Goal: Information Seeking & Learning: Compare options

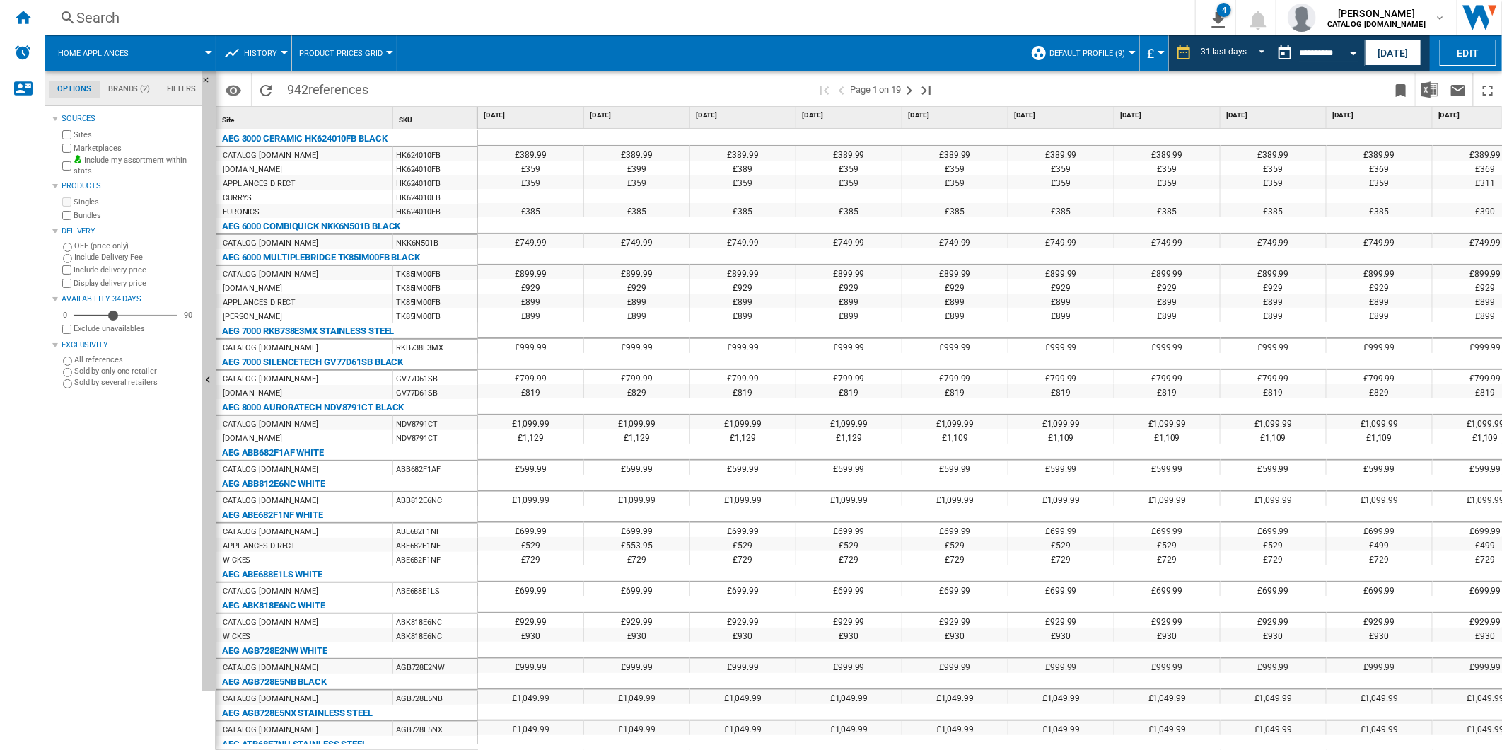
drag, startPoint x: 971, startPoint y: 80, endPoint x: 977, endPoint y: 75, distance: 8.1
click at [971, 80] on span at bounding box center [1166, 89] width 441 height 33
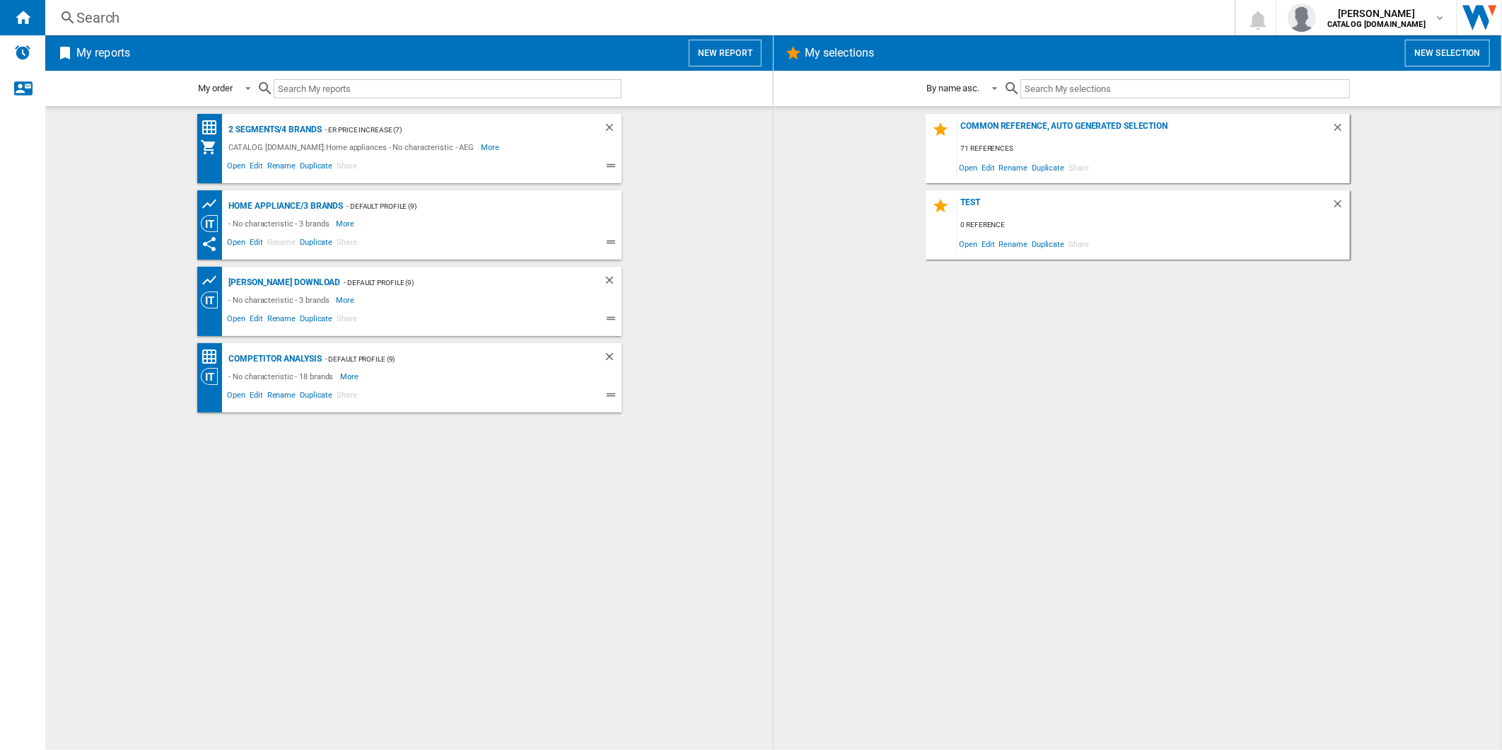
click at [712, 59] on button "New report" at bounding box center [725, 53] width 73 height 27
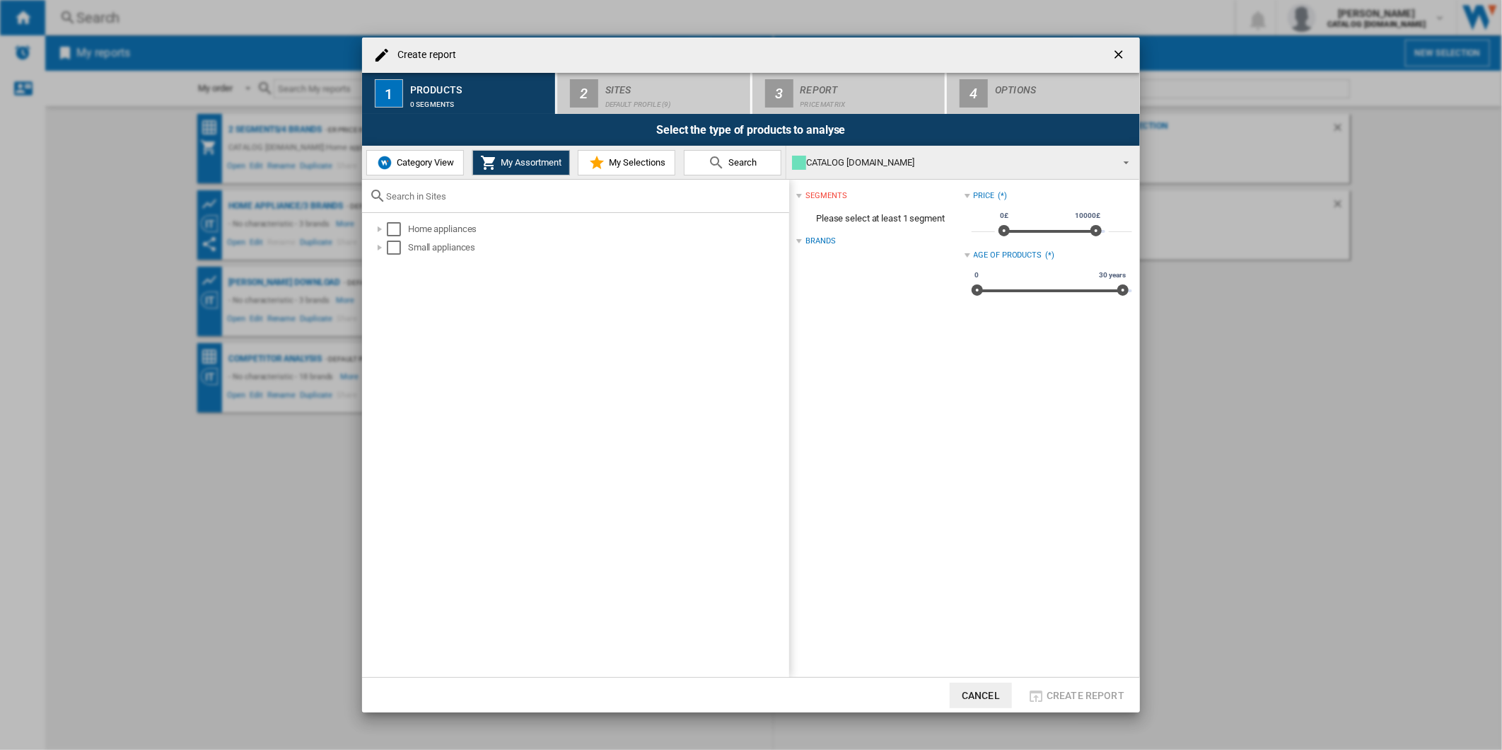
click at [1122, 47] on ng-md-icon "getI18NText('BUTTONS.CLOSE_DIALOG')" at bounding box center [1120, 55] width 17 height 17
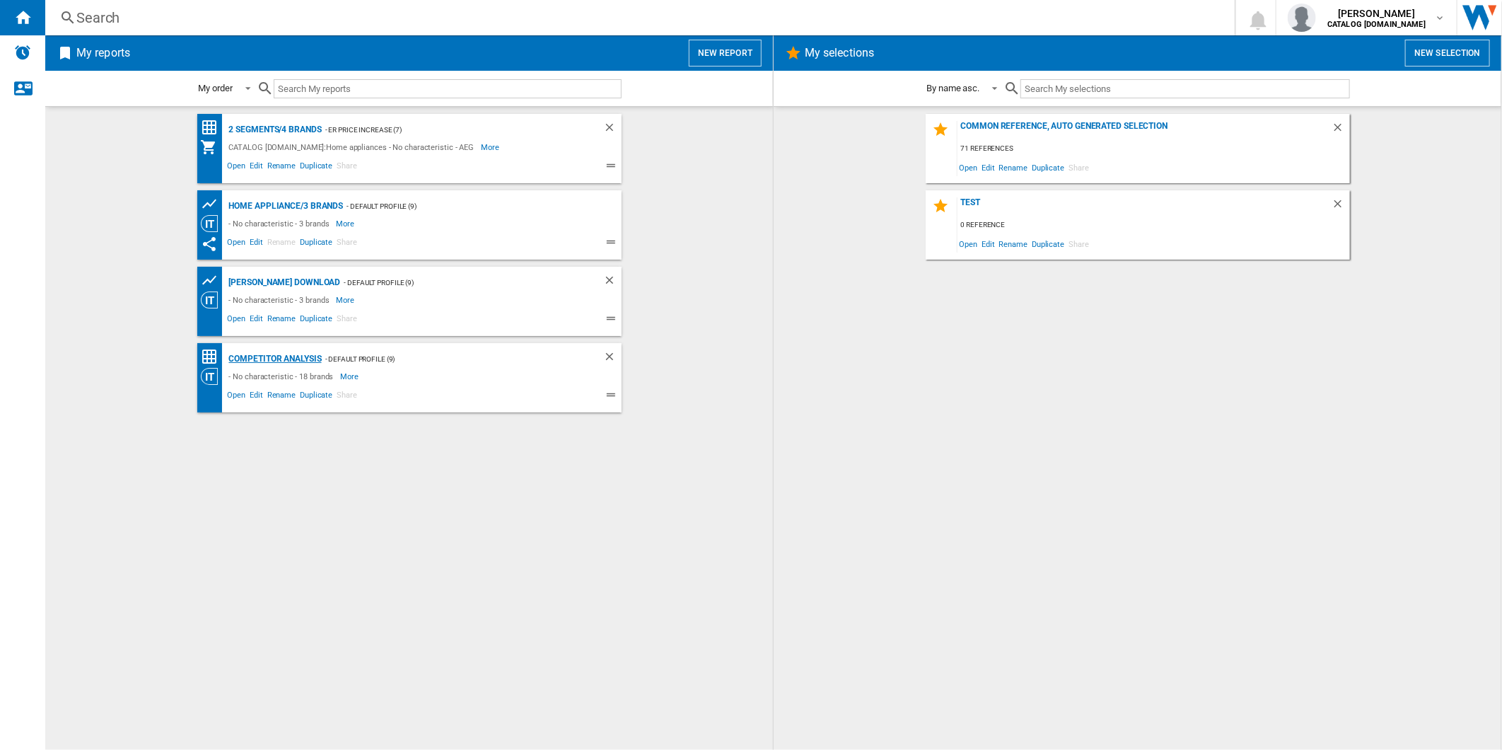
click at [284, 351] on div "Competitor Analysis" at bounding box center [274, 359] width 96 height 18
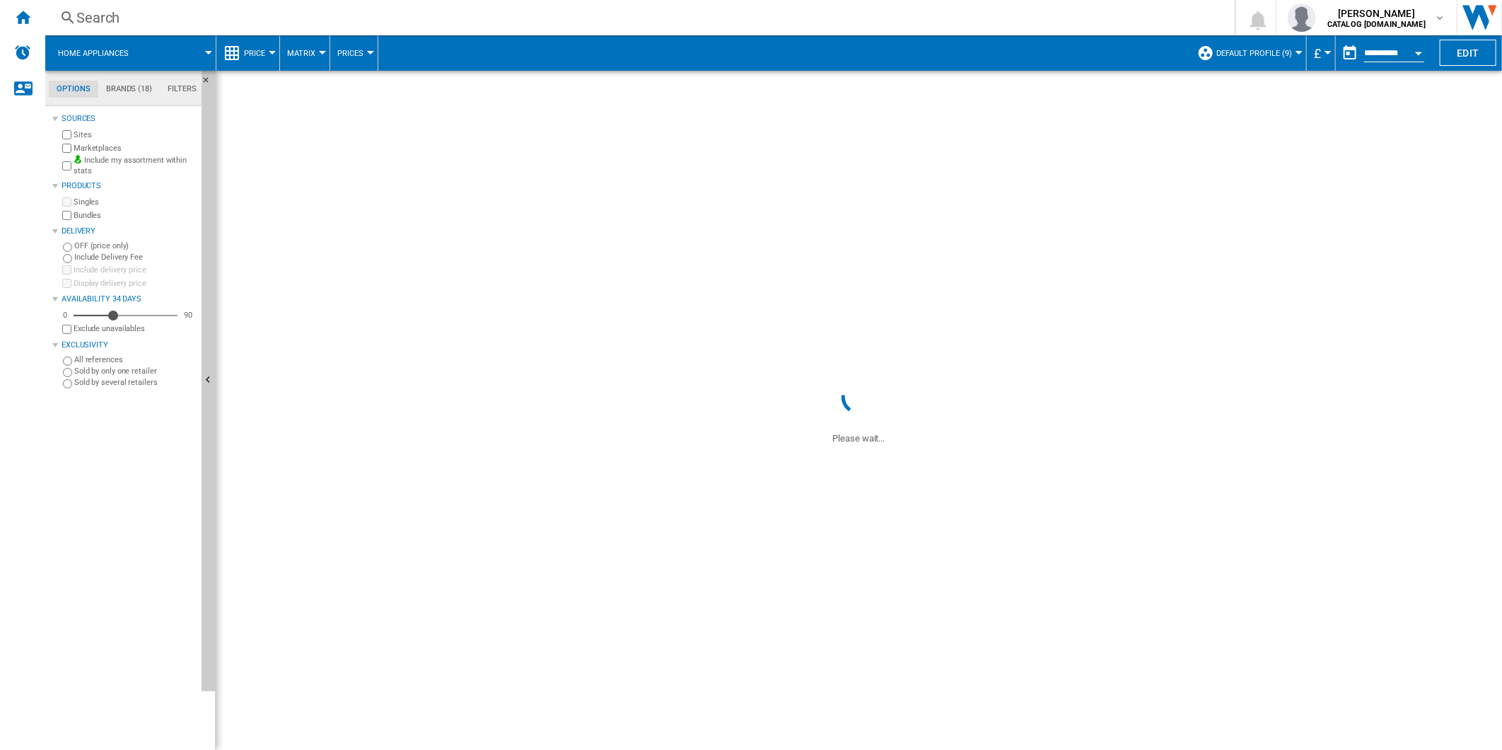
click at [1248, 54] on span "Default profile (9)" at bounding box center [1255, 53] width 76 height 9
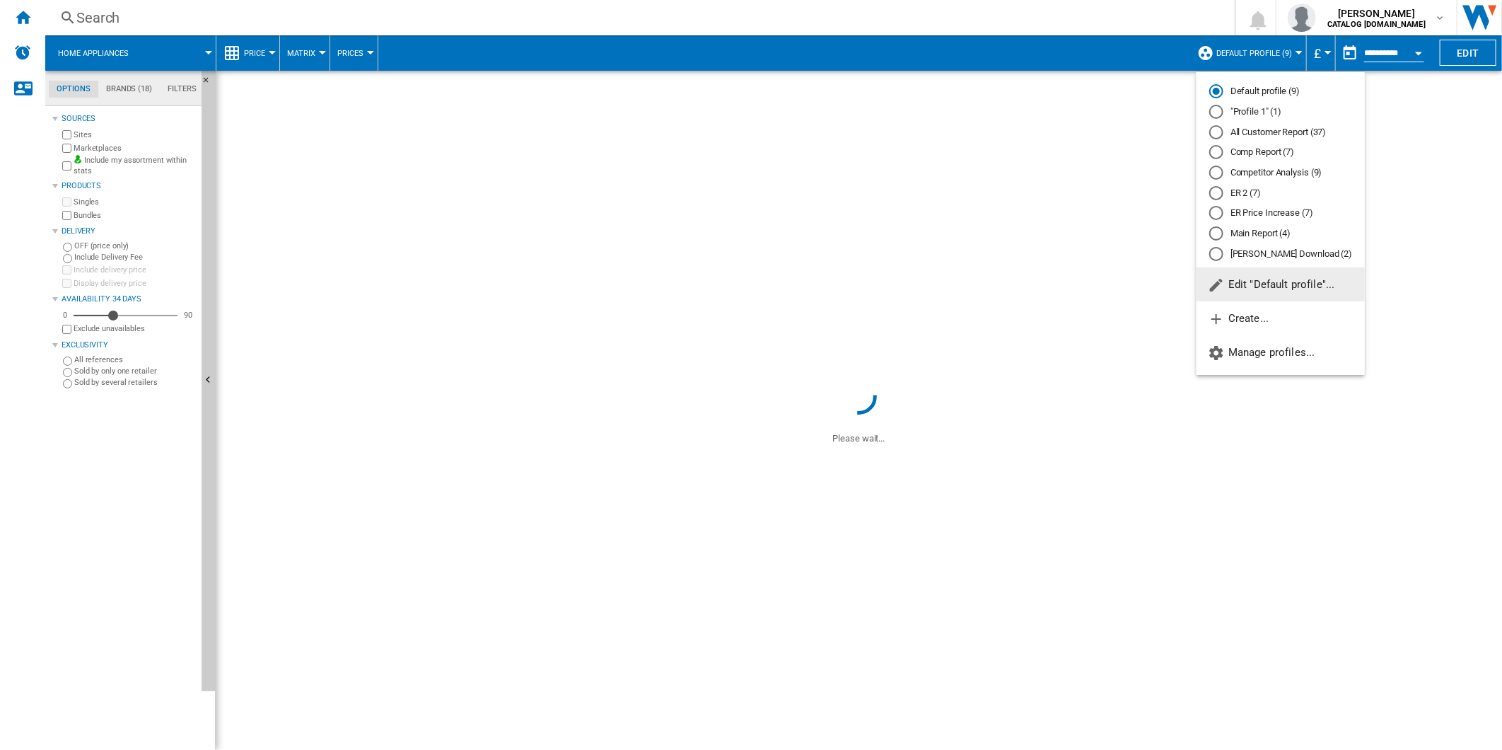
click at [1213, 177] on div "Competitor Analysis (9)" at bounding box center [1216, 173] width 14 height 14
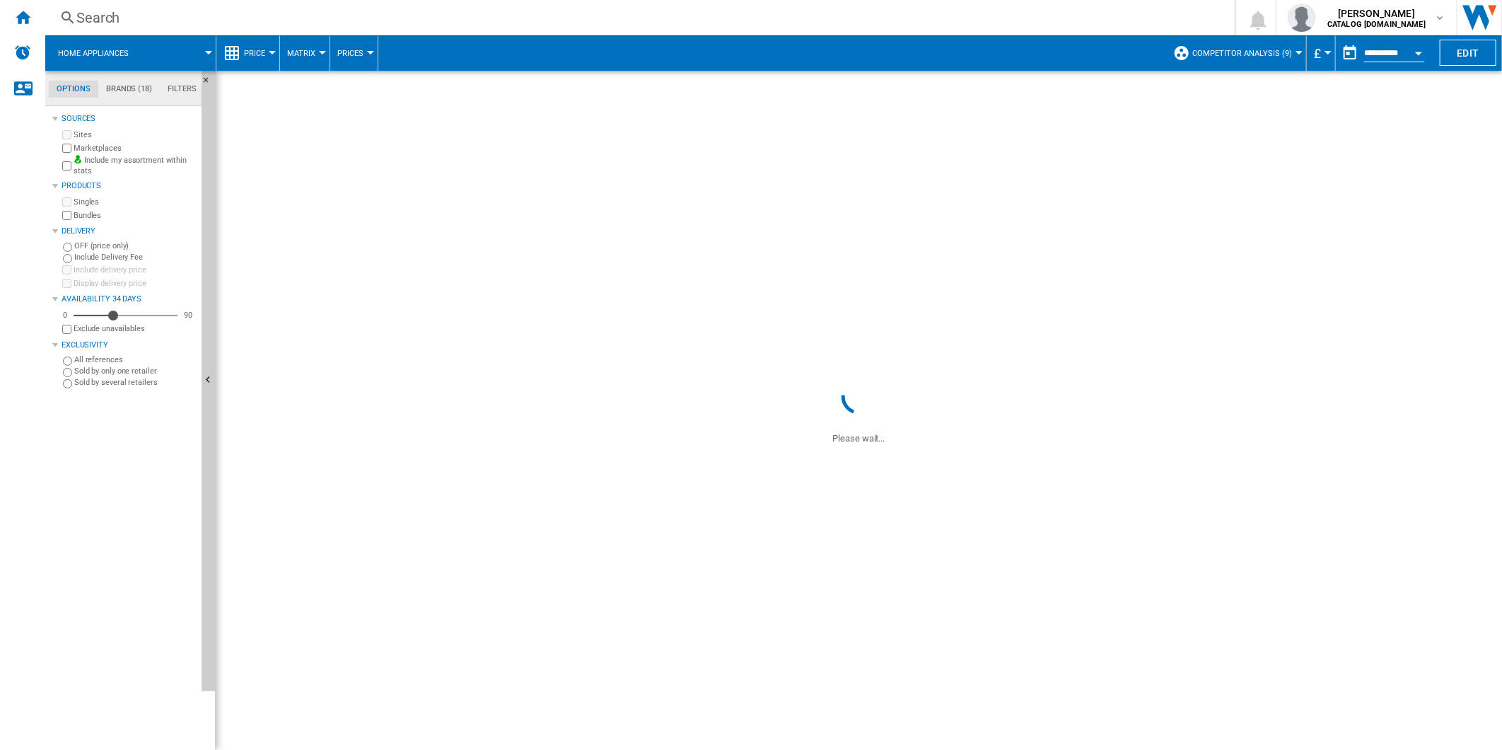
click at [887, 319] on span at bounding box center [859, 223] width 1287 height 305
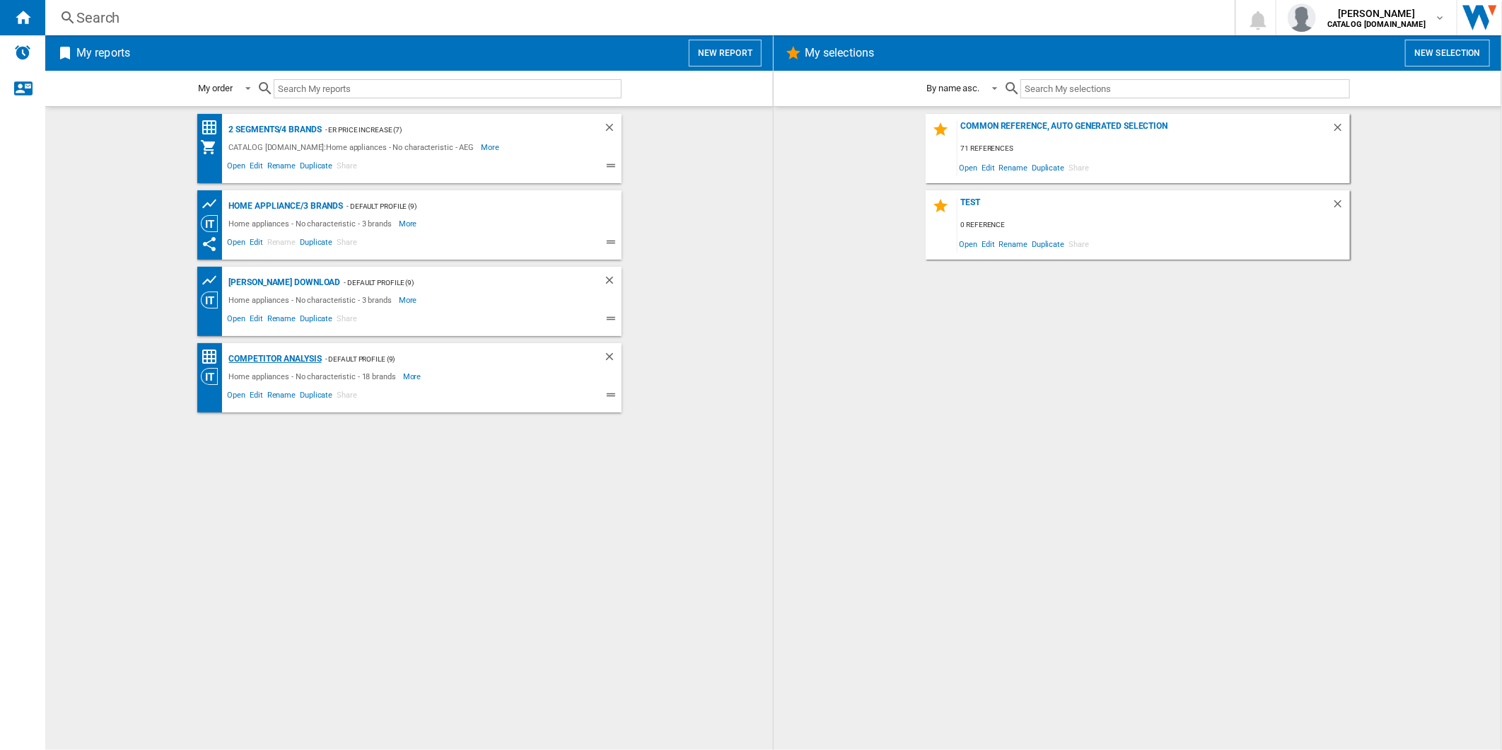
click at [260, 354] on div "Competitor Analysis" at bounding box center [274, 359] width 96 height 18
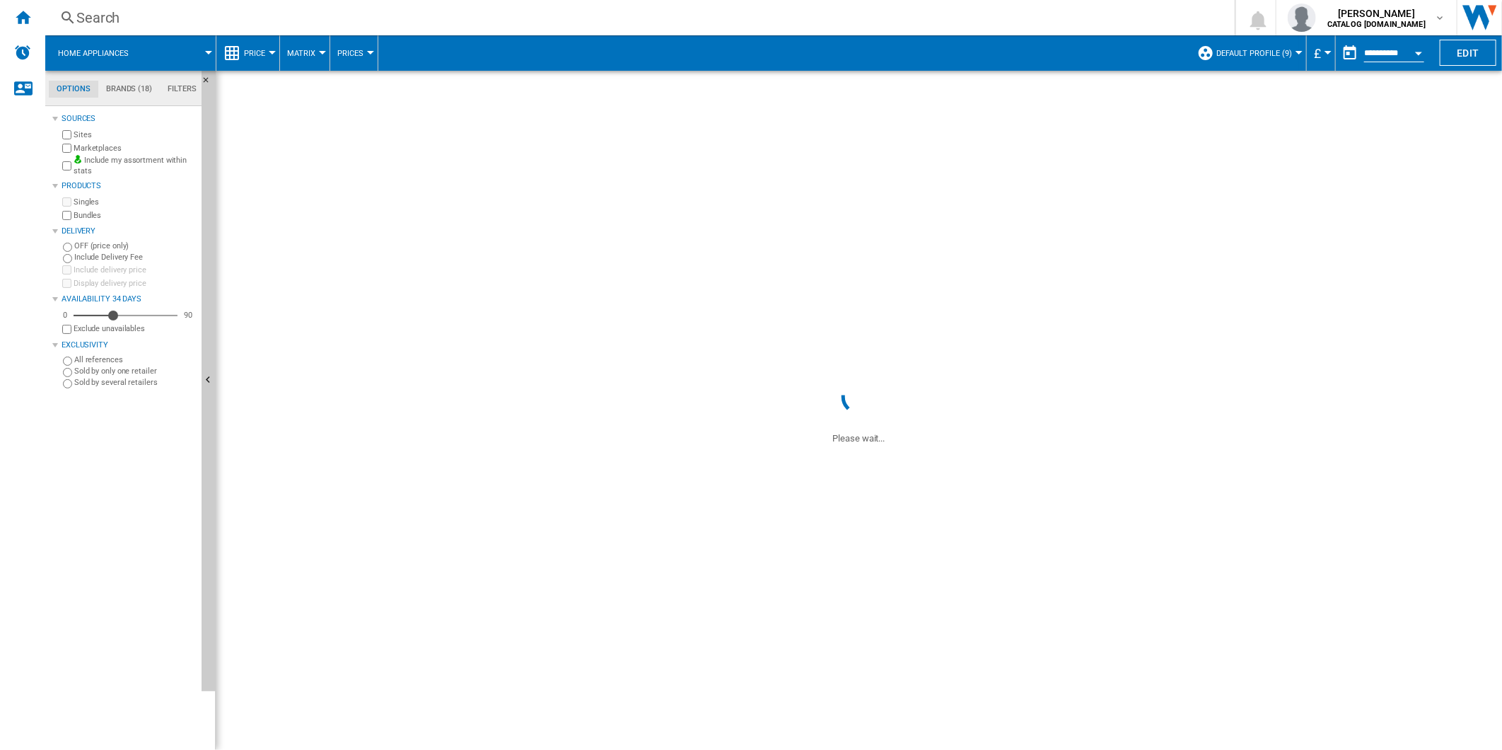
click at [1224, 44] on button "Default profile (9)" at bounding box center [1258, 52] width 83 height 35
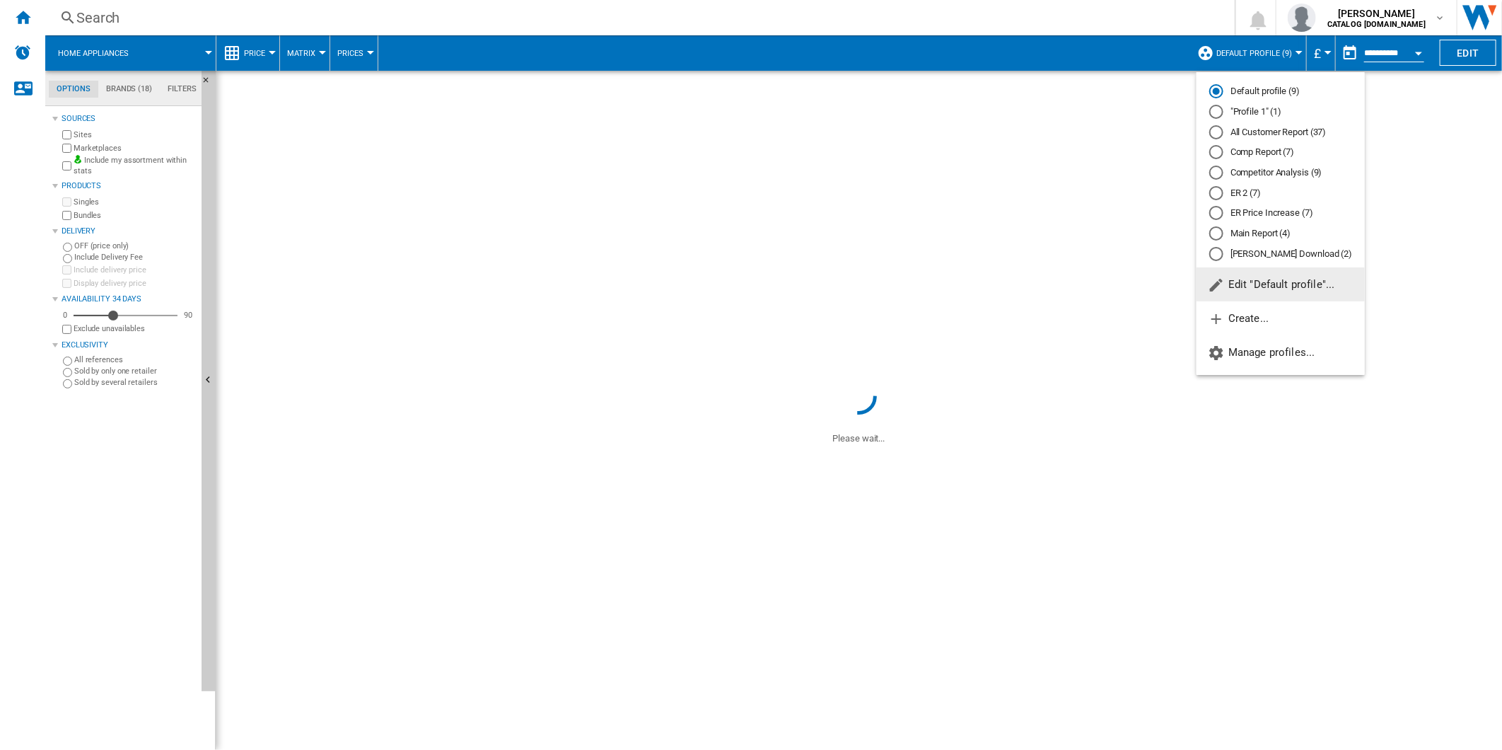
click at [1217, 175] on div "Competitor Analysis (9)" at bounding box center [1216, 173] width 14 height 14
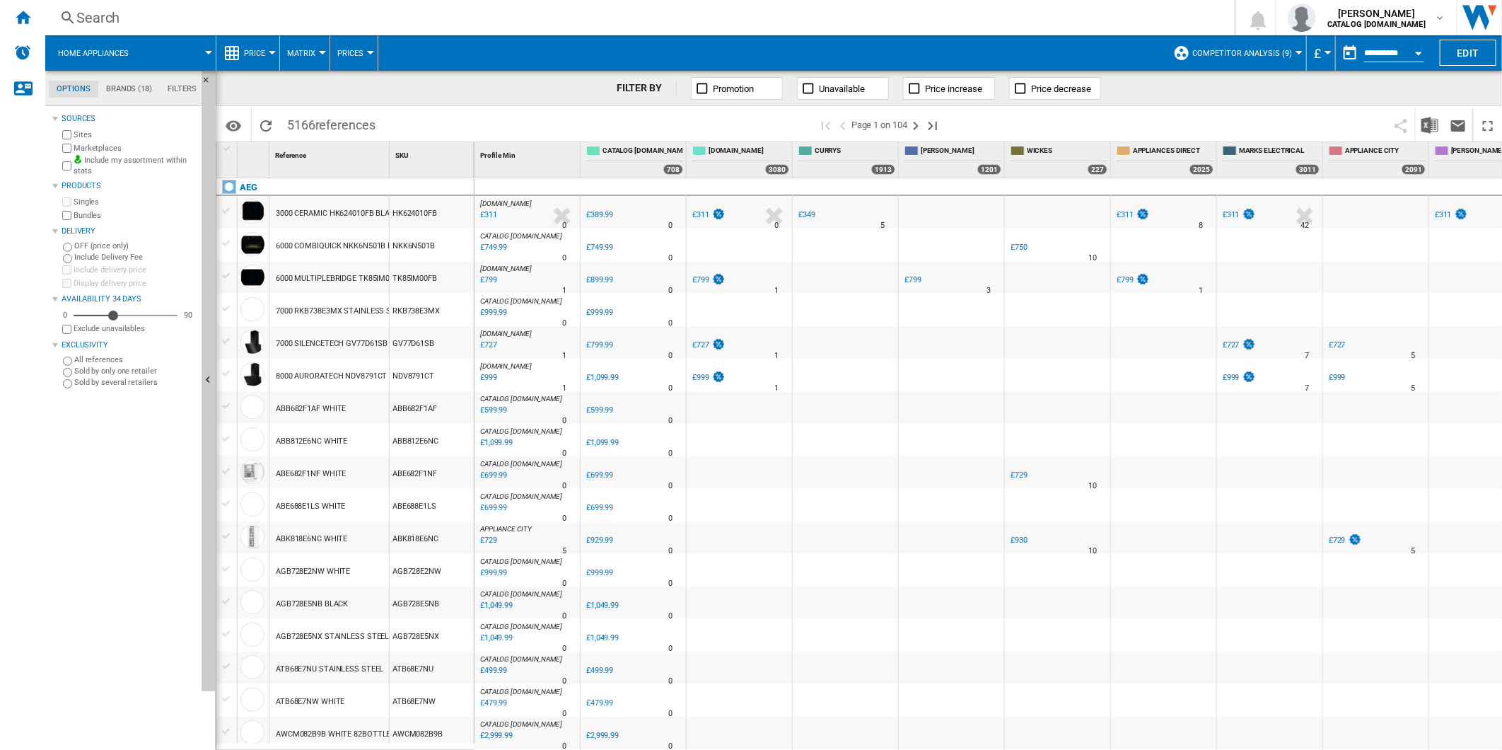
click at [689, 15] on div "Search" at bounding box center [637, 18] width 1122 height 20
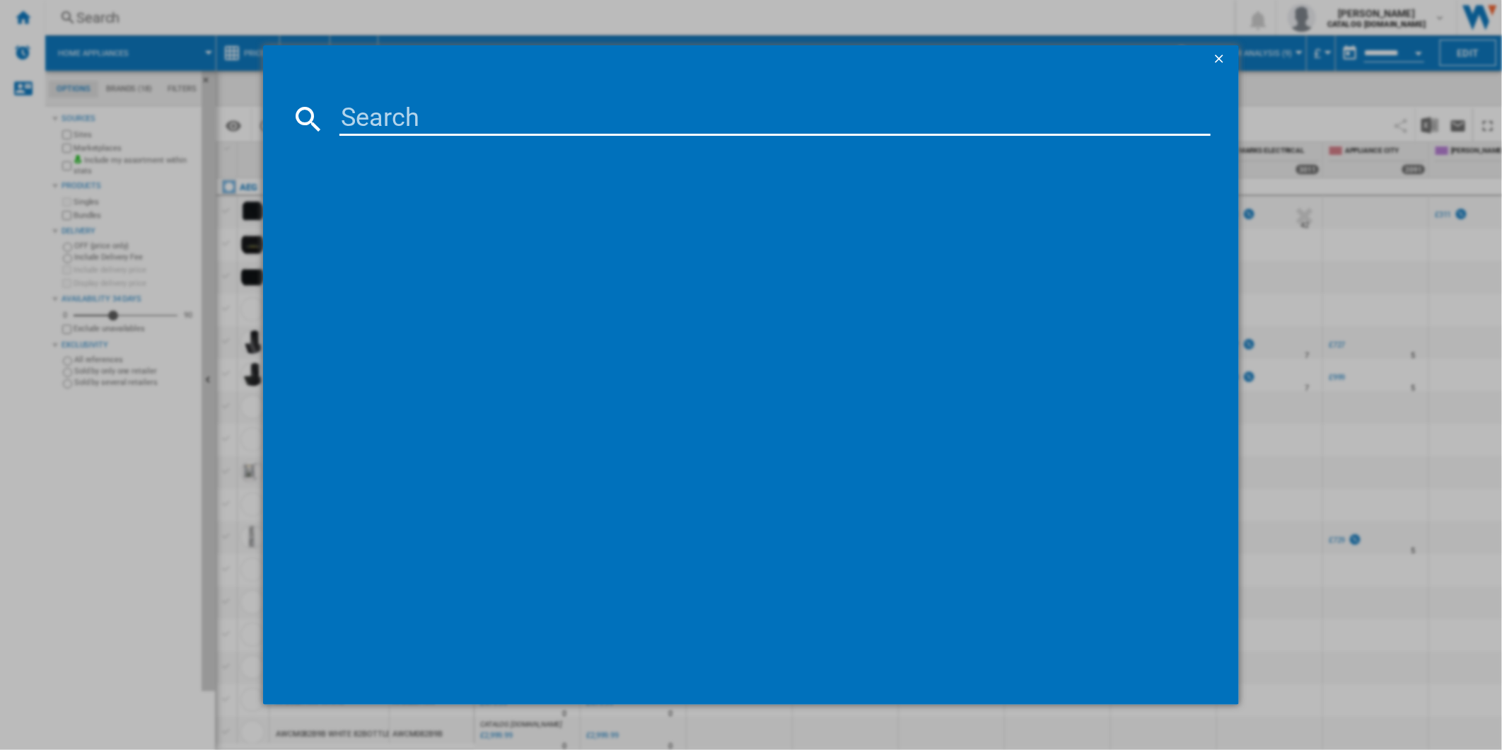
click at [627, 109] on input at bounding box center [776, 119] width 872 height 34
paste input "ORK6D391EW"
type input "ORK6D391EW"
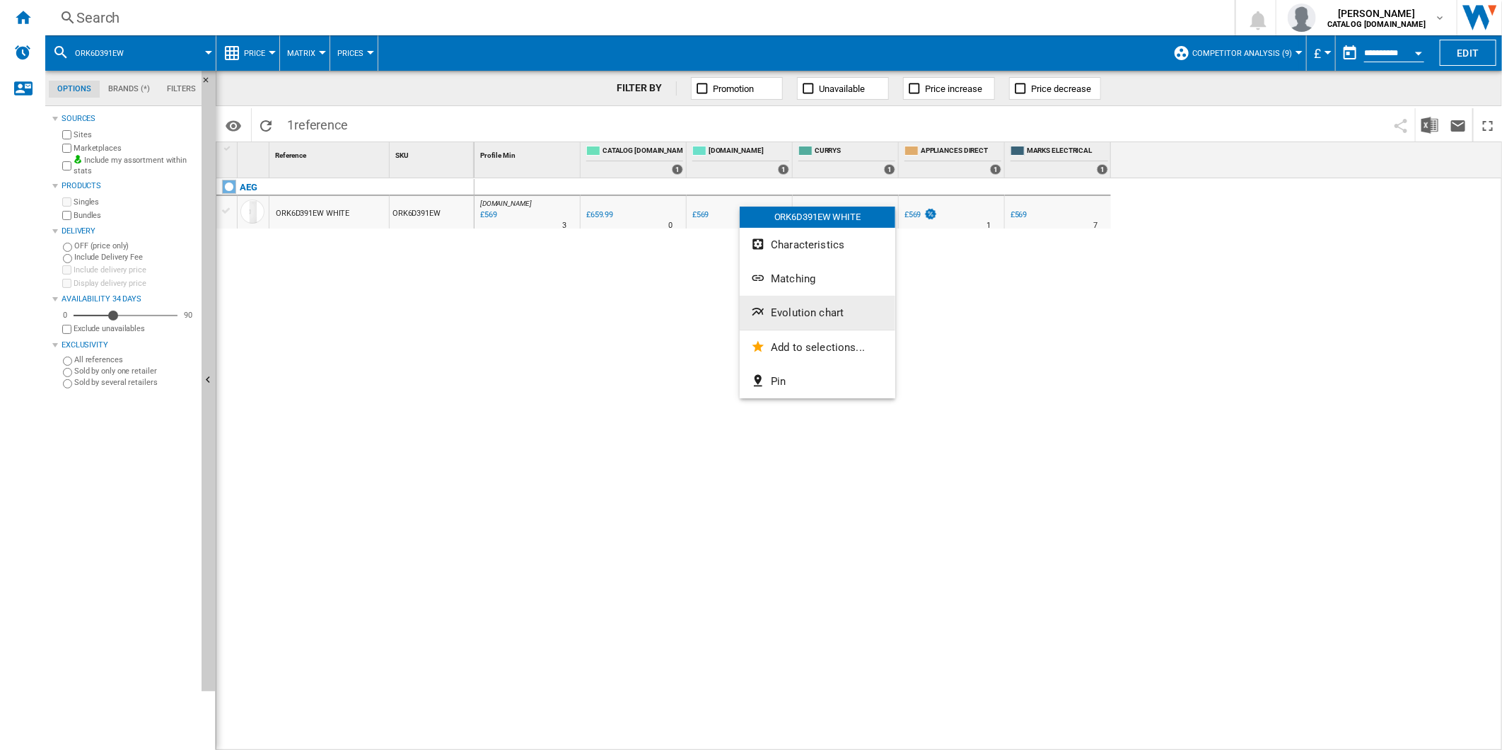
click at [808, 301] on button "Evolution chart" at bounding box center [818, 313] width 156 height 34
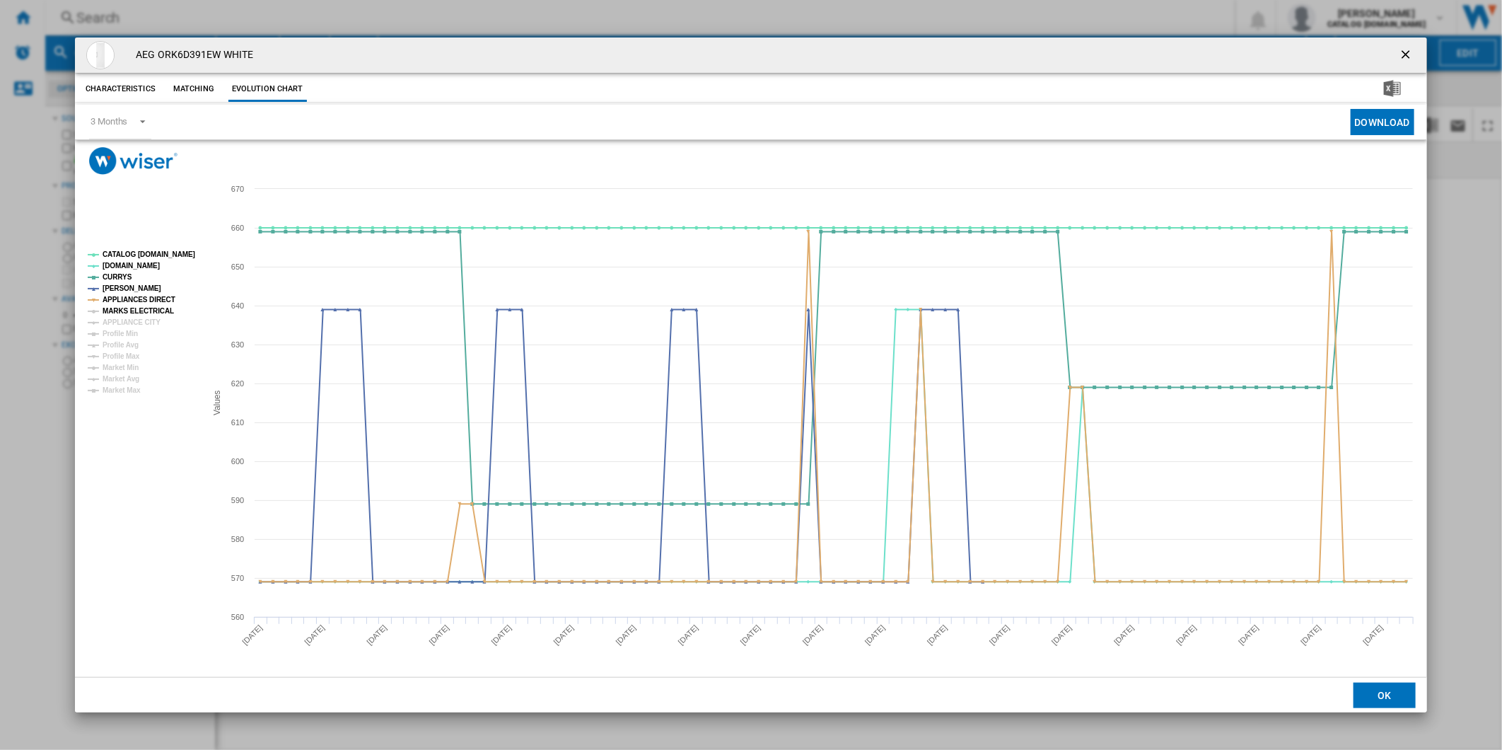
click at [149, 307] on tspan "MARKS ELECTRICAL" at bounding box center [138, 311] width 71 height 8
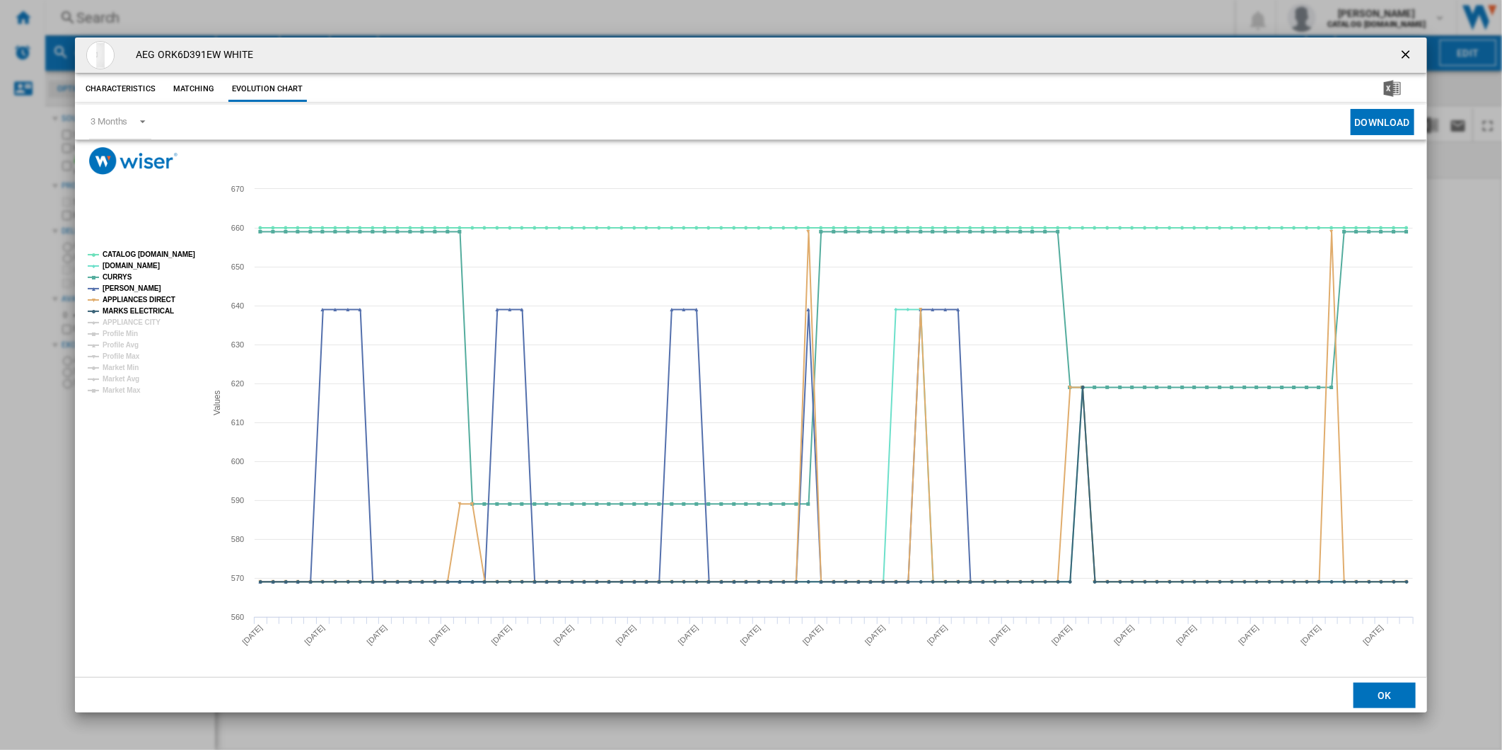
click at [149, 318] on tspan "APPLIANCE CITY" at bounding box center [132, 322] width 58 height 8
click at [158, 257] on tspan "CATALOG [DOMAIN_NAME]" at bounding box center [149, 254] width 93 height 8
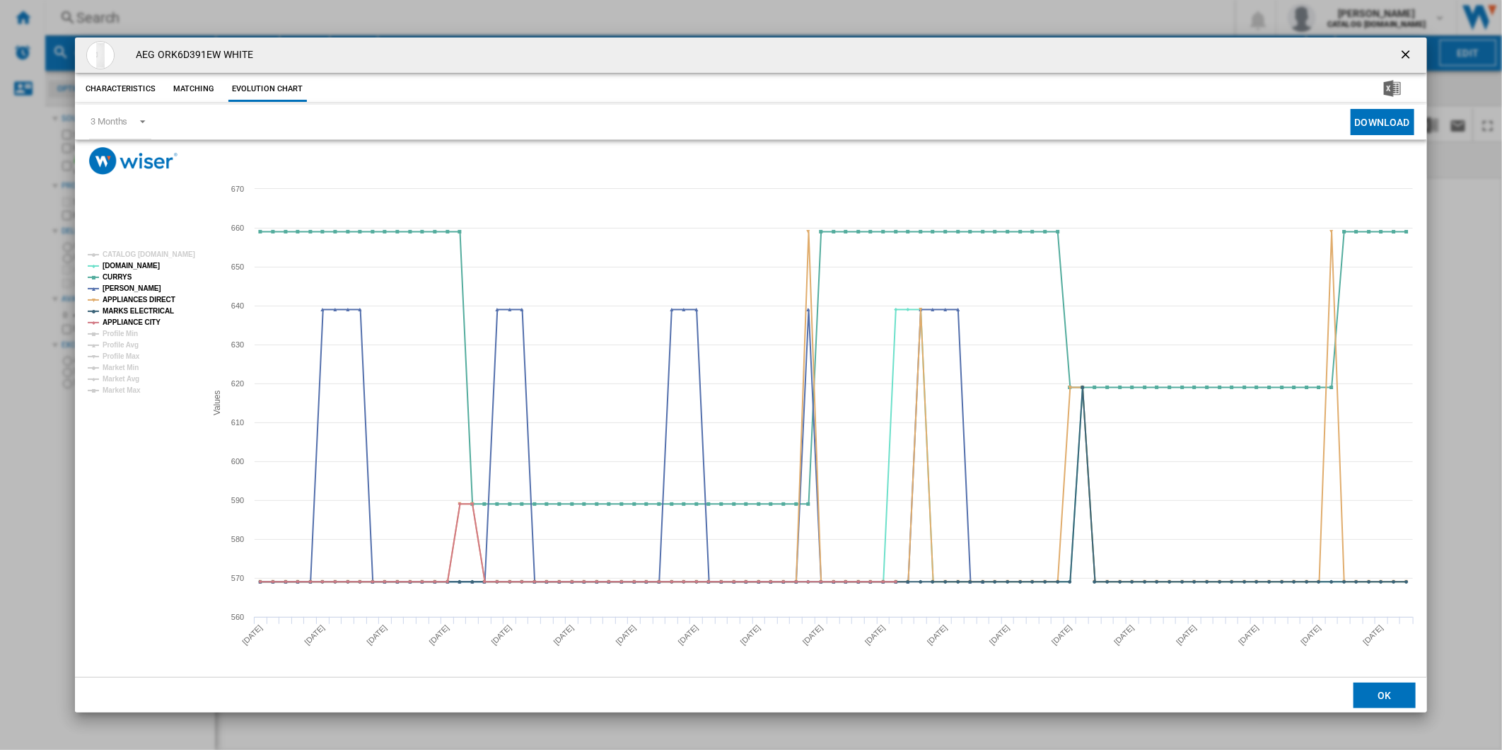
click at [1398, 45] on button "Product popup" at bounding box center [1407, 55] width 28 height 28
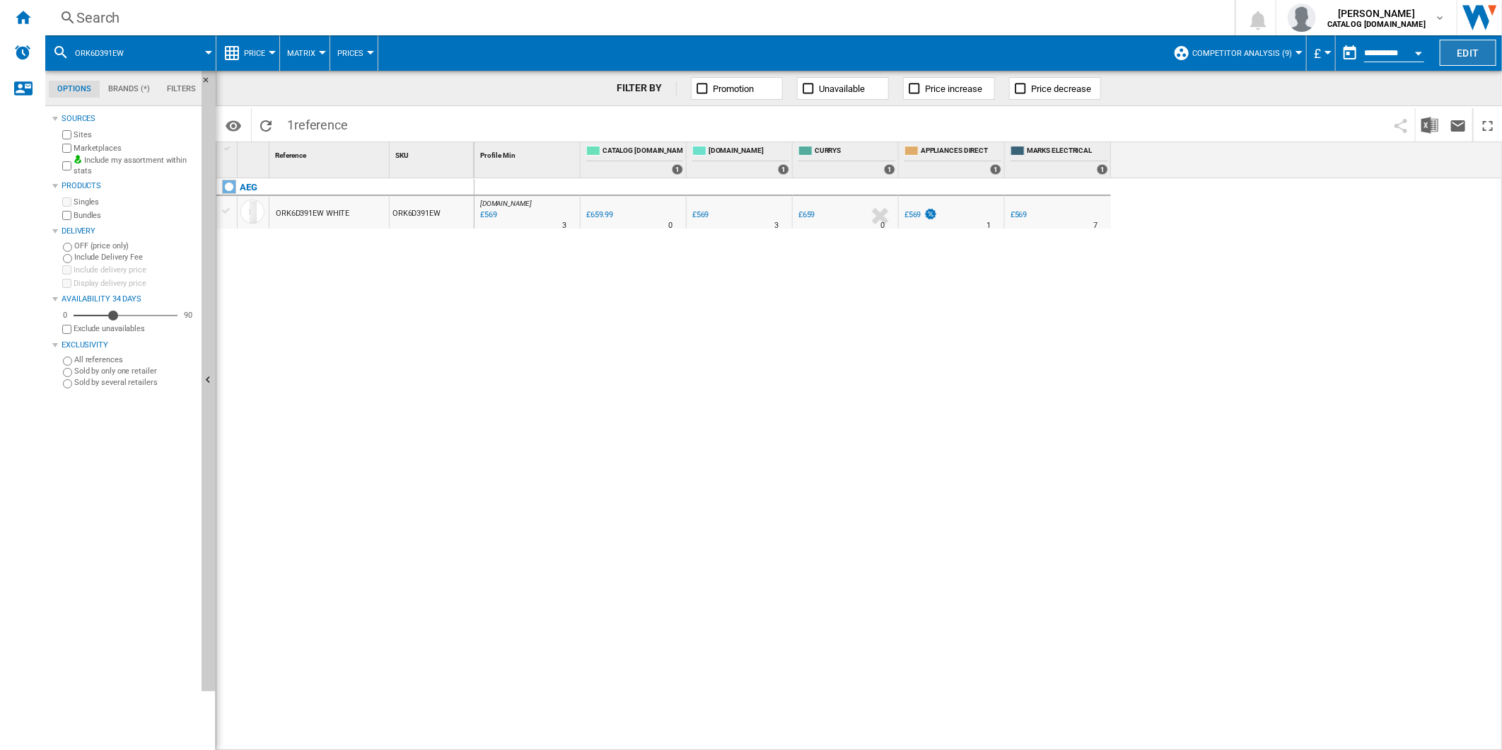
click at [1471, 59] on button "Edit" at bounding box center [1468, 53] width 57 height 26
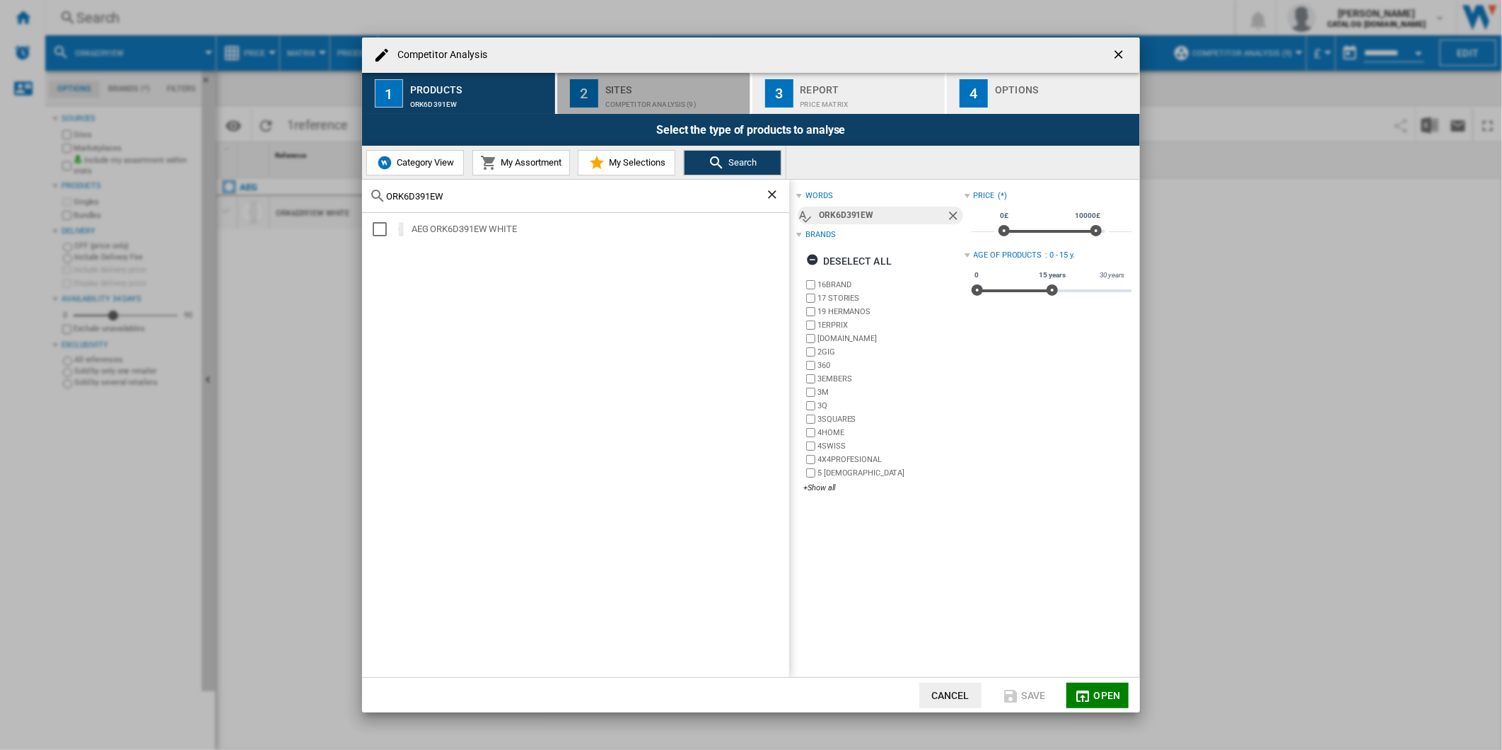
click at [654, 95] on div "Competitor Analysis (9)" at bounding box center [674, 100] width 139 height 15
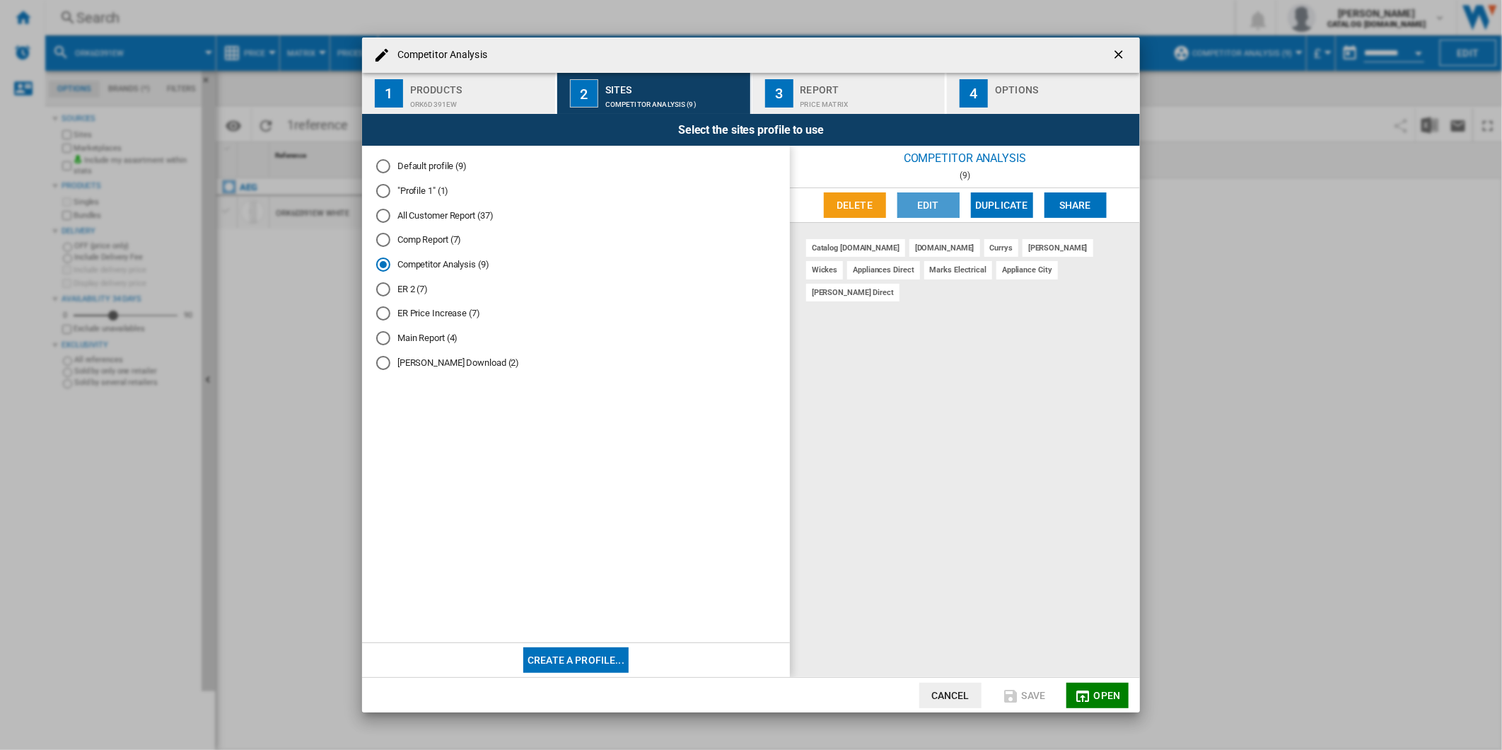
click at [915, 203] on button "Edit" at bounding box center [929, 204] width 62 height 25
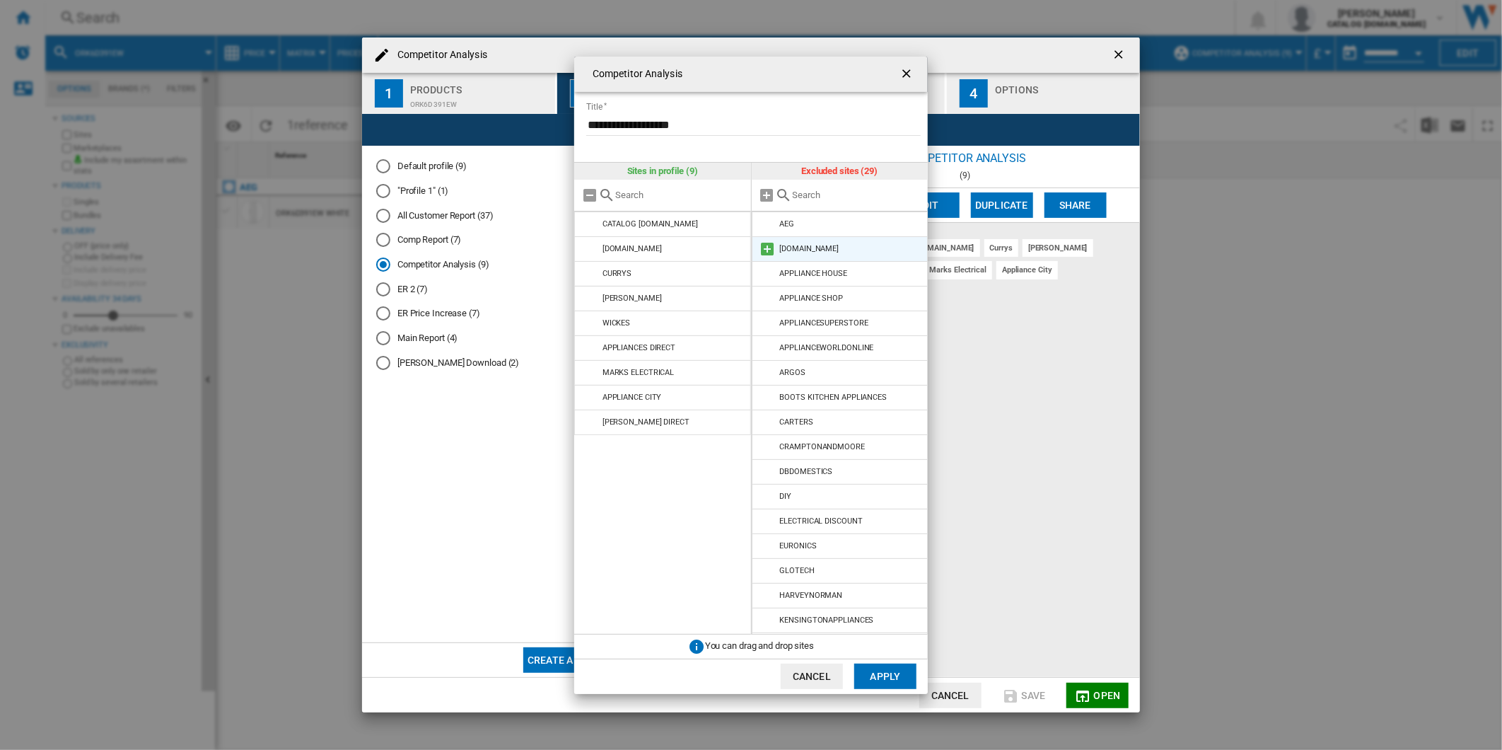
click at [769, 248] on md-icon at bounding box center [768, 248] width 17 height 17
click at [907, 678] on button "Apply" at bounding box center [885, 675] width 62 height 25
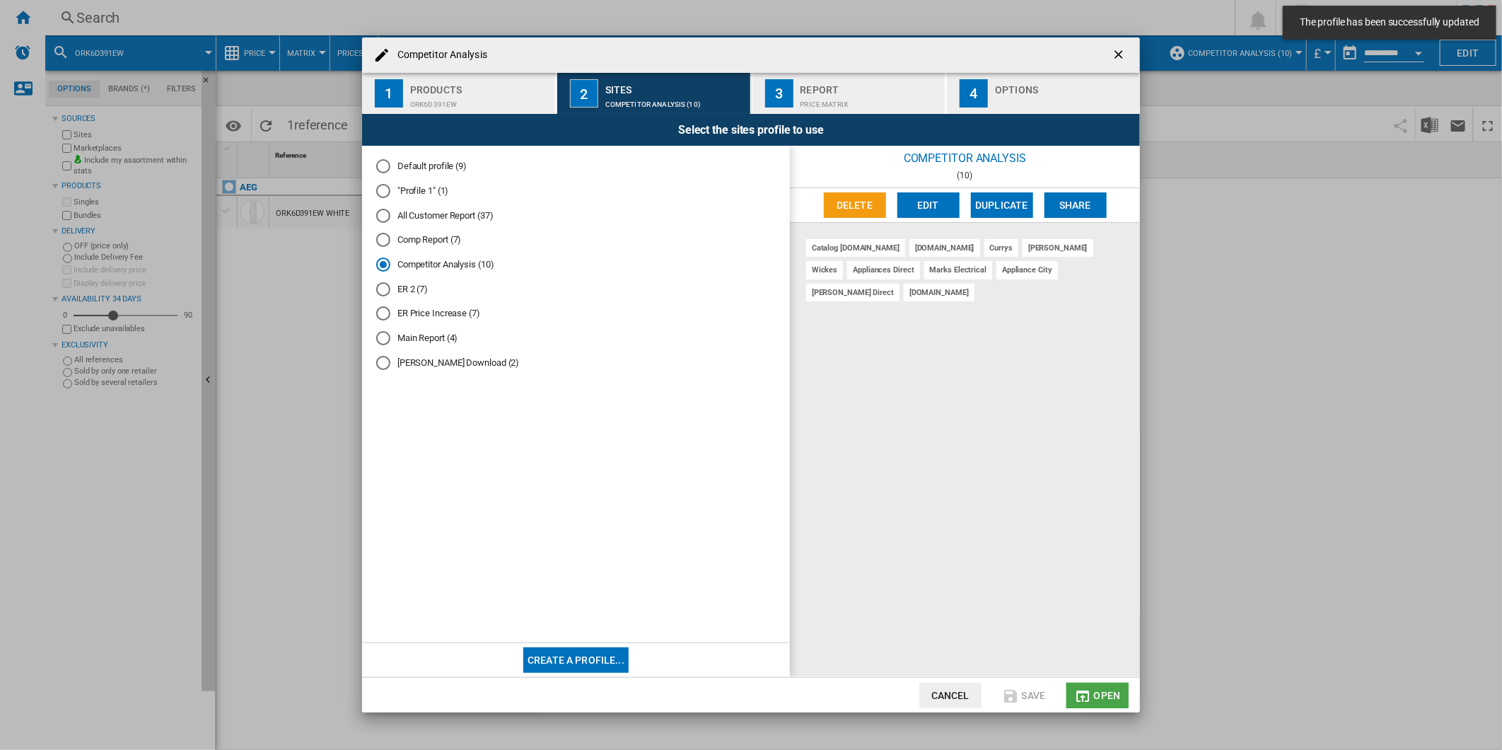
click at [1110, 683] on button "Open" at bounding box center [1098, 695] width 62 height 25
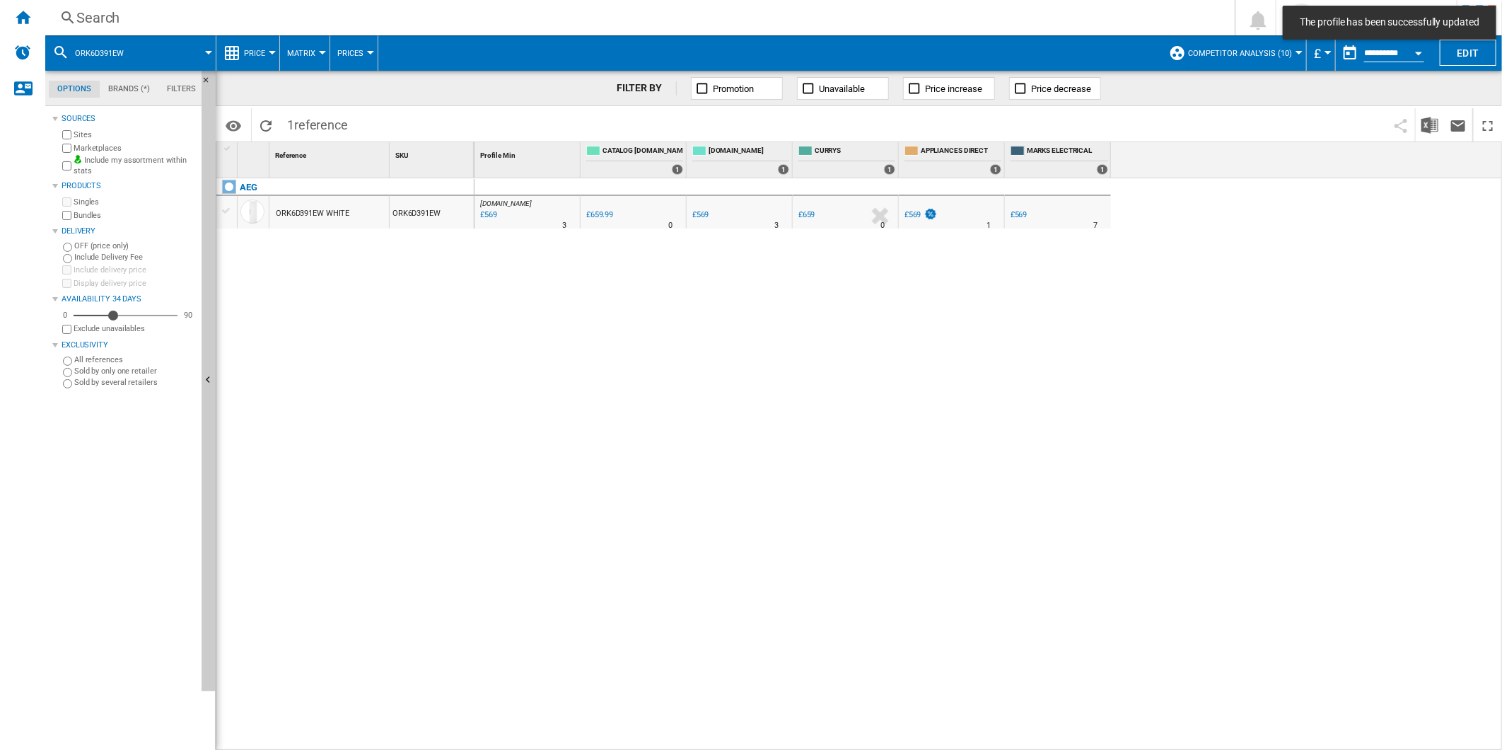
click at [100, 257] on label "Include Delivery Fee" at bounding box center [135, 257] width 122 height 11
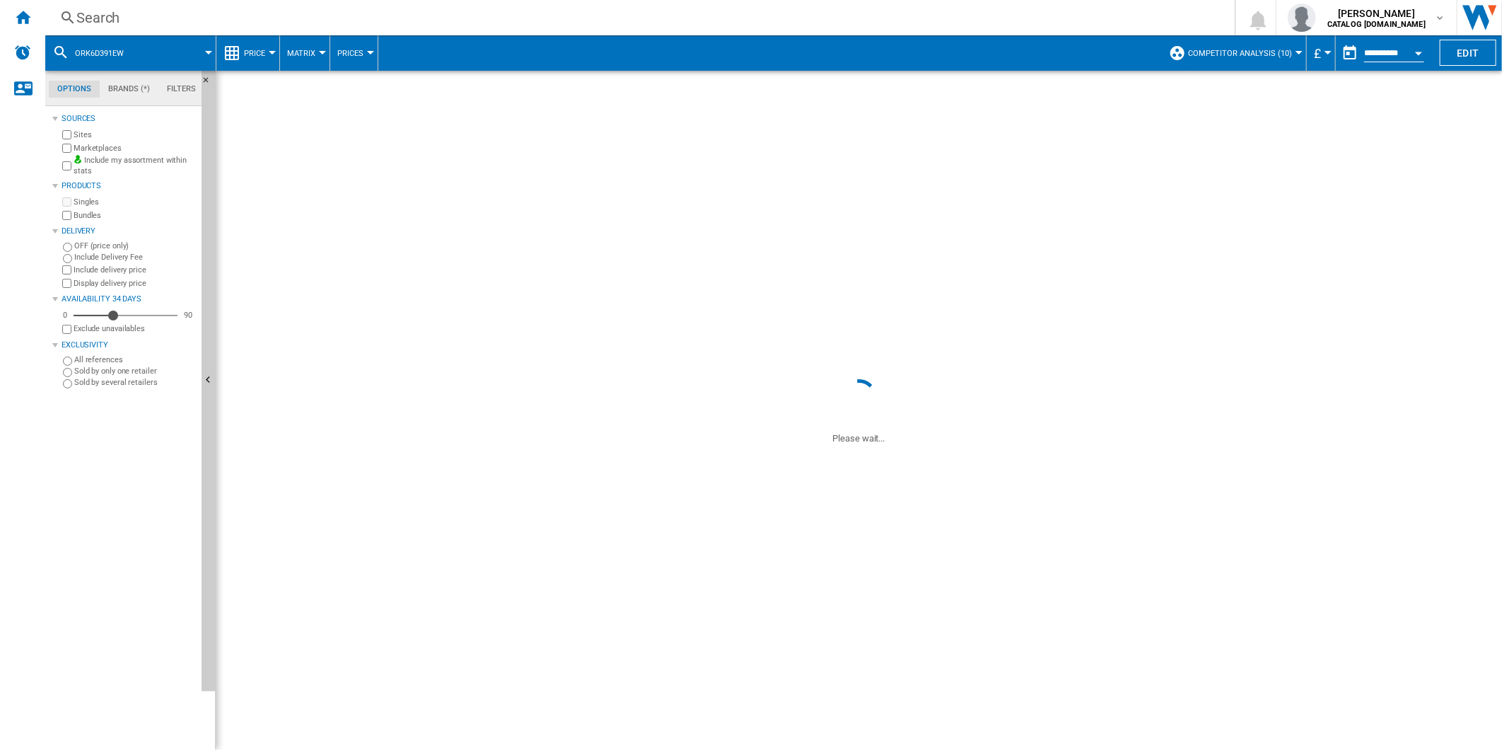
click at [93, 248] on label "OFF (price only)" at bounding box center [135, 245] width 122 height 11
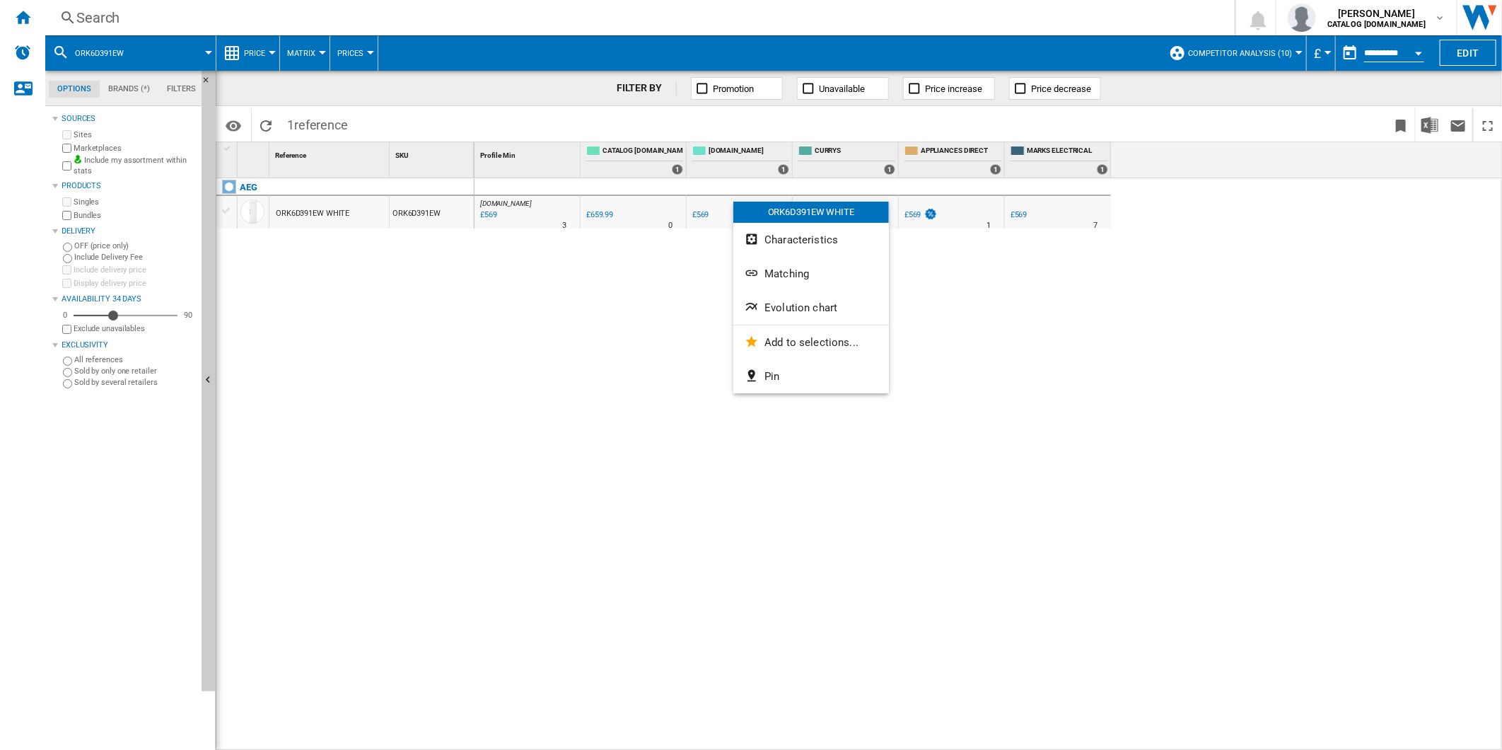
click at [816, 306] on span "Evolution chart" at bounding box center [801, 307] width 73 height 13
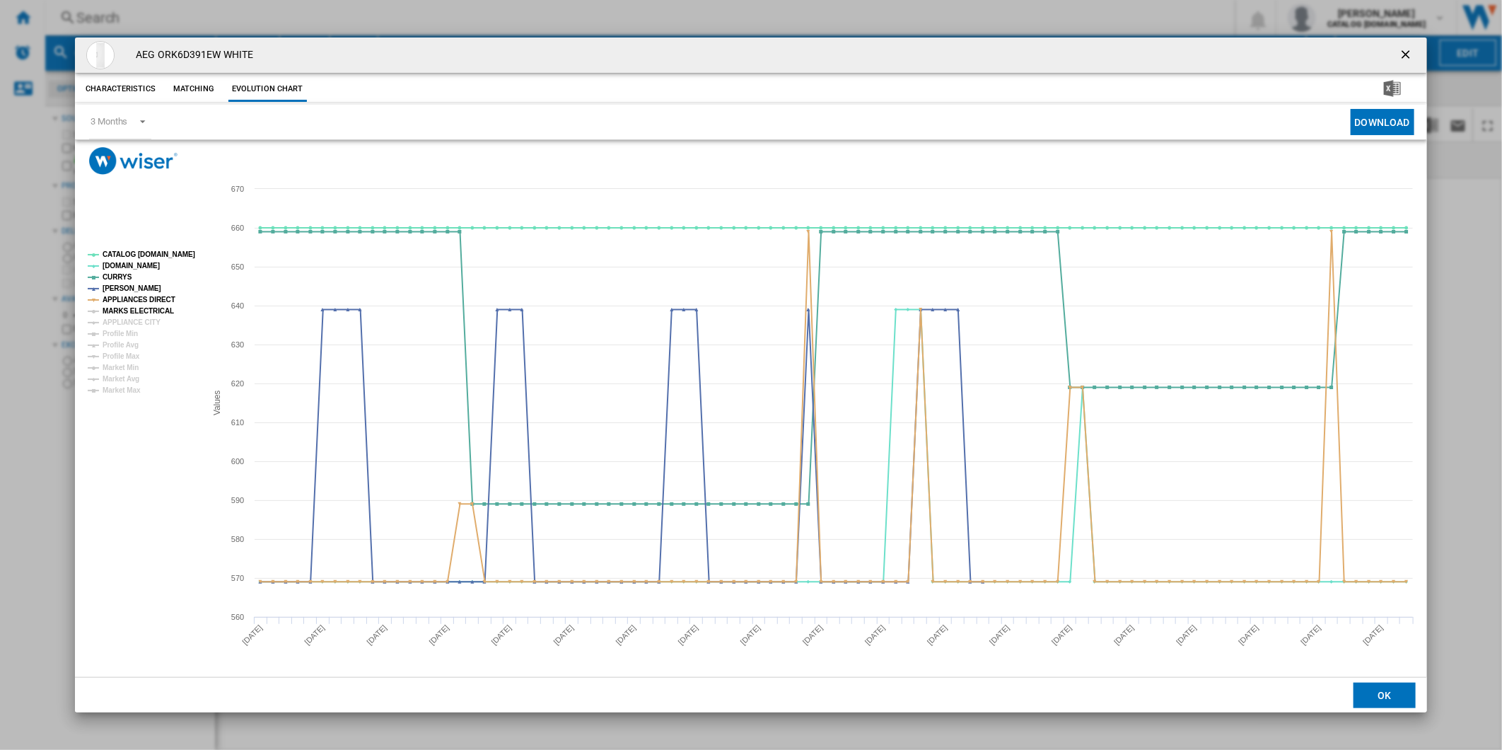
click at [138, 312] on tspan "MARKS ELECTRICAL" at bounding box center [138, 311] width 71 height 8
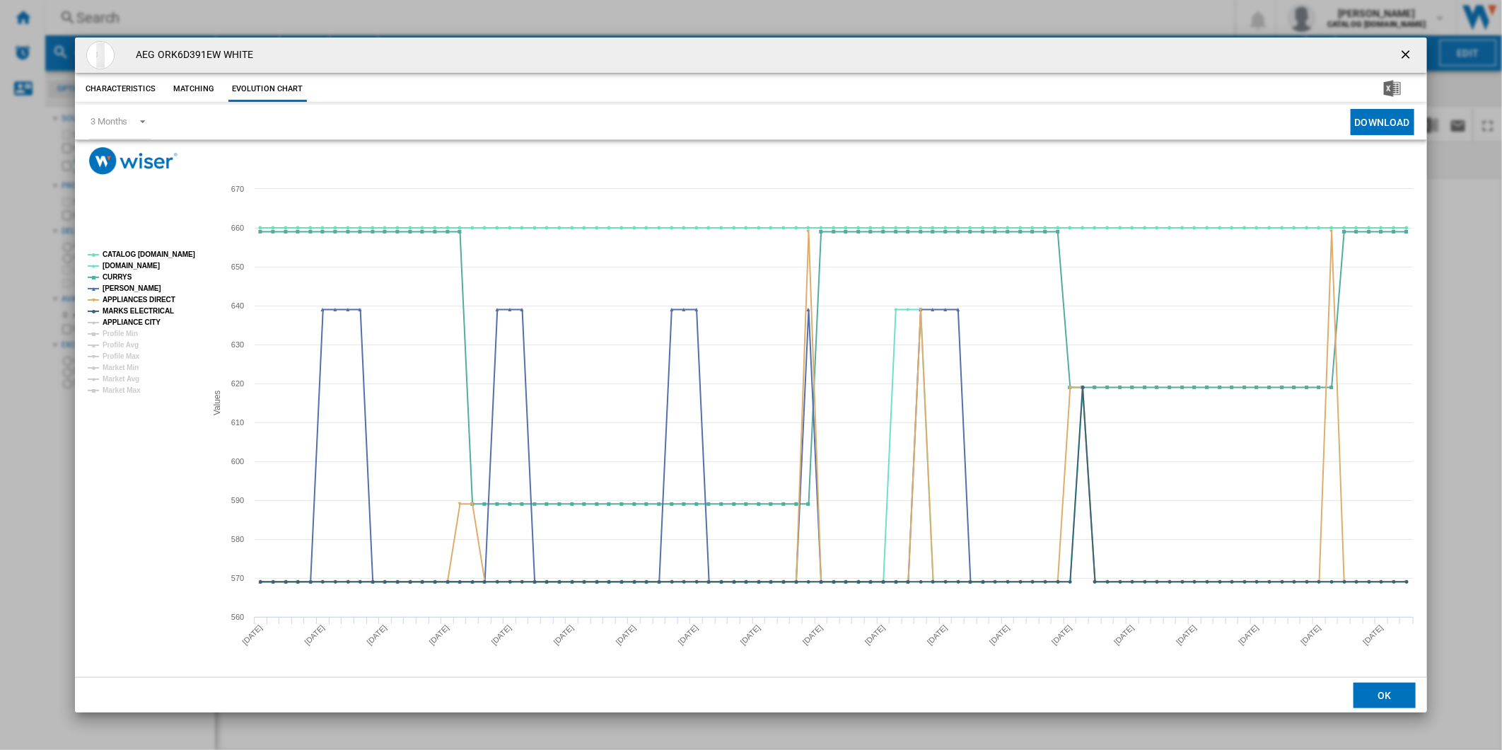
click at [139, 320] on tspan "APPLIANCE CITY" at bounding box center [132, 322] width 58 height 8
click at [140, 255] on tspan "CATALOG [DOMAIN_NAME]" at bounding box center [149, 254] width 93 height 8
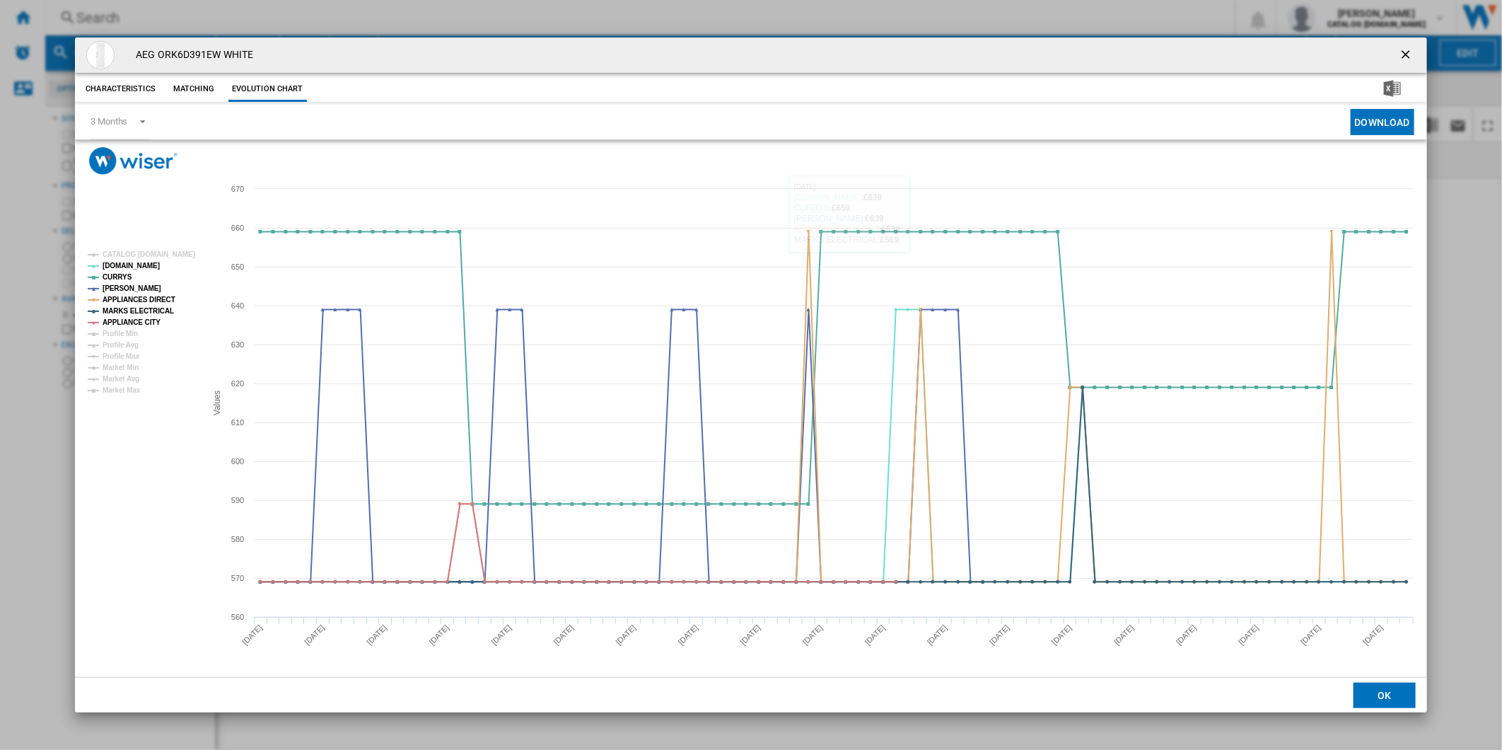
drag, startPoint x: 1419, startPoint y: 46, endPoint x: 1378, endPoint y: 46, distance: 41.0
click at [1416, 46] on button "Product popup" at bounding box center [1407, 55] width 28 height 28
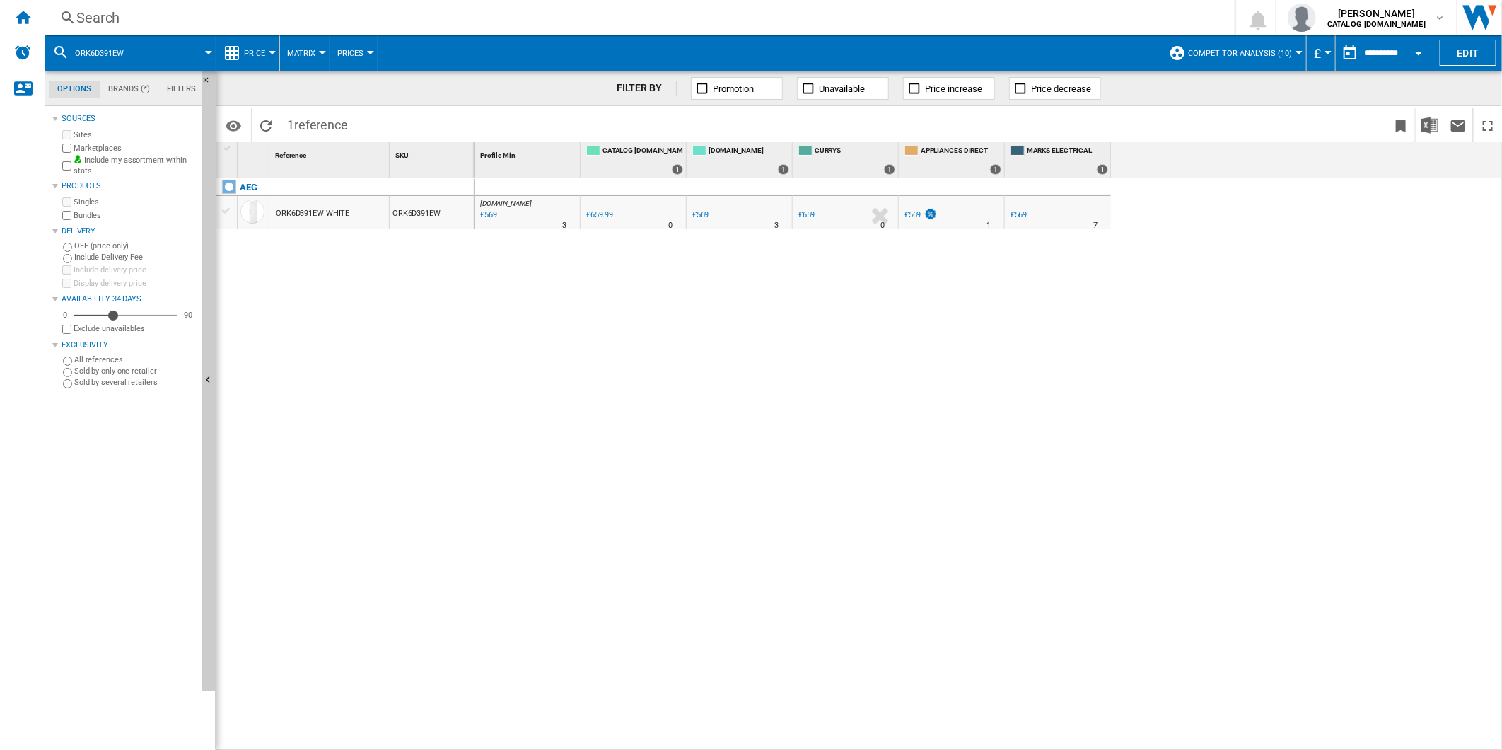
click at [784, 16] on div "Search" at bounding box center [637, 18] width 1122 height 20
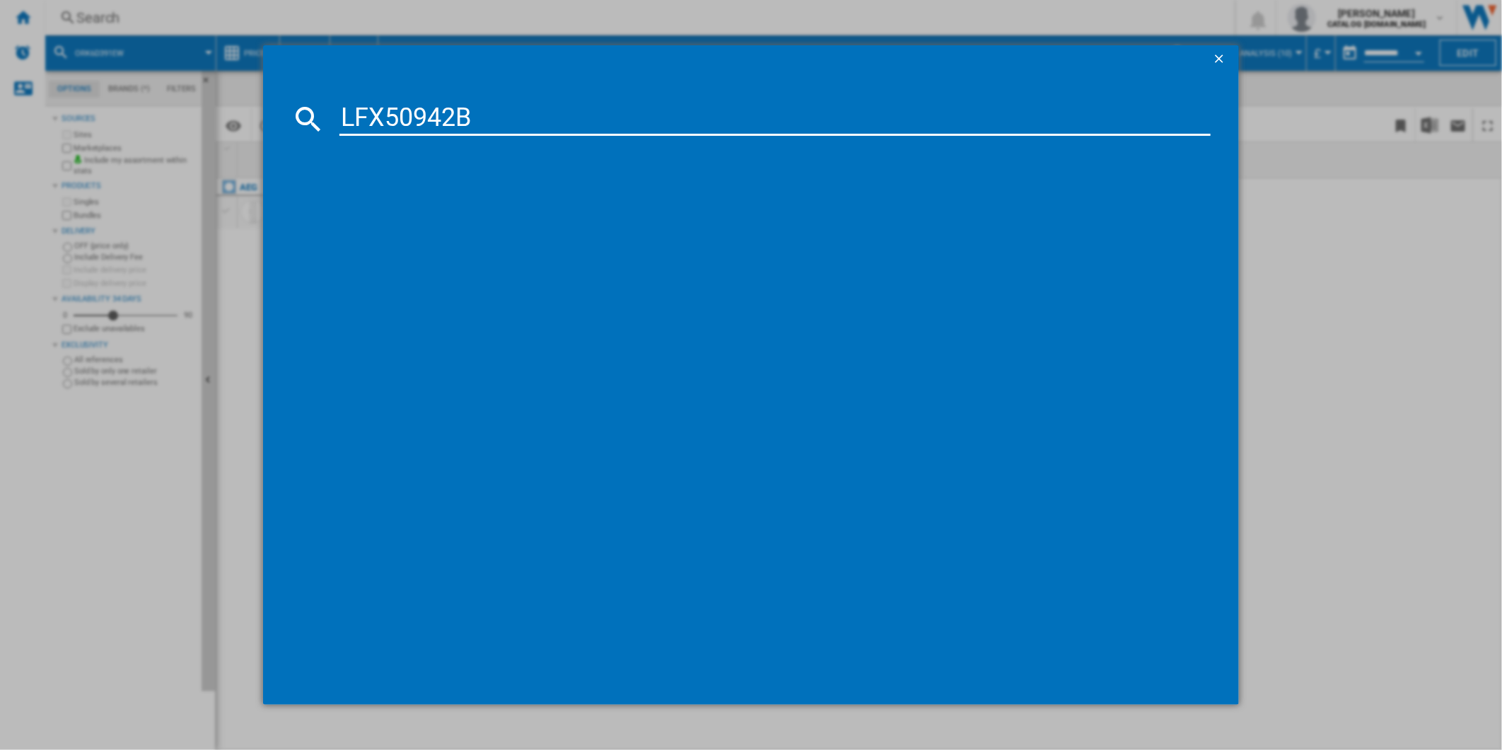
type input "LFX50942B"
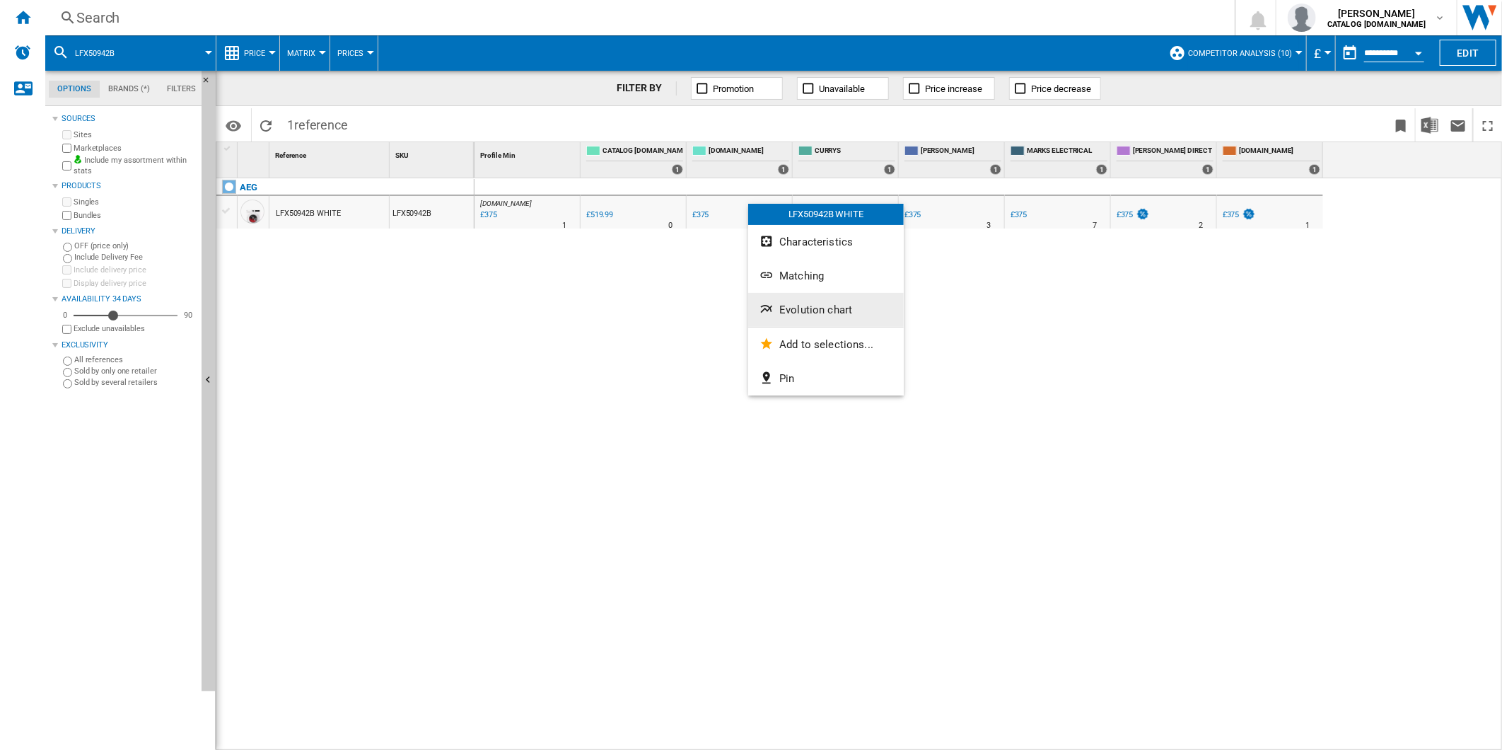
click at [816, 302] on button "Evolution chart" at bounding box center [826, 310] width 156 height 34
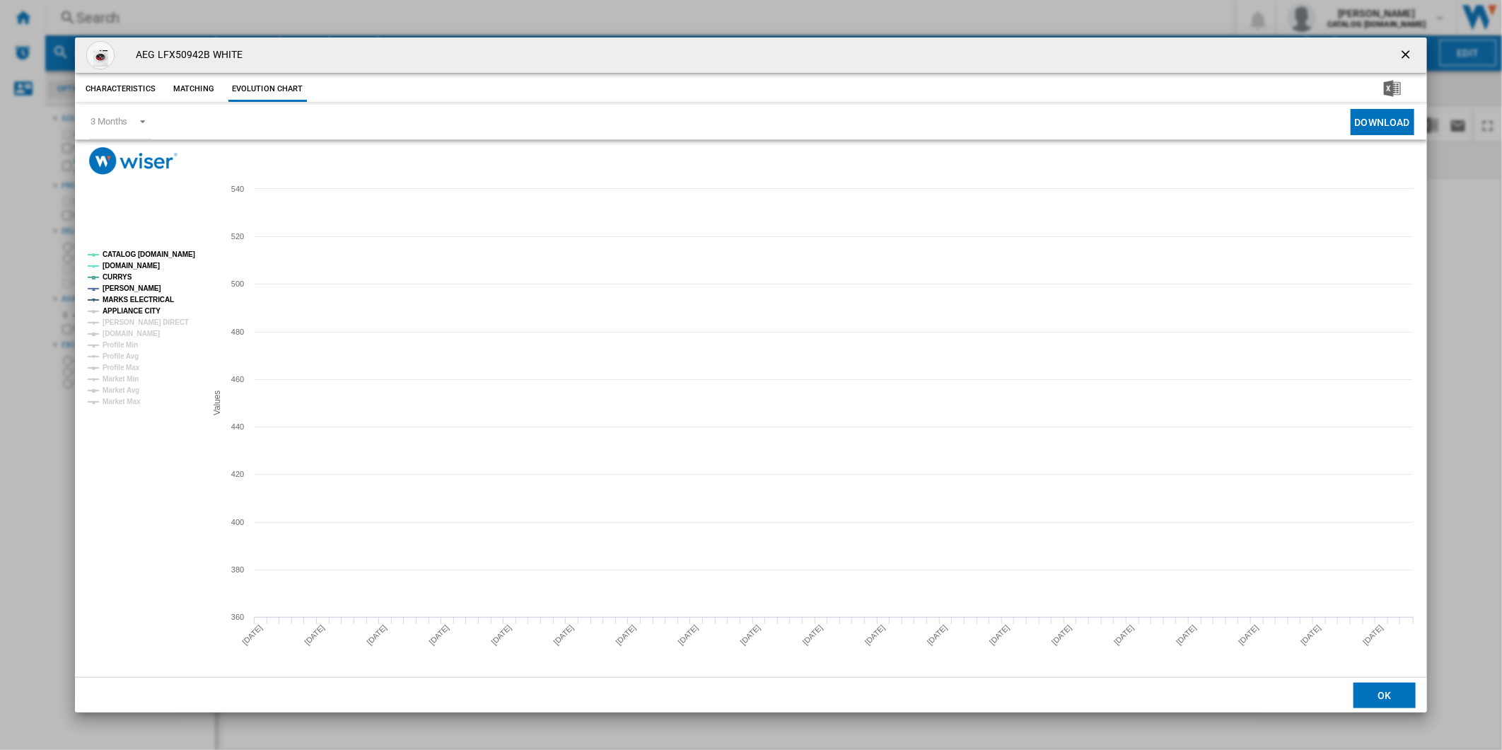
click at [139, 311] on tspan "APPLIANCE CITY" at bounding box center [132, 311] width 58 height 8
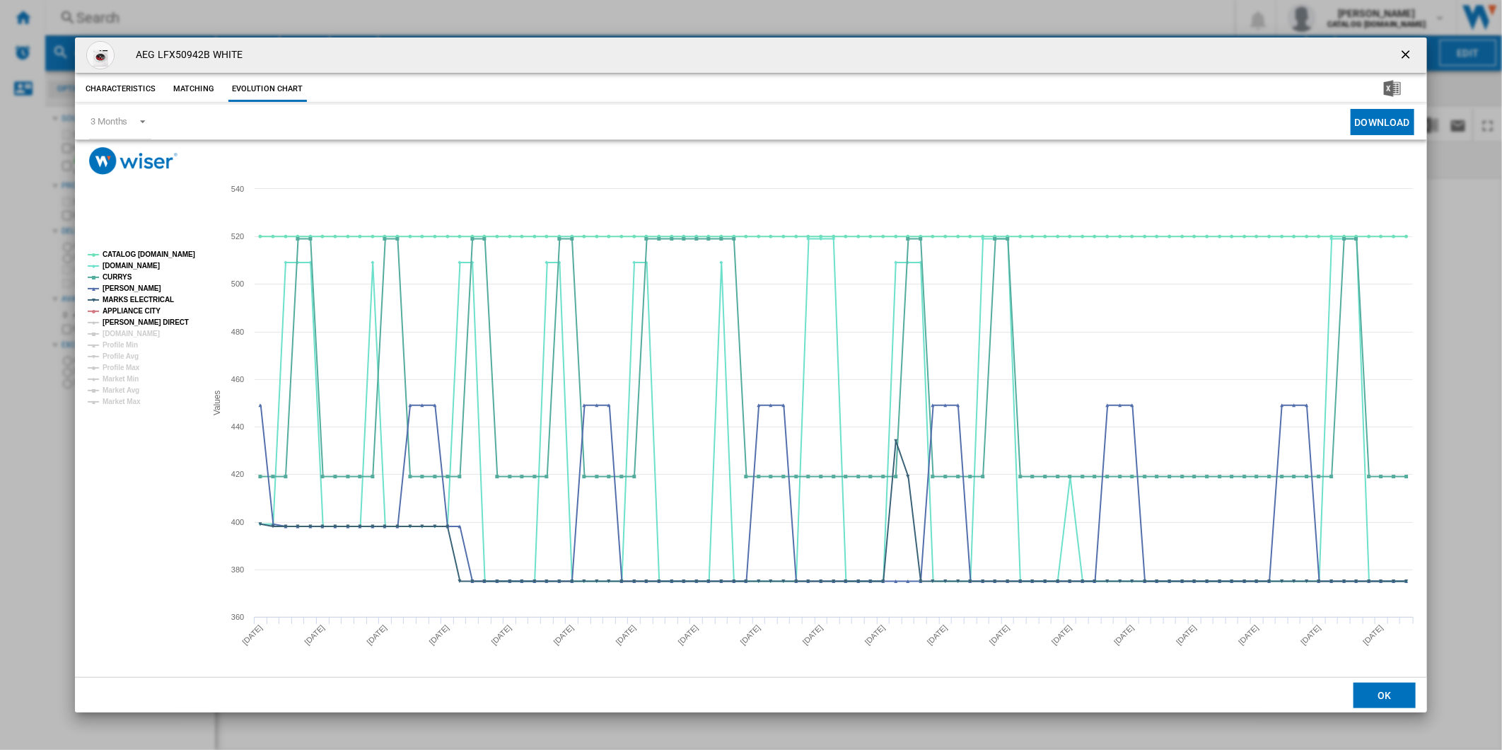
click at [137, 320] on tspan "[PERSON_NAME] DIRECT" at bounding box center [146, 322] width 86 height 8
click at [138, 330] on tspan "[DOMAIN_NAME]" at bounding box center [131, 334] width 57 height 8
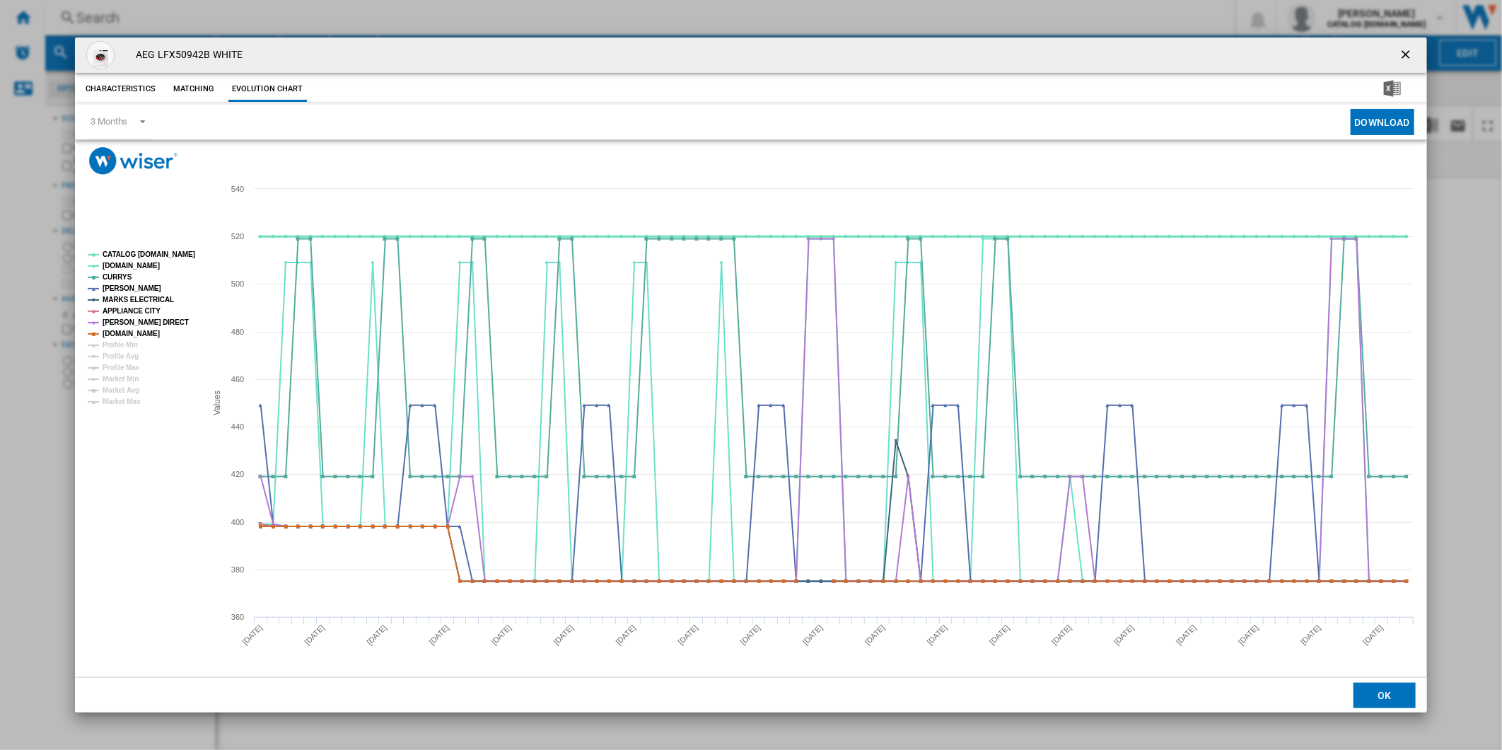
click at [151, 255] on tspan "CATALOG [DOMAIN_NAME]" at bounding box center [149, 254] width 93 height 8
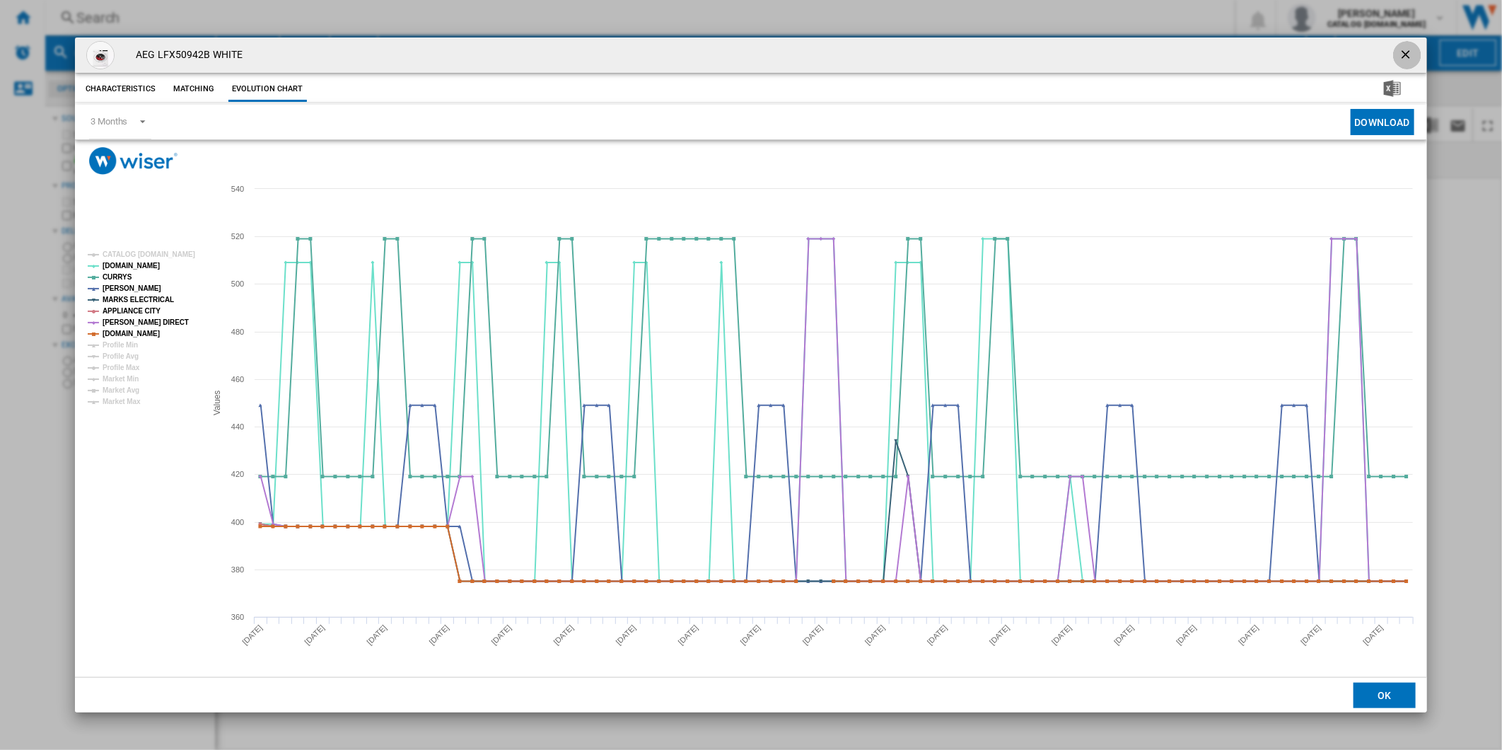
click at [1405, 45] on button "Product popup" at bounding box center [1407, 55] width 28 height 28
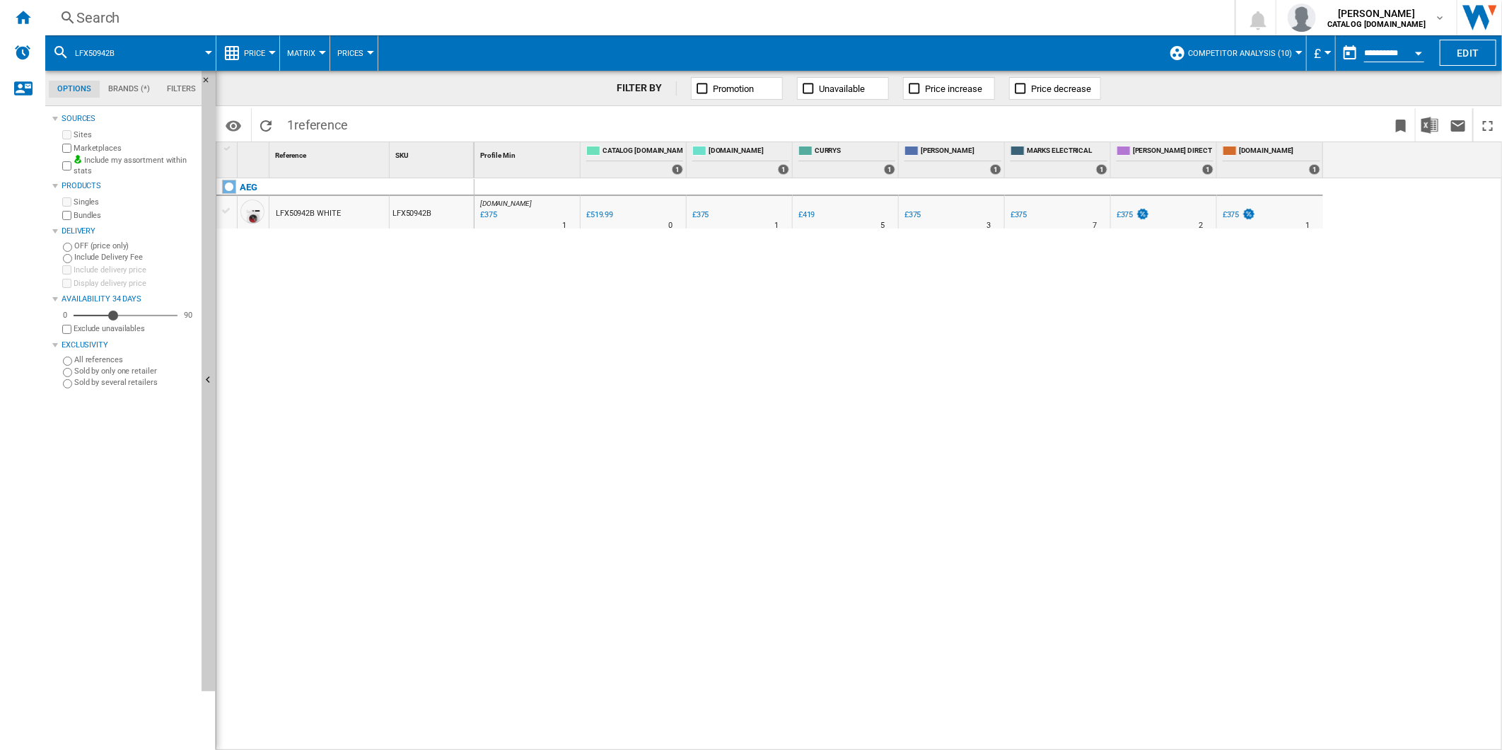
click at [955, 19] on div "Search" at bounding box center [637, 18] width 1122 height 20
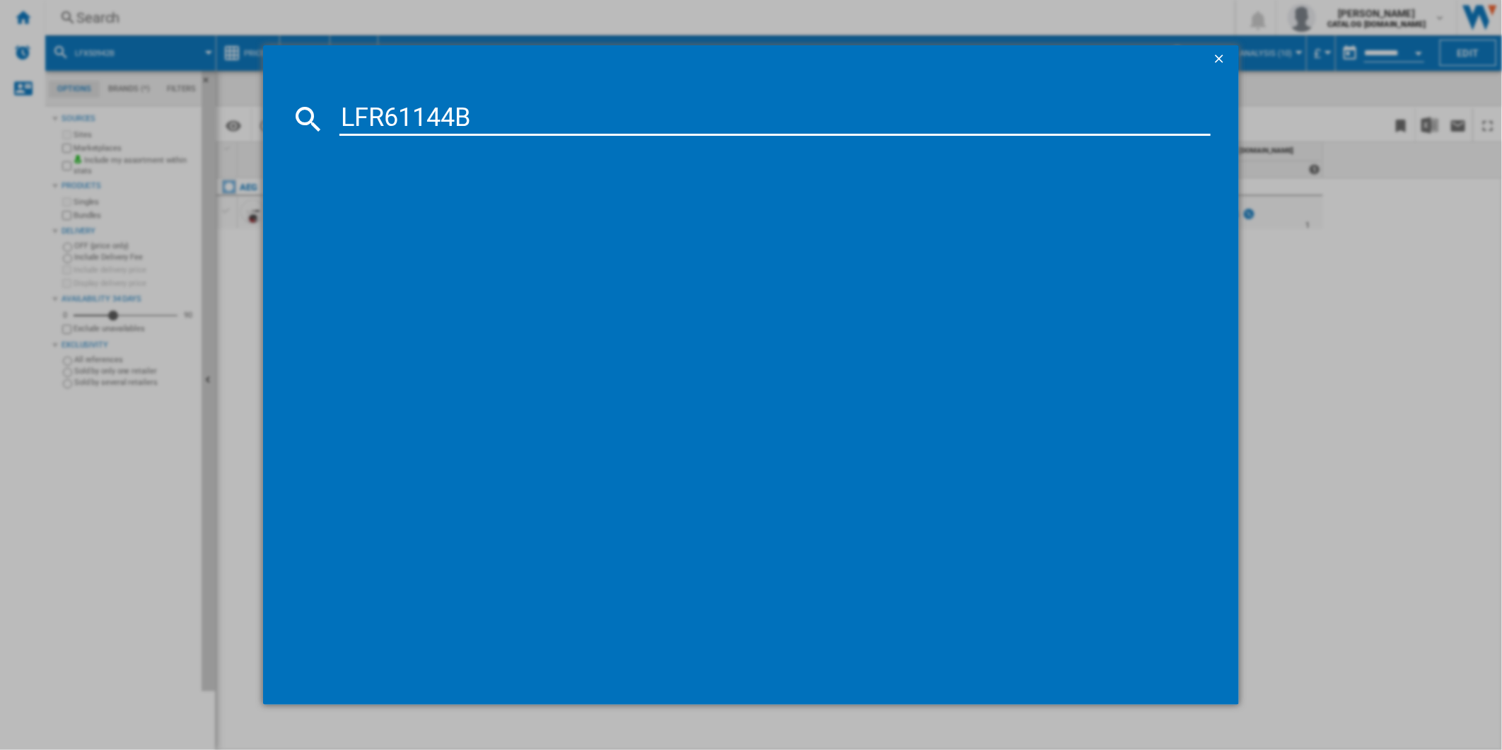
type input "LFR61144B"
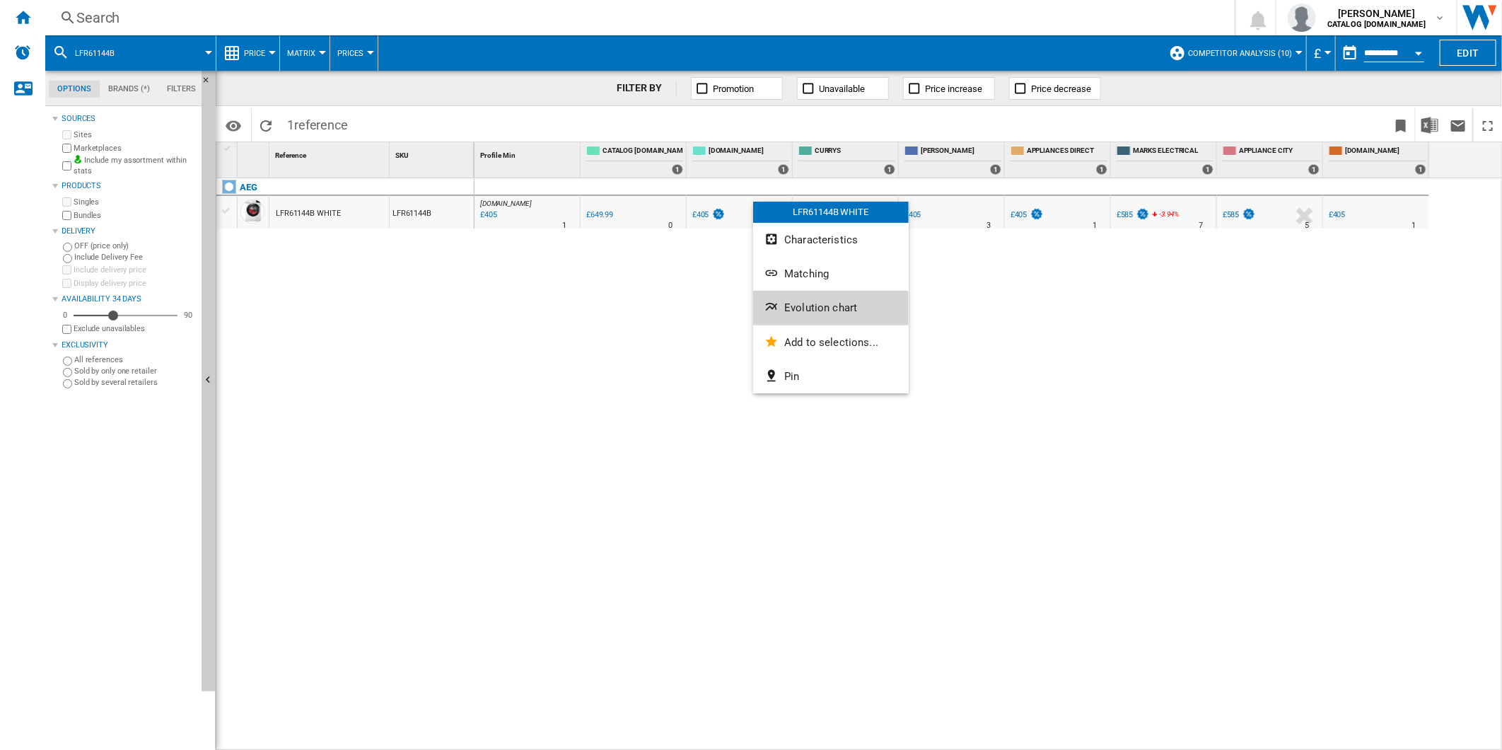
click at [831, 304] on span "Evolution chart" at bounding box center [820, 307] width 73 height 13
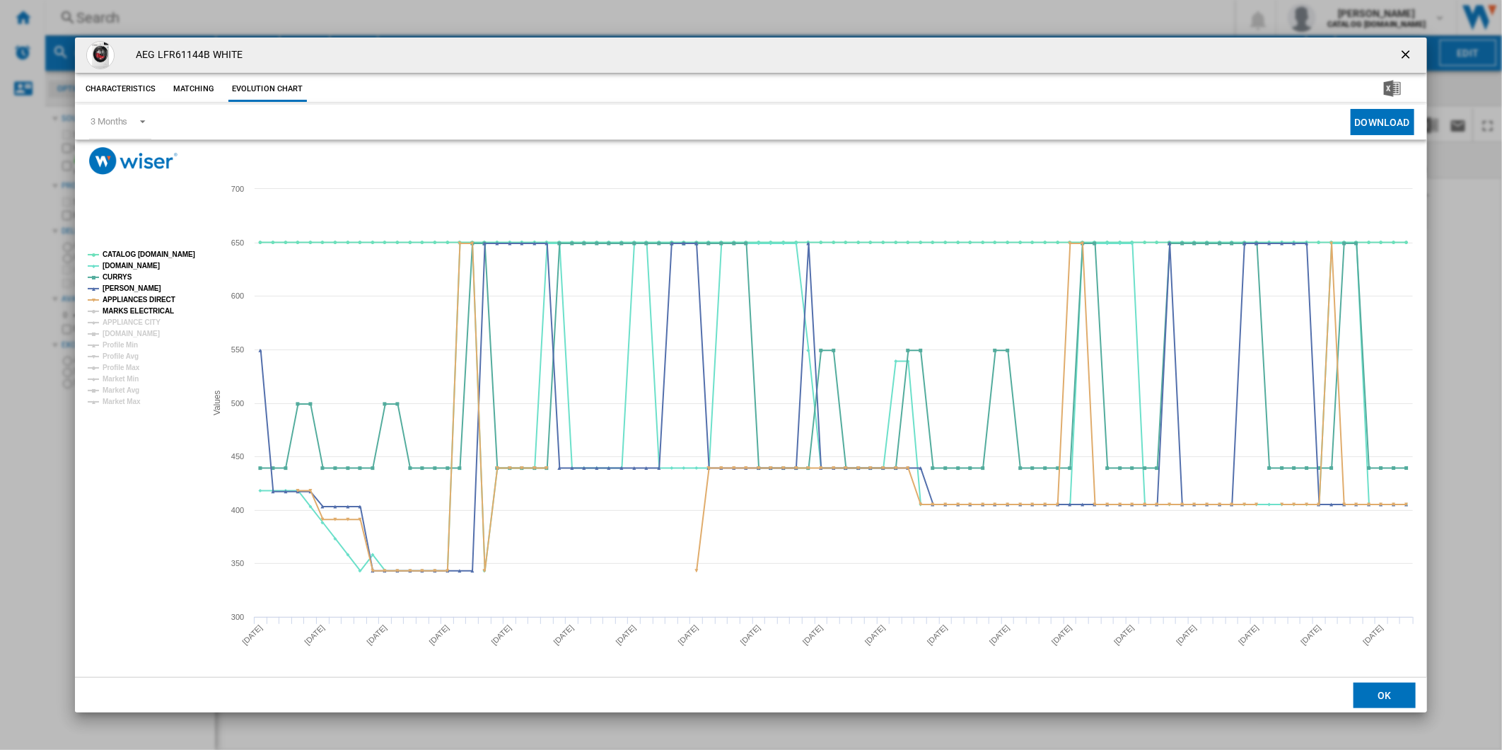
click at [150, 310] on tspan "MARKS ELECTRICAL" at bounding box center [138, 311] width 71 height 8
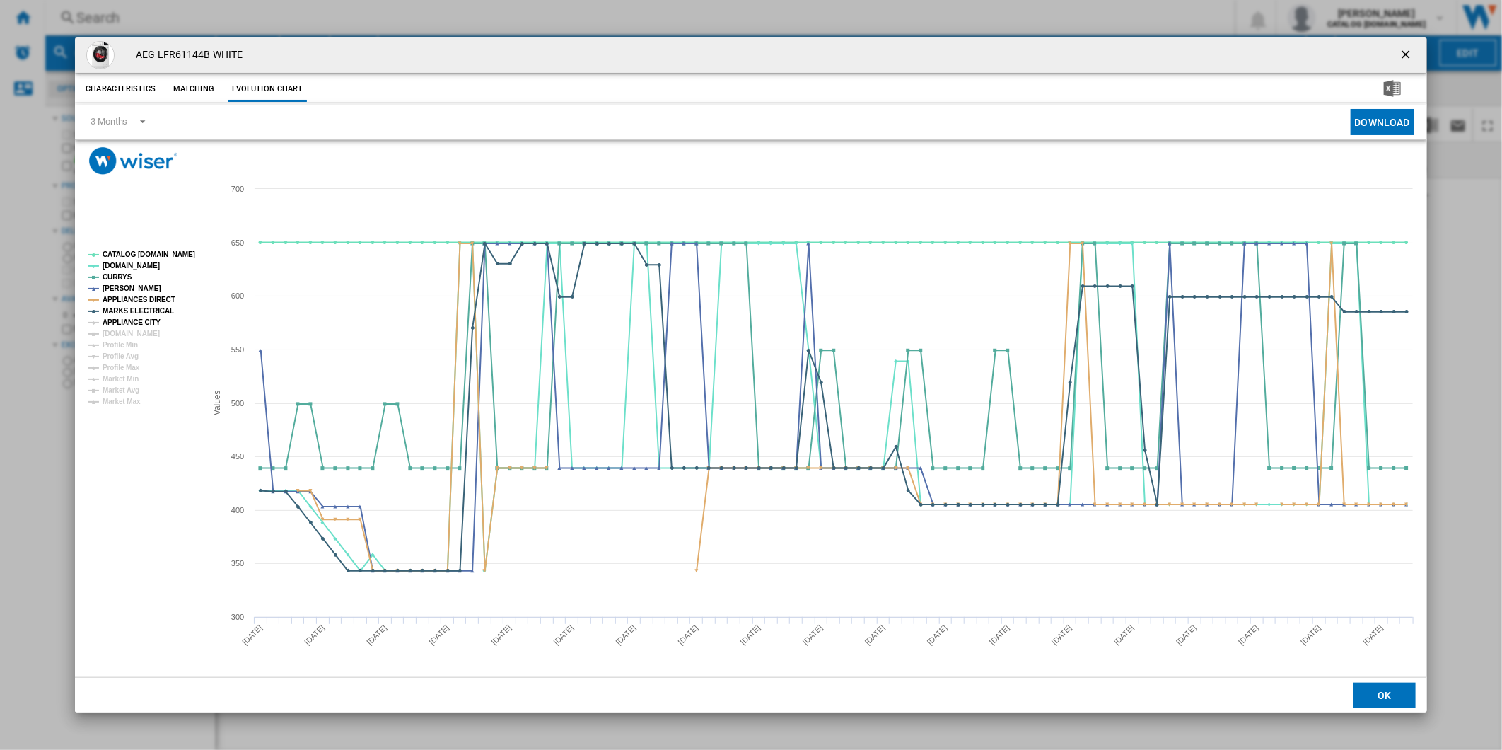
click at [145, 318] on tspan "APPLIANCE CITY" at bounding box center [132, 322] width 58 height 8
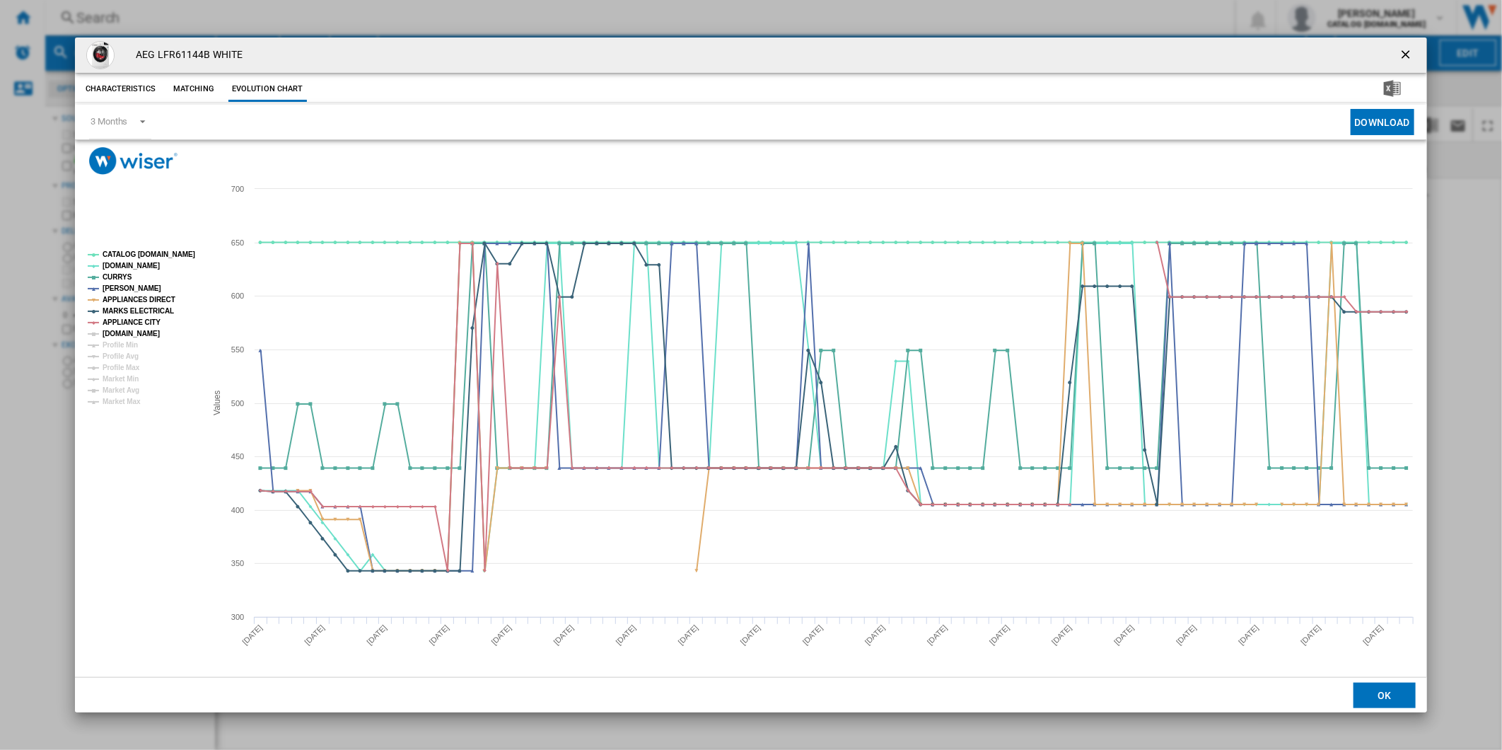
click at [145, 332] on tspan "[DOMAIN_NAME]" at bounding box center [131, 334] width 57 height 8
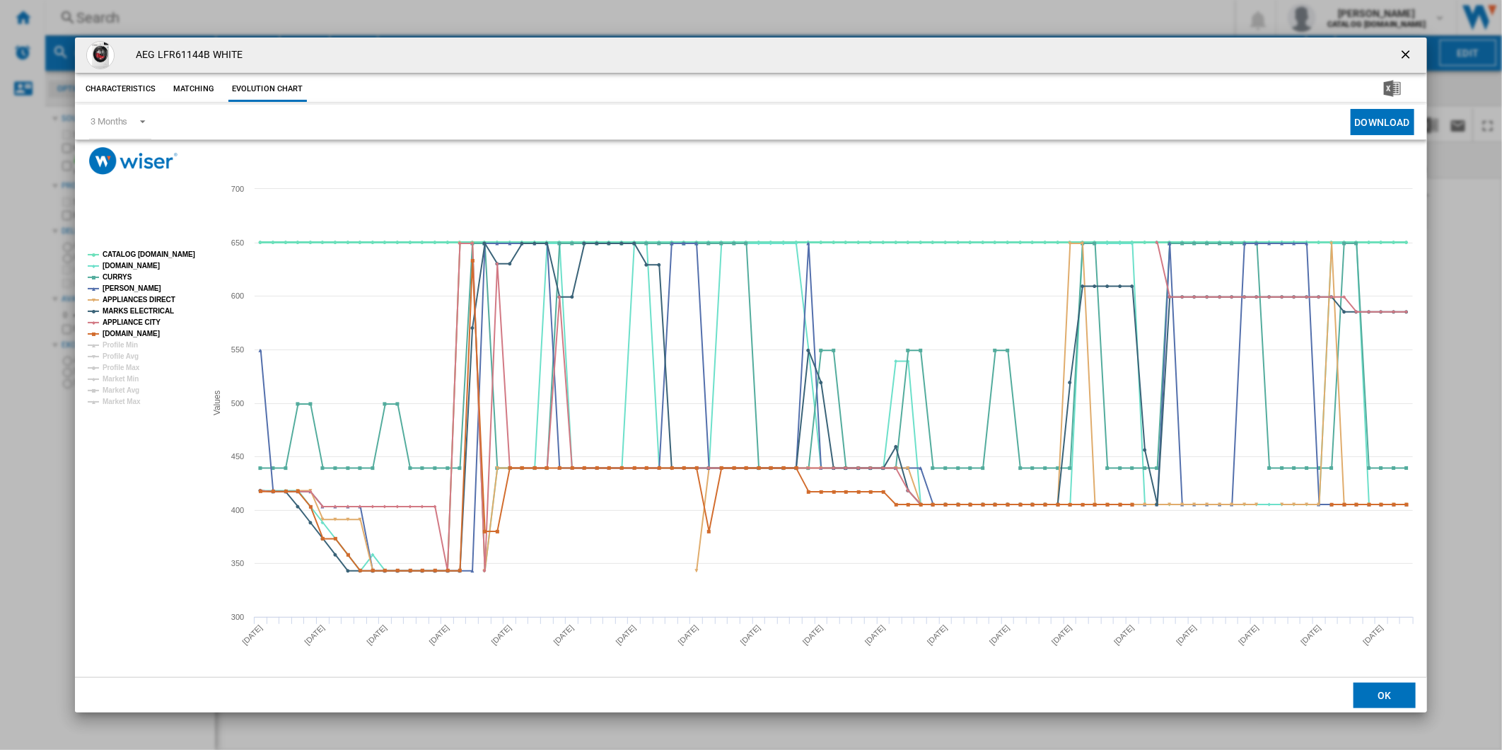
click at [151, 250] on tspan "CATALOG [DOMAIN_NAME]" at bounding box center [149, 254] width 93 height 8
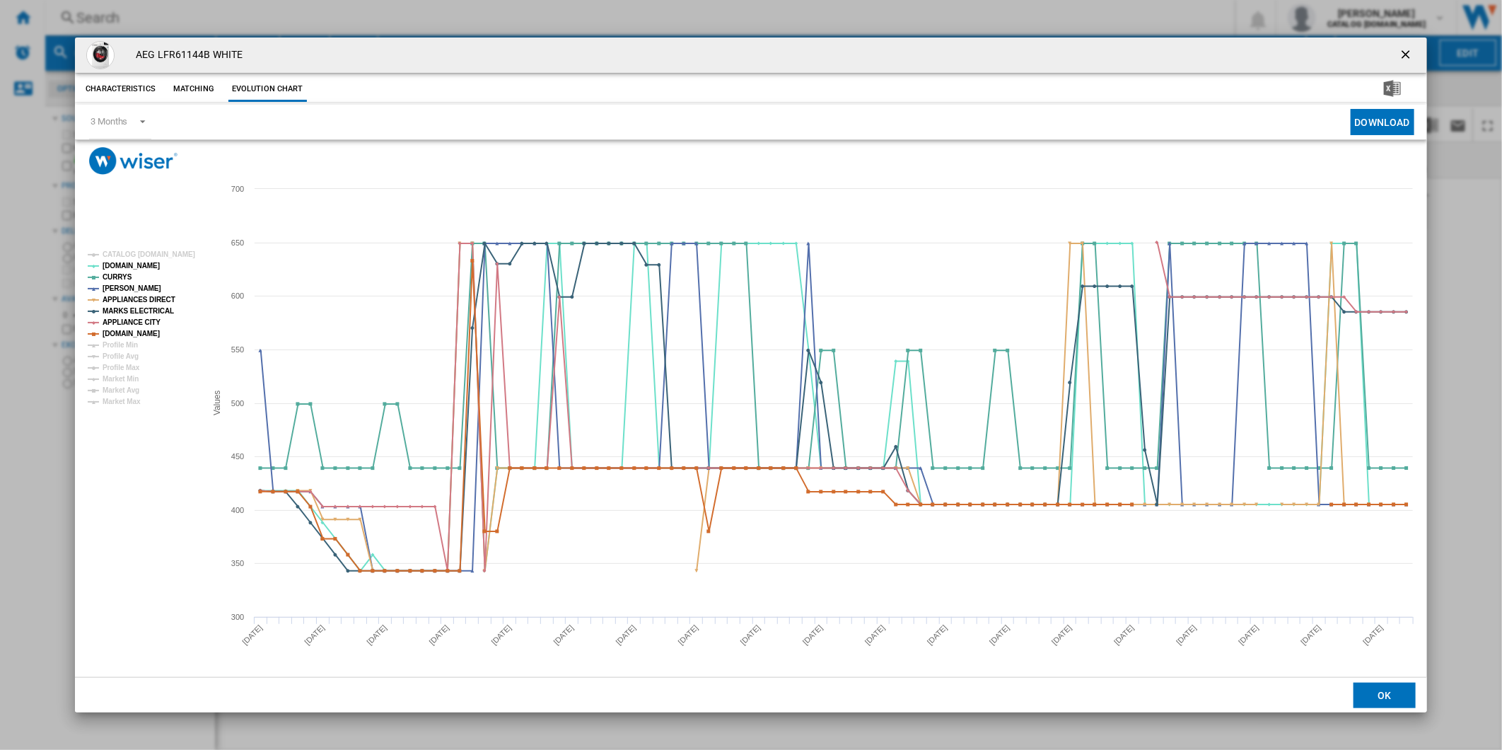
drag, startPoint x: 1412, startPoint y: 54, endPoint x: 1307, endPoint y: 39, distance: 105.7
click at [1412, 54] on ng-md-icon "getI18NText('BUTTONS.CLOSE_DIALOG')" at bounding box center [1407, 55] width 17 height 17
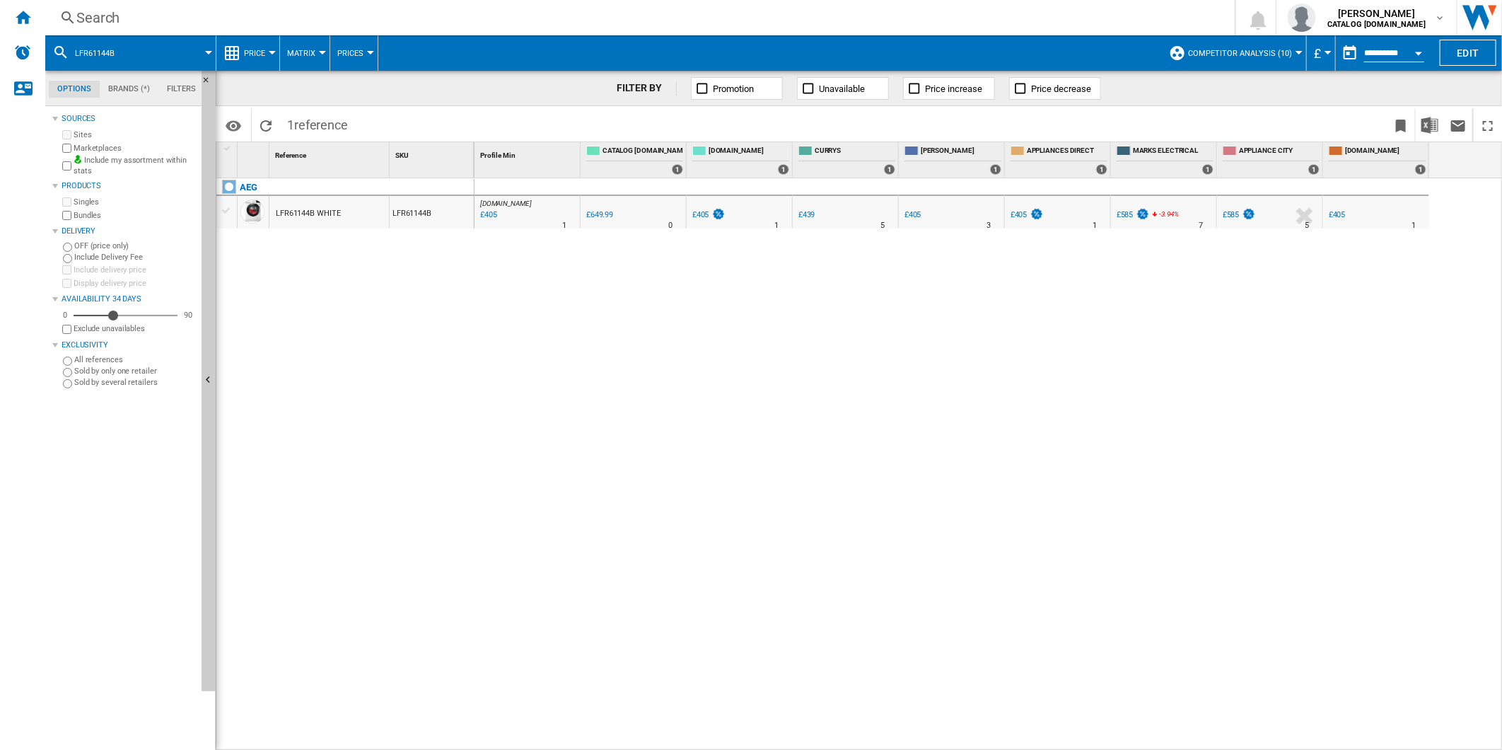
click at [965, 17] on div "Search" at bounding box center [637, 18] width 1122 height 20
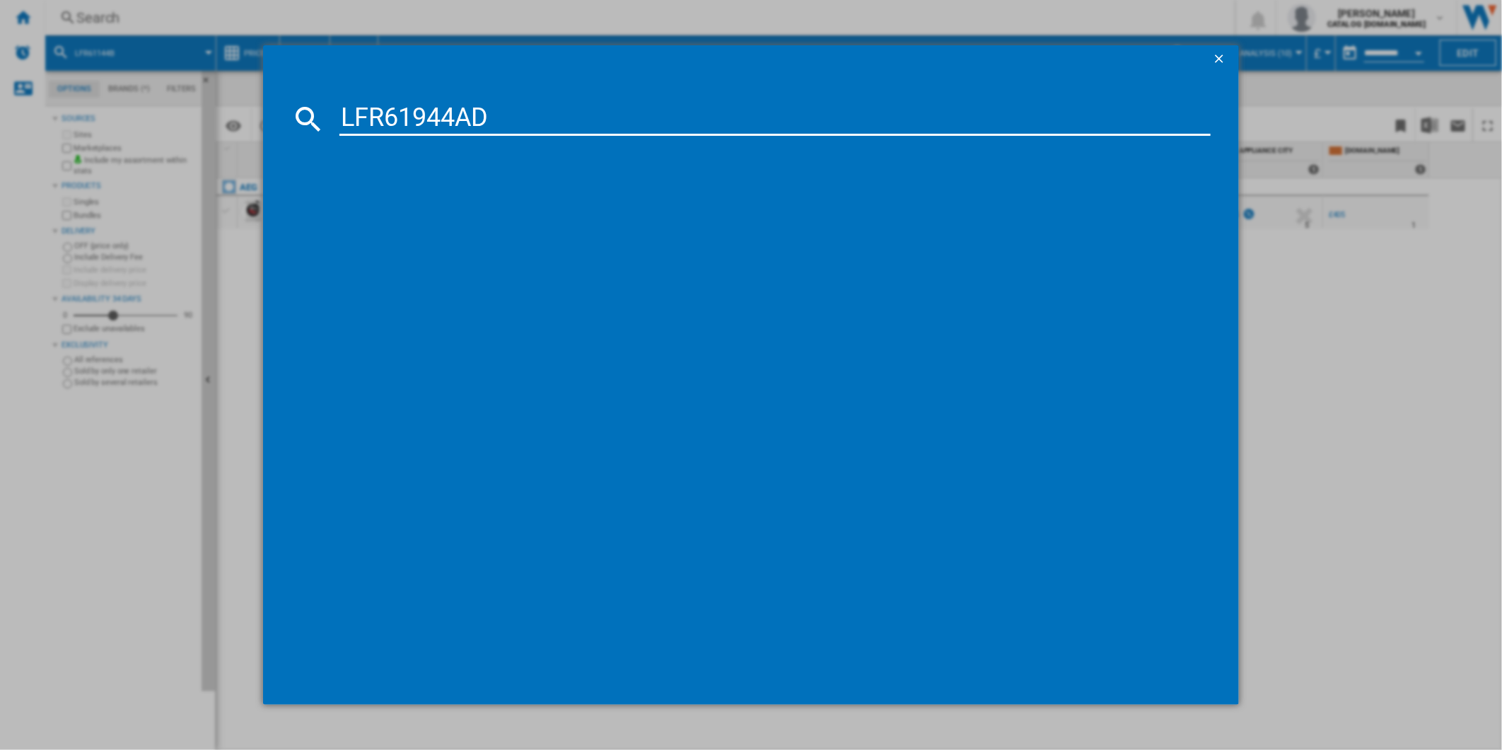
type input "LFR61944AD"
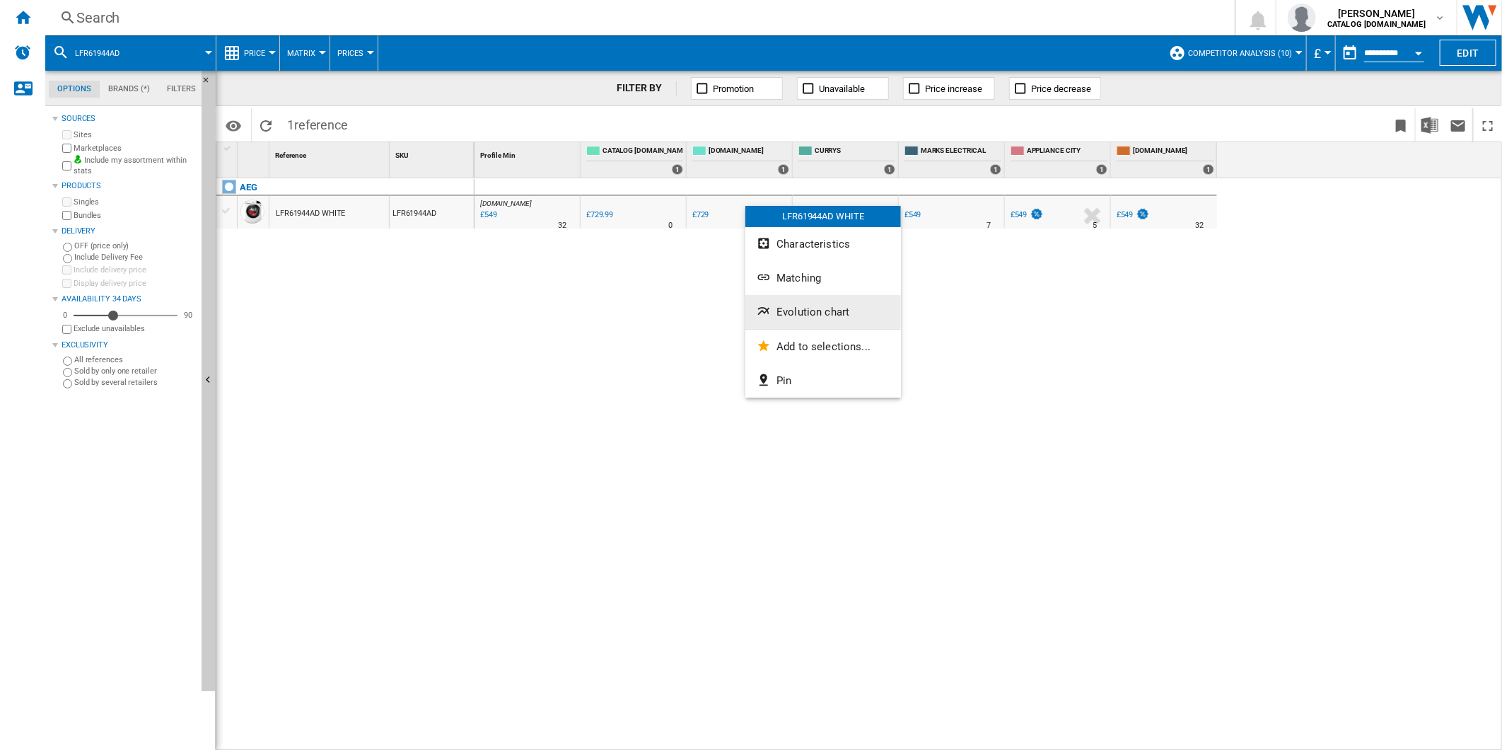
click at [816, 318] on button "Evolution chart" at bounding box center [824, 312] width 156 height 34
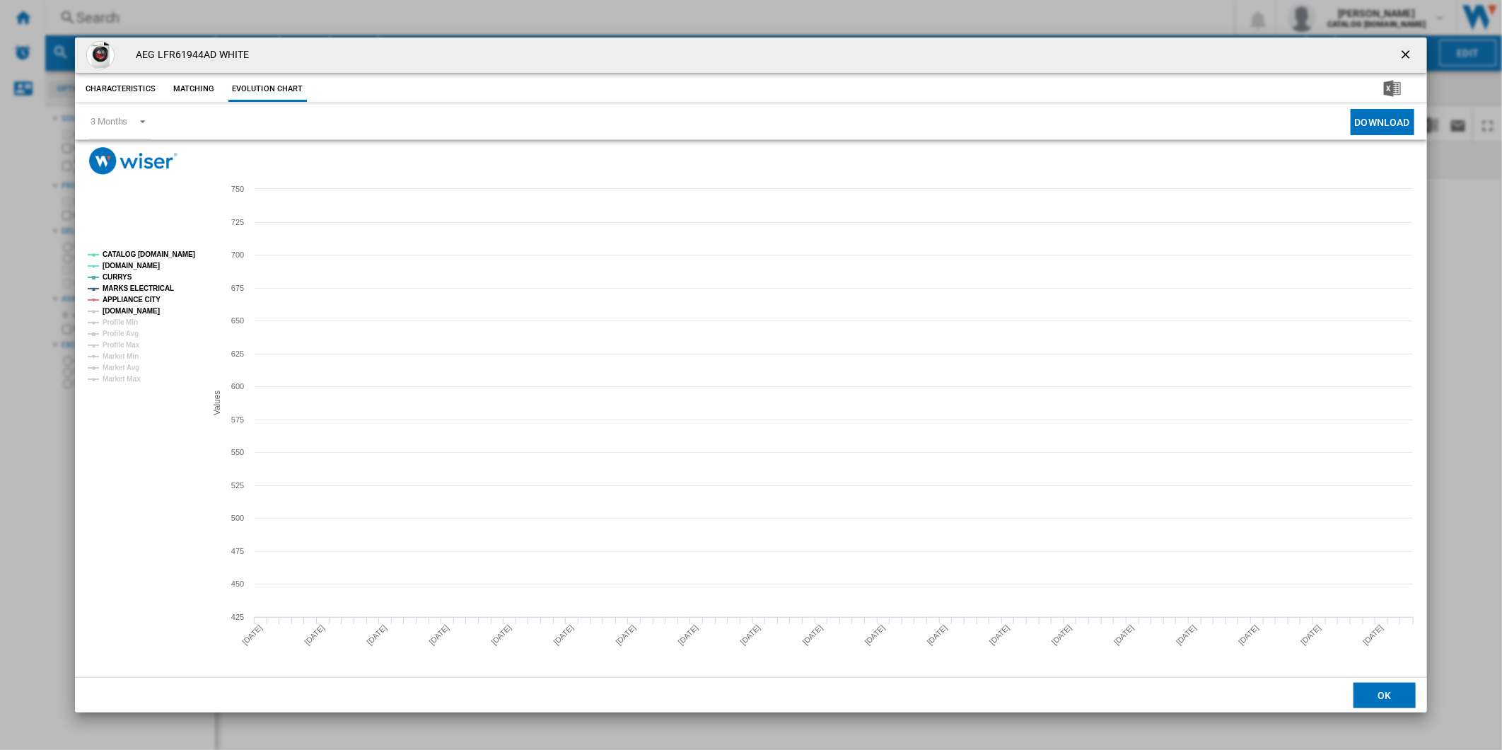
click at [138, 314] on tspan "[DOMAIN_NAME]" at bounding box center [131, 311] width 57 height 8
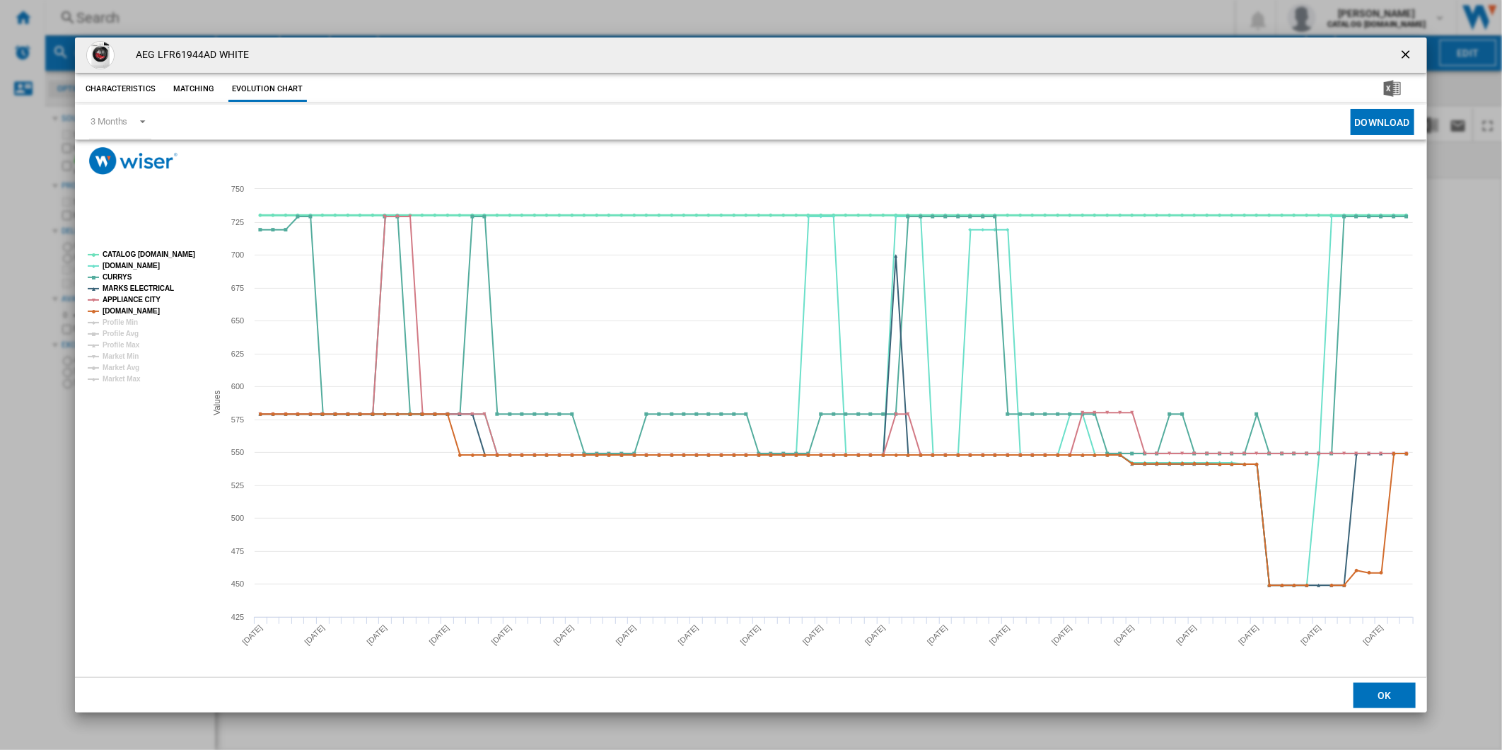
click at [146, 250] on tspan "CATALOG [DOMAIN_NAME]" at bounding box center [149, 254] width 93 height 8
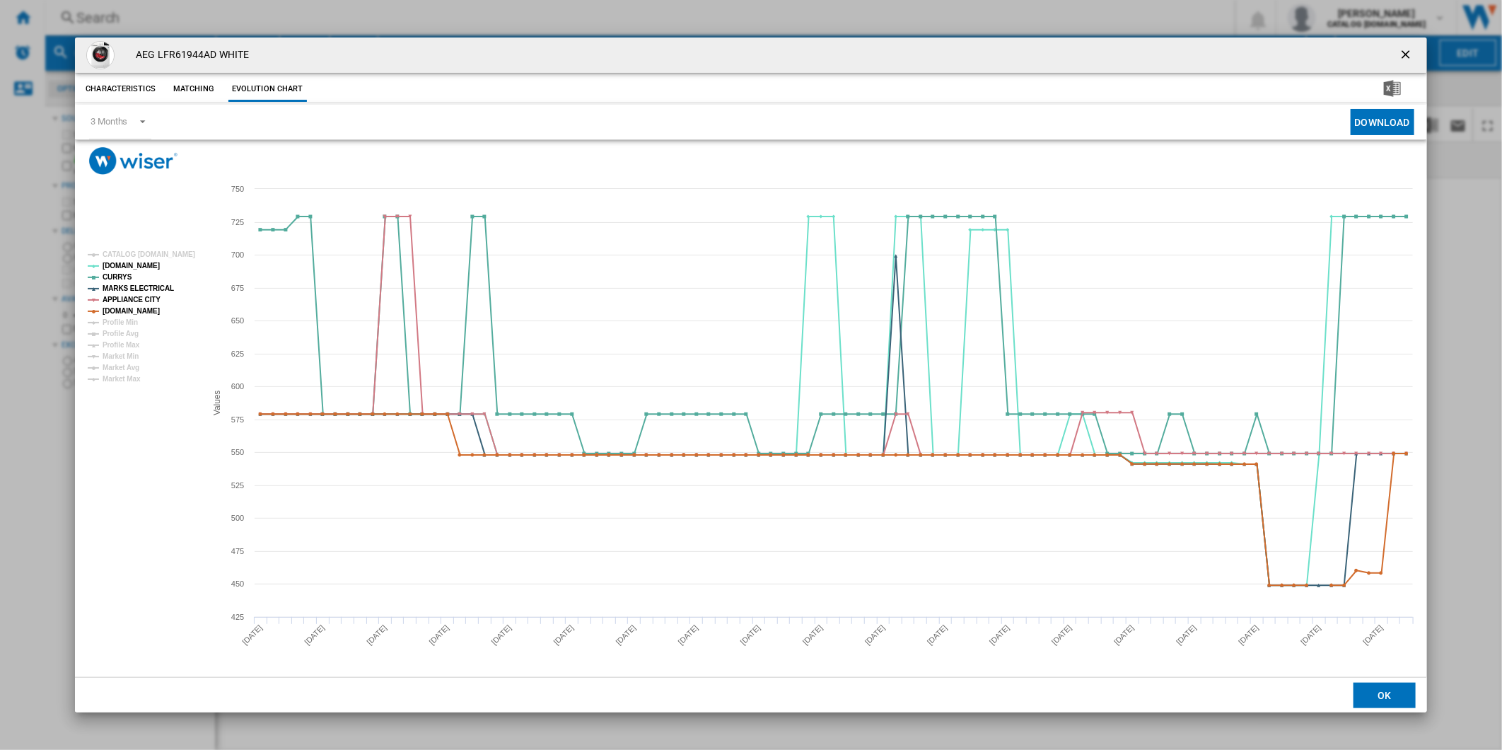
drag, startPoint x: 1408, startPoint y: 51, endPoint x: 1170, endPoint y: 42, distance: 238.5
click at [1408, 51] on ng-md-icon "getI18NText('BUTTONS.CLOSE_DIALOG')" at bounding box center [1407, 55] width 17 height 17
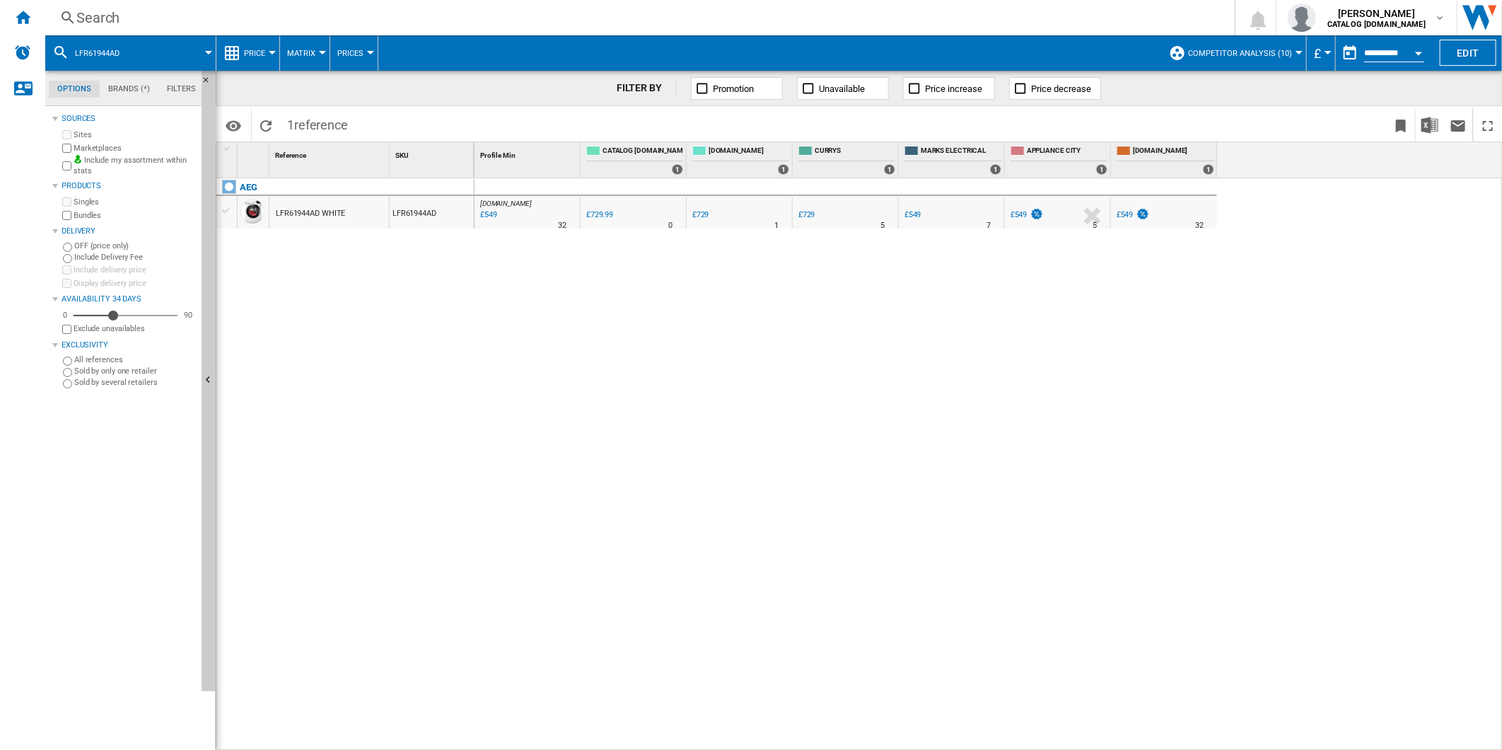
click at [837, 19] on div "Search" at bounding box center [637, 18] width 1122 height 20
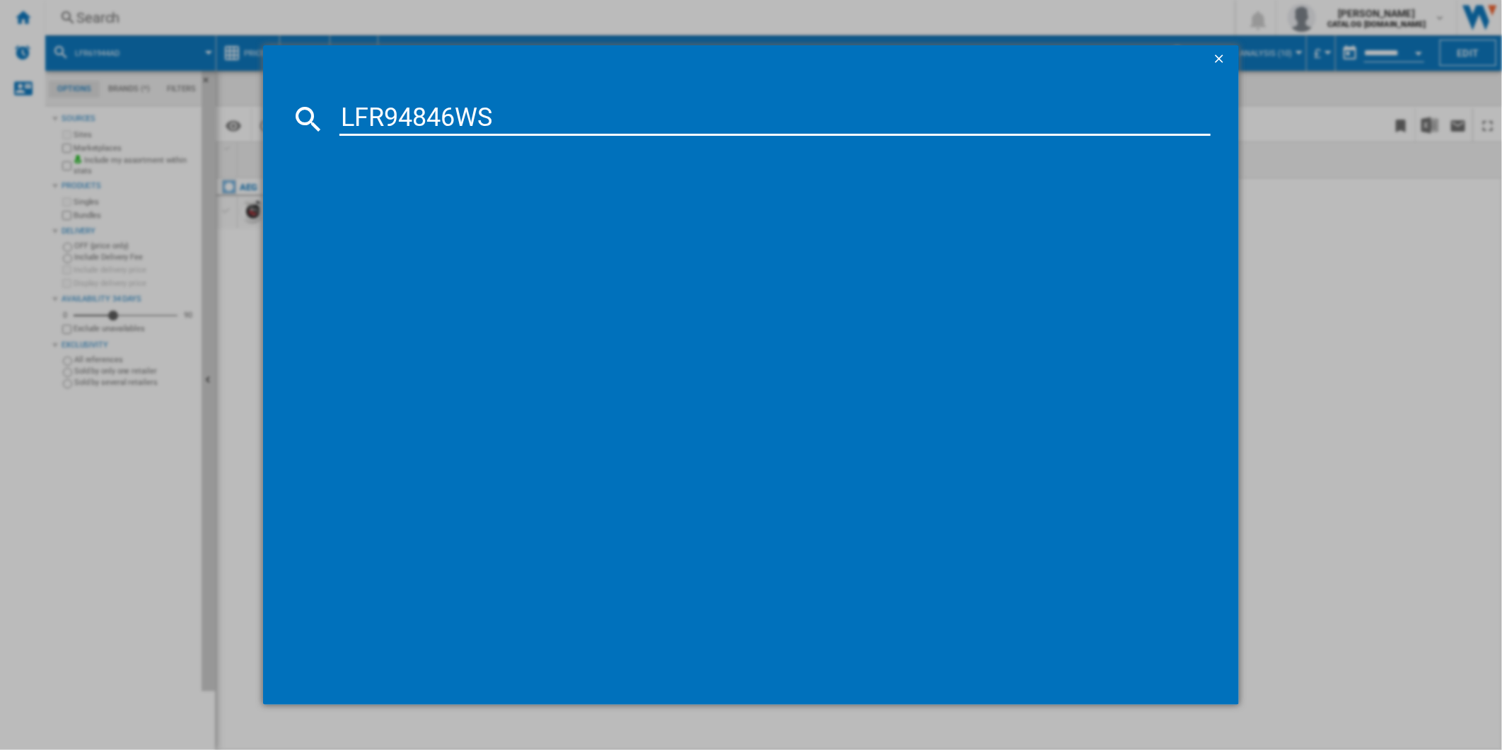
type input "LFR94846WS"
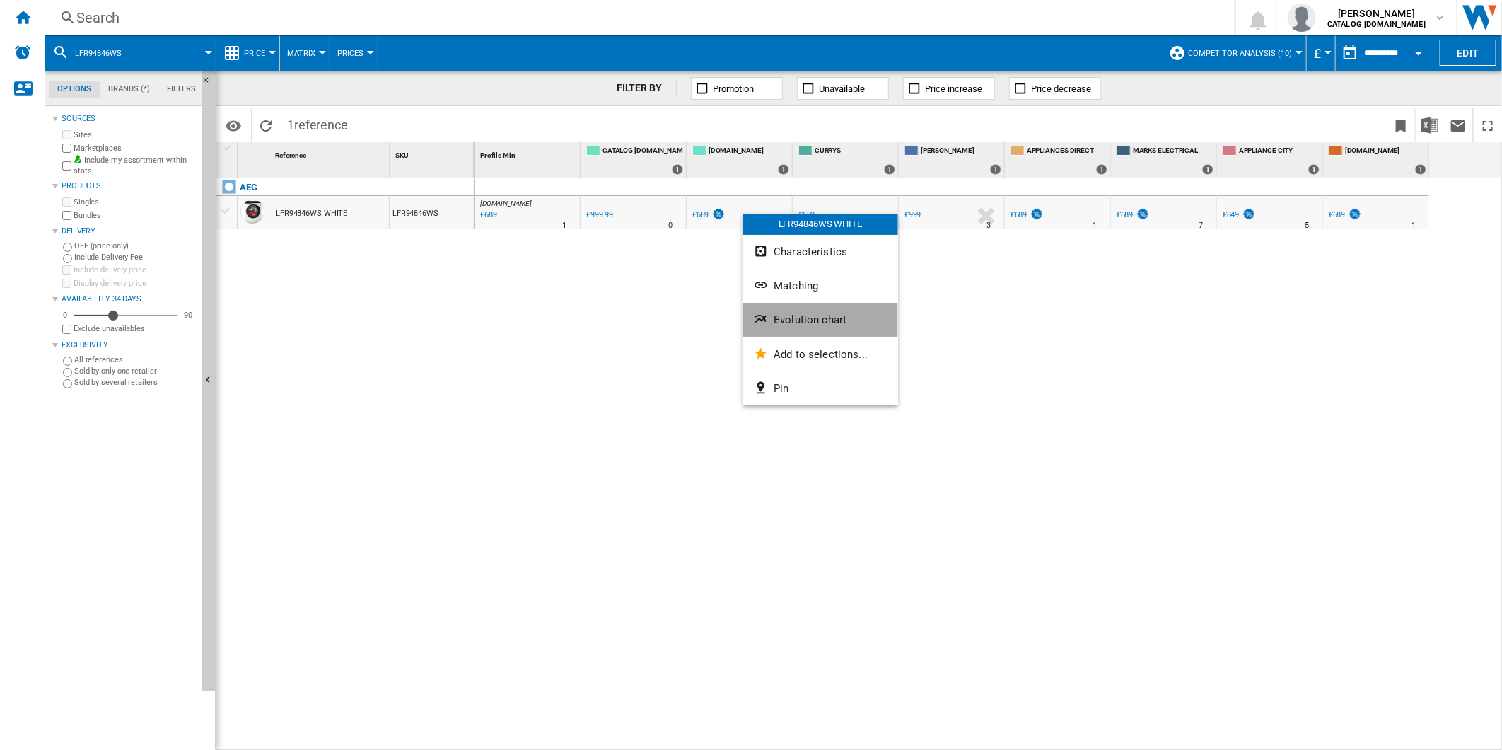
click at [821, 309] on button "Evolution chart" at bounding box center [821, 320] width 156 height 34
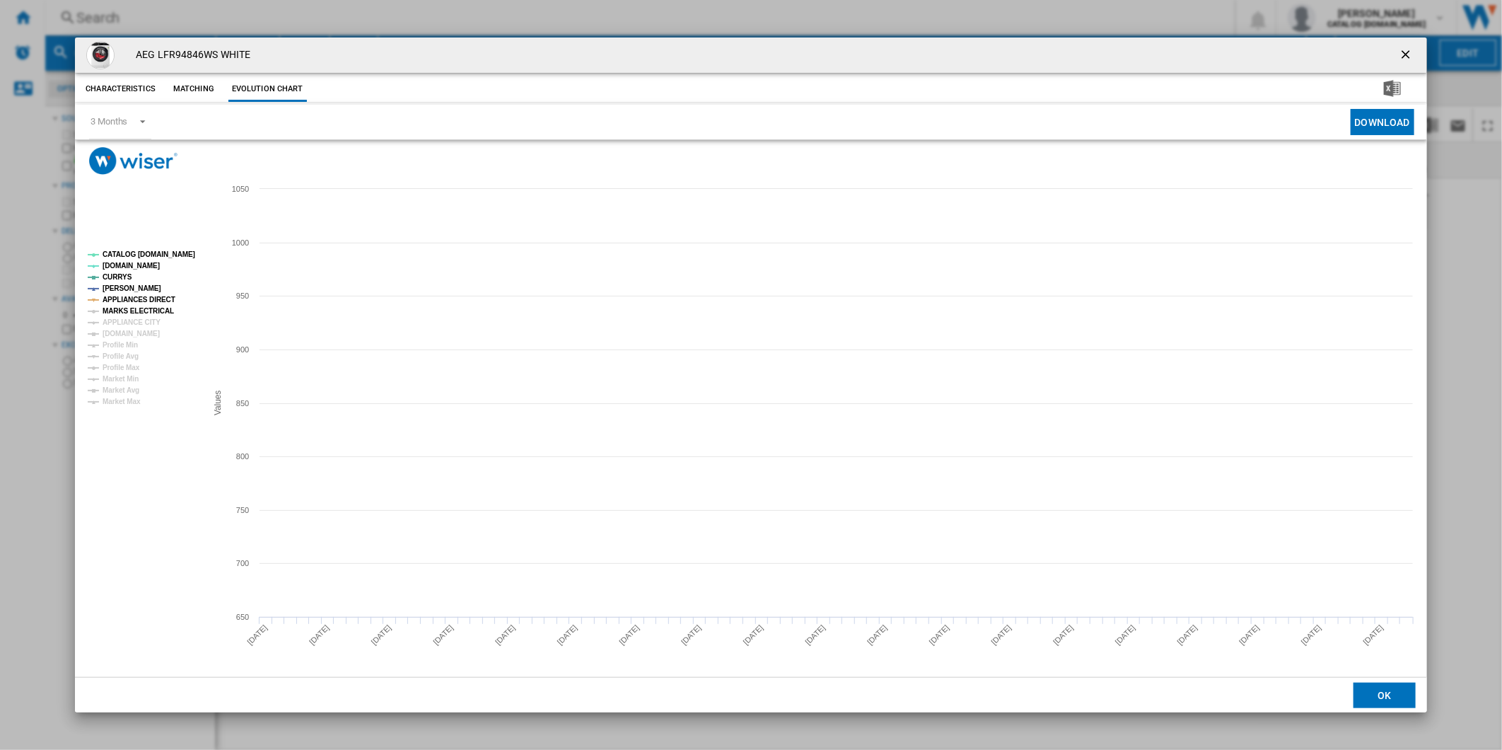
click at [153, 309] on tspan "MARKS ELECTRICAL" at bounding box center [138, 311] width 71 height 8
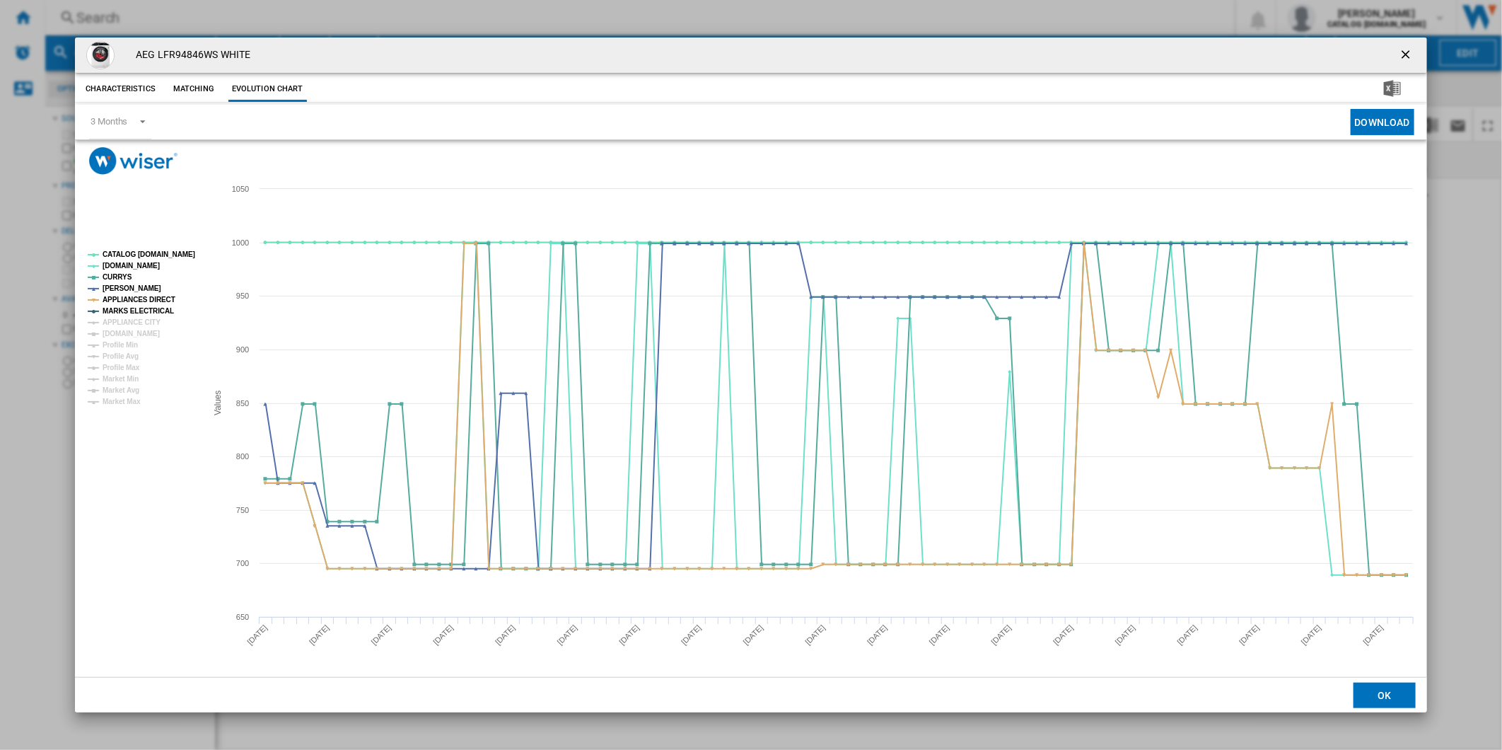
click at [145, 322] on tspan "APPLIANCE CITY" at bounding box center [132, 322] width 58 height 8
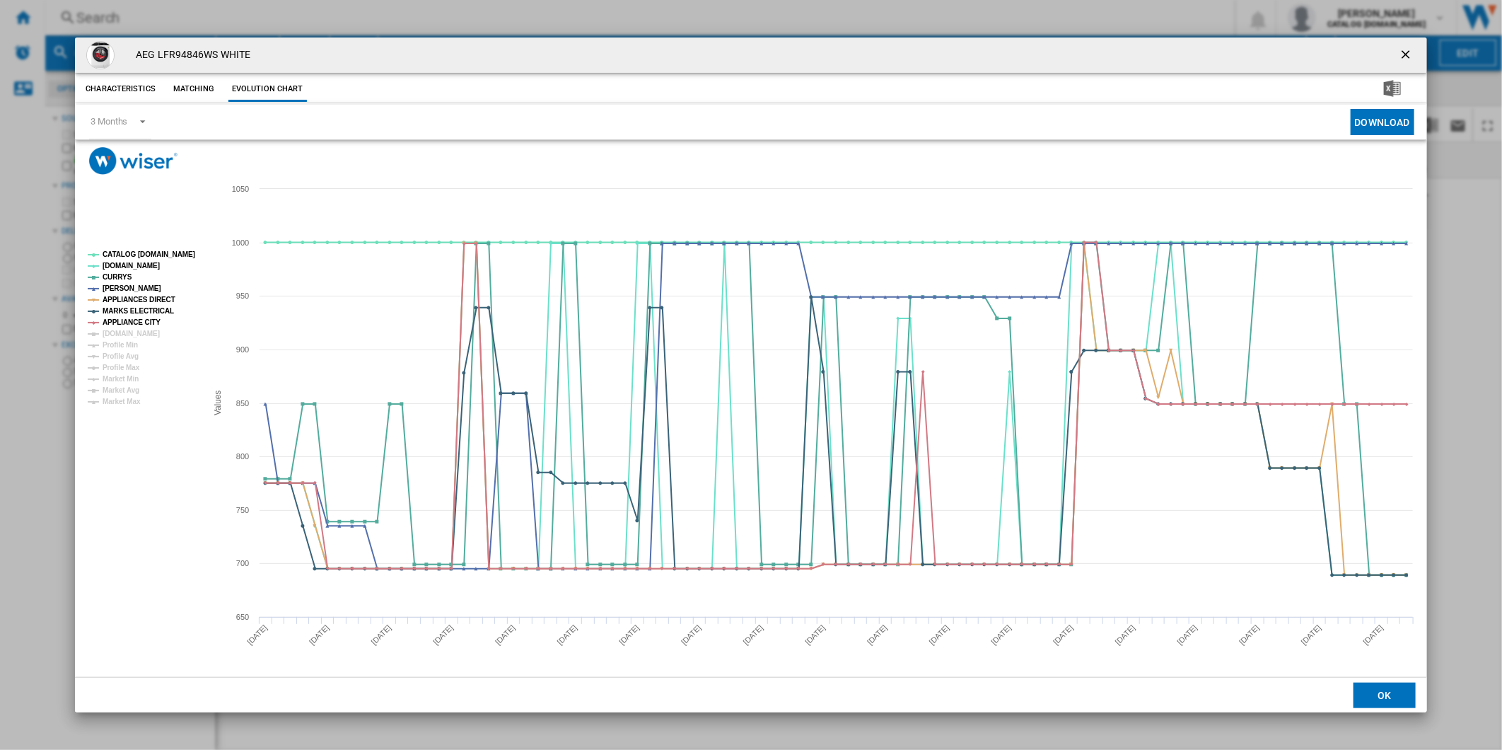
click at [144, 333] on tspan "[DOMAIN_NAME]" at bounding box center [131, 334] width 57 height 8
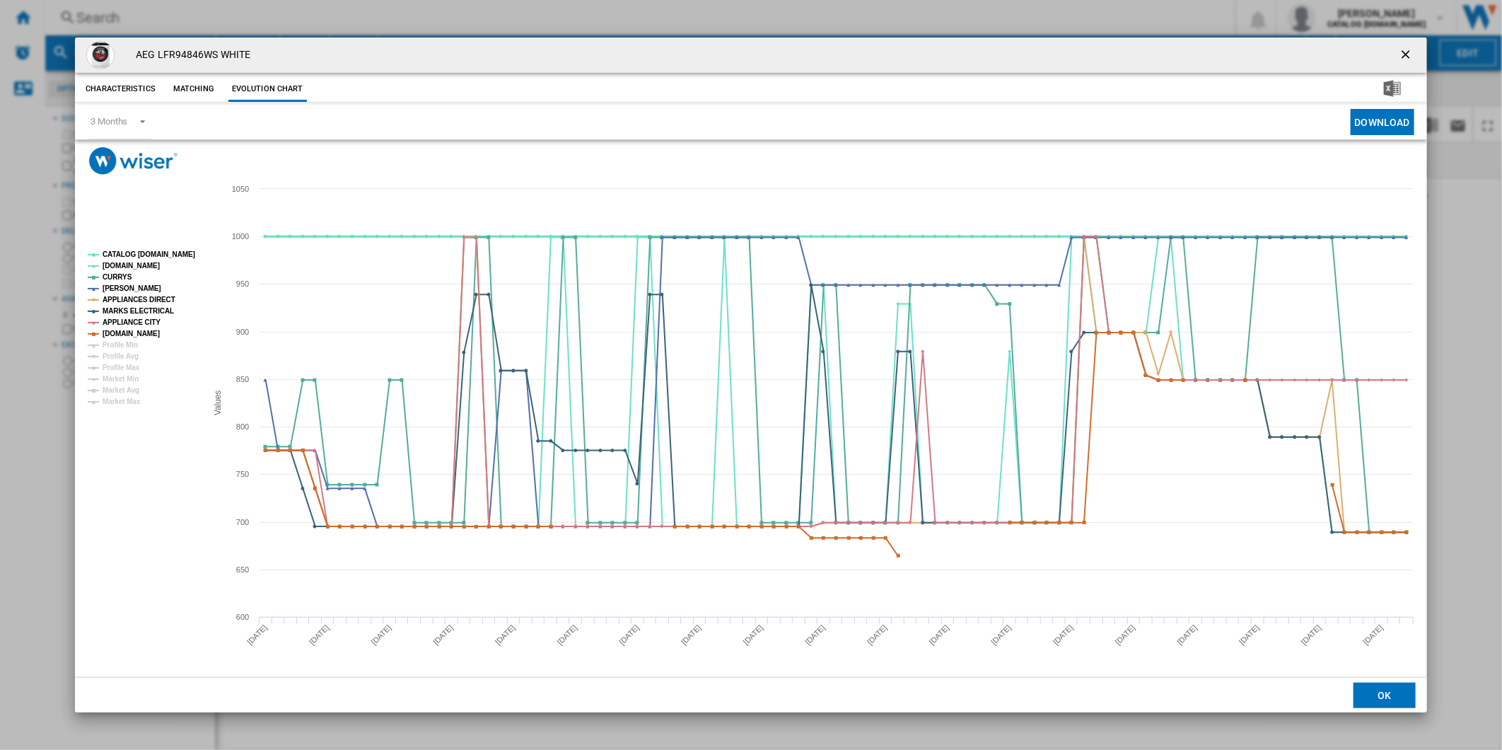
click at [154, 255] on tspan "CATALOG [DOMAIN_NAME]" at bounding box center [149, 254] width 93 height 8
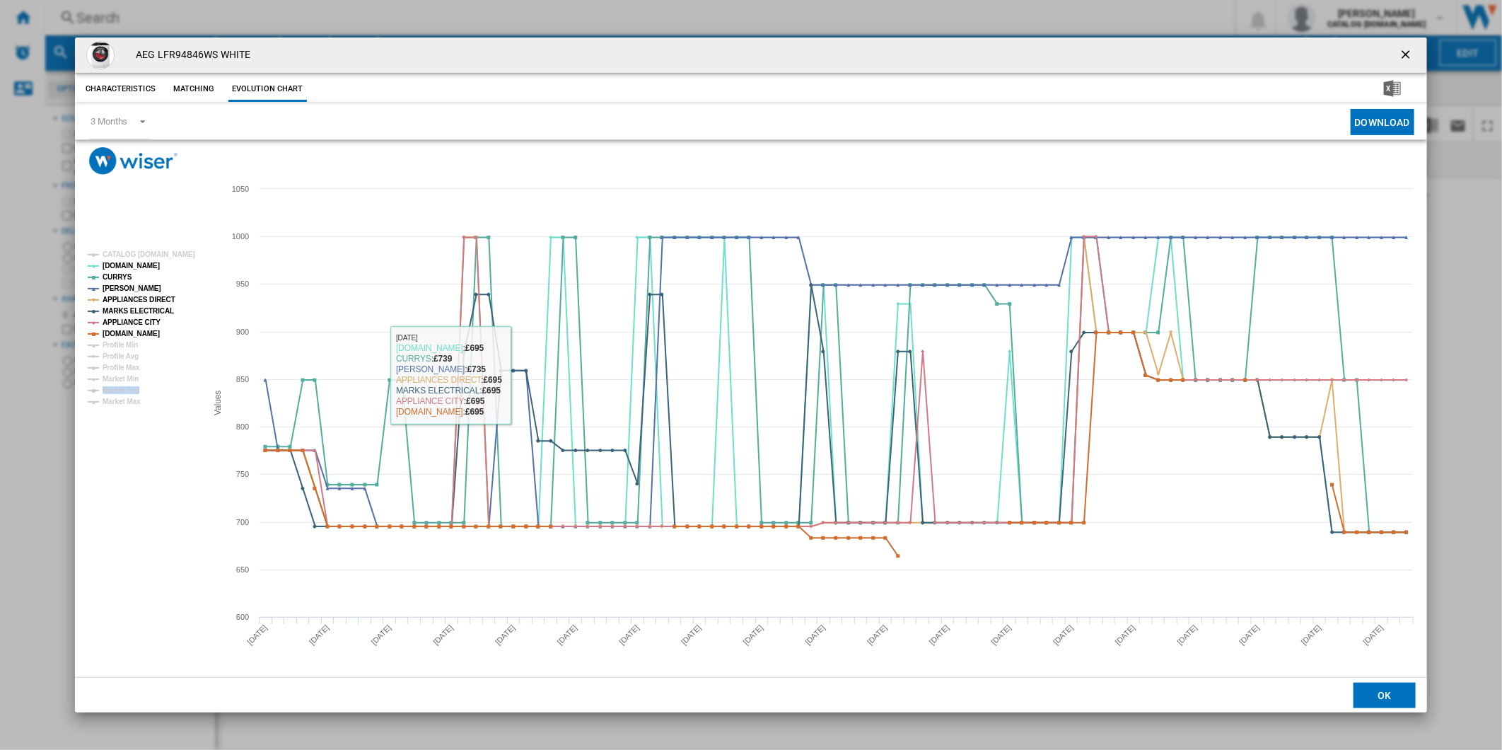
click at [5, 397] on div "AEG LFR94846WS WHITE Characteristics Matching Evolution chart price £999.99 del…" at bounding box center [751, 375] width 1502 height 750
drag, startPoint x: 1397, startPoint y: 37, endPoint x: 1403, endPoint y: 46, distance: 10.8
click at [1396, 37] on div "AEG LFR94846WS WHITE" at bounding box center [751, 54] width 1352 height 35
click at [1406, 50] on ng-md-icon "getI18NText('BUTTONS.CLOSE_DIALOG')" at bounding box center [1407, 55] width 17 height 17
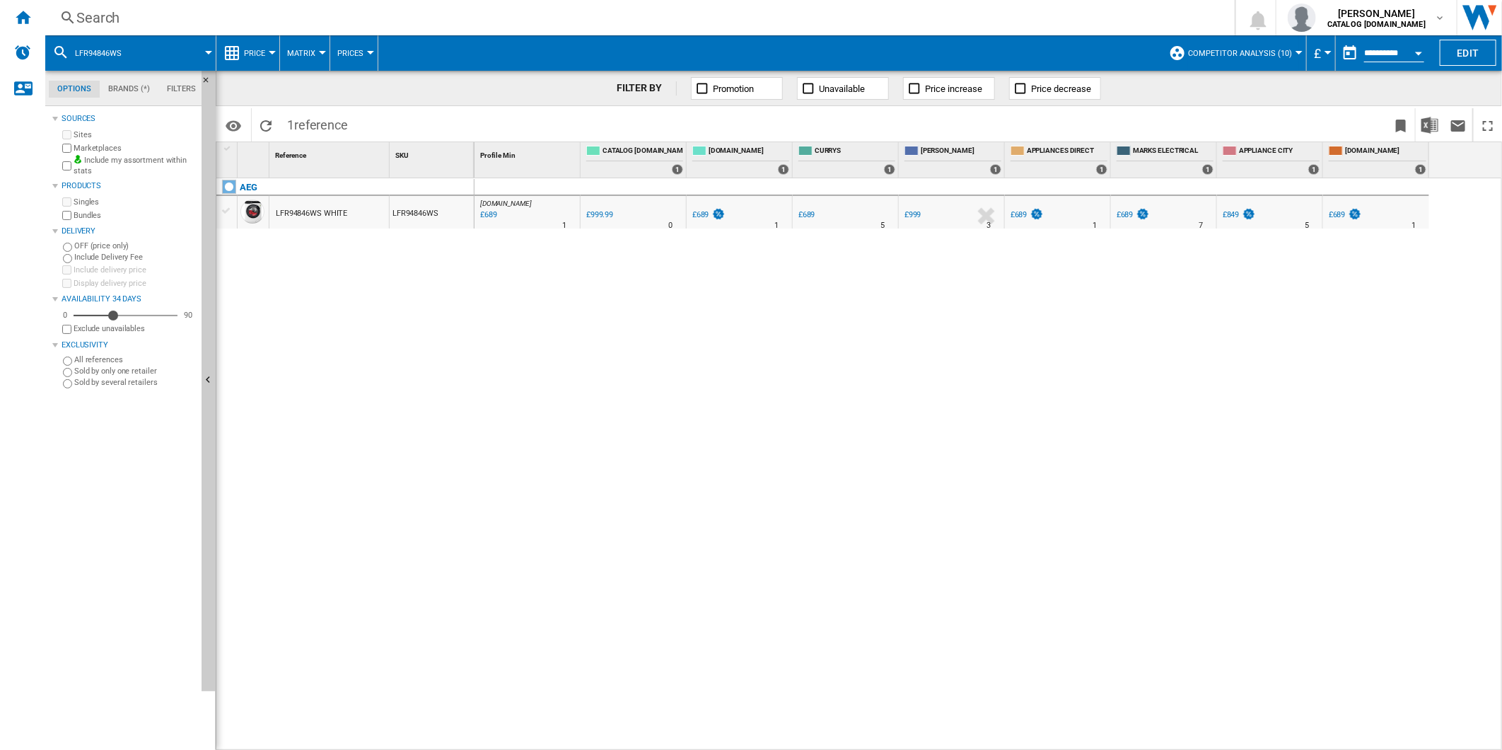
click at [830, 24] on div "Search" at bounding box center [637, 18] width 1122 height 20
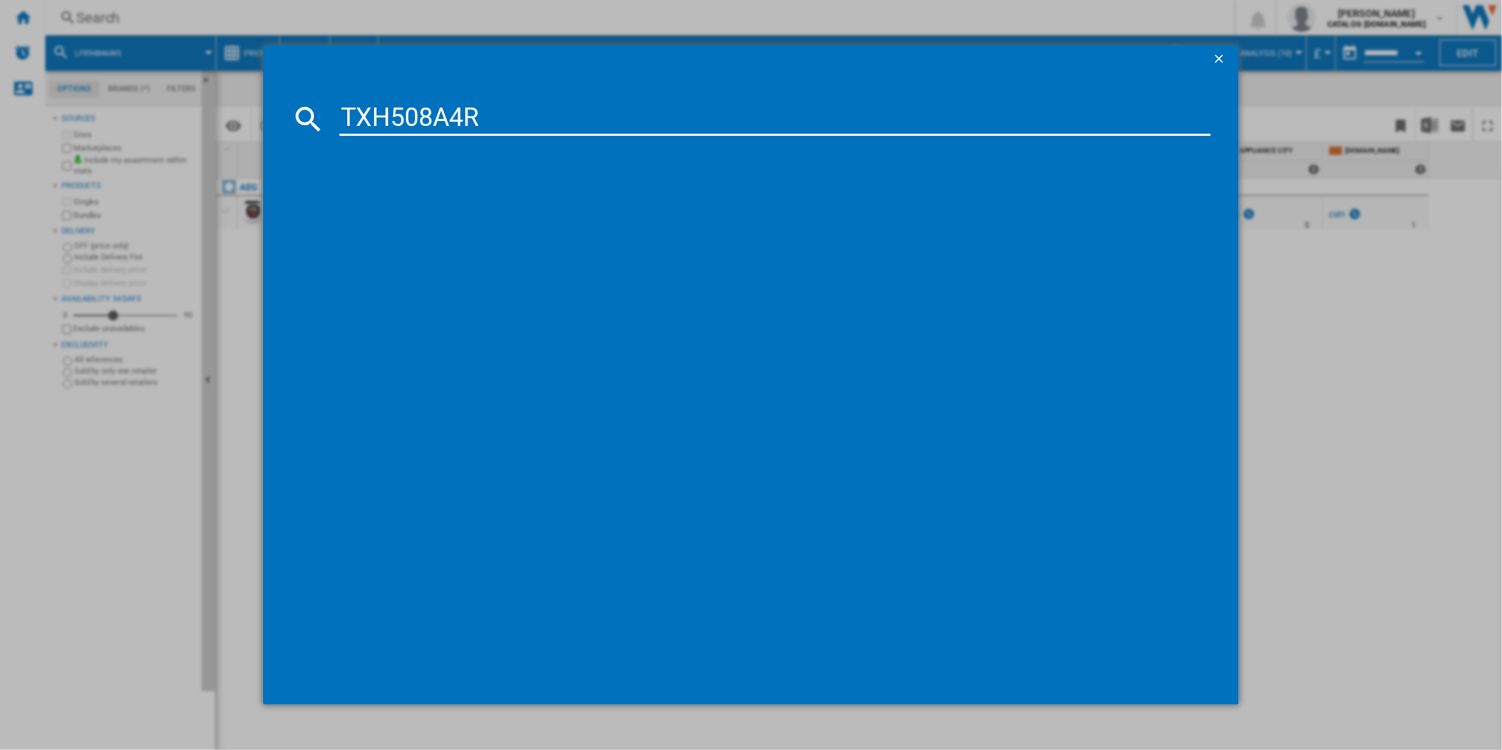
type input "TXH508A4R"
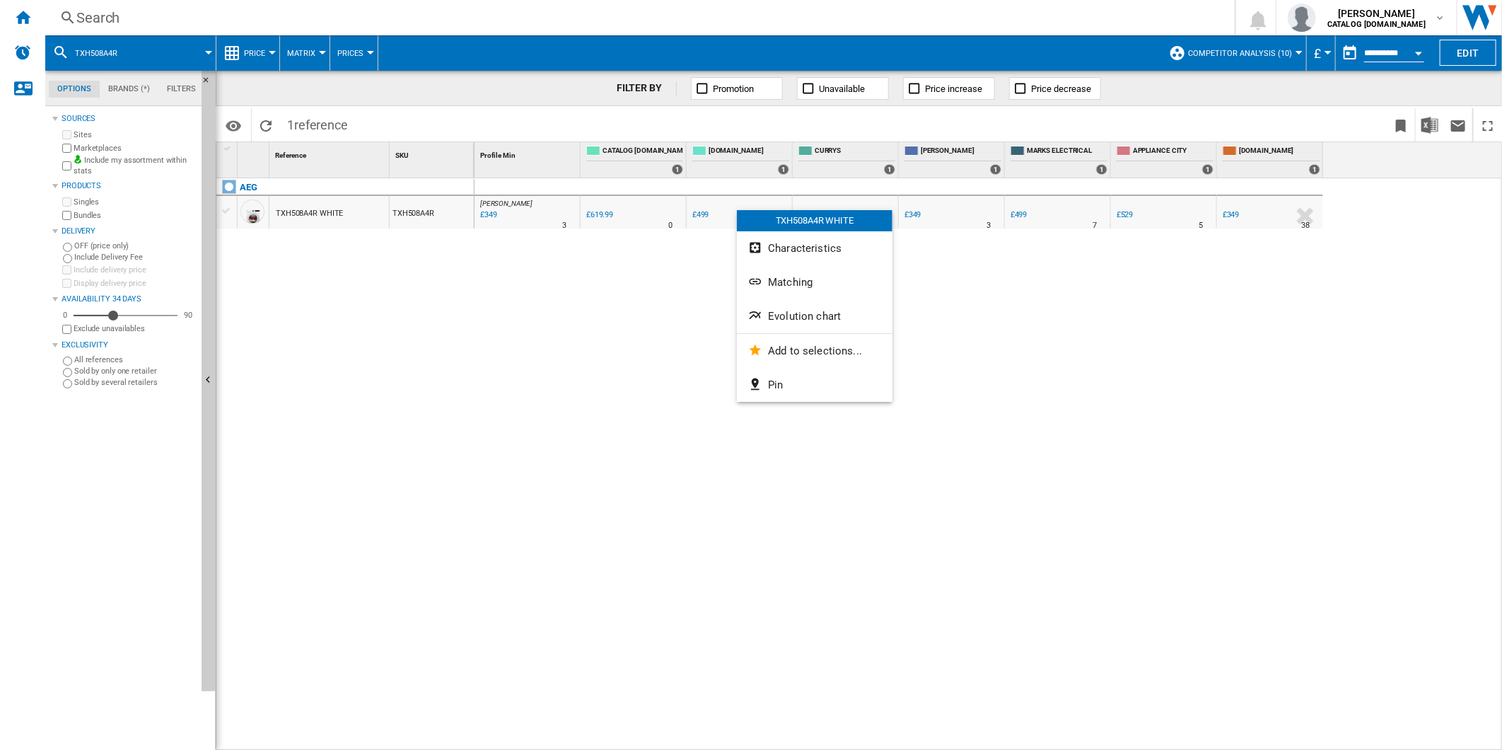
click at [861, 313] on button "Evolution chart" at bounding box center [815, 316] width 156 height 34
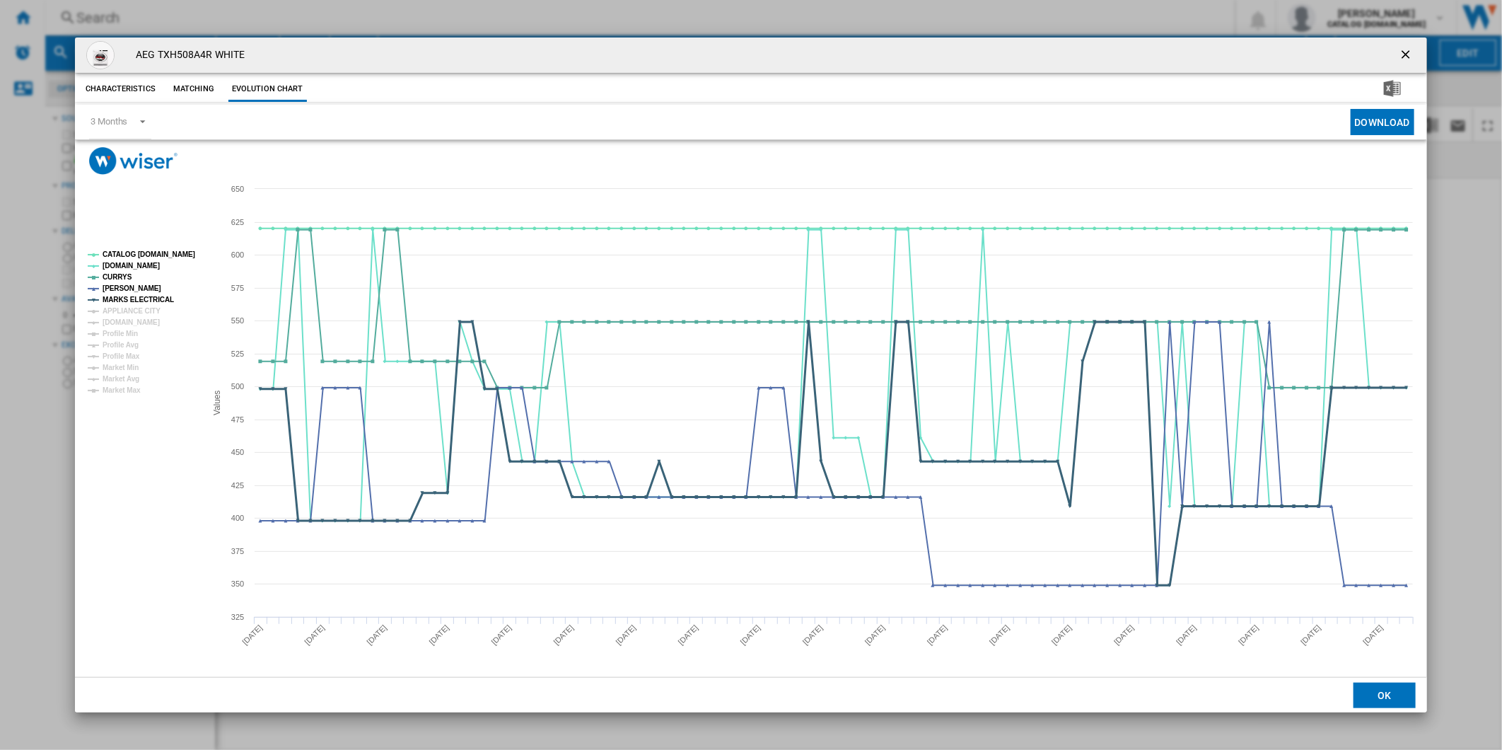
click at [140, 308] on tspan "APPLIANCE CITY" at bounding box center [132, 311] width 58 height 8
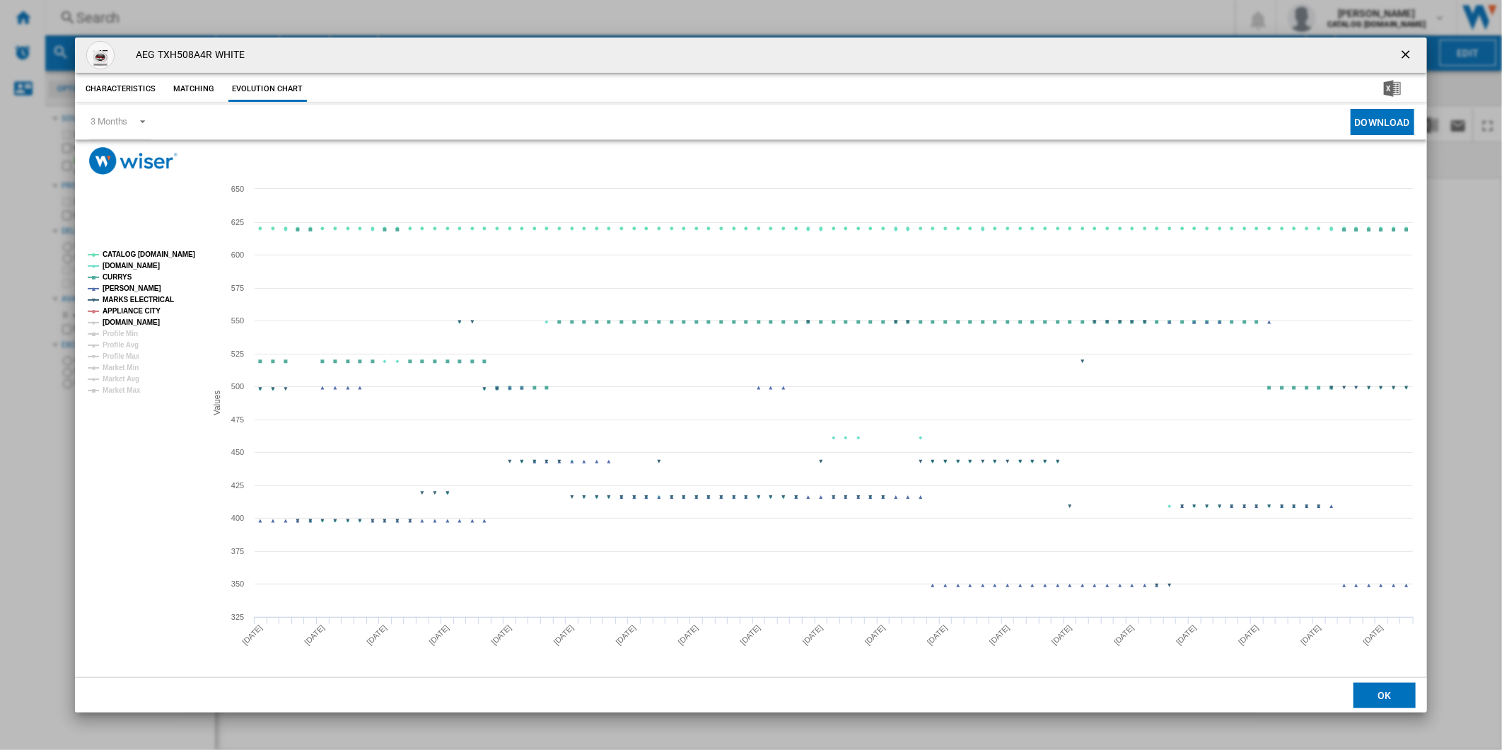
click at [139, 320] on tspan "[DOMAIN_NAME]" at bounding box center [131, 322] width 57 height 8
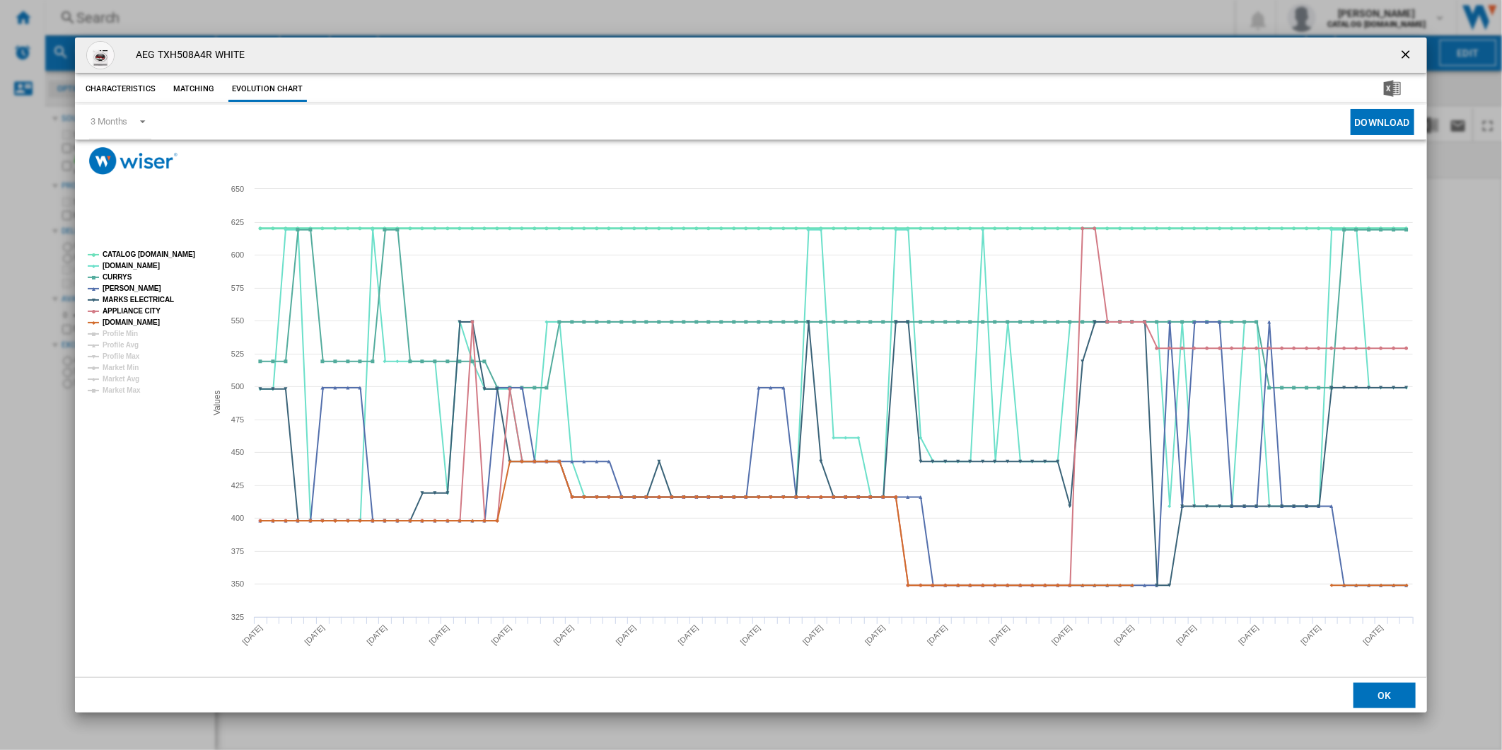
click at [149, 252] on tspan "CATALOG [DOMAIN_NAME]" at bounding box center [149, 254] width 93 height 8
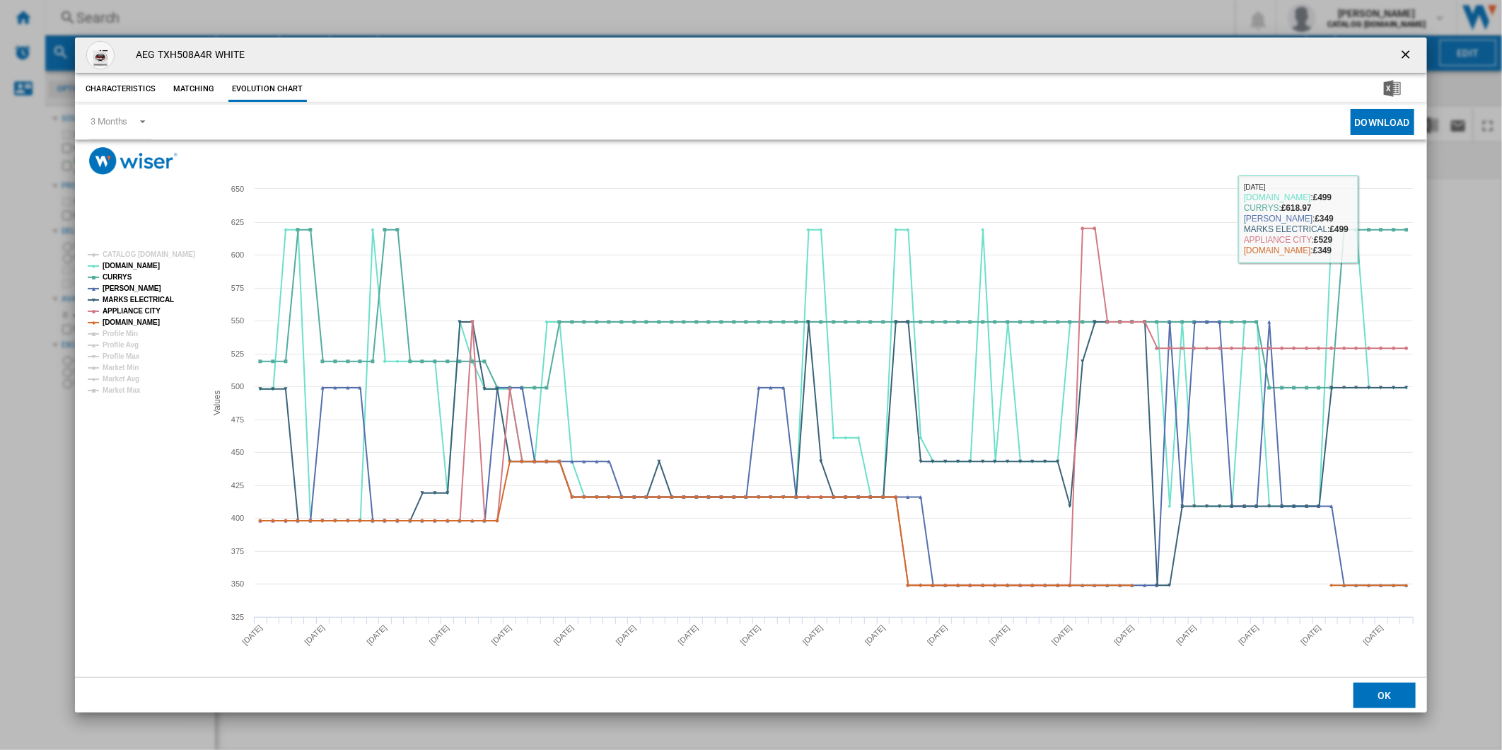
click at [1417, 54] on button "Product popup" at bounding box center [1407, 55] width 28 height 28
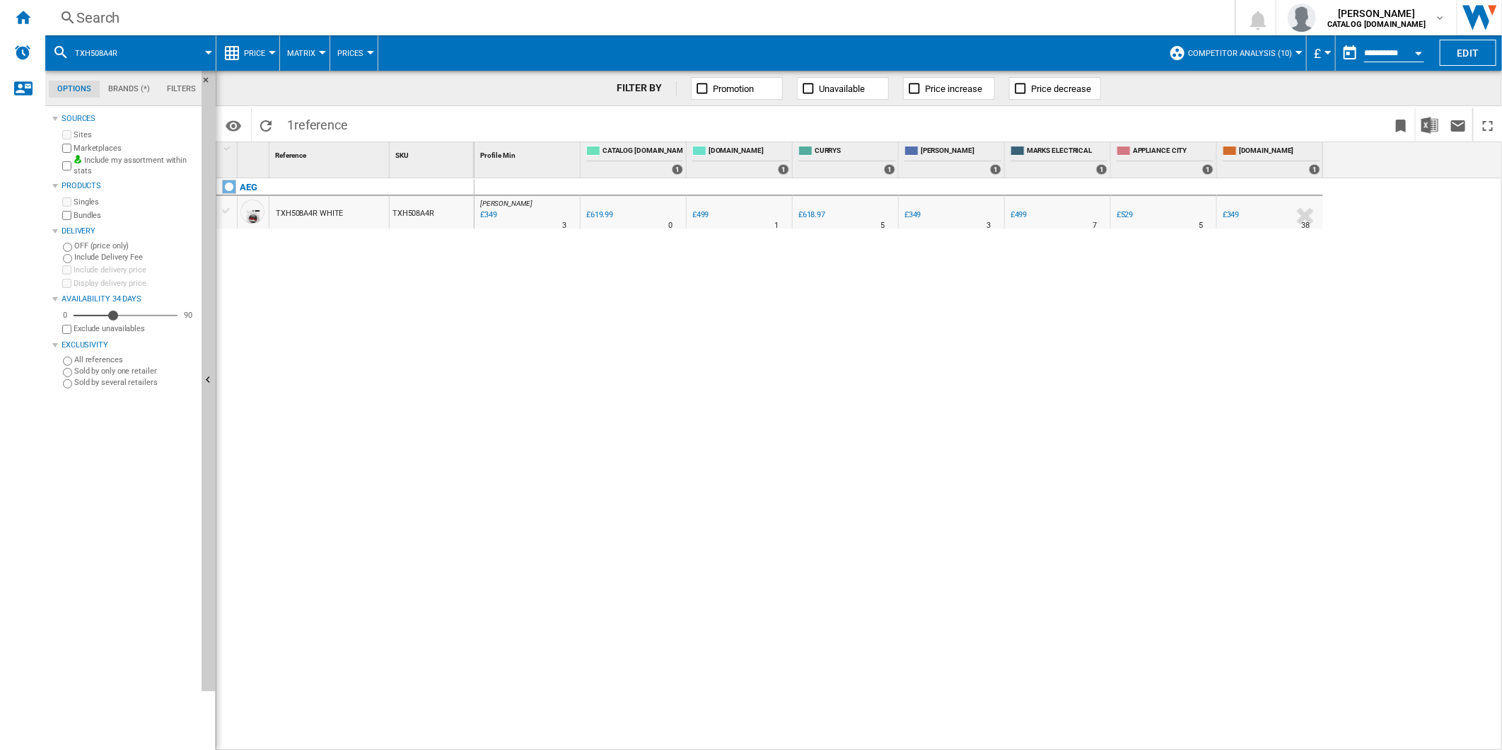
click at [1231, 213] on div "£349" at bounding box center [1231, 214] width 17 height 9
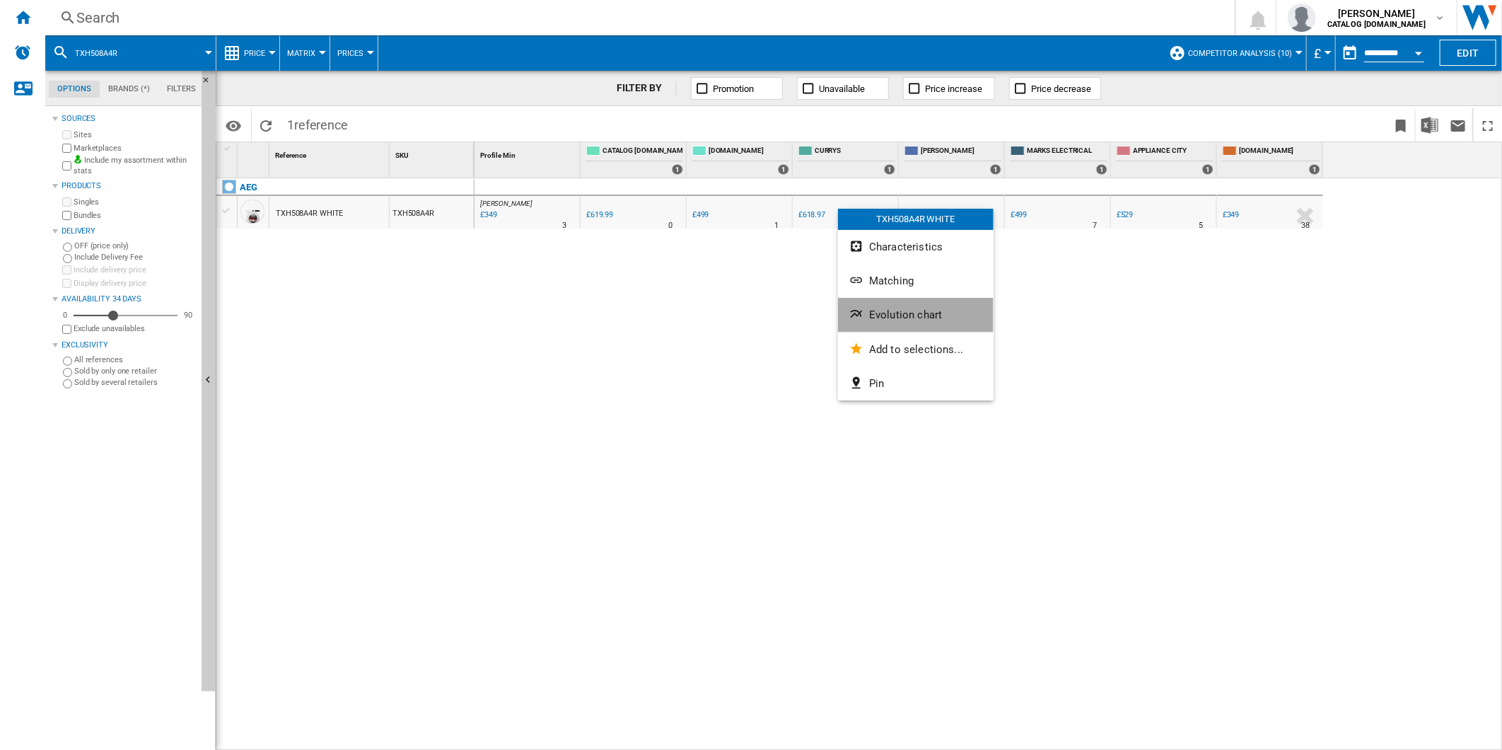
click at [919, 301] on button "Evolution chart" at bounding box center [916, 315] width 156 height 34
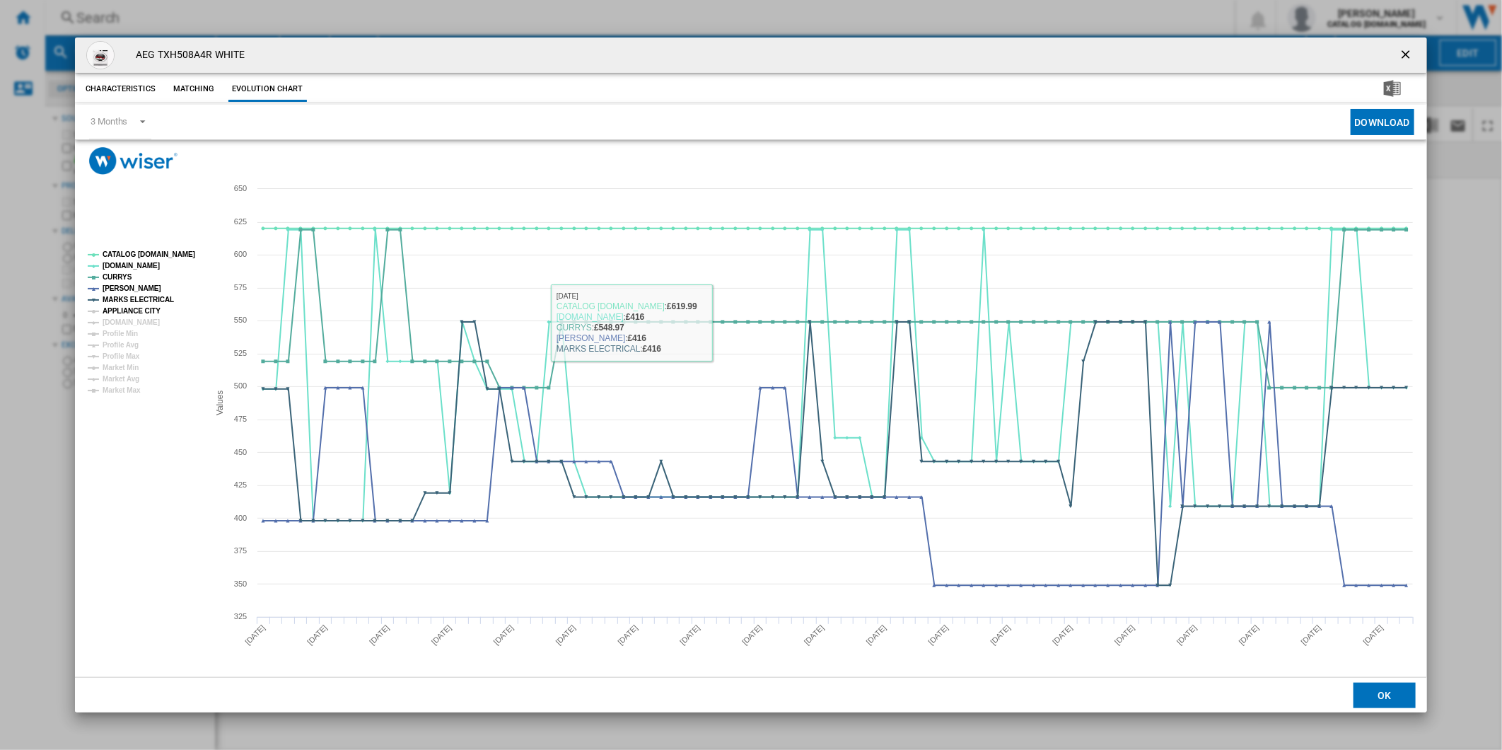
click at [137, 308] on tspan "APPLIANCE CITY" at bounding box center [132, 311] width 58 height 8
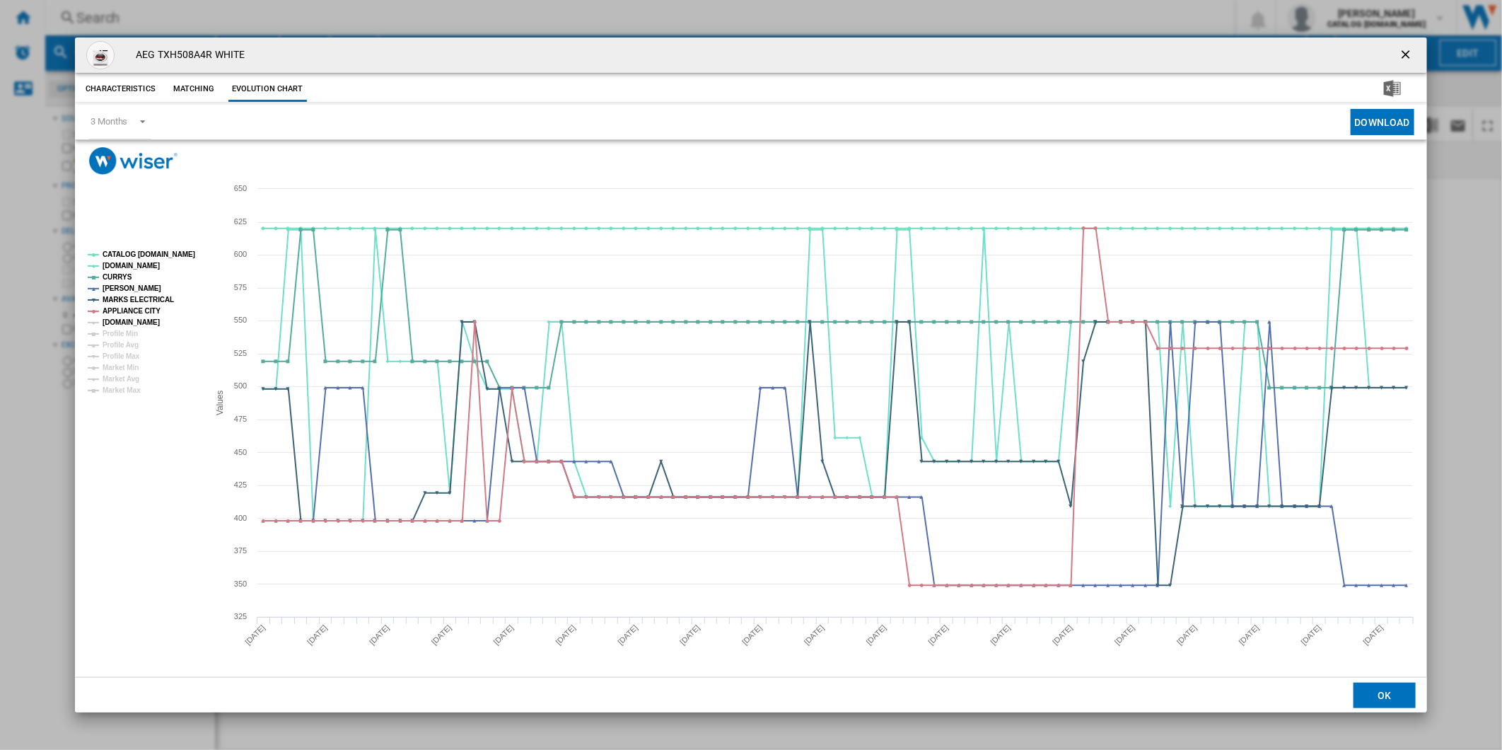
click at [139, 320] on tspan "[DOMAIN_NAME]" at bounding box center [131, 322] width 57 height 8
click at [142, 255] on tspan "CATALOG [DOMAIN_NAME]" at bounding box center [149, 254] width 93 height 8
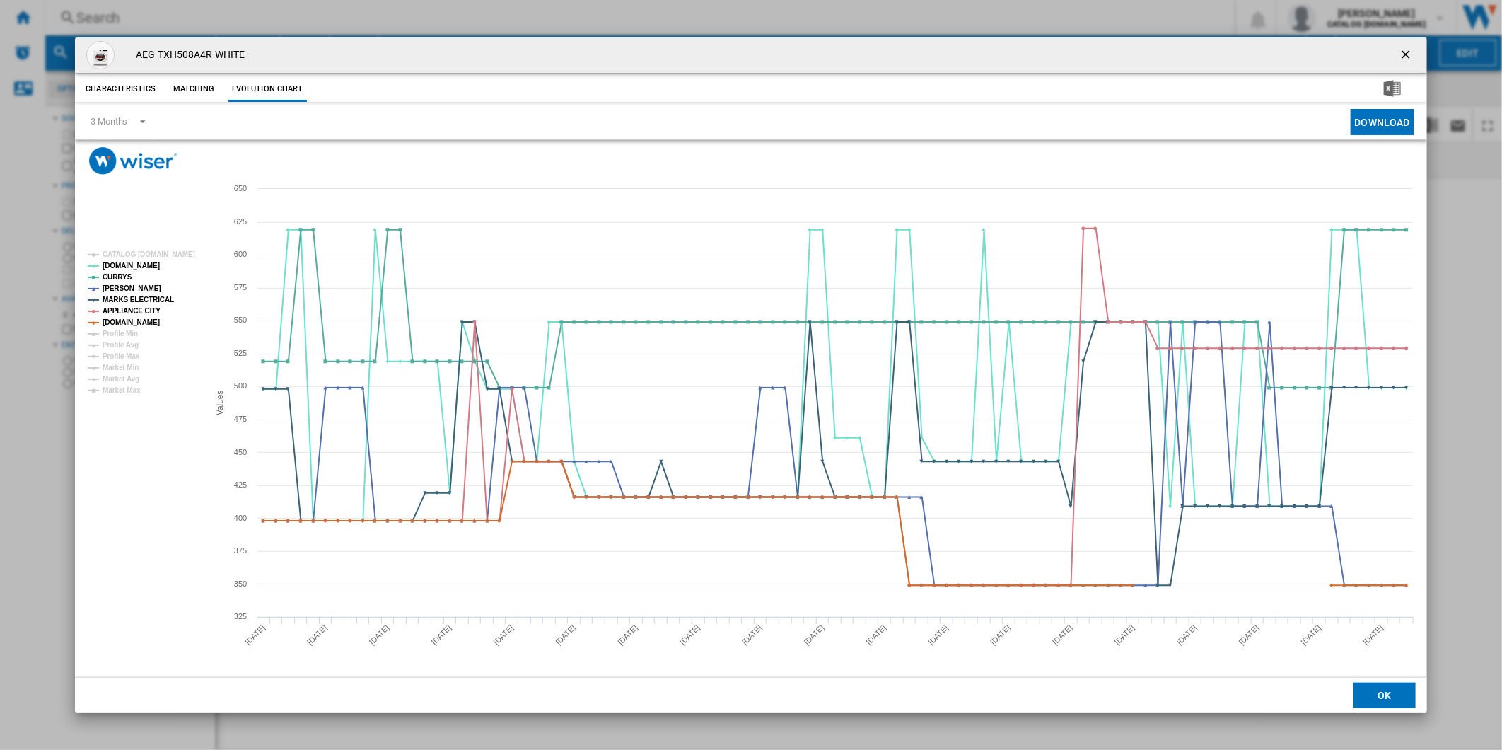
drag, startPoint x: 1408, startPoint y: 50, endPoint x: 977, endPoint y: 36, distance: 430.3
click at [1374, 47] on div "AEG TXH508A4R WHITE" at bounding box center [751, 54] width 1352 height 35
drag, startPoint x: 898, startPoint y: 23, endPoint x: 879, endPoint y: 15, distance: 20.6
click at [881, 16] on div "AEG TXH508A4R WHITE Characteristics Matching Evolution chart price £619.99 deli…" at bounding box center [751, 375] width 1502 height 750
click at [1394, 48] on button "Product popup" at bounding box center [1407, 55] width 28 height 28
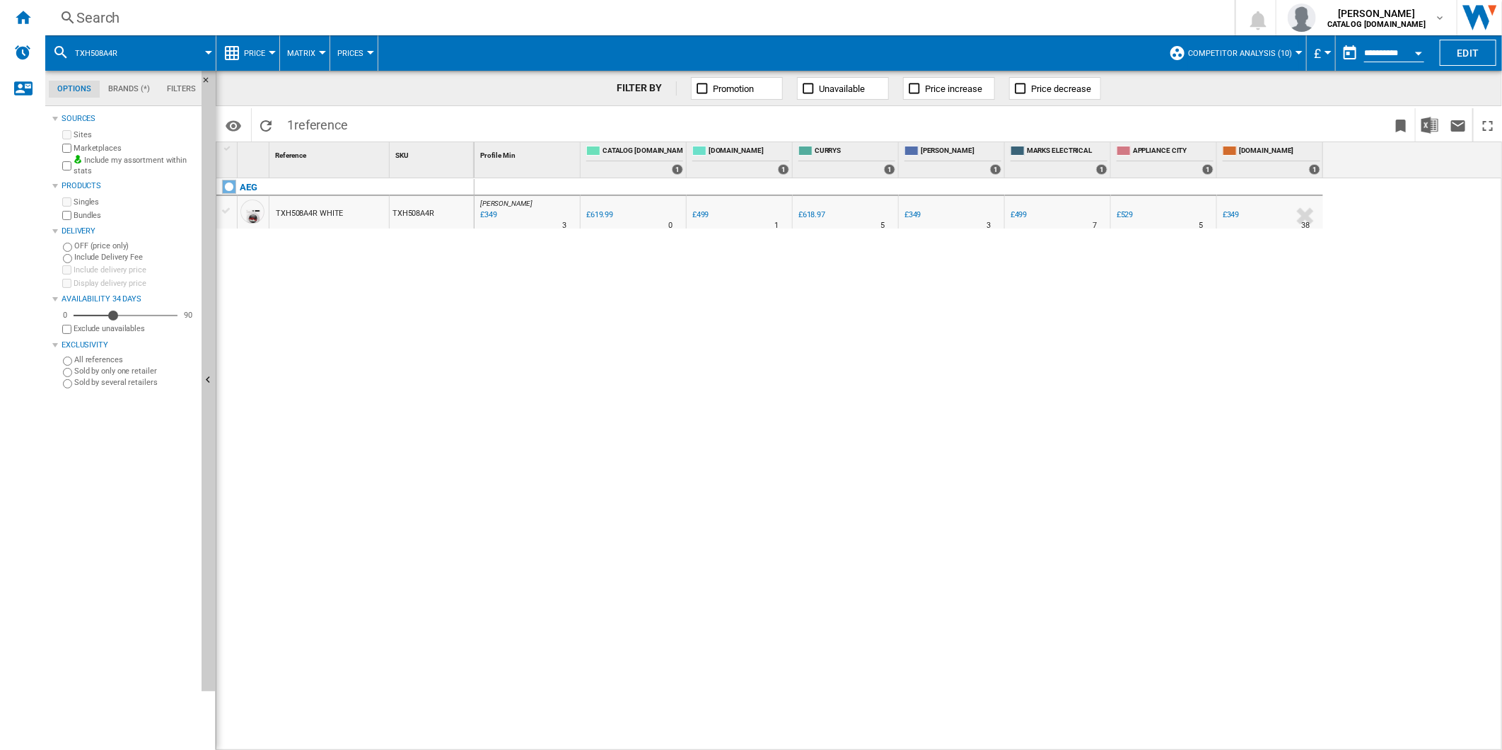
click at [1008, 15] on div "Search" at bounding box center [637, 18] width 1122 height 20
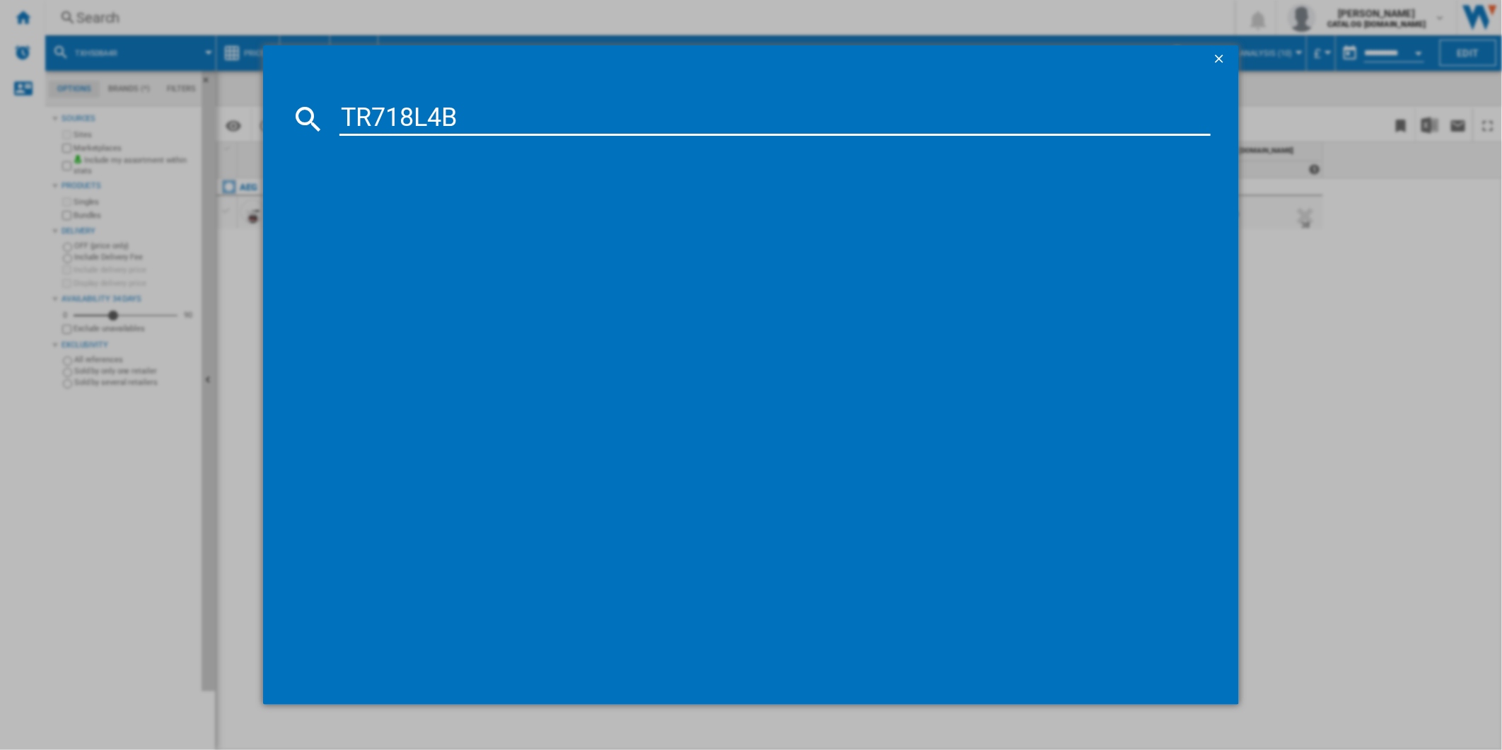
type input "TR718L4B"
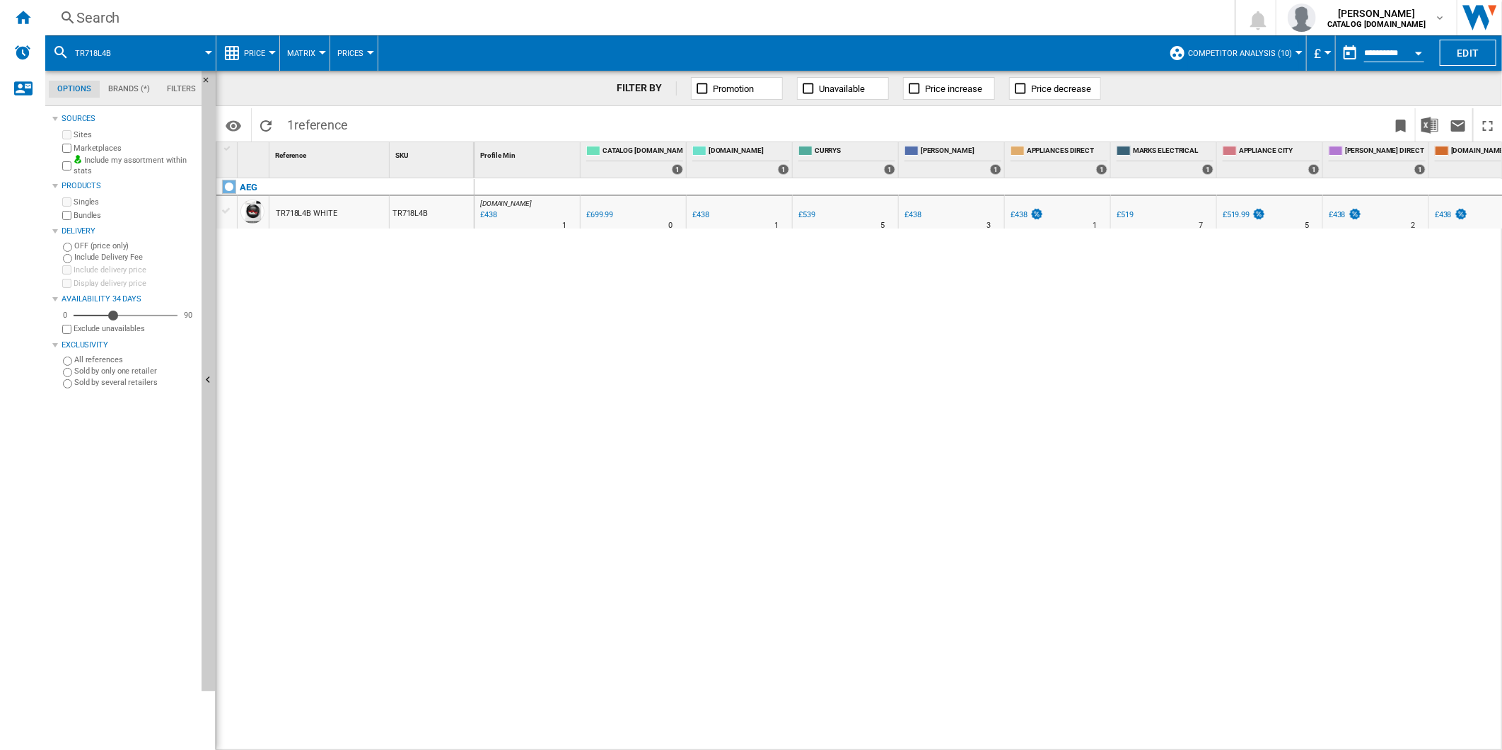
drag, startPoint x: 748, startPoint y: 208, endPoint x: 761, endPoint y: 214, distance: 14.2
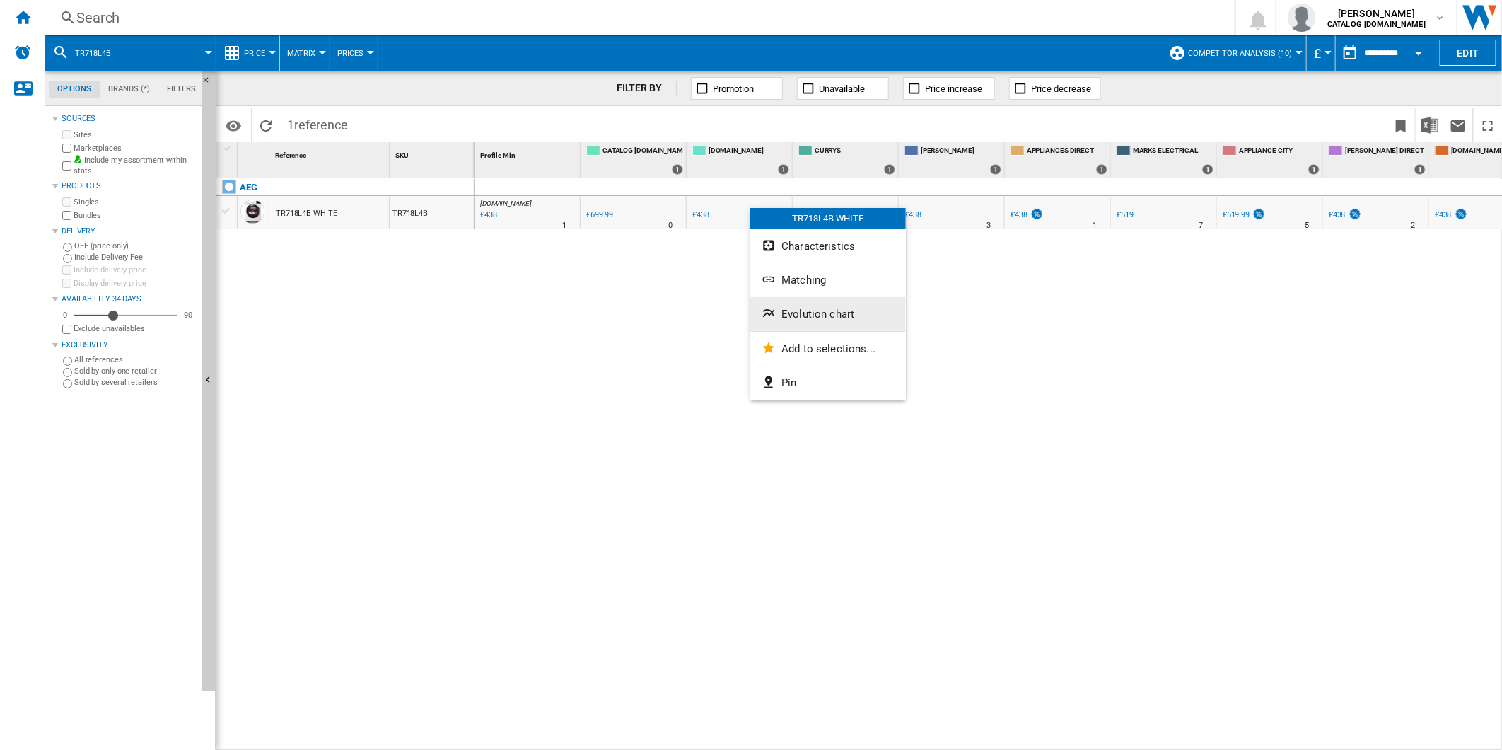
click at [809, 319] on span "Evolution chart" at bounding box center [818, 314] width 73 height 13
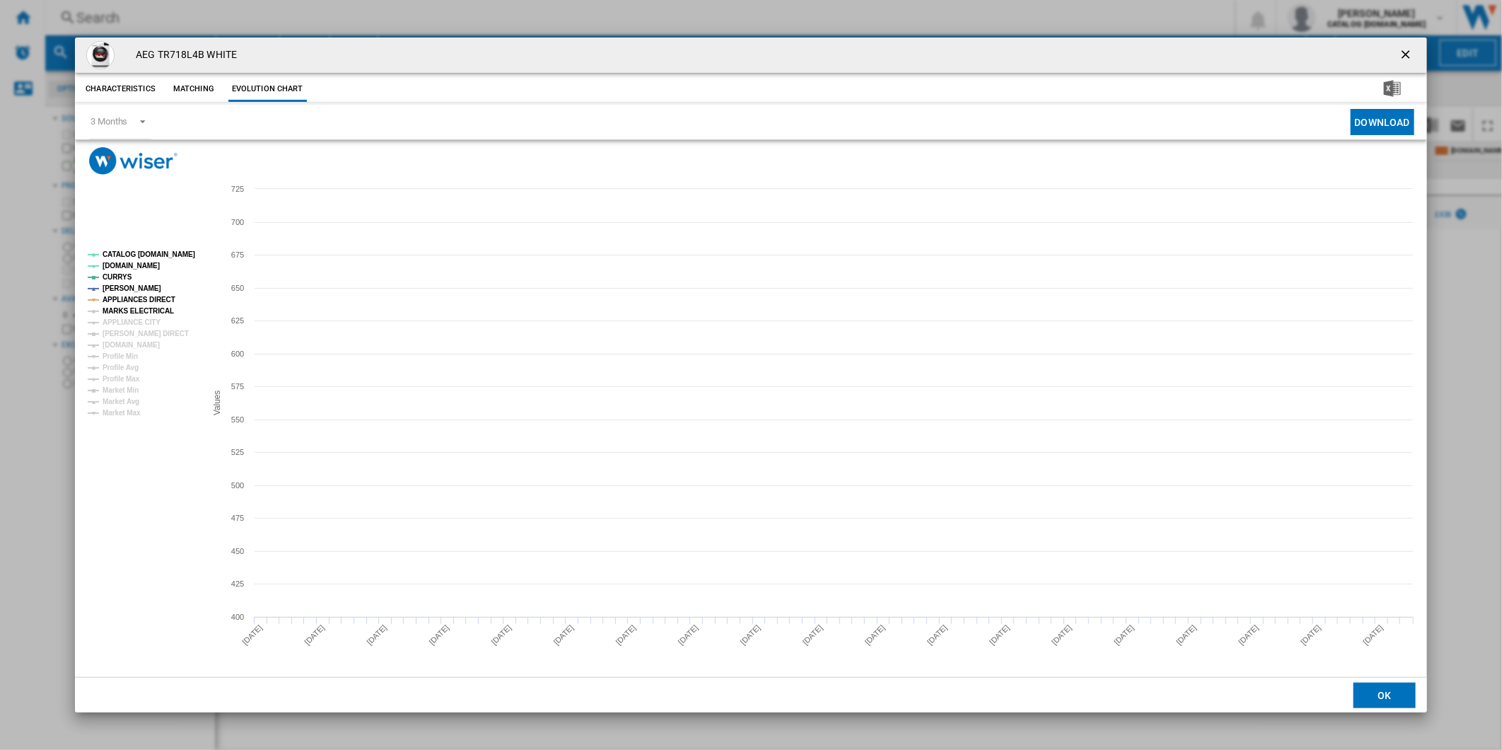
click at [149, 309] on tspan "MARKS ELECTRICAL" at bounding box center [138, 311] width 71 height 8
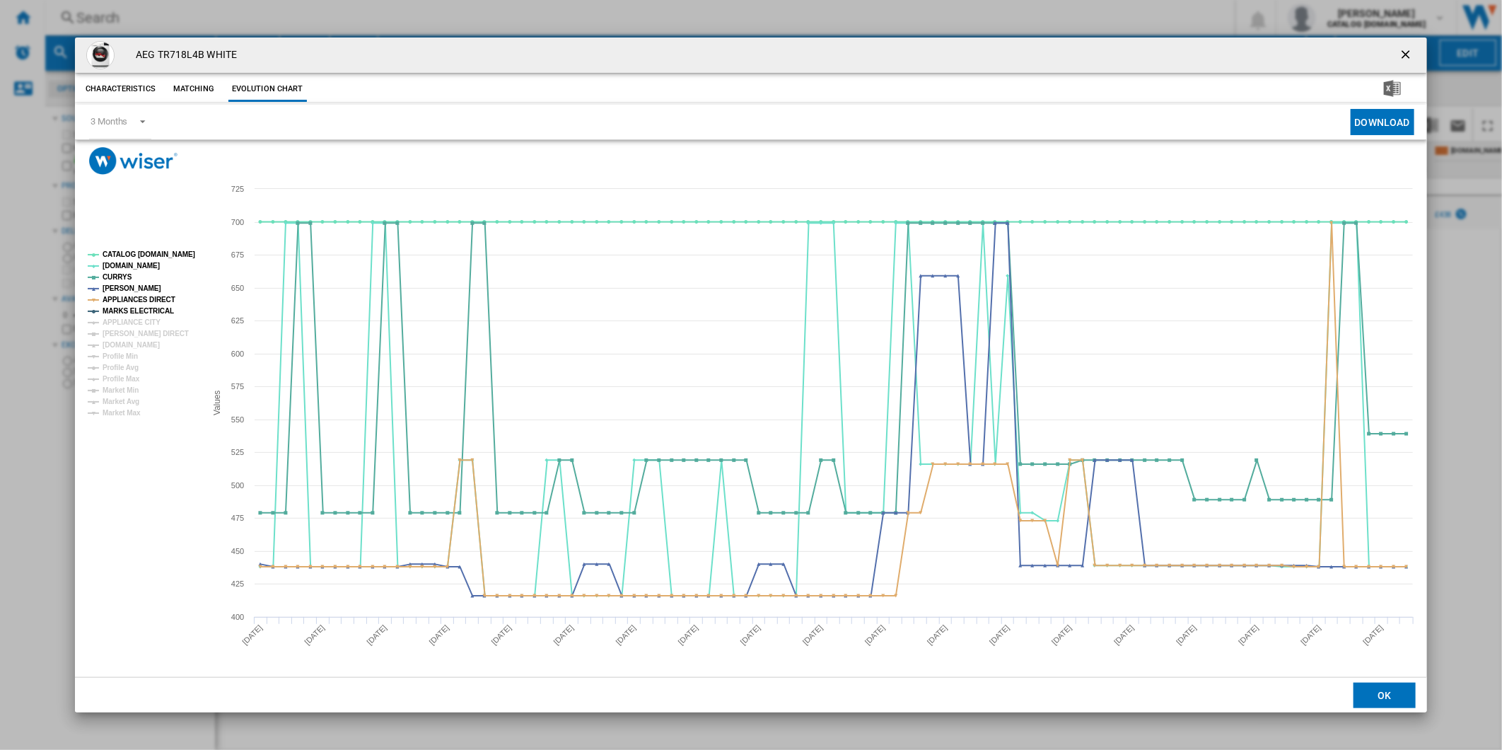
click at [142, 320] on tspan "APPLIANCE CITY" at bounding box center [132, 322] width 58 height 8
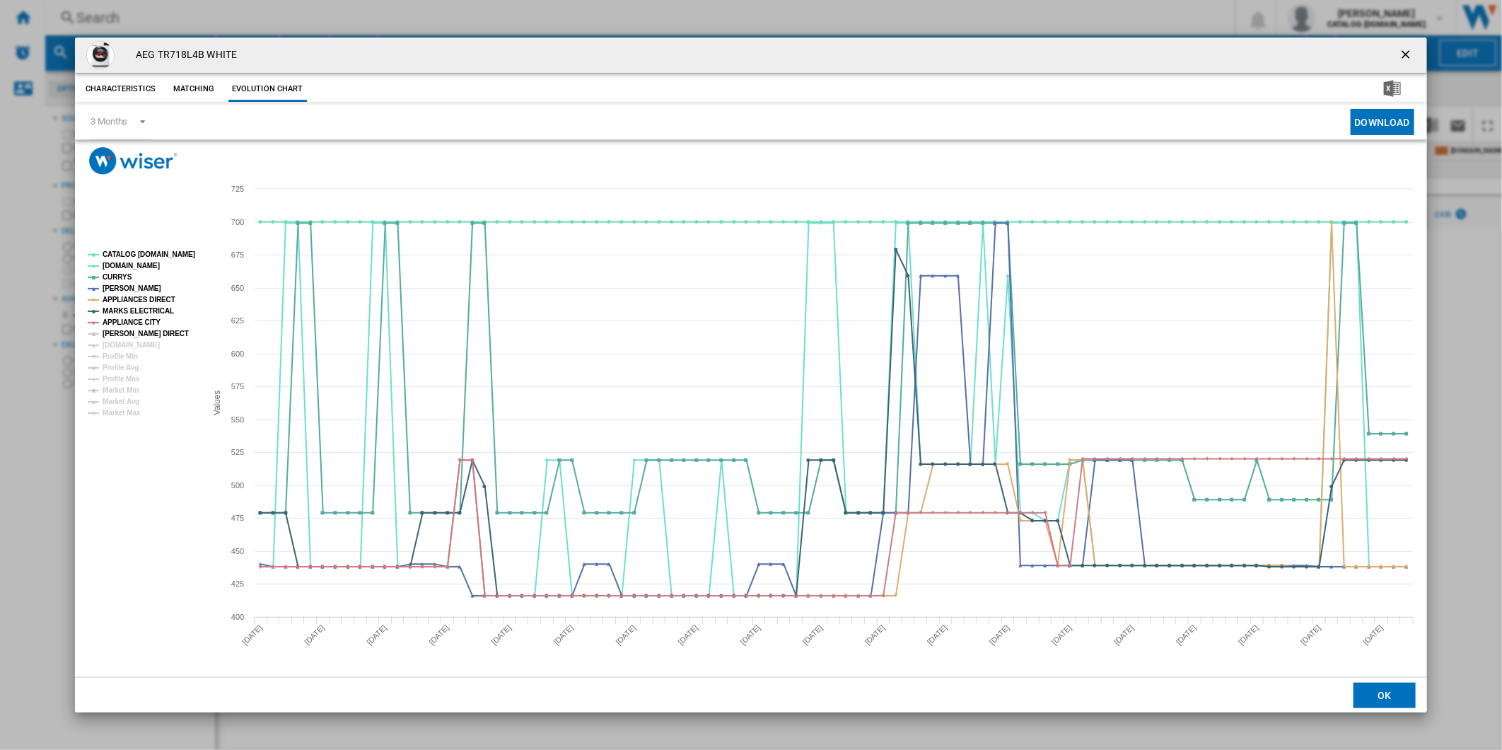
click at [139, 330] on tspan "[PERSON_NAME] DIRECT" at bounding box center [146, 334] width 86 height 8
click at [140, 343] on tspan "[DOMAIN_NAME]" at bounding box center [131, 345] width 57 height 8
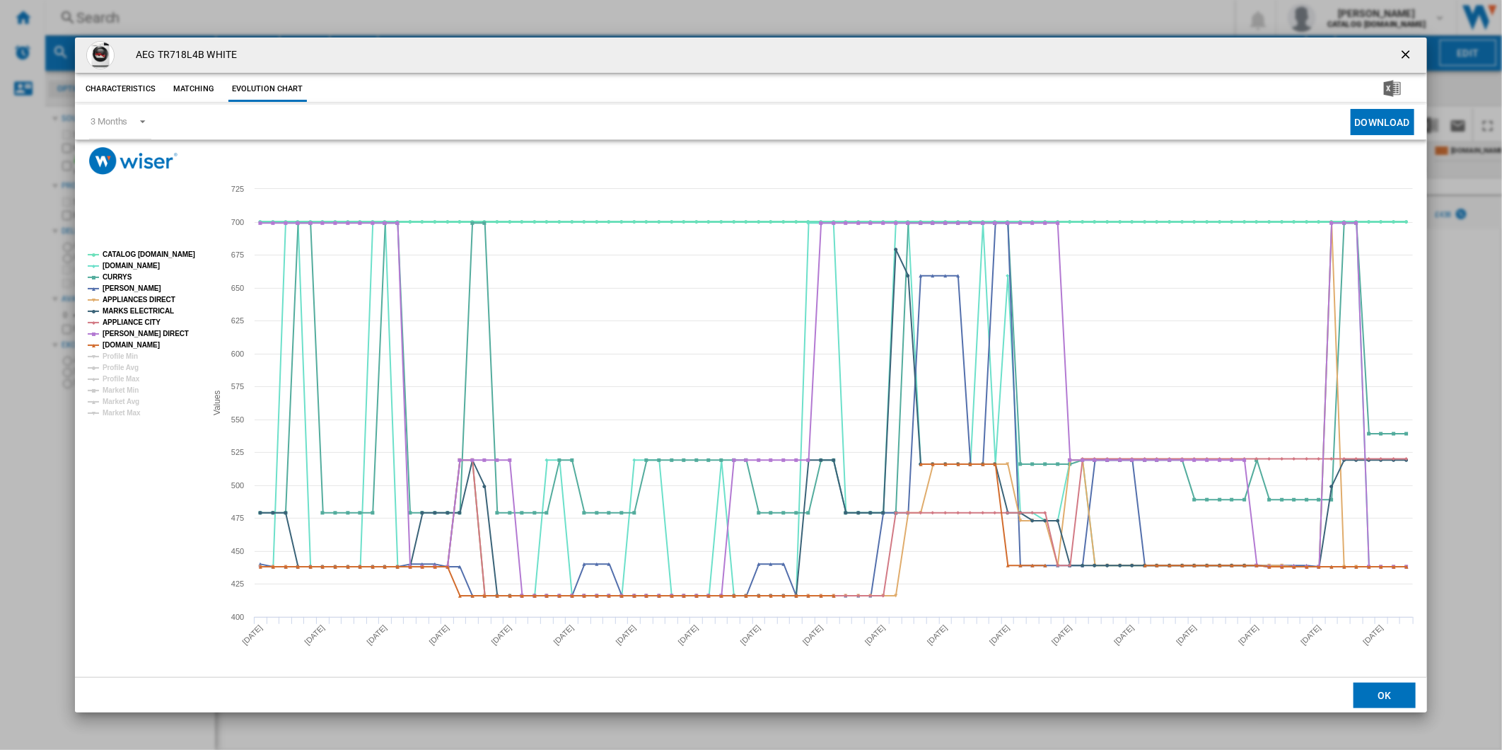
click at [140, 255] on tspan "CATALOG [DOMAIN_NAME]" at bounding box center [149, 254] width 93 height 8
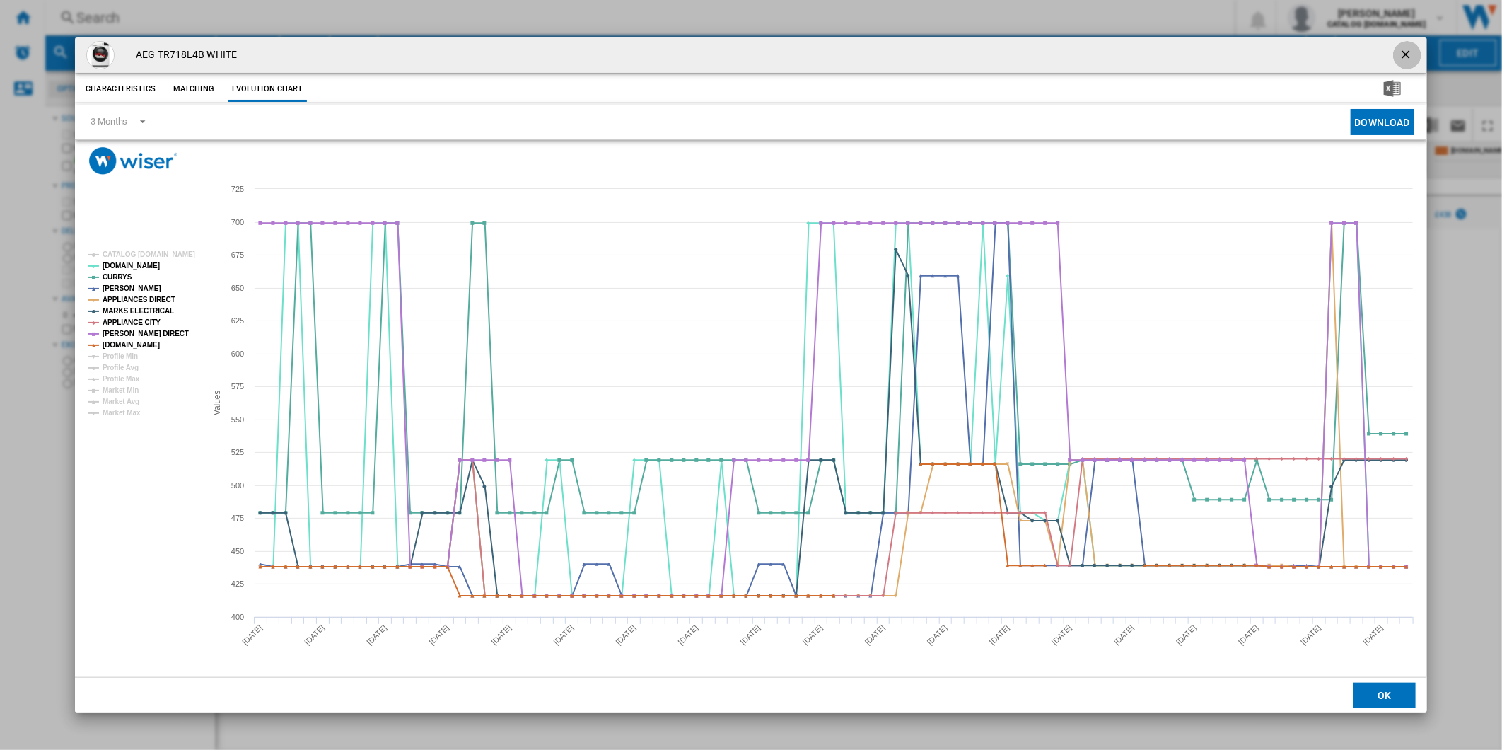
click at [1415, 50] on ng-md-icon "getI18NText('BUTTONS.CLOSE_DIALOG')" at bounding box center [1407, 55] width 17 height 17
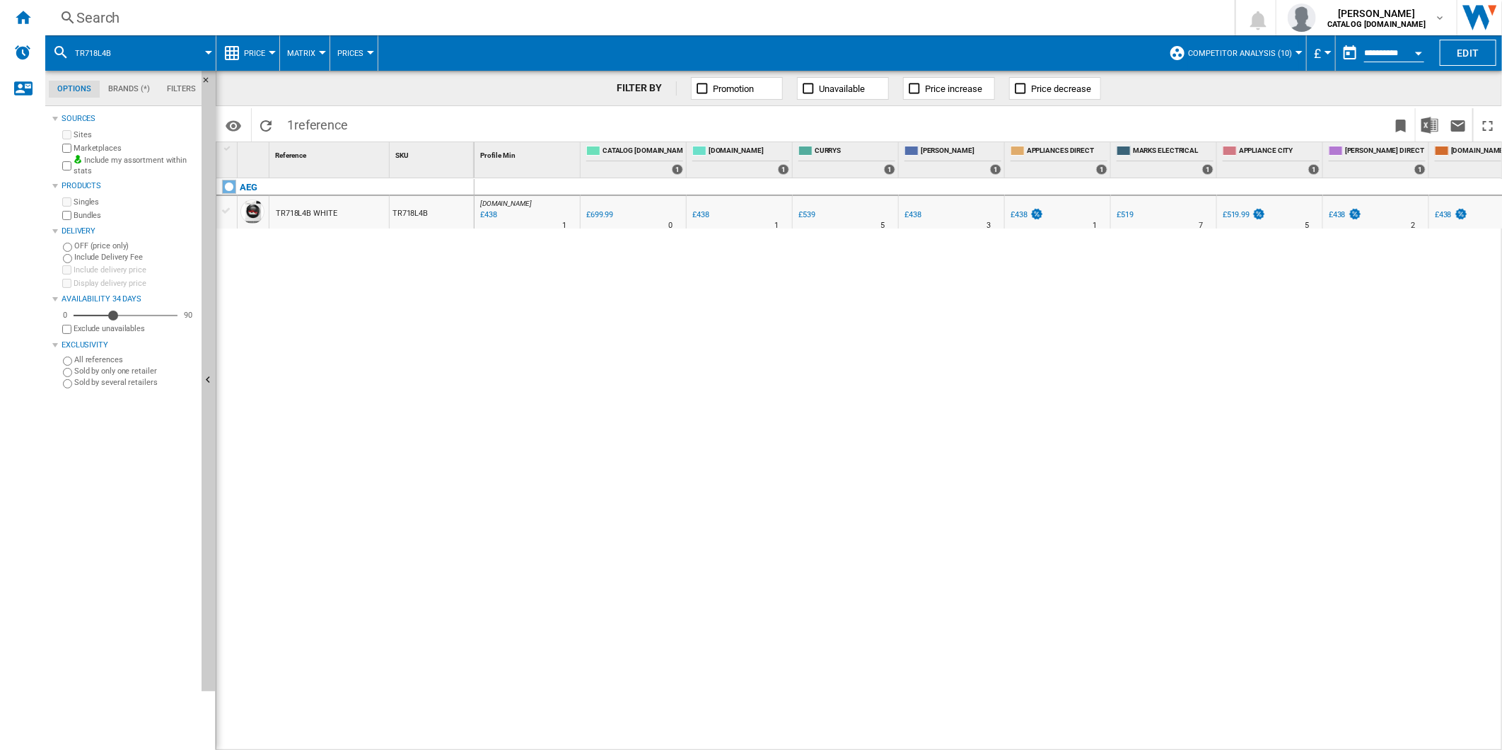
click at [1441, 212] on div "£438" at bounding box center [1443, 214] width 17 height 9
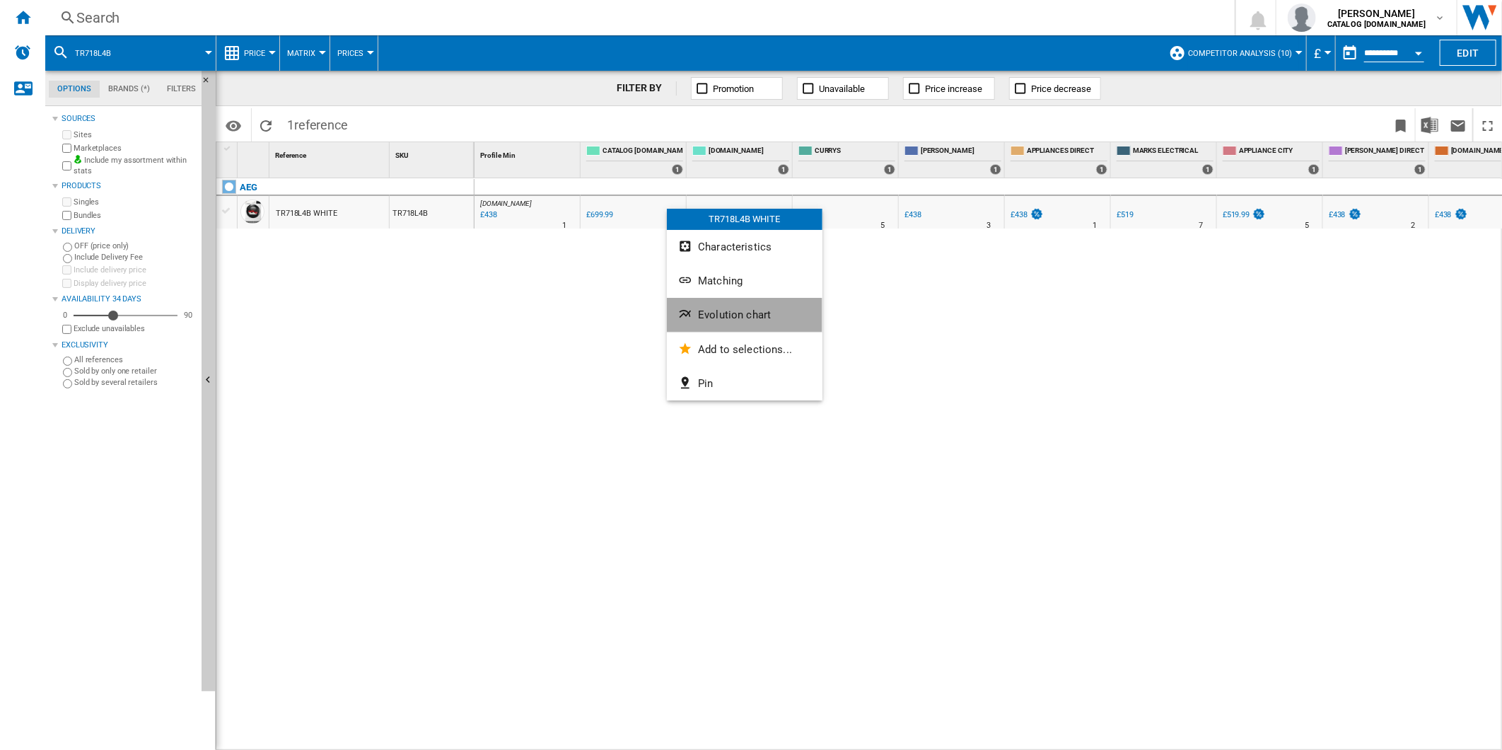
click at [726, 303] on button "Evolution chart" at bounding box center [745, 315] width 156 height 34
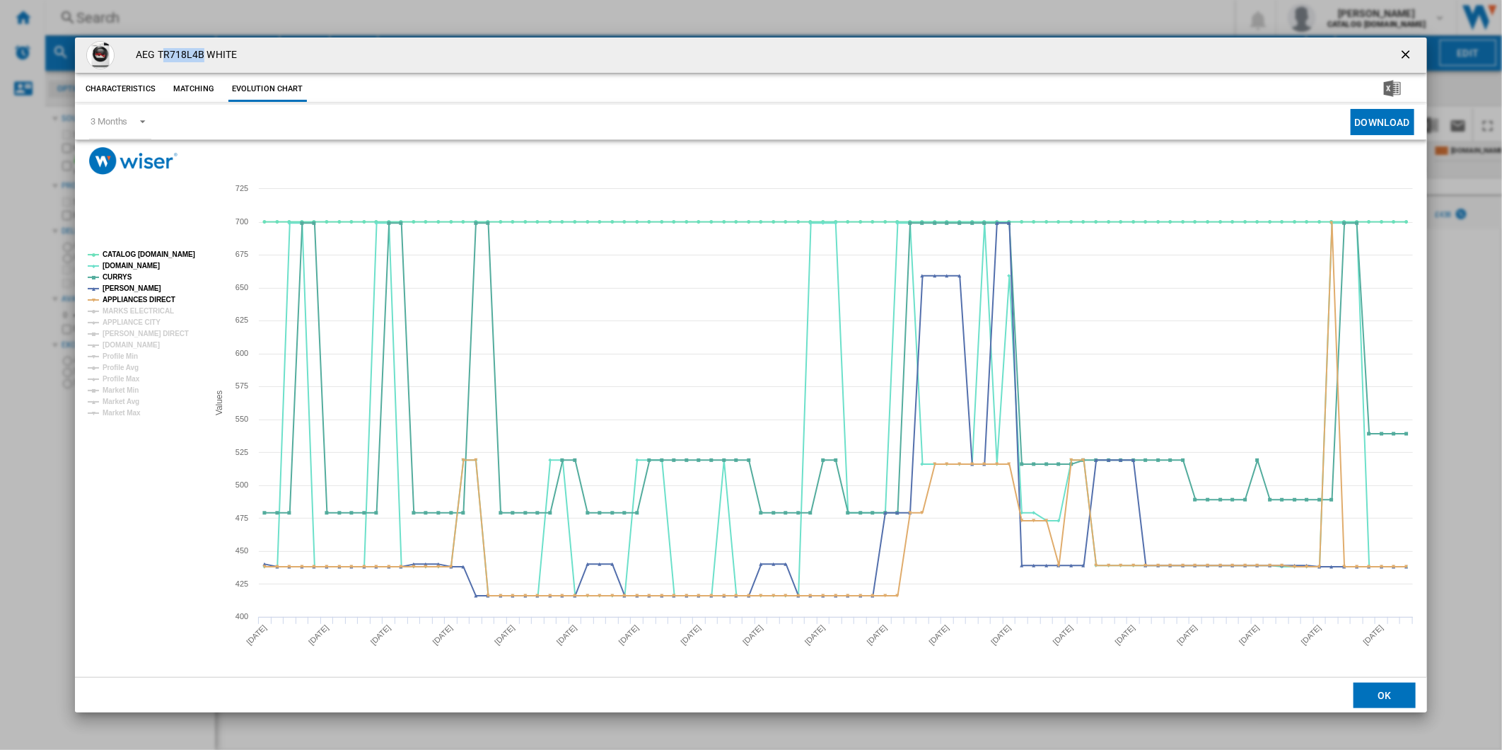
drag, startPoint x: 200, startPoint y: 54, endPoint x: 163, endPoint y: 58, distance: 37.0
click at [163, 58] on h4 "AEG TR718L4B WHITE" at bounding box center [183, 55] width 108 height 14
click at [182, 57] on h4 "AEG TR718L4B WHITE" at bounding box center [183, 55] width 108 height 14
click at [1399, 50] on ng-md-icon "getI18NText('BUTTONS.CLOSE_DIALOG')" at bounding box center [1407, 55] width 17 height 17
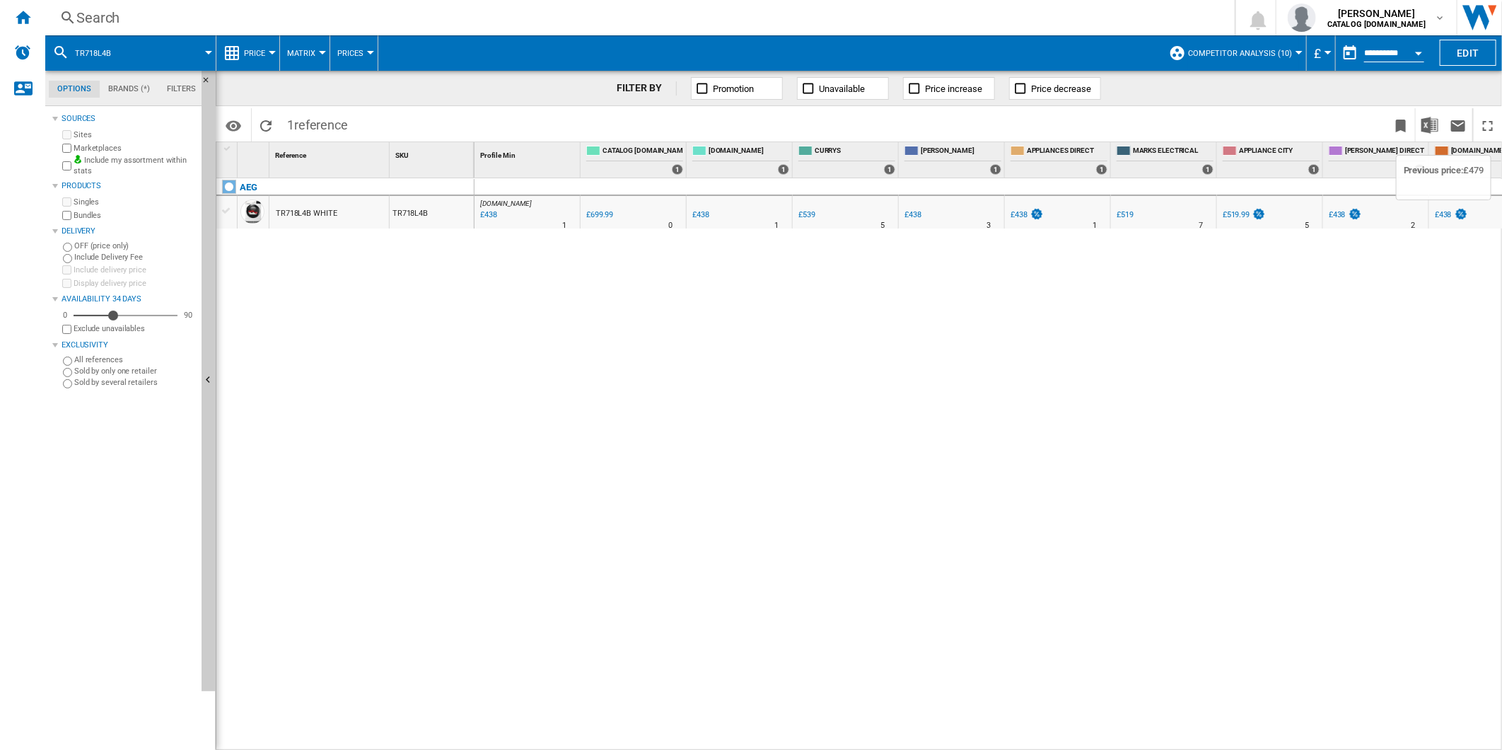
click at [1454, 209] on img at bounding box center [1461, 214] width 14 height 12
click at [1446, 216] on div "£438" at bounding box center [1443, 214] width 17 height 9
click at [700, 16] on div "Search" at bounding box center [637, 18] width 1122 height 20
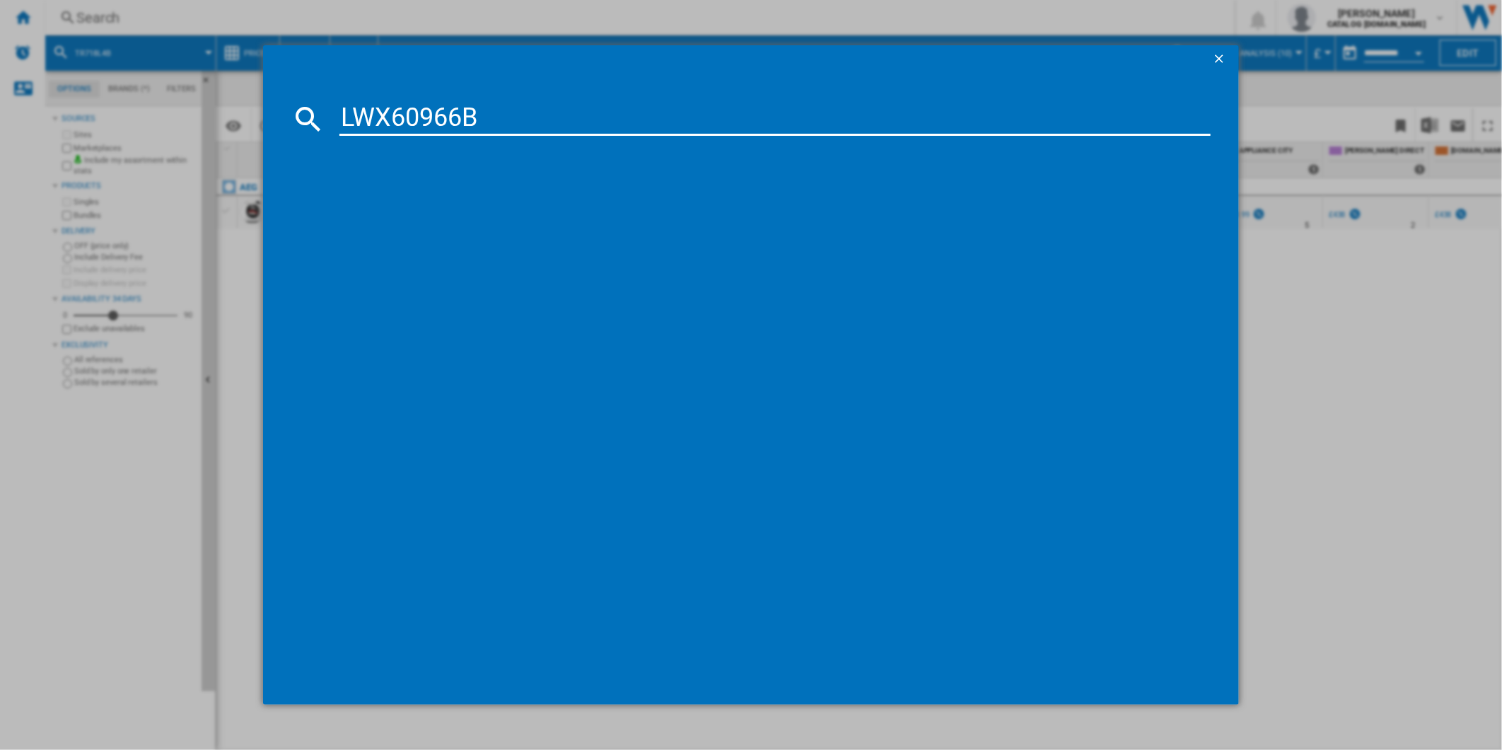
type input "LWX60966B"
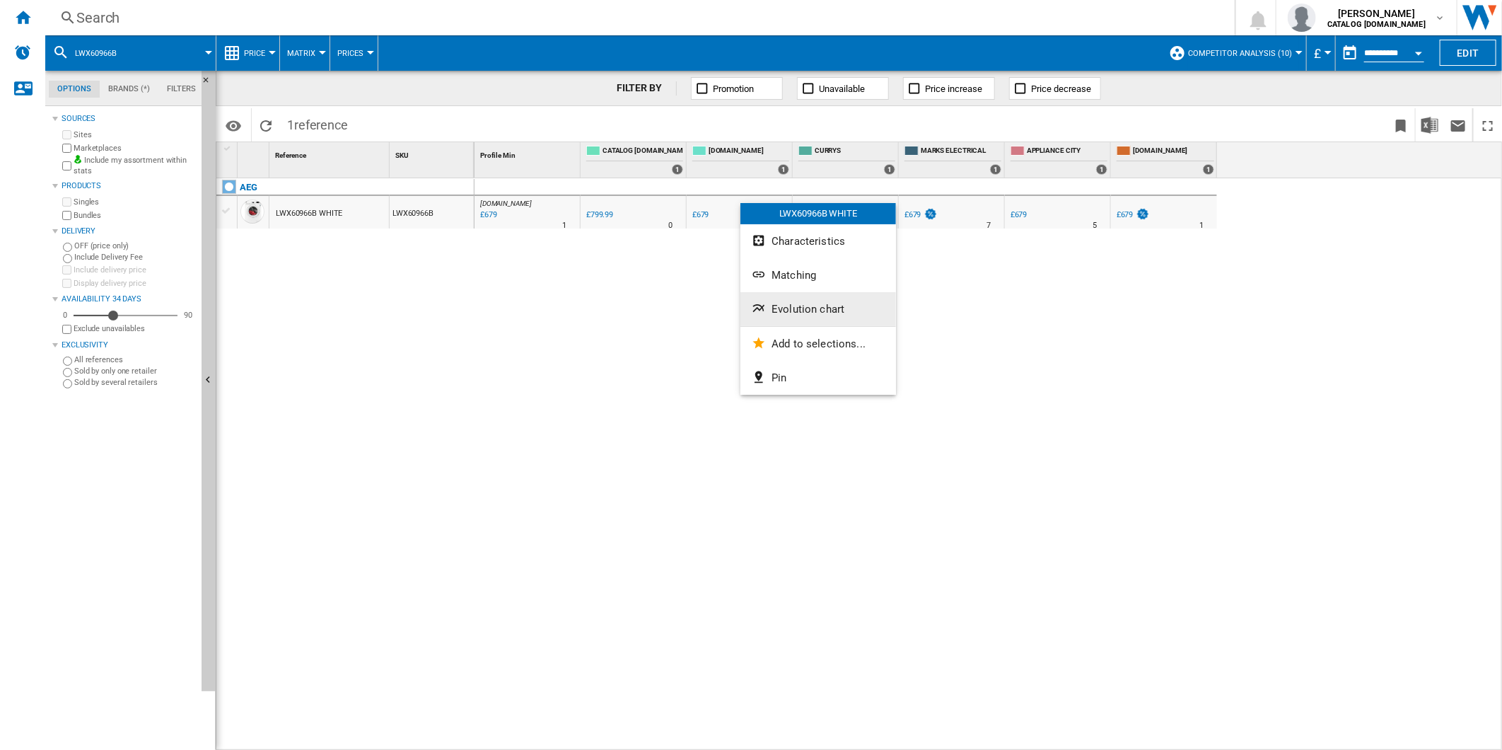
click at [803, 306] on span "Evolution chart" at bounding box center [808, 309] width 73 height 13
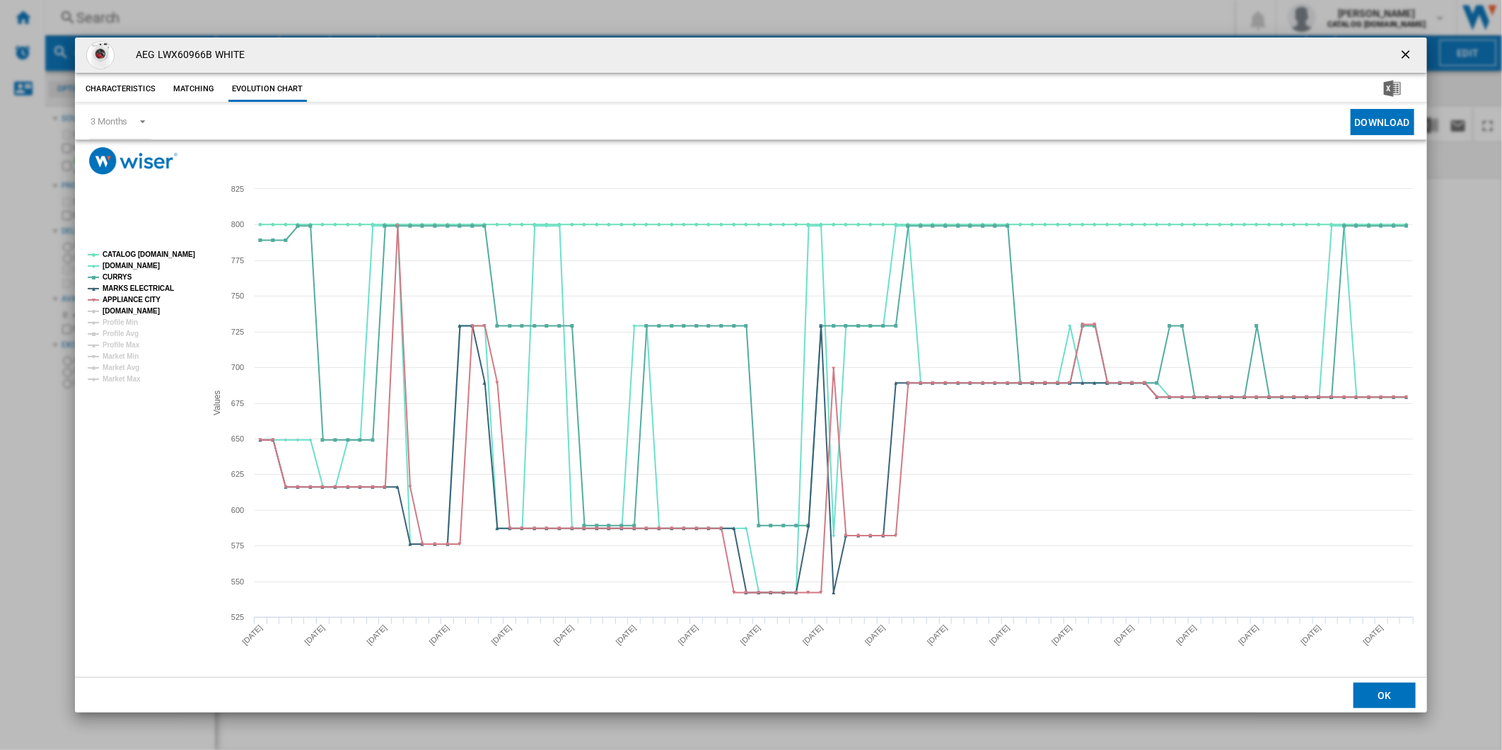
click at [125, 308] on tspan "[DOMAIN_NAME]" at bounding box center [131, 311] width 57 height 8
click at [139, 245] on rect "Product popup" at bounding box center [141, 317] width 118 height 144
click at [137, 250] on tspan "CATALOG [DOMAIN_NAME]" at bounding box center [149, 254] width 93 height 8
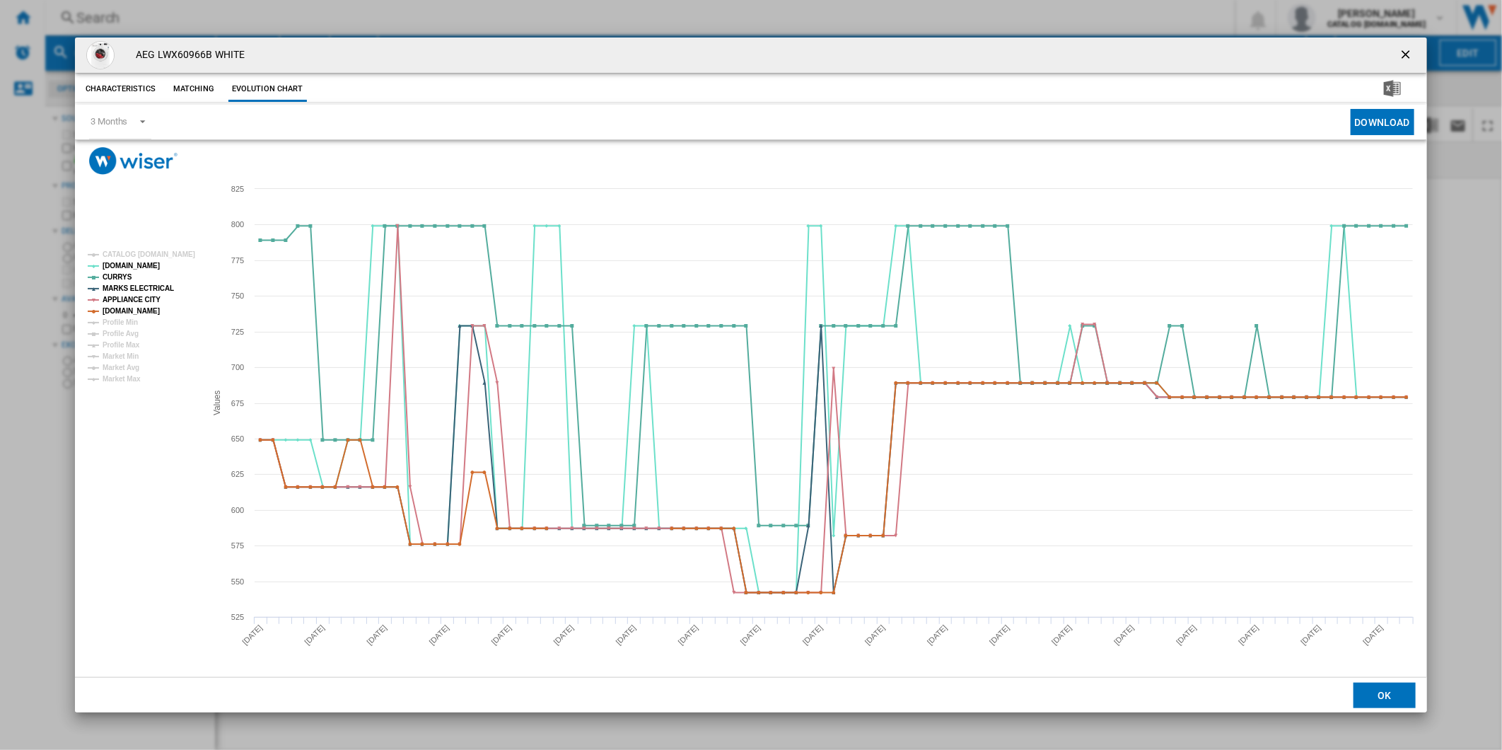
drag, startPoint x: 1412, startPoint y: 43, endPoint x: 1394, endPoint y: 47, distance: 18.9
click at [1413, 43] on button "Product popup" at bounding box center [1407, 55] width 28 height 28
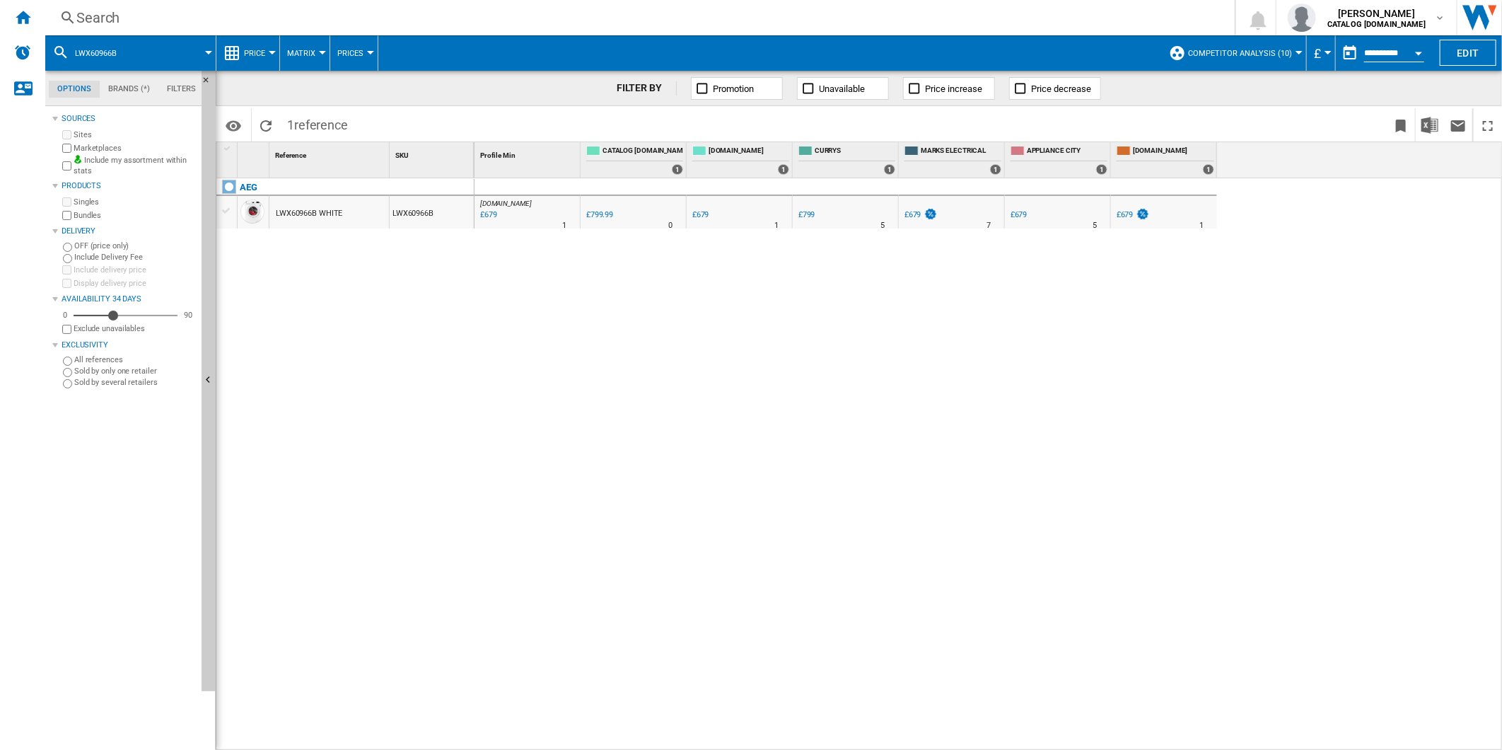
click at [983, 12] on div "Search" at bounding box center [637, 18] width 1122 height 20
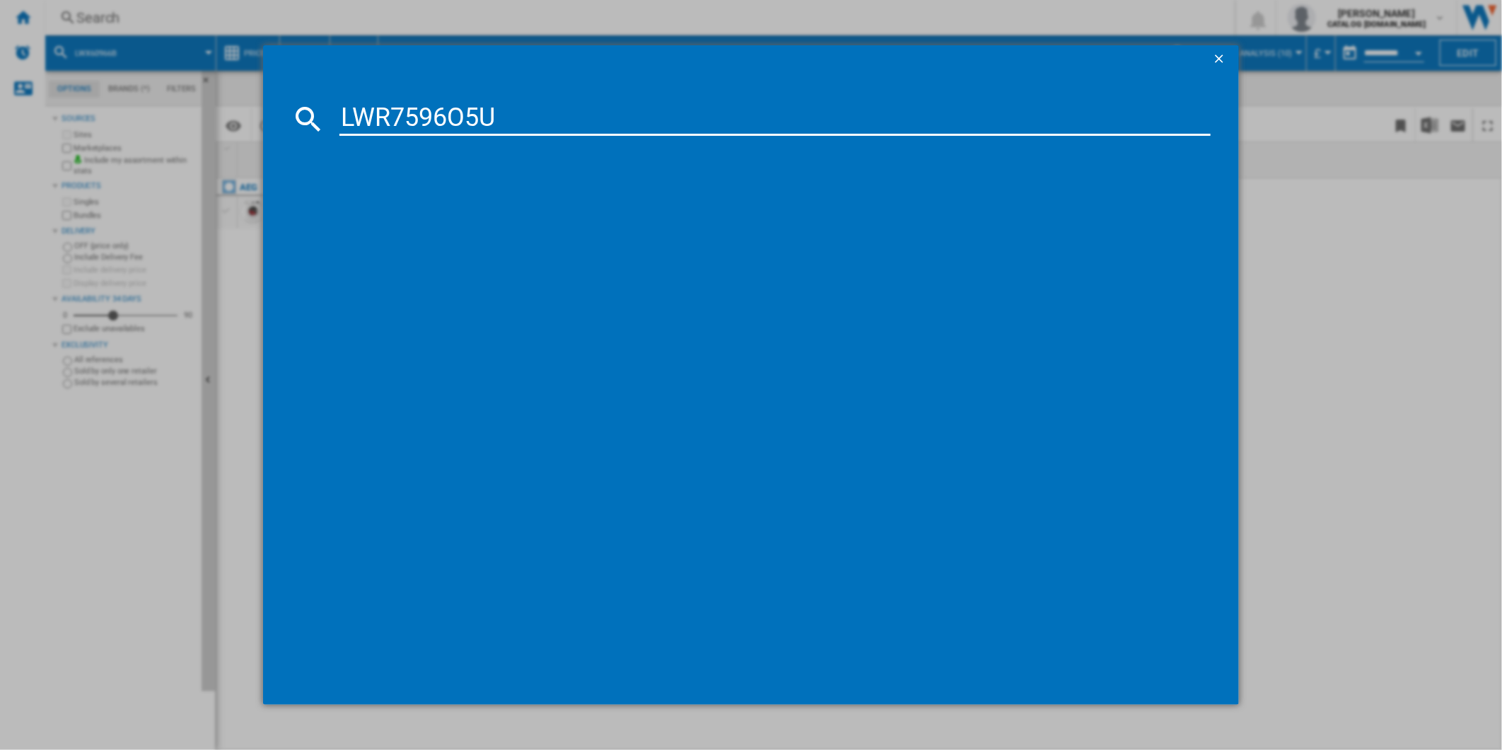
type input "LWR7596O5U"
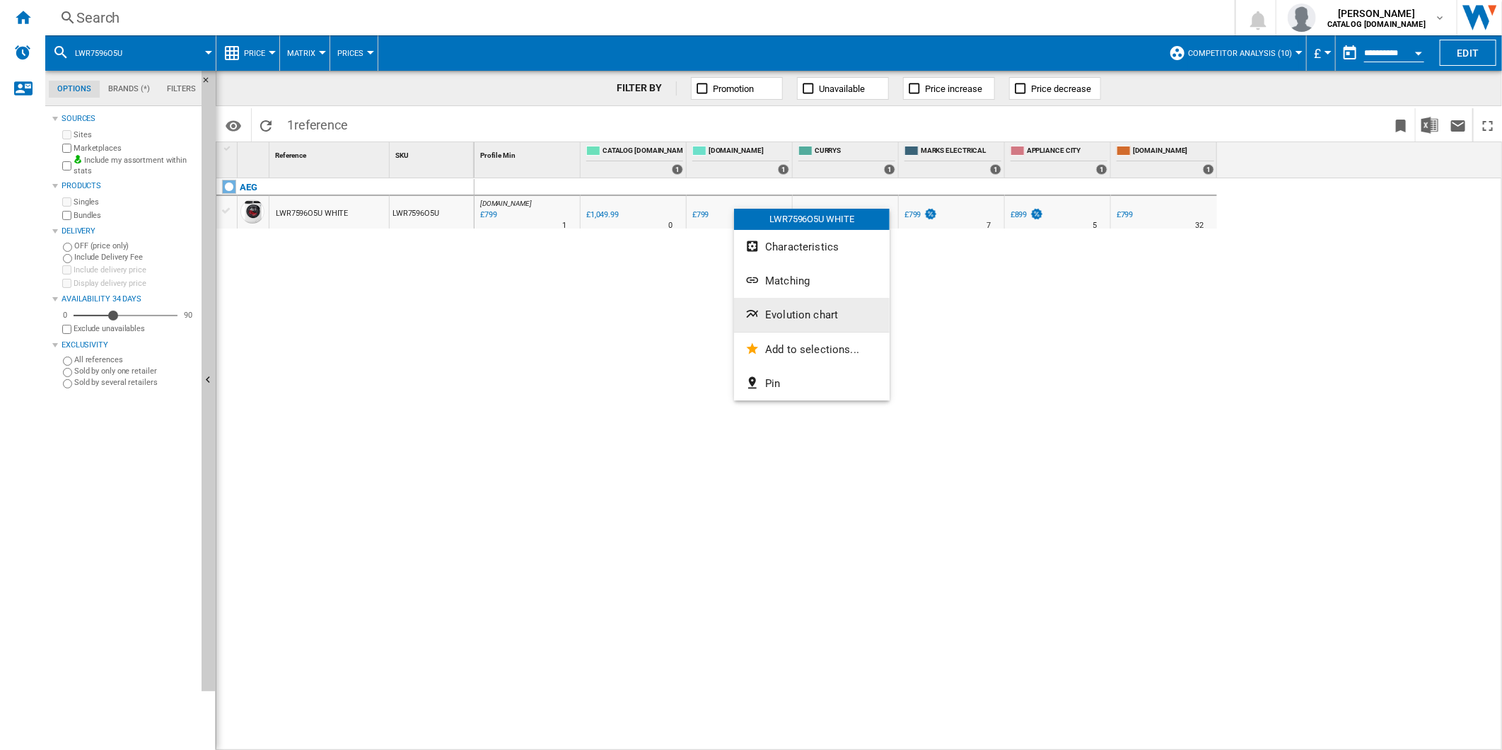
click at [796, 322] on button "Evolution chart" at bounding box center [812, 315] width 156 height 34
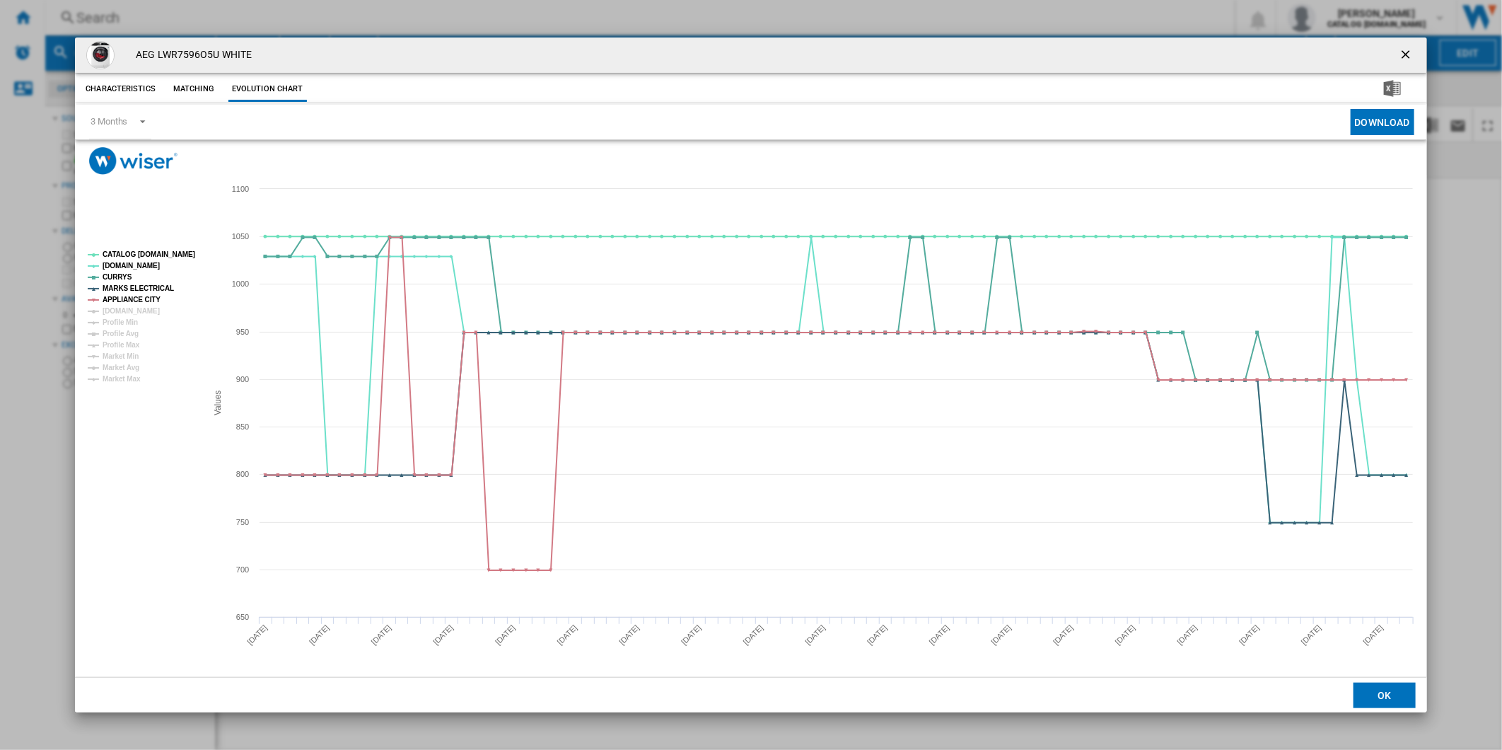
click at [153, 257] on tspan "CATALOG [DOMAIN_NAME]" at bounding box center [149, 254] width 93 height 8
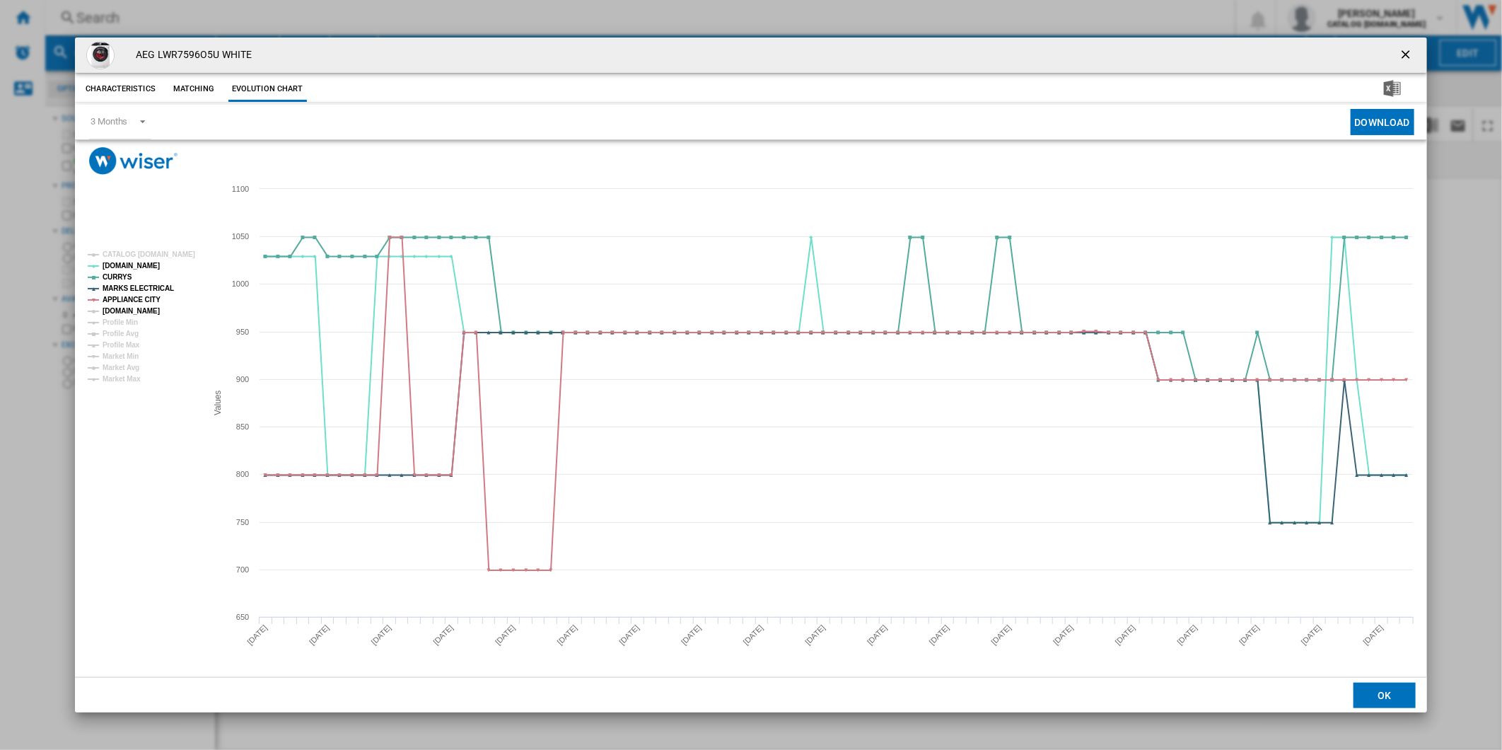
click at [135, 309] on tspan "[DOMAIN_NAME]" at bounding box center [131, 311] width 57 height 8
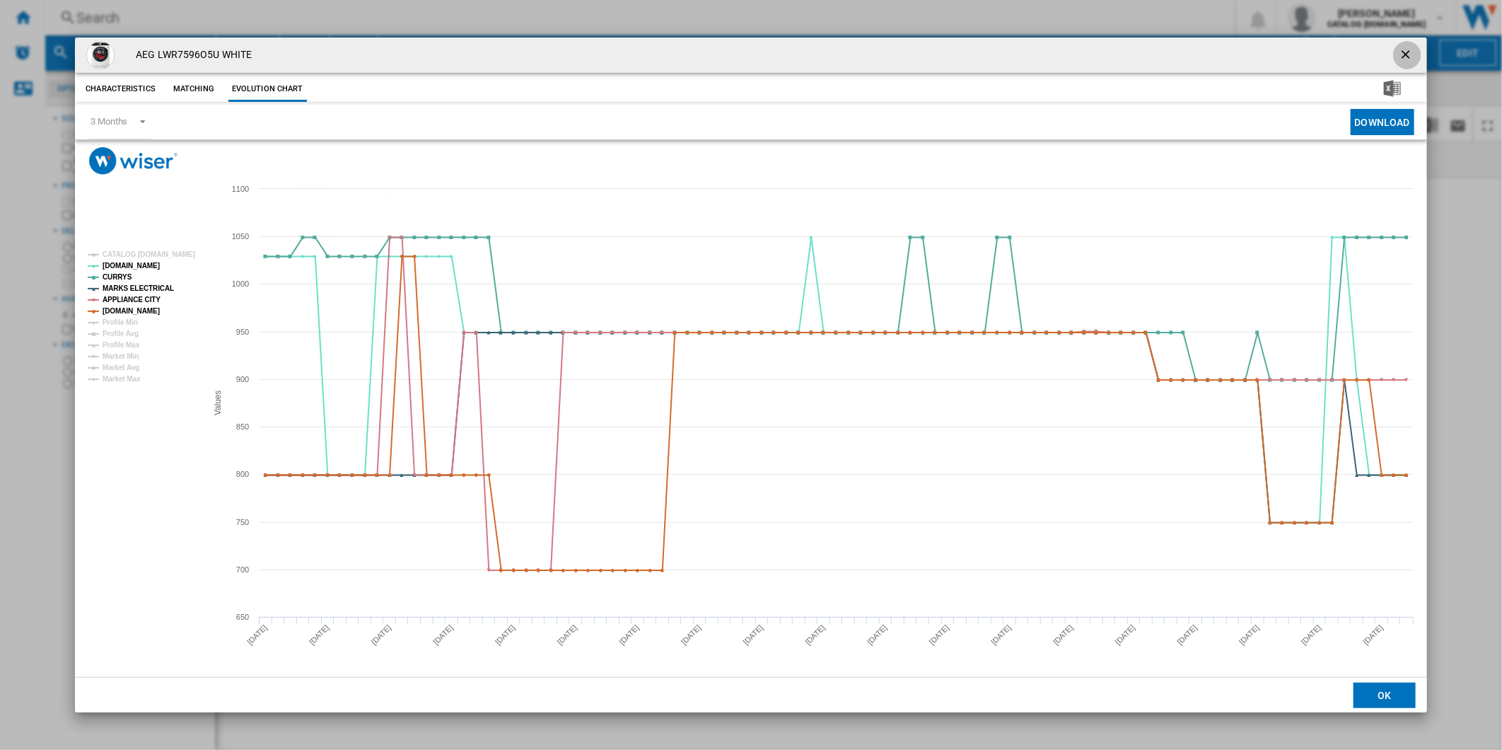
click at [1405, 47] on ng-md-icon "getI18NText('BUTTONS.CLOSE_DIALOG')" at bounding box center [1407, 55] width 17 height 17
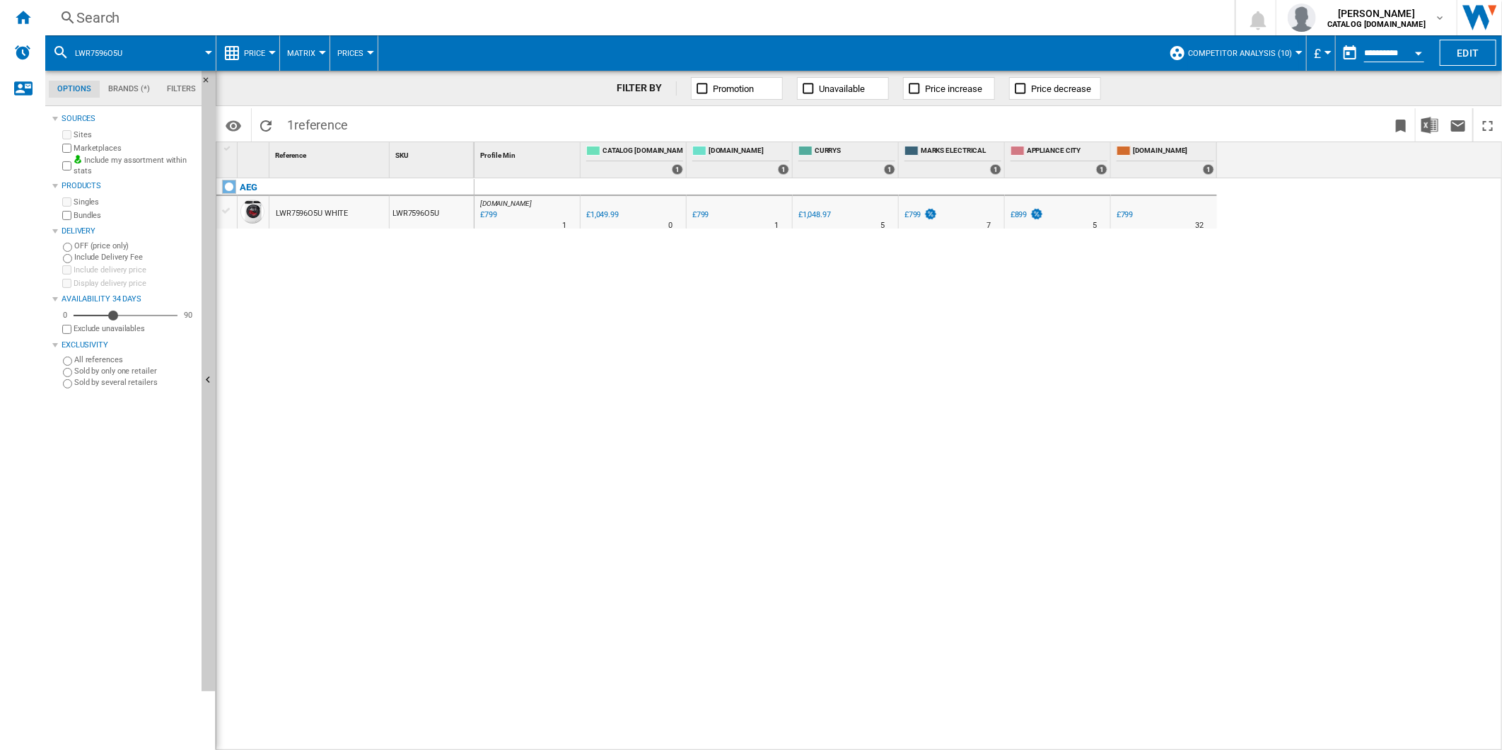
click at [743, 23] on div "Search" at bounding box center [637, 18] width 1122 height 20
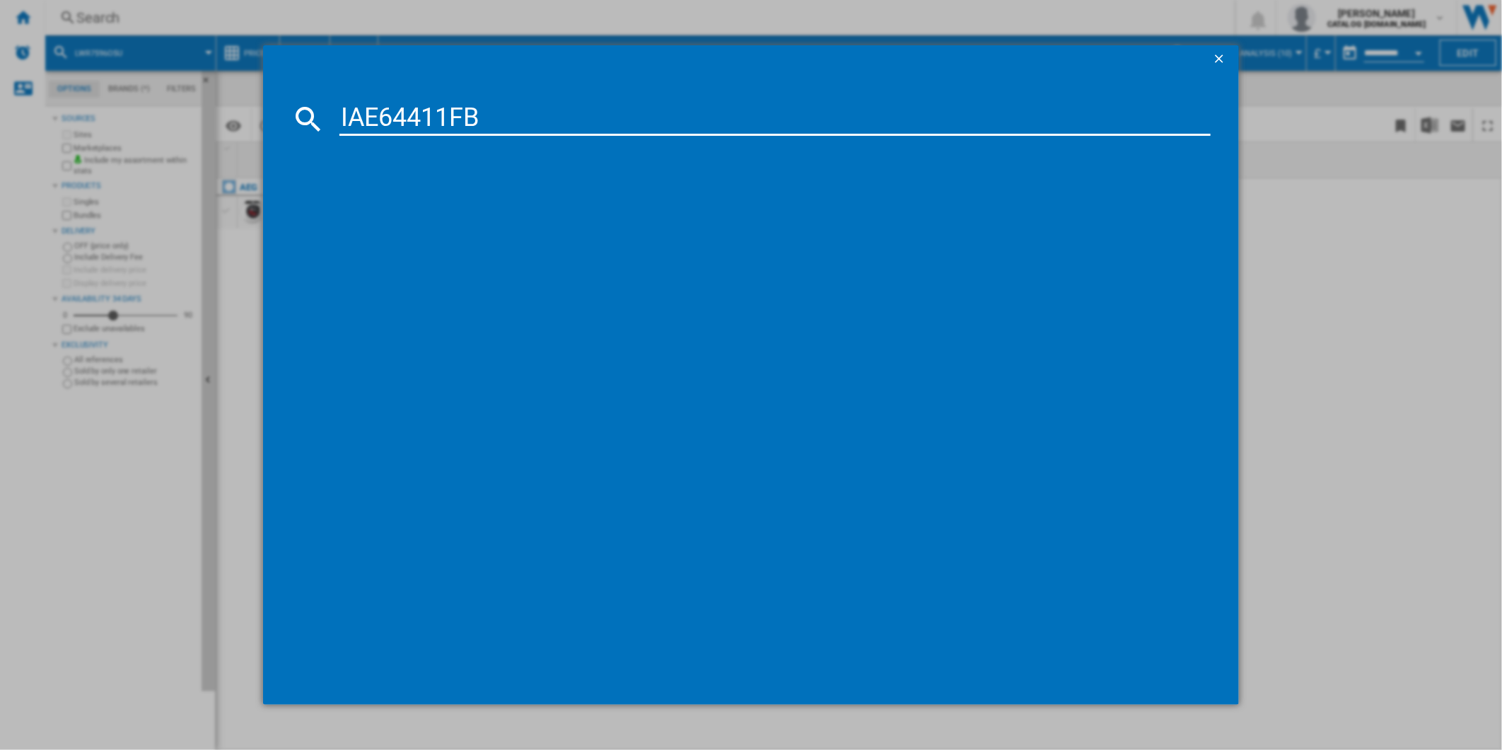
type input "IAE64411FB"
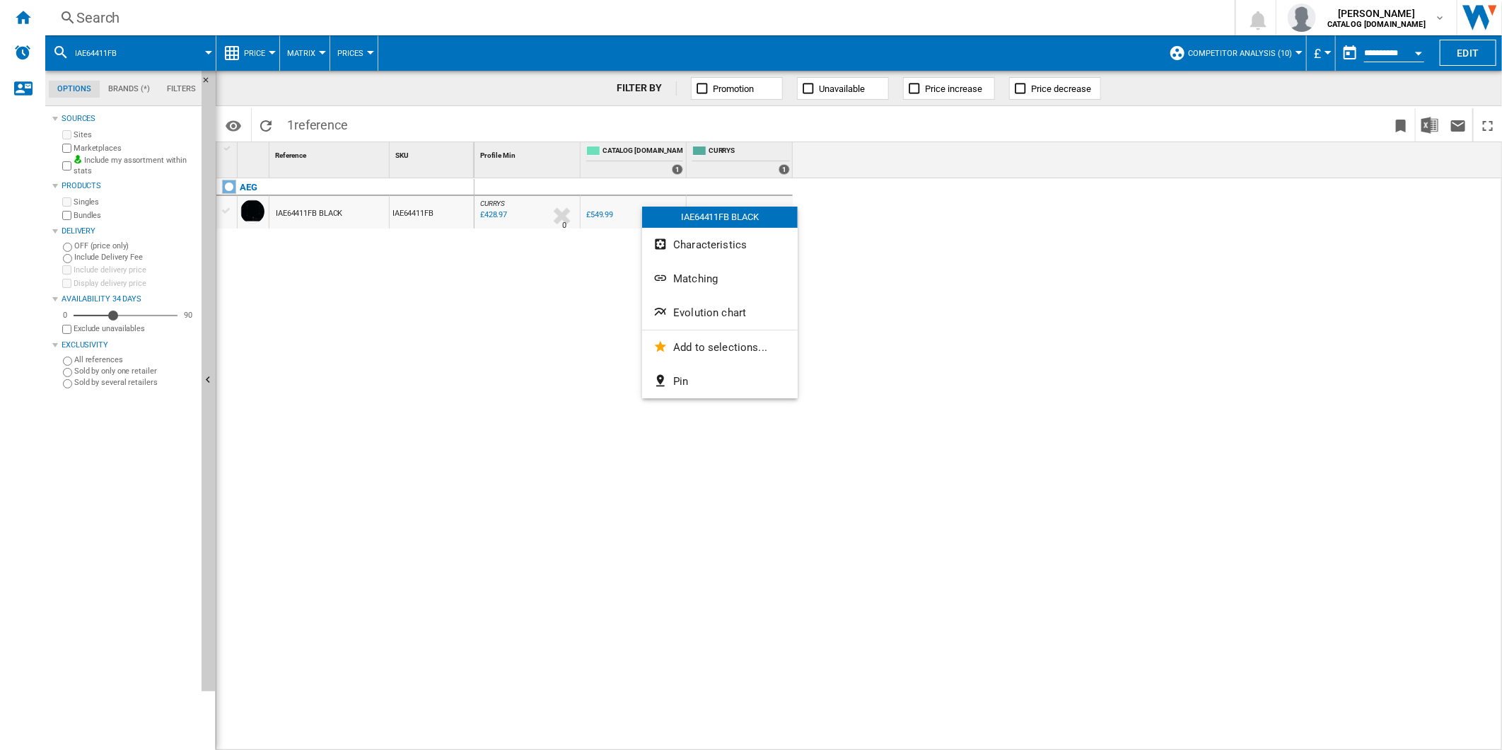
click at [711, 308] on span "Evolution chart" at bounding box center [709, 312] width 73 height 13
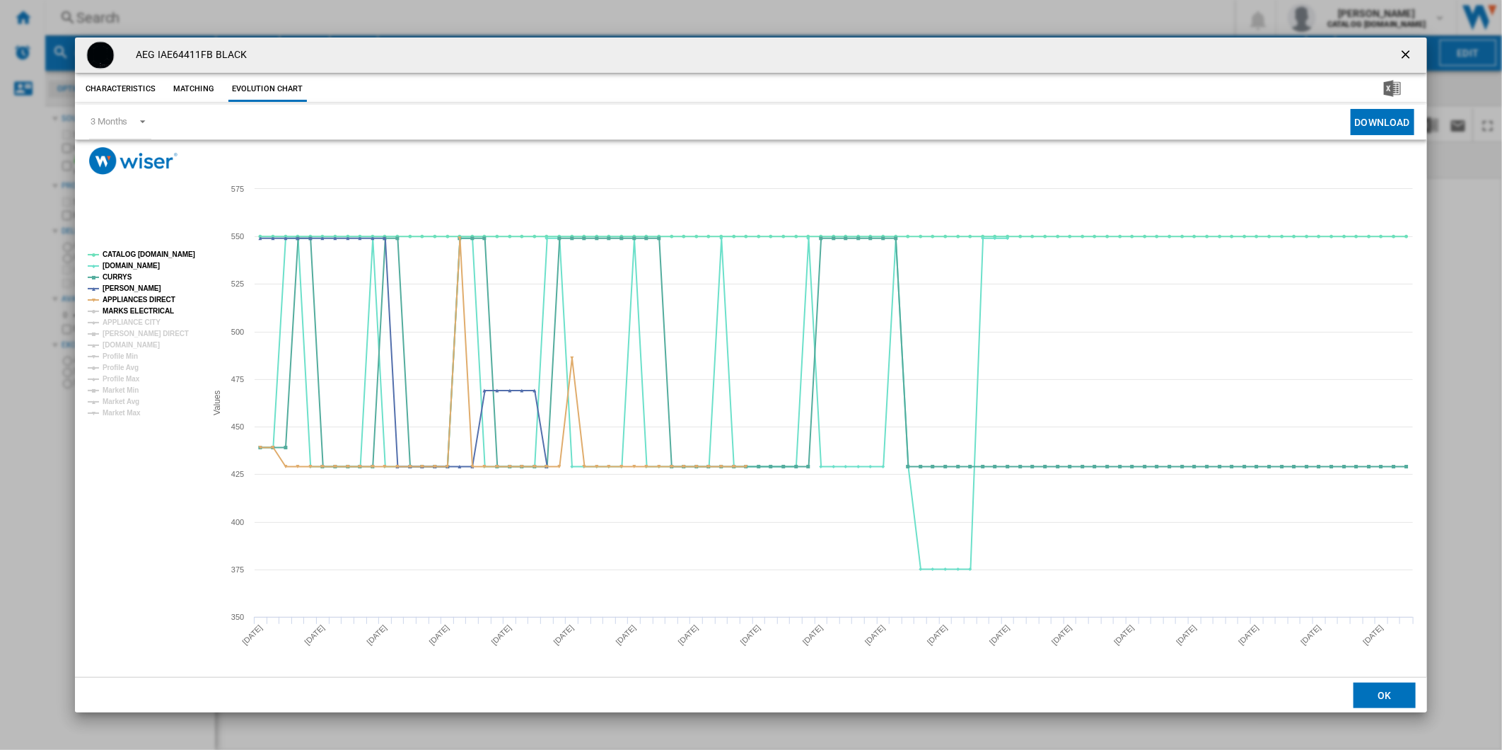
click at [137, 311] on tspan "MARKS ELECTRICAL" at bounding box center [138, 311] width 71 height 8
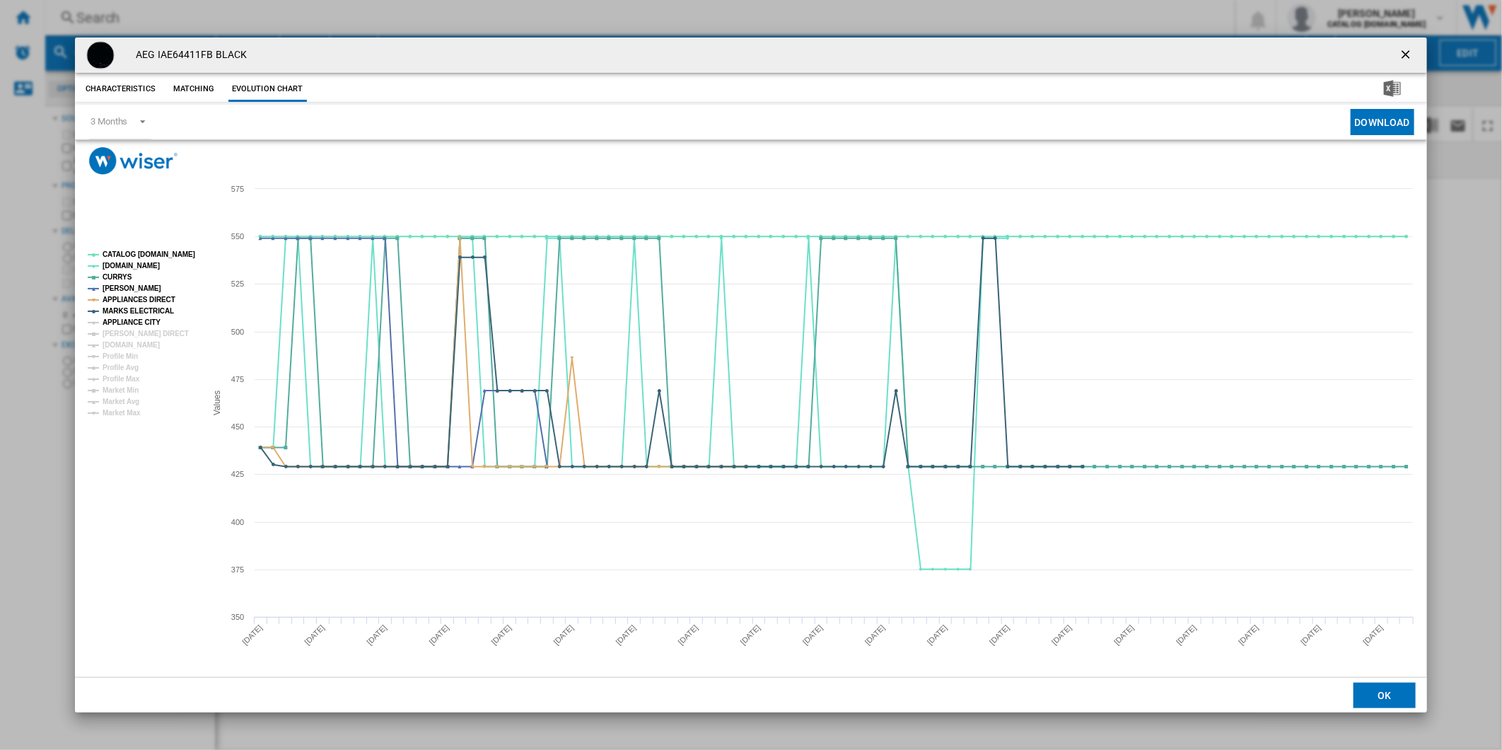
click at [137, 319] on tspan "APPLIANCE CITY" at bounding box center [132, 322] width 58 height 8
click at [136, 335] on tspan "[PERSON_NAME] DIRECT" at bounding box center [146, 334] width 86 height 8
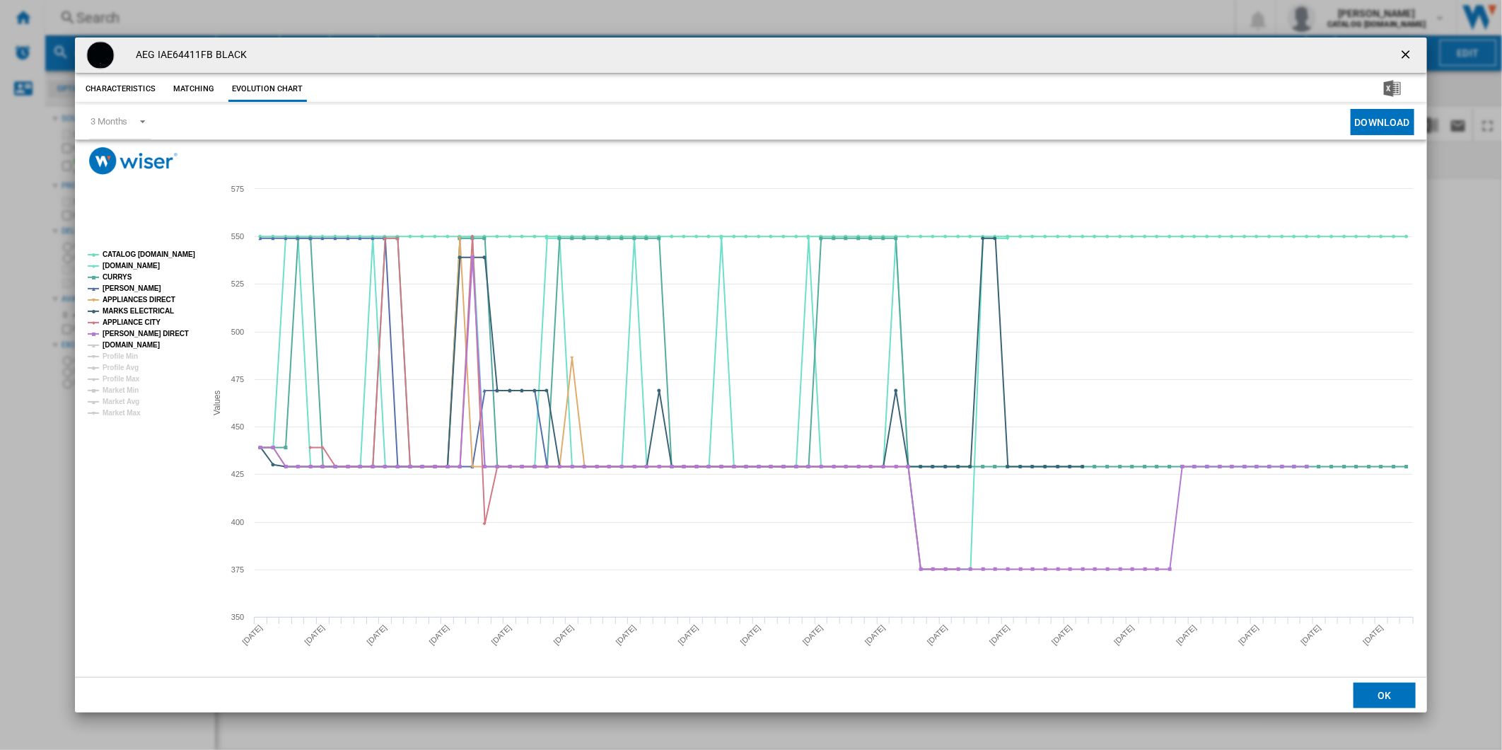
click at [138, 347] on tspan "[DOMAIN_NAME]" at bounding box center [131, 345] width 57 height 8
click at [149, 255] on tspan "CATALOG [DOMAIN_NAME]" at bounding box center [149, 254] width 93 height 8
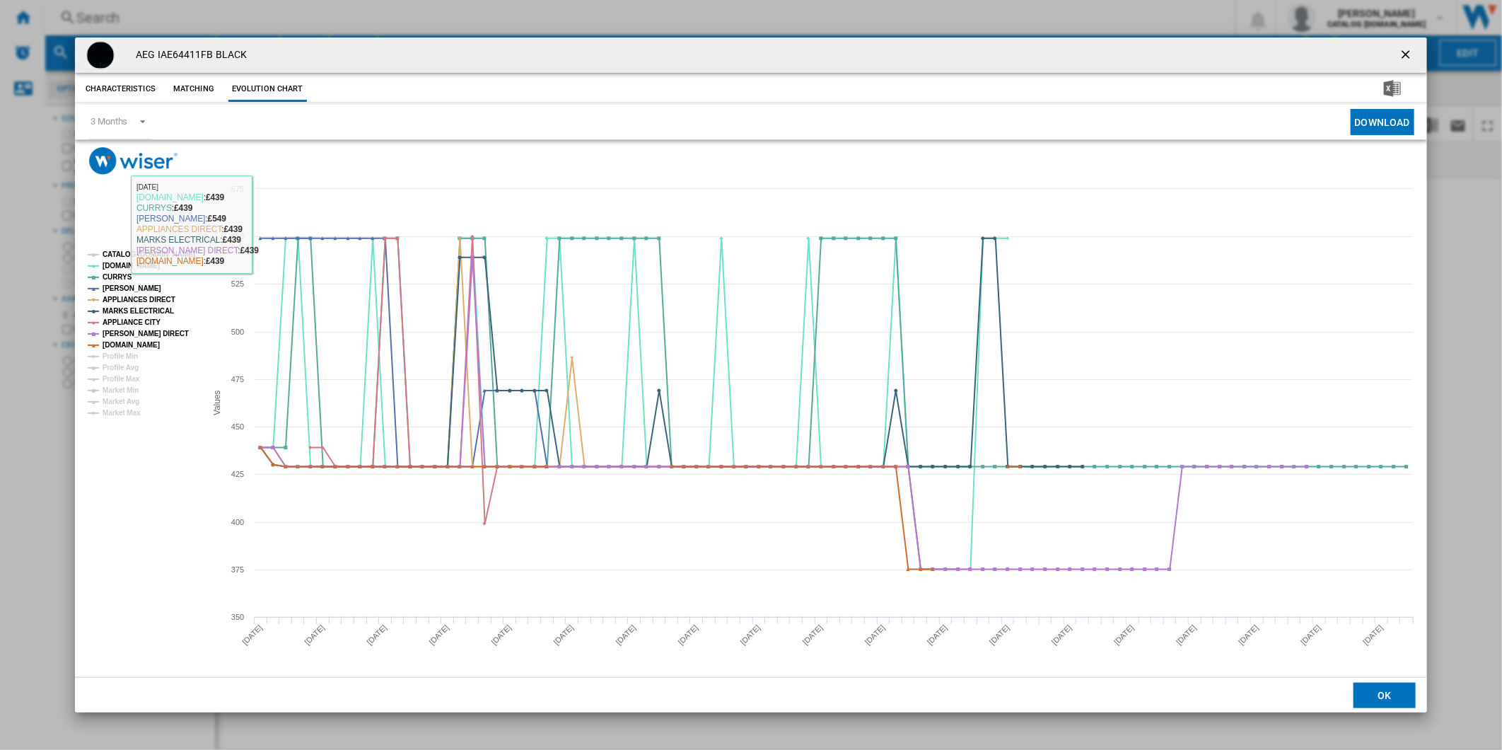
click at [164, 260] on rect "Product popup" at bounding box center [141, 334] width 118 height 178
click at [164, 256] on tspan "CATALOG [DOMAIN_NAME]" at bounding box center [149, 254] width 93 height 8
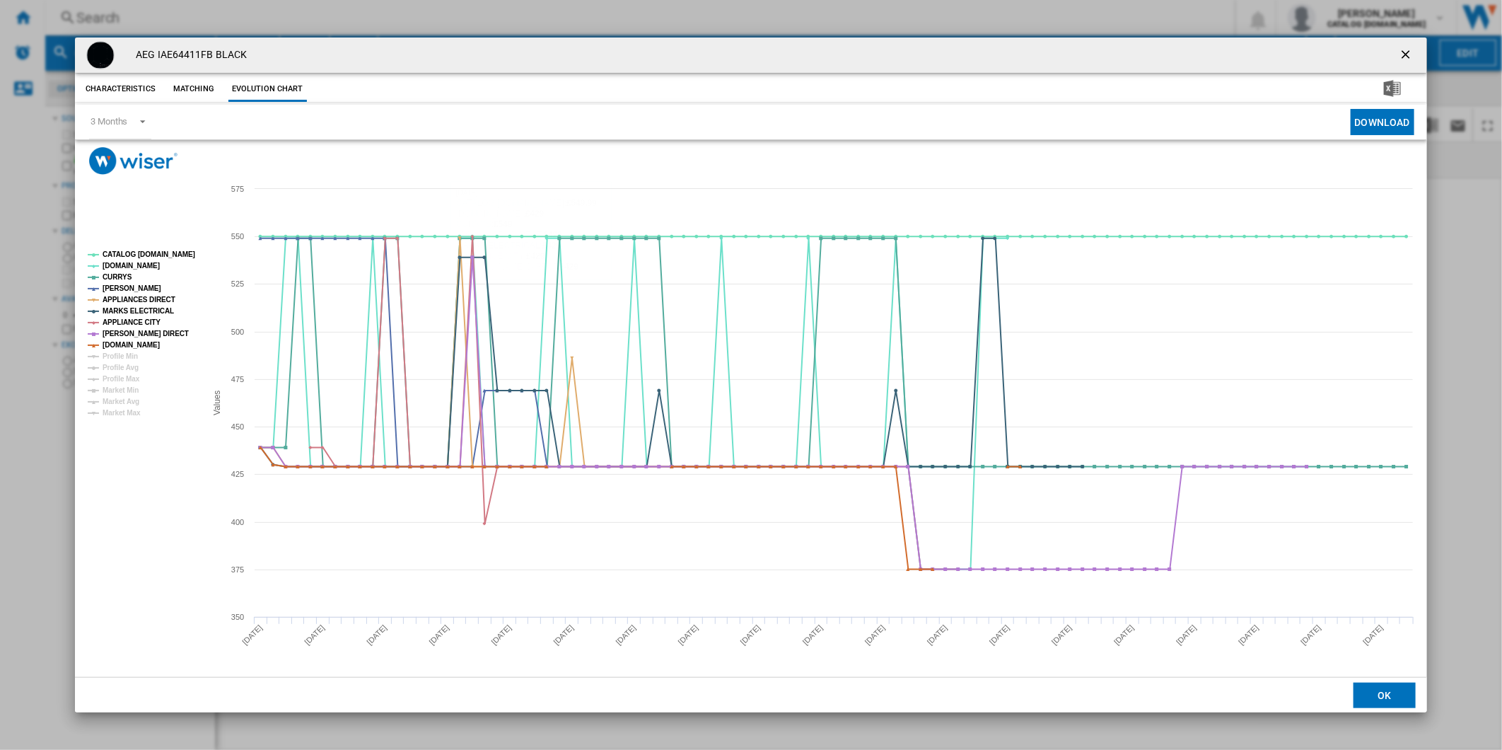
click at [1399, 48] on ng-md-icon "getI18NText('BUTTONS.CLOSE_DIALOG')" at bounding box center [1407, 55] width 17 height 17
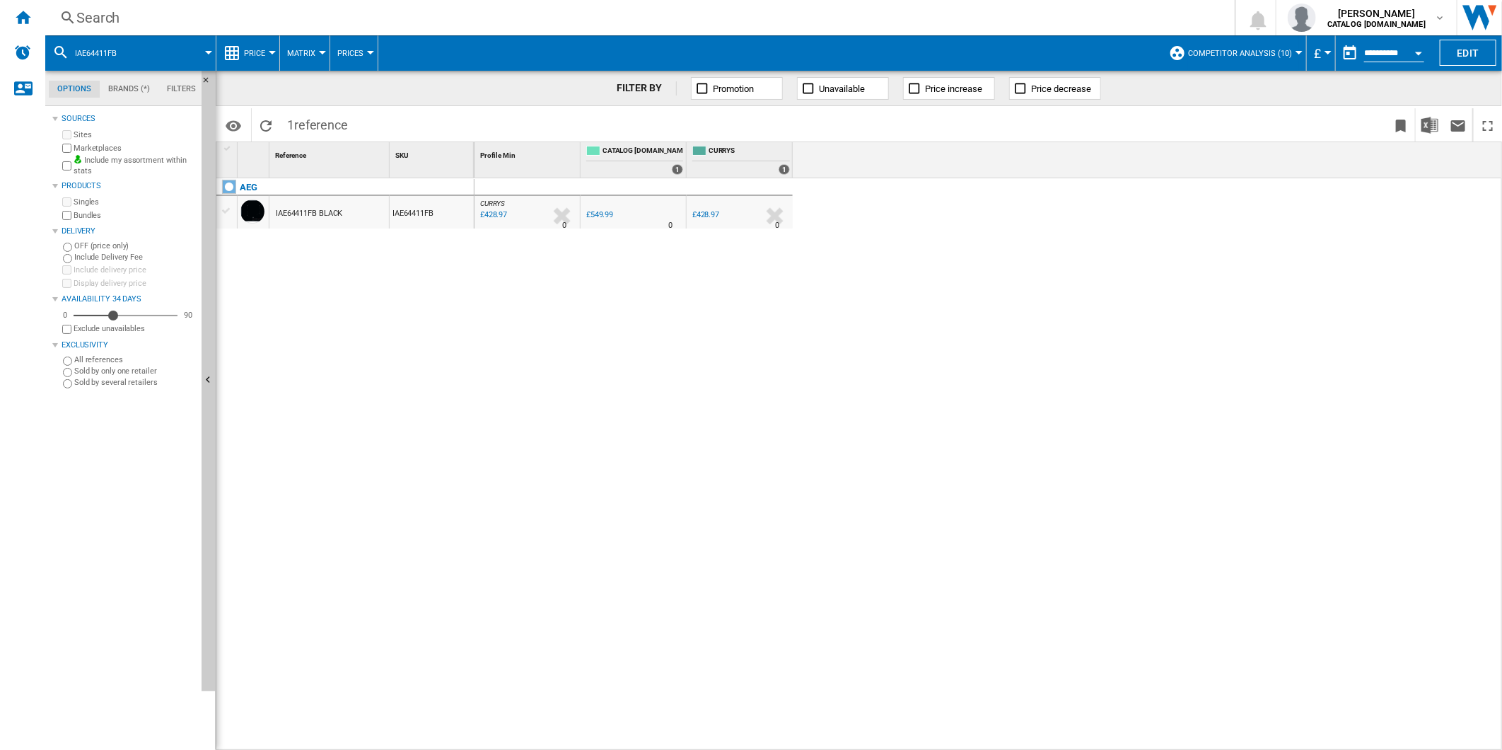
click at [929, 20] on div "Search" at bounding box center [637, 18] width 1122 height 20
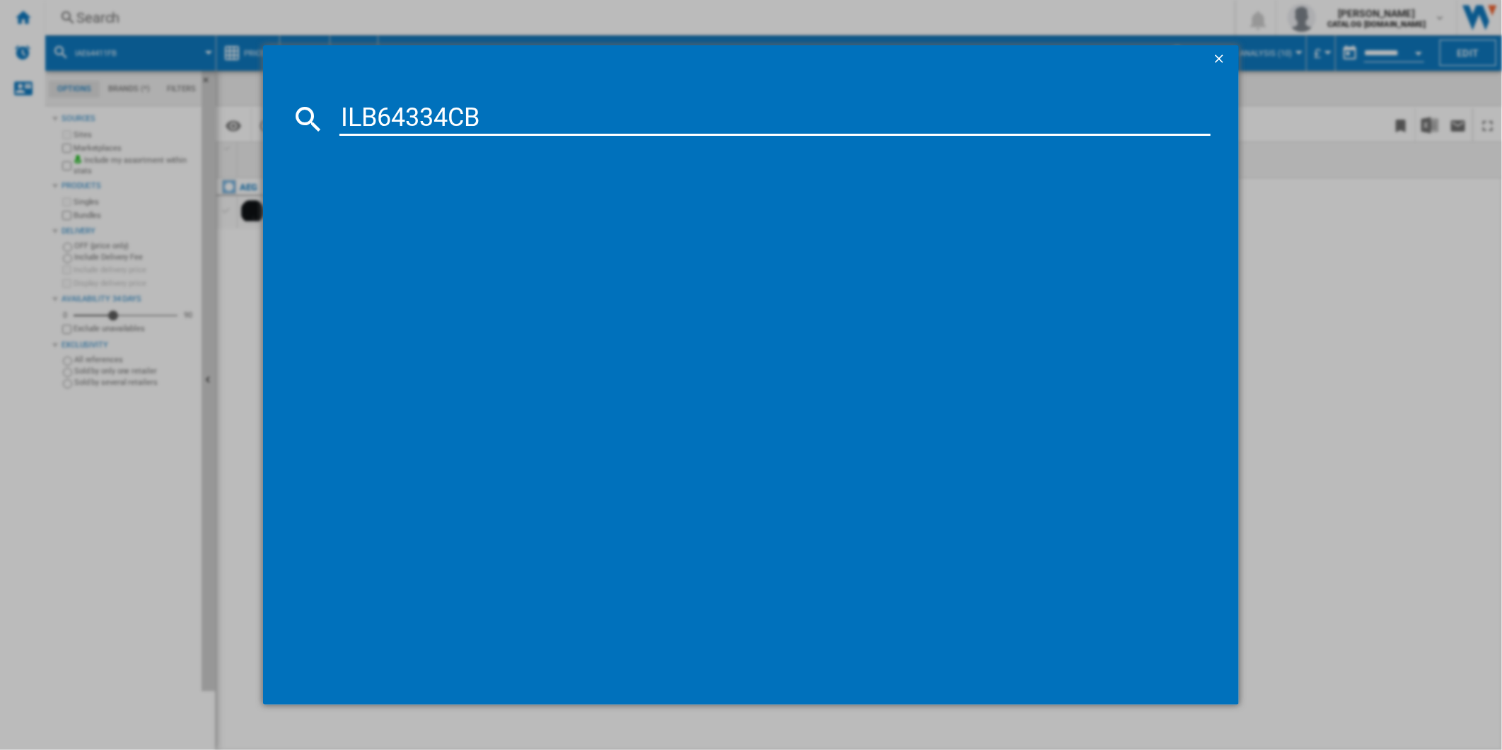
type input "ILB64334CB"
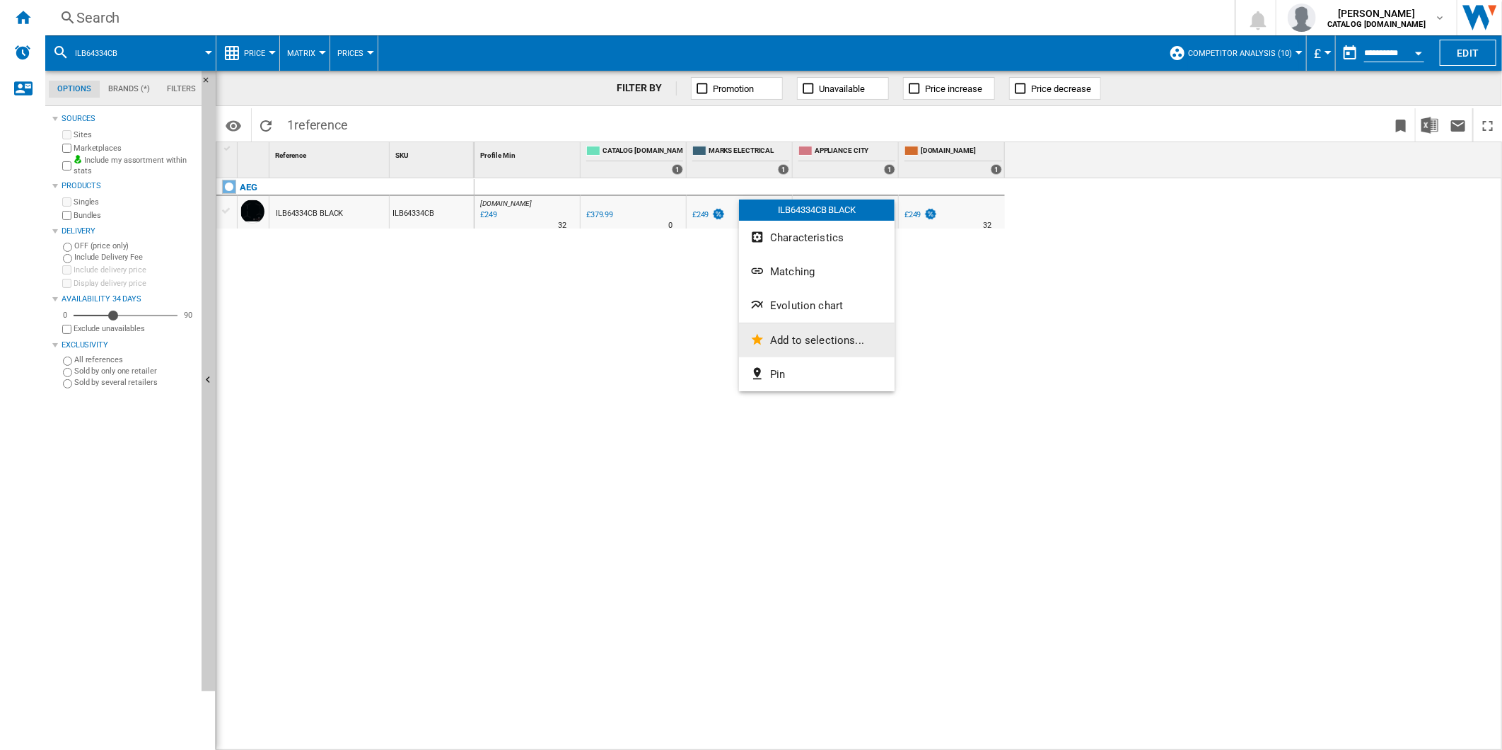
click at [805, 323] on button "Add to selections..." at bounding box center [817, 340] width 156 height 34
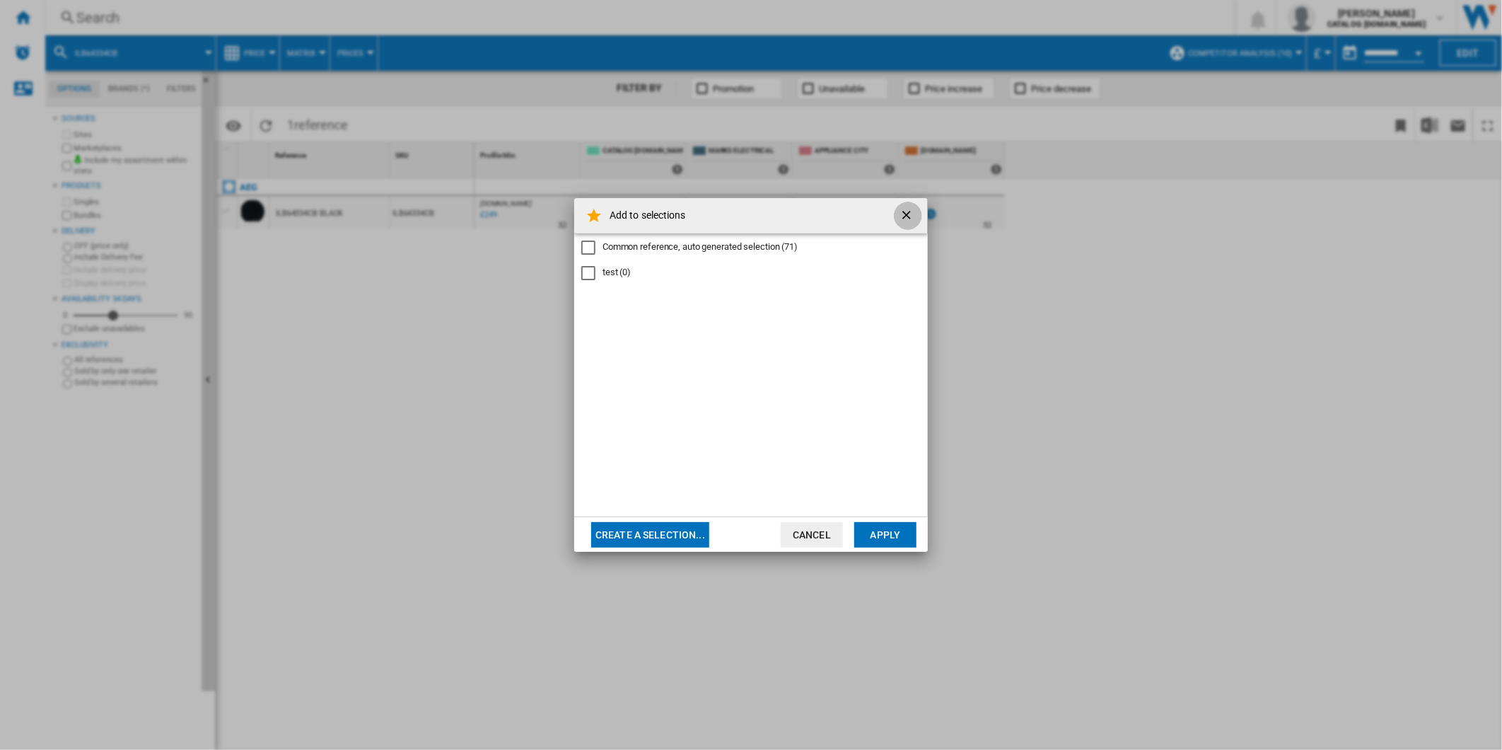
click at [904, 220] on ng-md-icon "getI18NText('BUTTONS.CLOSE_DIALOG')" at bounding box center [908, 216] width 17 height 17
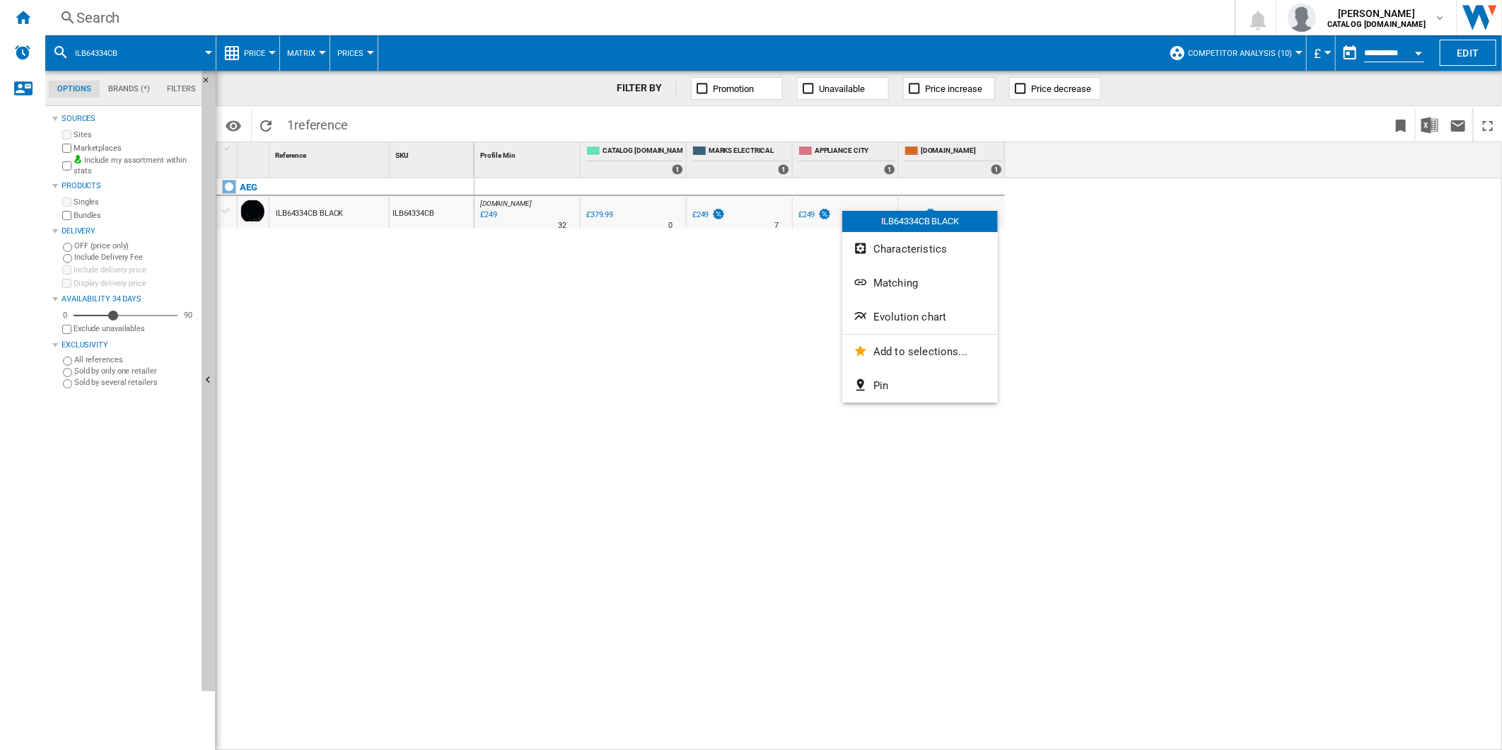
drag, startPoint x: 895, startPoint y: 304, endPoint x: 886, endPoint y: 303, distance: 9.3
click at [888, 303] on button "Evolution chart" at bounding box center [920, 317] width 156 height 34
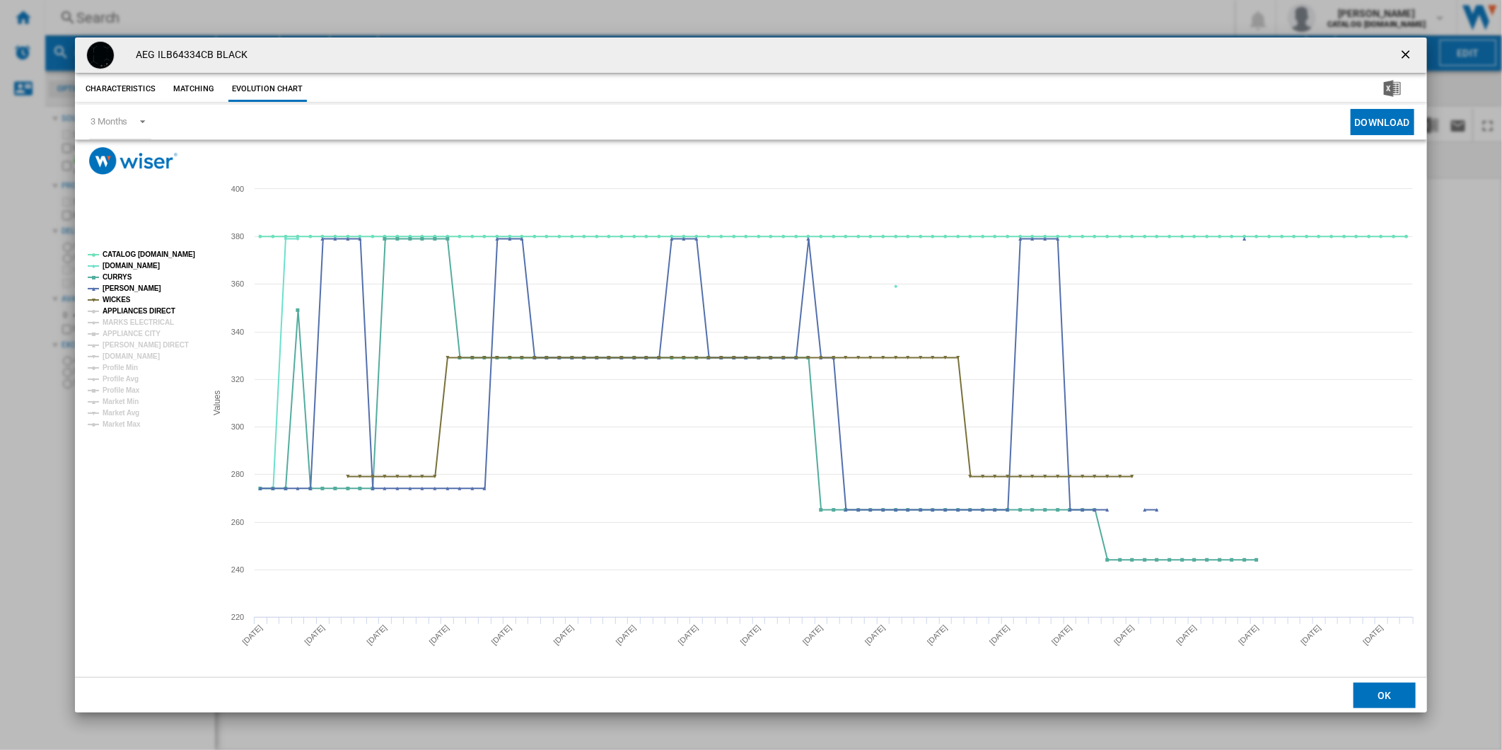
click at [136, 309] on tspan "APPLIANCES DIRECT" at bounding box center [139, 311] width 73 height 8
click at [136, 318] on tspan "MARKS ELECTRICAL" at bounding box center [138, 322] width 71 height 8
drag, startPoint x: 135, startPoint y: 328, endPoint x: 132, endPoint y: 341, distance: 13.0
click at [135, 330] on tspan "APPLIANCE CITY" at bounding box center [132, 334] width 58 height 8
click at [132, 341] on tspan "[PERSON_NAME] DIRECT" at bounding box center [146, 345] width 86 height 8
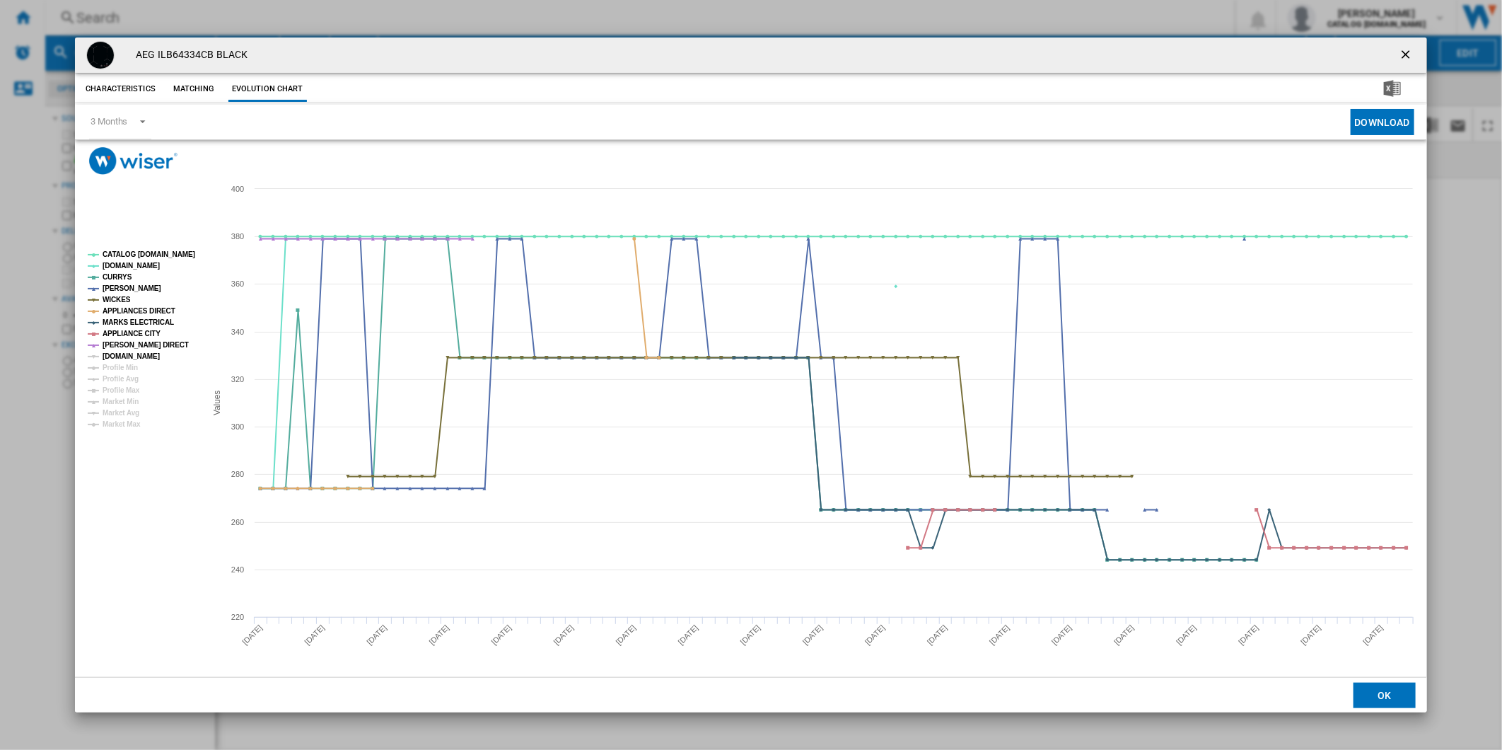
click at [130, 357] on tspan "[DOMAIN_NAME]" at bounding box center [131, 356] width 57 height 8
click at [139, 255] on tspan "CATALOG [DOMAIN_NAME]" at bounding box center [149, 254] width 93 height 8
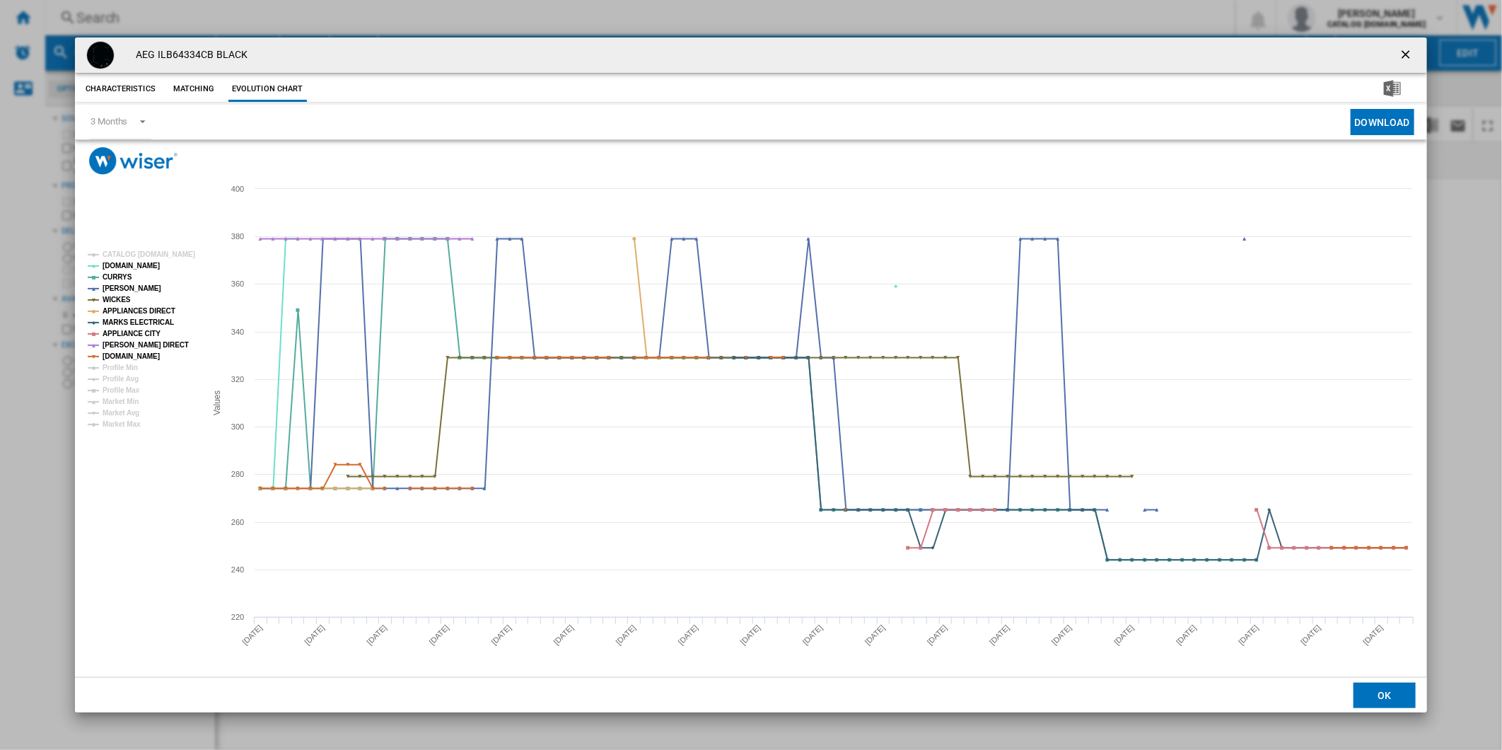
click at [1396, 47] on button "Product popup" at bounding box center [1407, 55] width 28 height 28
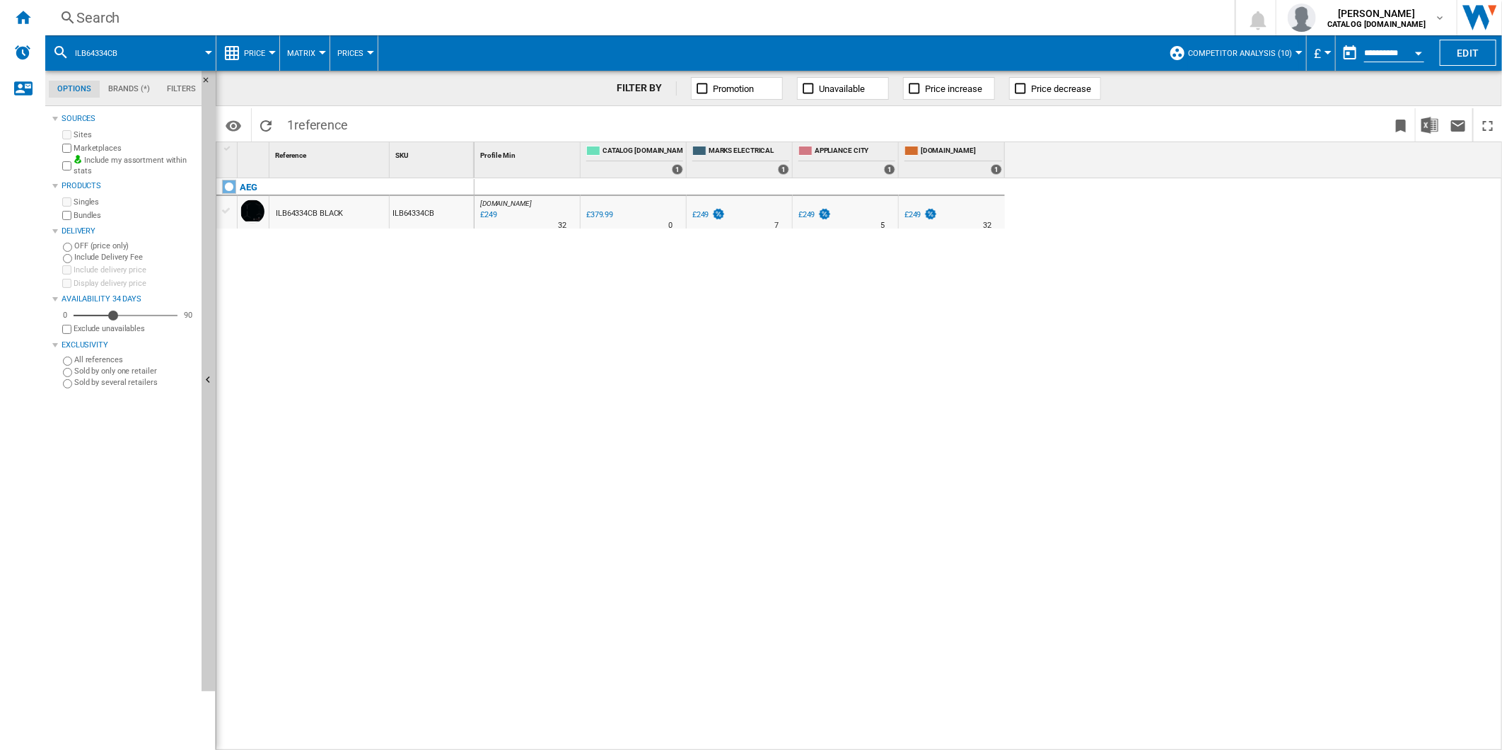
click at [785, 15] on div "Search" at bounding box center [637, 18] width 1122 height 20
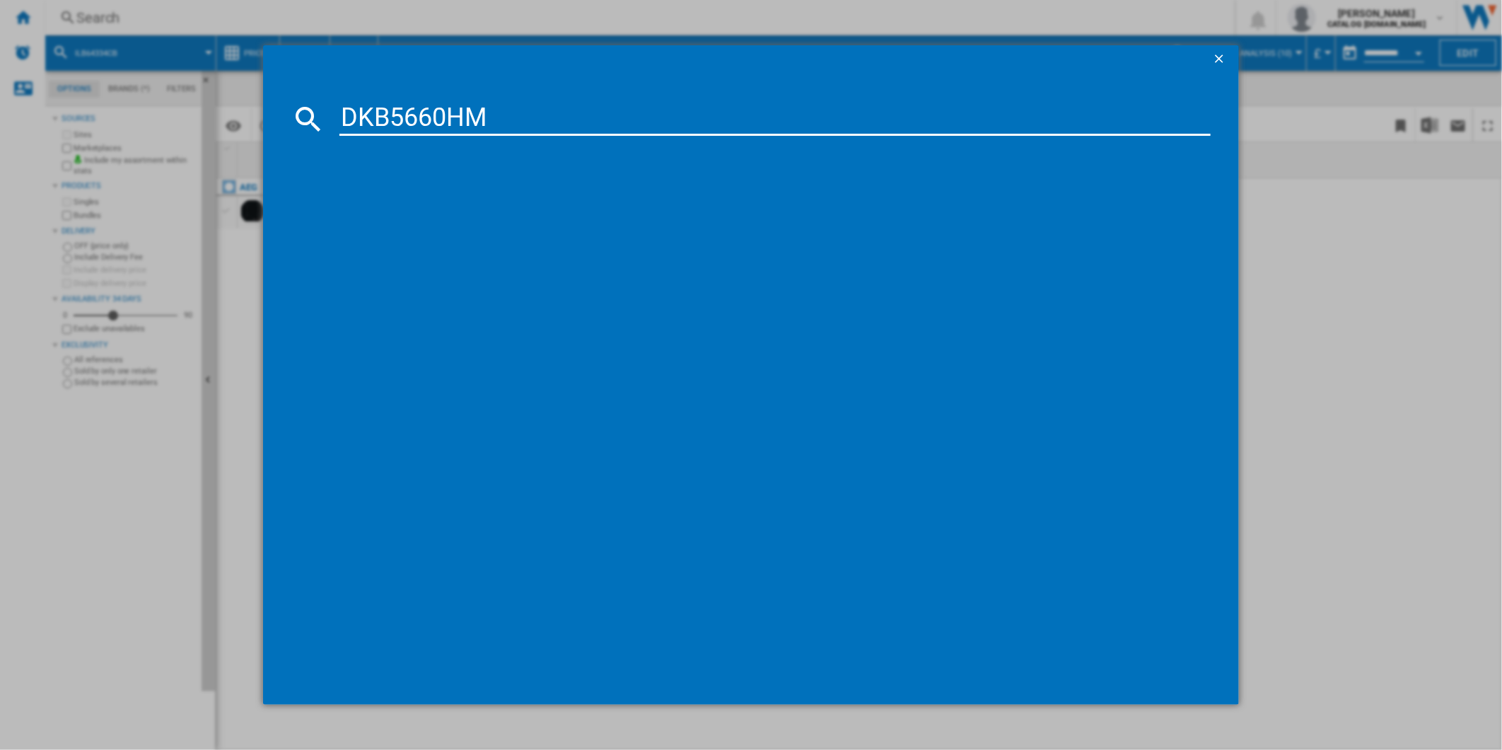
type input "DKB5660HM"
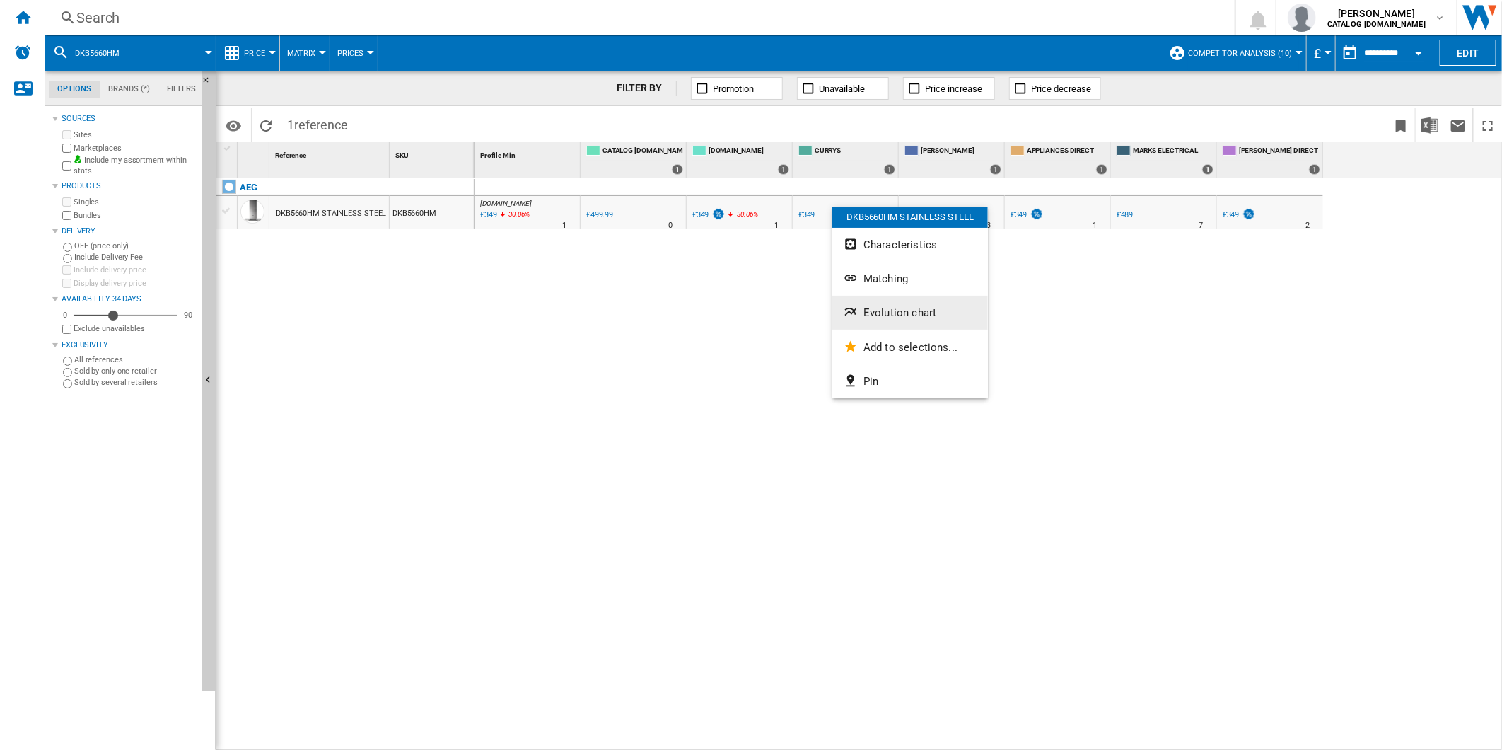
click at [889, 303] on button "Evolution chart" at bounding box center [910, 313] width 156 height 34
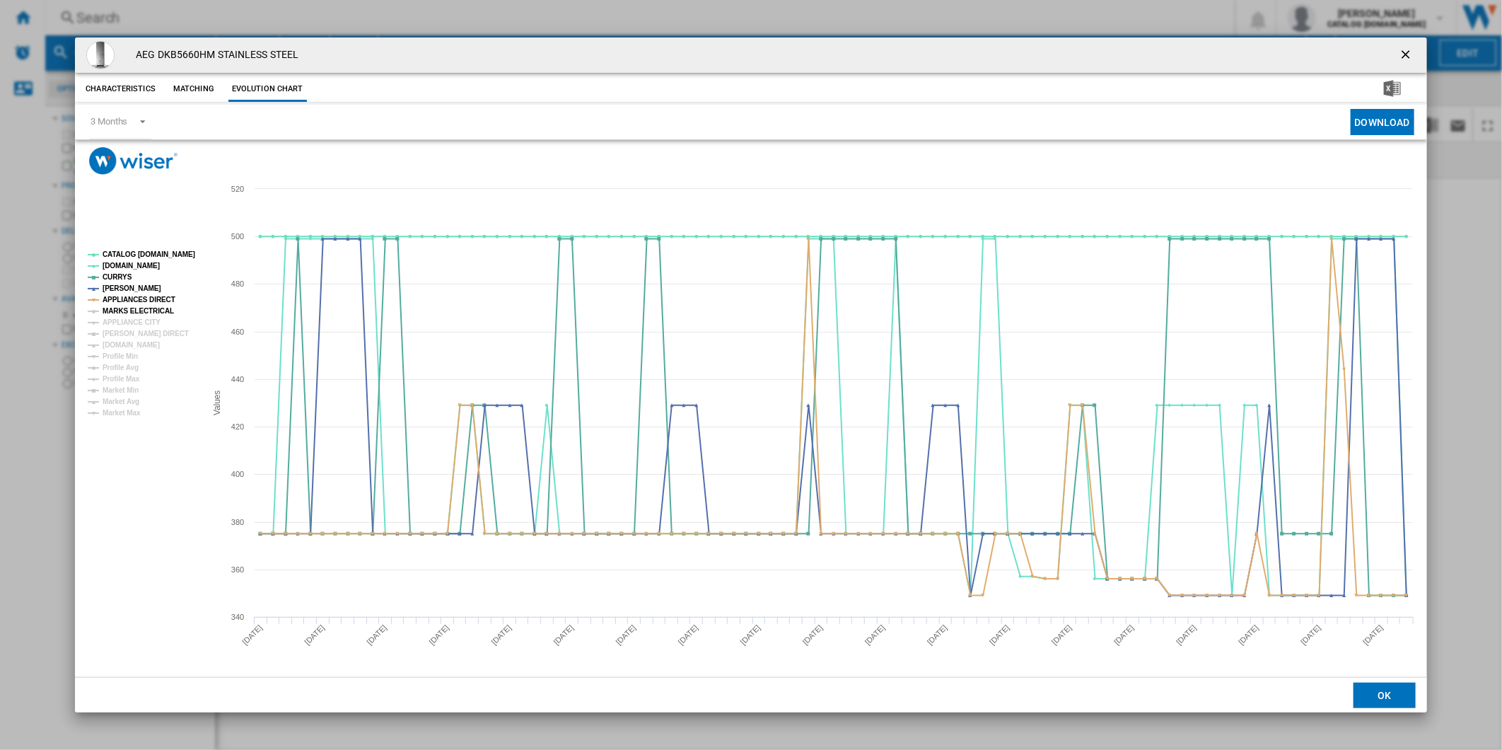
click at [156, 307] on tspan "MARKS ELECTRICAL" at bounding box center [138, 311] width 71 height 8
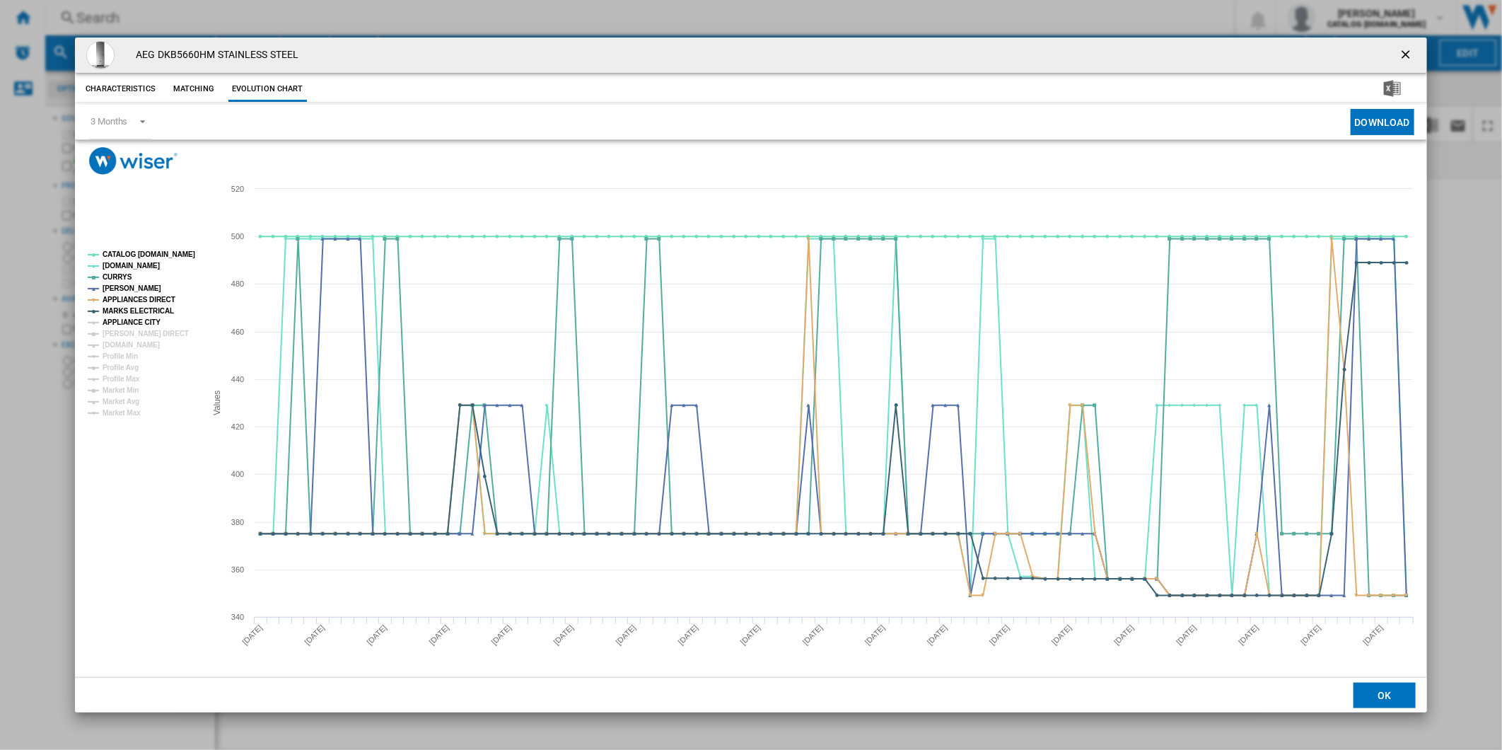
click at [138, 319] on tspan "APPLIANCE CITY" at bounding box center [132, 322] width 58 height 8
click at [137, 330] on tspan "[PERSON_NAME] DIRECT" at bounding box center [146, 334] width 86 height 8
click at [132, 348] on tspan "[DOMAIN_NAME]" at bounding box center [131, 345] width 57 height 8
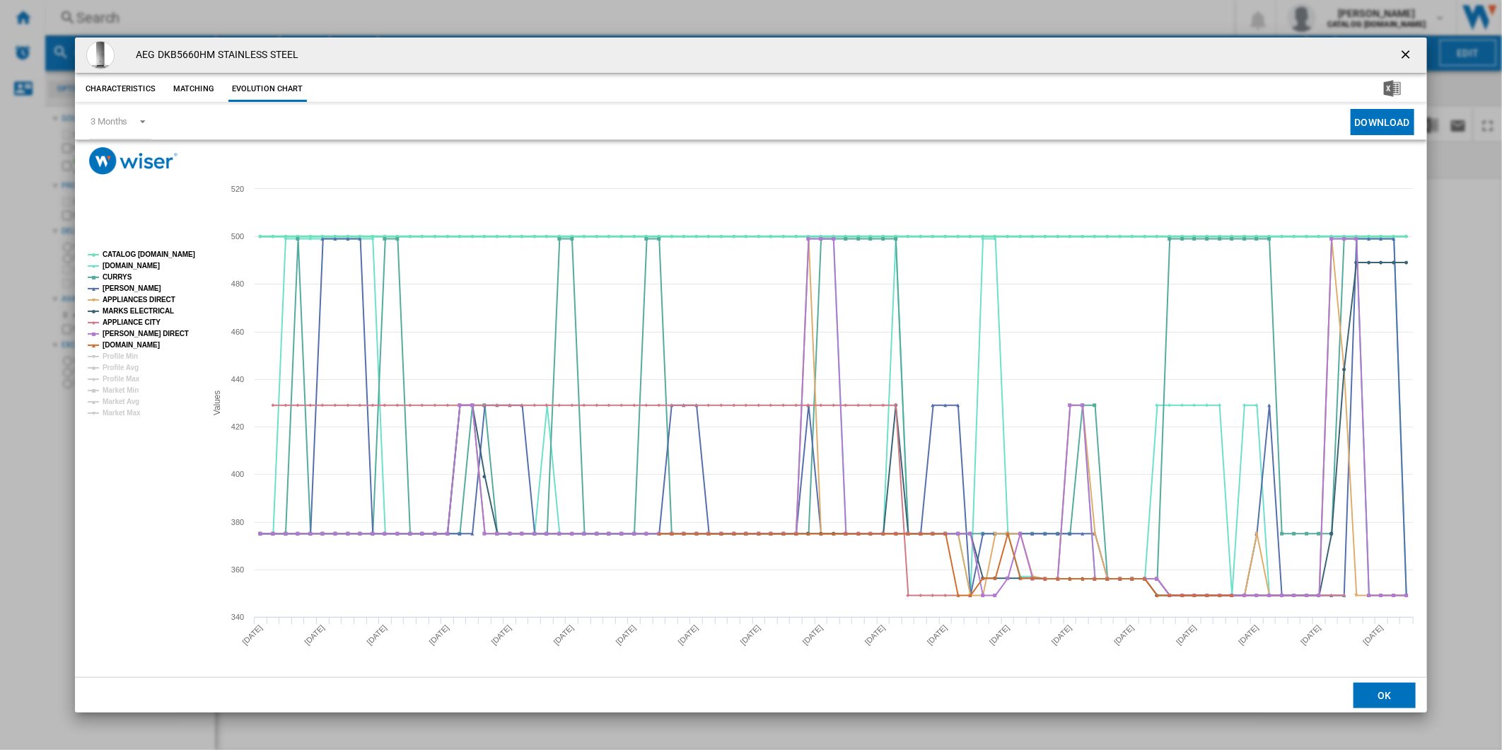
click at [156, 253] on tspan "CATALOG [DOMAIN_NAME]" at bounding box center [149, 254] width 93 height 8
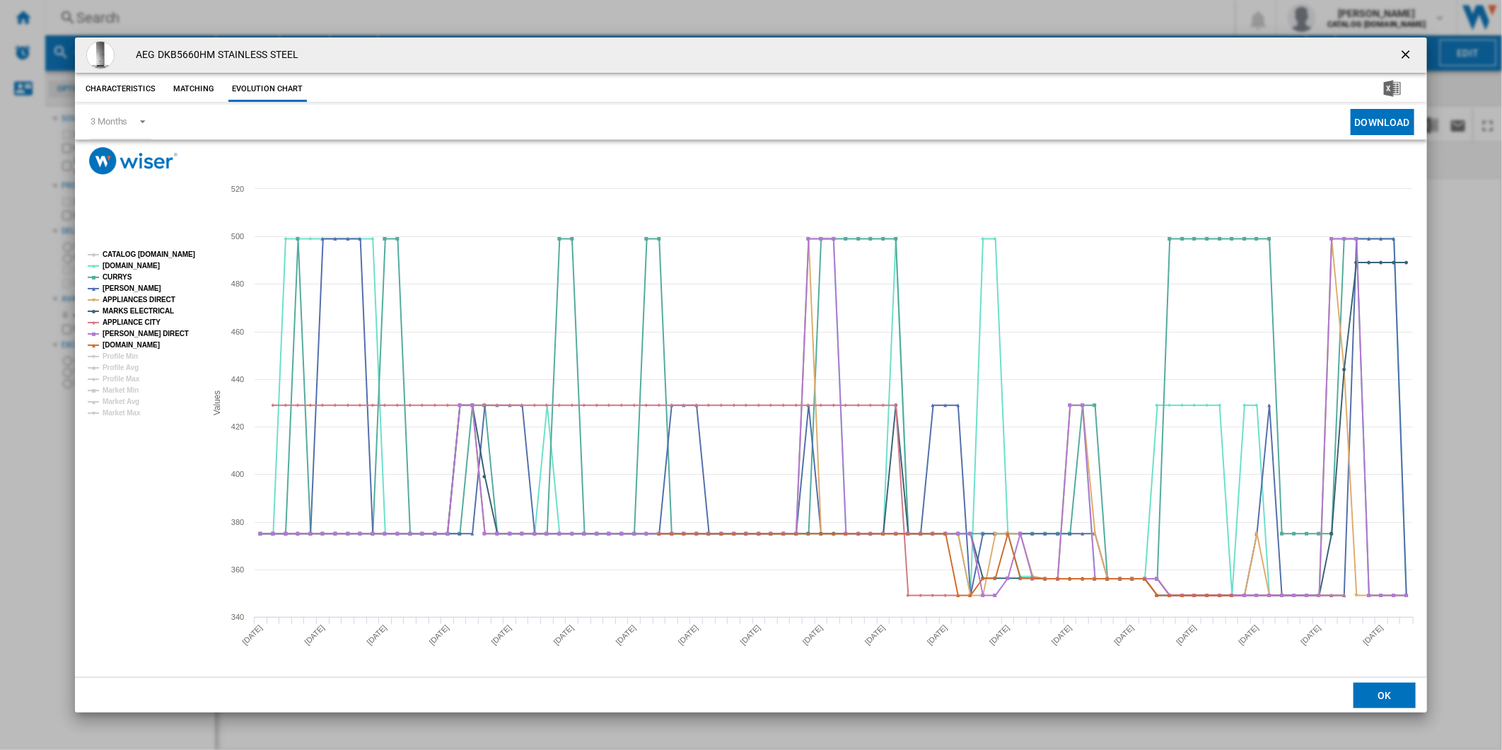
click at [158, 255] on tspan "CATALOG [DOMAIN_NAME]" at bounding box center [149, 254] width 93 height 8
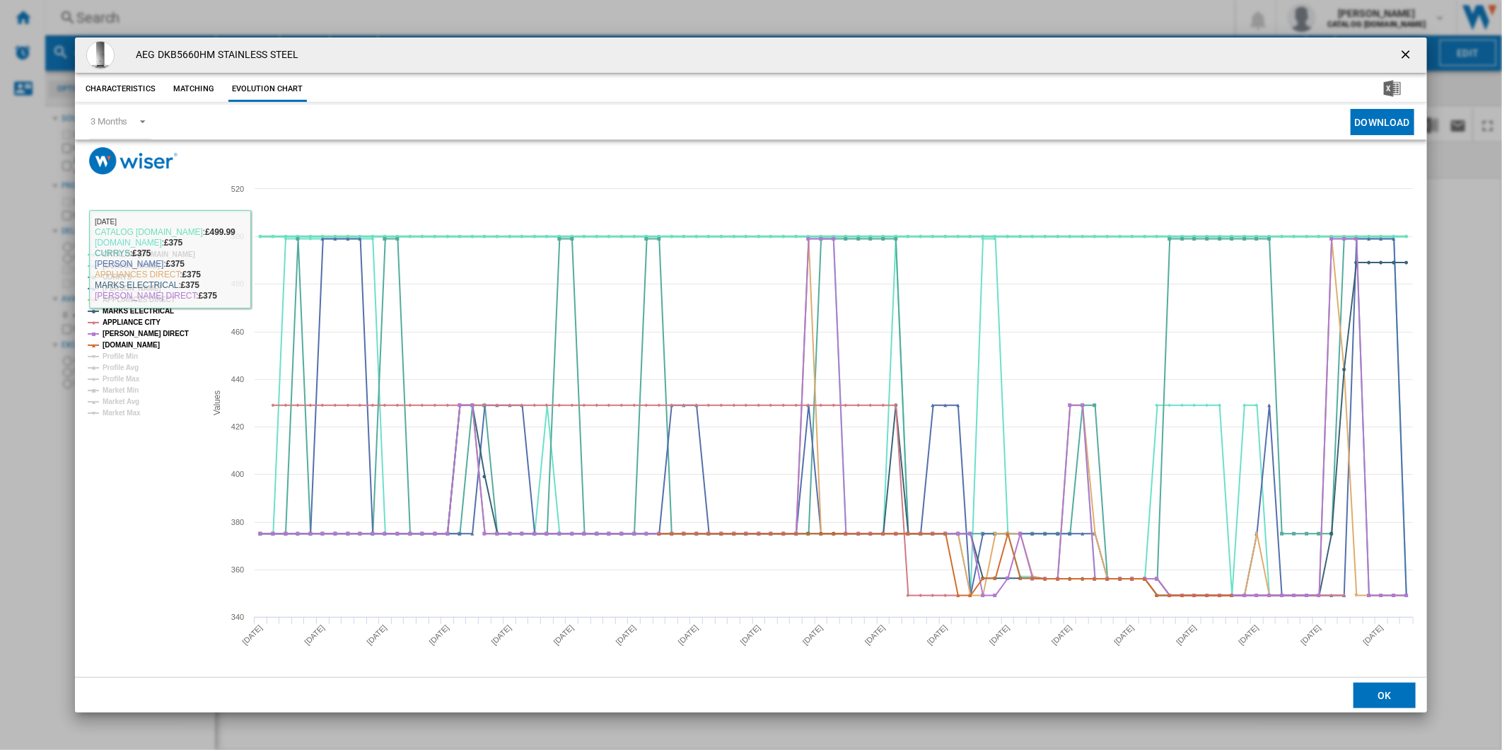
drag, startPoint x: 168, startPoint y: 253, endPoint x: 184, endPoint y: 253, distance: 16.3
click at [167, 253] on tspan "CATALOG [DOMAIN_NAME]" at bounding box center [149, 254] width 93 height 8
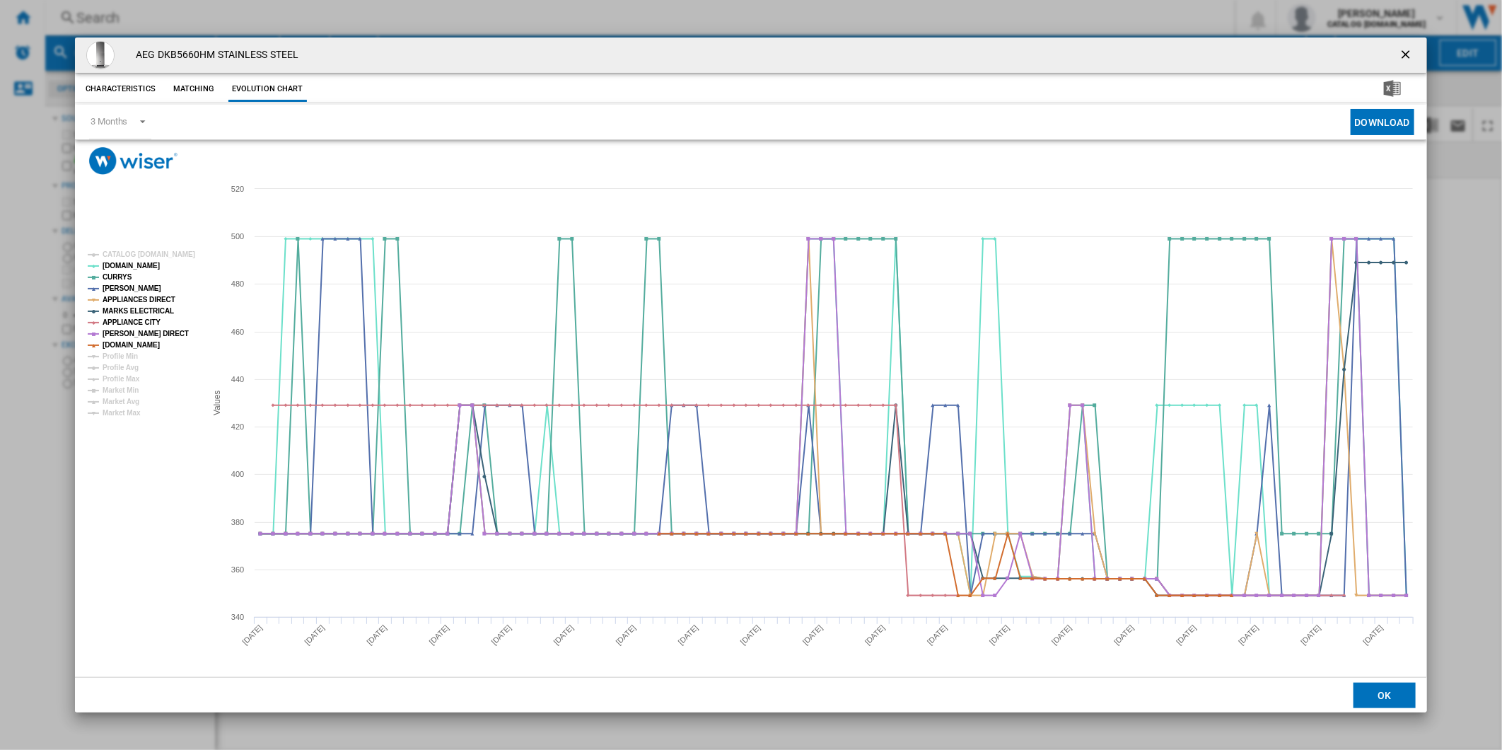
click at [1408, 54] on ng-md-icon "getI18NText('BUTTONS.CLOSE_DIALOG')" at bounding box center [1407, 55] width 17 height 17
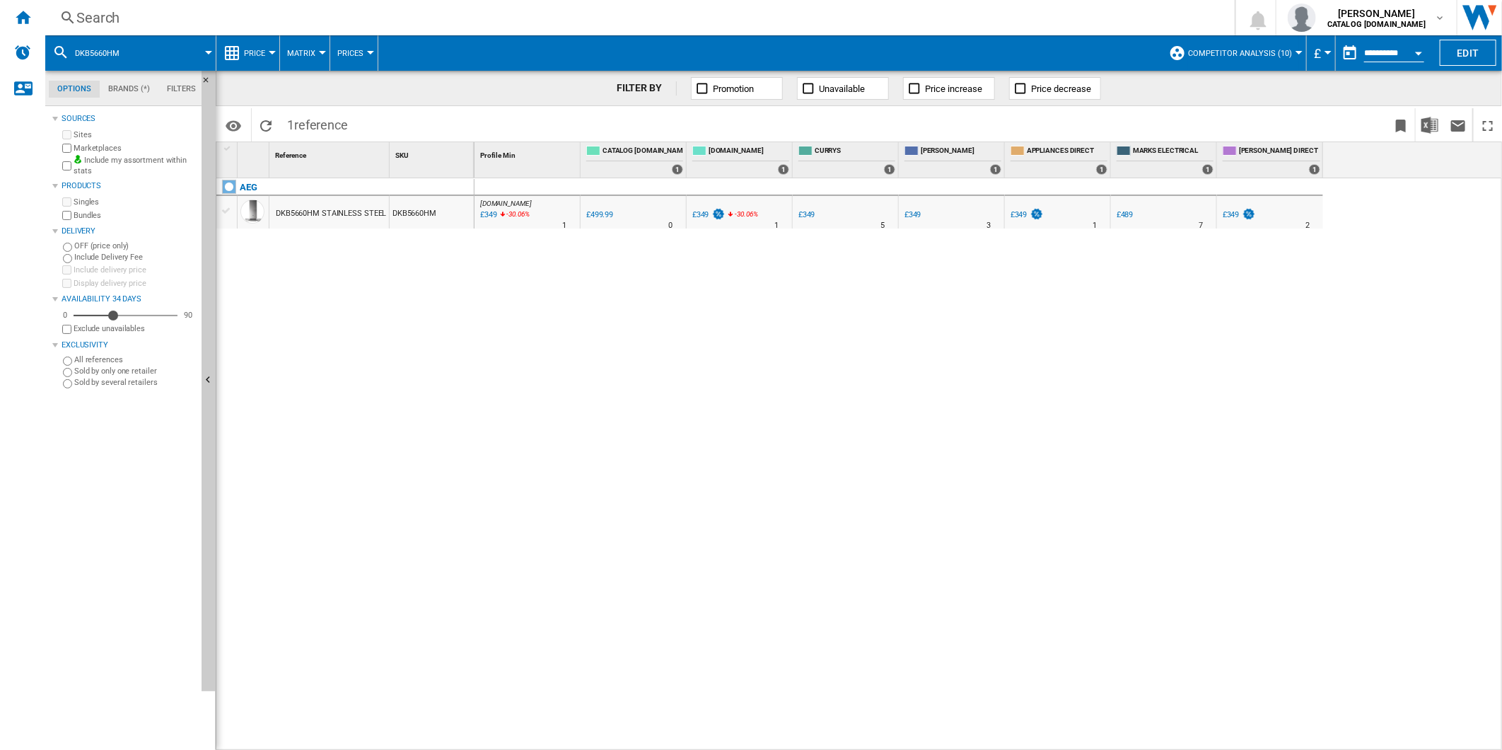
click at [668, 26] on div "Search" at bounding box center [637, 18] width 1122 height 20
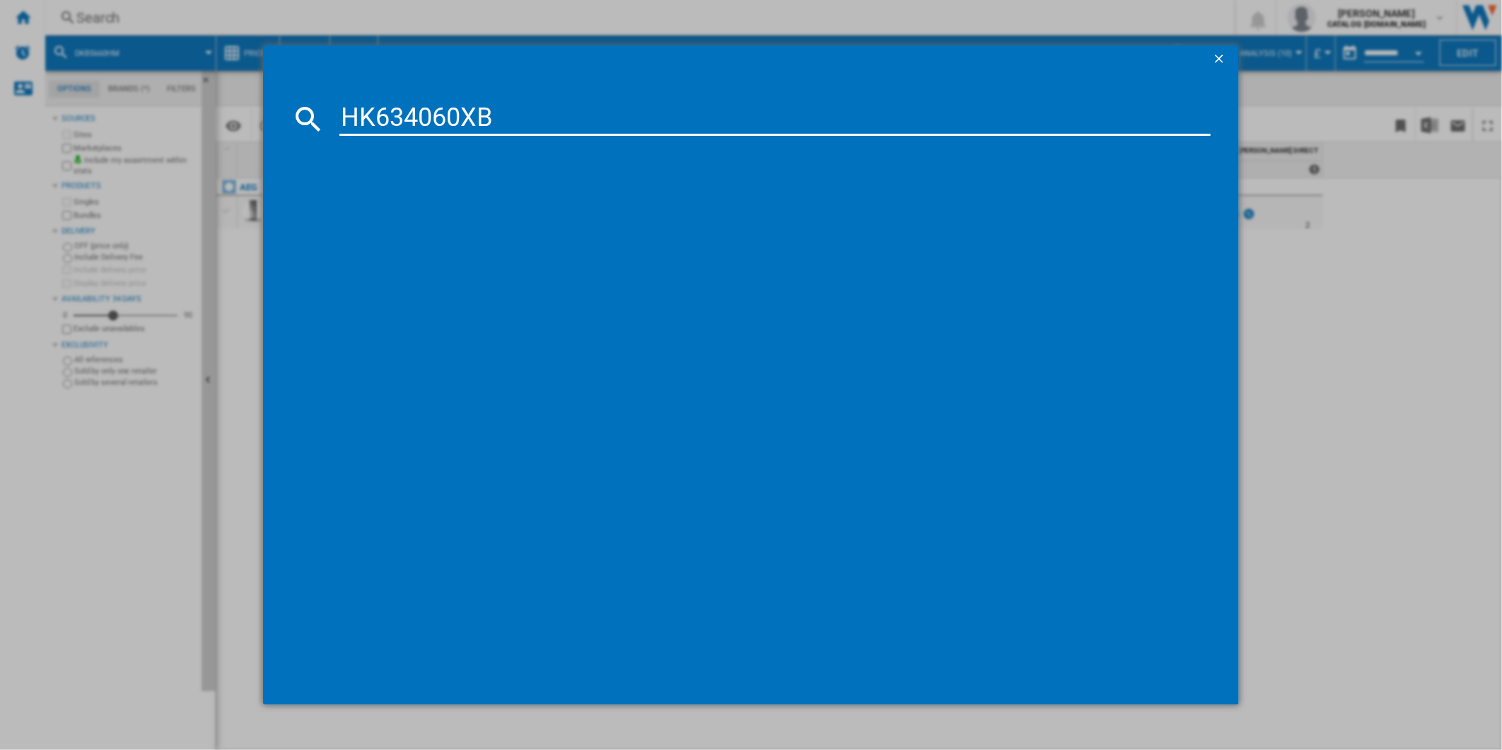
type input "HK634060XB"
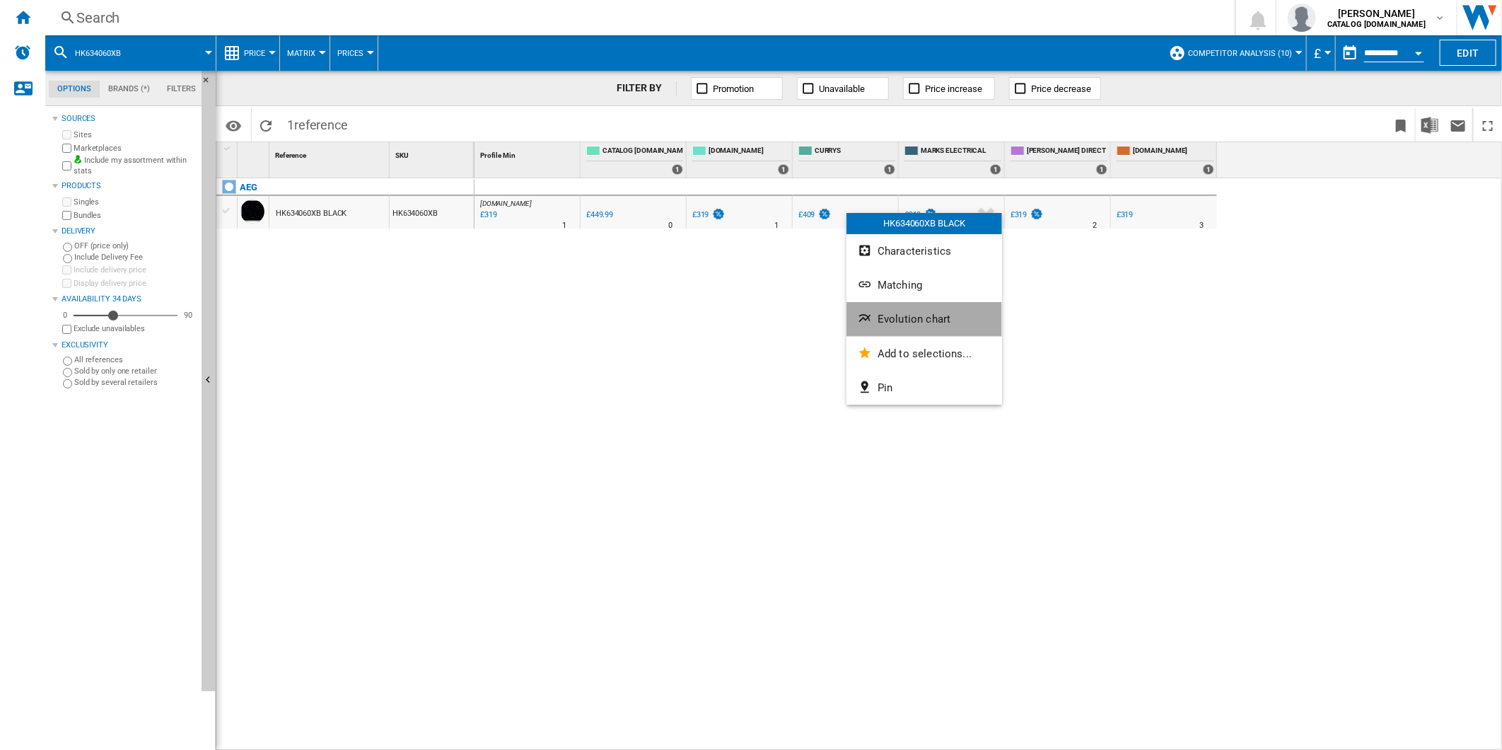
click at [905, 306] on button "Evolution chart" at bounding box center [925, 319] width 156 height 34
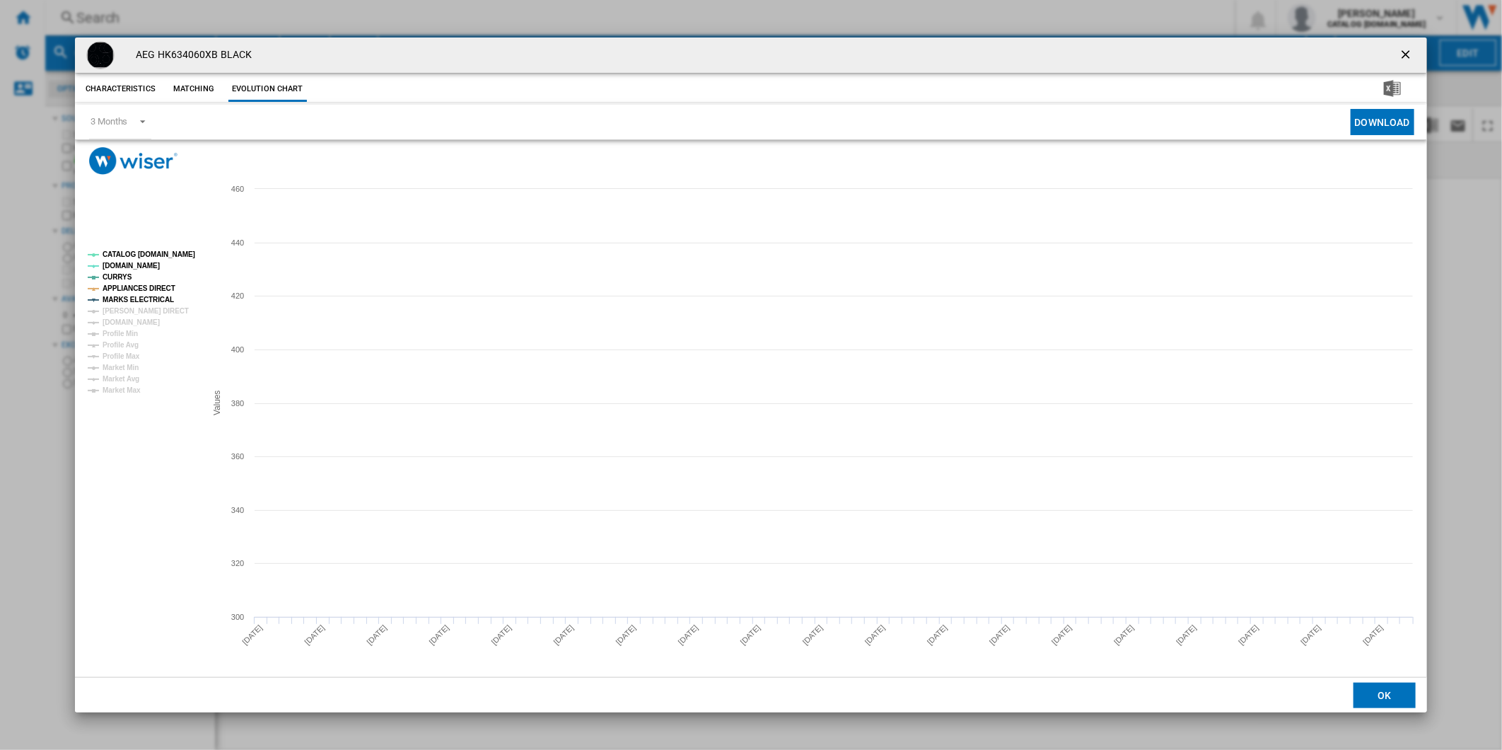
click at [139, 303] on tspan "MARKS ELECTRICAL" at bounding box center [138, 300] width 71 height 8
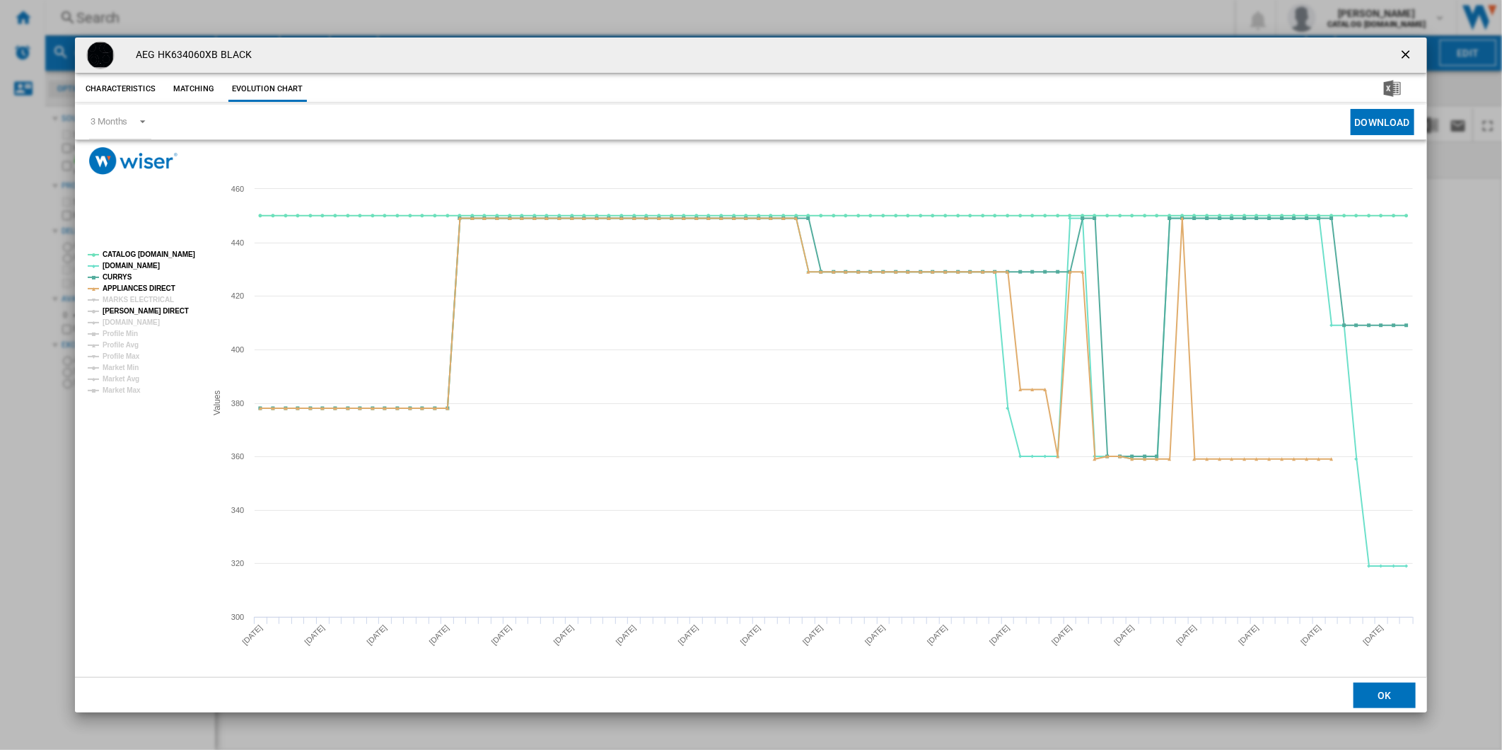
click at [139, 315] on tspan "[PERSON_NAME] DIRECT" at bounding box center [146, 311] width 86 height 8
click at [139, 307] on tspan "[PERSON_NAME] DIRECT" at bounding box center [146, 311] width 86 height 8
click at [142, 301] on tspan "MARKS ELECTRICAL" at bounding box center [138, 300] width 71 height 8
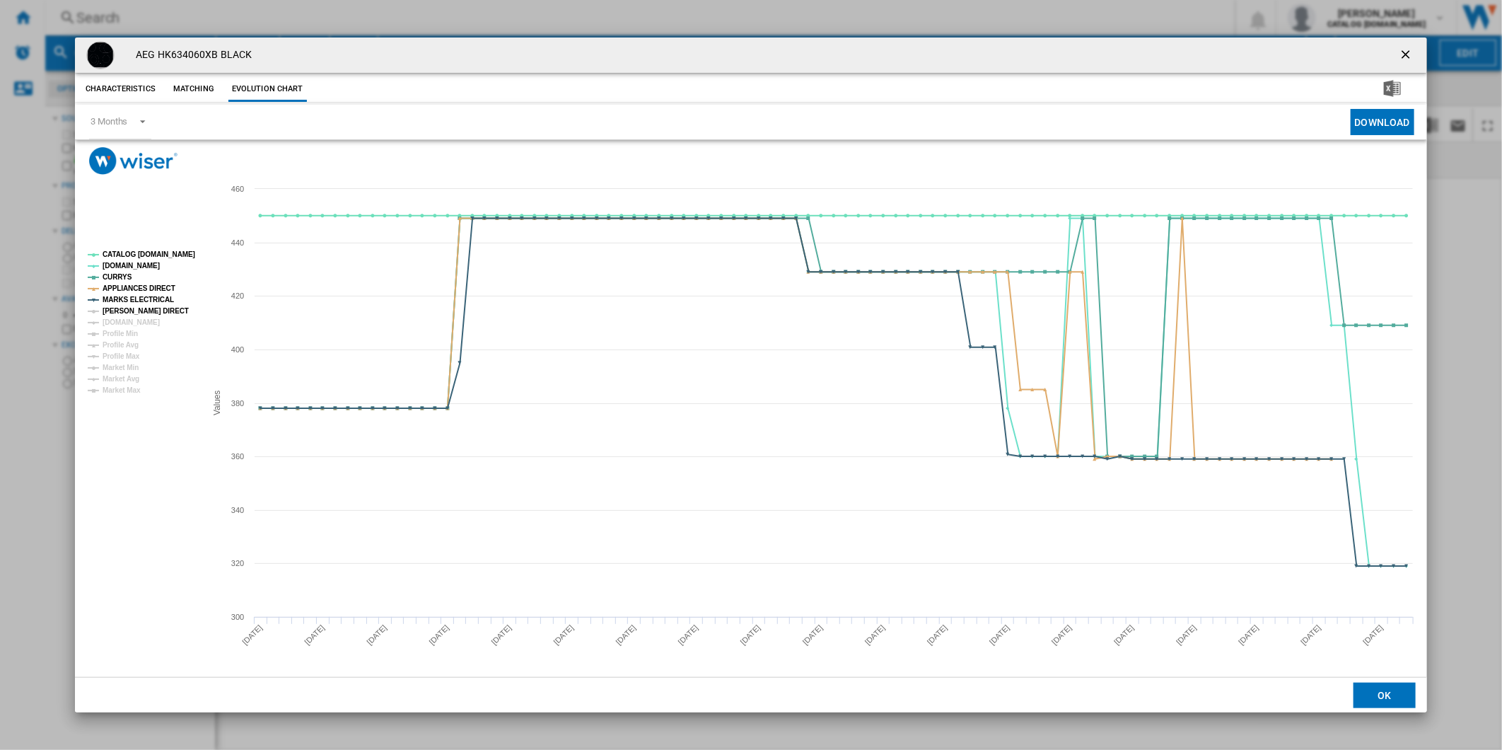
click at [143, 312] on tspan "[PERSON_NAME] DIRECT" at bounding box center [146, 311] width 86 height 8
click at [142, 320] on tspan "[DOMAIN_NAME]" at bounding box center [131, 322] width 57 height 8
click at [154, 253] on tspan "CATALOG [DOMAIN_NAME]" at bounding box center [149, 254] width 93 height 8
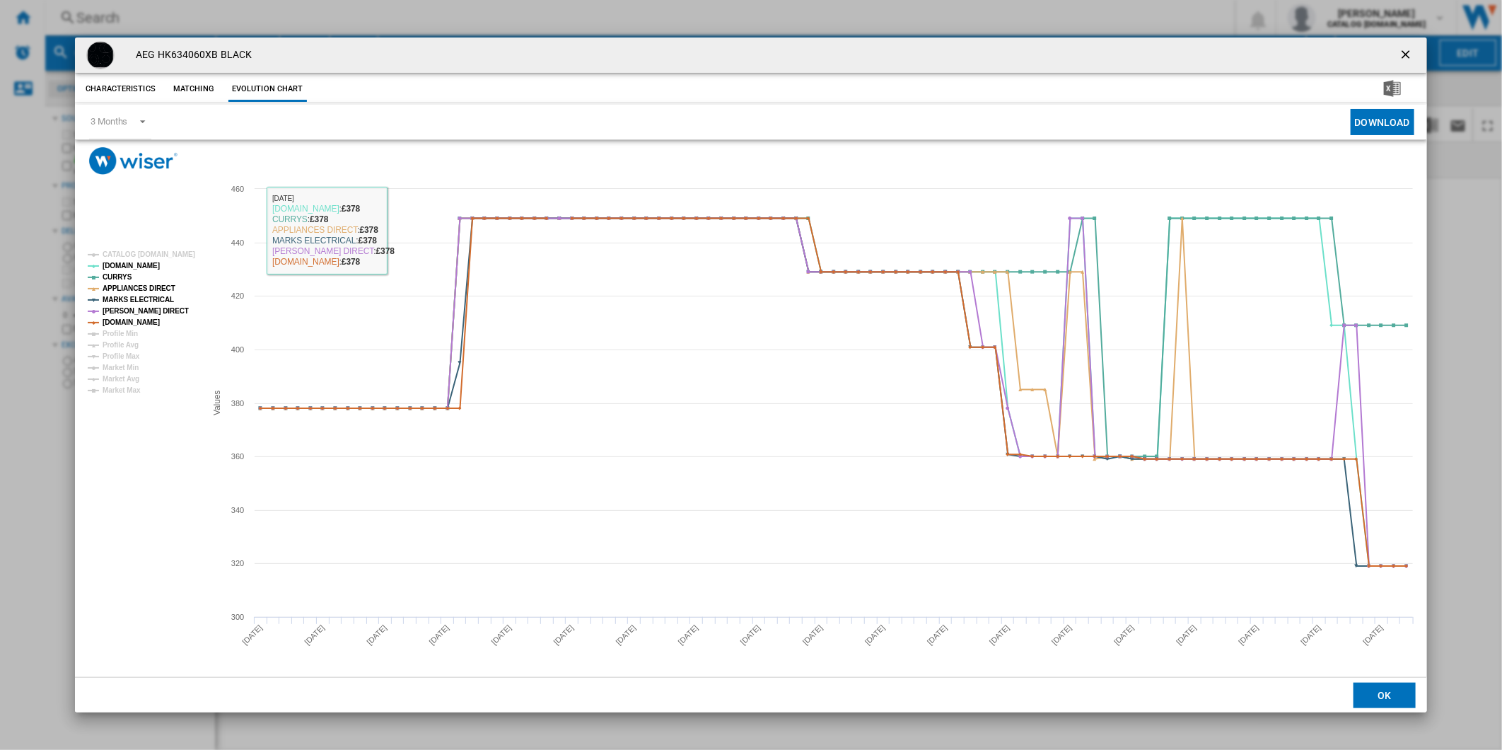
drag, startPoint x: 1413, startPoint y: 51, endPoint x: 1220, endPoint y: 45, distance: 193.2
click at [1412, 51] on ng-md-icon "getI18NText('BUTTONS.CLOSE_DIALOG')" at bounding box center [1407, 55] width 17 height 17
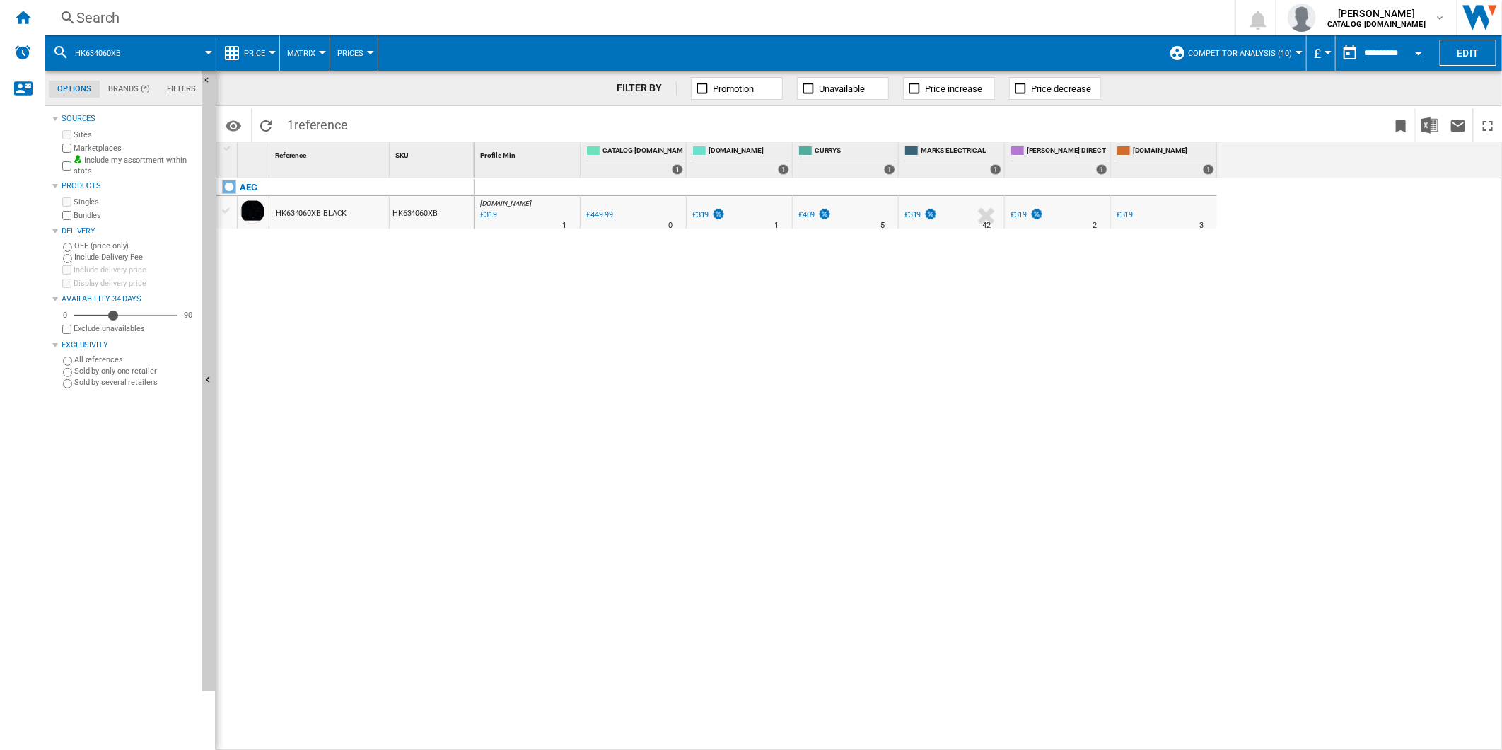
click at [874, 16] on div "Search" at bounding box center [637, 18] width 1122 height 20
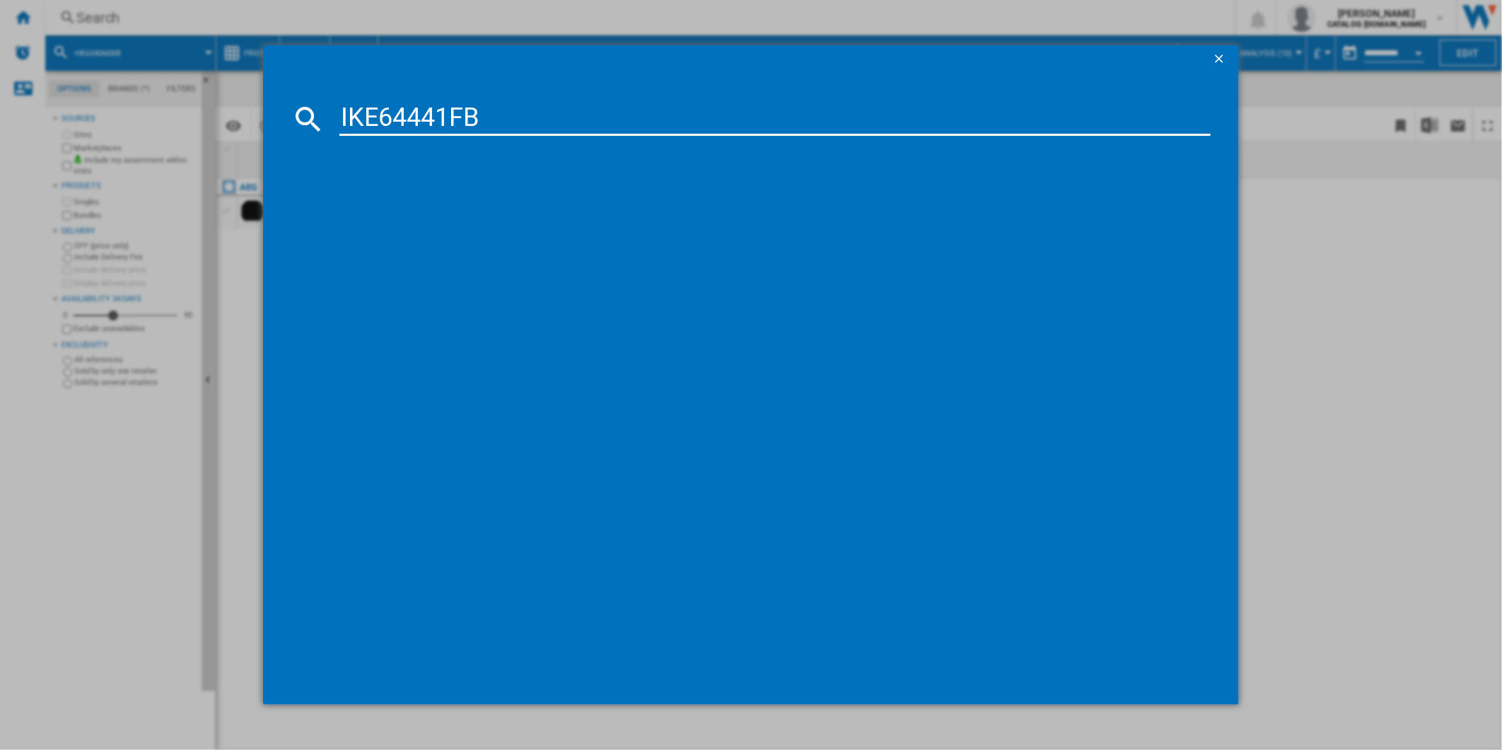
type input "IKE64441FB"
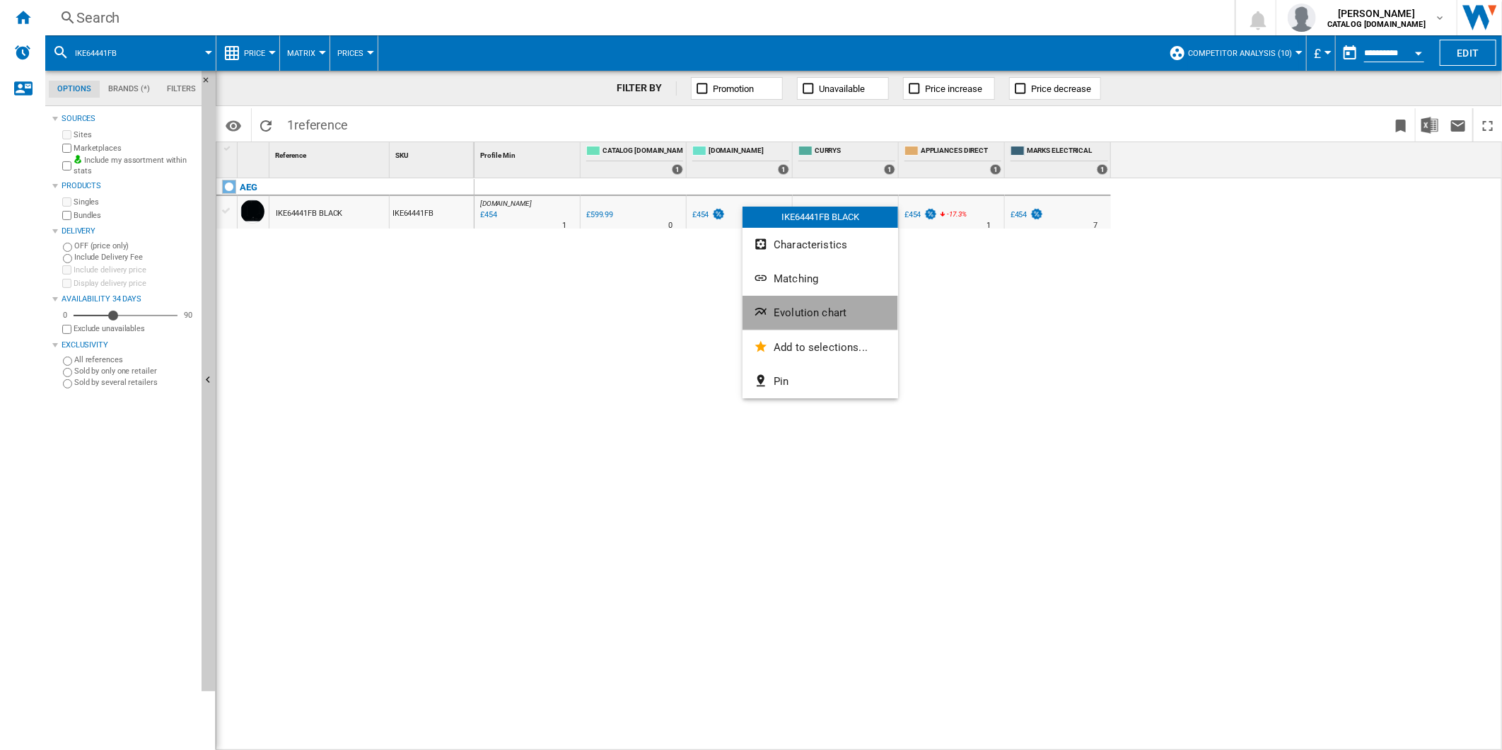
click at [795, 307] on span "Evolution chart" at bounding box center [810, 312] width 73 height 13
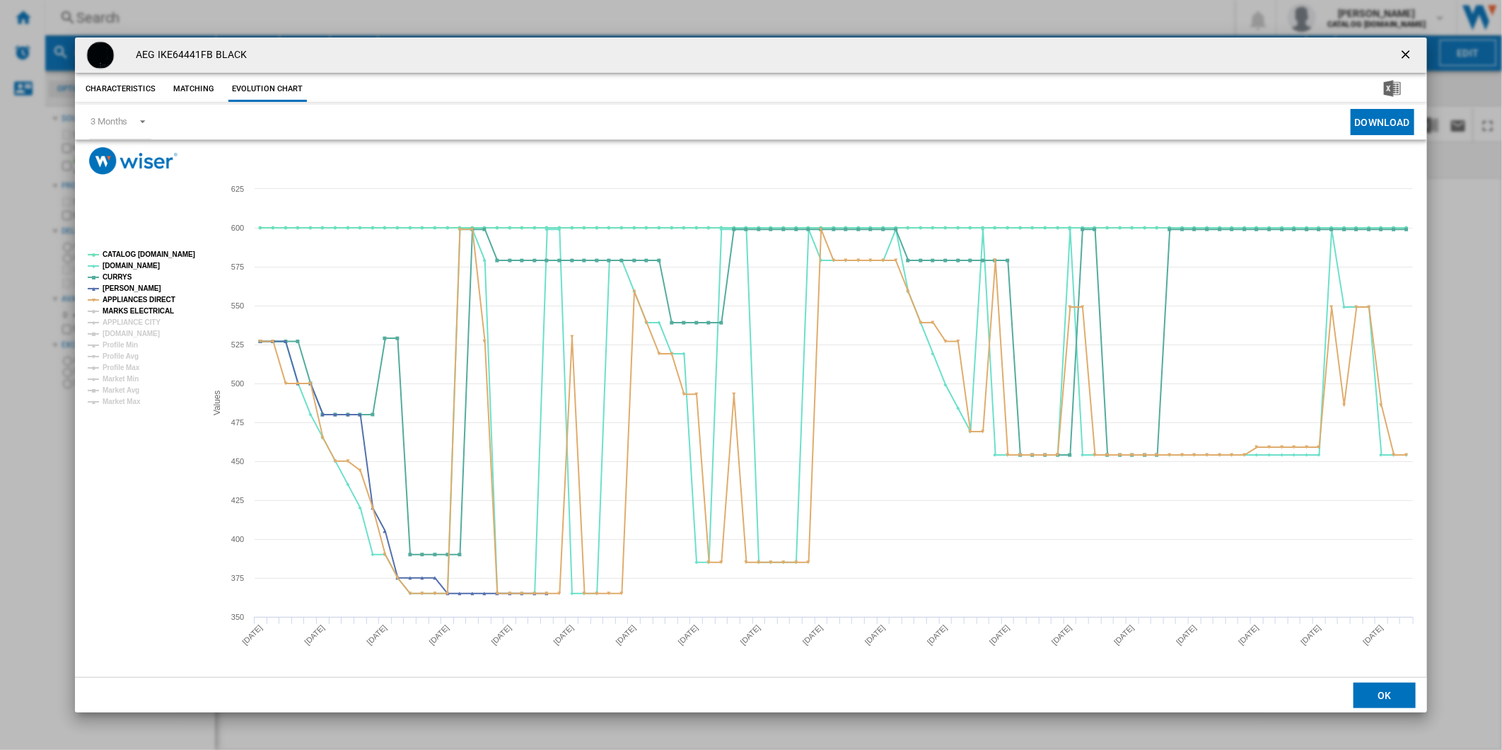
click at [156, 307] on tspan "MARKS ELECTRICAL" at bounding box center [138, 311] width 71 height 8
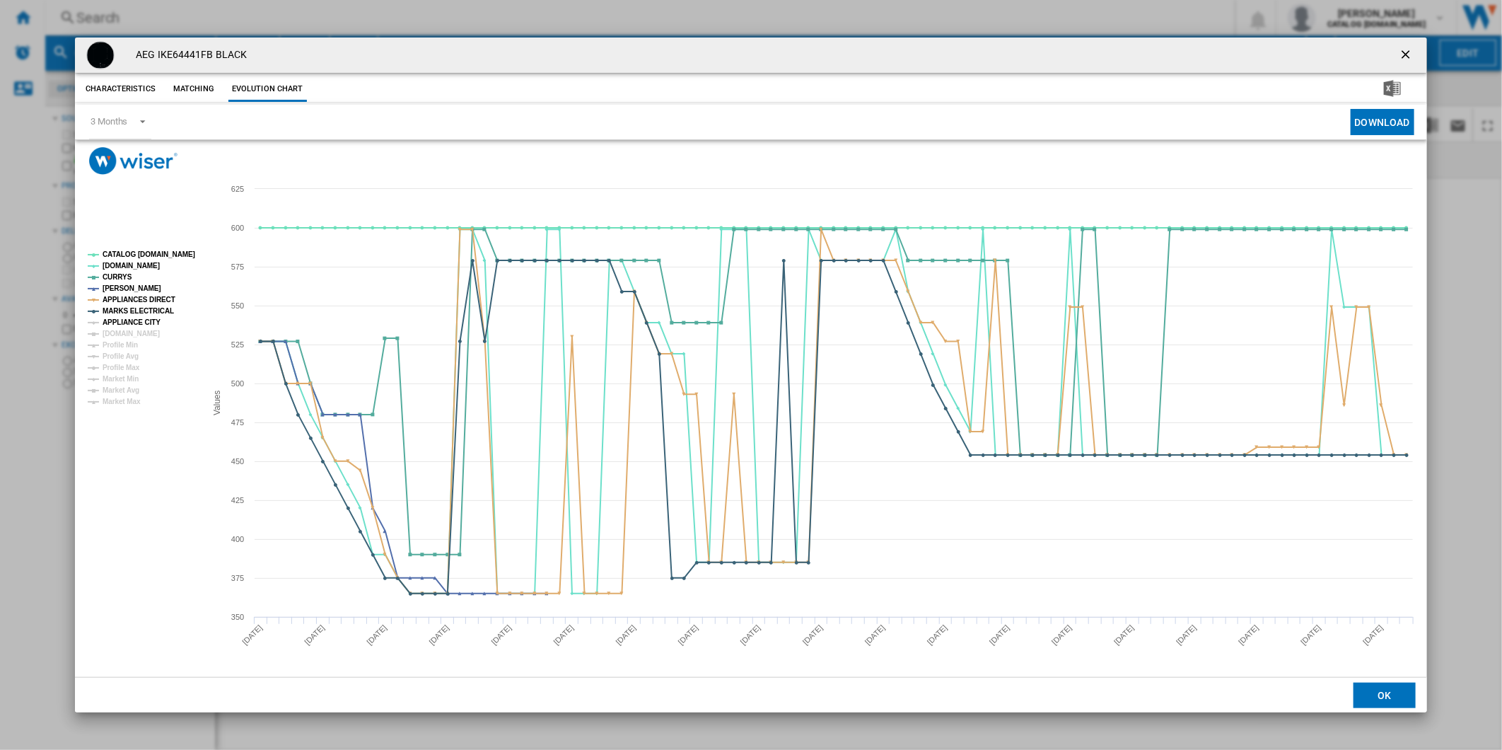
click at [139, 321] on tspan "APPLIANCE CITY" at bounding box center [132, 322] width 58 height 8
click at [138, 330] on tspan "[DOMAIN_NAME]" at bounding box center [131, 334] width 57 height 8
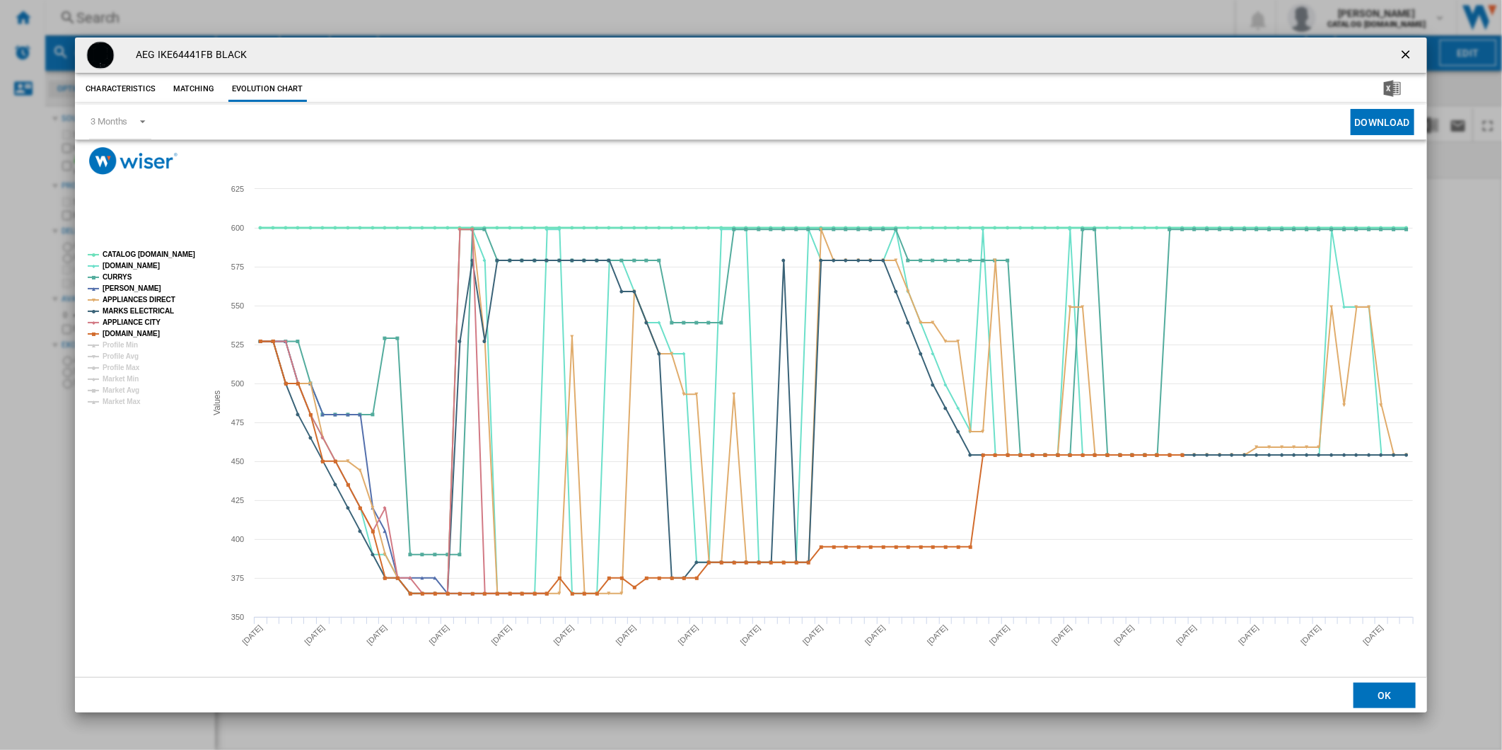
click at [153, 255] on tspan "CATALOG [DOMAIN_NAME]" at bounding box center [149, 254] width 93 height 8
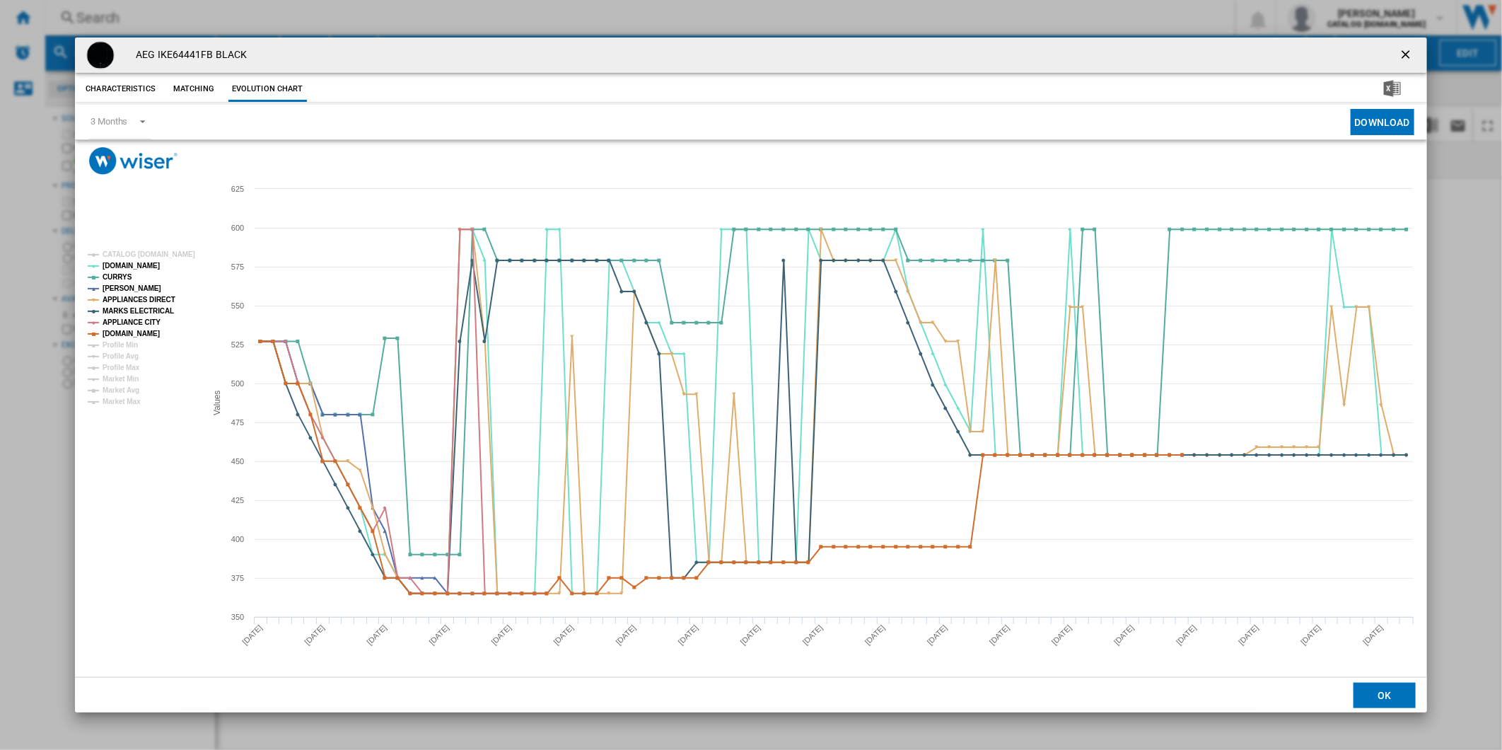
click at [1399, 50] on ng-md-icon "getI18NText('BUTTONS.CLOSE_DIALOG')" at bounding box center [1407, 55] width 17 height 17
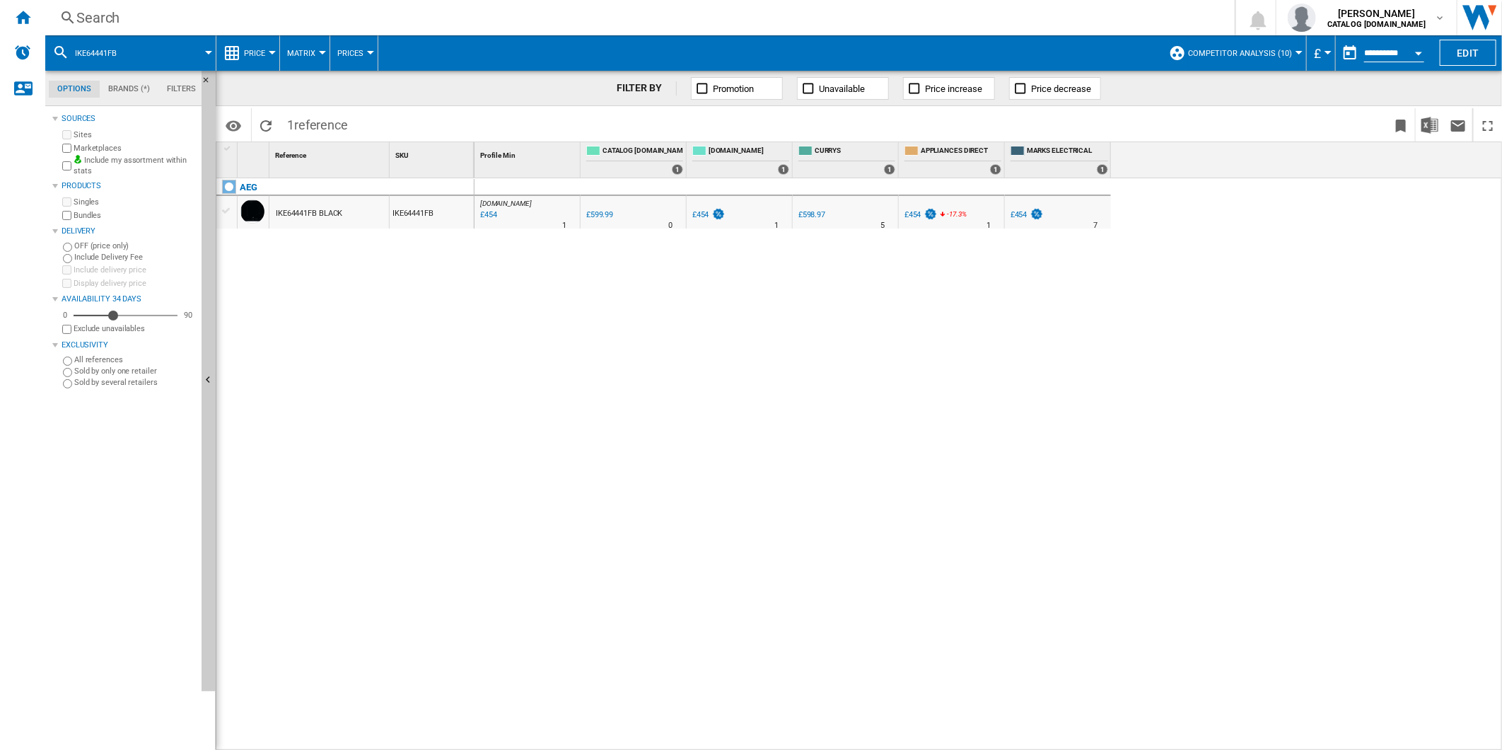
click at [871, 23] on div "Search" at bounding box center [637, 18] width 1122 height 20
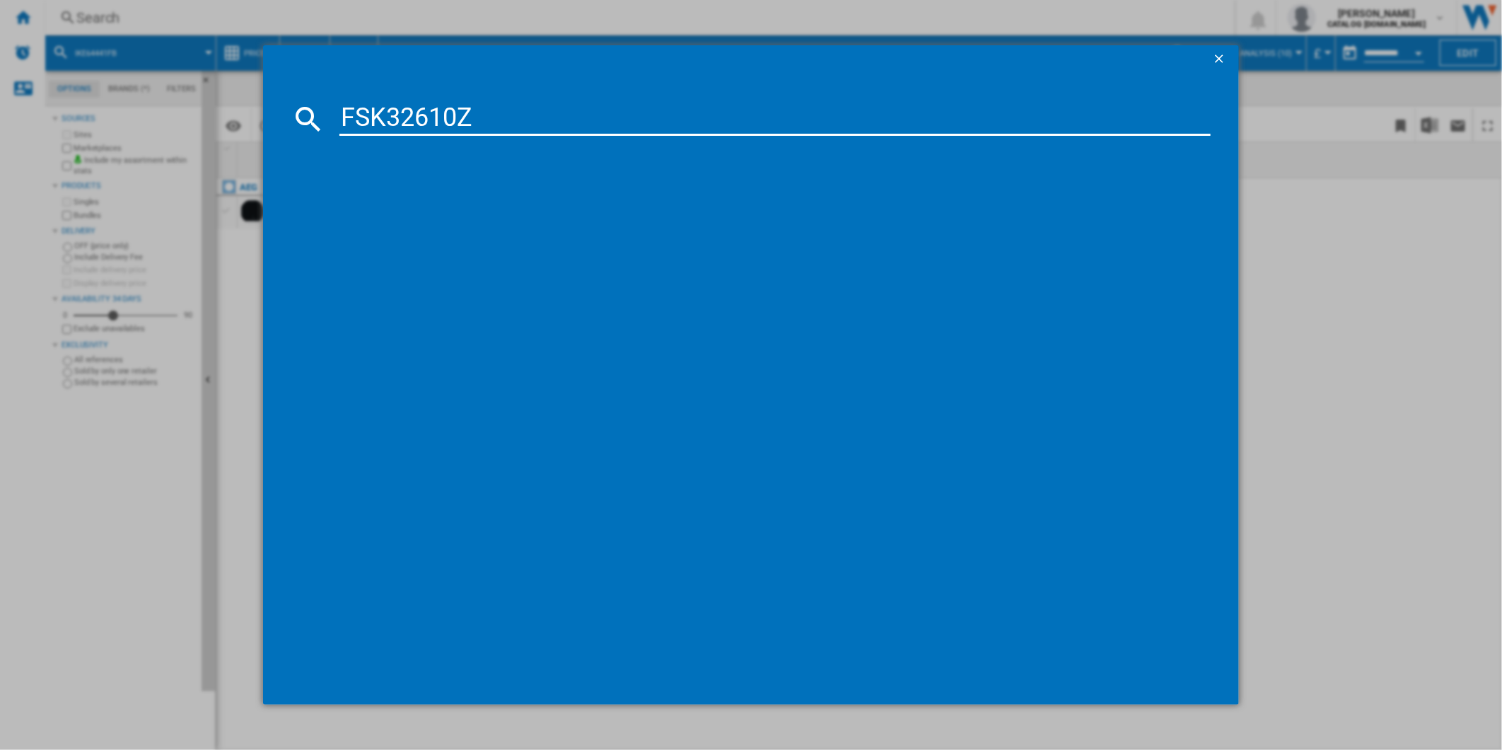
type input "FSK32610Z"
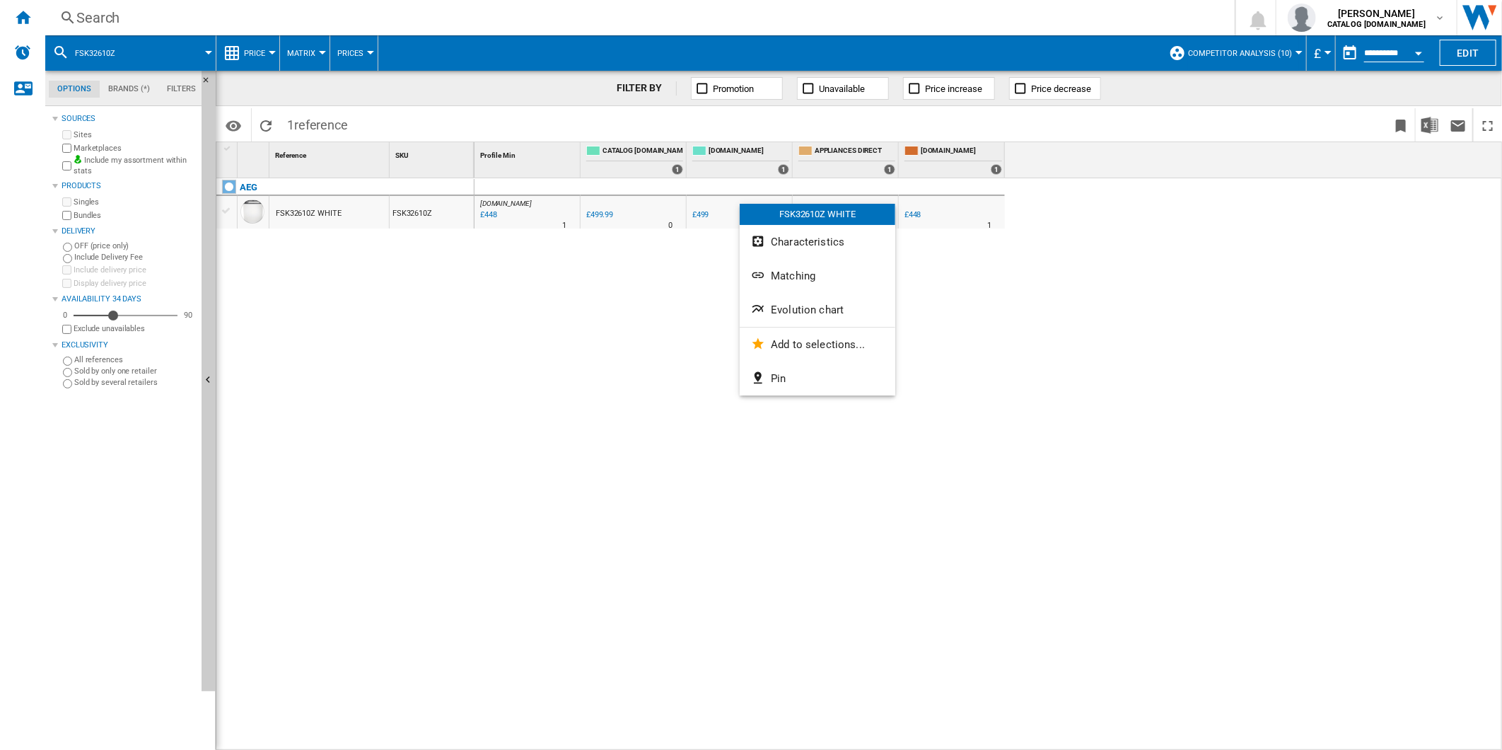
click at [801, 303] on span "Evolution chart" at bounding box center [807, 309] width 73 height 13
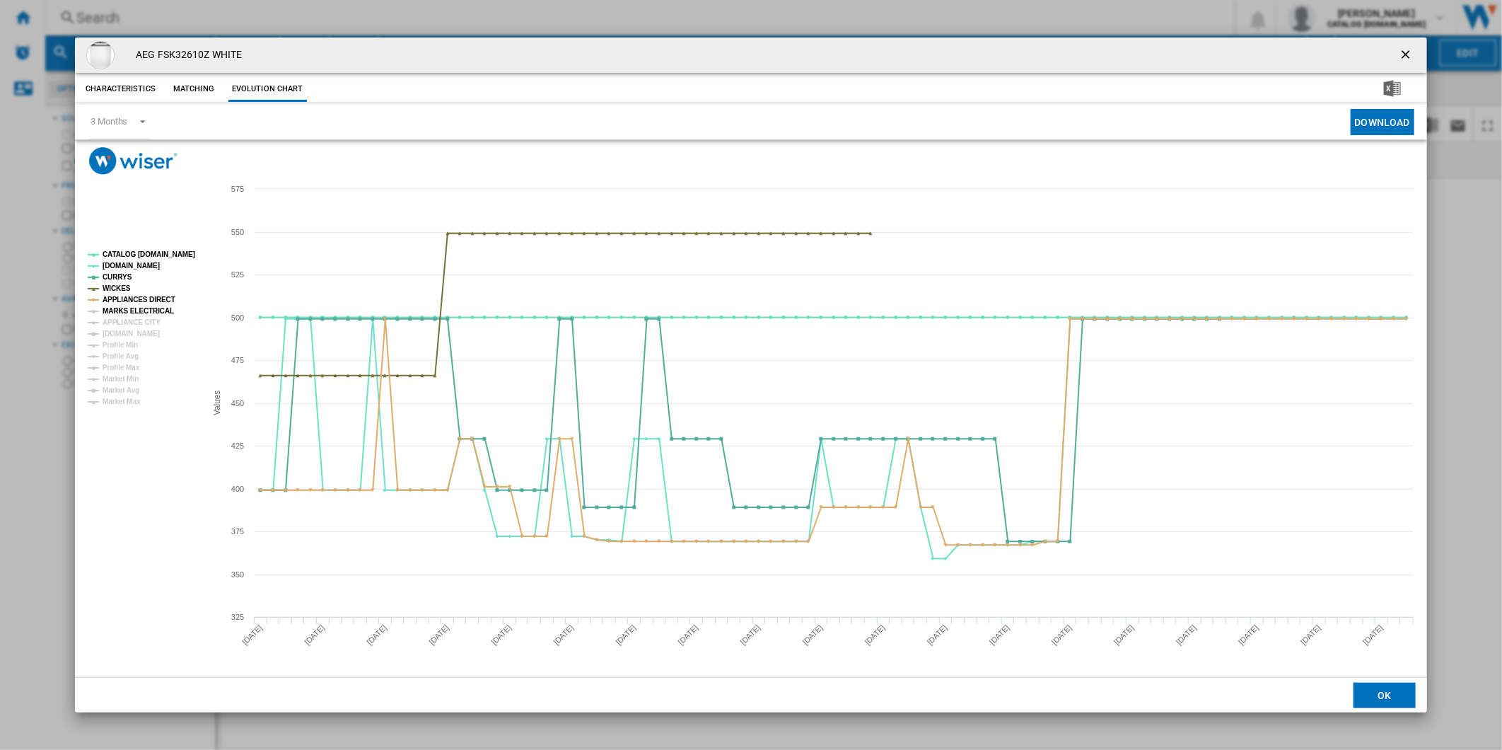
click at [150, 308] on tspan "MARKS ELECTRICAL" at bounding box center [138, 311] width 71 height 8
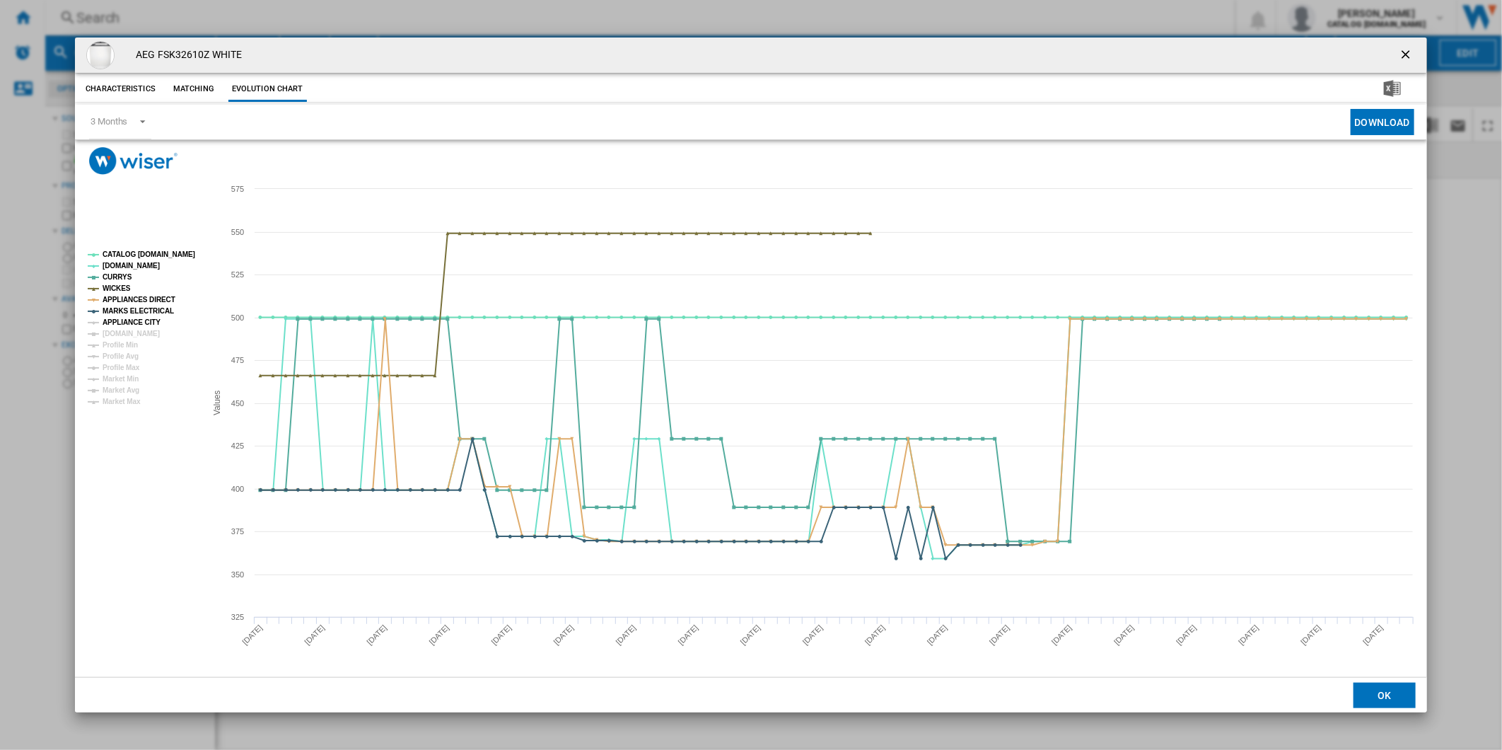
click at [134, 319] on tspan "APPLIANCE CITY" at bounding box center [132, 322] width 58 height 8
click at [133, 331] on tspan "[DOMAIN_NAME]" at bounding box center [131, 334] width 57 height 8
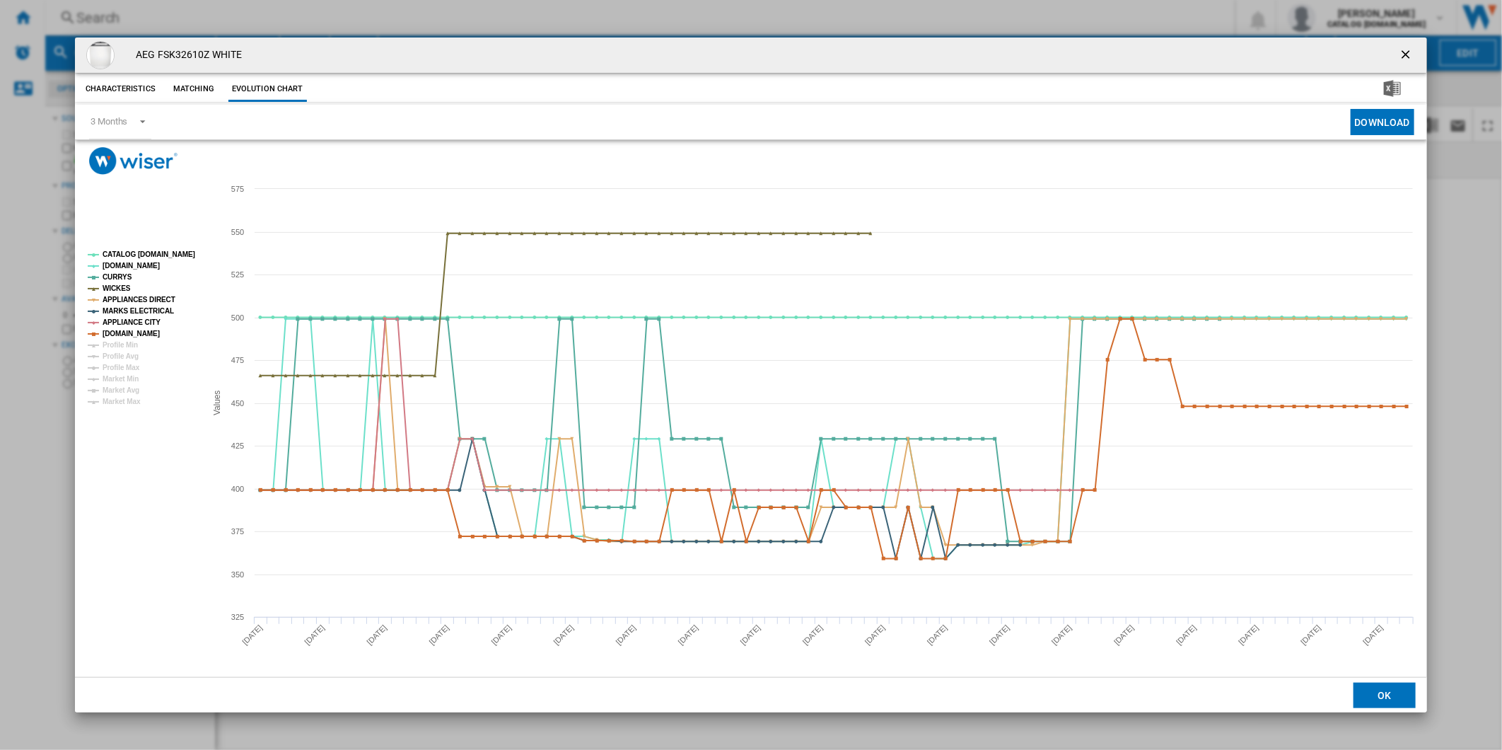
click at [158, 257] on tspan "CATALOG [DOMAIN_NAME]" at bounding box center [149, 254] width 93 height 8
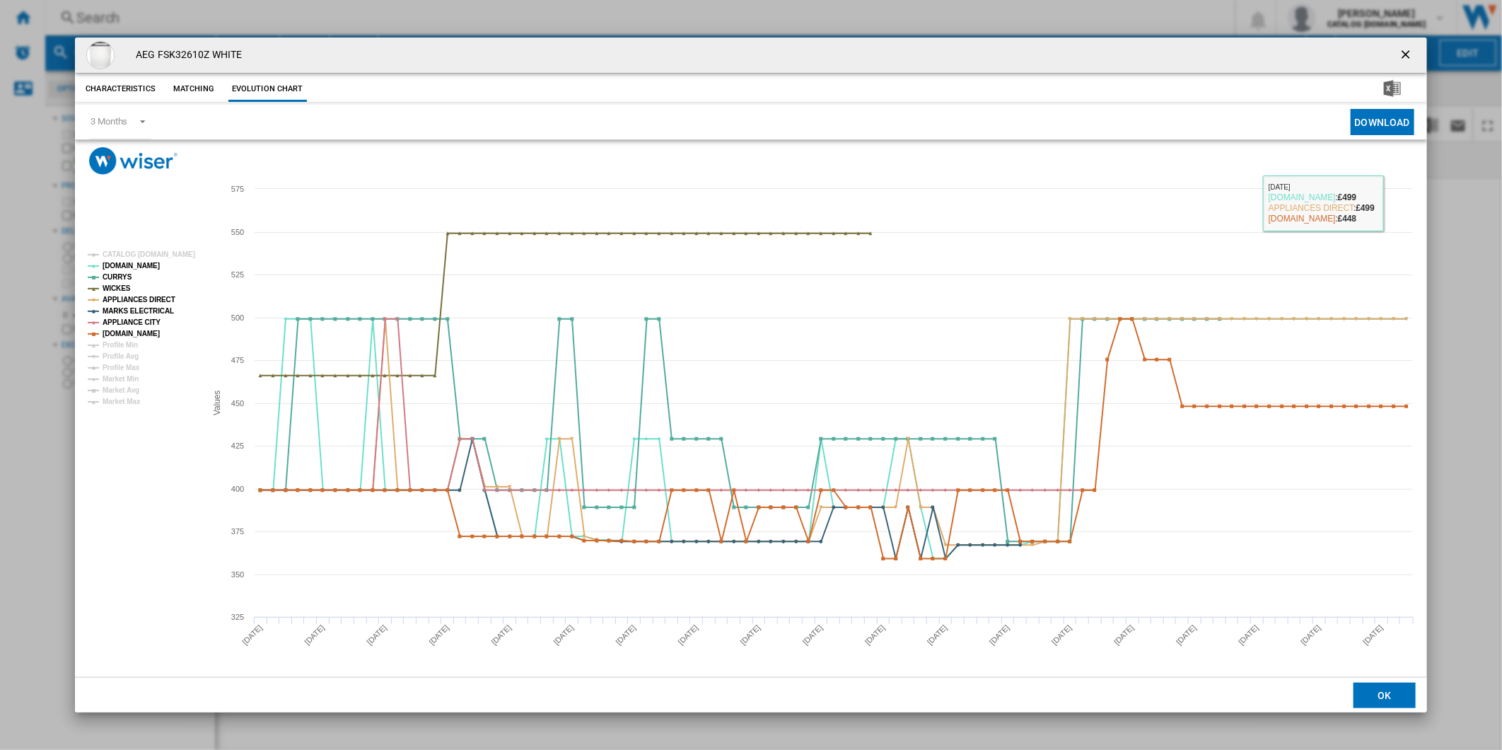
click at [1412, 59] on ng-md-icon "getI18NText('BUTTONS.CLOSE_DIALOG')" at bounding box center [1407, 55] width 17 height 17
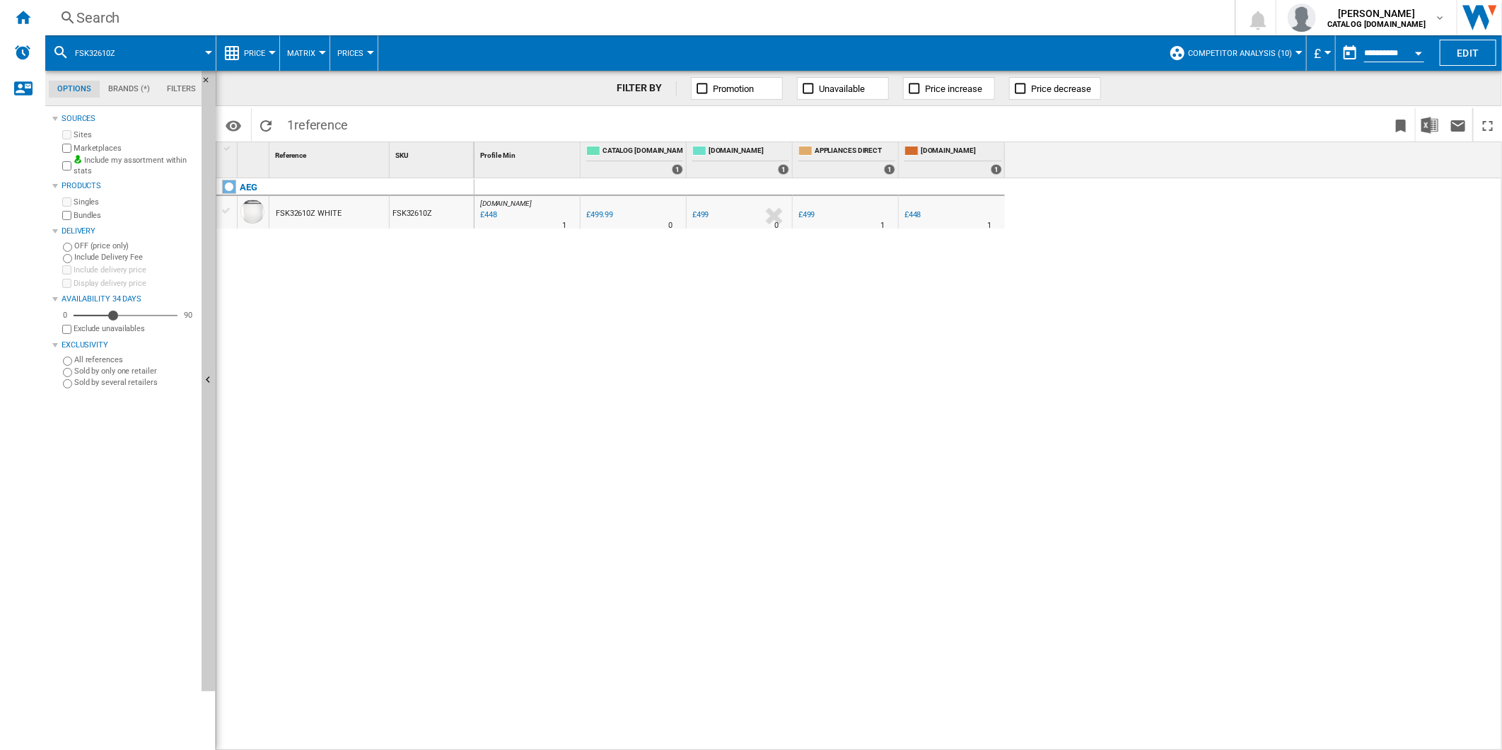
click at [912, 211] on div "£448" at bounding box center [913, 214] width 17 height 9
click at [667, 22] on div "Search" at bounding box center [637, 18] width 1122 height 20
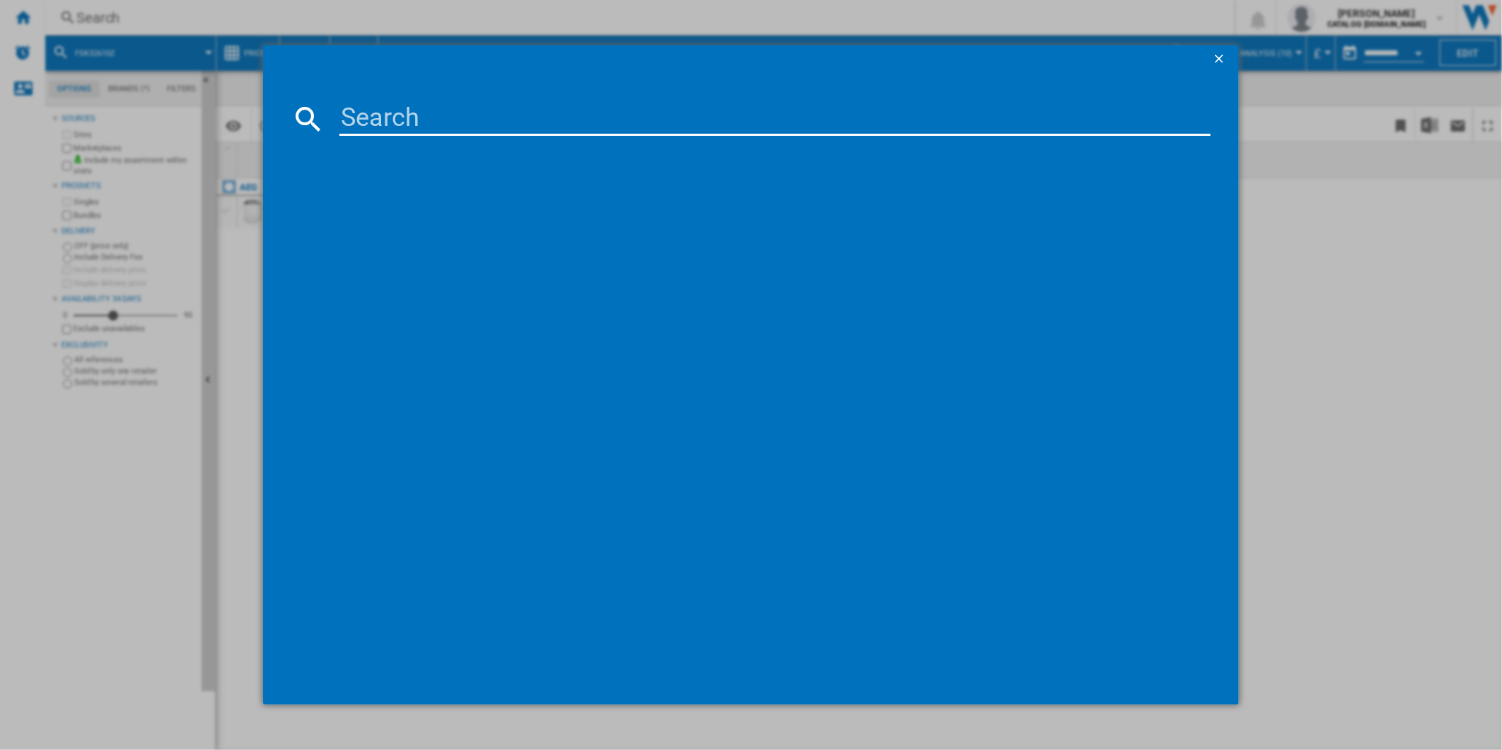
click at [582, 104] on input at bounding box center [776, 119] width 872 height 34
type input "FSB42607Z"
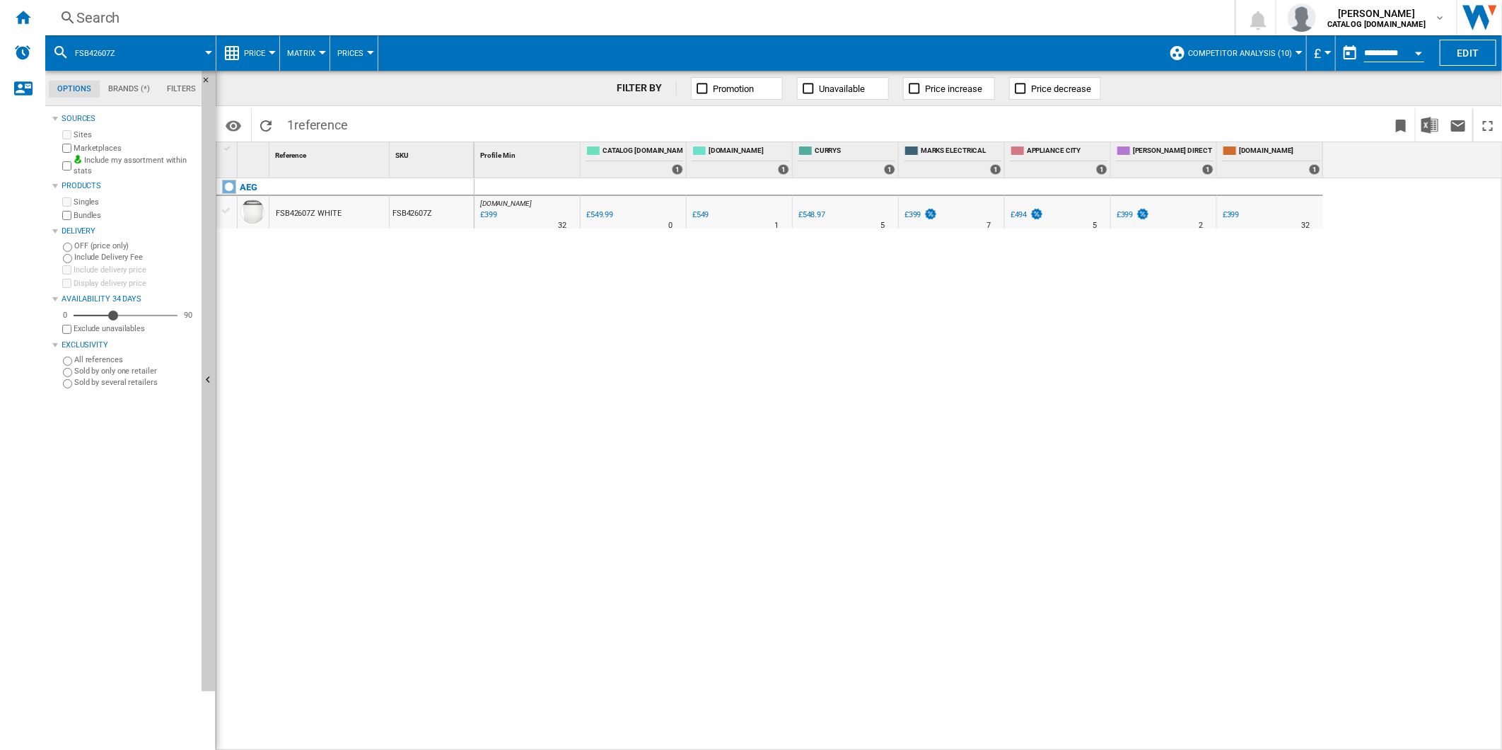
drag, startPoint x: 740, startPoint y: 209, endPoint x: 783, endPoint y: 238, distance: 52.0
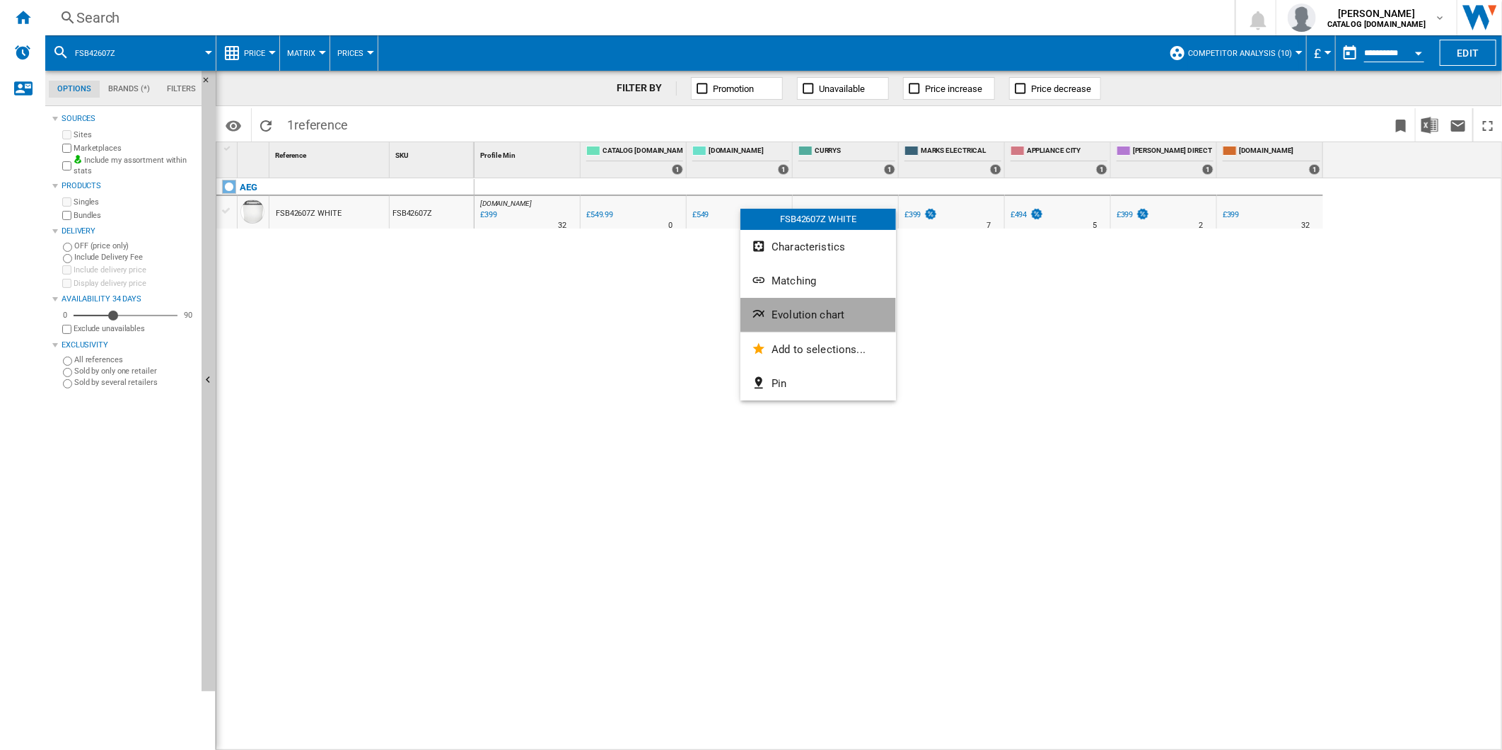
click at [830, 325] on button "Evolution chart" at bounding box center [819, 315] width 156 height 34
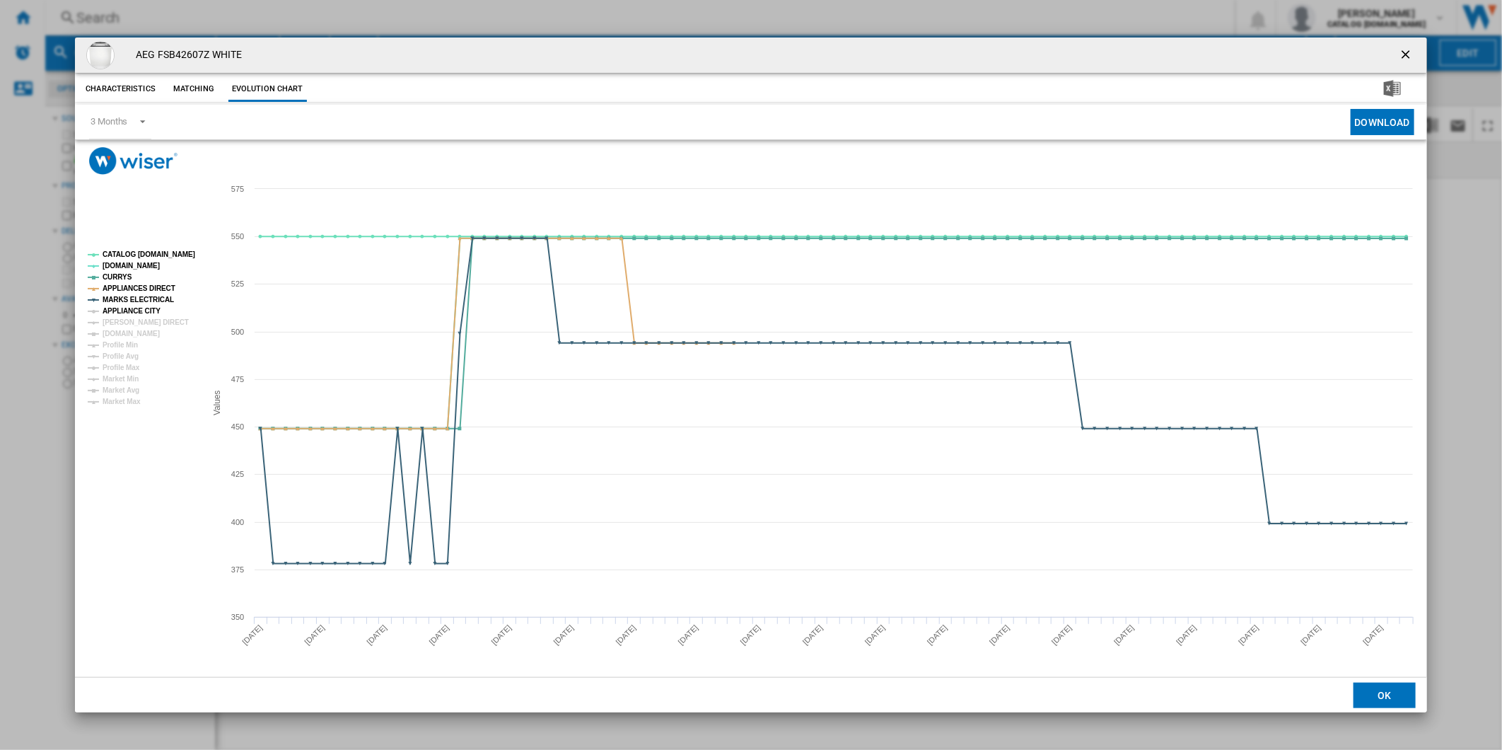
click at [142, 308] on tspan "APPLIANCE CITY" at bounding box center [132, 311] width 58 height 8
click at [142, 322] on tspan "[PERSON_NAME] DIRECT" at bounding box center [146, 322] width 86 height 8
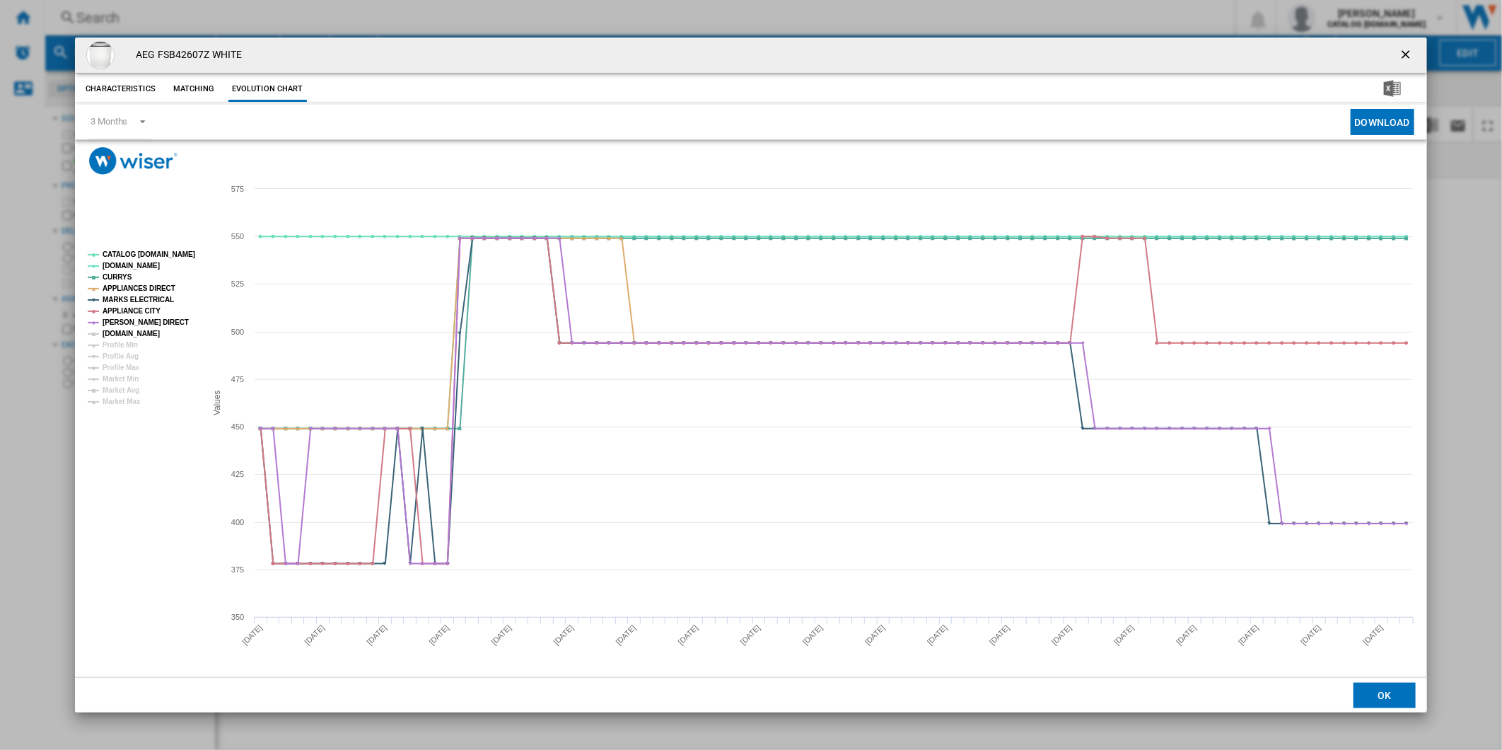
click at [141, 330] on tspan "[DOMAIN_NAME]" at bounding box center [131, 334] width 57 height 8
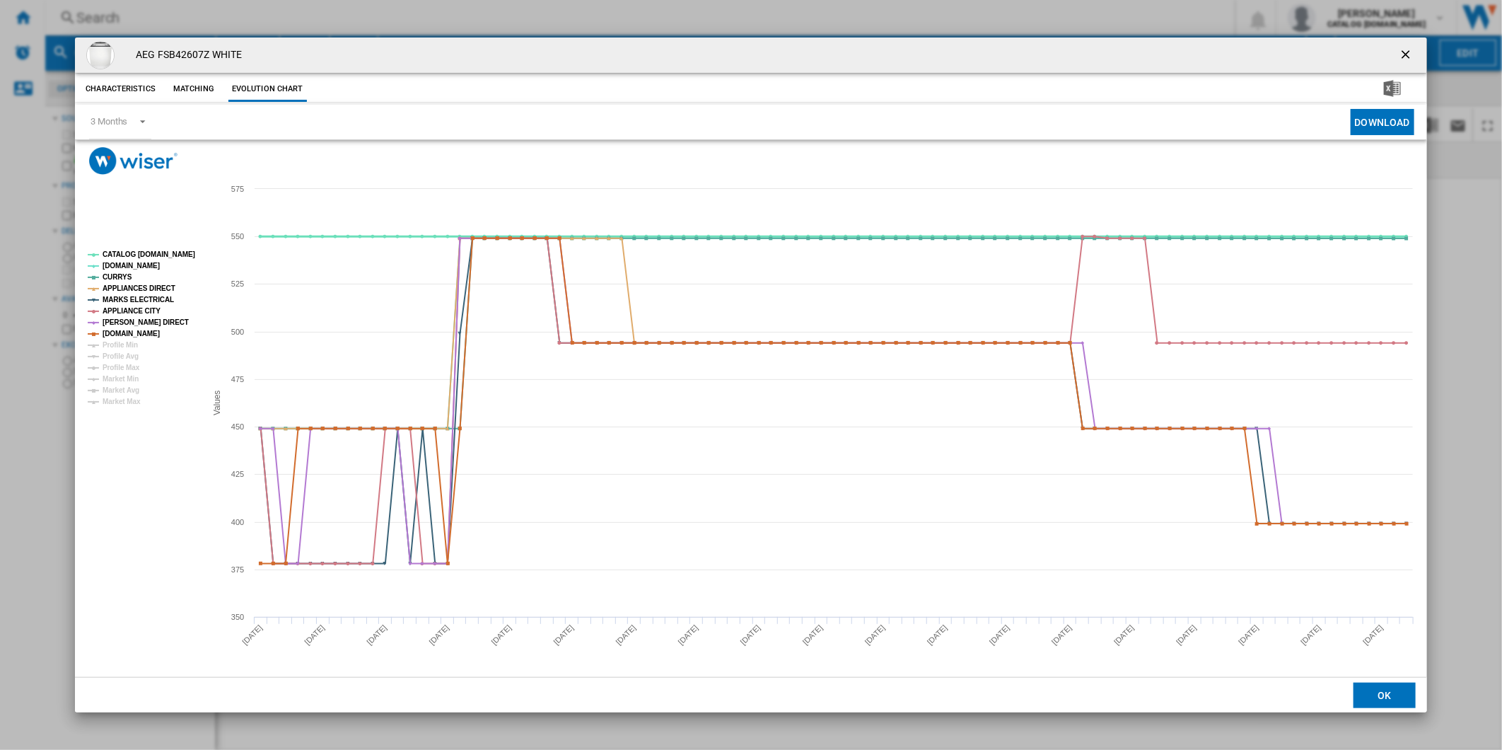
click at [165, 243] on rect "Product popup" at bounding box center [751, 426] width 1352 height 502
click at [151, 258] on tspan "CATALOG [DOMAIN_NAME]" at bounding box center [149, 254] width 93 height 8
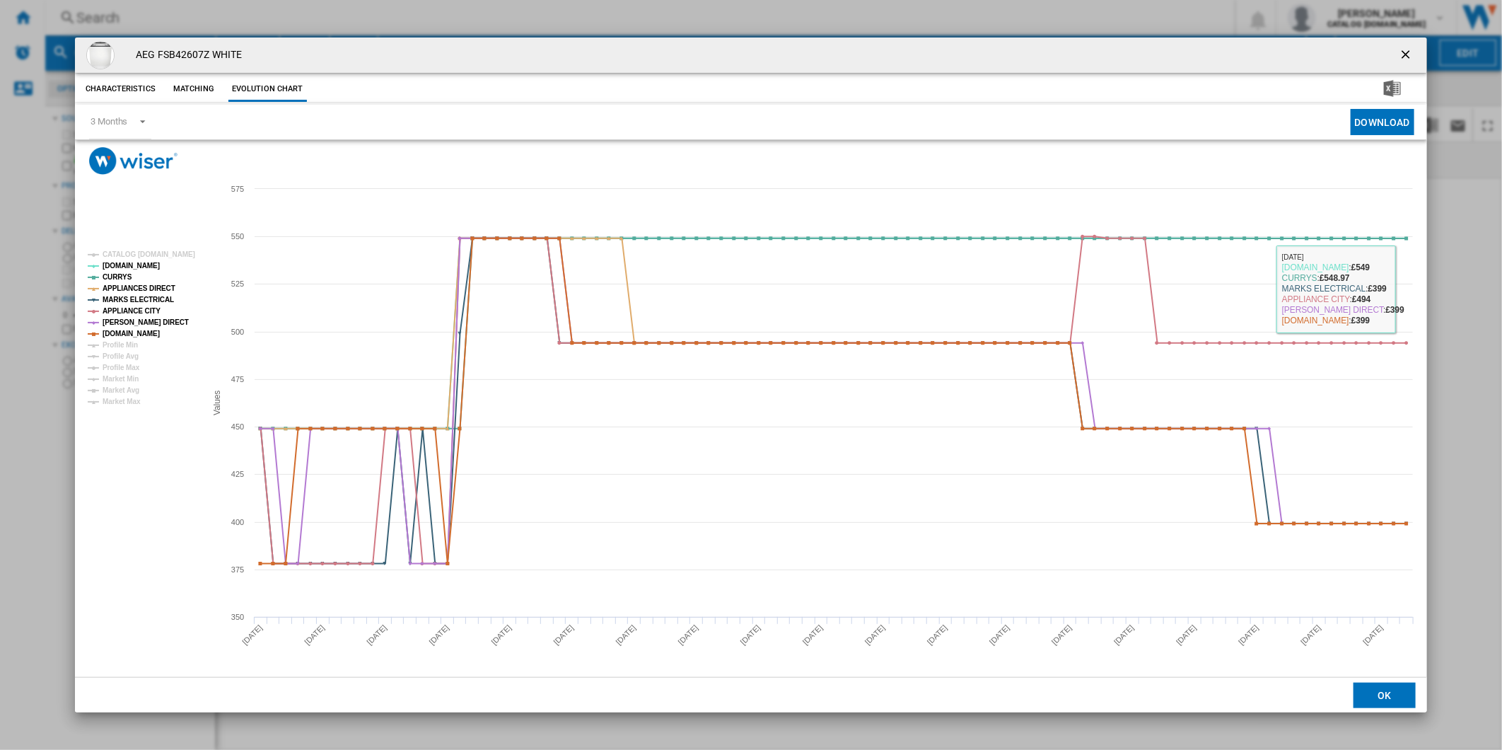
click at [1408, 53] on ng-md-icon "getI18NText('BUTTONS.CLOSE_DIALOG')" at bounding box center [1407, 55] width 17 height 17
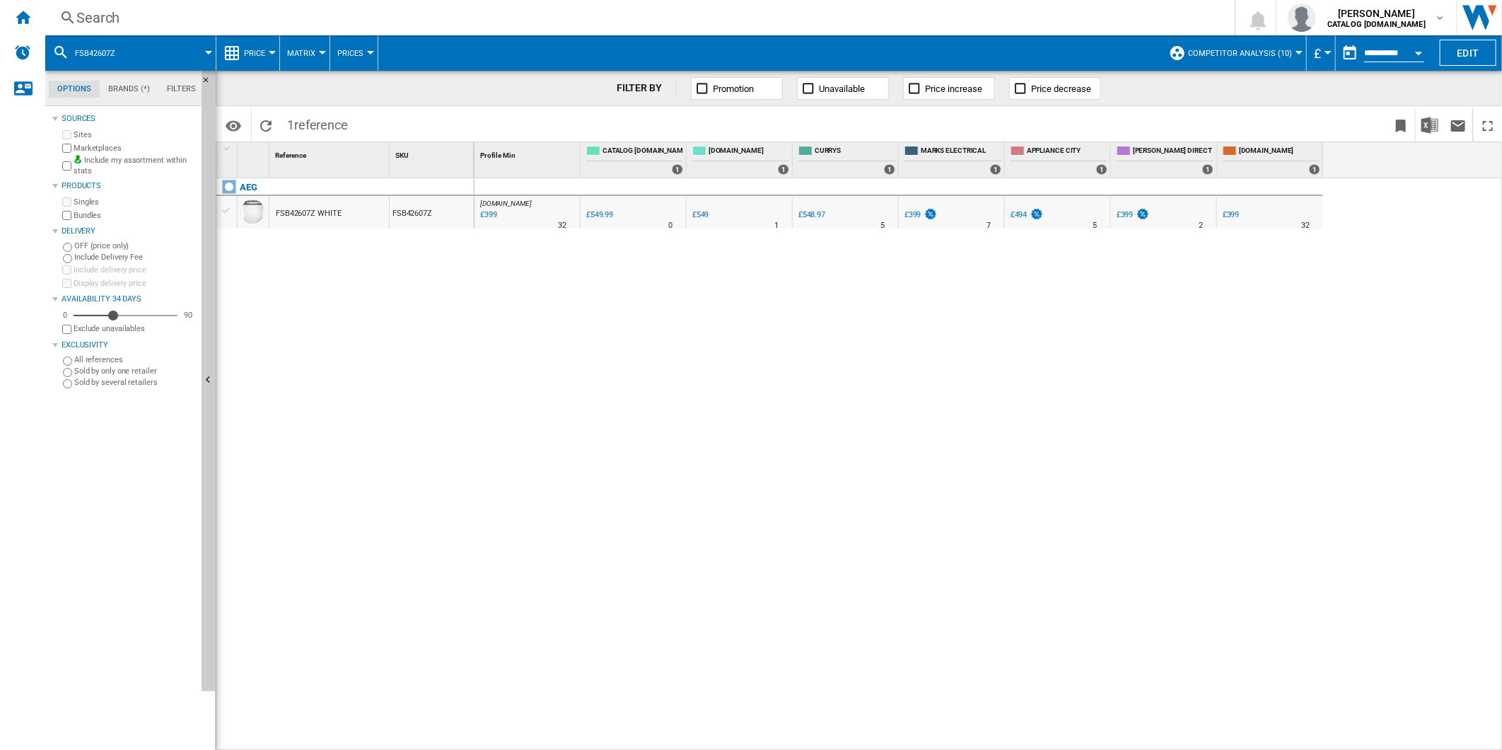
click at [1240, 214] on div at bounding box center [1243, 225] width 7 height 34
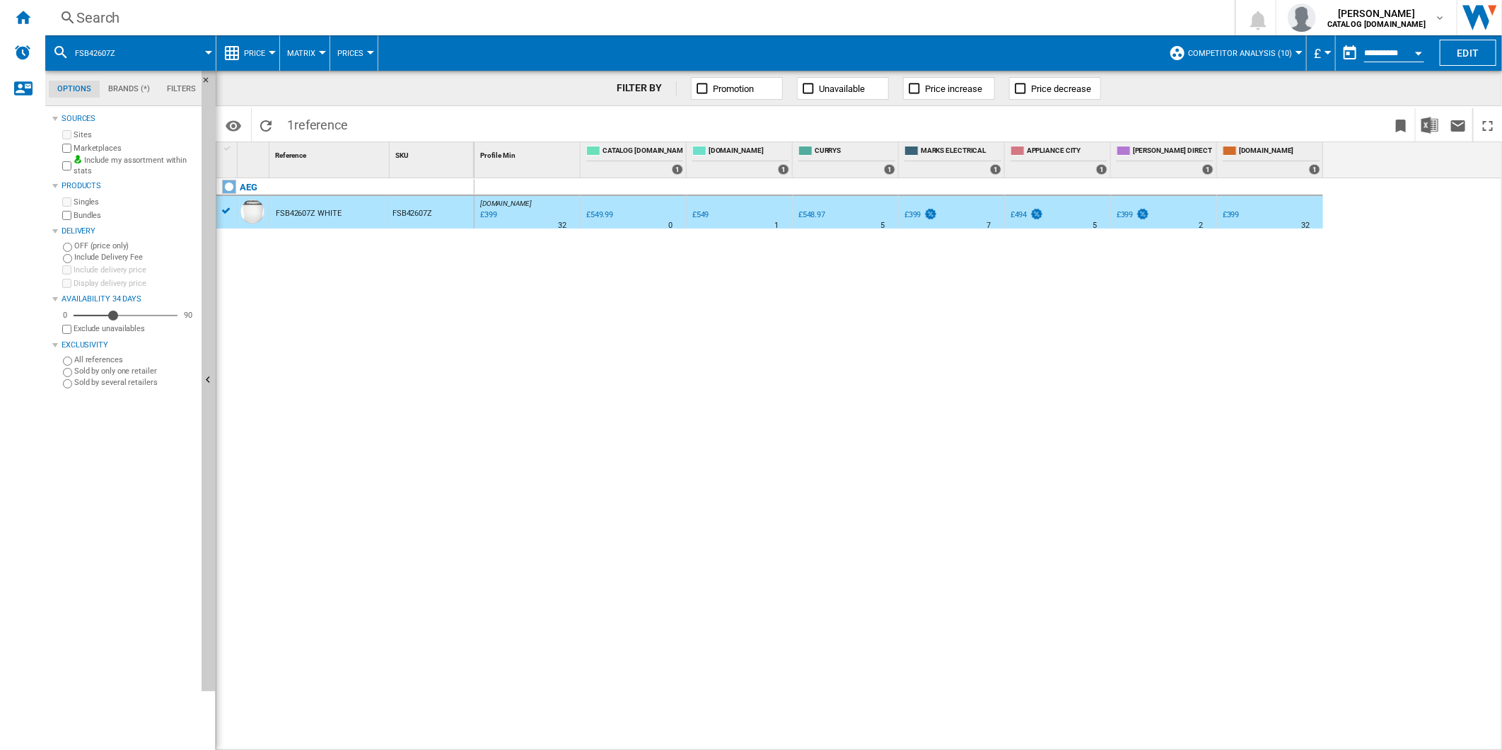
click at [1234, 215] on div "£399" at bounding box center [1231, 214] width 17 height 9
click at [714, 310] on div "AMAZON.CO.UK : UK AMAZON -27.5 % £399 % N/A 32 AMAZON.CO.UK : UK AMAZON 0.0 % £…" at bounding box center [989, 464] width 1028 height 572
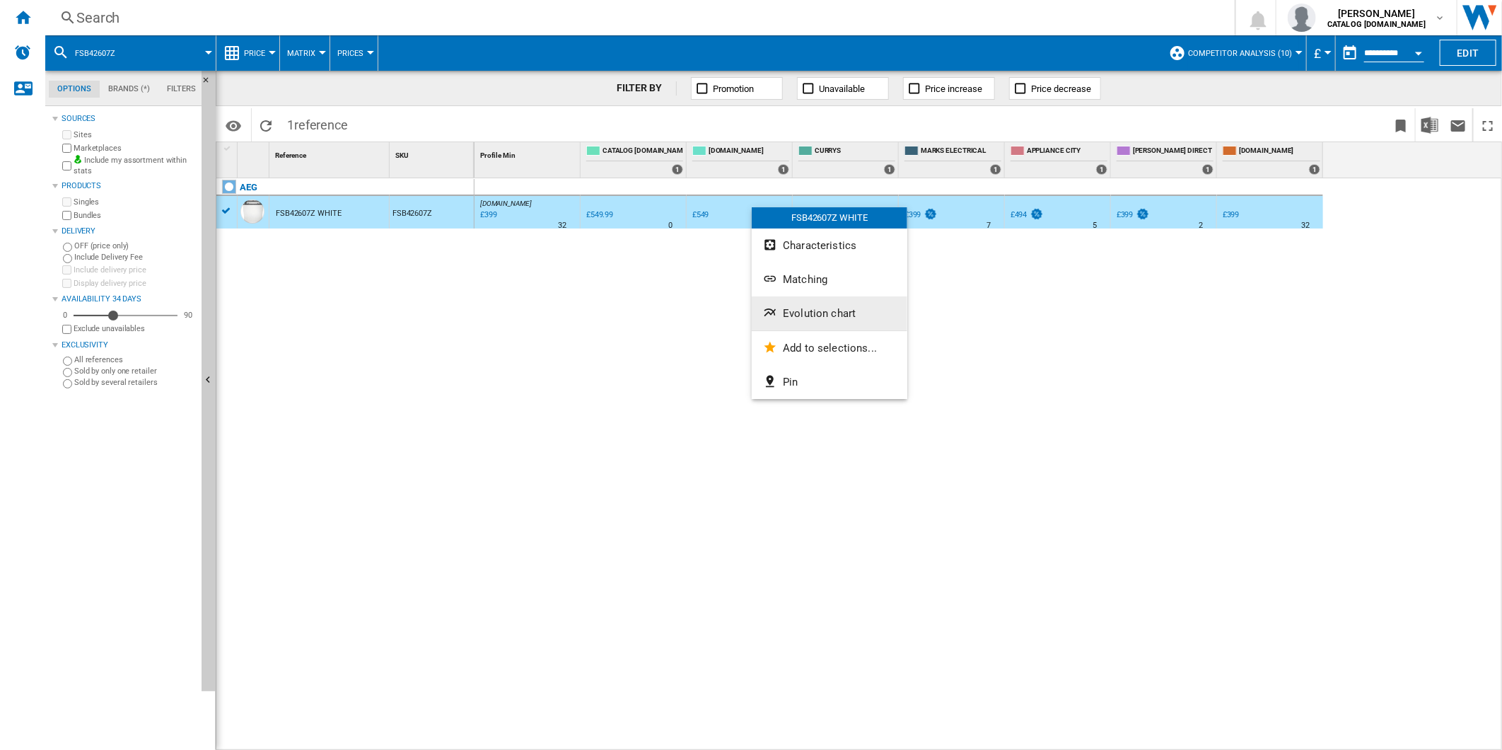
click at [804, 307] on span "Evolution chart" at bounding box center [819, 313] width 73 height 13
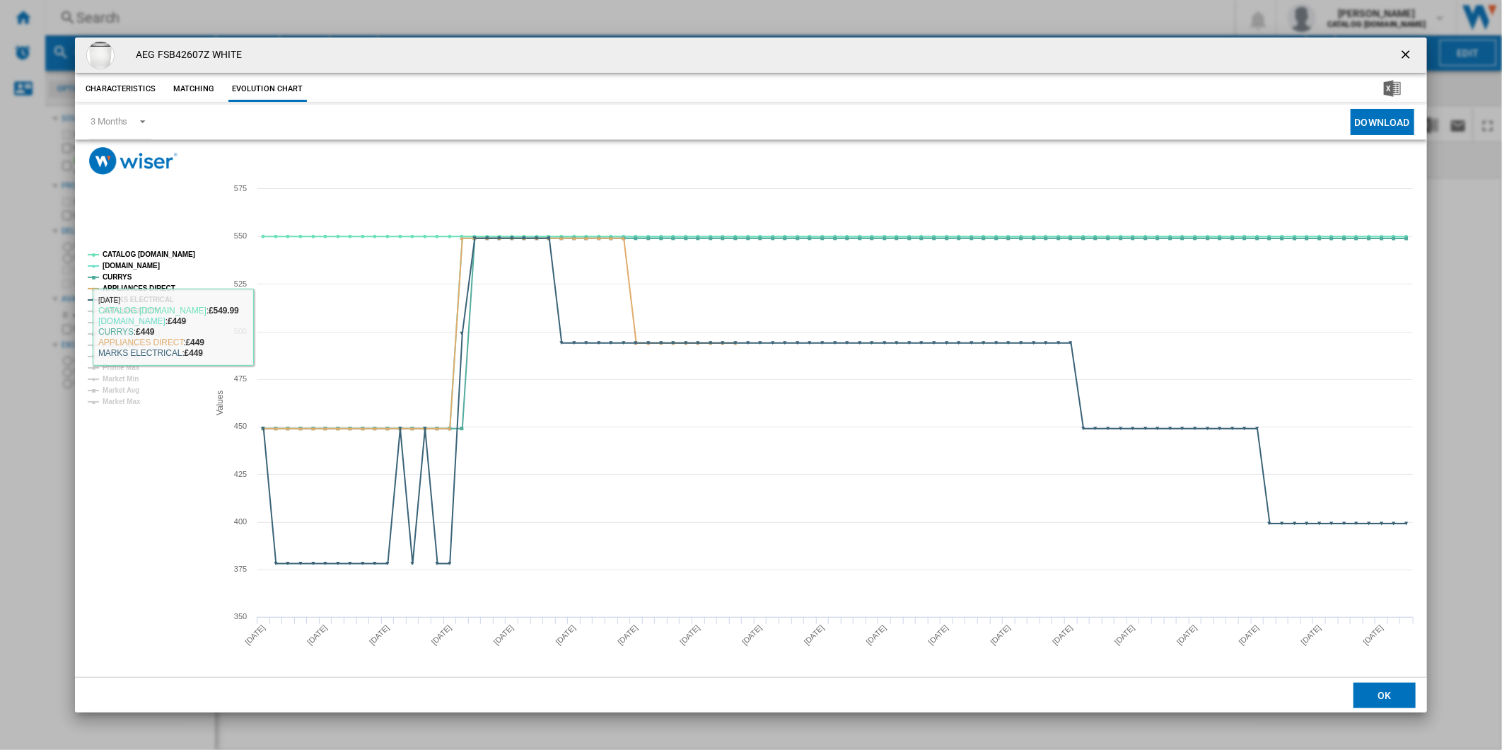
click at [129, 310] on tspan "APPLIANCE CITY" at bounding box center [132, 311] width 58 height 8
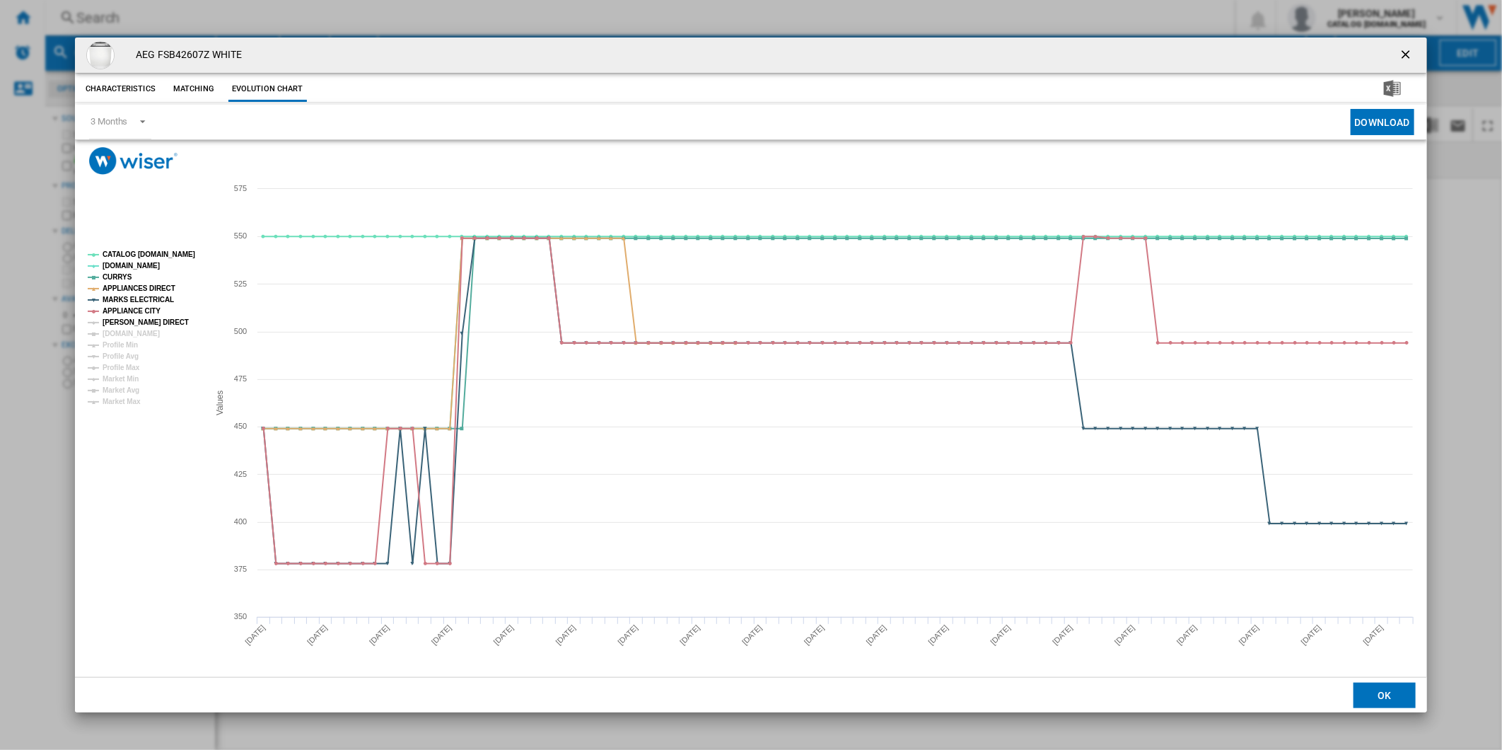
click at [130, 323] on tspan "[PERSON_NAME] DIRECT" at bounding box center [146, 322] width 86 height 8
click at [132, 331] on tspan "[DOMAIN_NAME]" at bounding box center [131, 334] width 57 height 8
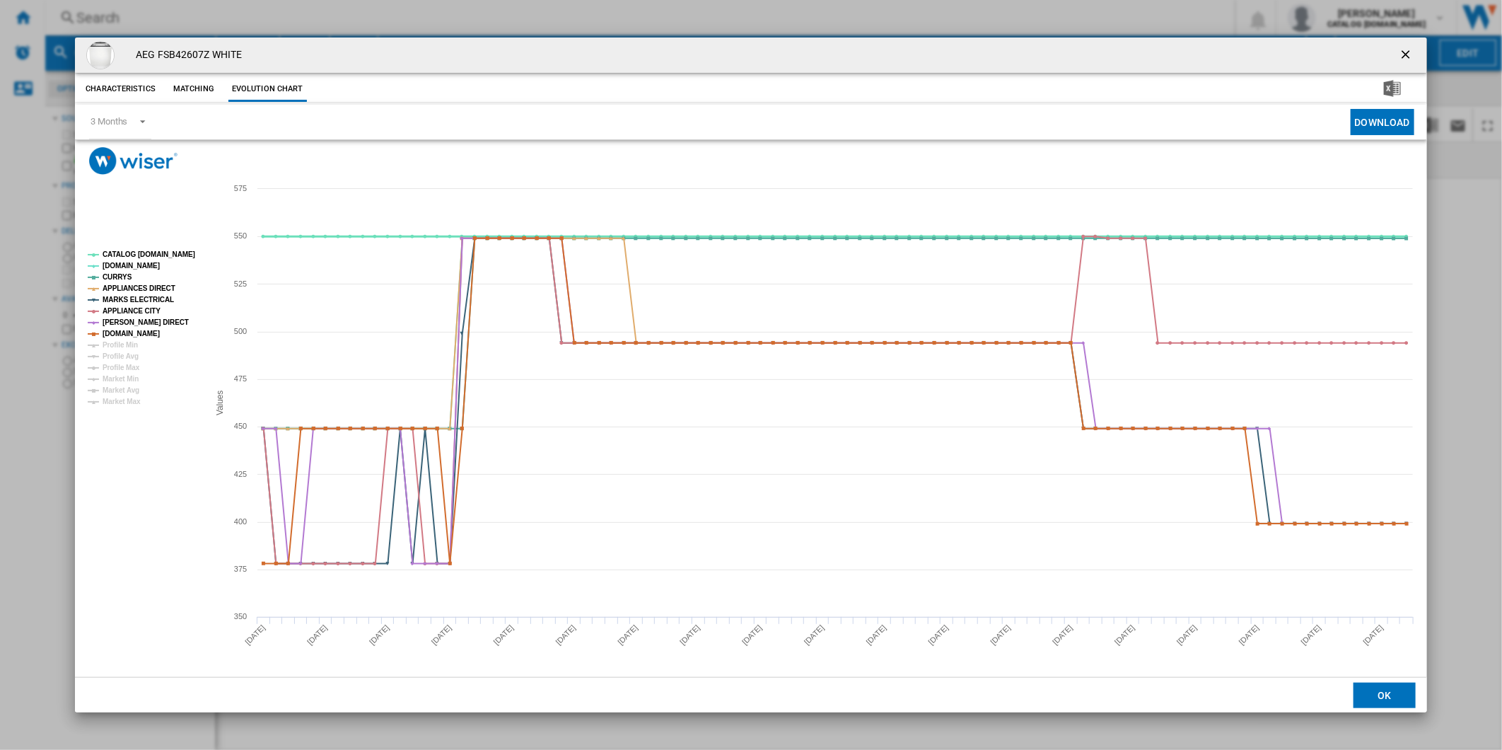
drag, startPoint x: 150, startPoint y: 255, endPoint x: 384, endPoint y: 291, distance: 236.9
click at [150, 253] on tspan "CATALOG [DOMAIN_NAME]" at bounding box center [149, 254] width 93 height 8
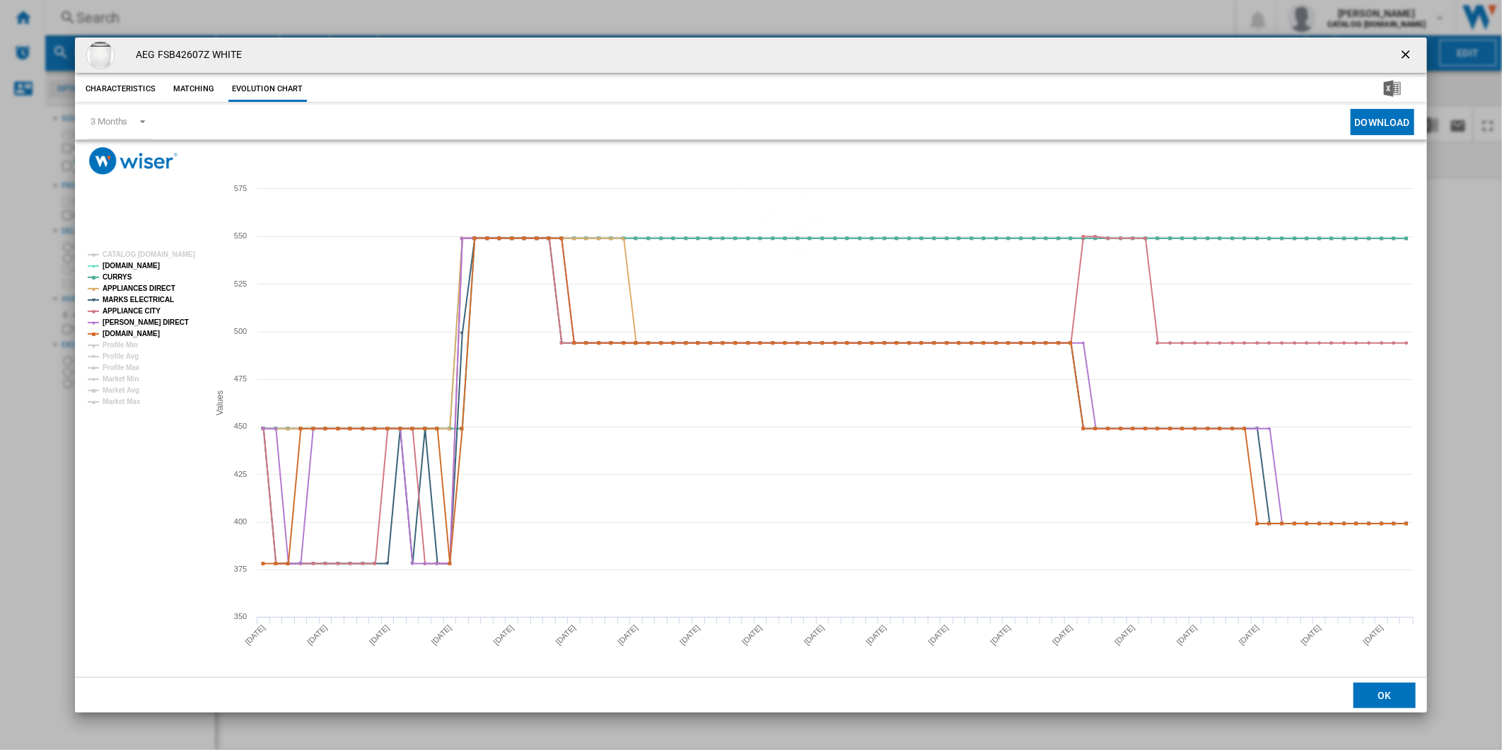
drag, startPoint x: 1415, startPoint y: 46, endPoint x: 1317, endPoint y: 45, distance: 98.3
click at [1415, 47] on ng-md-icon "getI18NText('BUTTONS.CLOSE_DIALOG')" at bounding box center [1407, 55] width 17 height 17
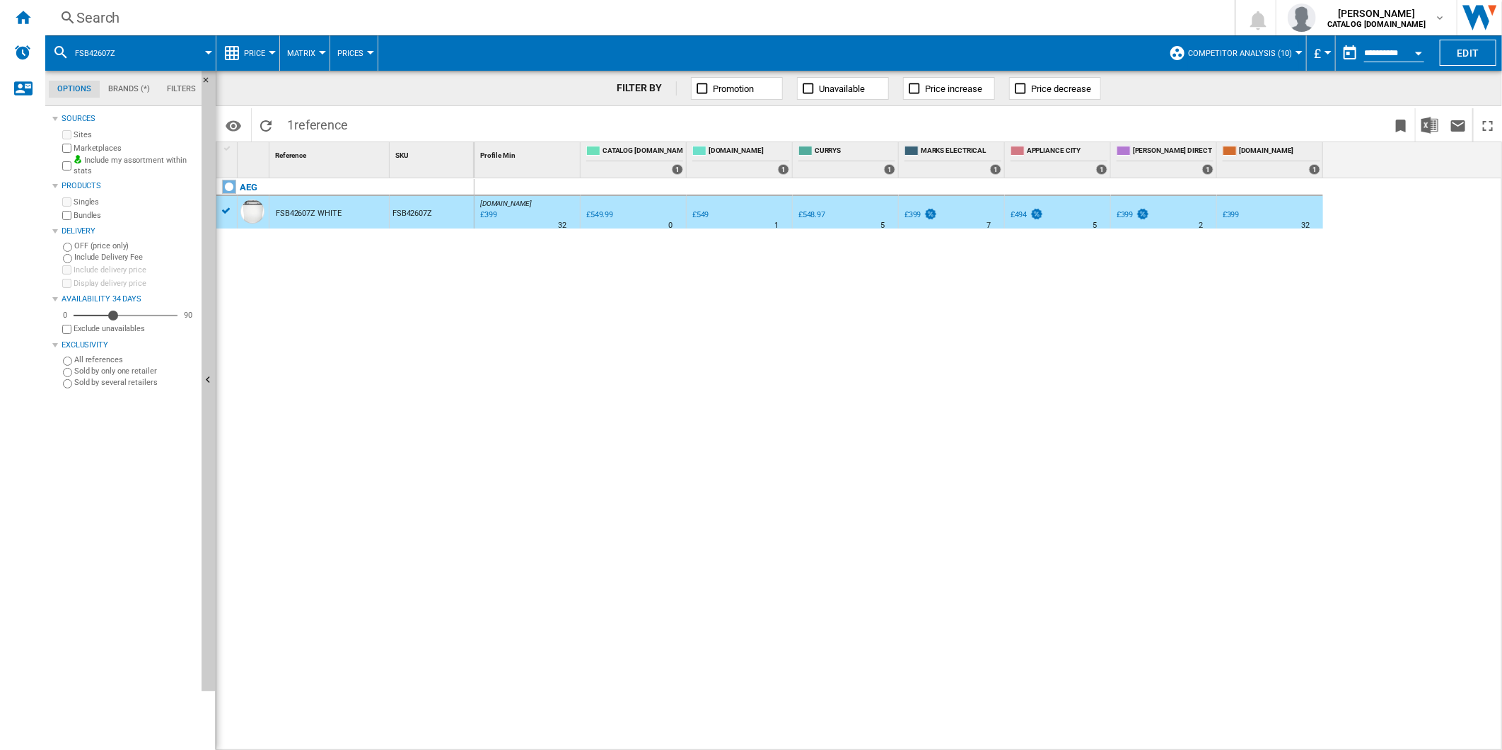
click at [927, 16] on div "Search" at bounding box center [637, 18] width 1122 height 20
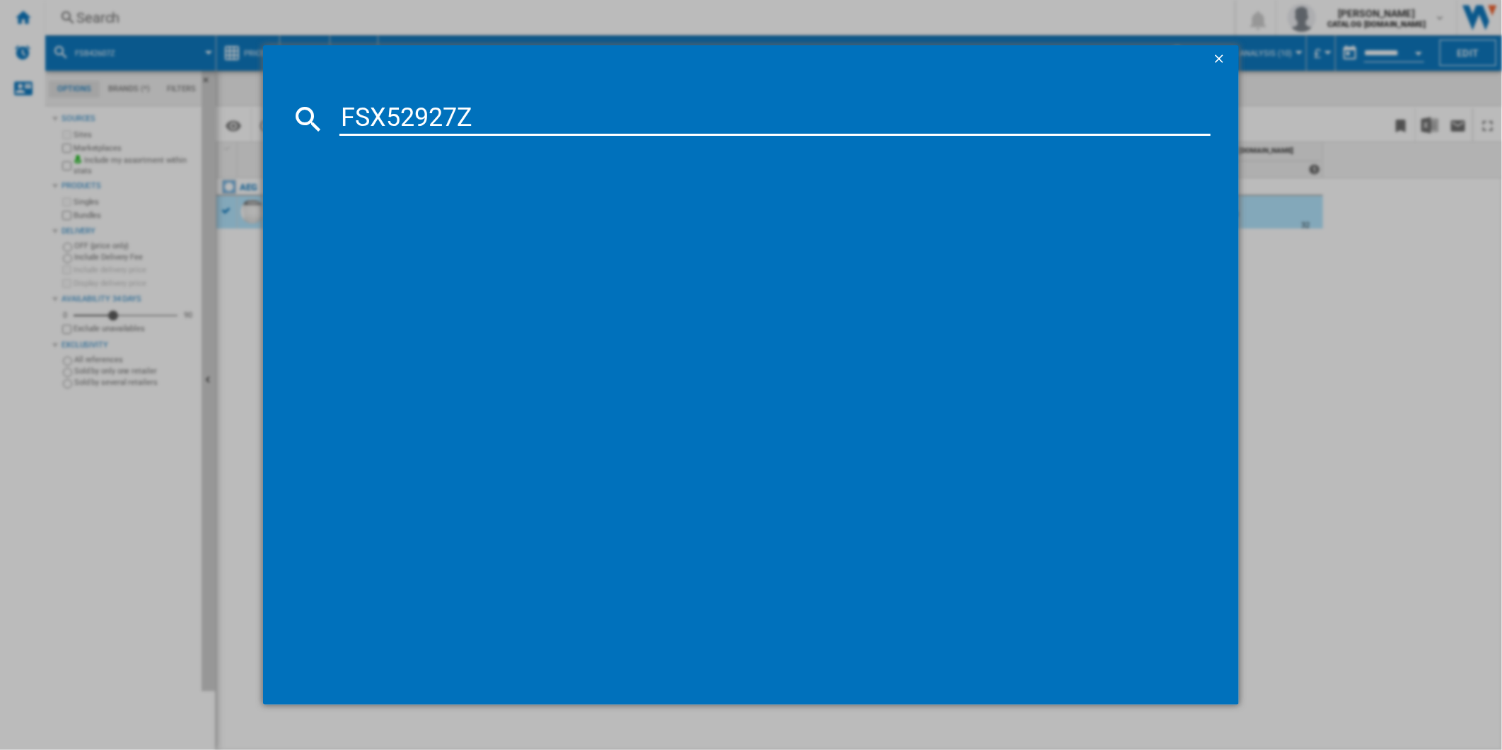
type input "FSX52927Z"
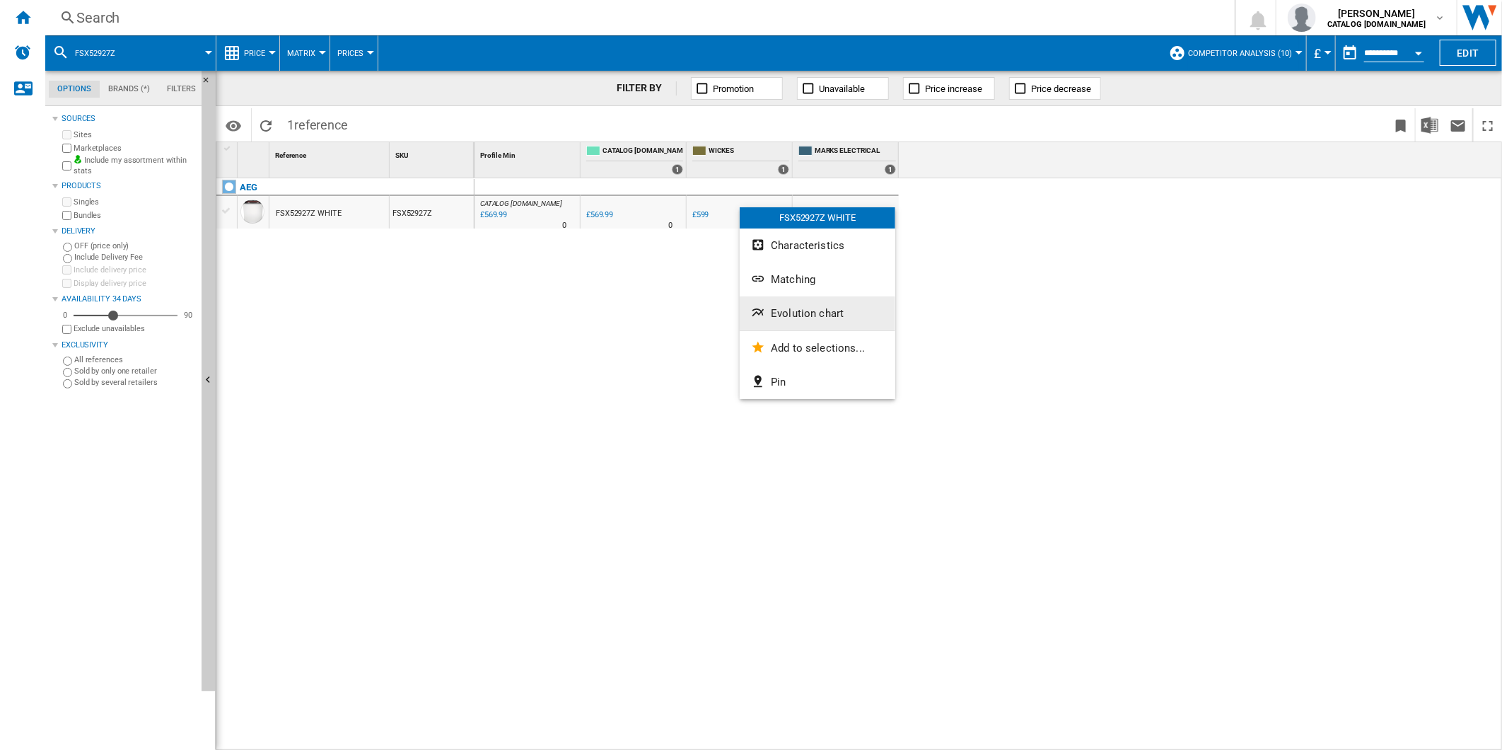
click at [837, 310] on span "Evolution chart" at bounding box center [807, 313] width 73 height 13
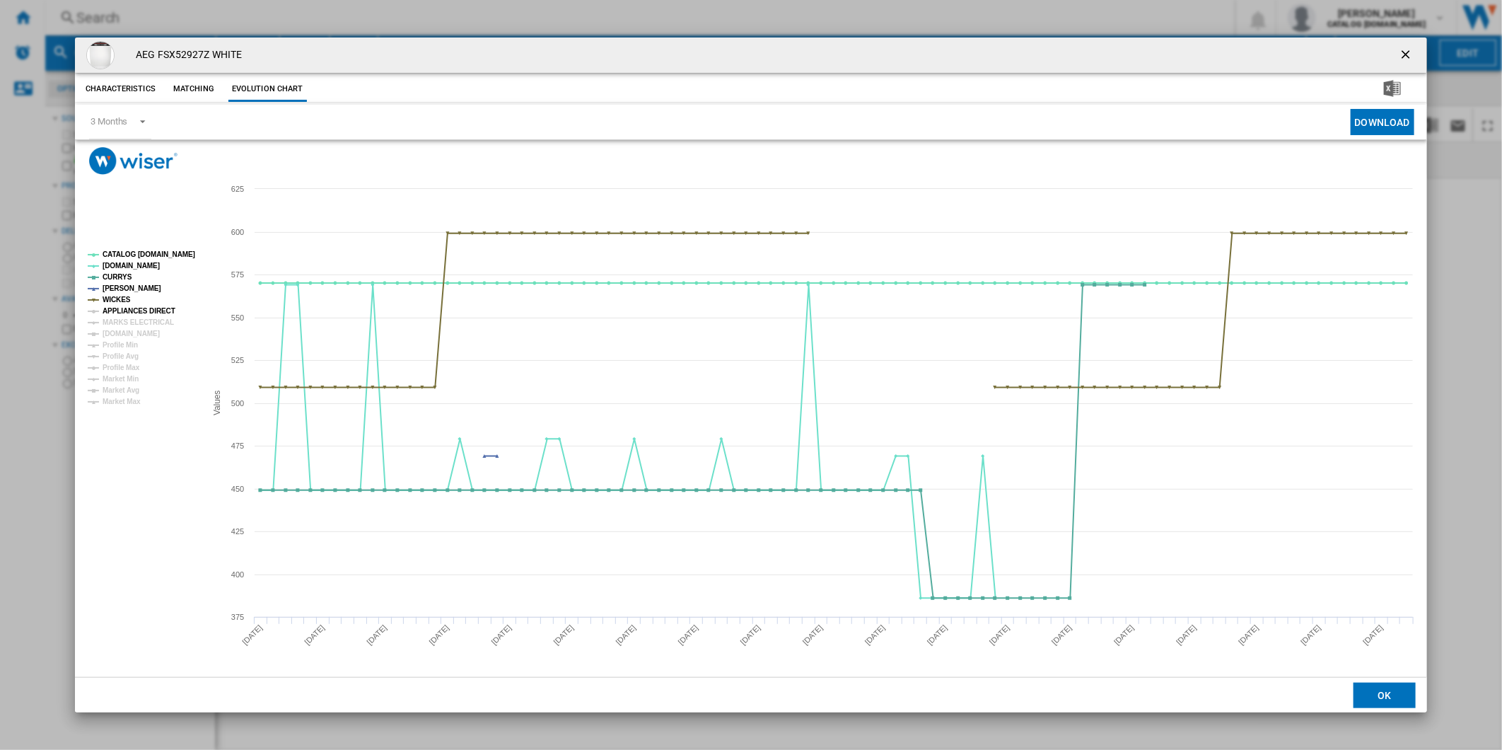
click at [133, 308] on tspan "APPLIANCES DIRECT" at bounding box center [139, 311] width 73 height 8
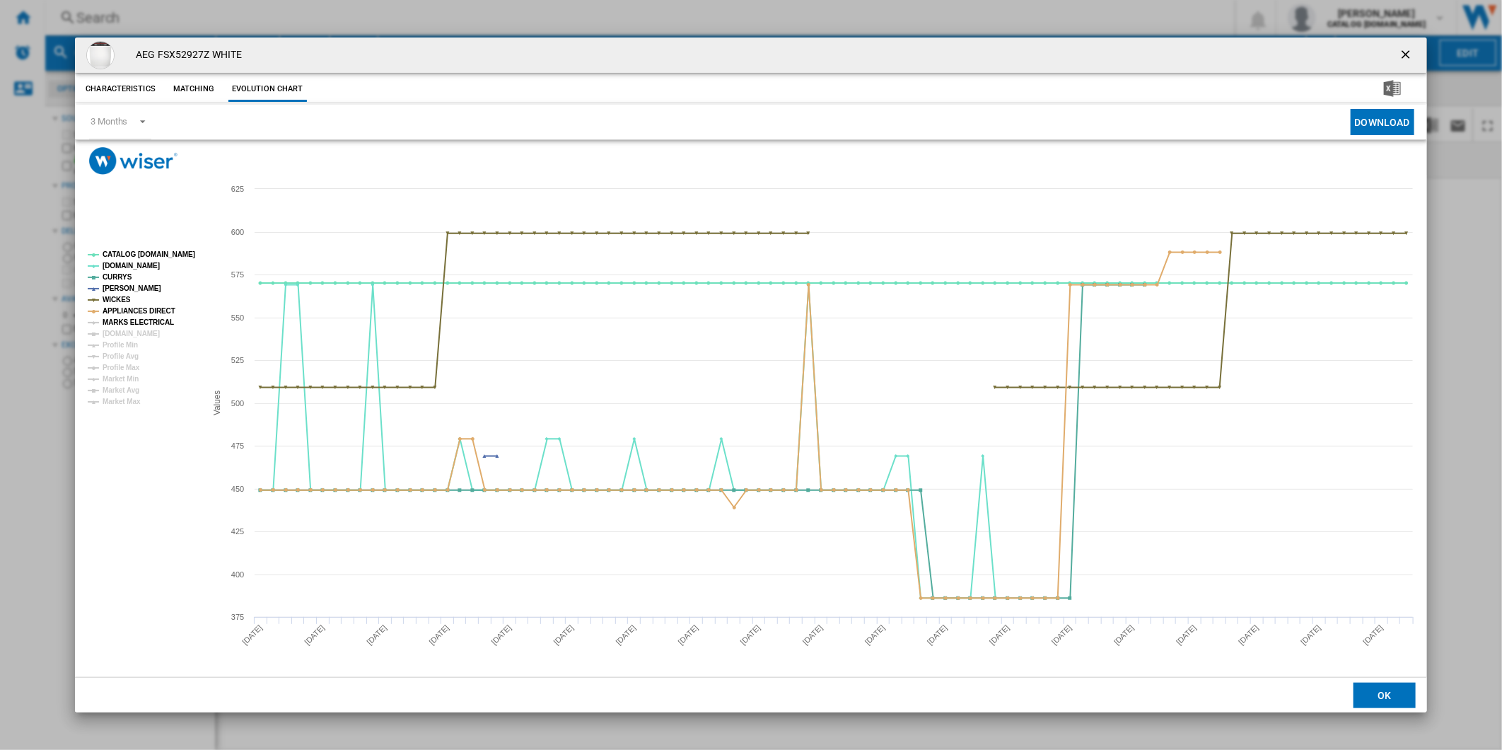
click at [139, 322] on tspan "MARKS ELECTRICAL" at bounding box center [138, 322] width 71 height 8
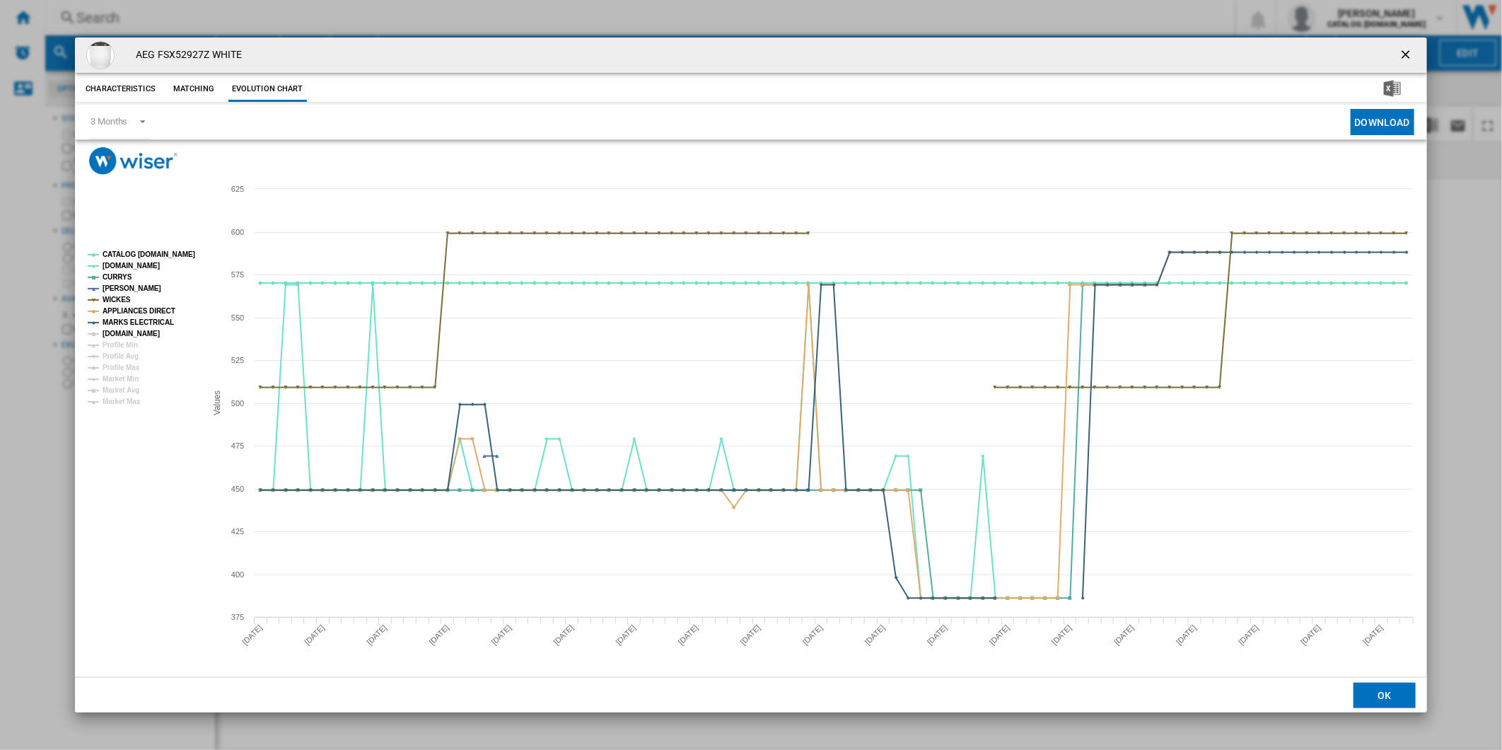
click at [137, 330] on tspan "[DOMAIN_NAME]" at bounding box center [131, 334] width 57 height 8
click at [146, 255] on tspan "CATALOG [DOMAIN_NAME]" at bounding box center [149, 254] width 93 height 8
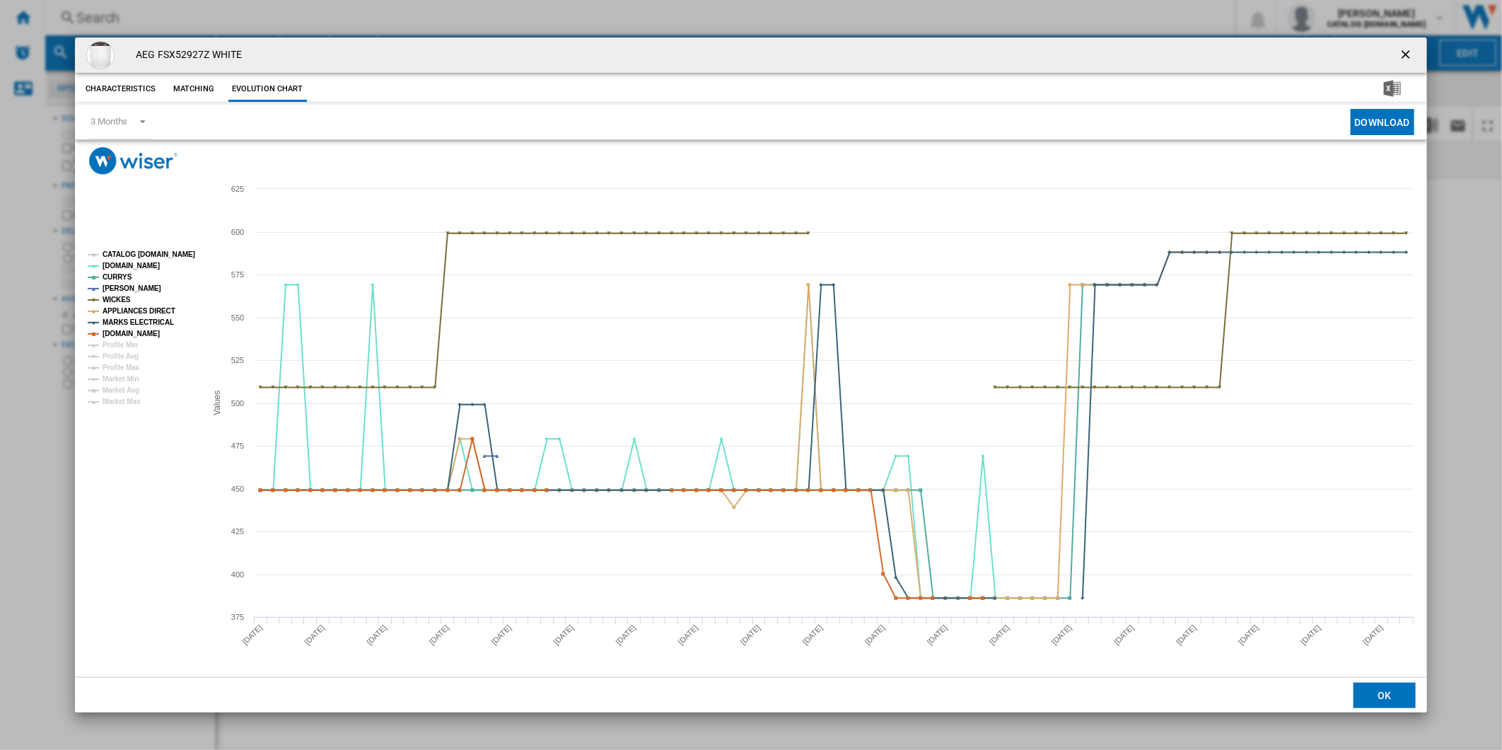
click at [160, 253] on tspan "CATALOG [DOMAIN_NAME]" at bounding box center [149, 254] width 93 height 8
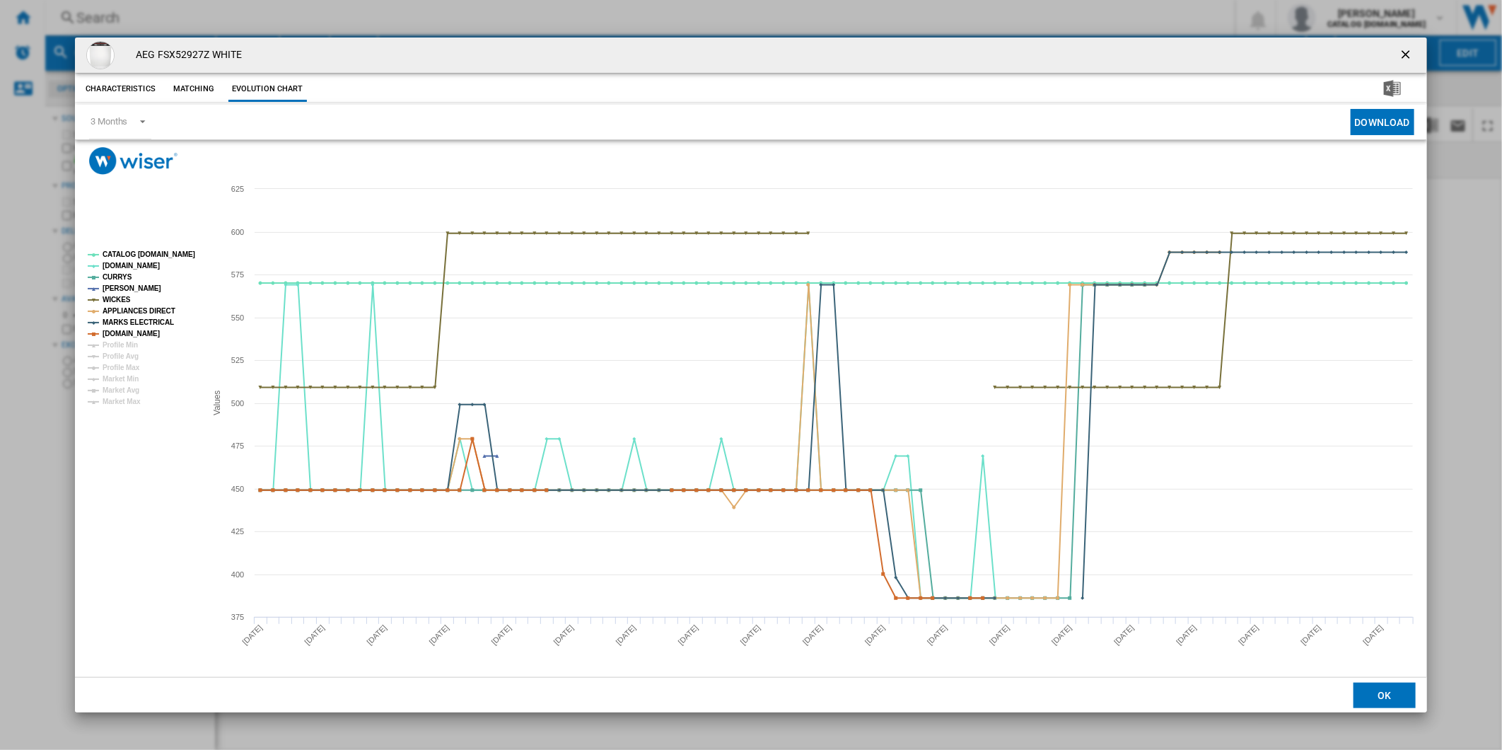
drag, startPoint x: 1405, startPoint y: 51, endPoint x: 928, endPoint y: 54, distance: 476.7
click at [1395, 51] on button "Product popup" at bounding box center [1407, 55] width 28 height 28
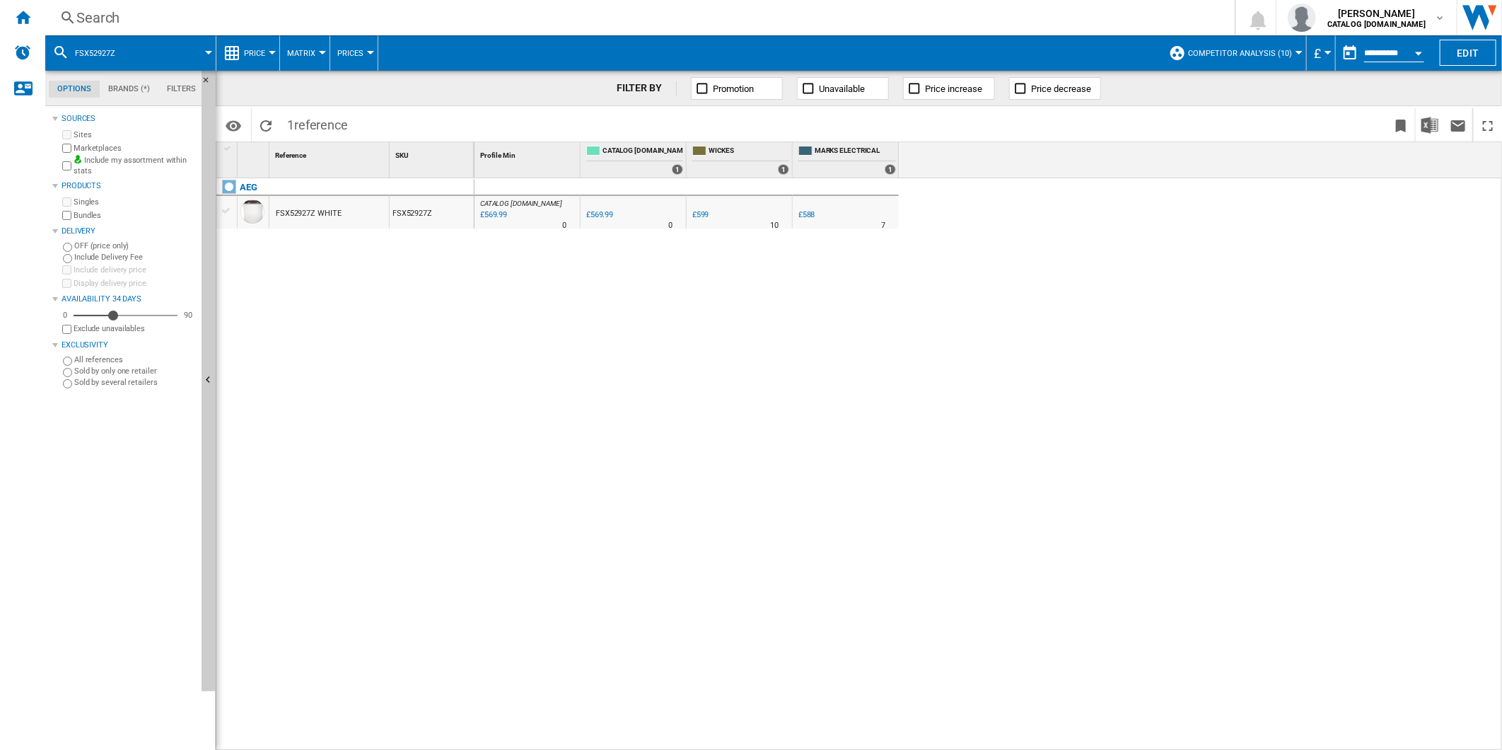
click at [864, 16] on div "Search" at bounding box center [637, 18] width 1122 height 20
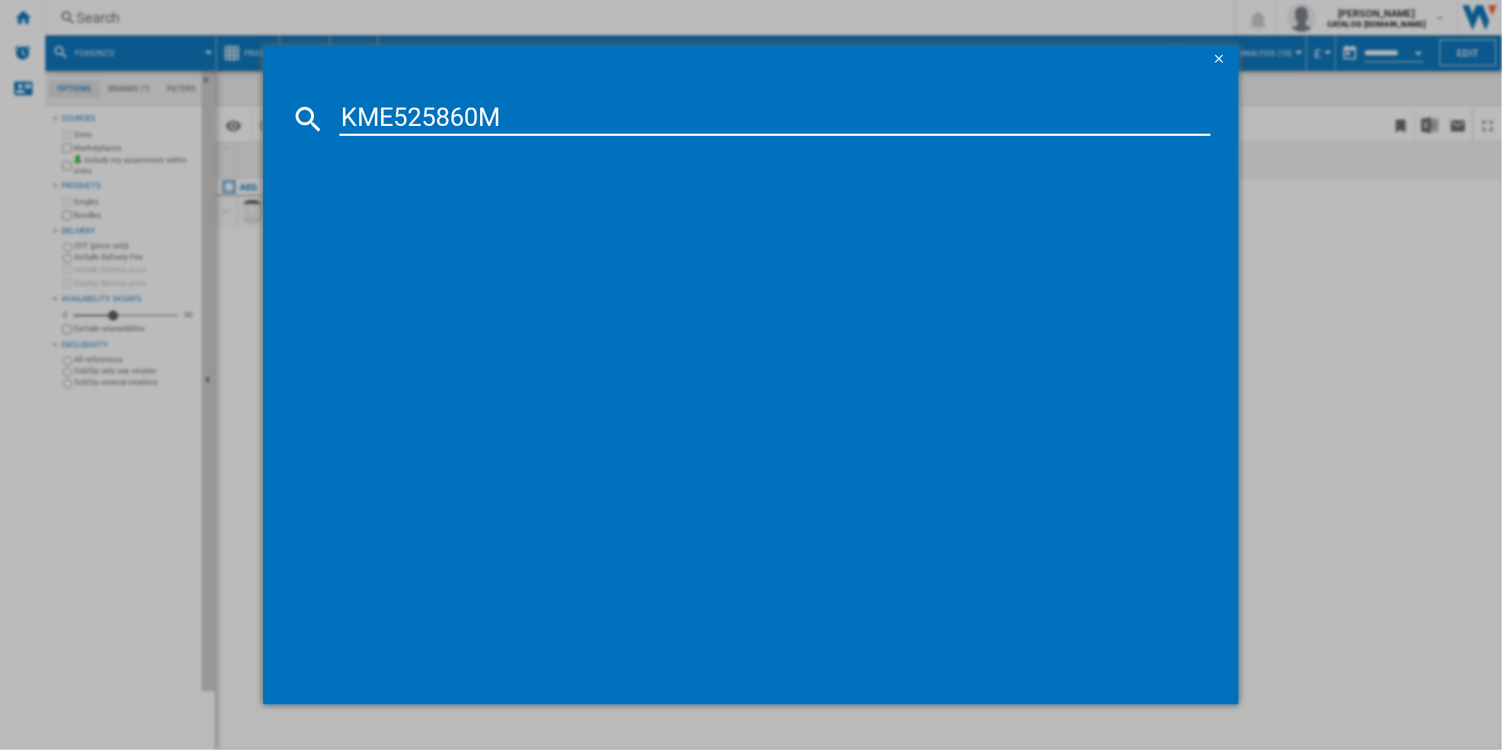
type input "KME525860M"
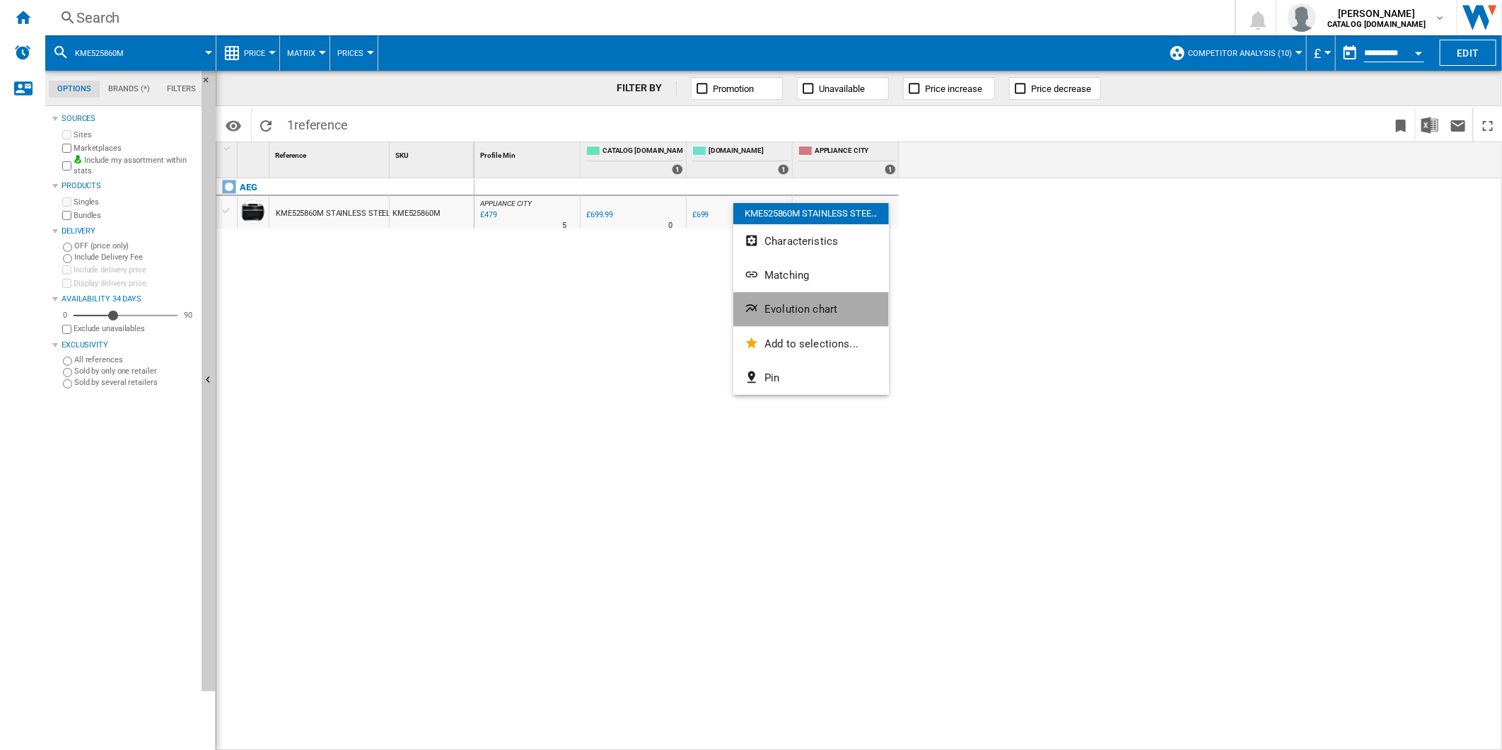
drag, startPoint x: 824, startPoint y: 306, endPoint x: 810, endPoint y: 302, distance: 14.8
click at [818, 304] on span "Evolution chart" at bounding box center [801, 309] width 73 height 13
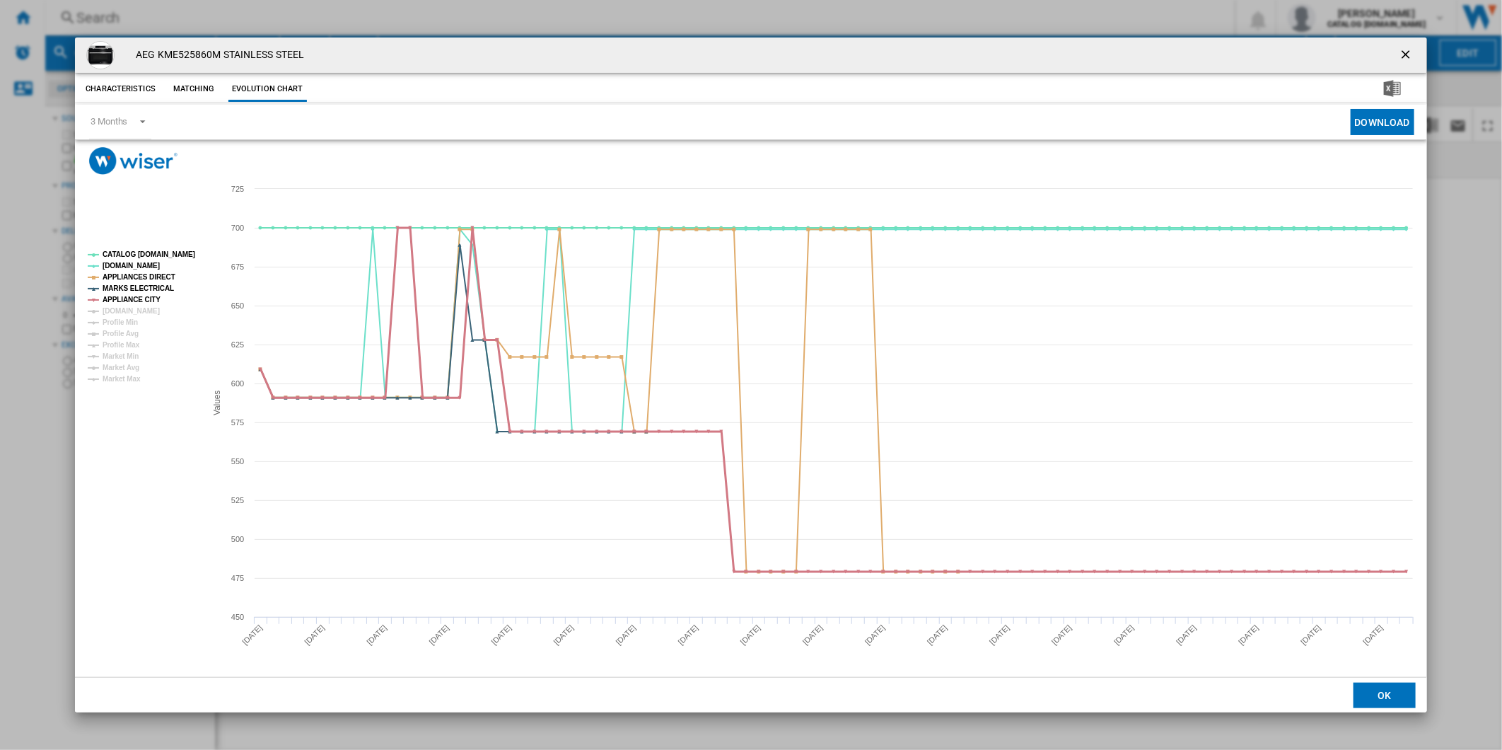
click at [139, 303] on tspan "APPLIANCE CITY" at bounding box center [132, 300] width 58 height 8
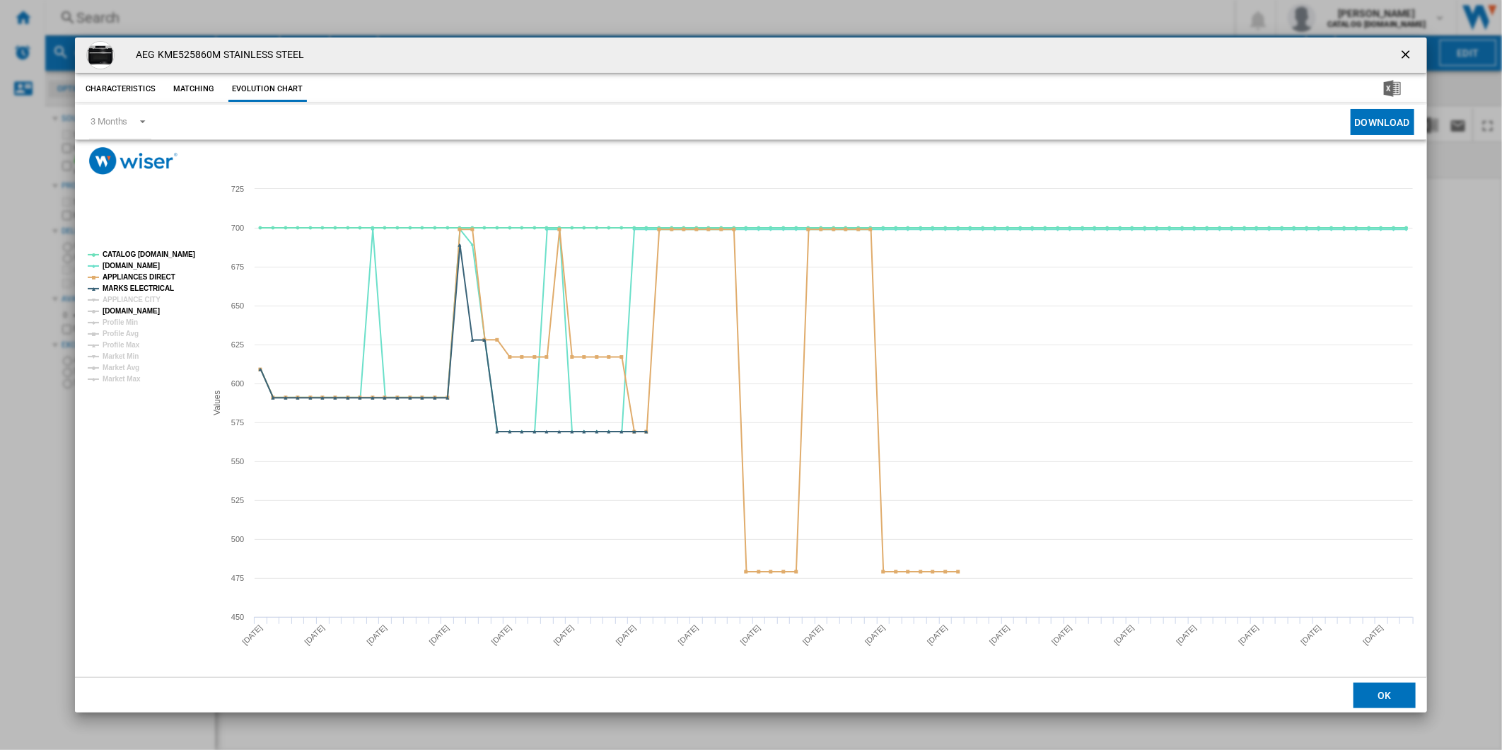
click at [139, 307] on tspan "[DOMAIN_NAME]" at bounding box center [131, 311] width 57 height 8
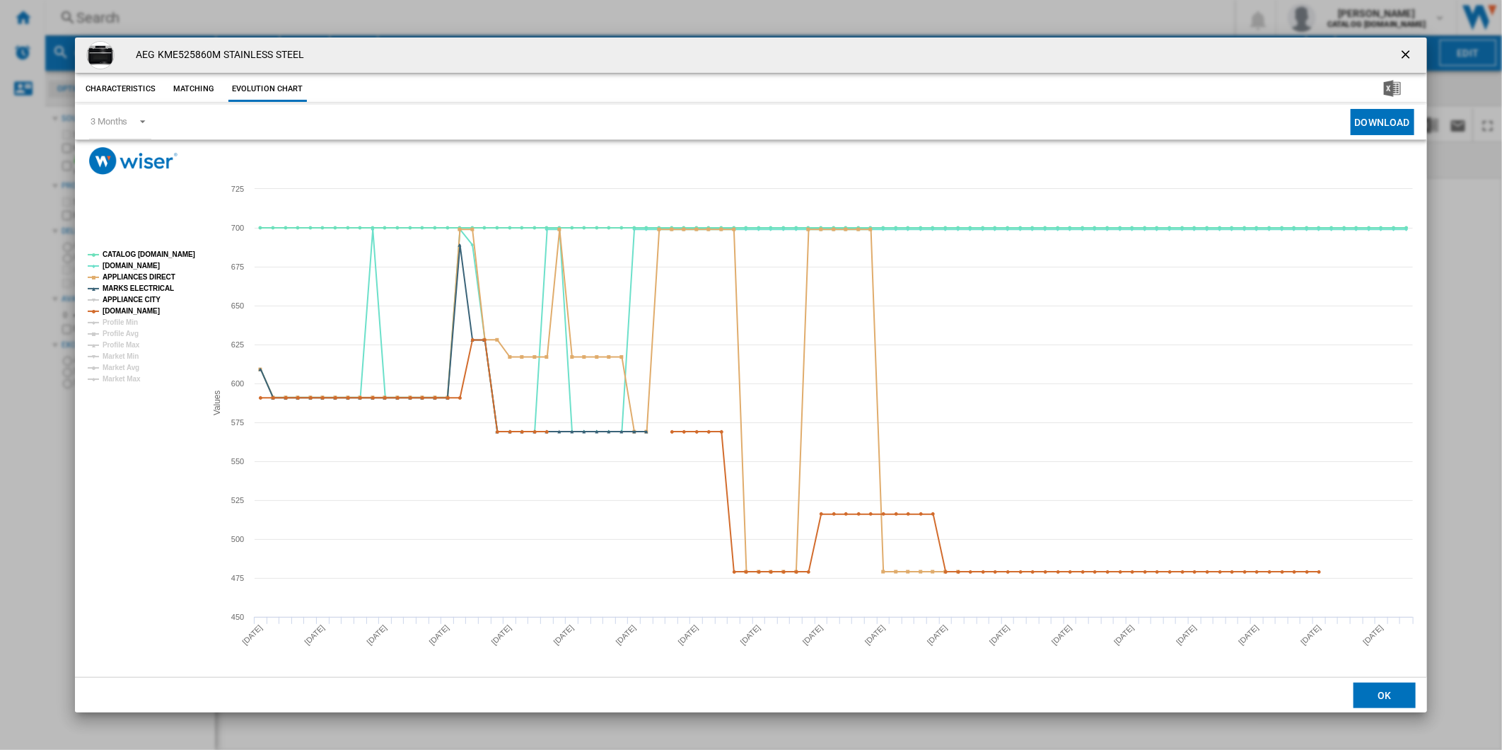
drag, startPoint x: 137, startPoint y: 297, endPoint x: 146, endPoint y: 286, distance: 14.6
click at [137, 298] on tspan "APPLIANCE CITY" at bounding box center [132, 300] width 58 height 8
click at [153, 250] on tspan "CATALOG [DOMAIN_NAME]" at bounding box center [149, 254] width 93 height 8
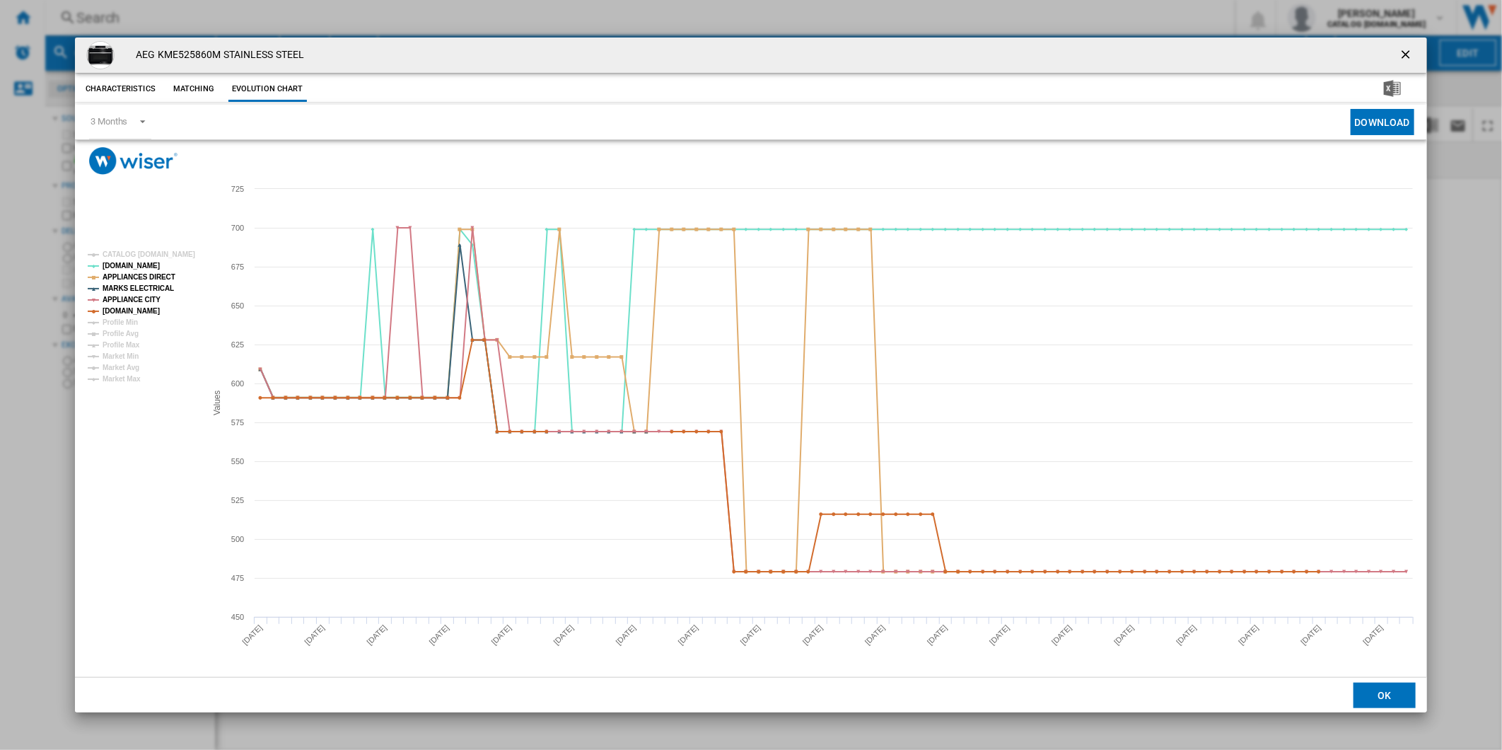
click at [153, 250] on tspan "CATALOG [DOMAIN_NAME]" at bounding box center [149, 254] width 93 height 8
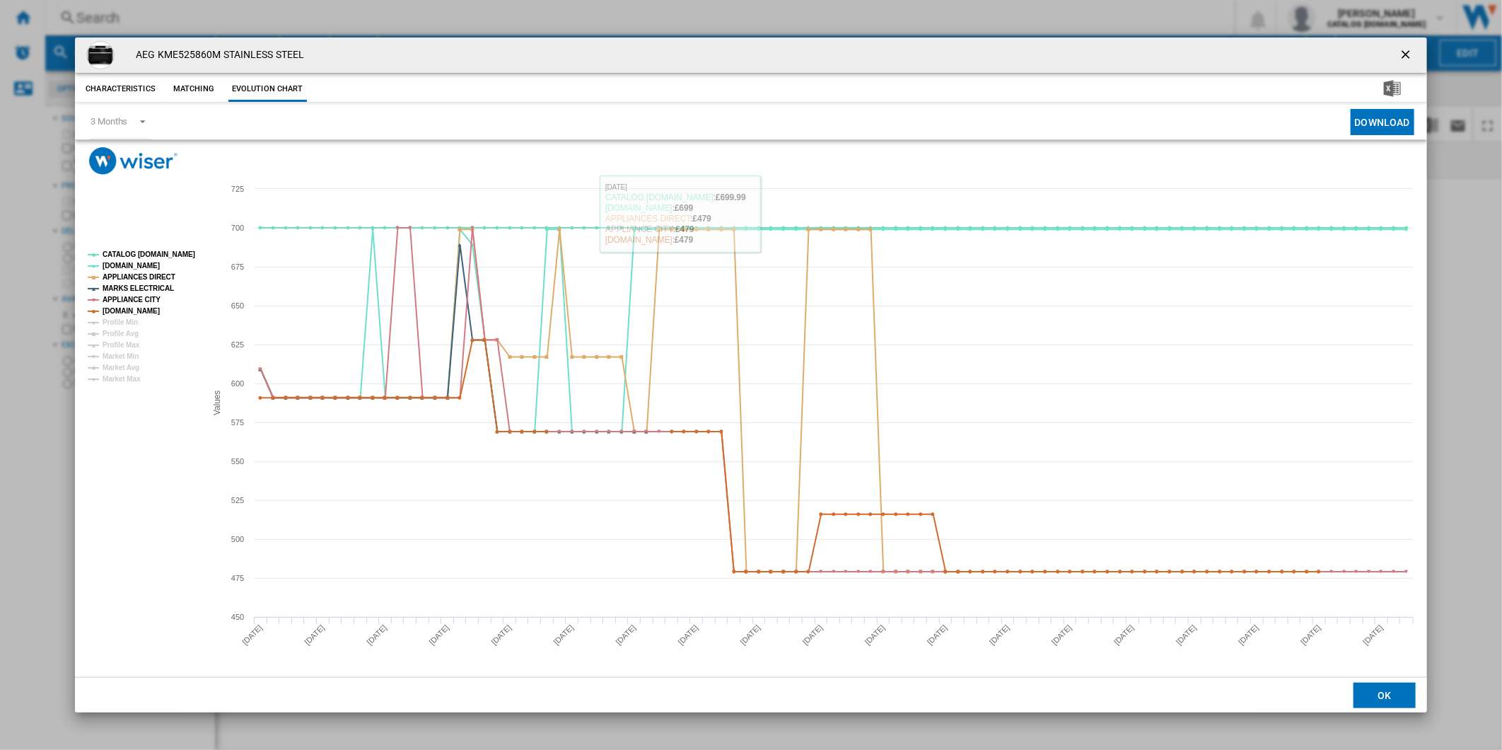
click at [1404, 54] on ng-md-icon "getI18NText('BUTTONS.CLOSE_DIALOG')" at bounding box center [1407, 55] width 17 height 17
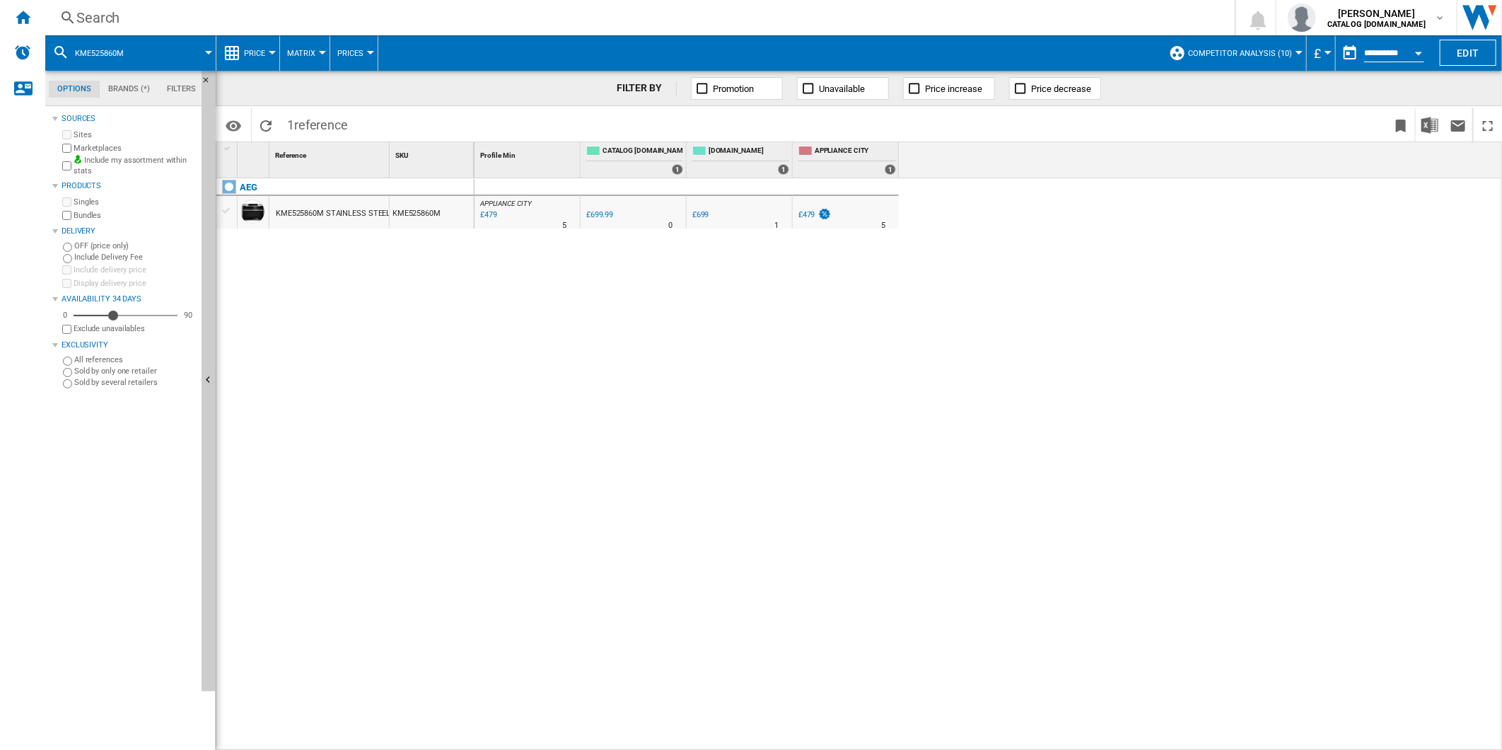
click at [799, 17] on div "Search" at bounding box center [637, 18] width 1122 height 20
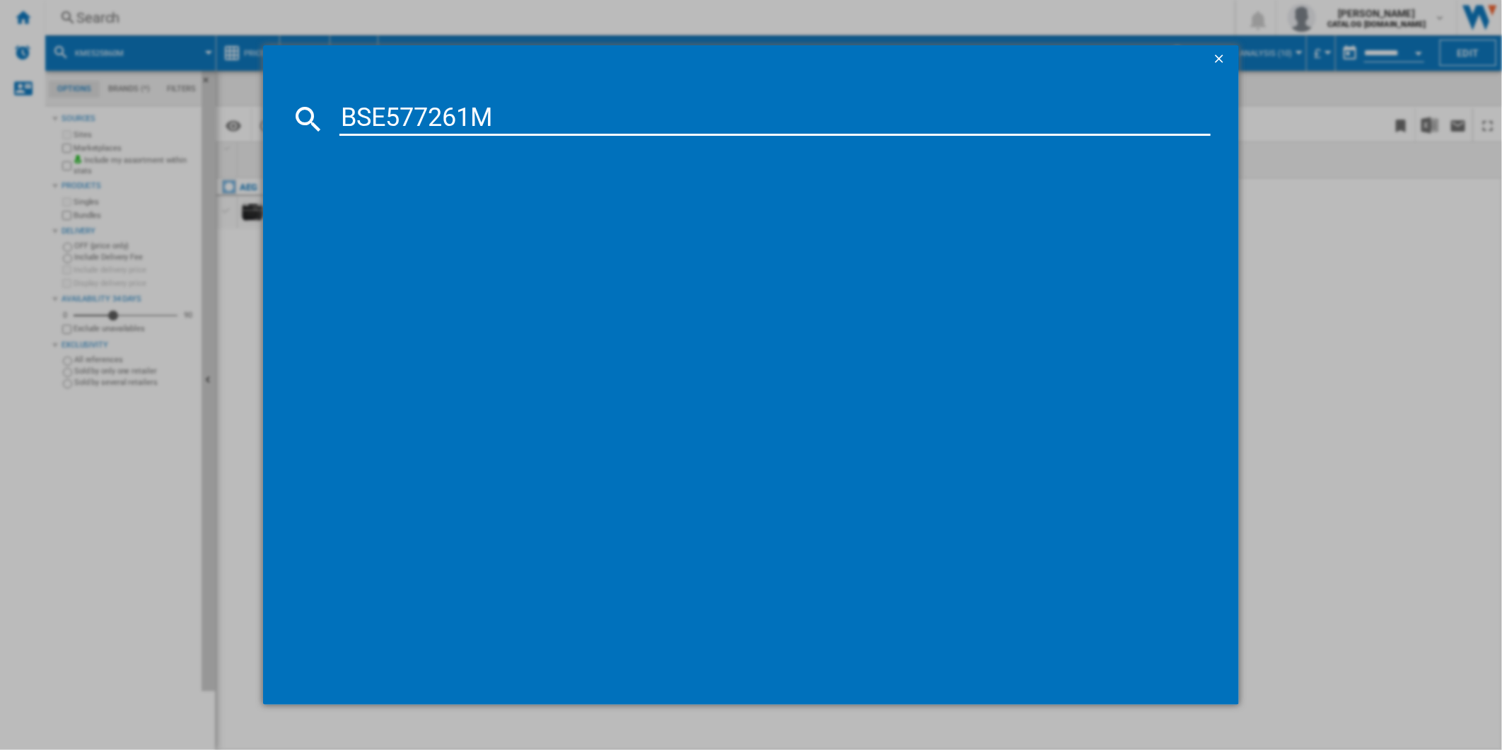
type input "BSE577261M"
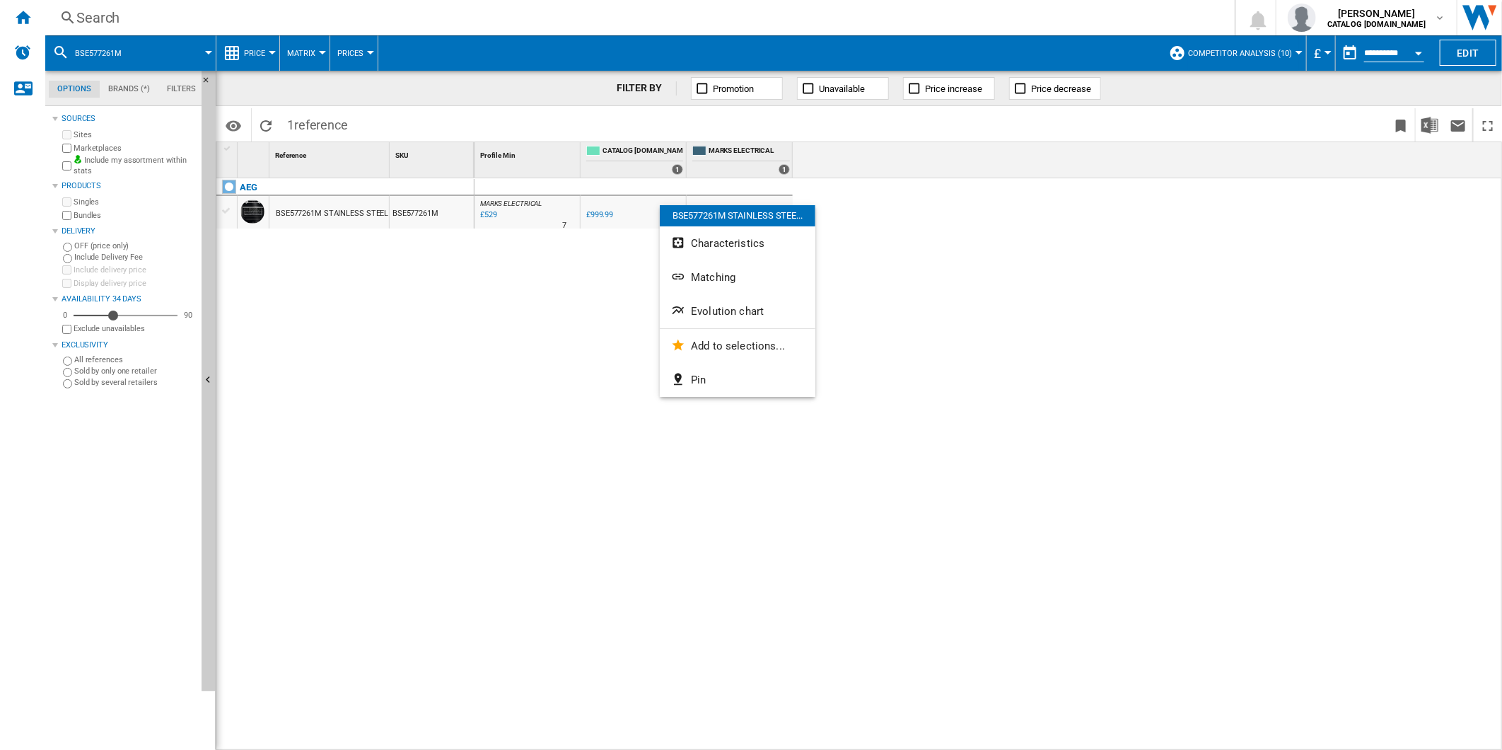
click at [718, 308] on span "Evolution chart" at bounding box center [727, 311] width 73 height 13
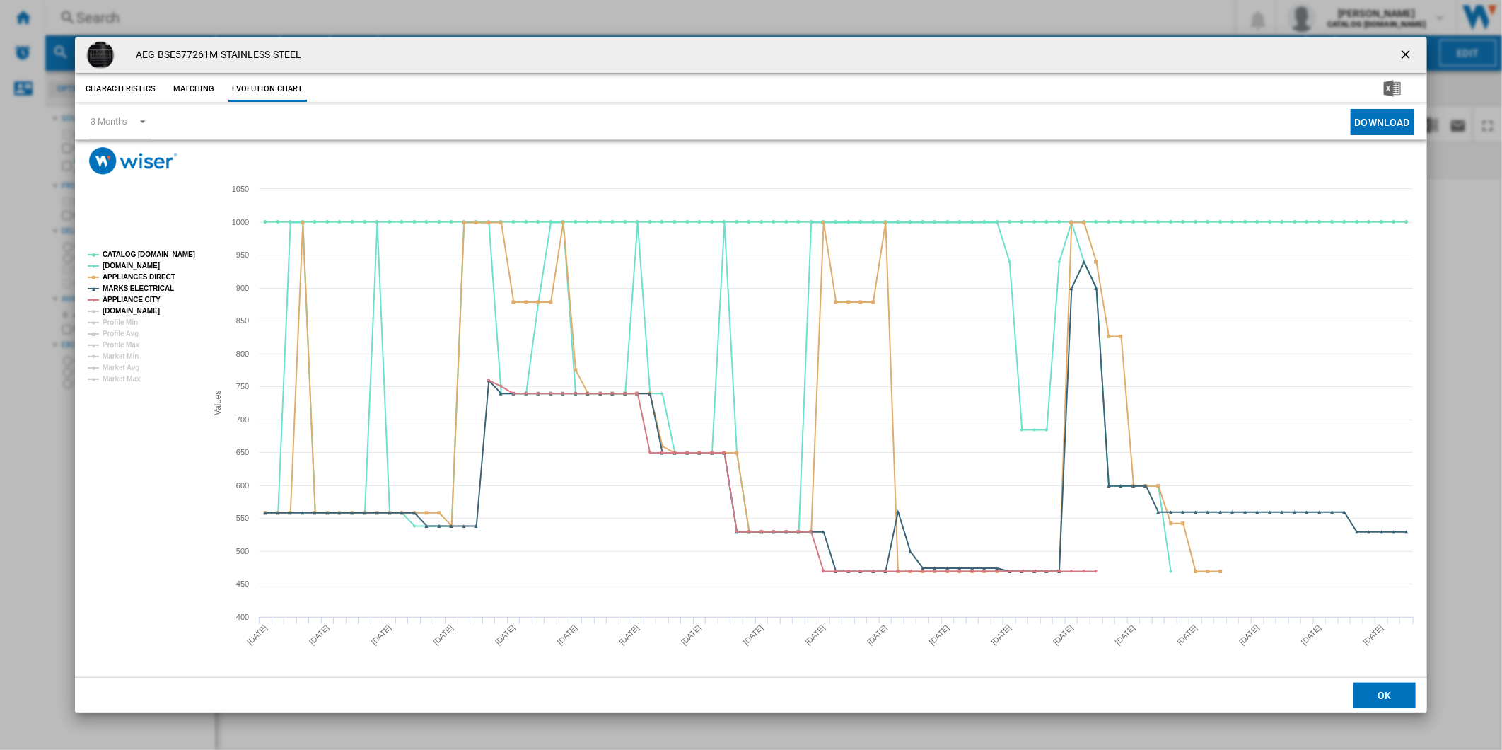
click at [129, 307] on tspan "[DOMAIN_NAME]" at bounding box center [131, 311] width 57 height 8
click at [145, 253] on tspan "CATALOG [DOMAIN_NAME]" at bounding box center [149, 254] width 93 height 8
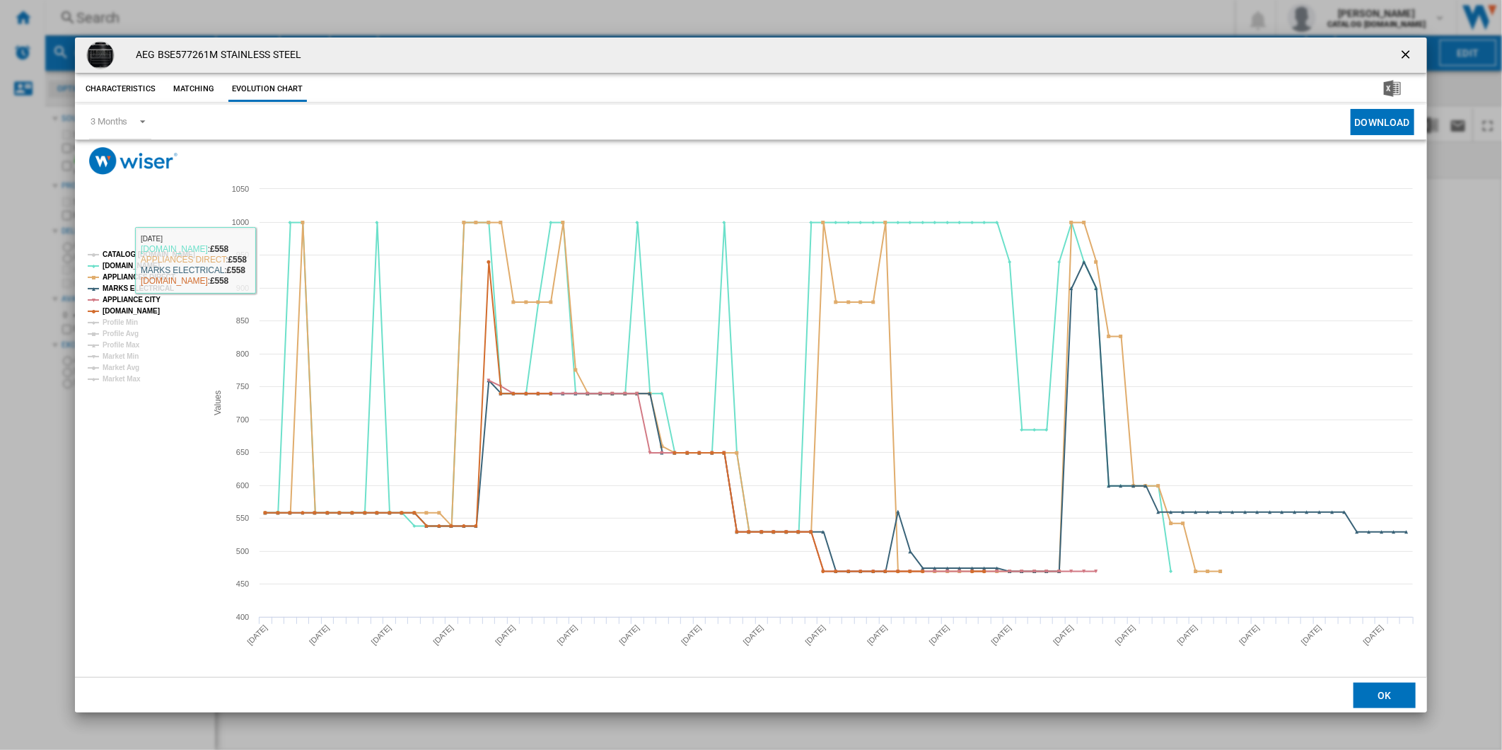
drag, startPoint x: 175, startPoint y: 257, endPoint x: 203, endPoint y: 257, distance: 28.3
click at [175, 257] on tspan "CATALOG [DOMAIN_NAME]" at bounding box center [149, 254] width 93 height 8
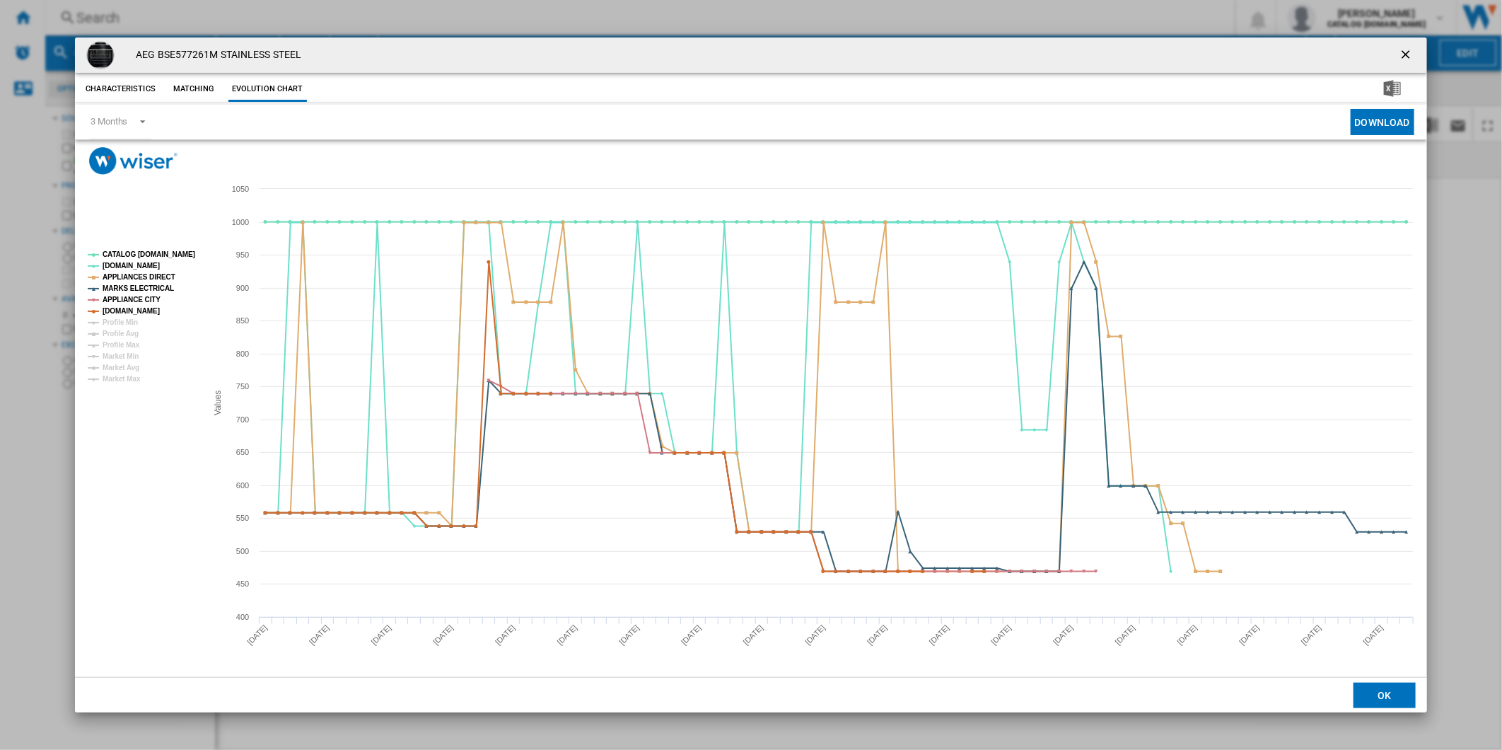
drag, startPoint x: 1404, startPoint y: 50, endPoint x: 1309, endPoint y: 45, distance: 95.7
click at [1404, 50] on ng-md-icon "getI18NText('BUTTONS.CLOSE_DIALOG')" at bounding box center [1407, 55] width 17 height 17
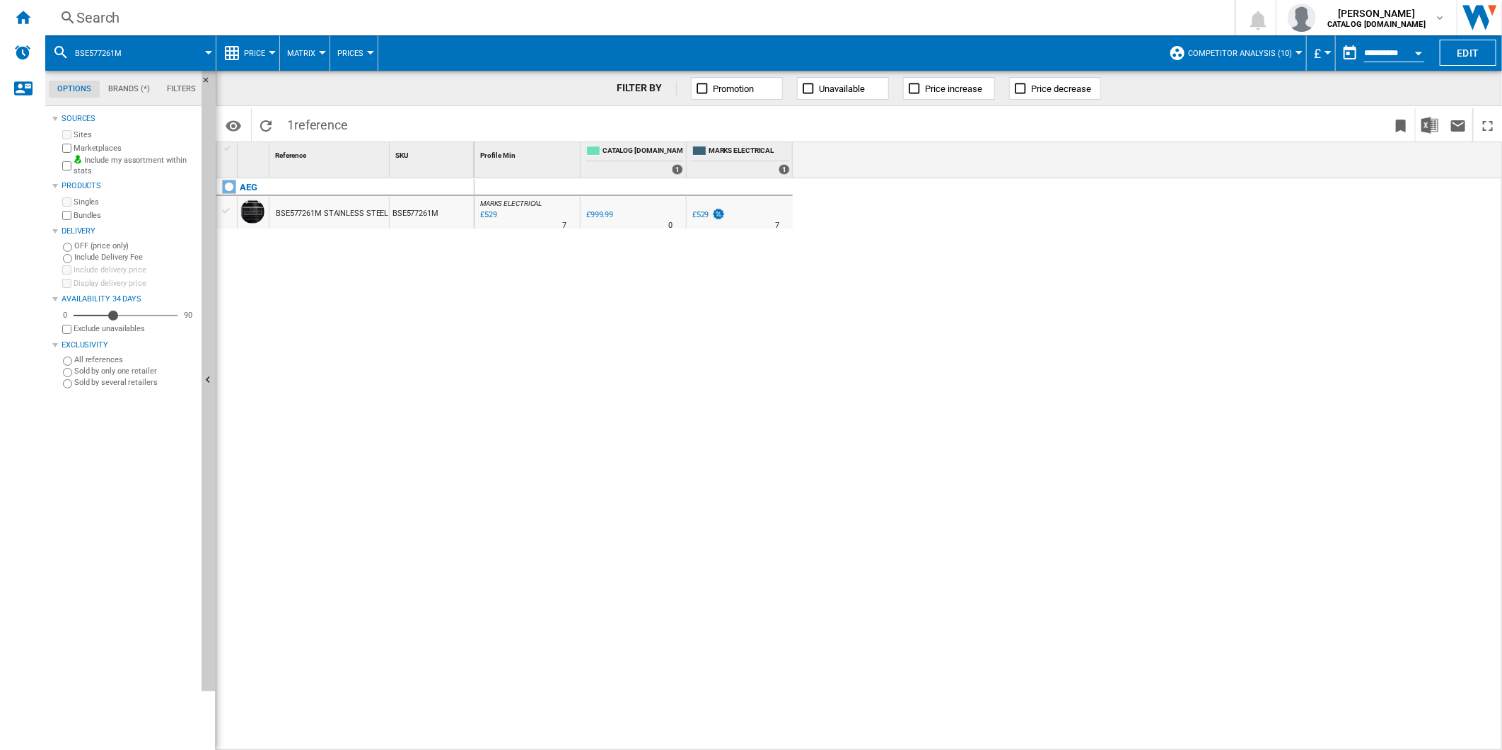
click at [966, 16] on div "Search" at bounding box center [637, 18] width 1122 height 20
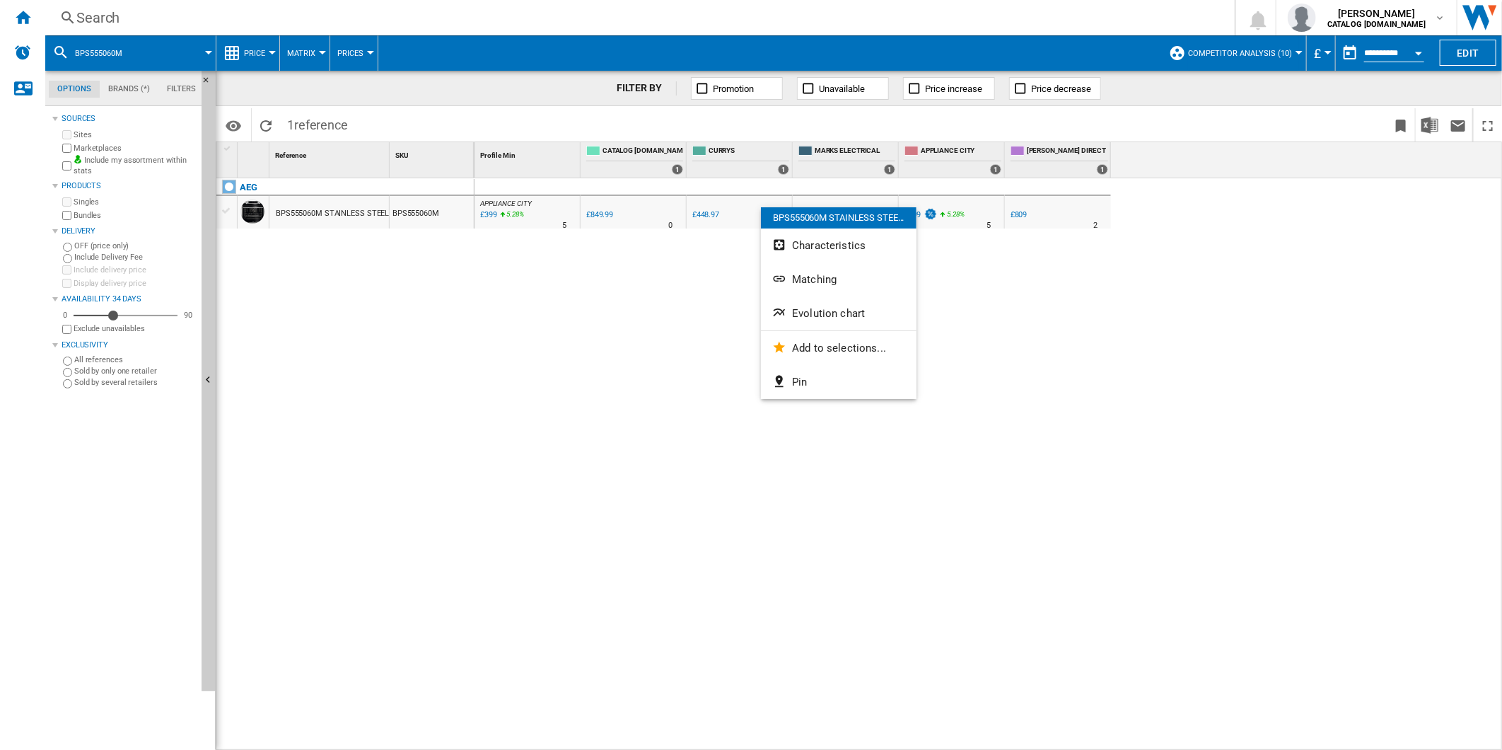
click at [843, 306] on button "Evolution chart" at bounding box center [839, 313] width 156 height 34
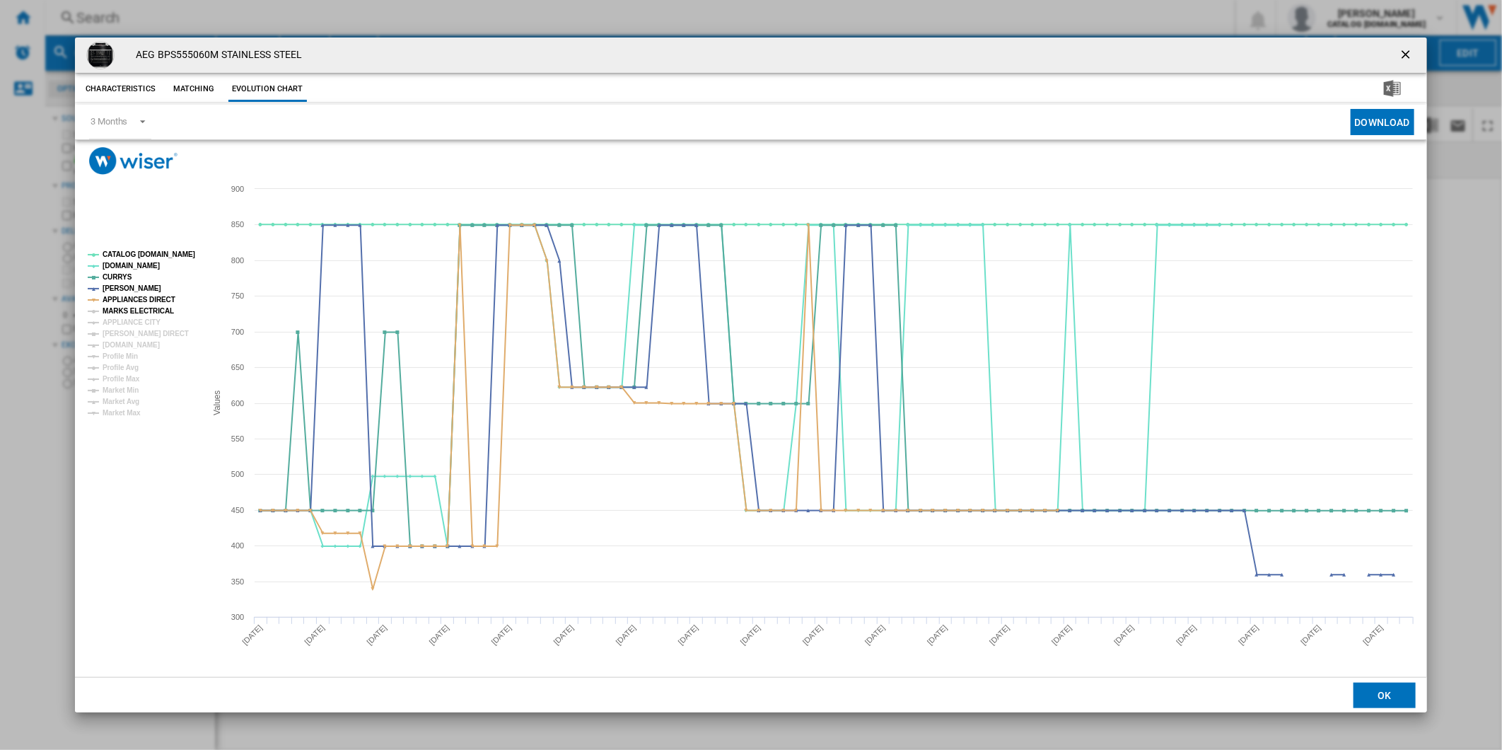
click at [139, 315] on tspan "MARKS ELECTRICAL" at bounding box center [138, 311] width 71 height 8
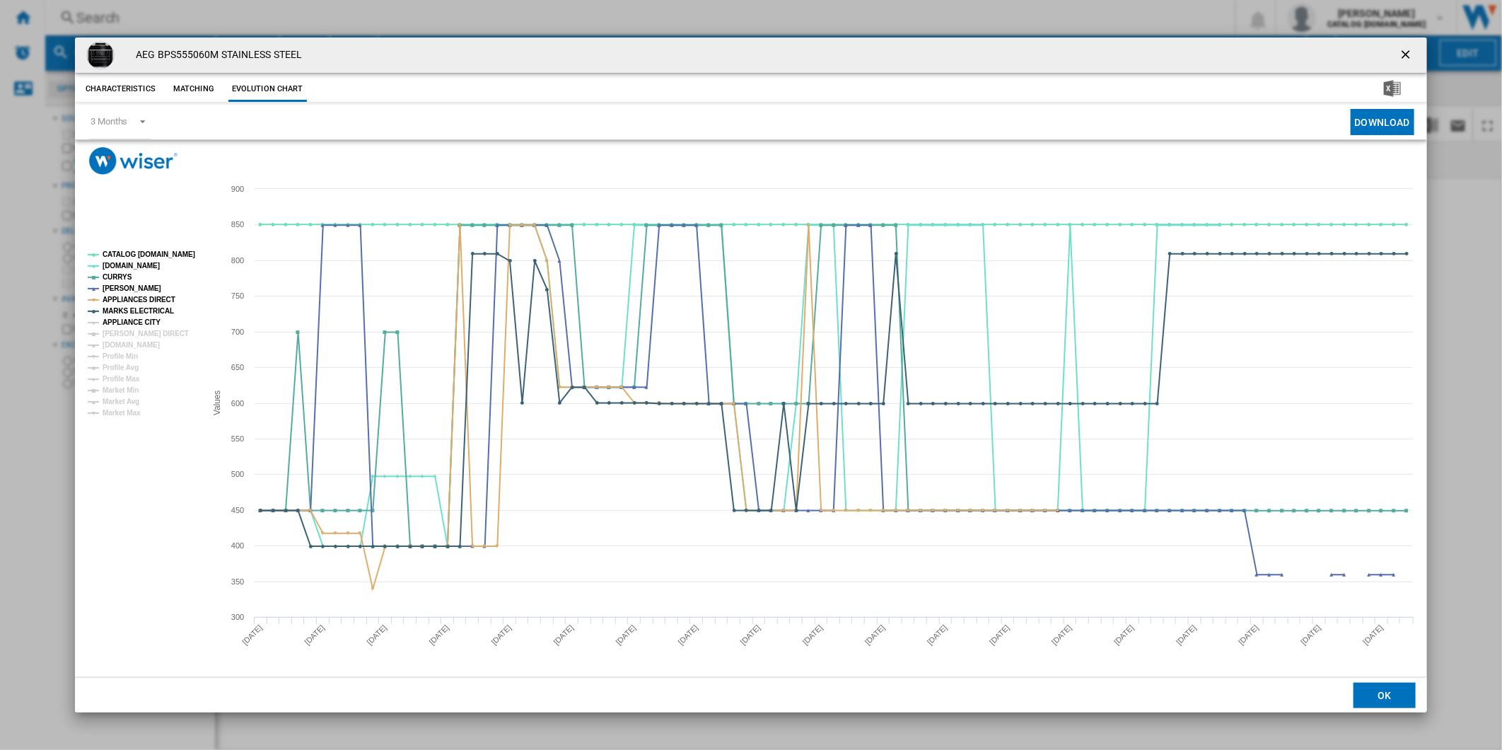
click at [136, 324] on tspan "APPLIANCE CITY" at bounding box center [132, 322] width 58 height 8
drag, startPoint x: 136, startPoint y: 335, endPoint x: 138, endPoint y: 342, distance: 7.4
click at [136, 336] on tspan "[PERSON_NAME] DIRECT" at bounding box center [146, 334] width 86 height 8
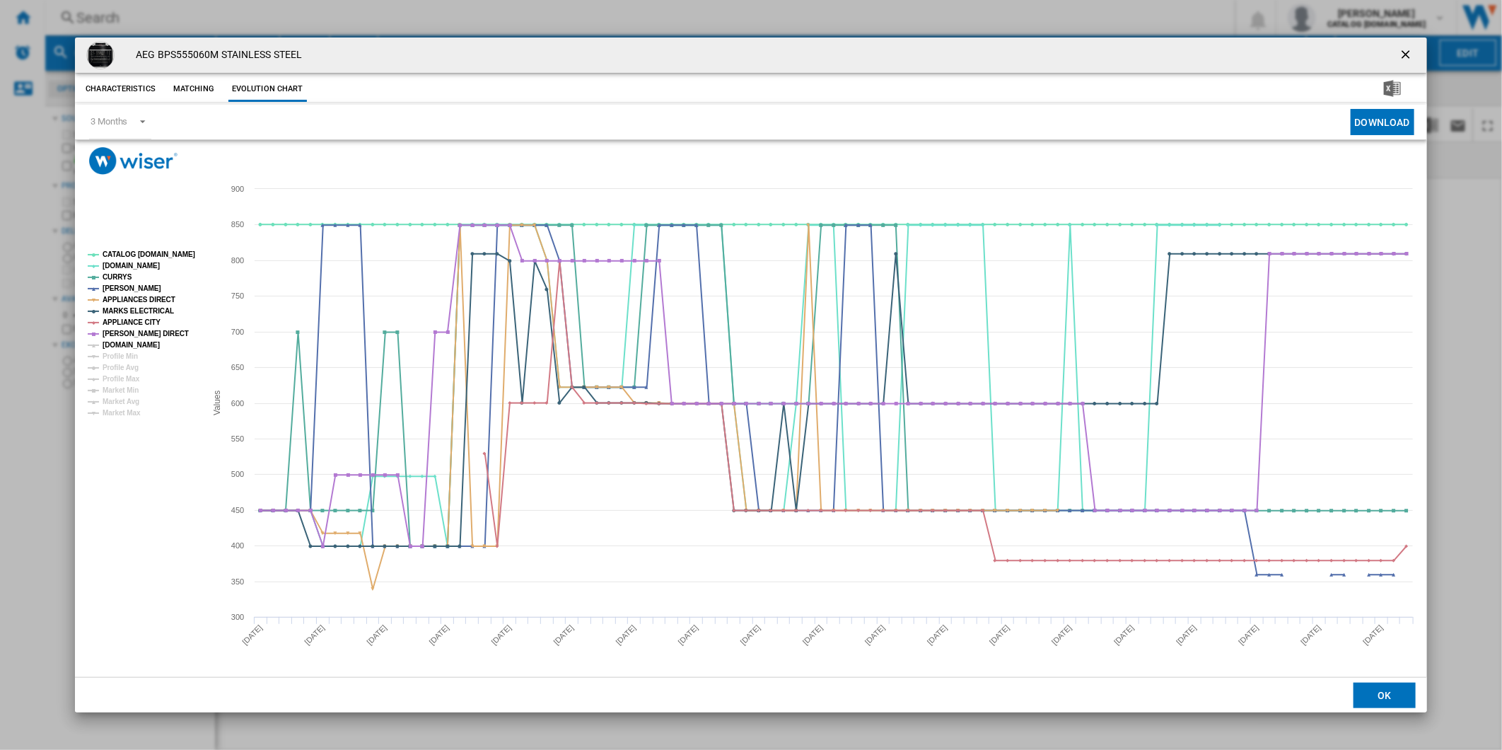
click at [139, 344] on tspan "[DOMAIN_NAME]" at bounding box center [131, 345] width 57 height 8
click at [145, 257] on tspan "CATALOG [DOMAIN_NAME]" at bounding box center [149, 254] width 93 height 8
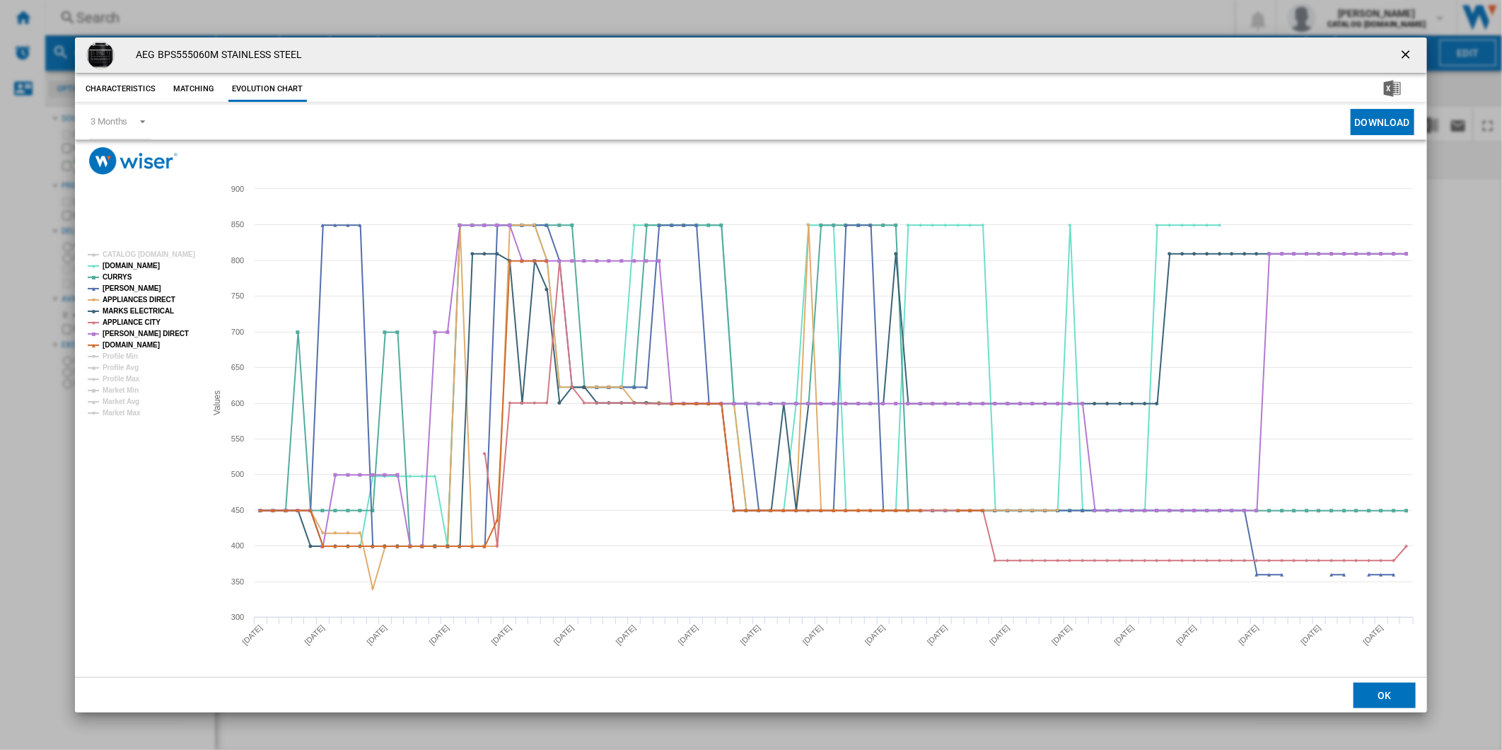
click at [145, 257] on tspan "CATALOG [DOMAIN_NAME]" at bounding box center [149, 254] width 93 height 8
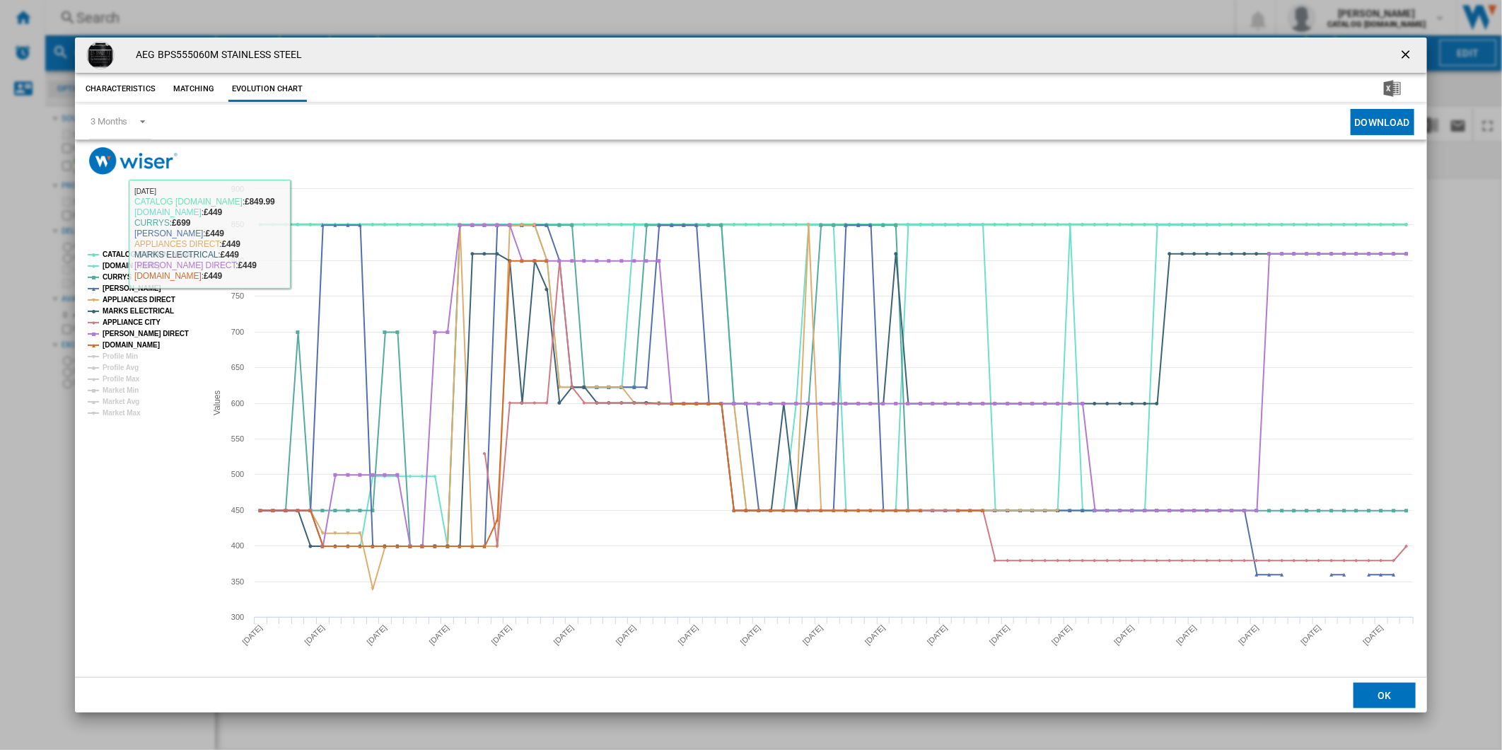
click at [146, 255] on tspan "CATALOG [DOMAIN_NAME]" at bounding box center [149, 254] width 93 height 8
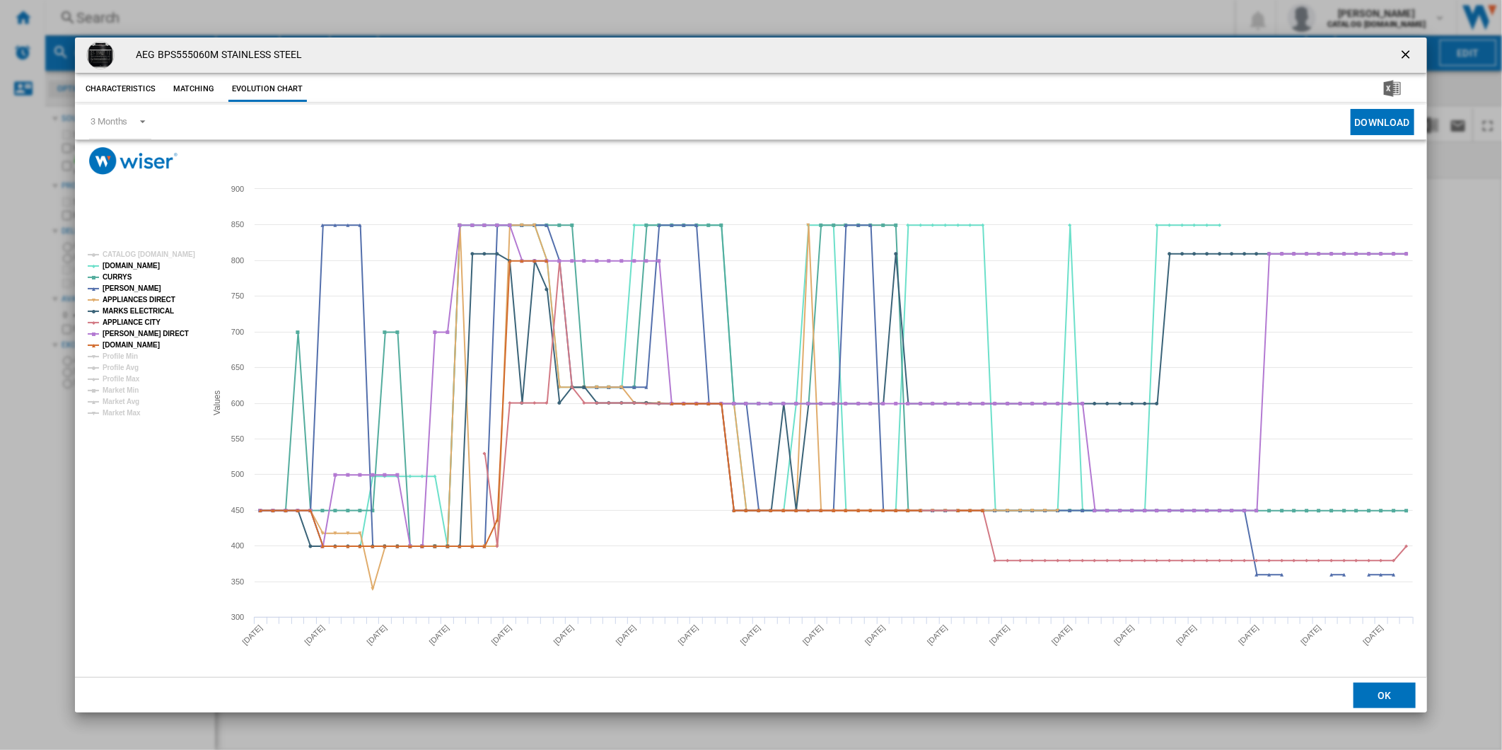
drag, startPoint x: 1415, startPoint y: 51, endPoint x: 1205, endPoint y: 37, distance: 209.8
click at [1413, 51] on ng-md-icon "getI18NText('BUTTONS.CLOSE_DIALOG')" at bounding box center [1407, 55] width 17 height 17
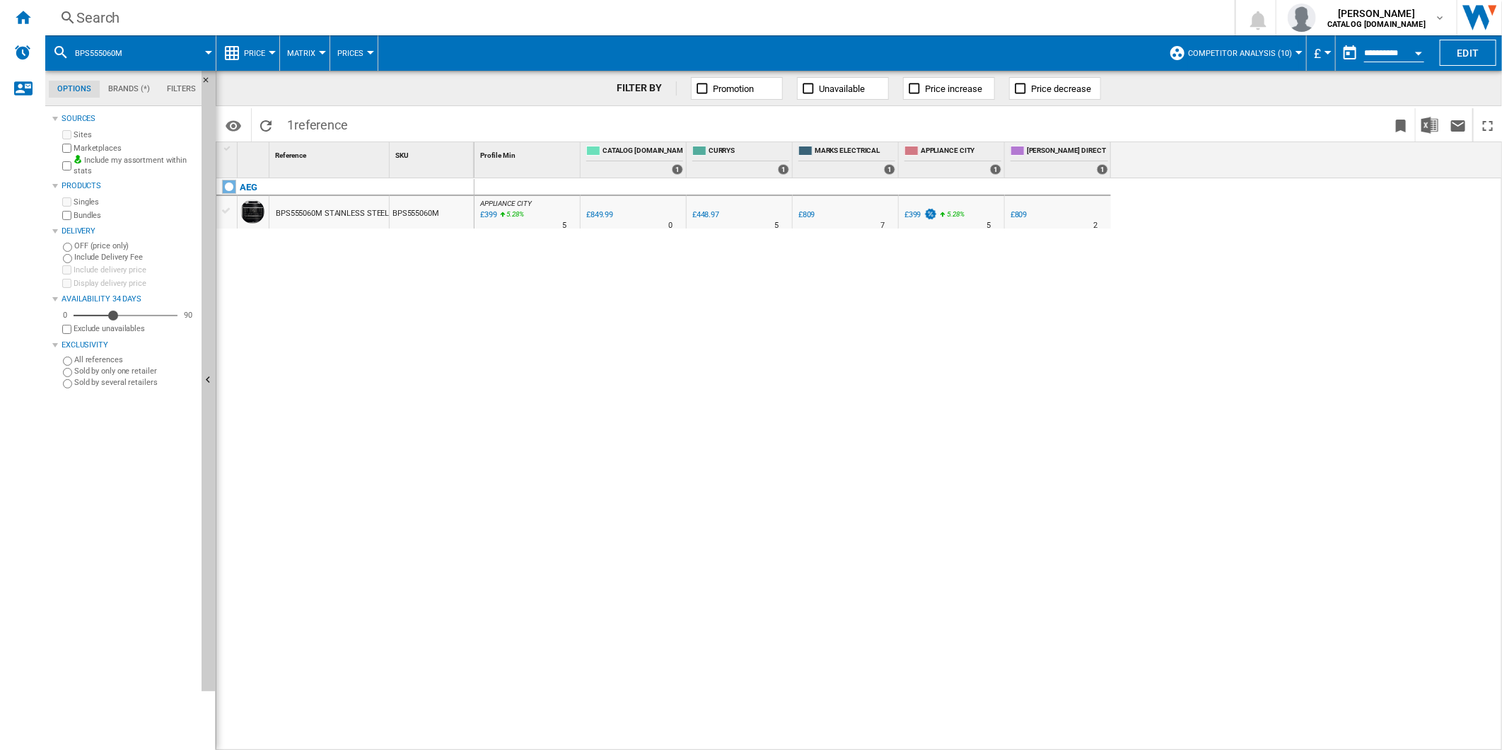
click at [801, 27] on div "Search" at bounding box center [637, 18] width 1122 height 20
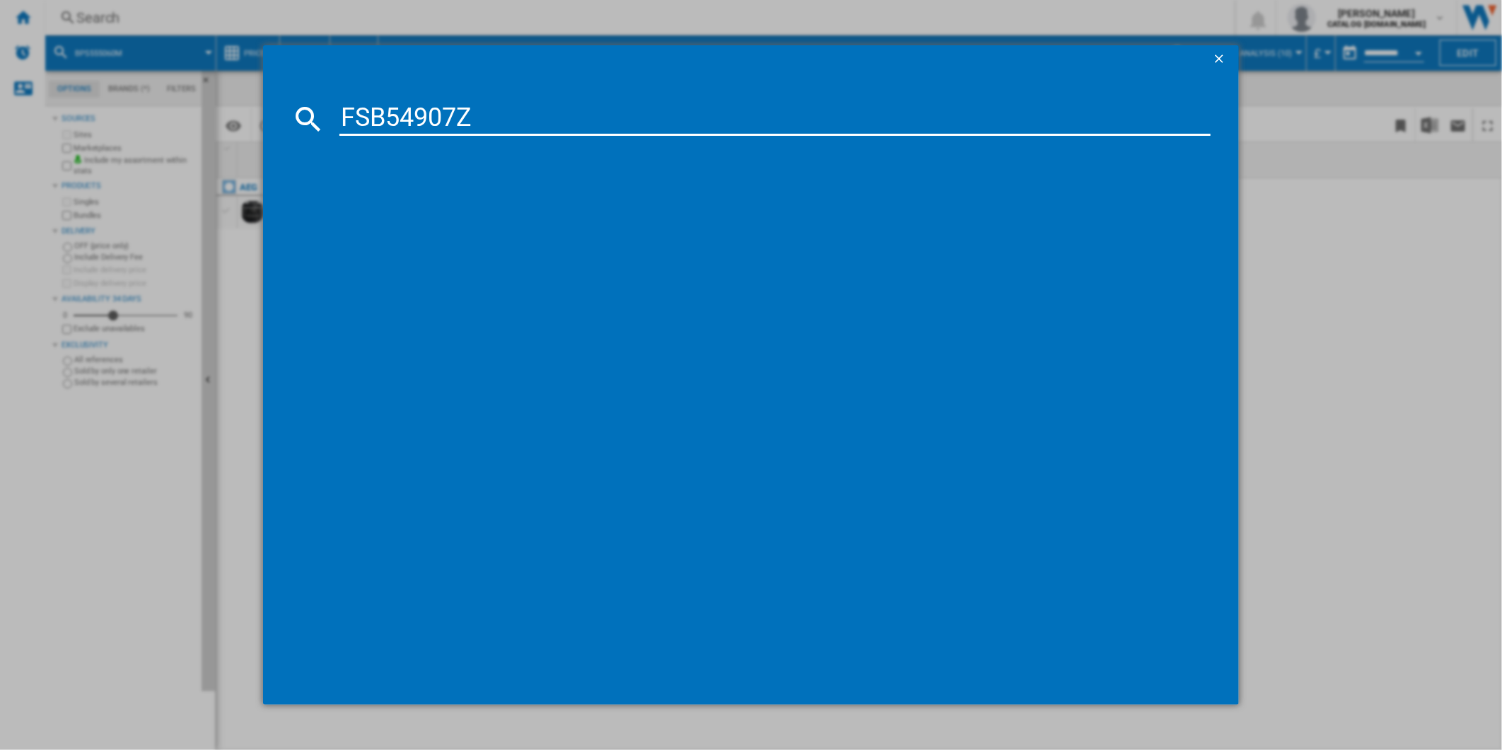
type input "FSB54907Z"
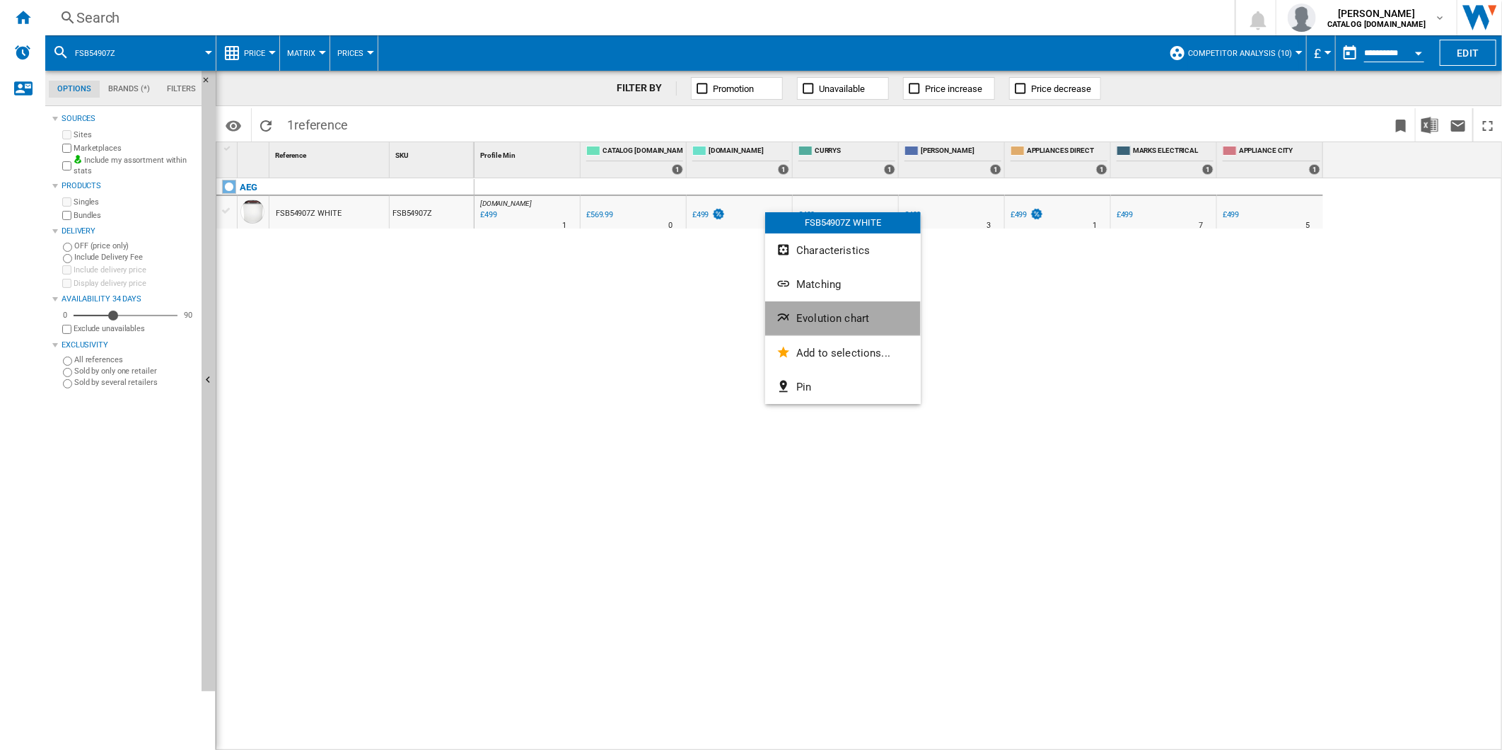
click at [825, 316] on span "Evolution chart" at bounding box center [832, 318] width 73 height 13
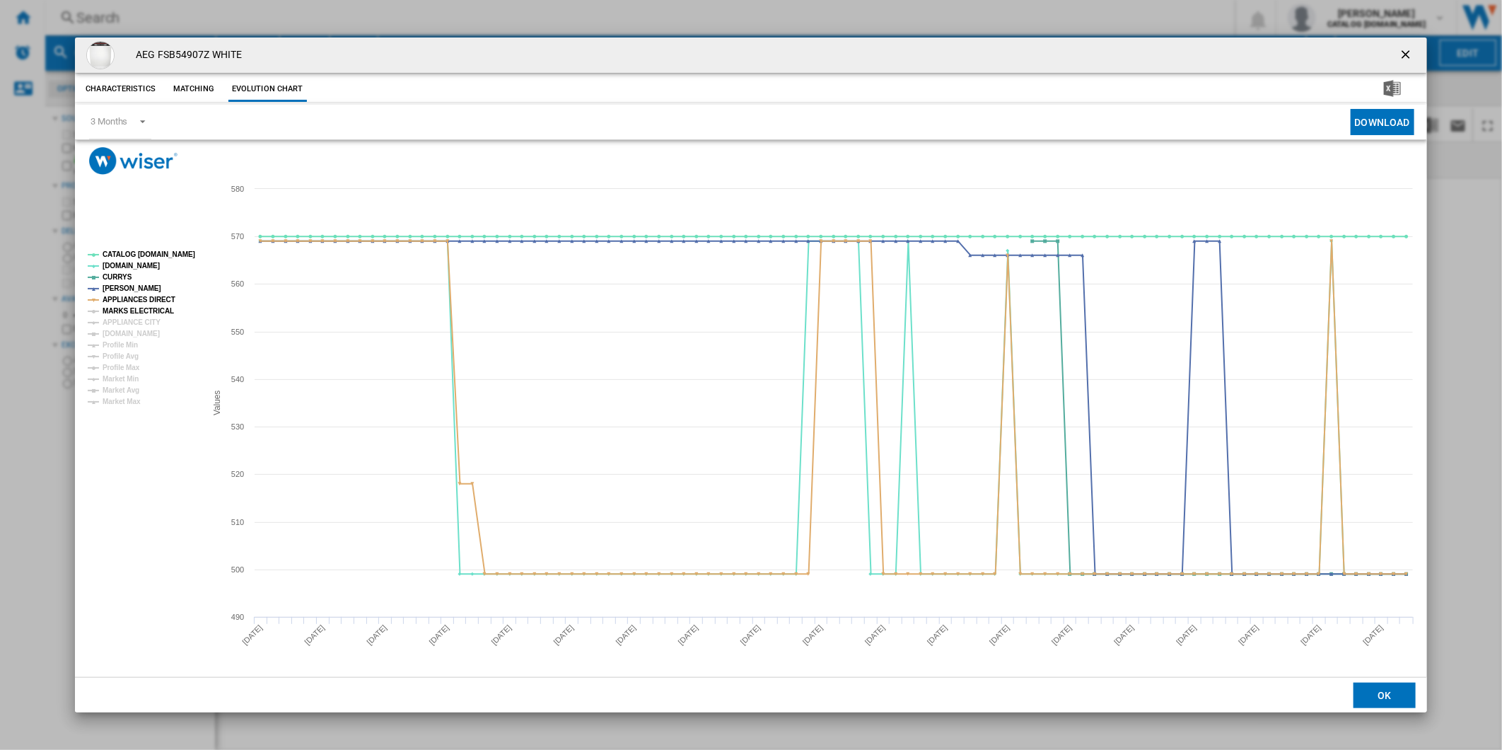
click at [133, 312] on tspan "MARKS ELECTRICAL" at bounding box center [138, 311] width 71 height 8
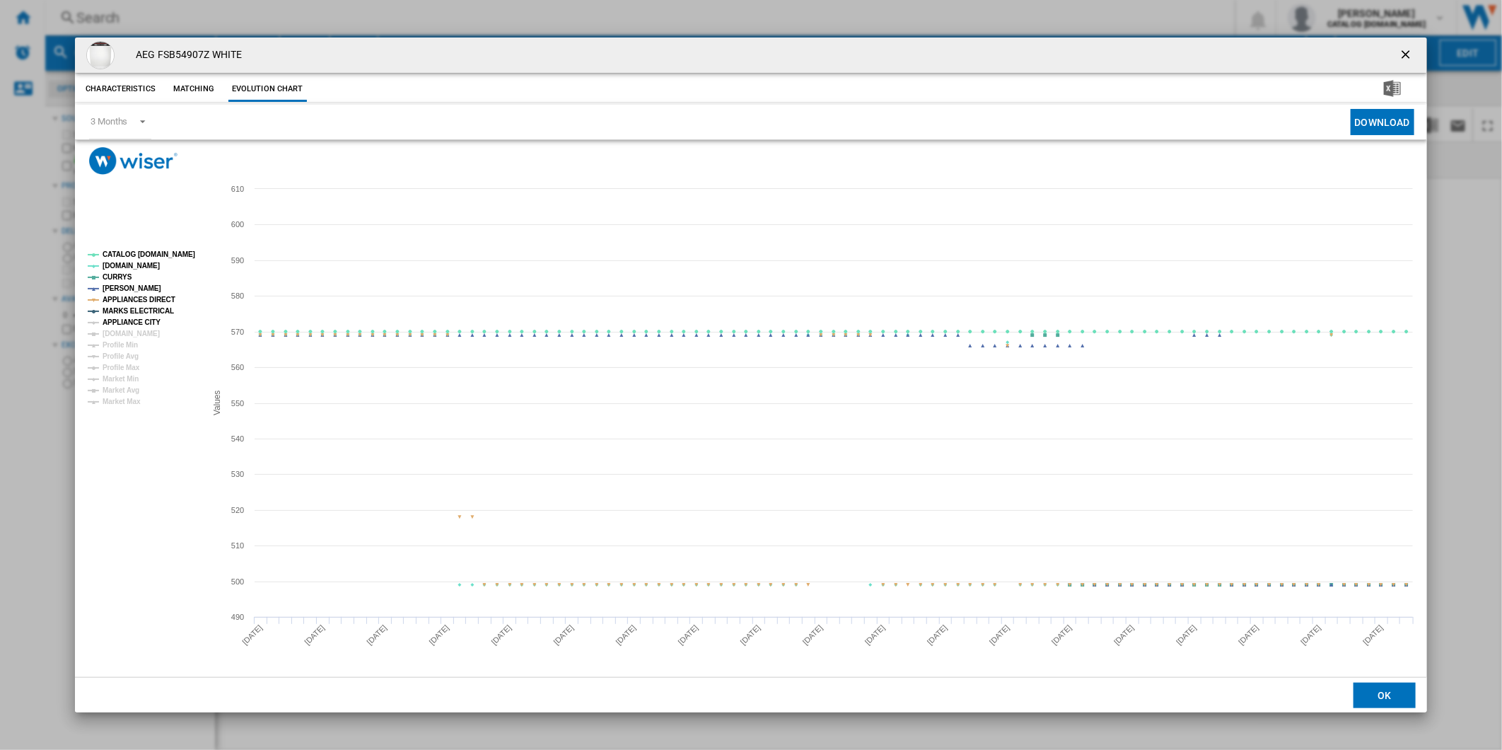
click at [134, 318] on tspan "APPLIANCE CITY" at bounding box center [132, 322] width 58 height 8
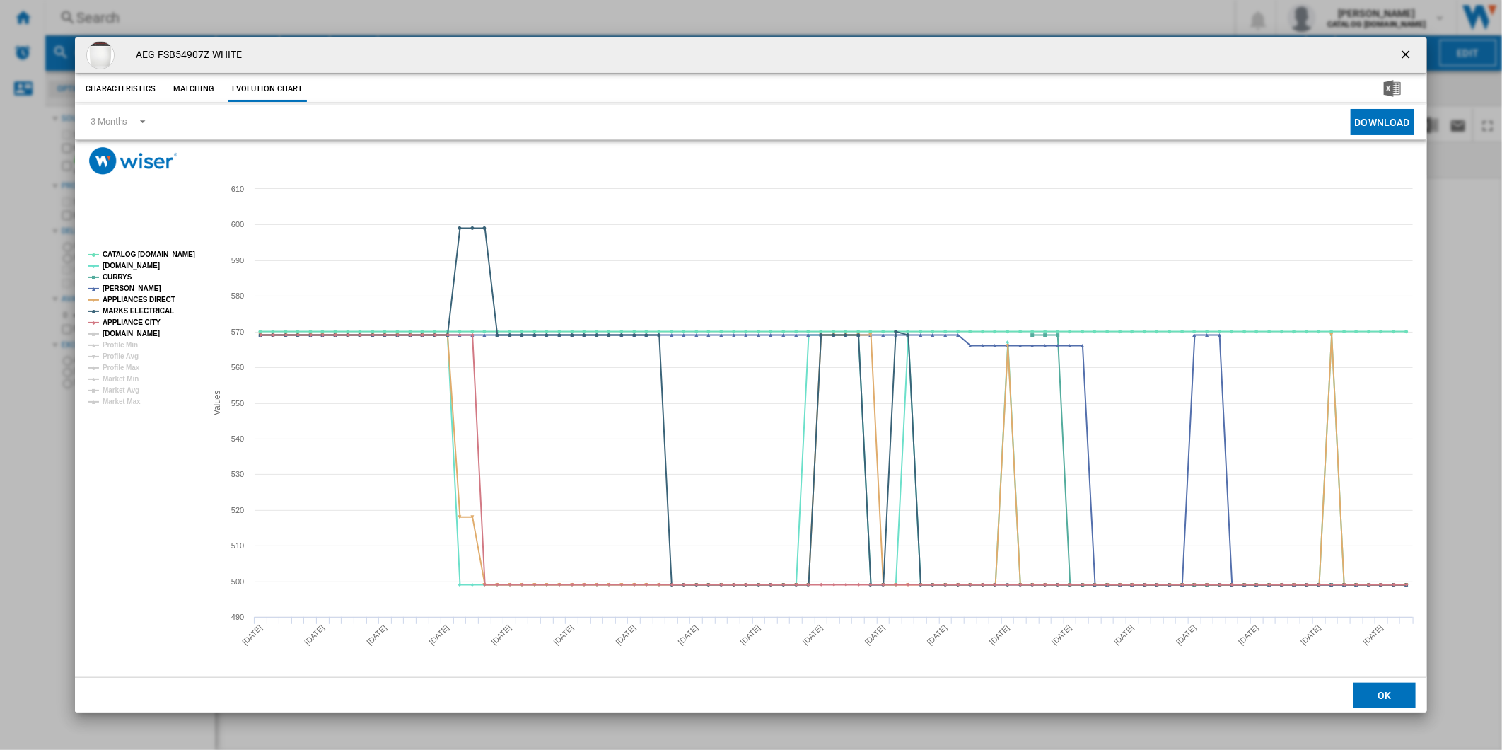
click at [123, 337] on tspan "[DOMAIN_NAME]" at bounding box center [131, 334] width 57 height 8
click at [150, 253] on tspan "CATALOG [DOMAIN_NAME]" at bounding box center [149, 254] width 93 height 8
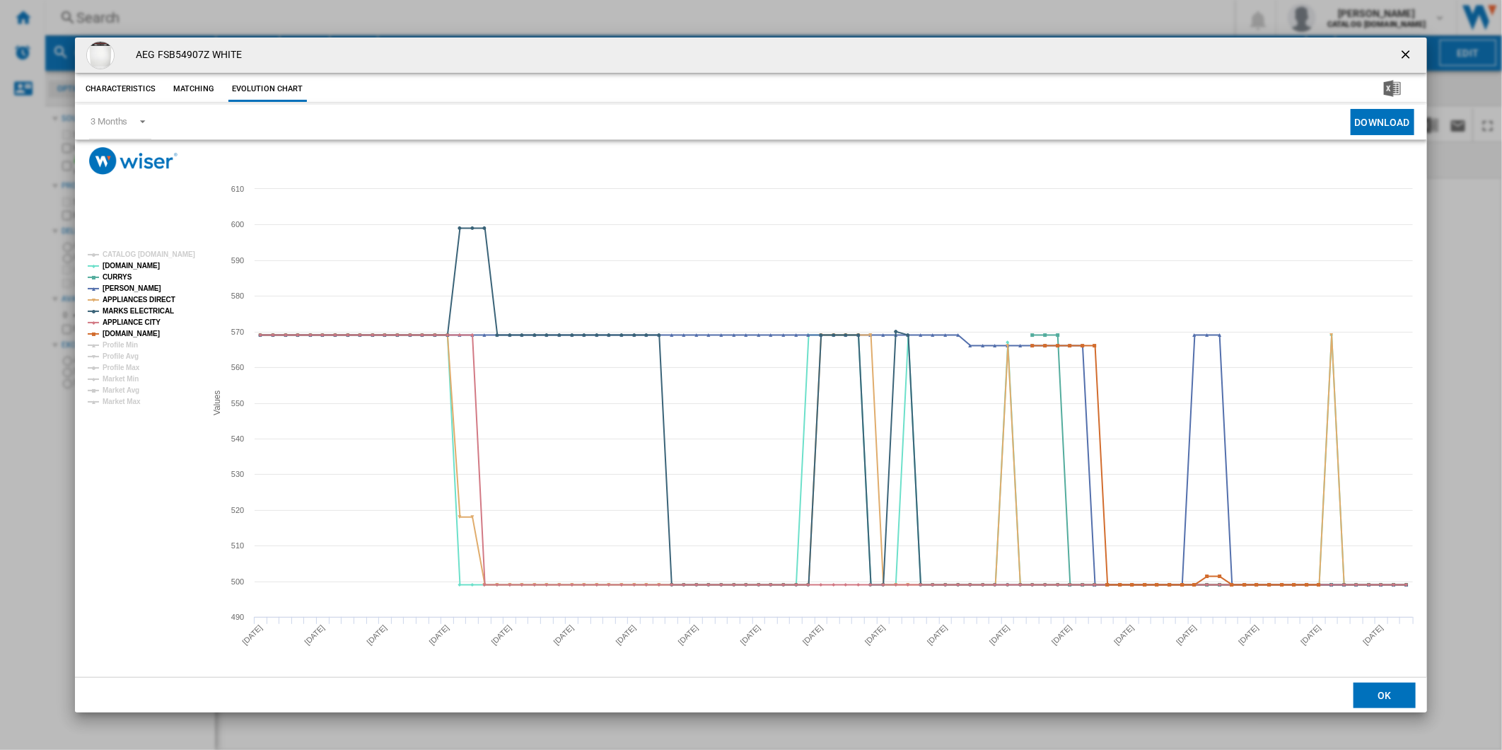
drag, startPoint x: 1425, startPoint y: 54, endPoint x: 1412, endPoint y: 53, distance: 12.0
click at [1425, 54] on div "AEG FSB54907Z WHITE" at bounding box center [751, 54] width 1352 height 35
click at [1405, 52] on ng-md-icon "getI18NText('BUTTONS.CLOSE_DIALOG')" at bounding box center [1407, 55] width 17 height 17
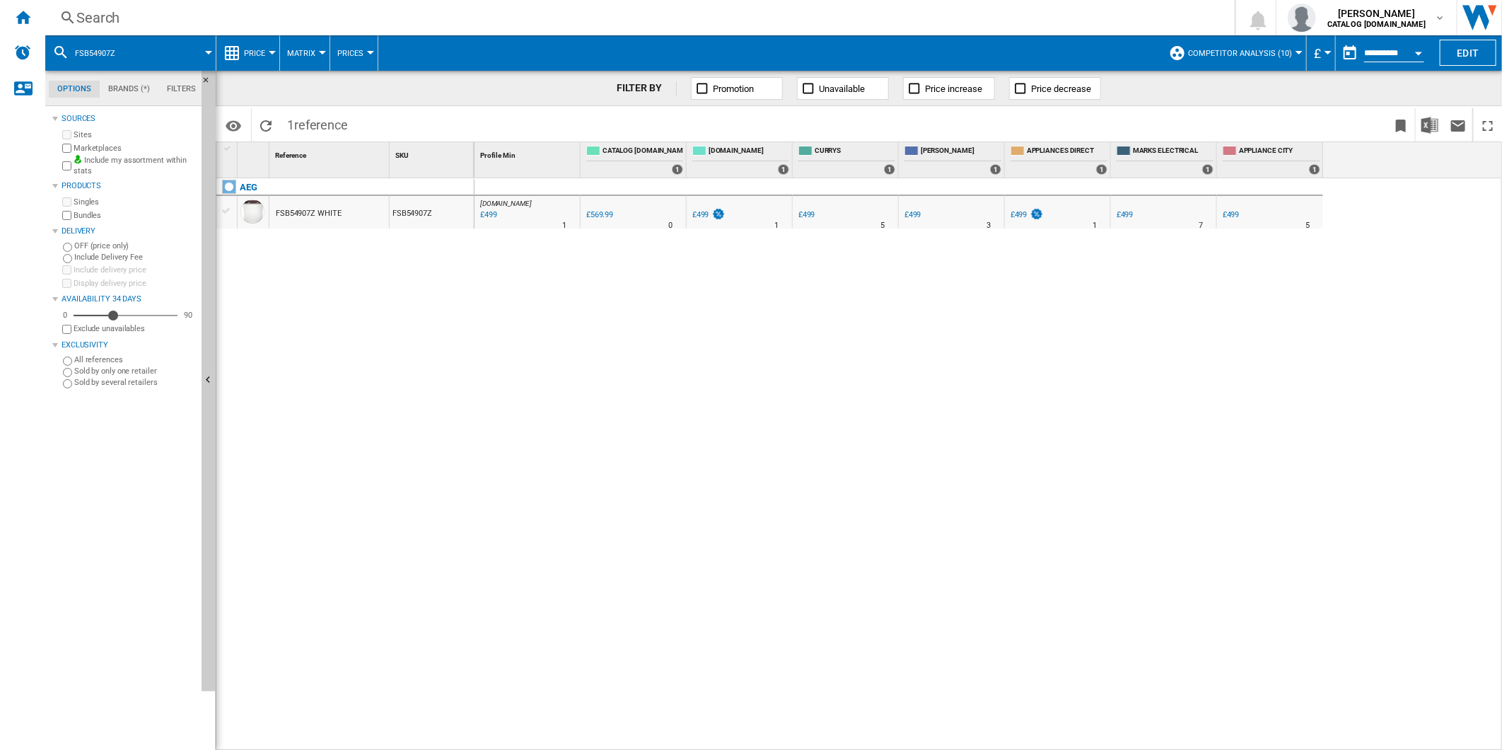
click at [839, 30] on div "Search Search 0 dharish fazil CATALOG ELECTROLUX.UK CATALOG ELECTROLUX.UK My se…" at bounding box center [773, 17] width 1457 height 35
click at [837, 23] on div "Search" at bounding box center [637, 18] width 1122 height 20
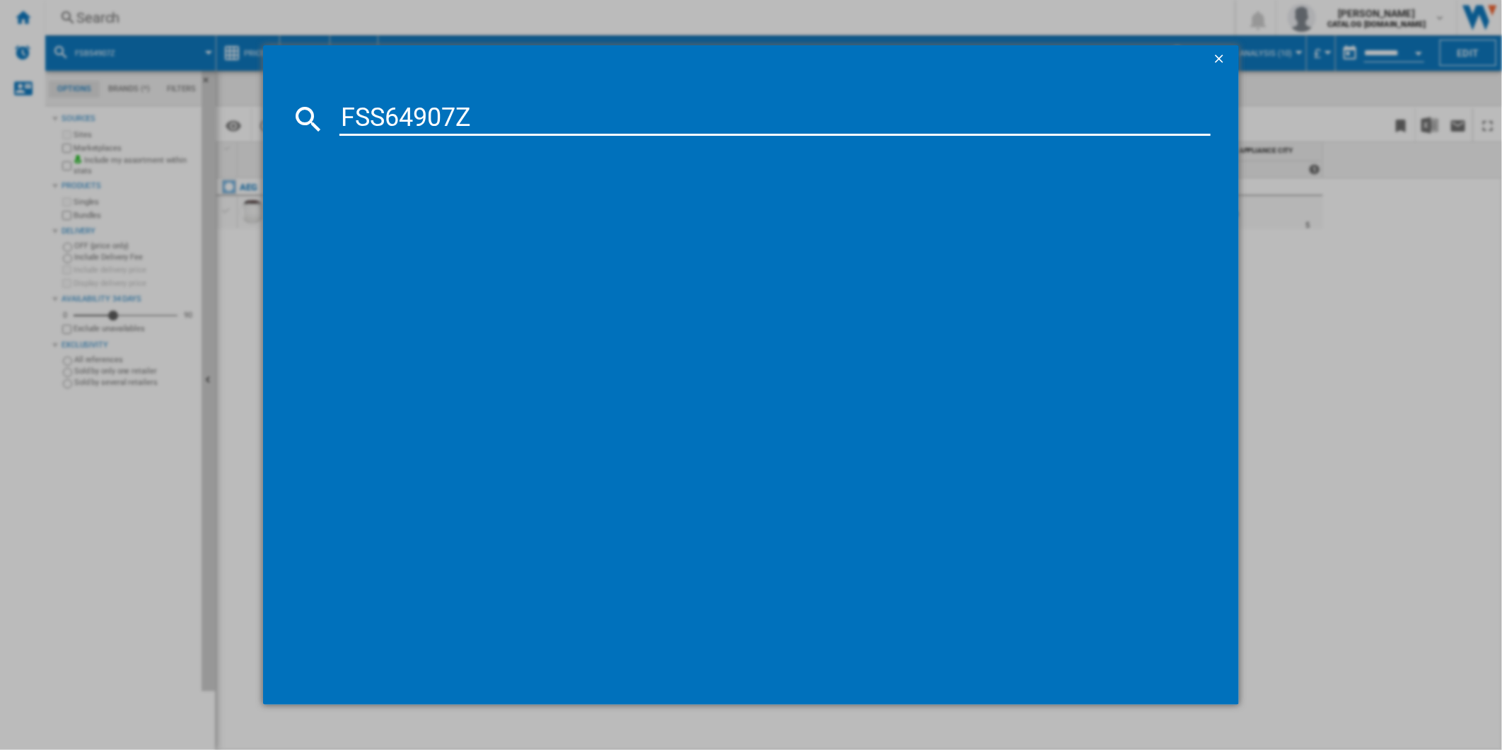
type input "FSS64907Z"
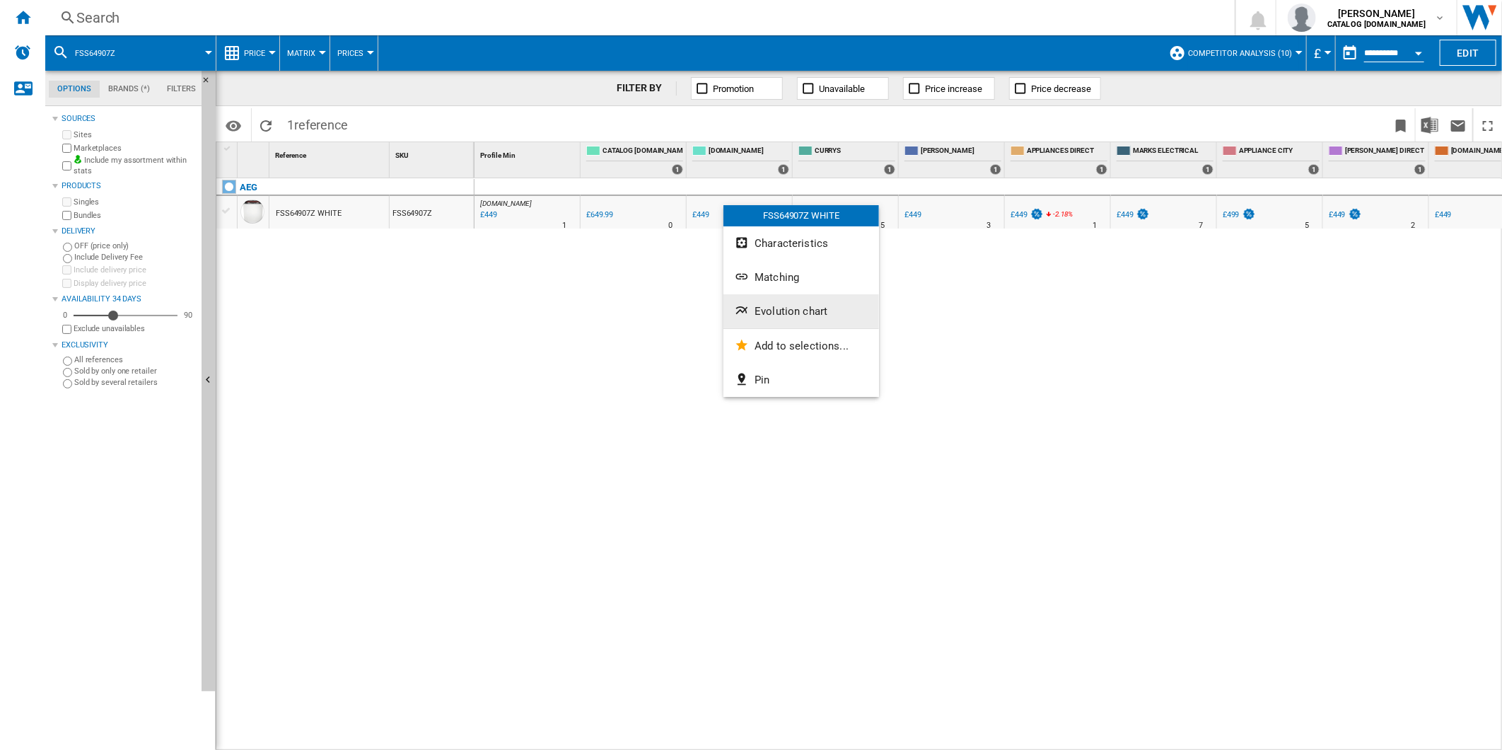
click at [816, 311] on span "Evolution chart" at bounding box center [791, 311] width 73 height 13
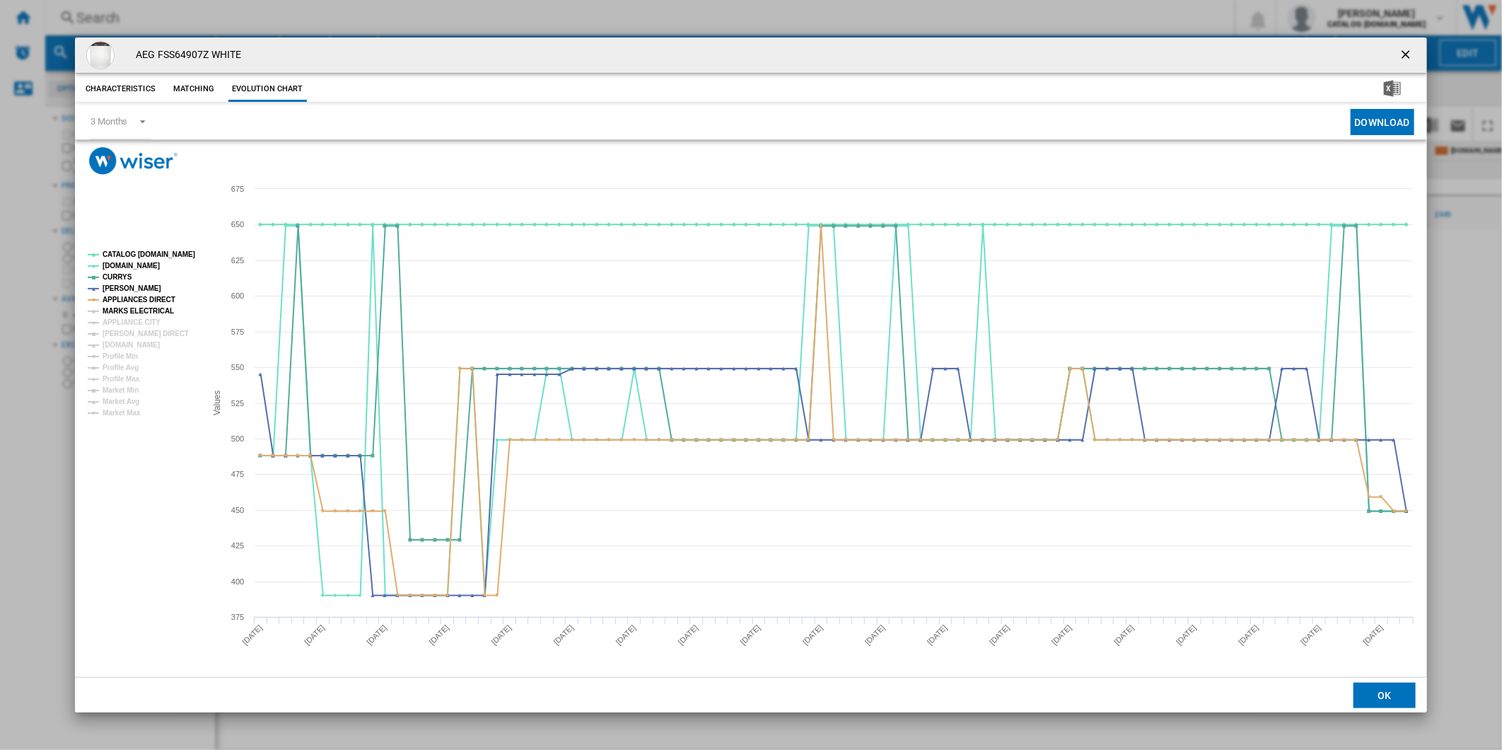
click at [153, 308] on tspan "MARKS ELECTRICAL" at bounding box center [138, 311] width 71 height 8
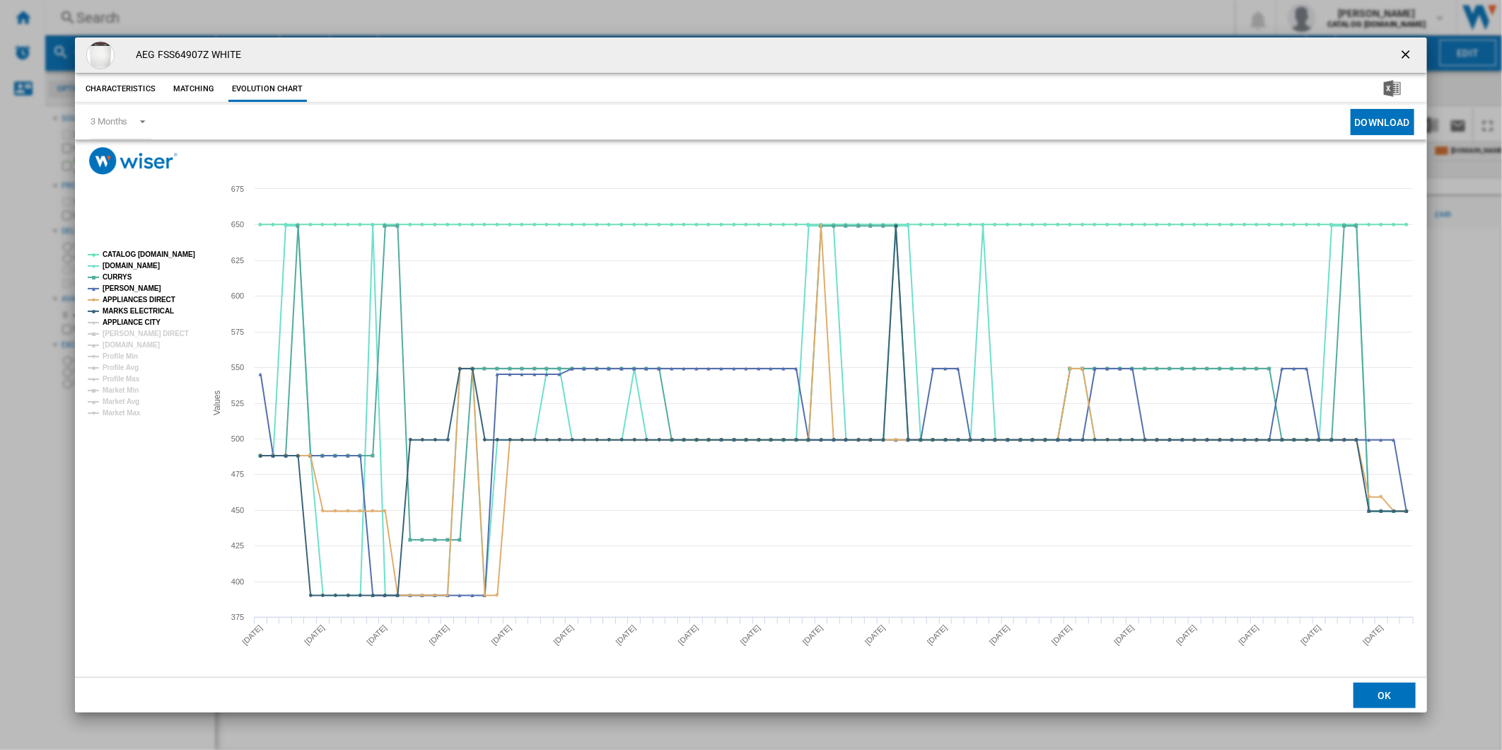
click at [139, 318] on tspan "APPLIANCE CITY" at bounding box center [132, 322] width 58 height 8
click at [139, 325] on tspan "APPLIANCE CITY" at bounding box center [132, 322] width 58 height 8
click at [133, 341] on tspan "[DOMAIN_NAME]" at bounding box center [131, 345] width 57 height 8
click at [135, 335] on tspan "[PERSON_NAME] DIRECT" at bounding box center [146, 334] width 86 height 8
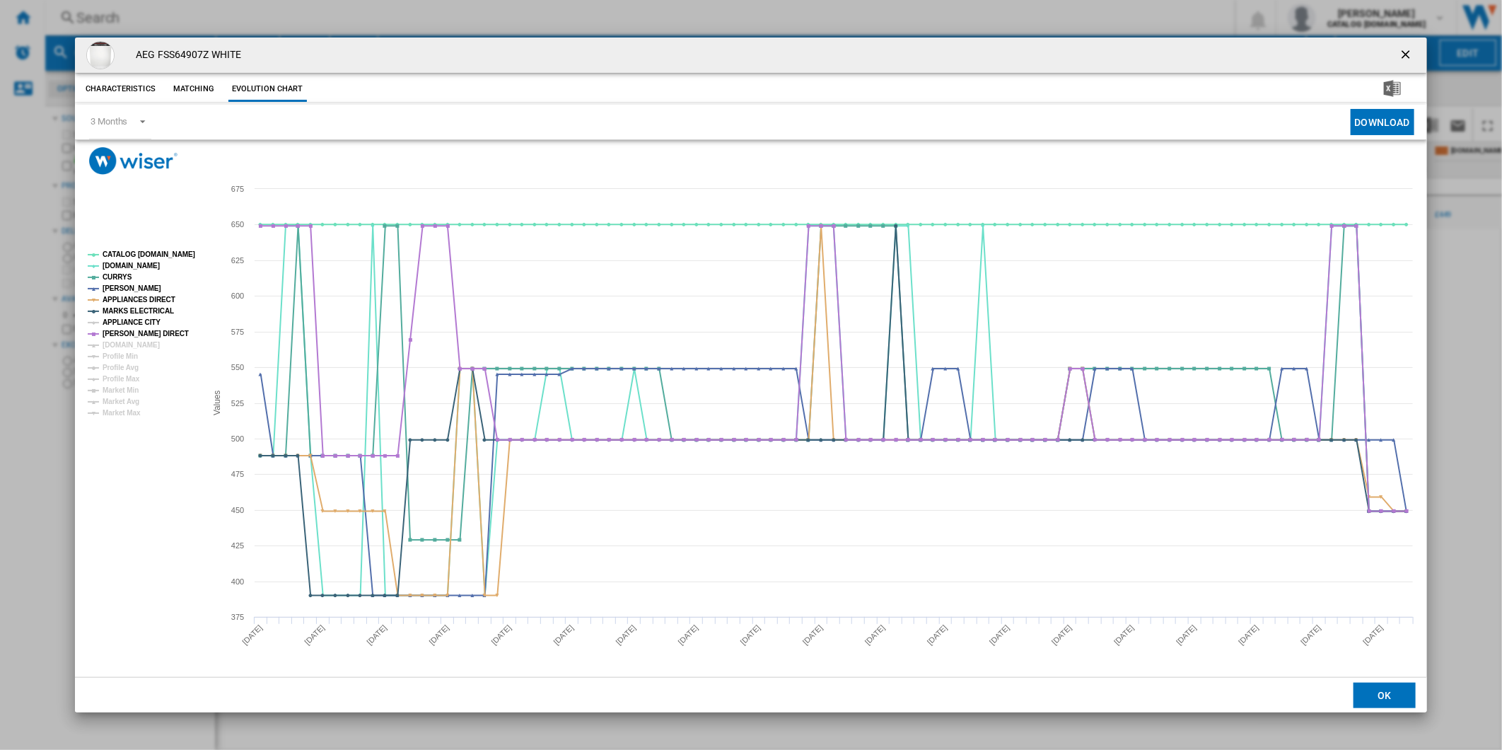
click at [135, 324] on tspan "APPLIANCE CITY" at bounding box center [132, 322] width 58 height 8
click at [136, 342] on tspan "[DOMAIN_NAME]" at bounding box center [131, 345] width 57 height 8
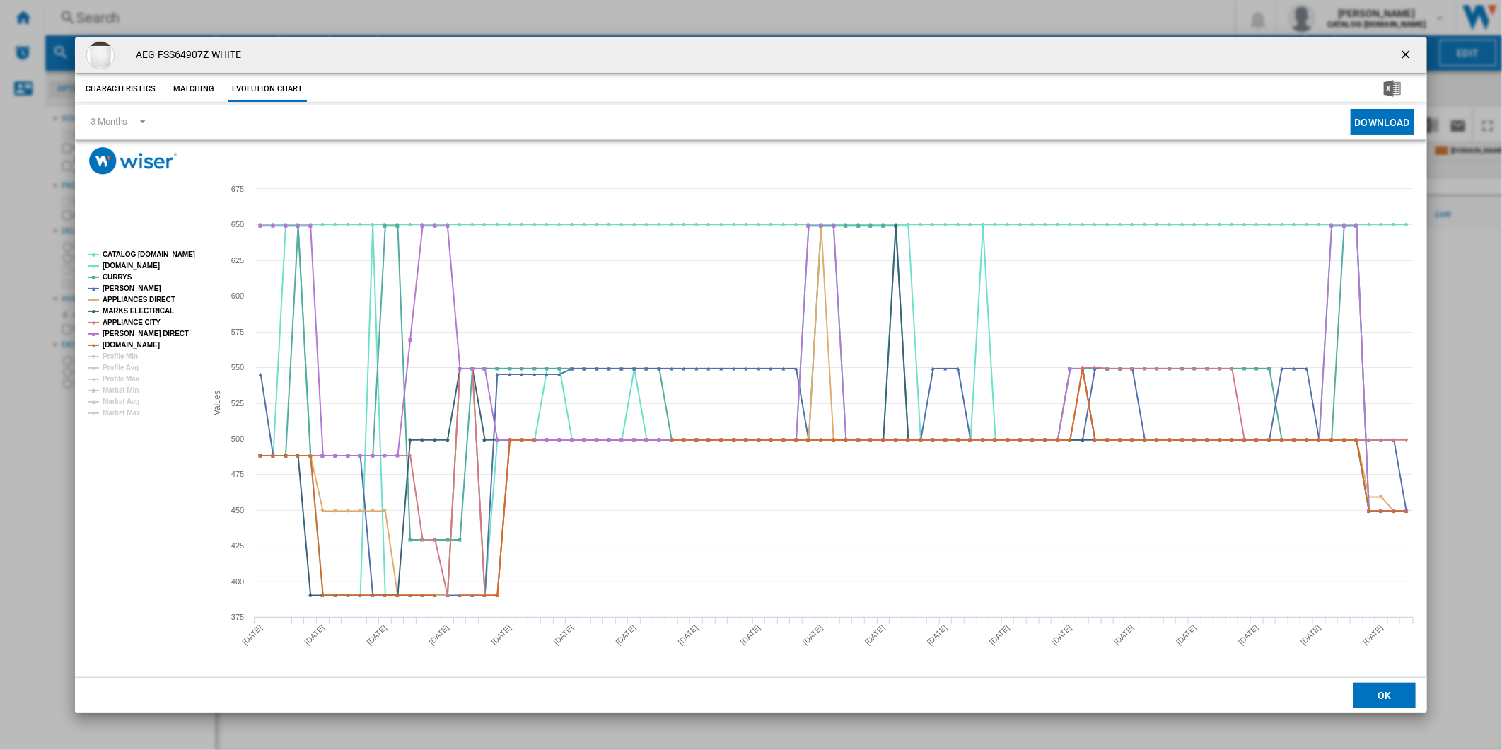
click at [149, 255] on tspan "CATALOG [DOMAIN_NAME]" at bounding box center [149, 254] width 93 height 8
drag, startPoint x: 1405, startPoint y: 44, endPoint x: 1291, endPoint y: 44, distance: 114.6
click at [1405, 44] on button "Product popup" at bounding box center [1407, 55] width 28 height 28
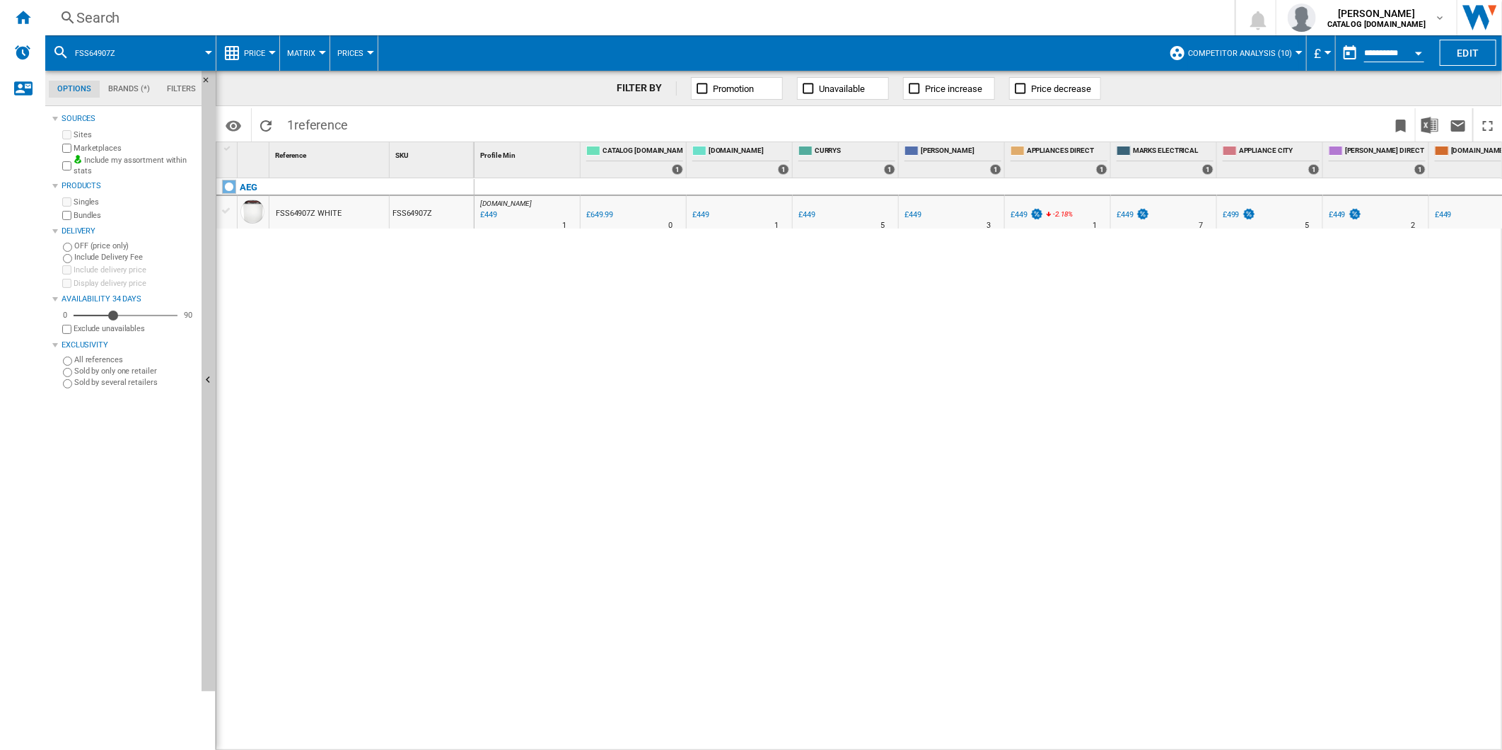
click at [799, 33] on div "Search Search 0 dharish fazil CATALOG ELECTROLUX.UK CATALOG ELECTROLUX.UK My se…" at bounding box center [773, 17] width 1457 height 35
click at [795, 27] on div "Search" at bounding box center [637, 18] width 1122 height 20
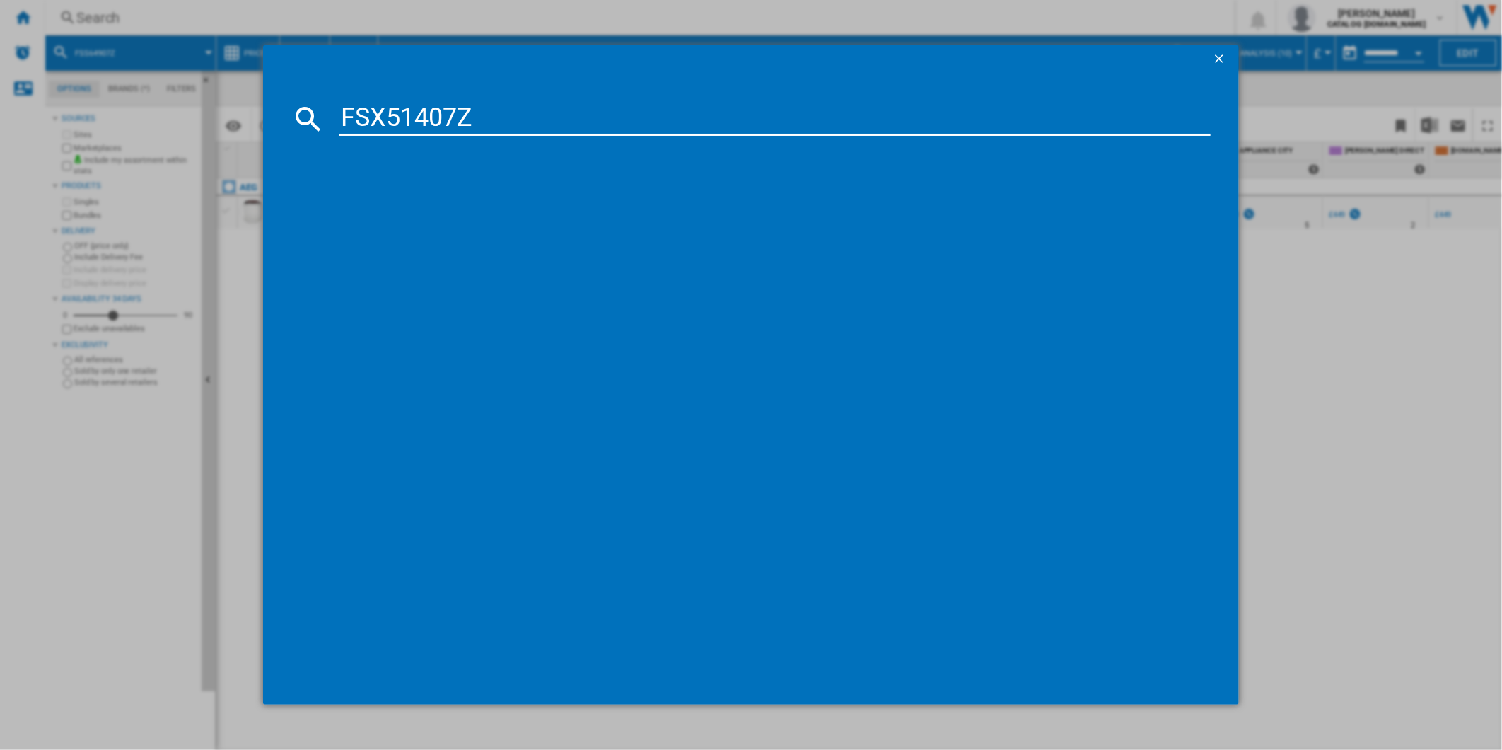
type input "FSX51407Z"
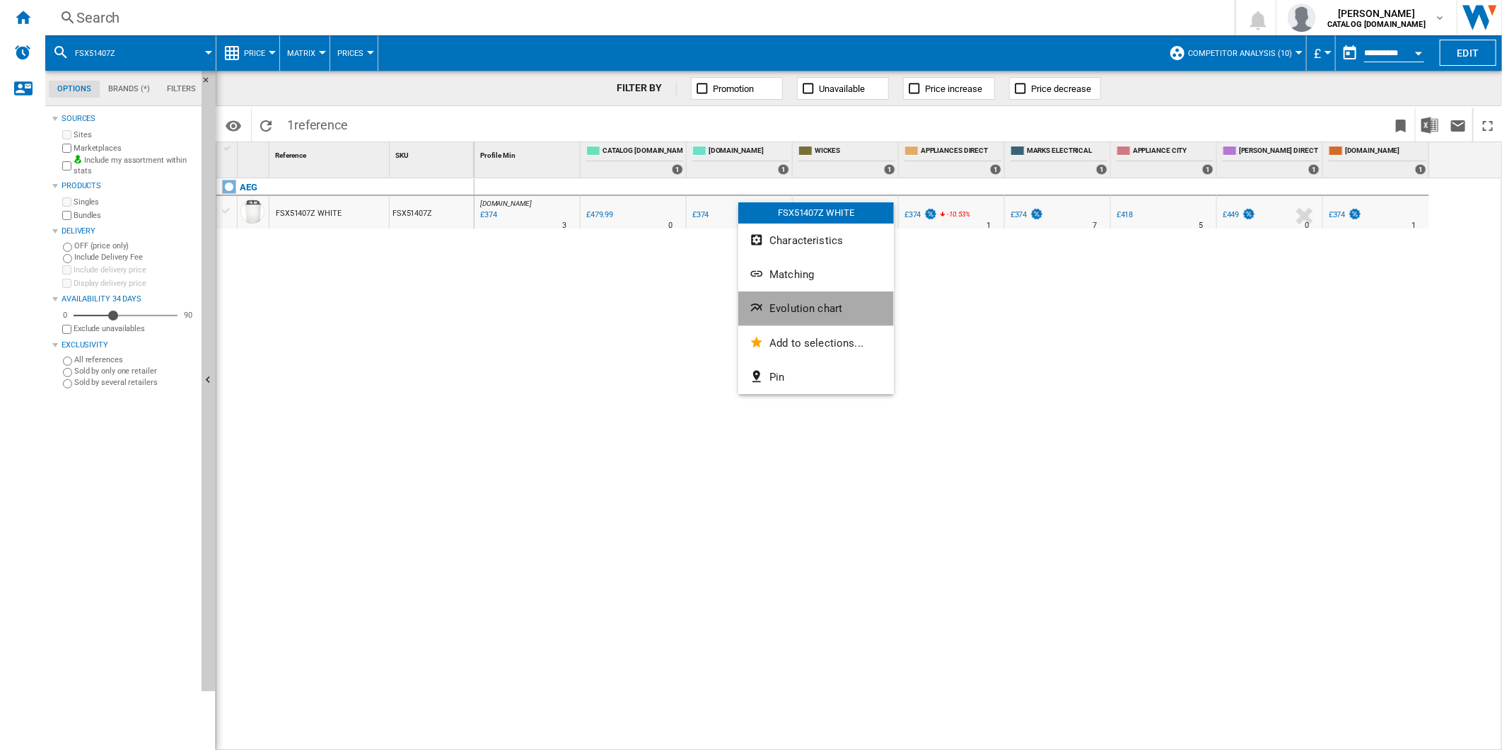
click at [767, 302] on button "Evolution chart" at bounding box center [816, 308] width 156 height 34
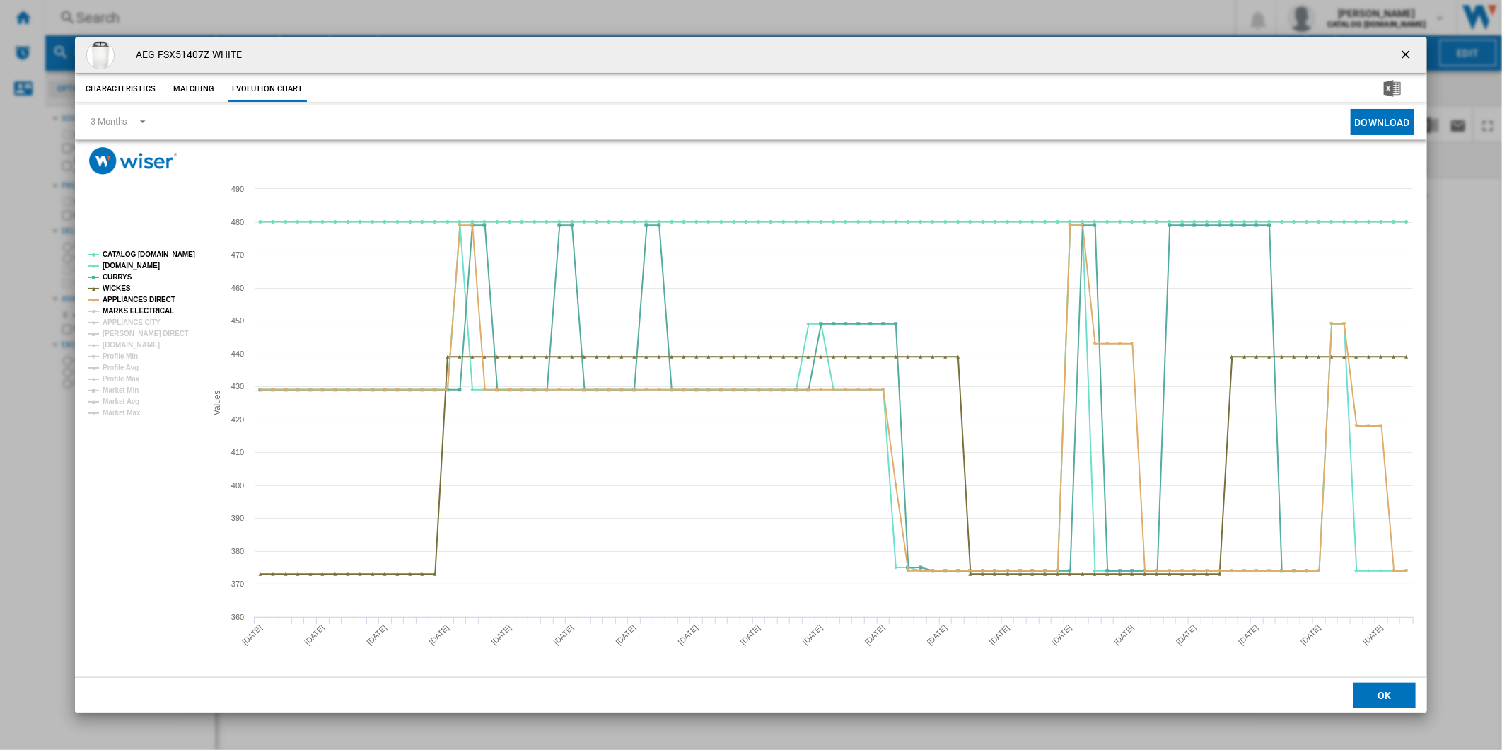
click at [149, 311] on tspan "MARKS ELECTRICAL" at bounding box center [138, 311] width 71 height 8
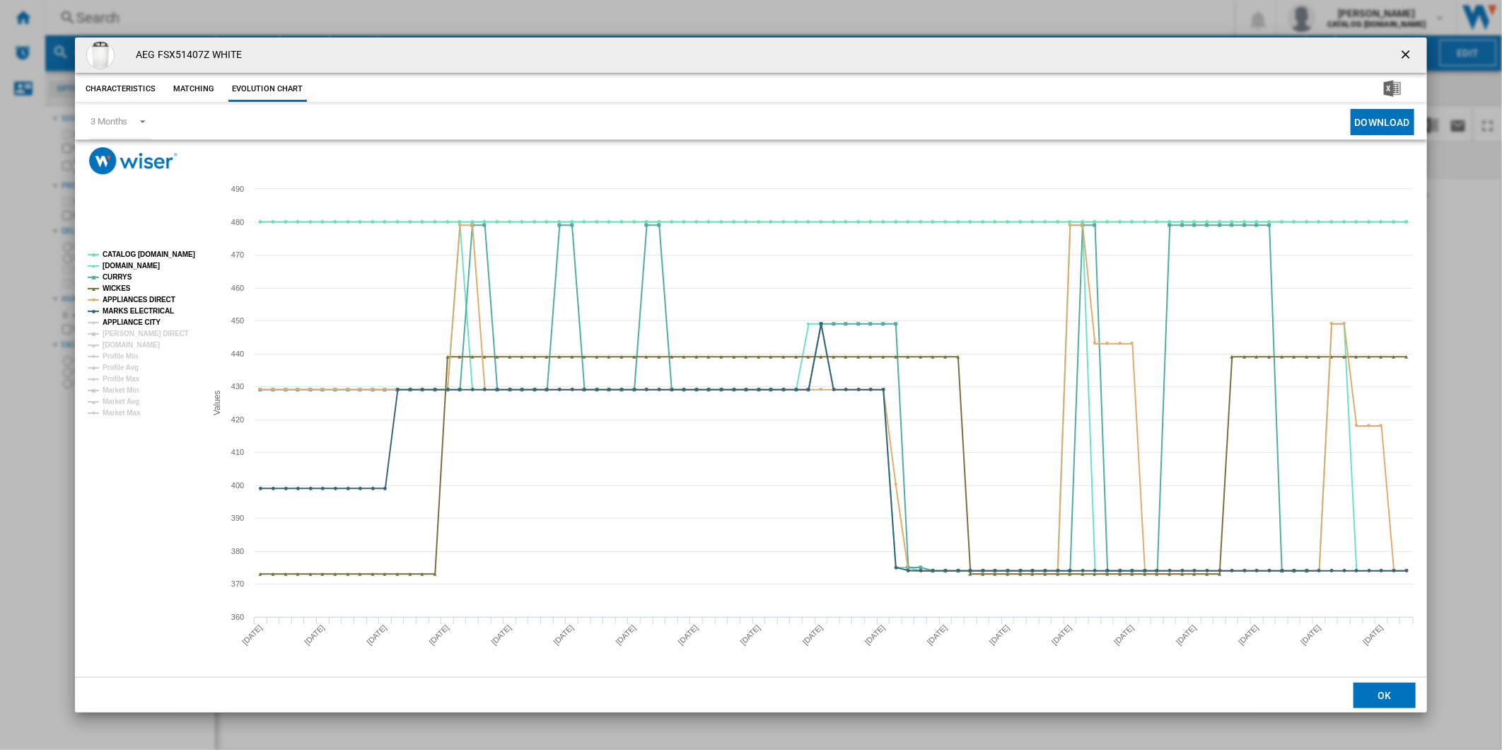
click at [145, 318] on tspan "APPLIANCE CITY" at bounding box center [132, 322] width 58 height 8
click at [139, 336] on tspan "[PERSON_NAME] DIRECT" at bounding box center [146, 334] width 86 height 8
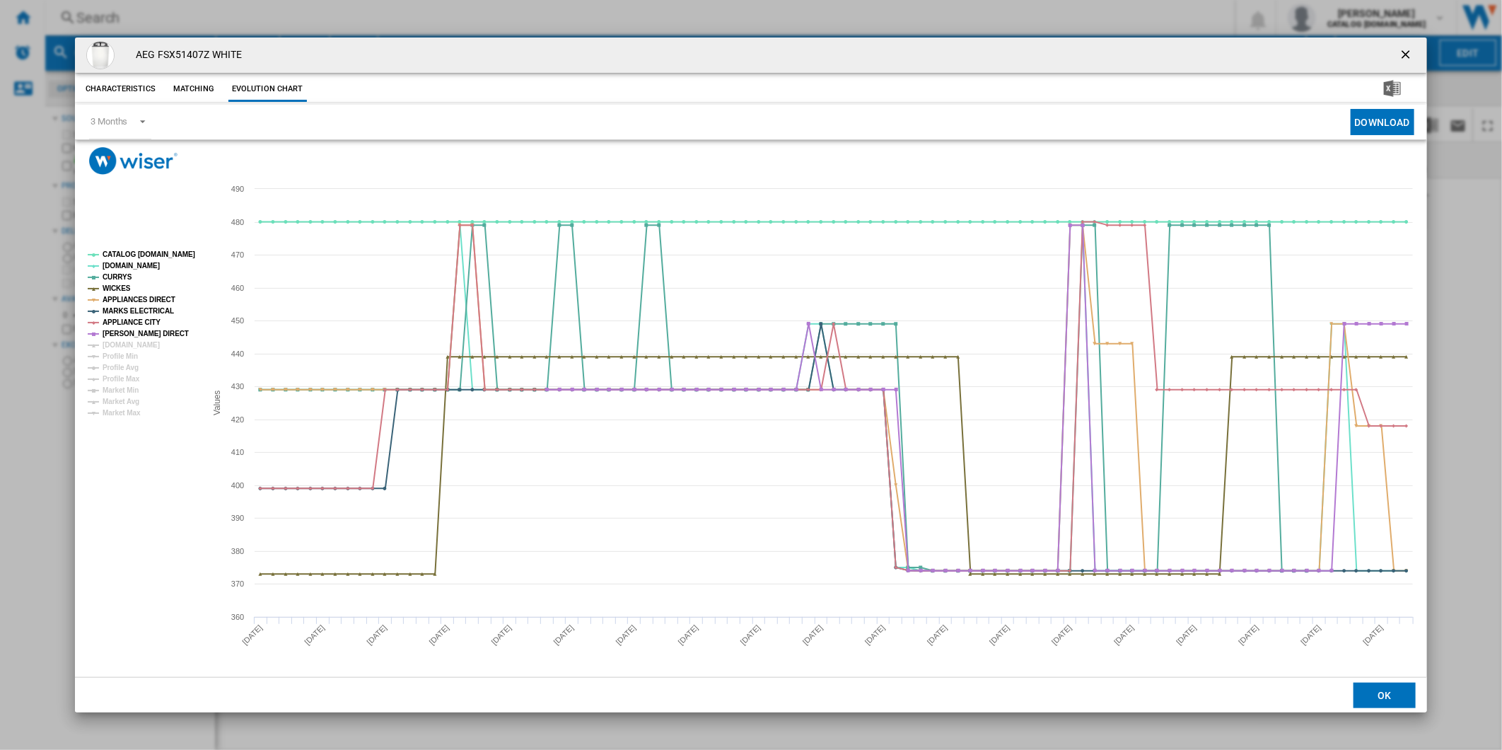
click at [137, 344] on tspan "[DOMAIN_NAME]" at bounding box center [131, 345] width 57 height 8
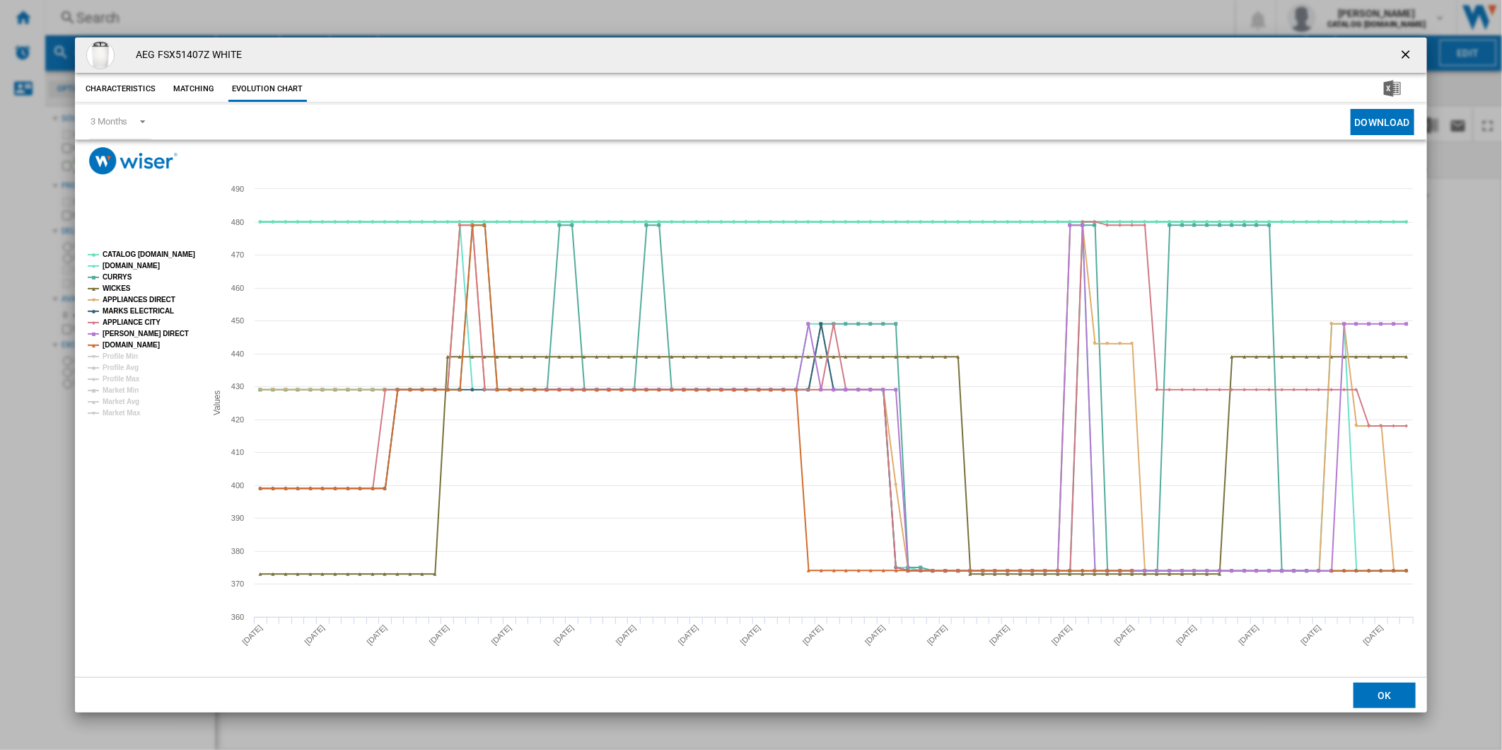
click at [146, 253] on tspan "CATALOG [DOMAIN_NAME]" at bounding box center [149, 254] width 93 height 8
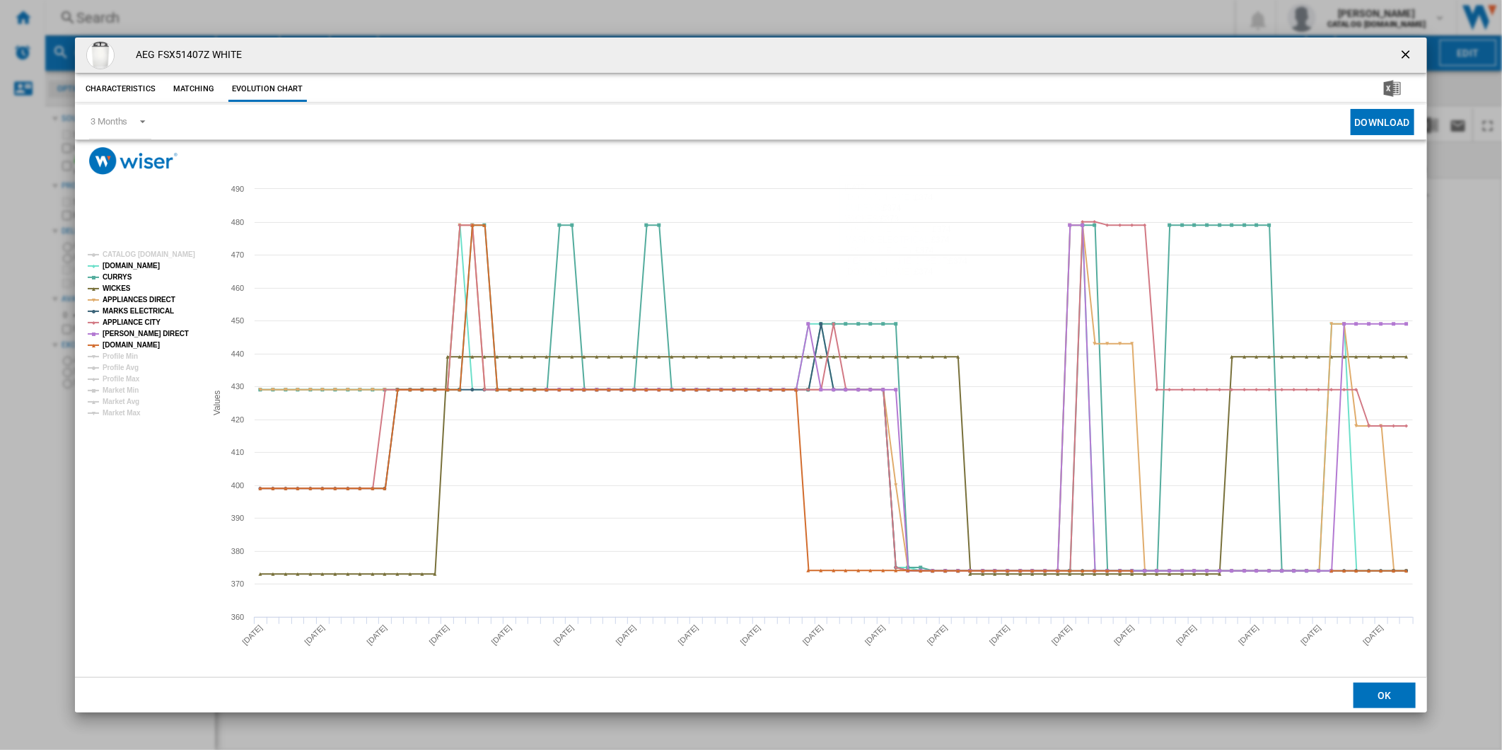
click at [1403, 53] on ng-md-icon "getI18NText('BUTTONS.CLOSE_DIALOG')" at bounding box center [1407, 55] width 17 height 17
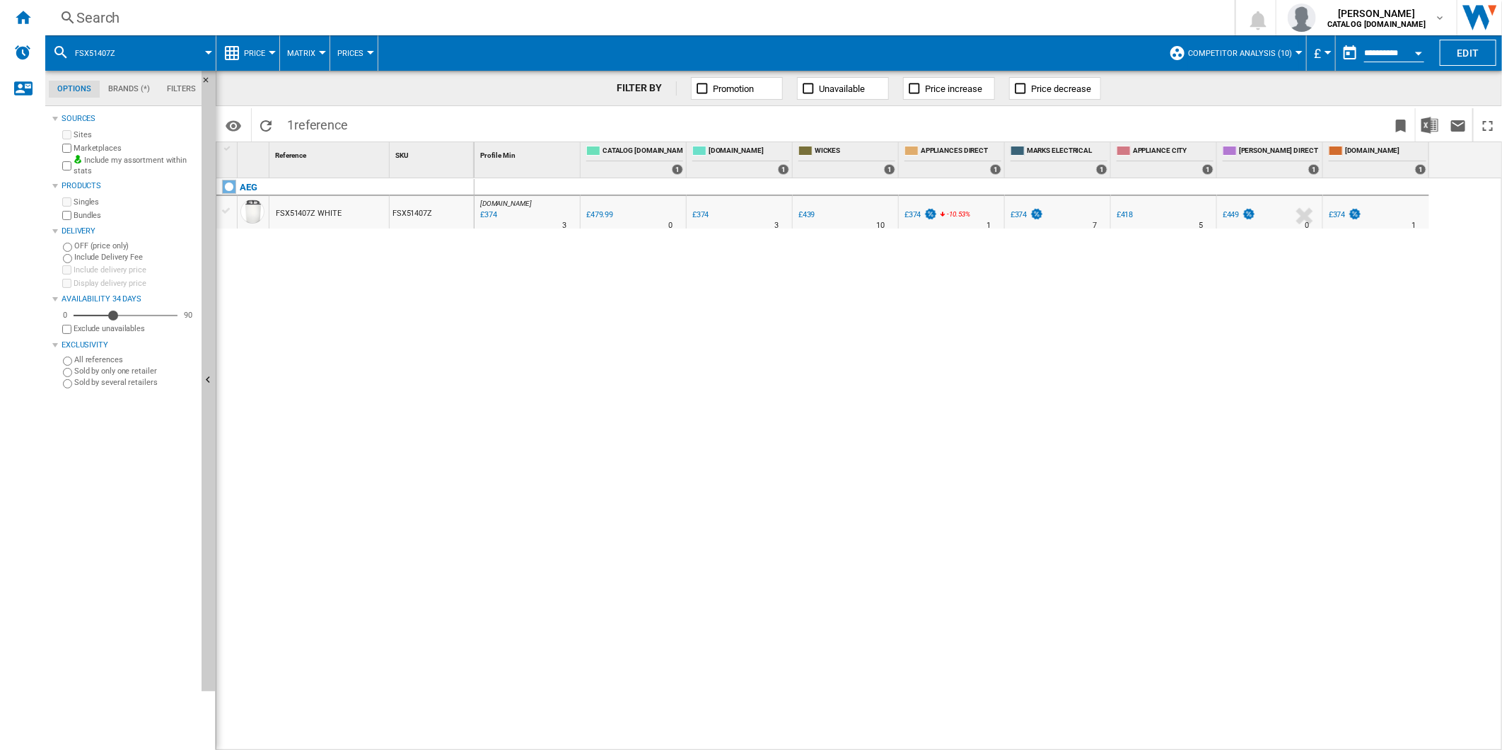
click at [1346, 214] on div "£374" at bounding box center [1344, 215] width 35 height 14
click at [584, 12] on div "Search" at bounding box center [637, 18] width 1122 height 20
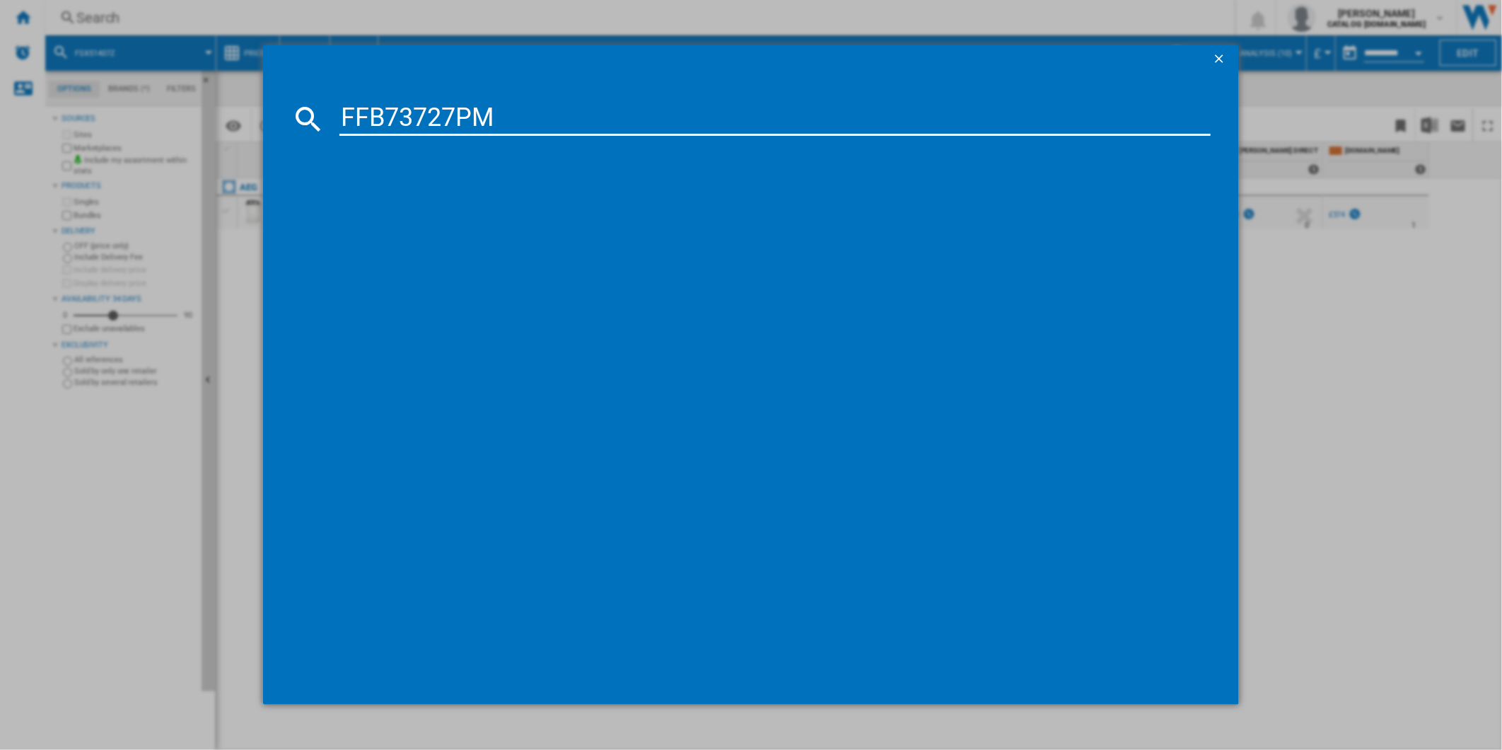
type input "FFB73727PM"
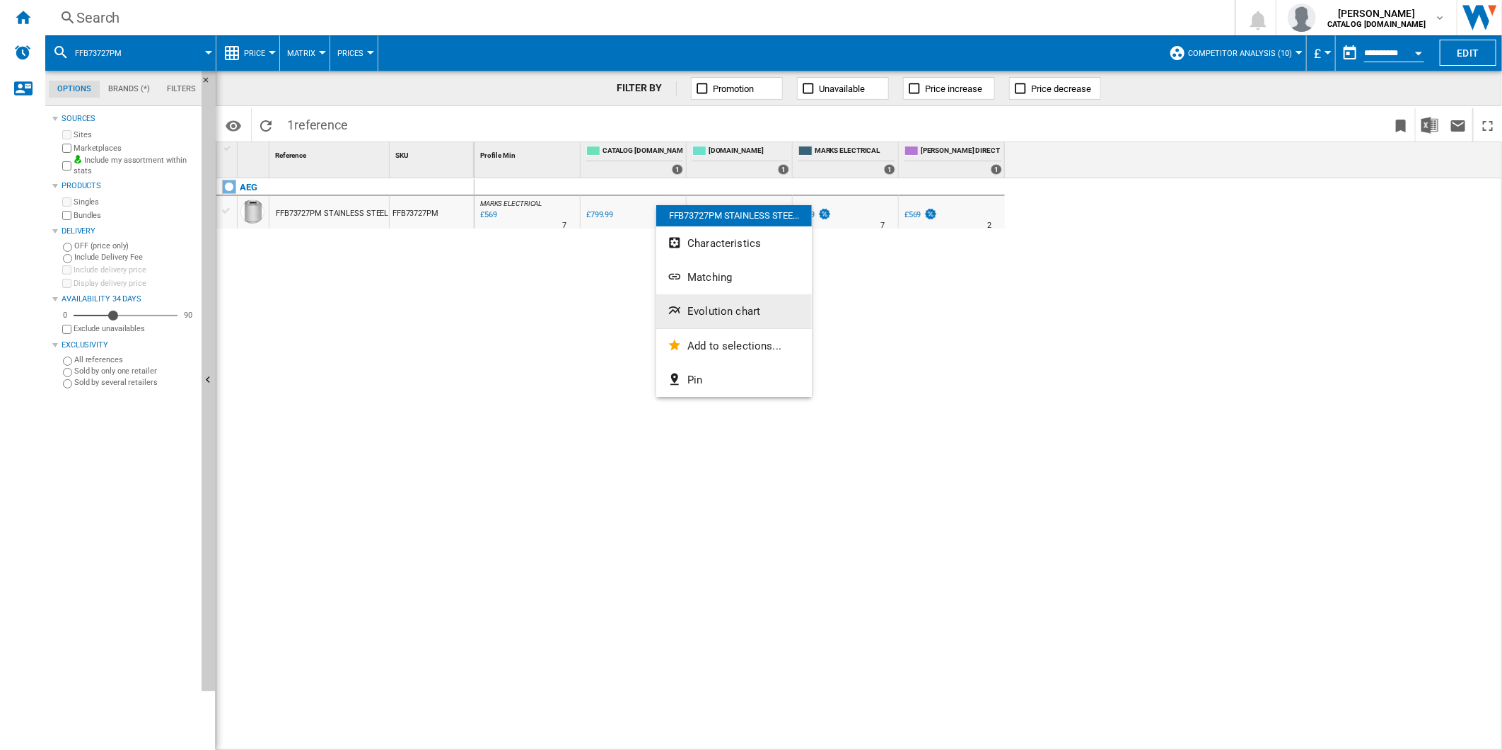
click at [717, 295] on button "Evolution chart" at bounding box center [734, 311] width 156 height 34
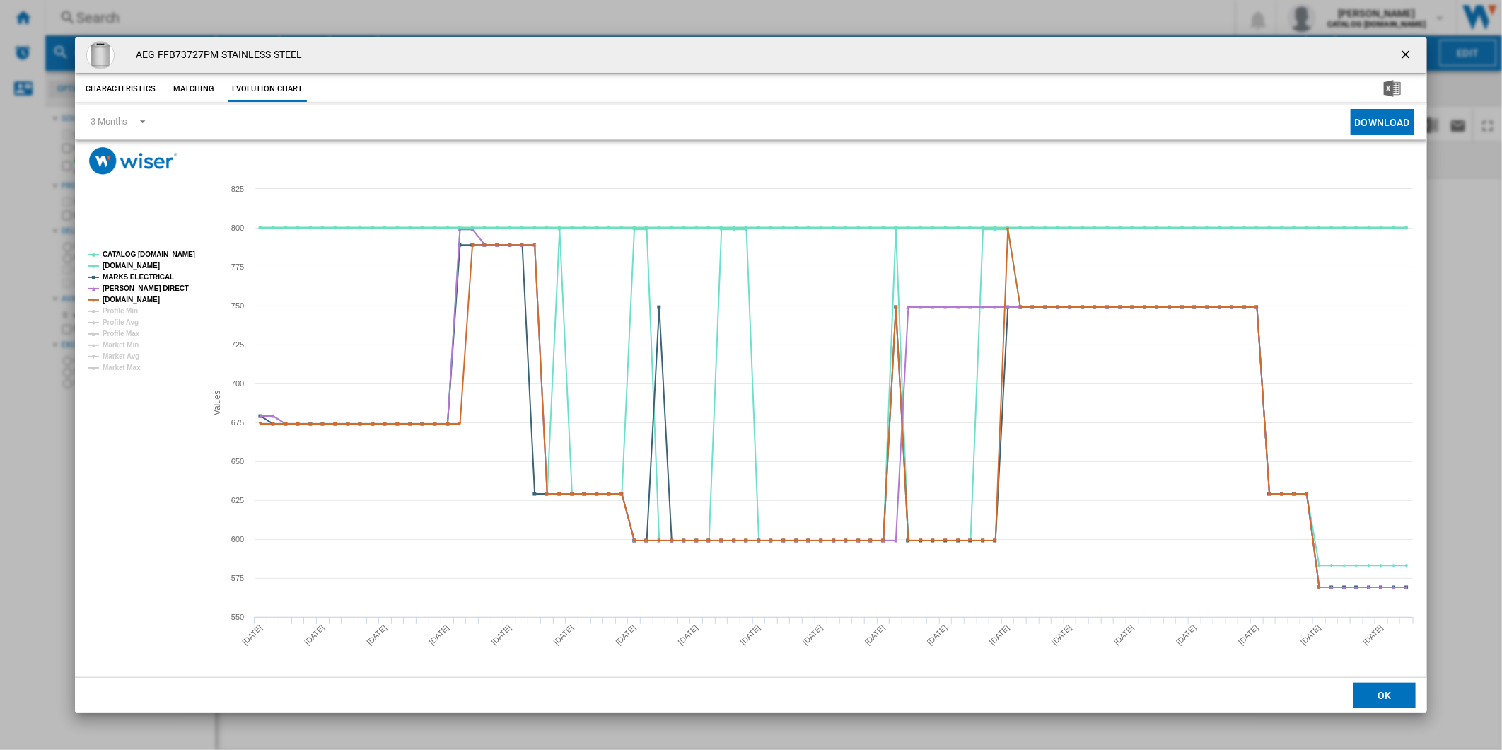
click at [138, 255] on tspan "CATALOG [DOMAIN_NAME]" at bounding box center [149, 254] width 93 height 8
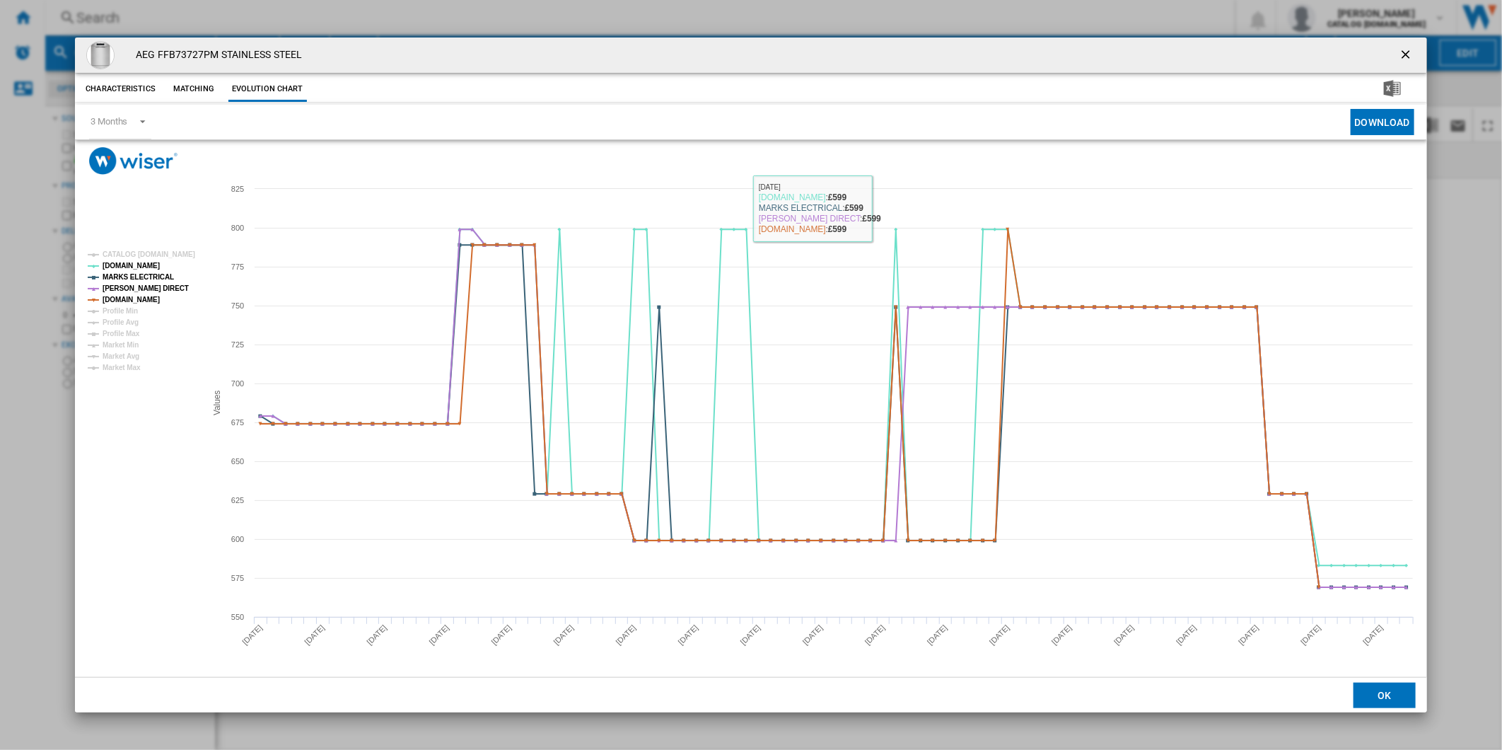
drag, startPoint x: 1408, startPoint y: 52, endPoint x: 895, endPoint y: 42, distance: 512.9
click at [1408, 52] on ng-md-icon "getI18NText('BUTTONS.CLOSE_DIALOG')" at bounding box center [1407, 55] width 17 height 17
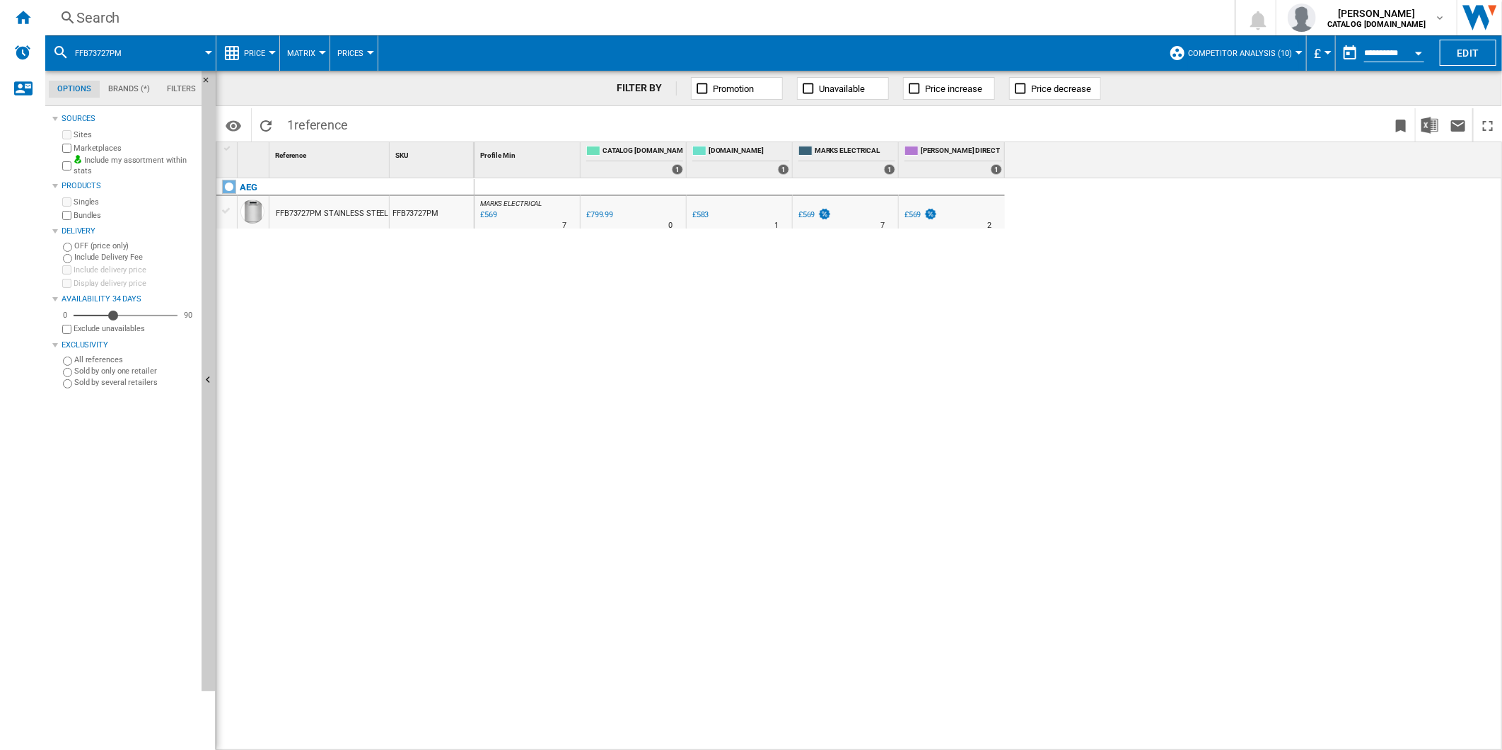
click at [823, 18] on div "Search" at bounding box center [637, 18] width 1122 height 20
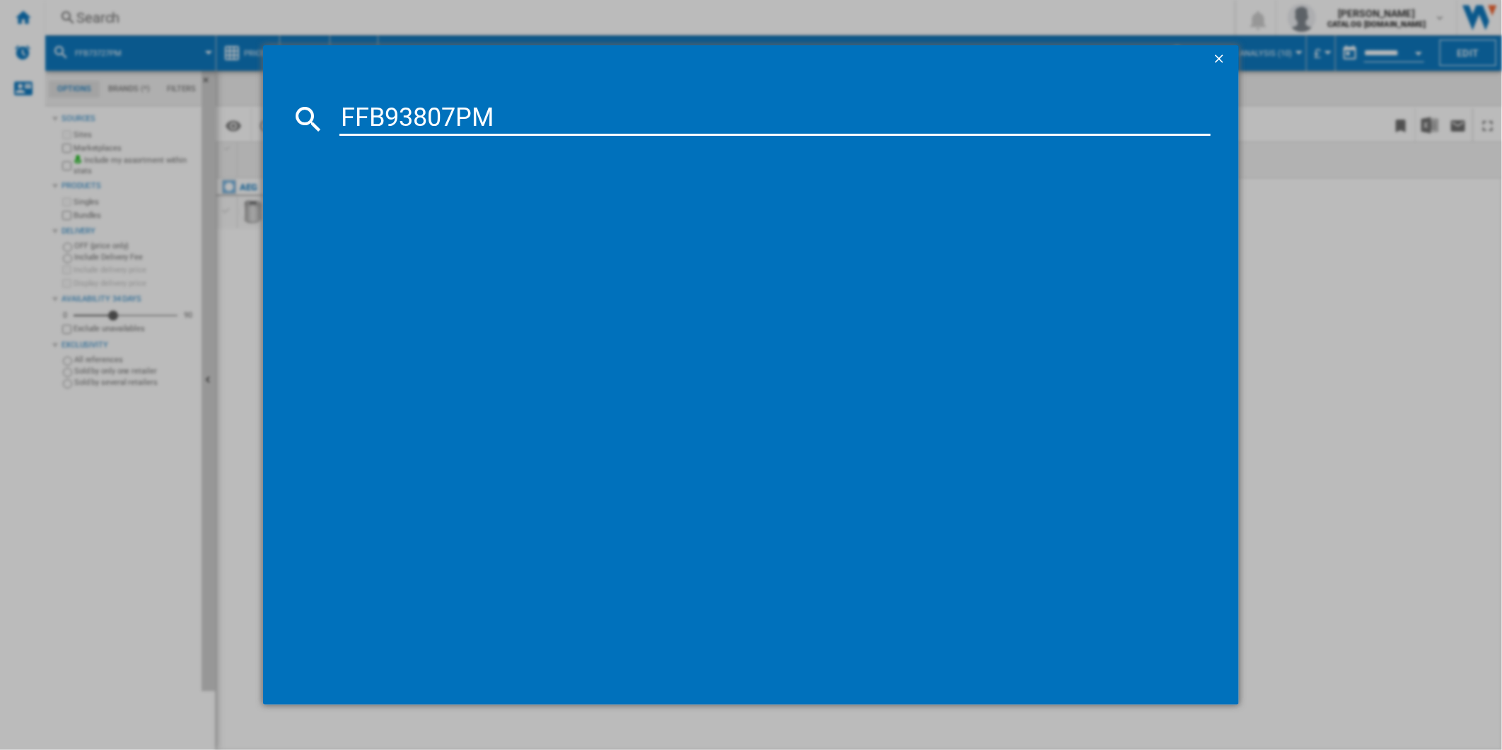
type input "FFB93807PM"
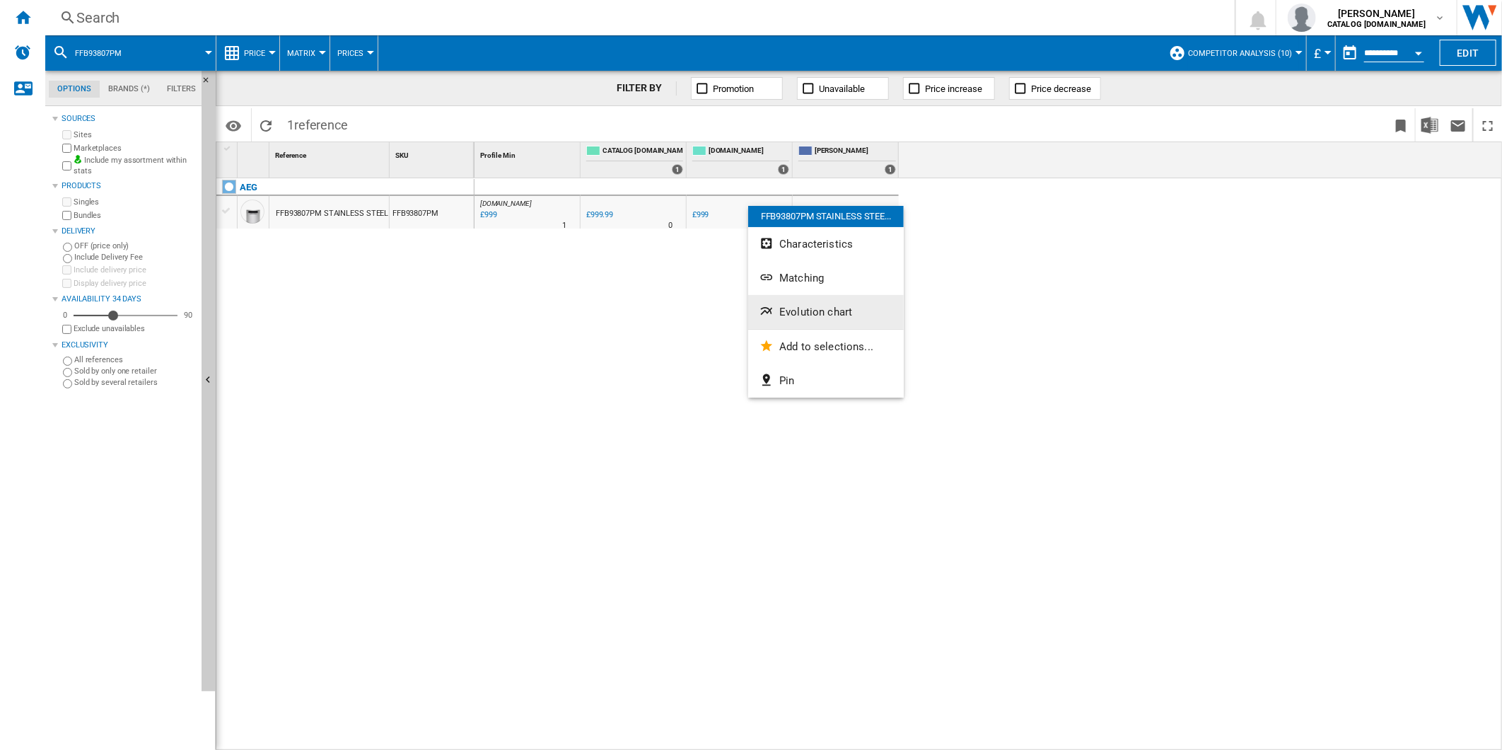
click at [849, 300] on button "Evolution chart" at bounding box center [826, 312] width 156 height 34
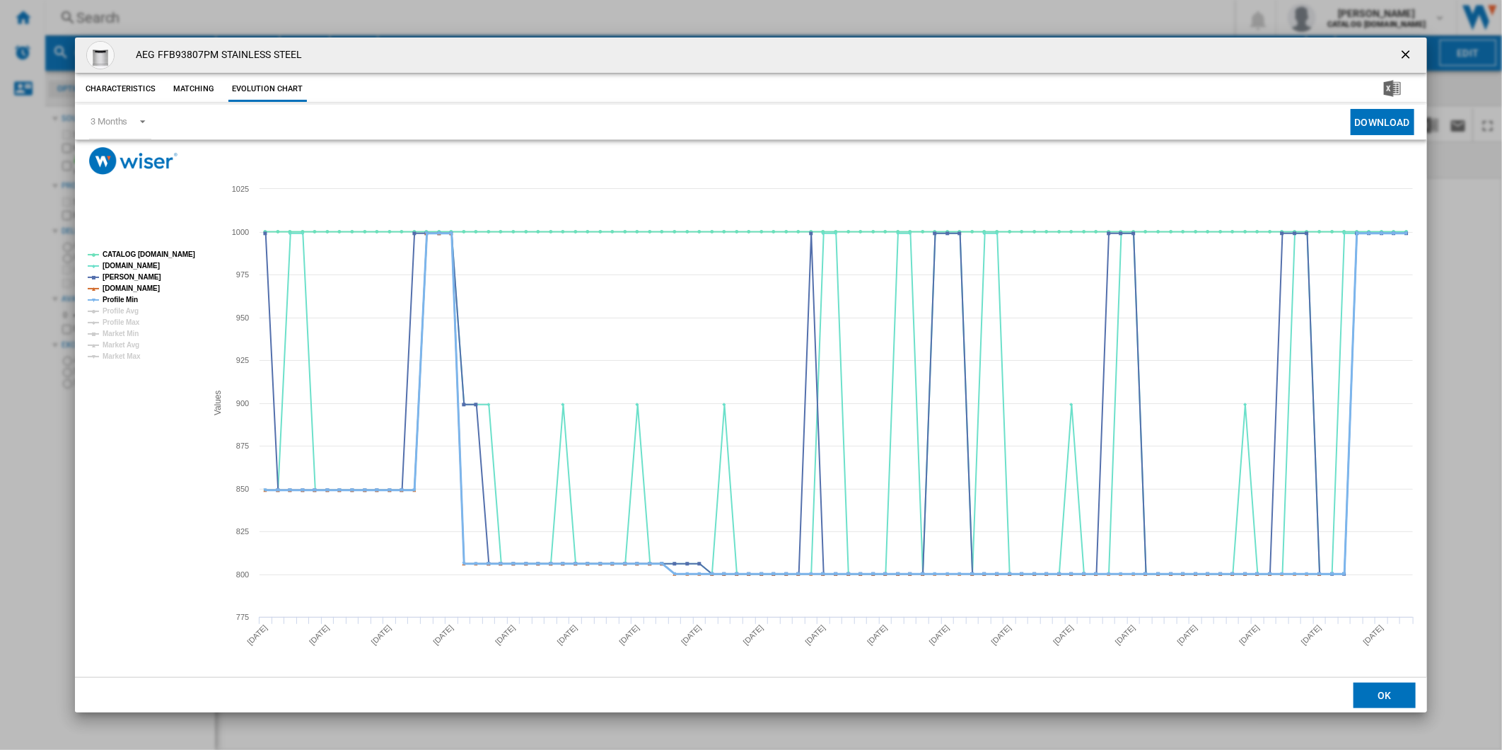
click at [134, 300] on tspan "Profile Min" at bounding box center [120, 300] width 35 height 8
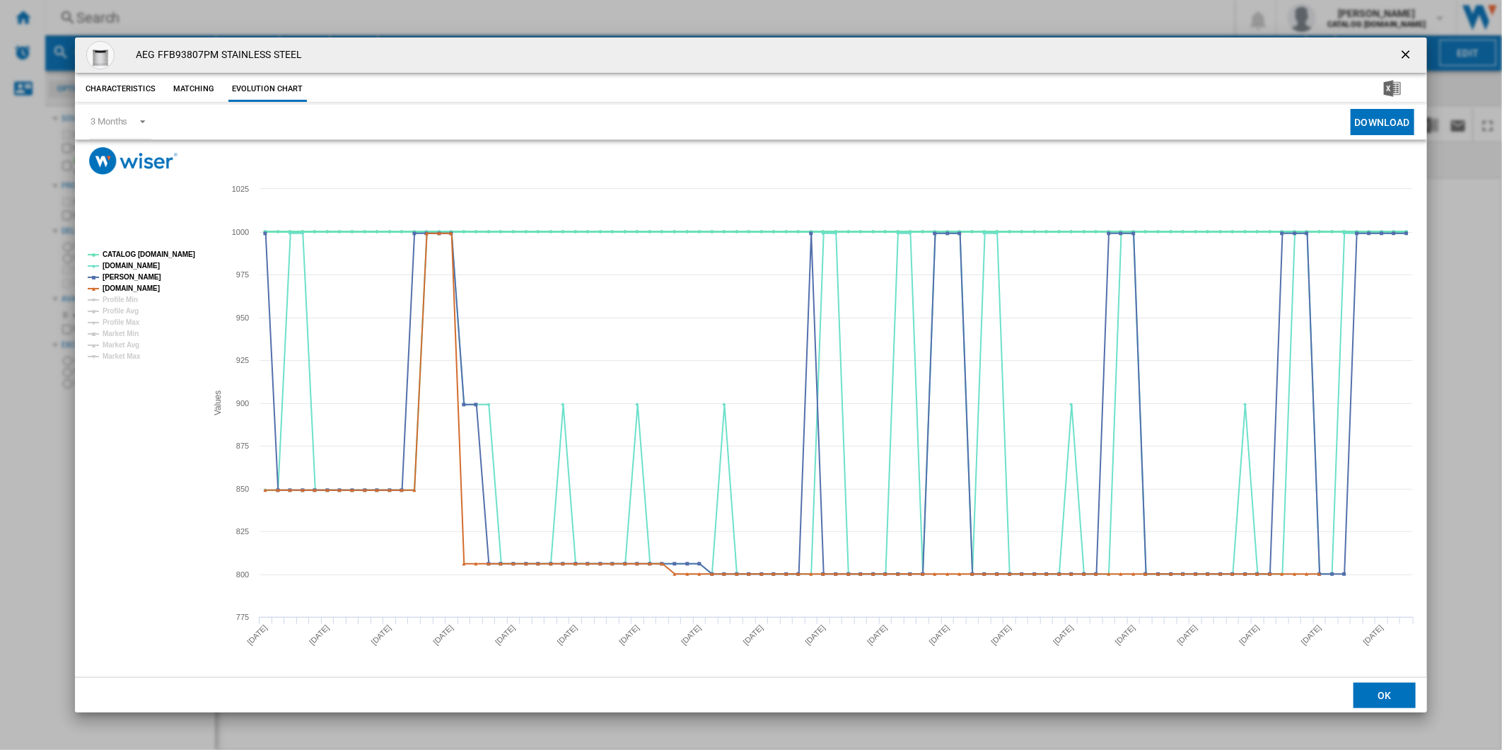
click at [146, 252] on tspan "CATALOG [DOMAIN_NAME]" at bounding box center [149, 254] width 93 height 8
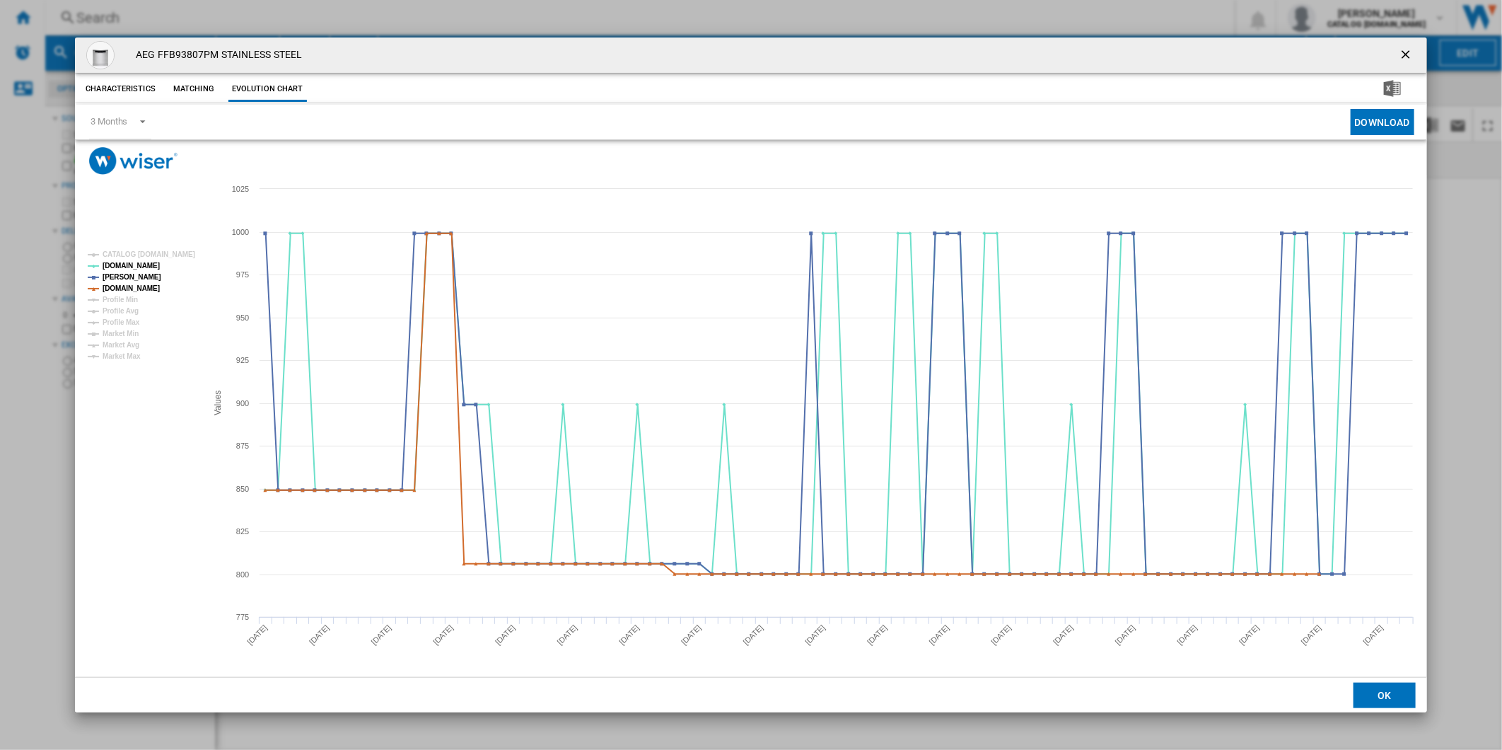
drag, startPoint x: 1413, startPoint y: 47, endPoint x: 1335, endPoint y: 45, distance: 77.9
click at [1413, 47] on ng-md-icon "getI18NText('BUTTONS.CLOSE_DIALOG')" at bounding box center [1407, 55] width 17 height 17
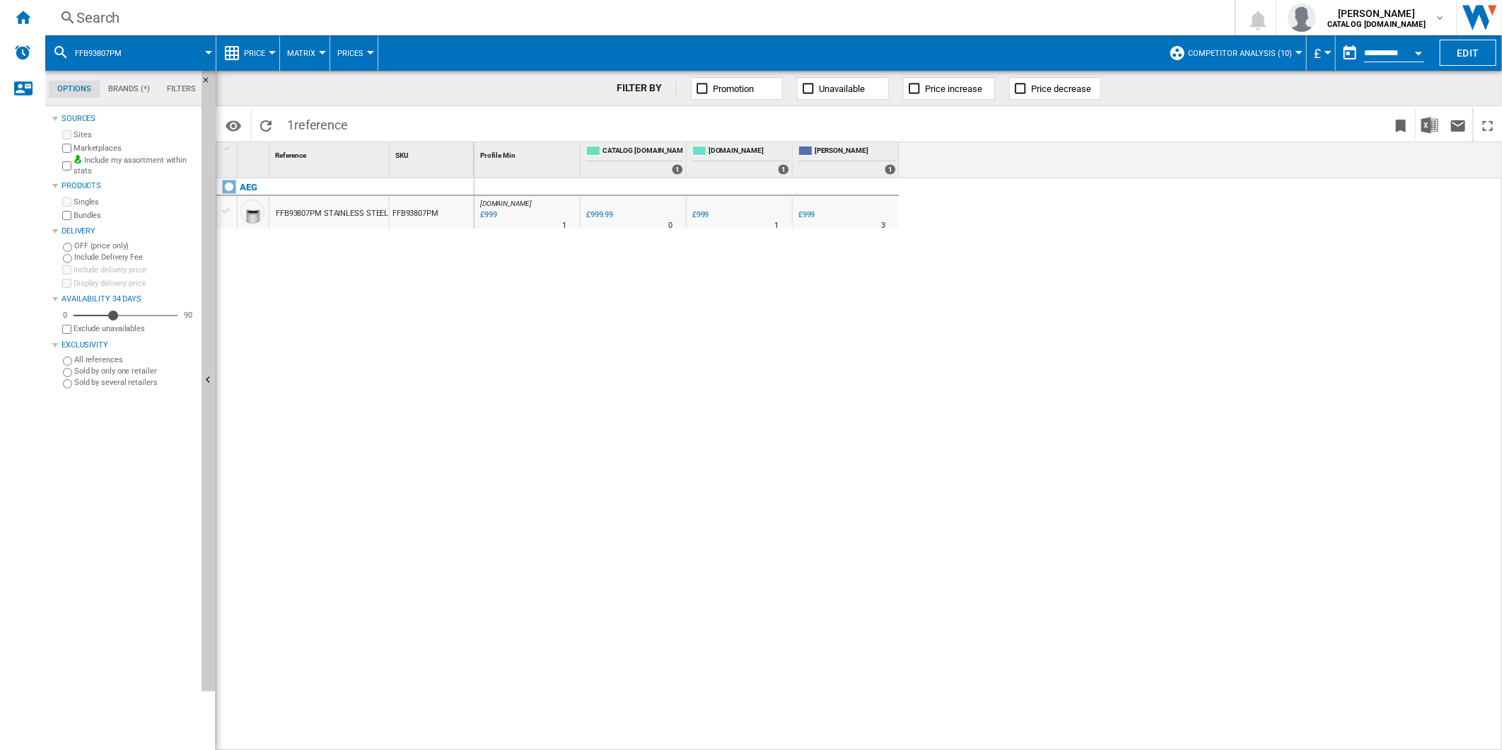
click at [934, 18] on div "Search" at bounding box center [637, 18] width 1122 height 20
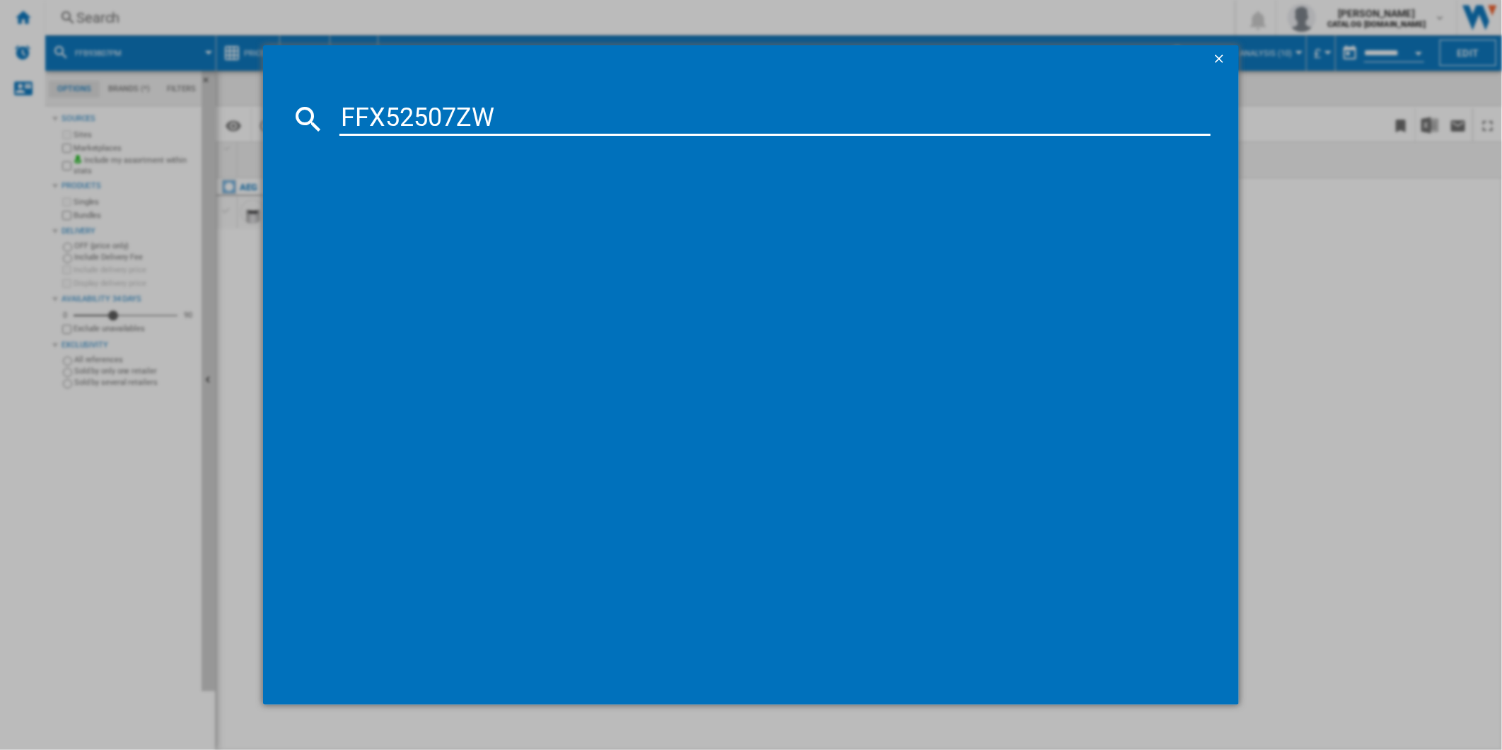
type input "FFX52507ZW"
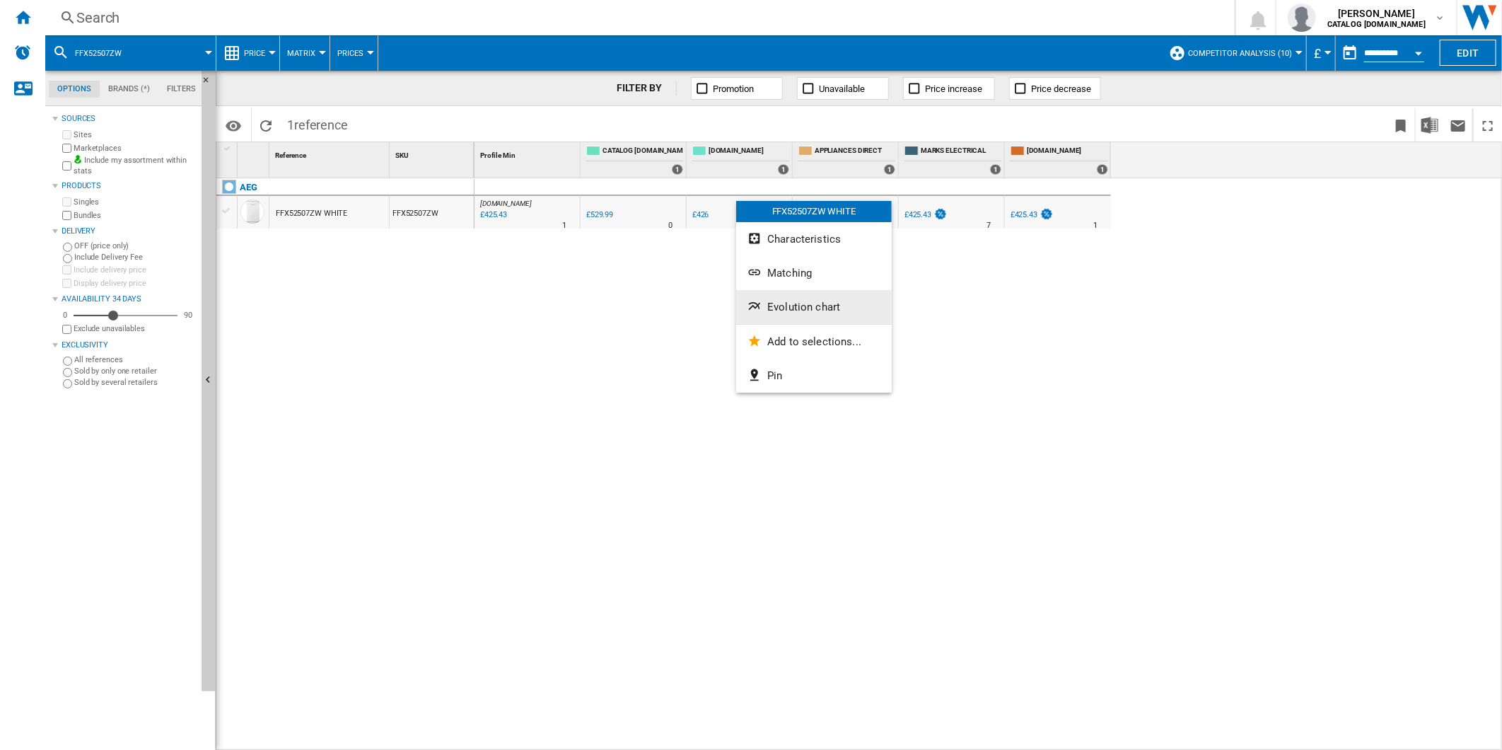
click at [787, 301] on span "Evolution chart" at bounding box center [803, 307] width 73 height 13
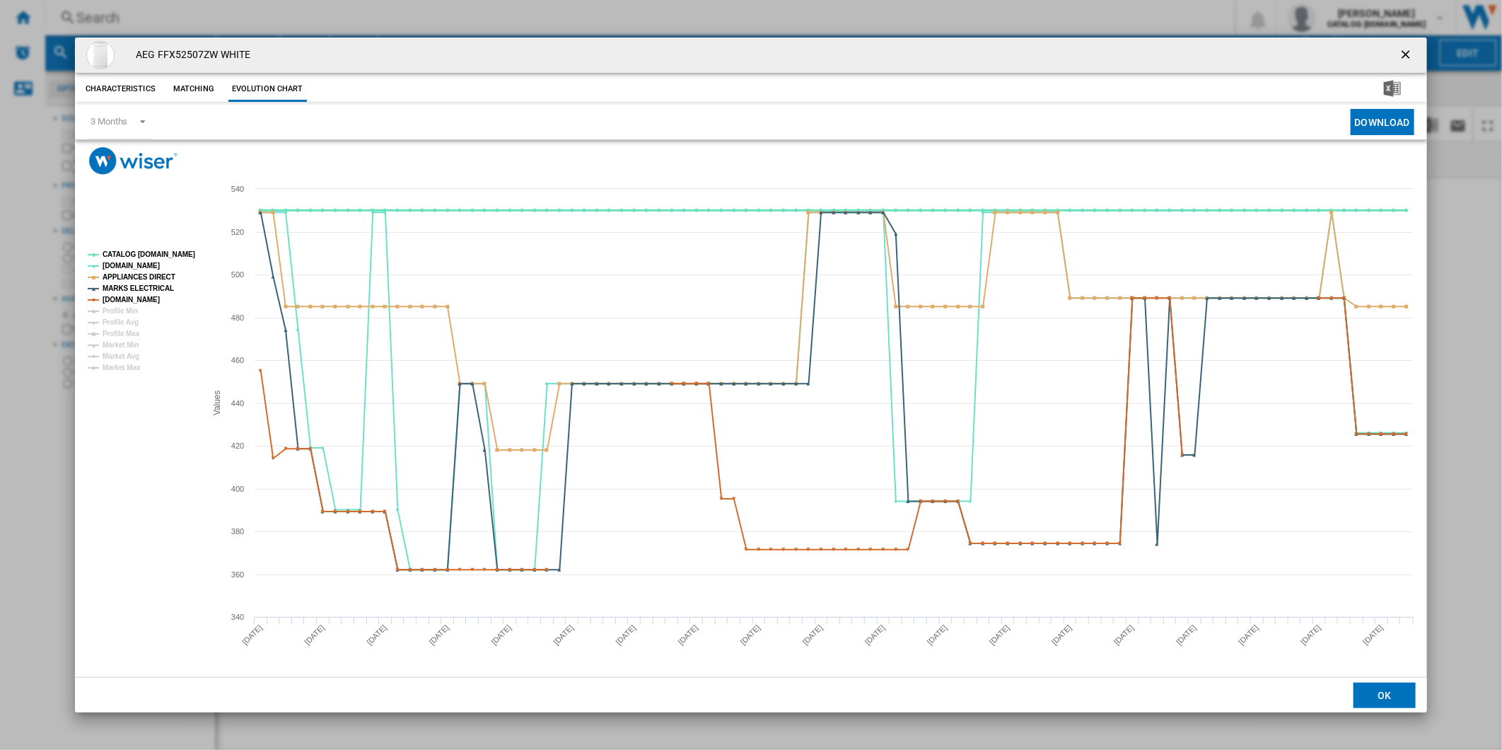
click at [144, 258] on tspan "CATALOG [DOMAIN_NAME]" at bounding box center [149, 254] width 93 height 8
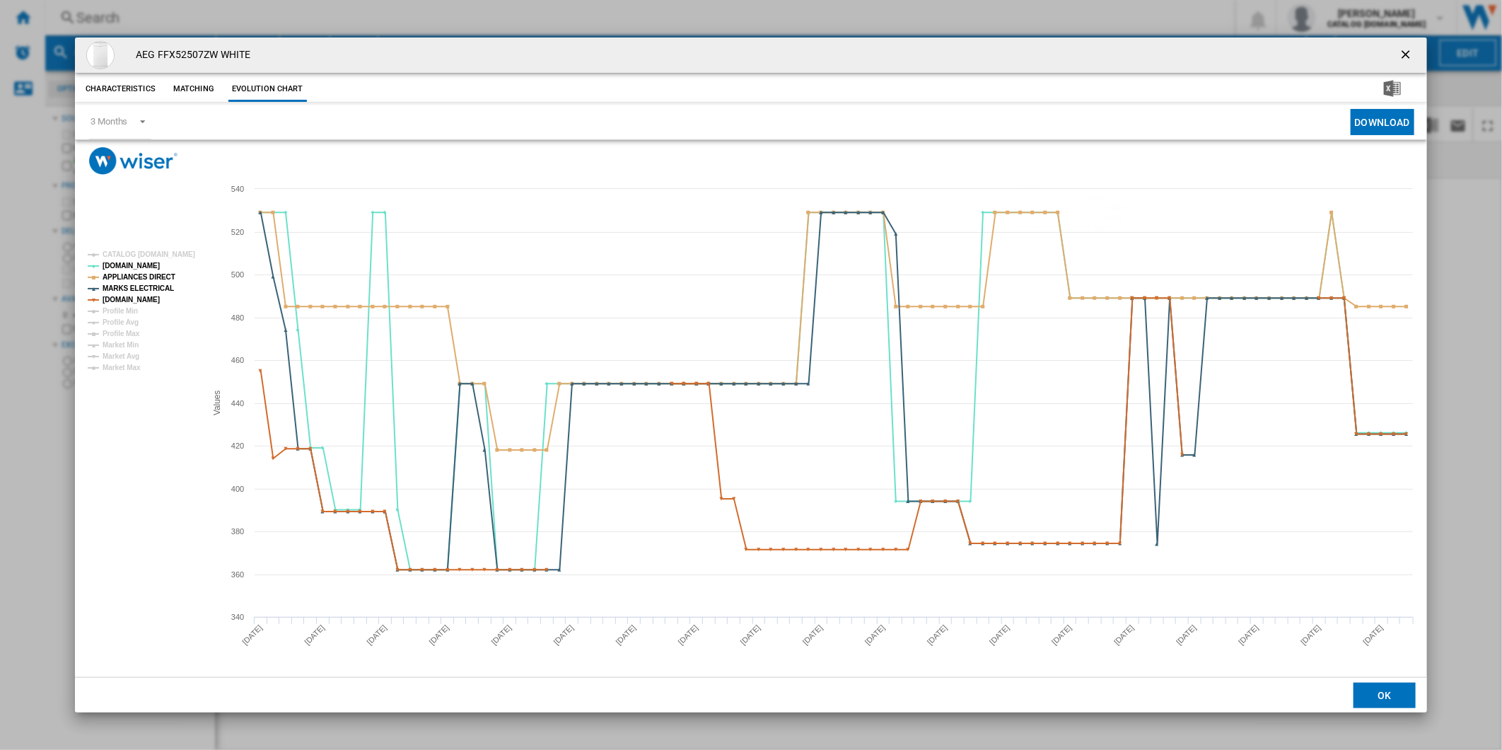
drag, startPoint x: 1411, startPoint y: 43, endPoint x: 1238, endPoint y: 57, distance: 173.8
click at [1406, 43] on button "Product popup" at bounding box center [1407, 55] width 28 height 28
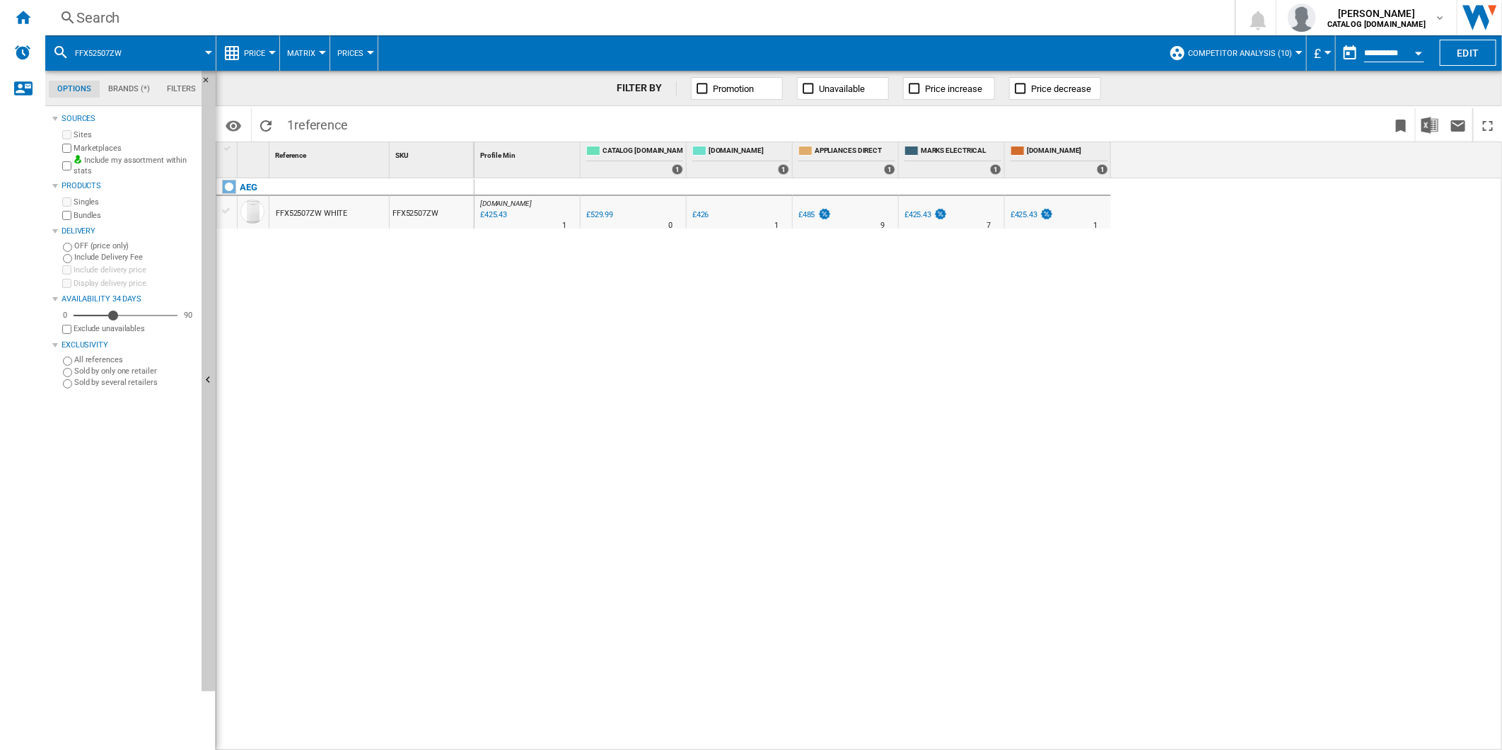
click at [853, 23] on div "Search" at bounding box center [637, 18] width 1122 height 20
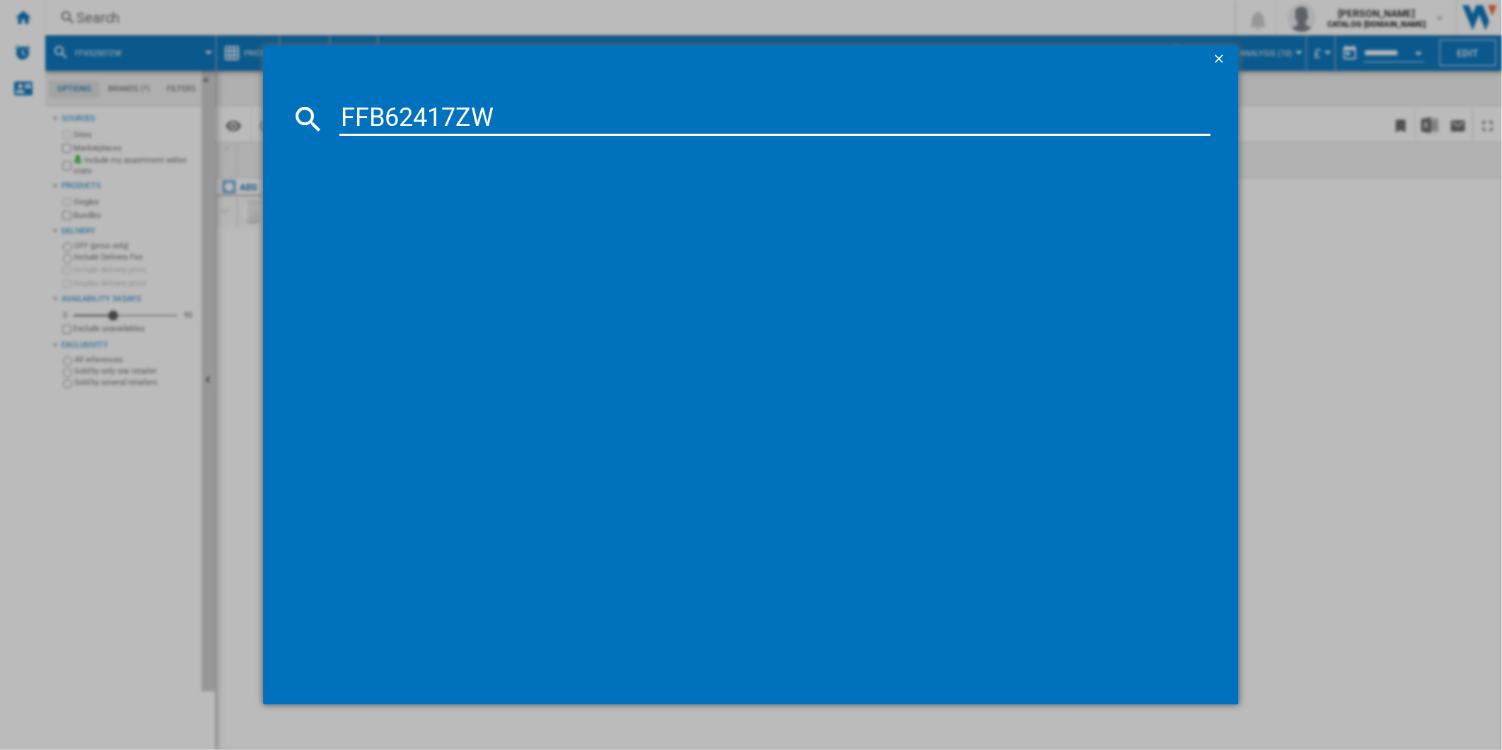
type input "FFB62417ZW"
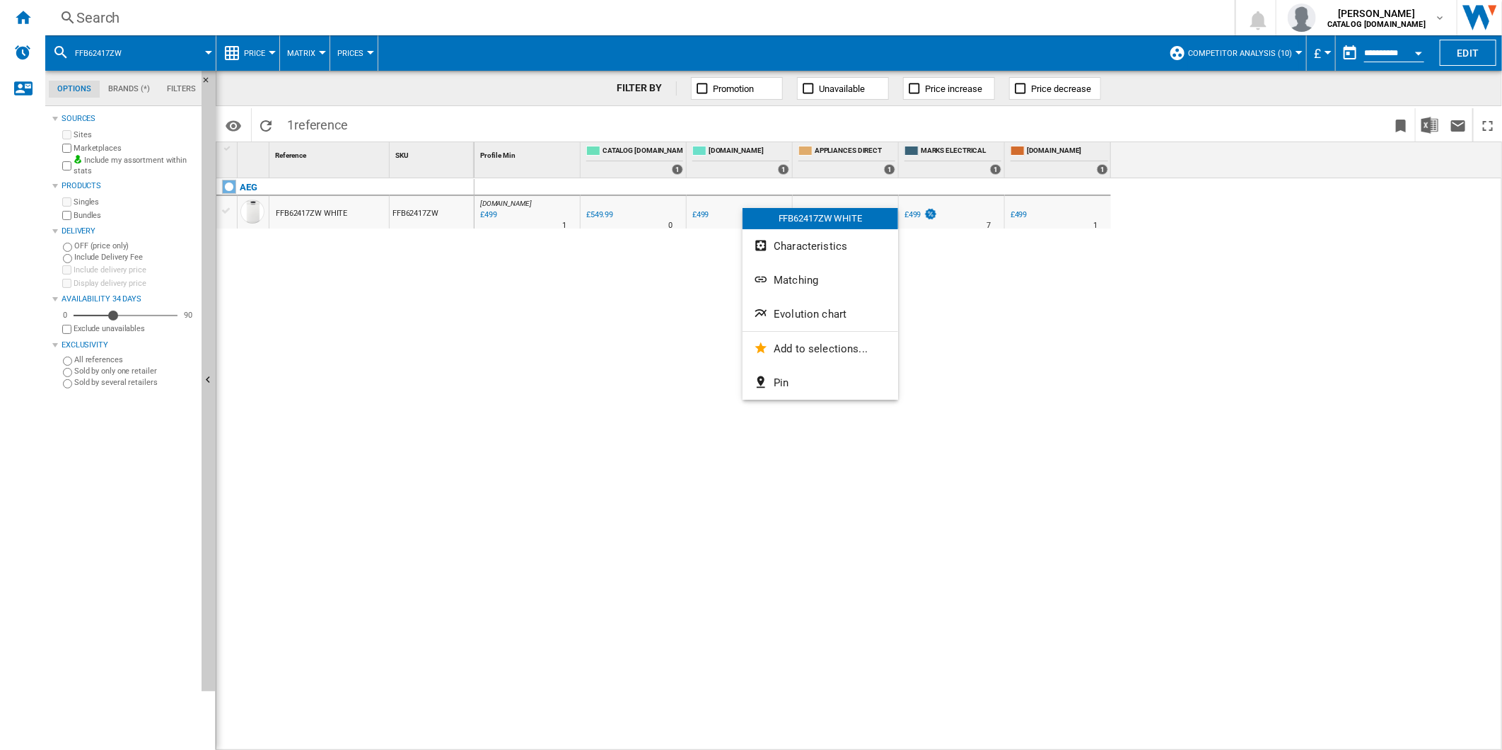
click at [821, 313] on span "Evolution chart" at bounding box center [810, 314] width 73 height 13
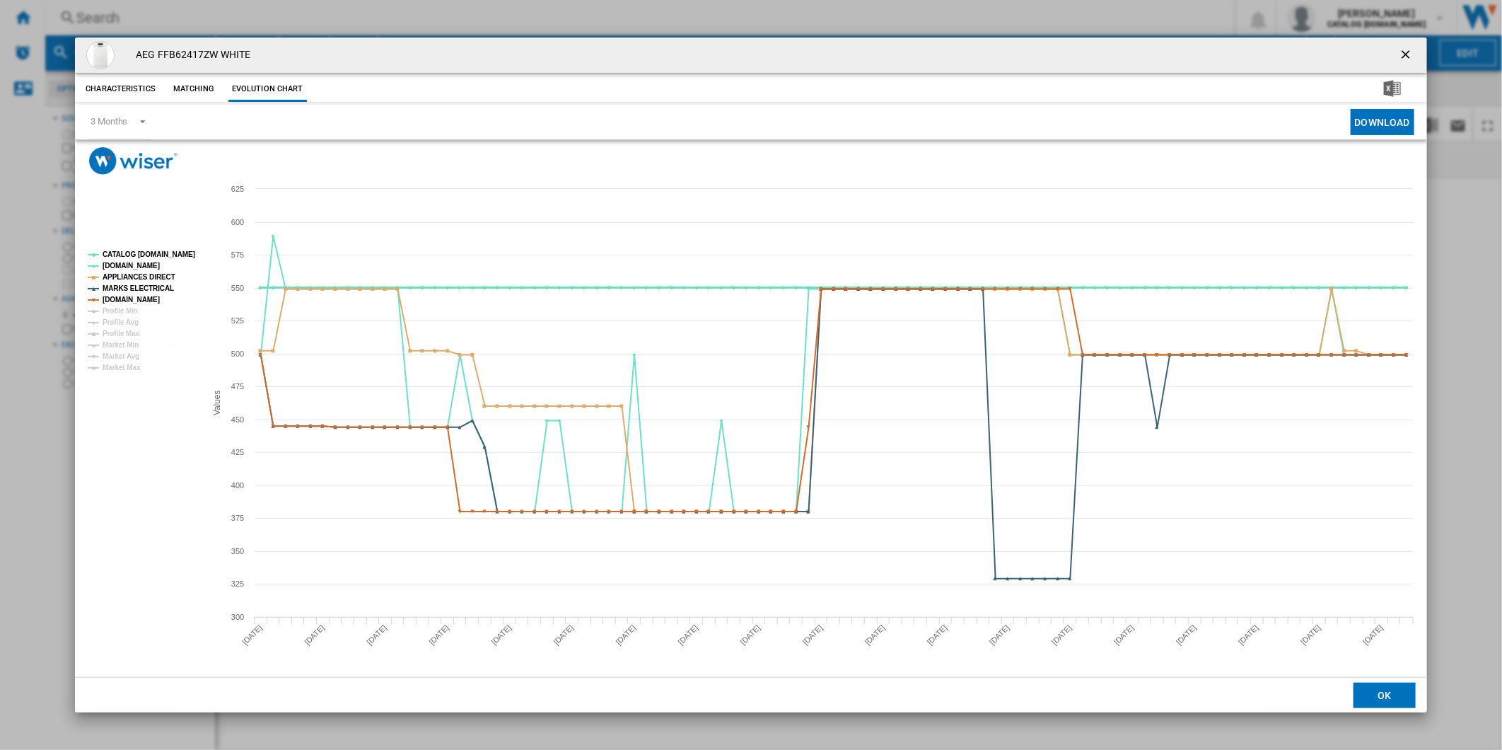
click at [139, 251] on tspan "CATALOG [DOMAIN_NAME]" at bounding box center [149, 254] width 93 height 8
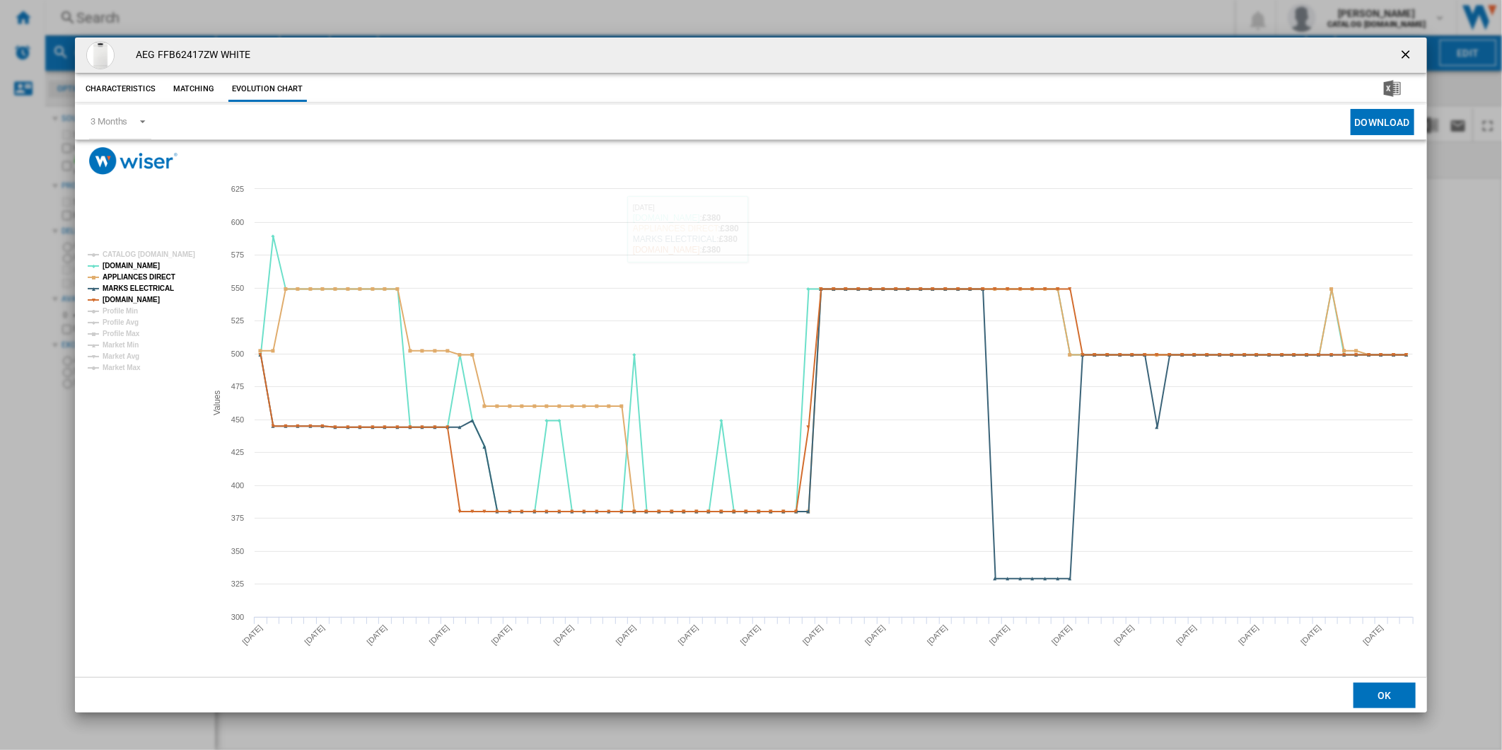
drag, startPoint x: 1405, startPoint y: 53, endPoint x: 1236, endPoint y: 34, distance: 169.4
click at [1397, 52] on button "Product popup" at bounding box center [1407, 55] width 28 height 28
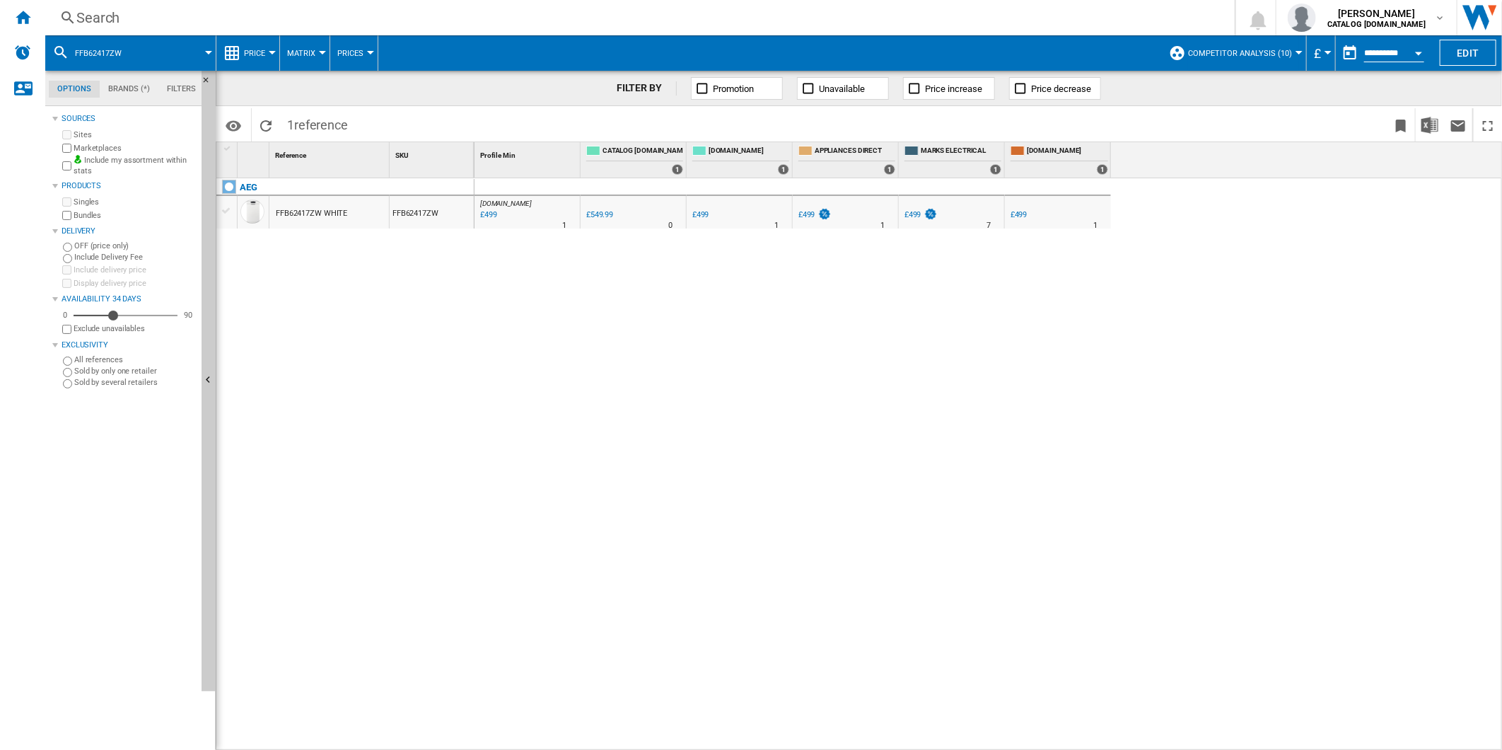
click at [911, 7] on div "Search Search 0 dharish fazil CATALOG ELECTROLUX.UK CATALOG ELECTROLUX.UK My se…" at bounding box center [773, 17] width 1457 height 35
click at [899, 16] on div "Search" at bounding box center [637, 18] width 1122 height 20
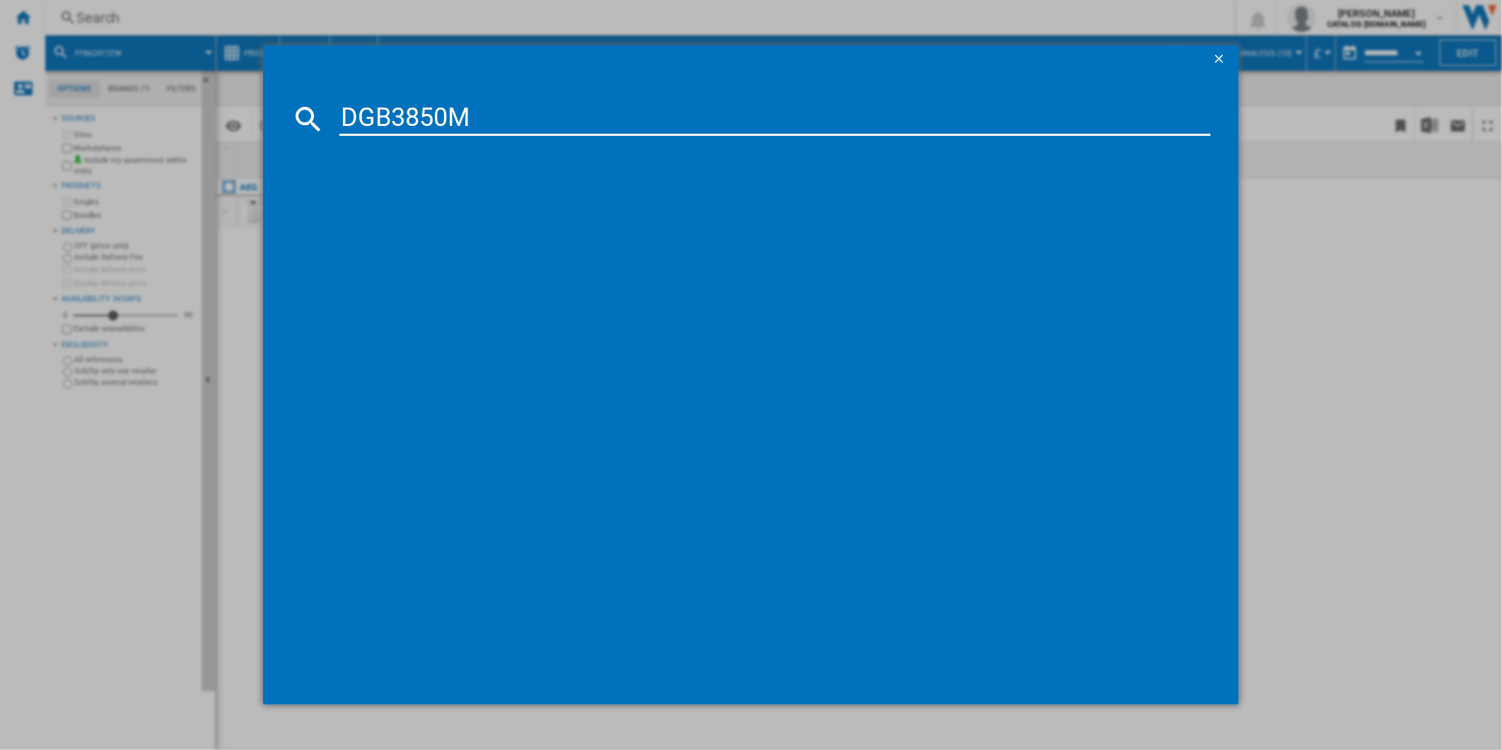
type input "DGB3850M"
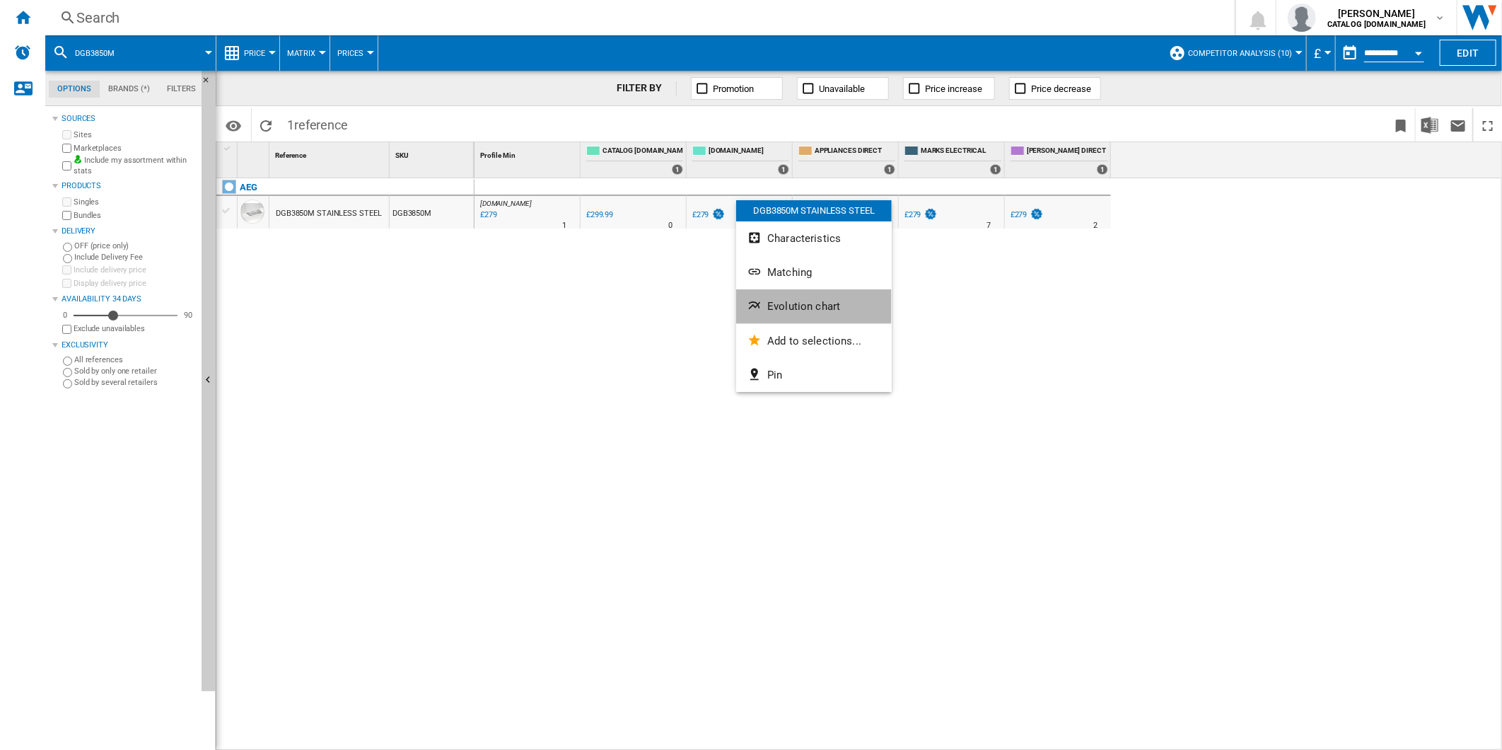
click at [790, 301] on span "Evolution chart" at bounding box center [803, 306] width 73 height 13
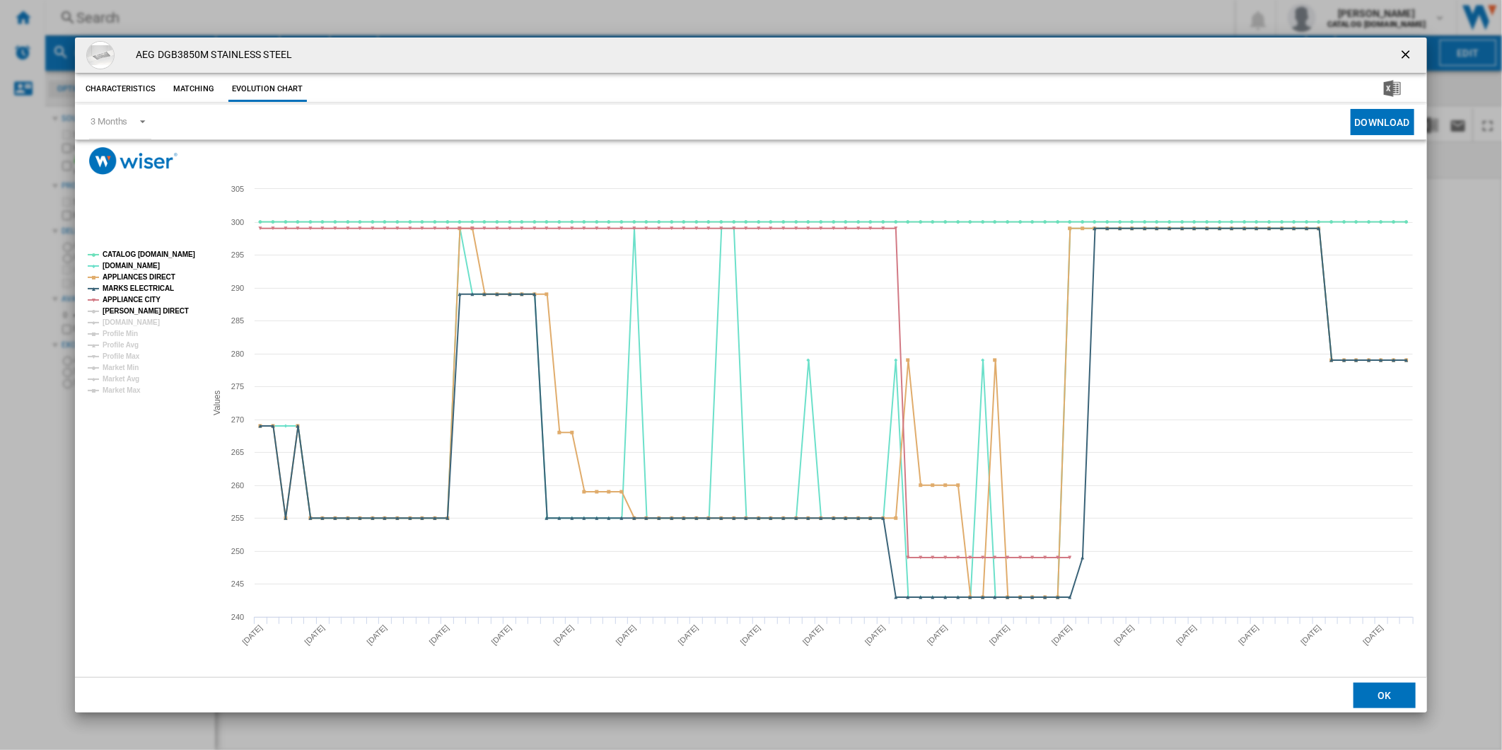
click at [133, 308] on tspan "[PERSON_NAME] DIRECT" at bounding box center [146, 311] width 86 height 8
click at [132, 323] on tspan "[DOMAIN_NAME]" at bounding box center [131, 322] width 57 height 8
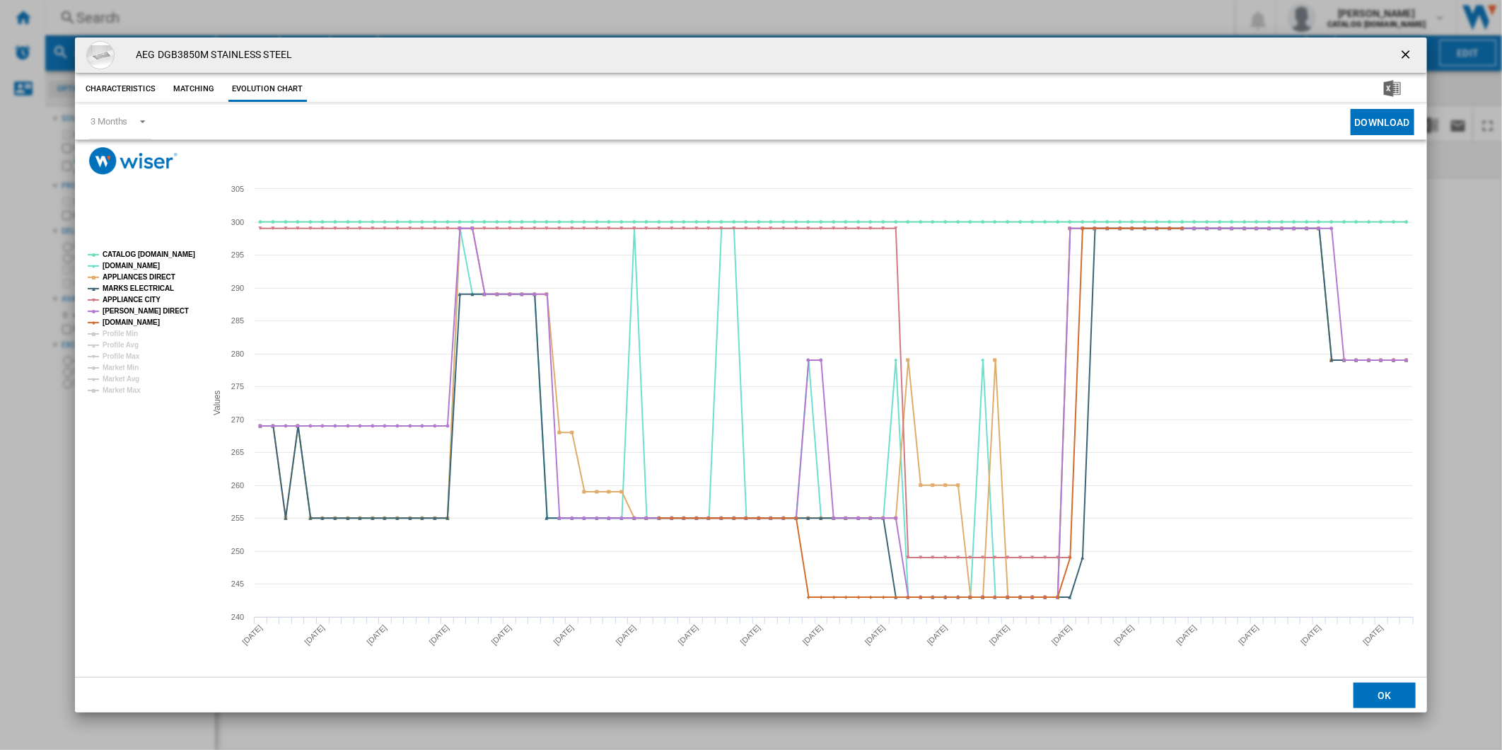
click at [149, 248] on rect "Product popup" at bounding box center [141, 322] width 118 height 155
click at [146, 252] on tspan "CATALOG [DOMAIN_NAME]" at bounding box center [149, 254] width 93 height 8
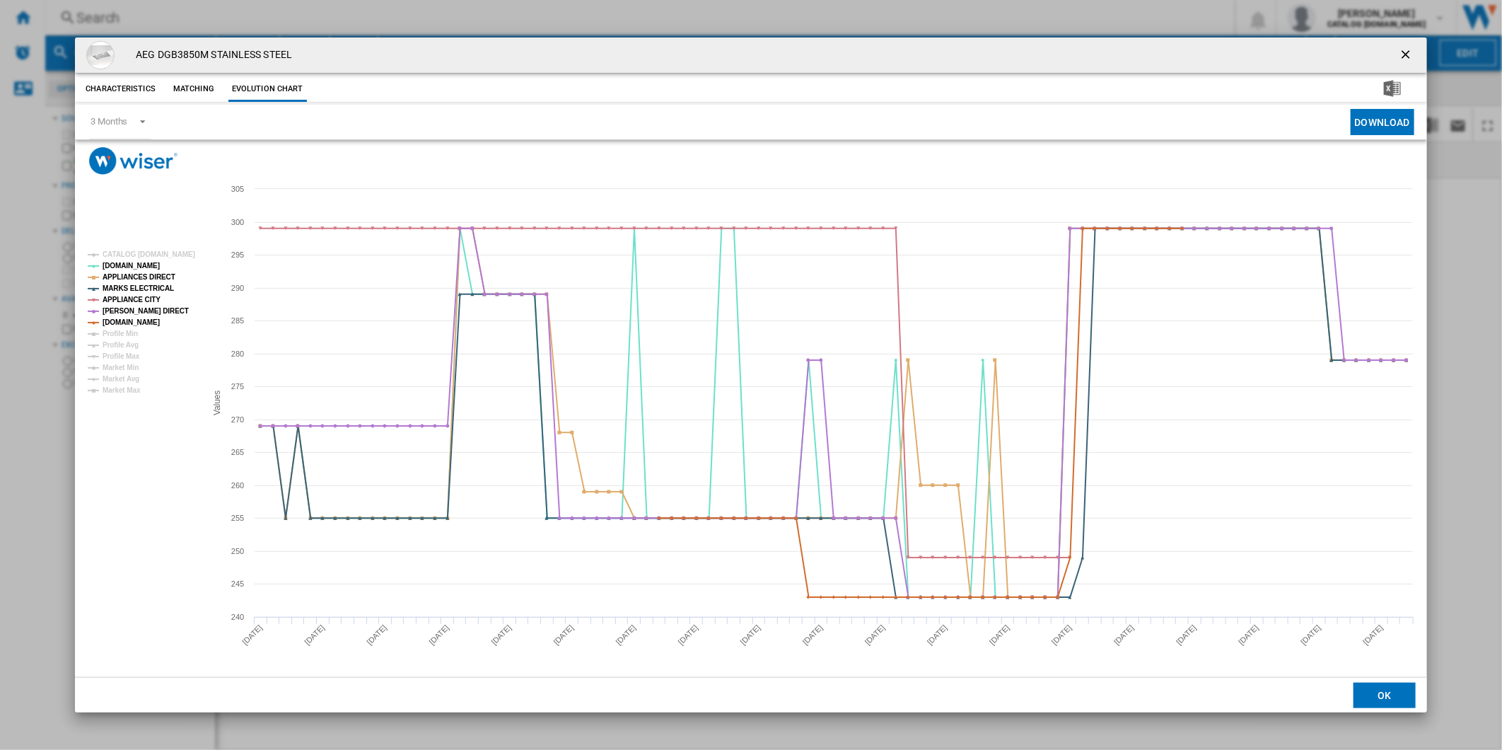
click at [146, 252] on tspan "CATALOG [DOMAIN_NAME]" at bounding box center [149, 254] width 93 height 8
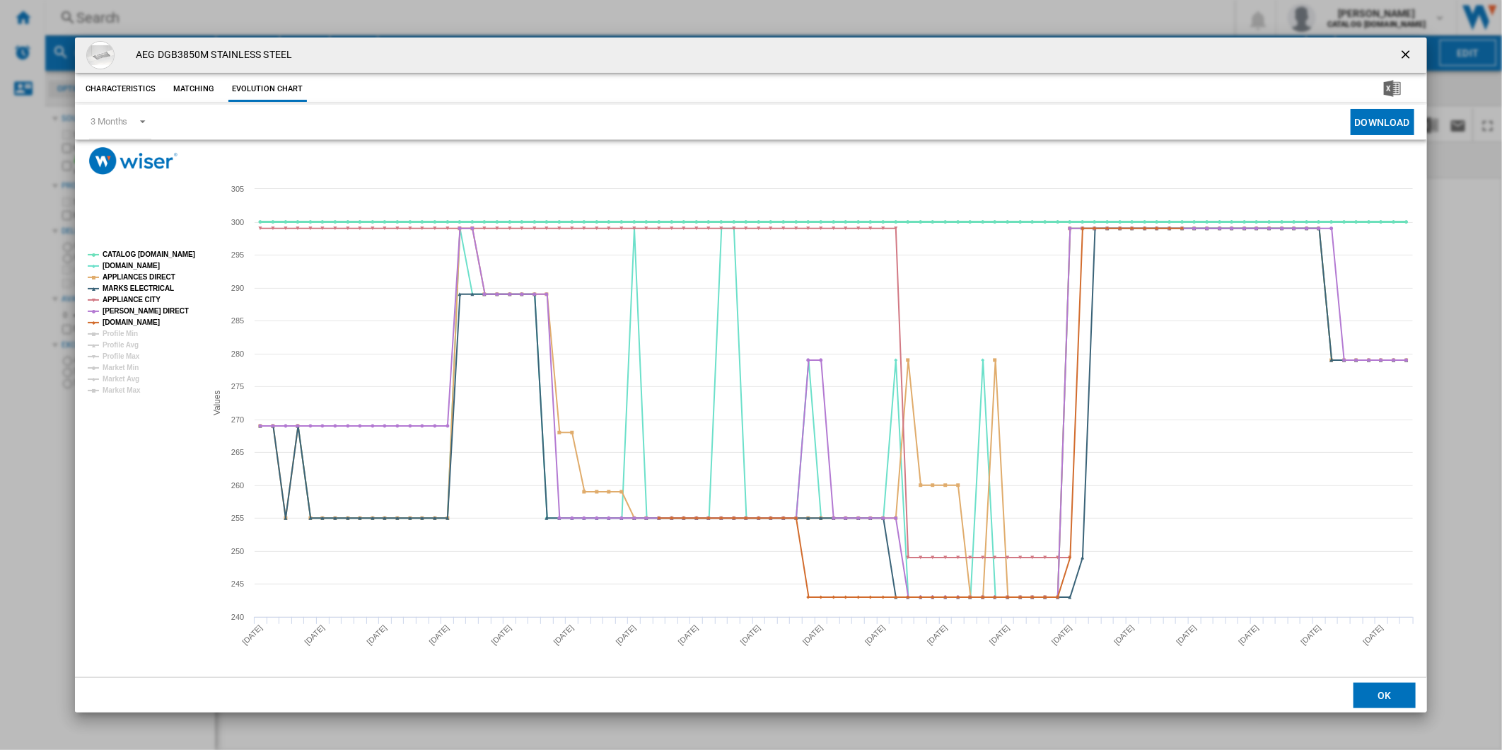
click at [146, 252] on tspan "CATALOG [DOMAIN_NAME]" at bounding box center [149, 254] width 93 height 8
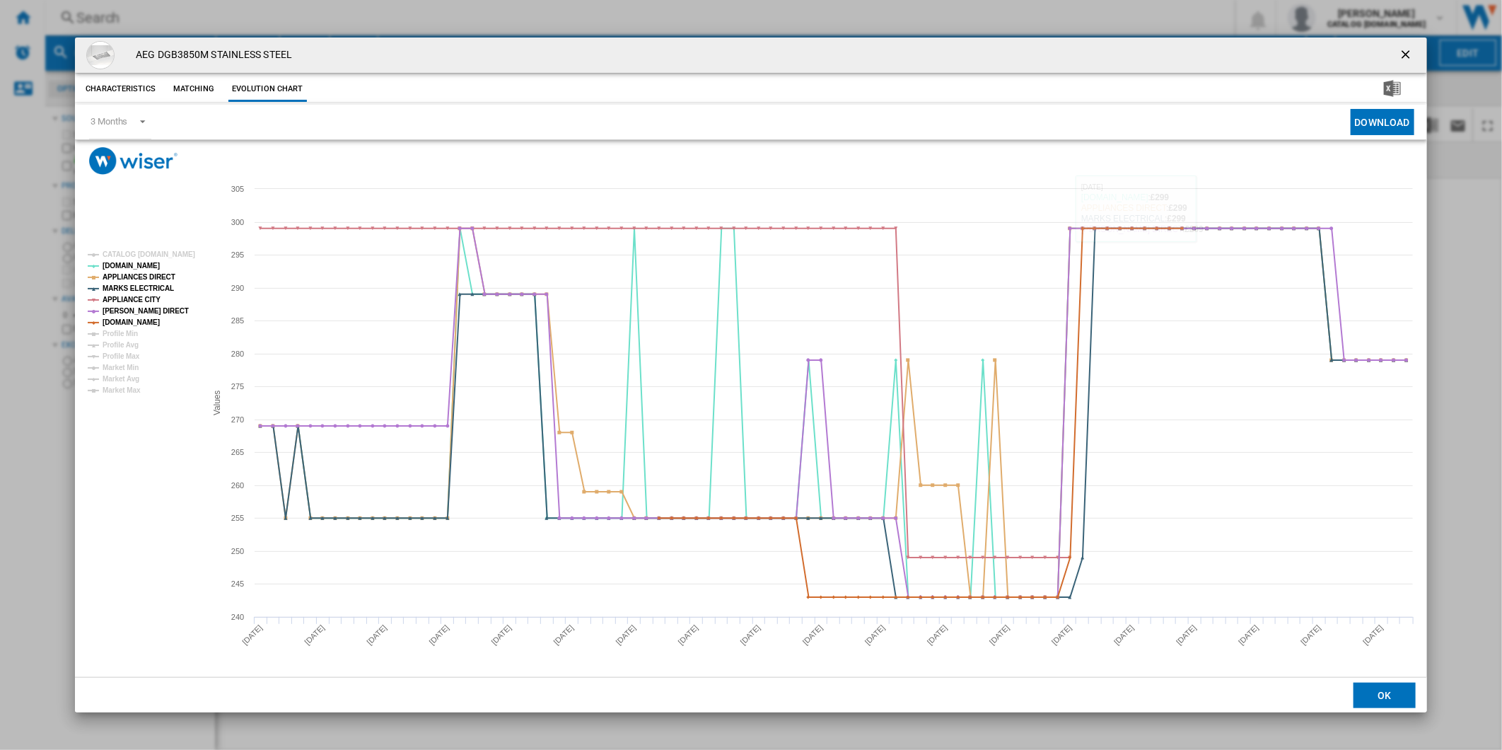
drag, startPoint x: 1408, startPoint y: 53, endPoint x: 1008, endPoint y: 33, distance: 400.2
click at [1403, 53] on ng-md-icon "getI18NText('BUTTONS.CLOSE_DIALOG')" at bounding box center [1407, 55] width 17 height 17
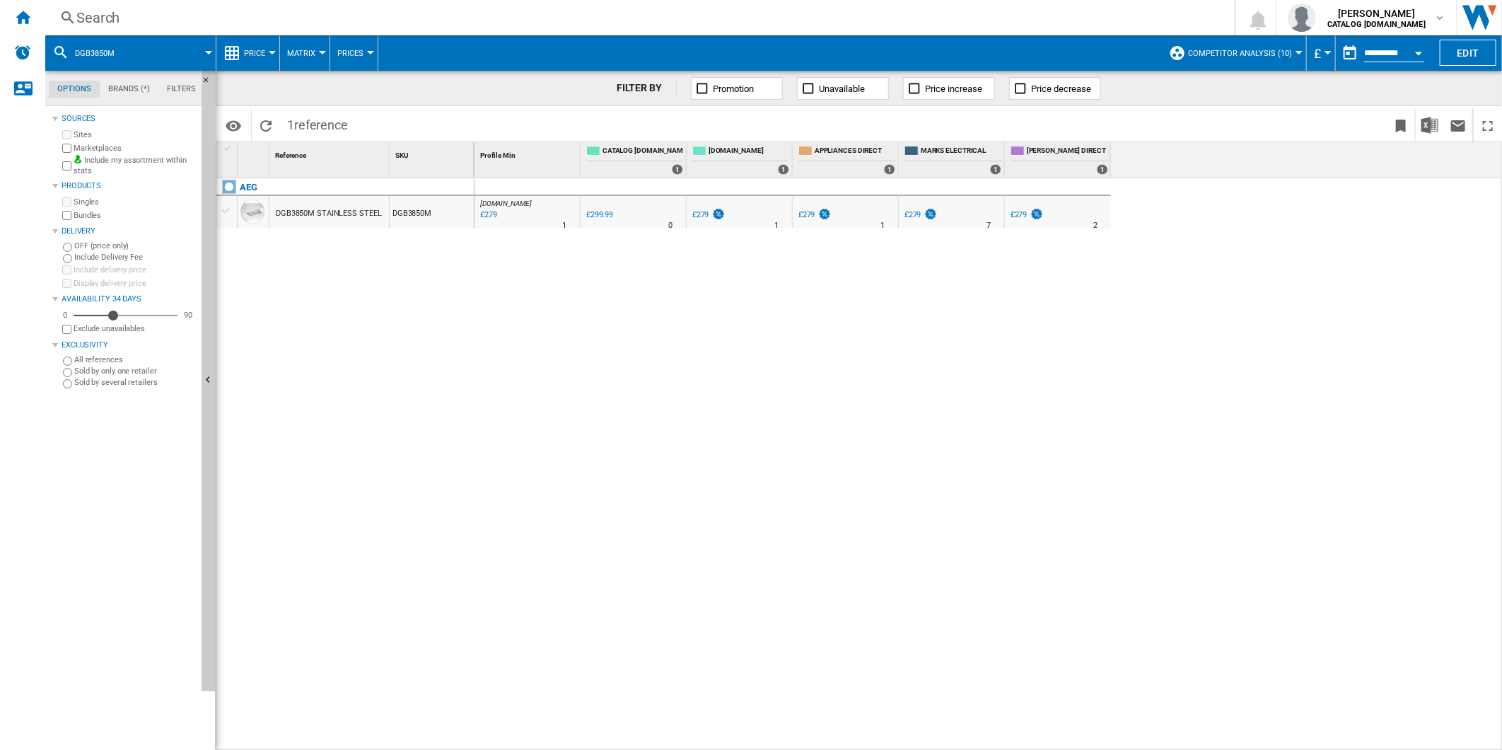
click at [873, 25] on div "Search" at bounding box center [637, 18] width 1122 height 20
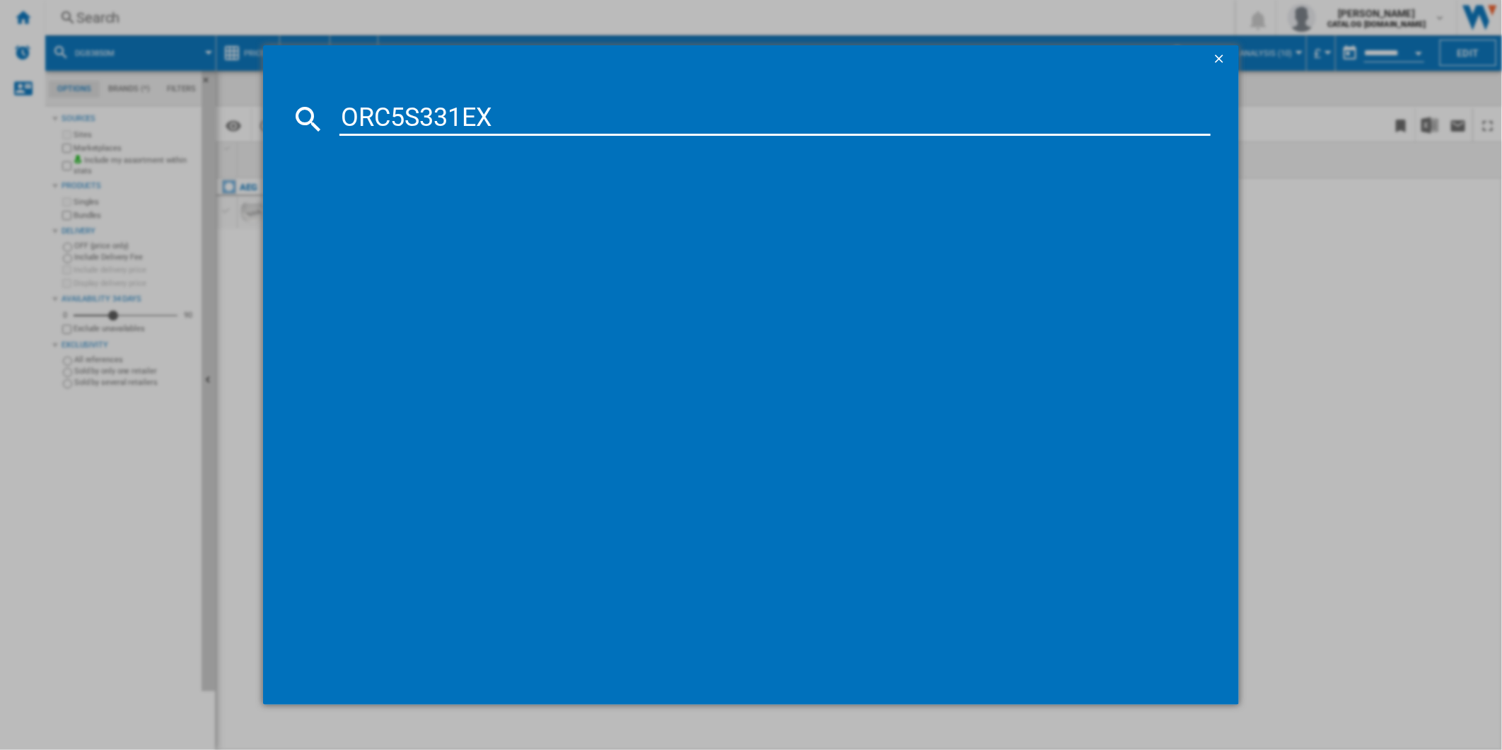
type input "ORC5S331EX"
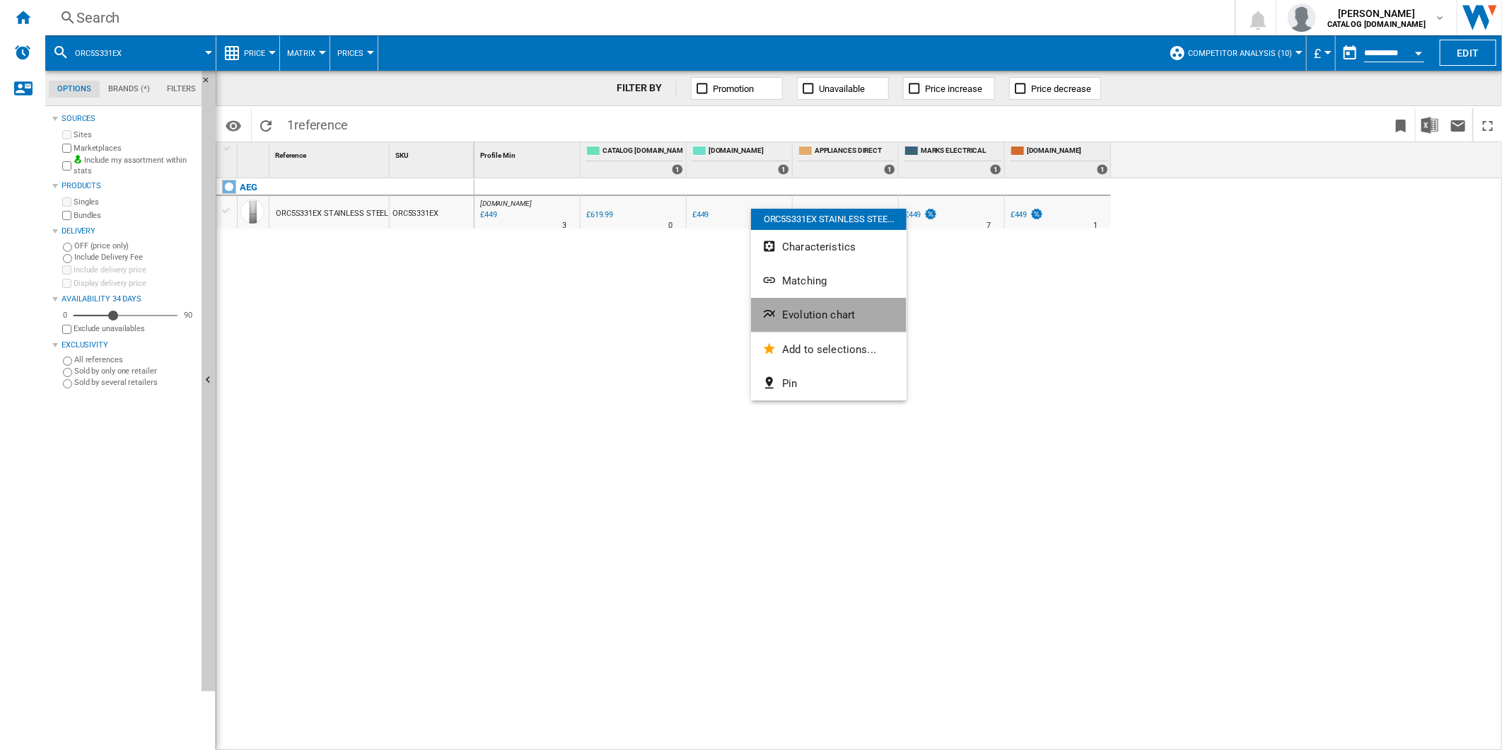
click at [842, 323] on button "Evolution chart" at bounding box center [829, 315] width 156 height 34
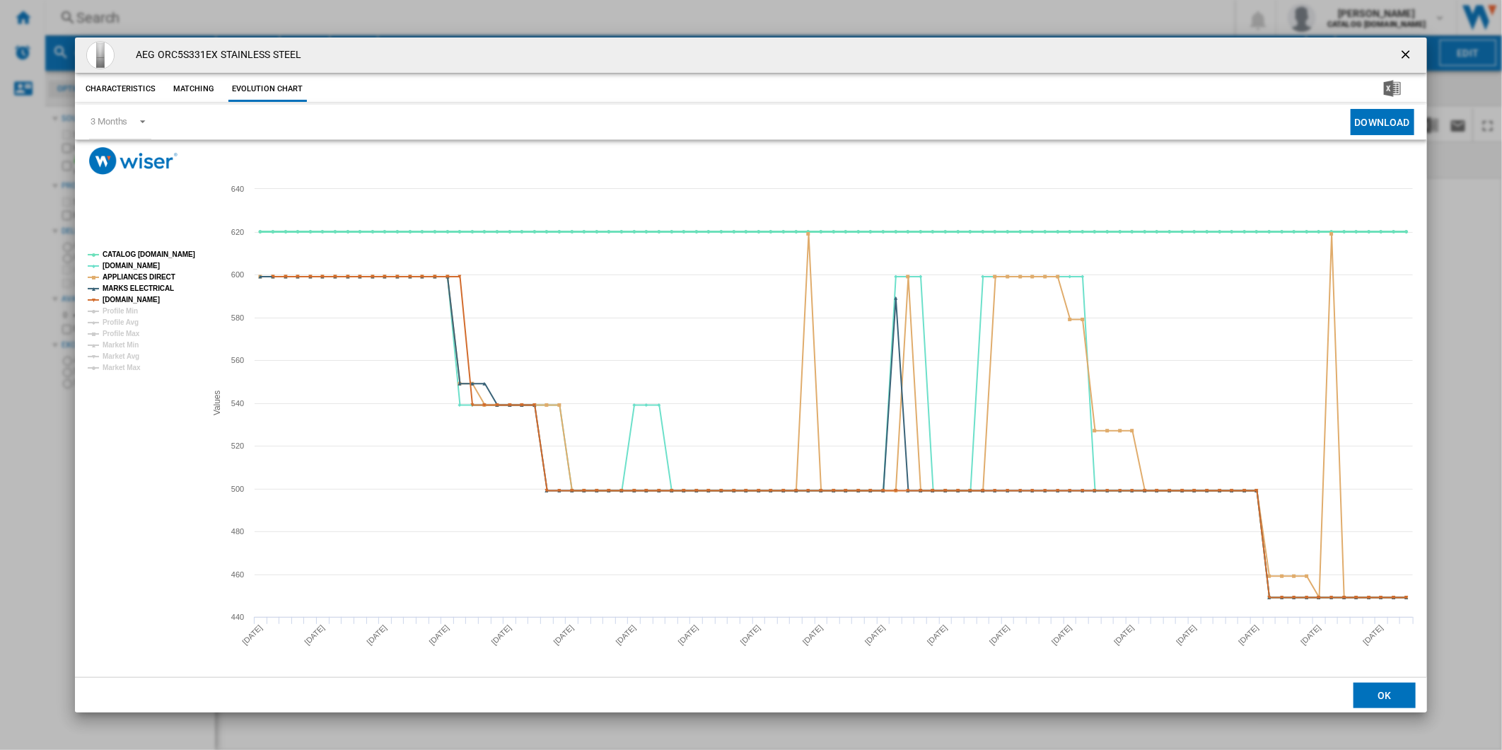
click at [145, 253] on tspan "CATALOG [DOMAIN_NAME]" at bounding box center [149, 254] width 93 height 8
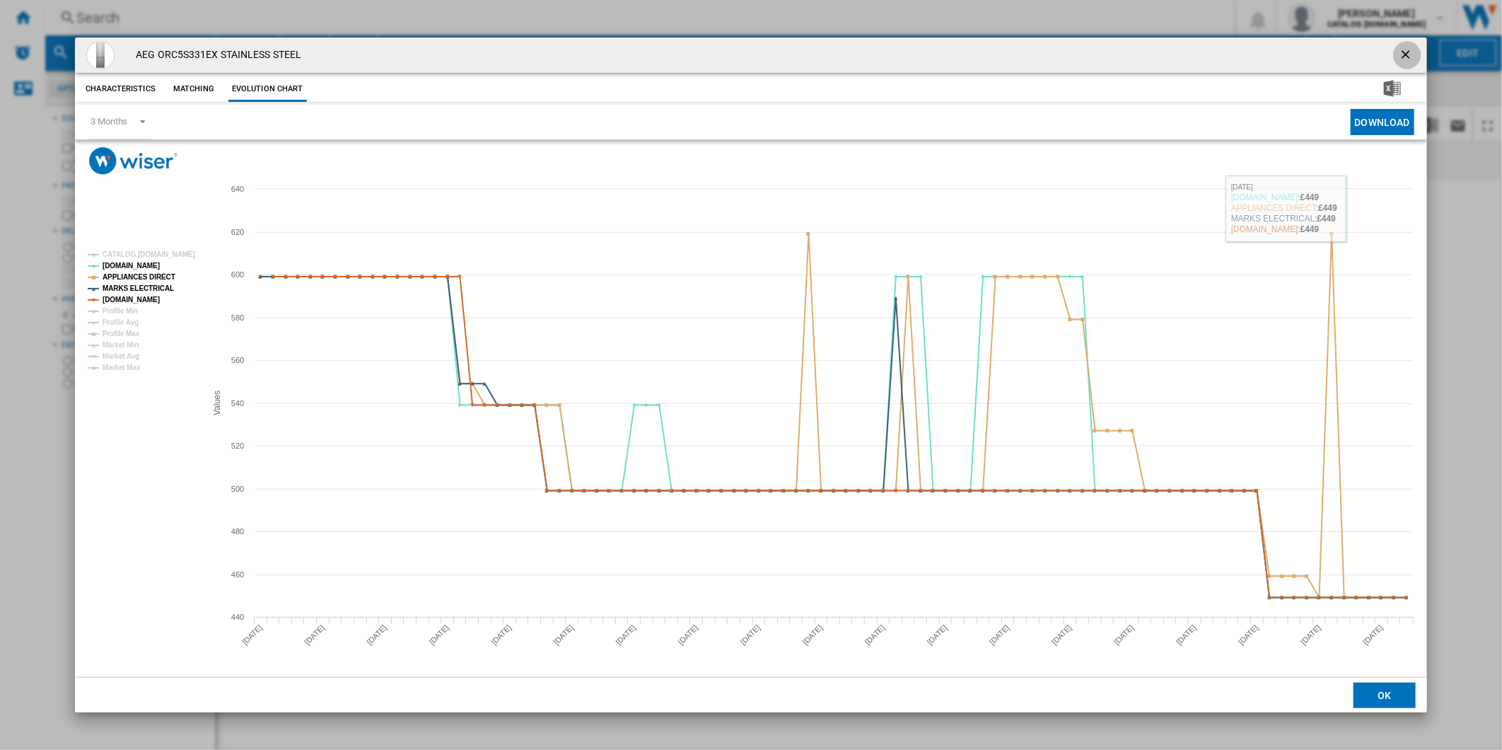
click at [1403, 47] on ng-md-icon "getI18NText('BUTTONS.CLOSE_DIALOG')" at bounding box center [1407, 55] width 17 height 17
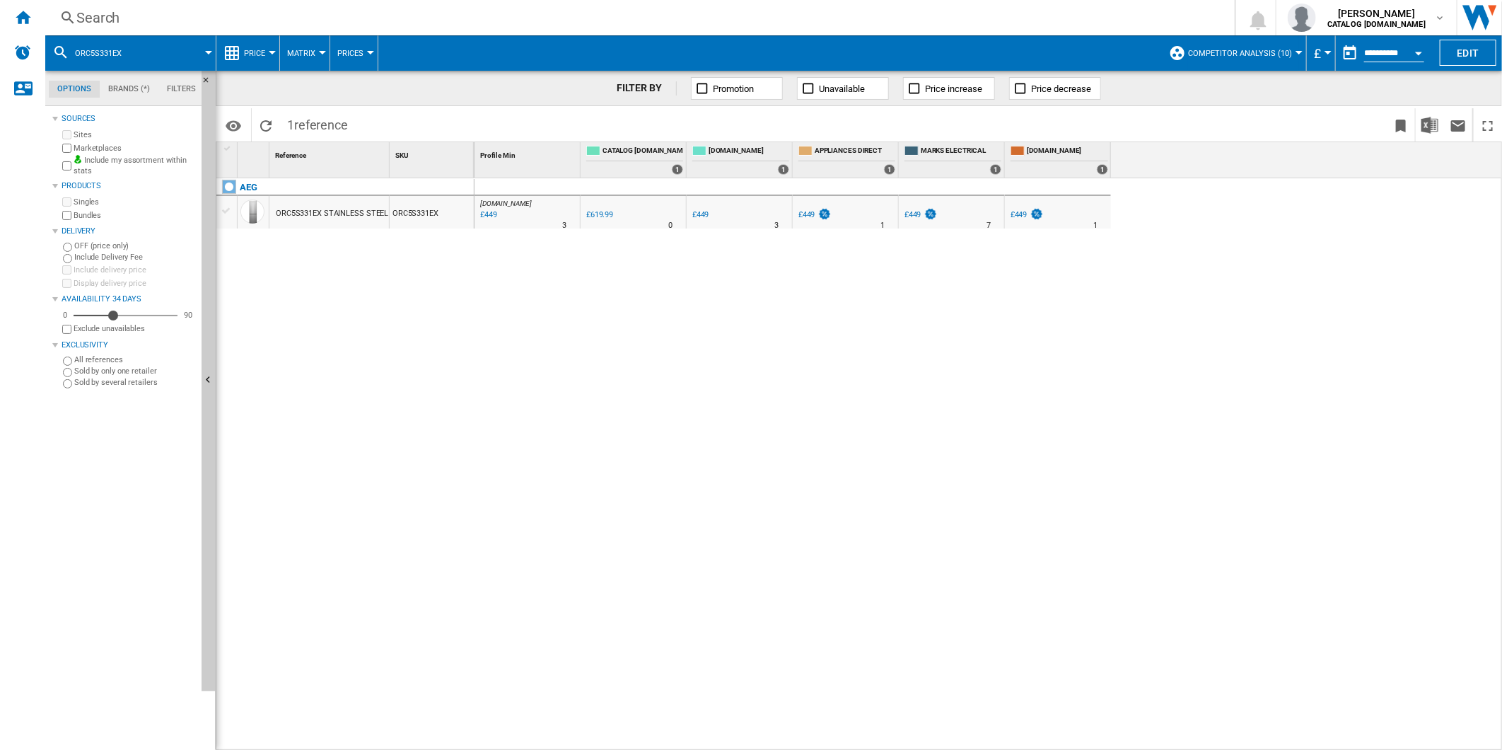
click at [1020, 214] on div "£449" at bounding box center [1019, 214] width 17 height 9
click at [798, 21] on div "Search" at bounding box center [637, 18] width 1122 height 20
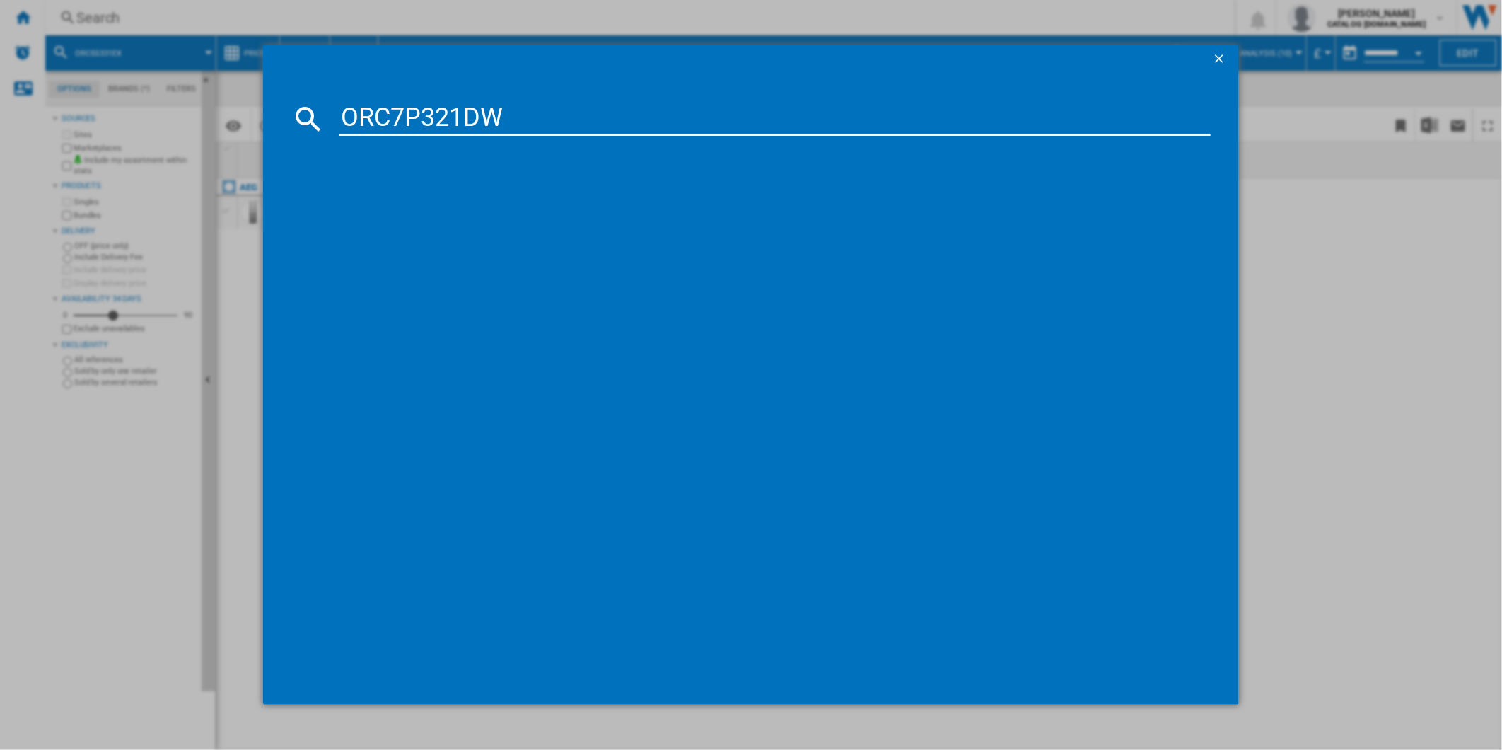
type input "ORC7P321DW"
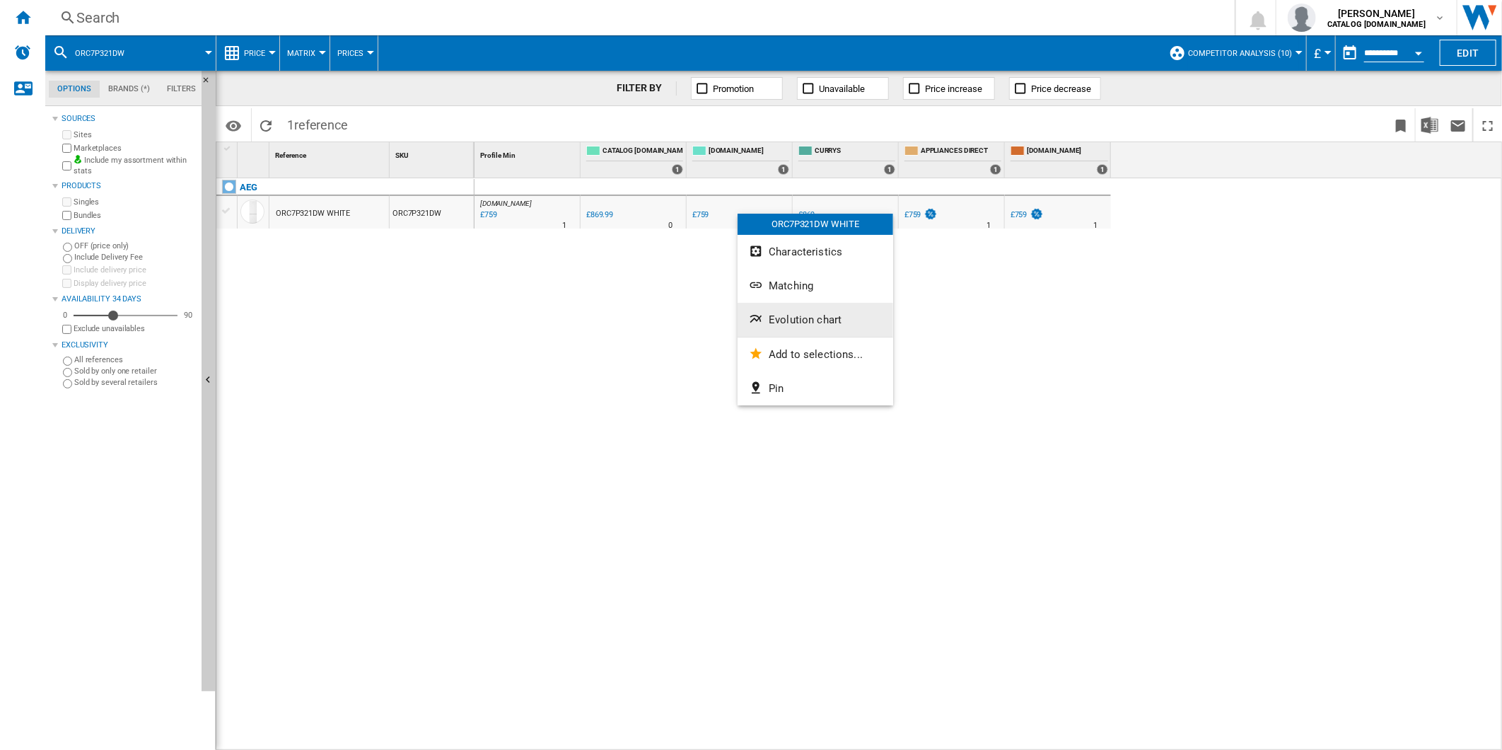
click at [798, 323] on span "Evolution chart" at bounding box center [805, 319] width 73 height 13
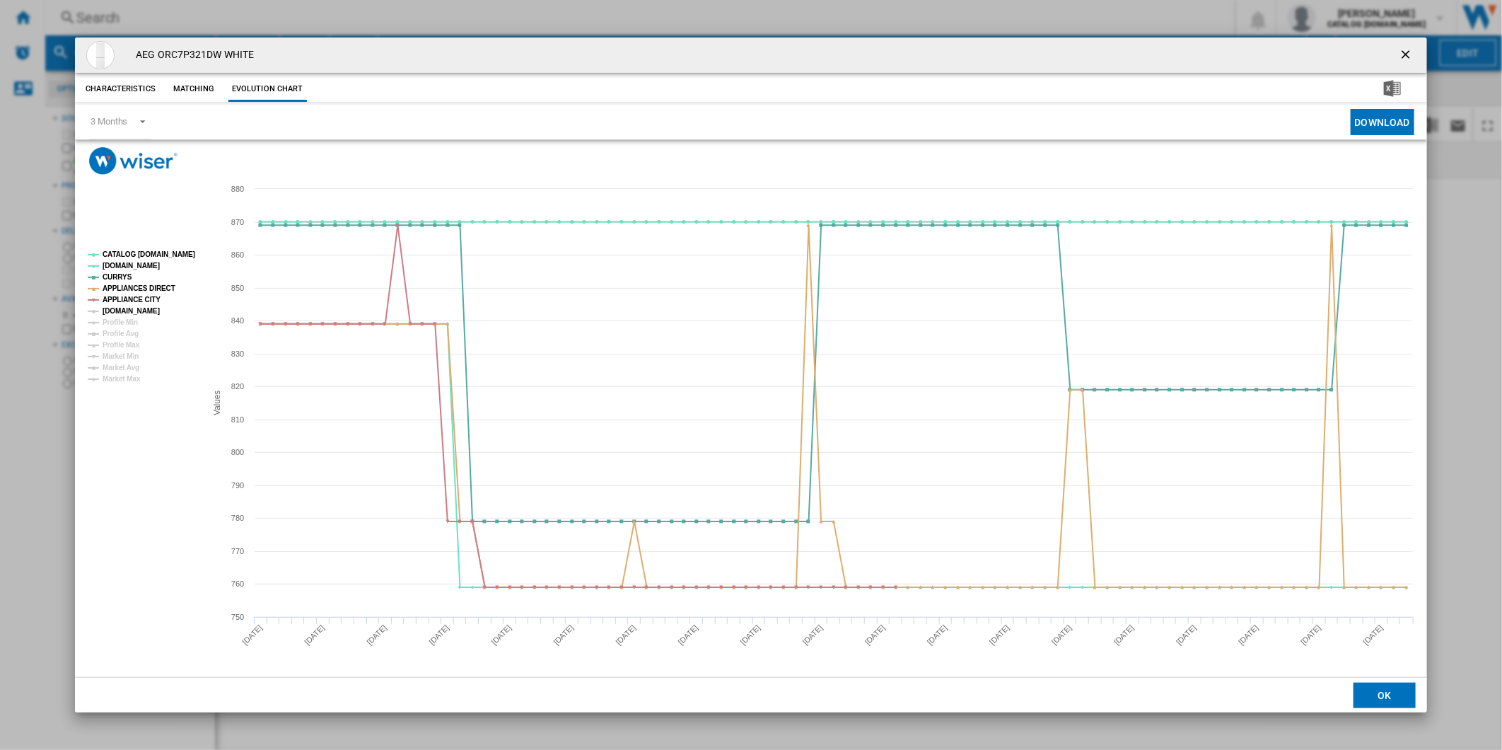
click at [125, 312] on tspan "[DOMAIN_NAME]" at bounding box center [131, 311] width 57 height 8
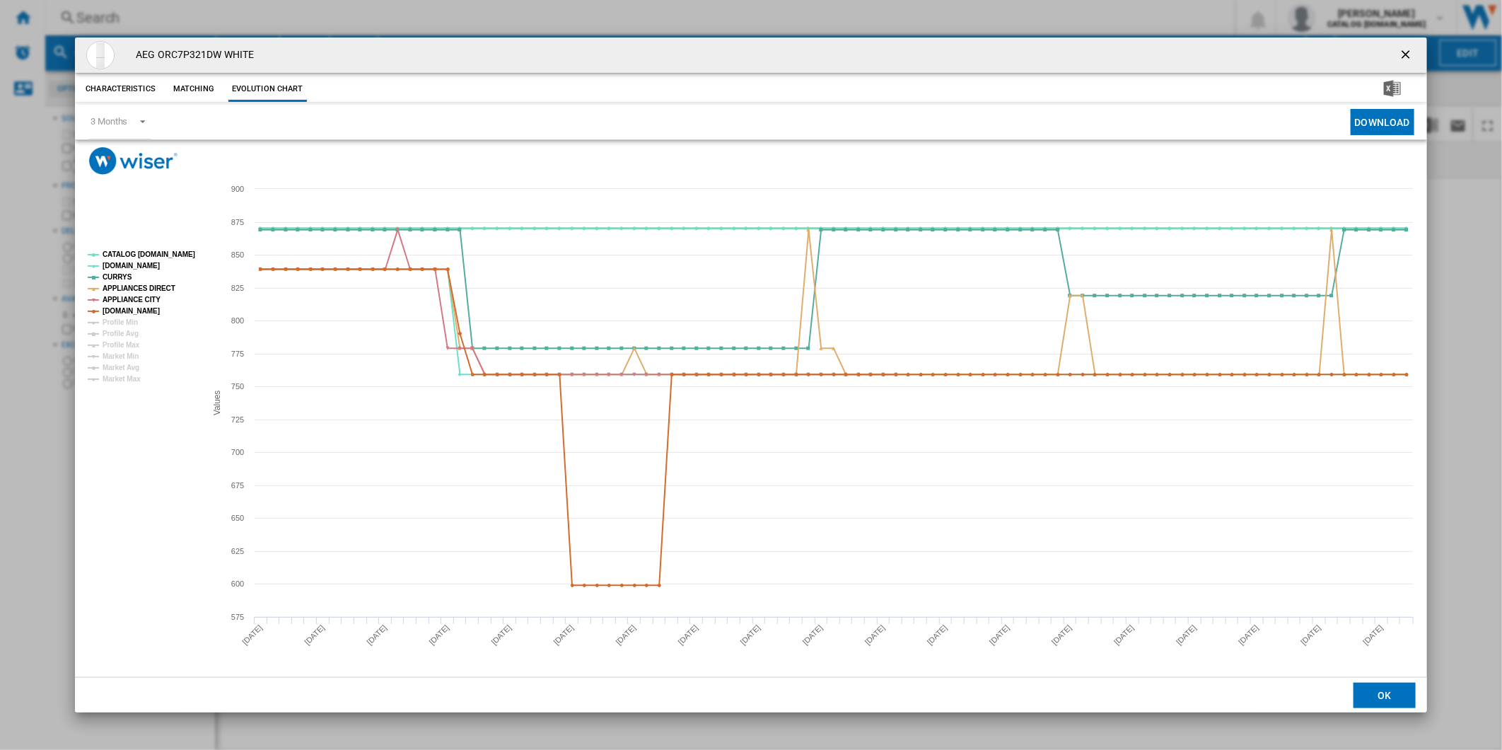
click at [146, 252] on tspan "CATALOG [DOMAIN_NAME]" at bounding box center [149, 254] width 93 height 8
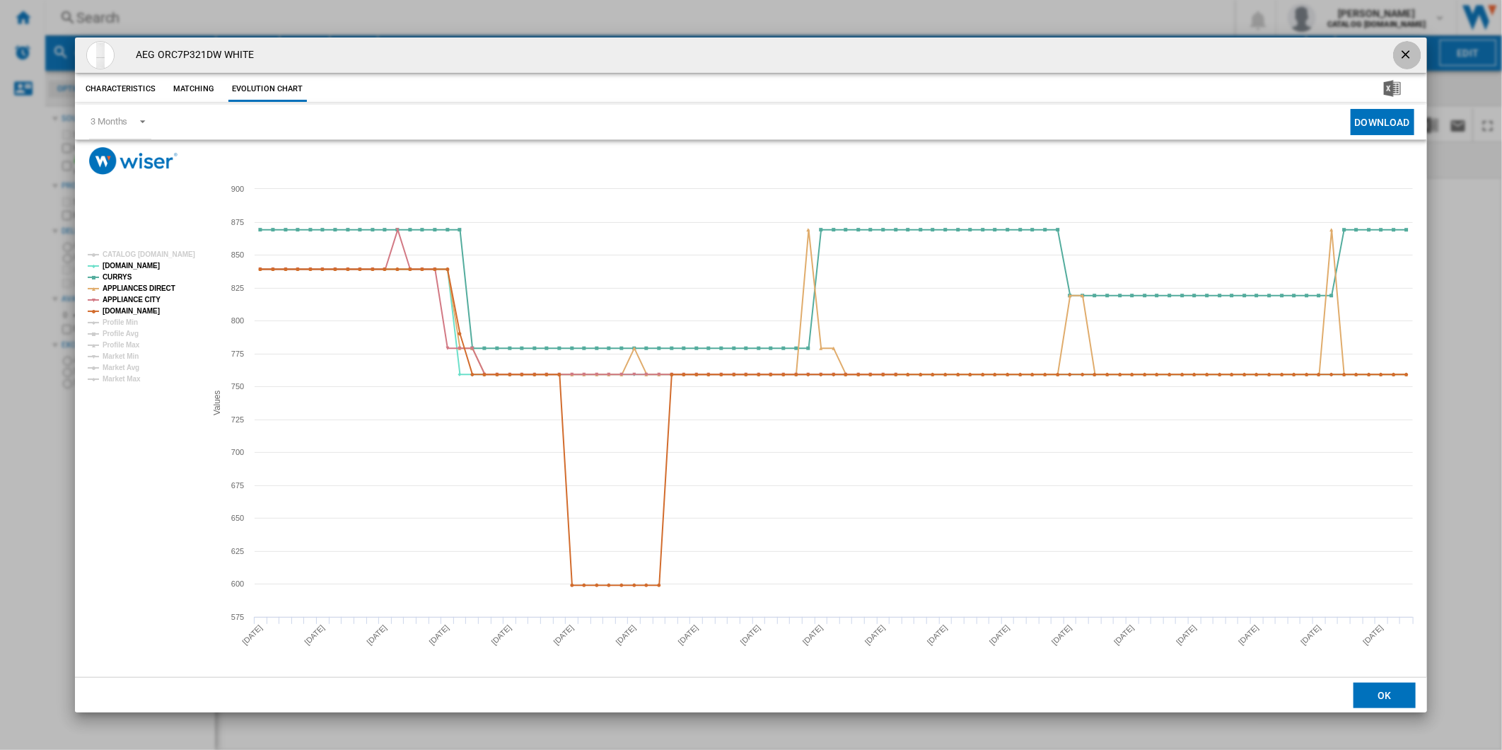
drag, startPoint x: 1410, startPoint y: 54, endPoint x: 1273, endPoint y: 35, distance: 137.7
click at [1404, 54] on ng-md-icon "getI18NText('BUTTONS.CLOSE_DIALOG')" at bounding box center [1407, 55] width 17 height 17
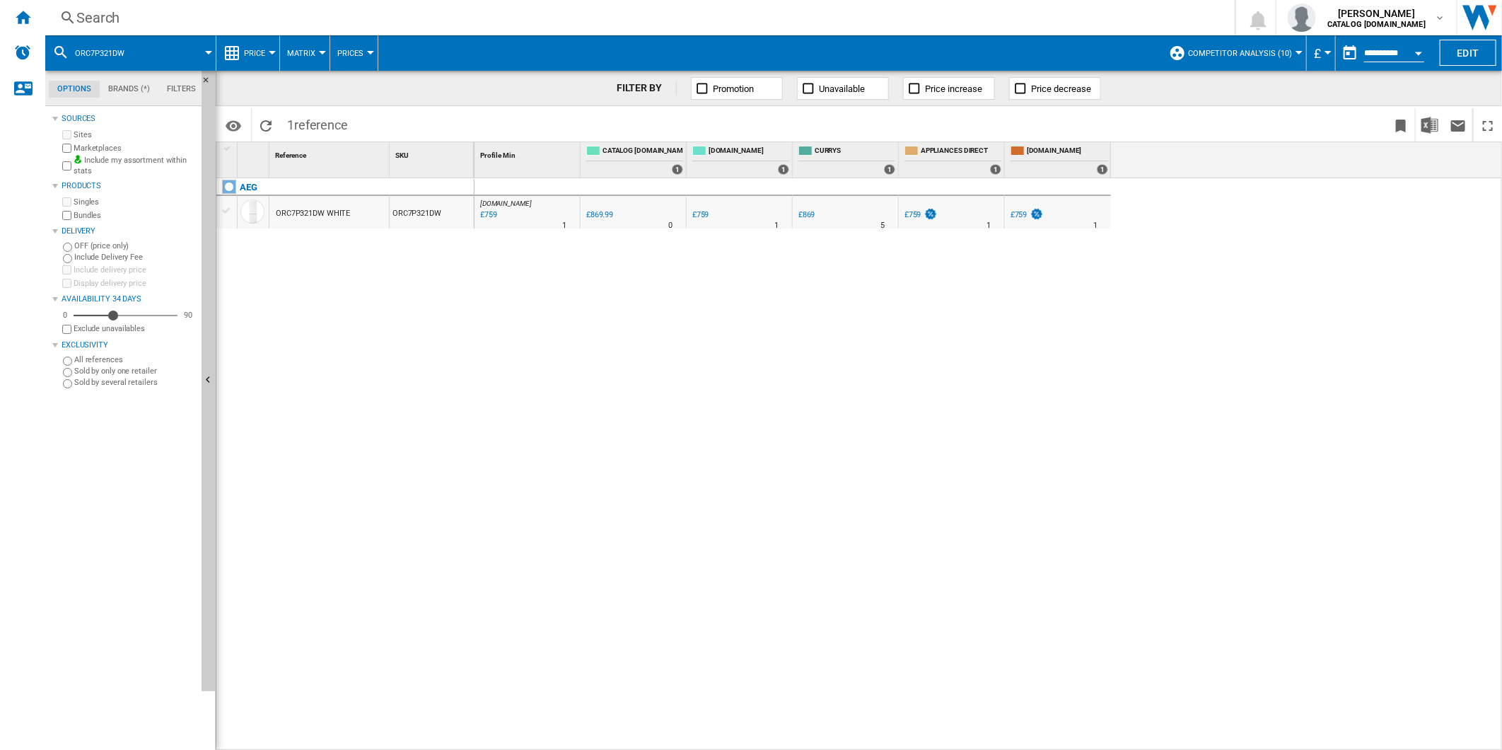
click at [931, 21] on div "Search" at bounding box center [637, 18] width 1122 height 20
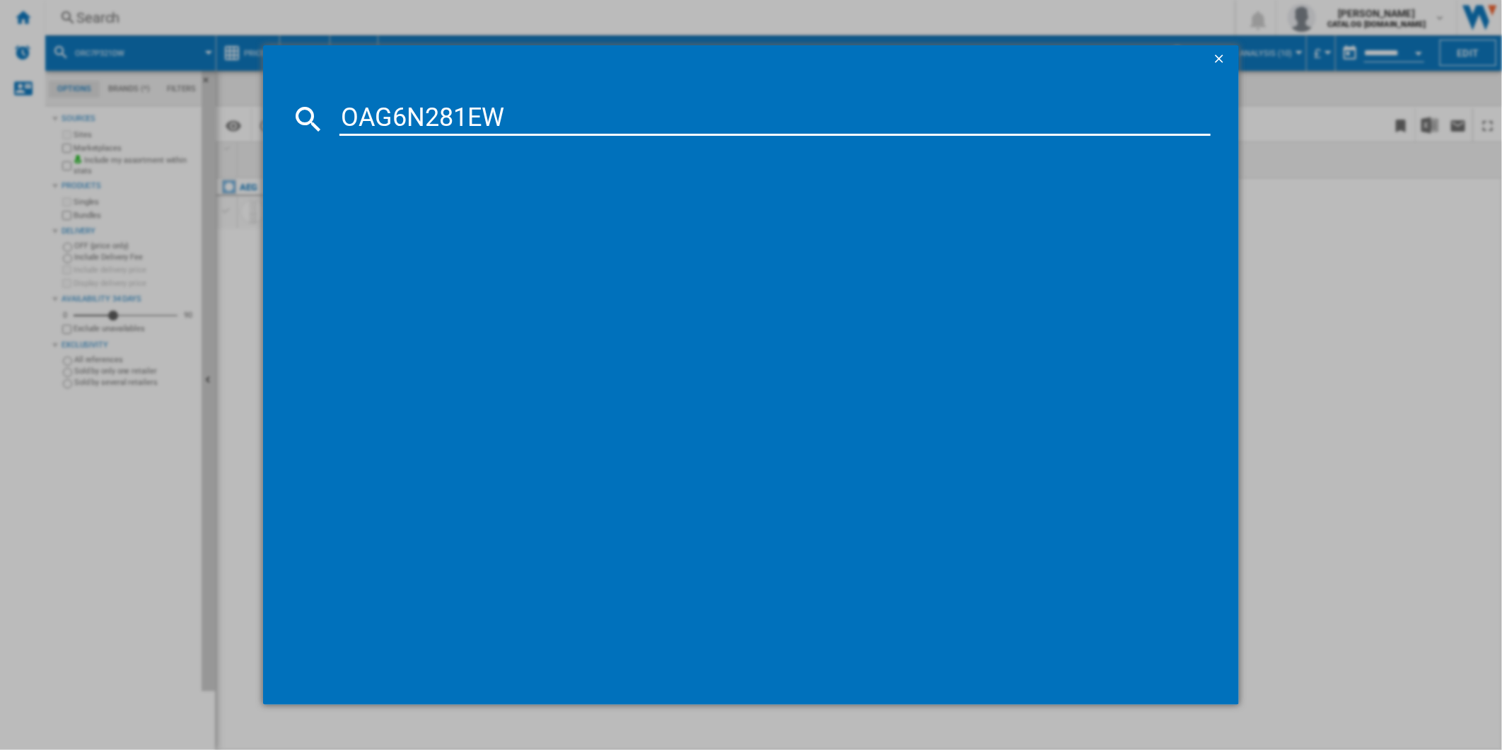
type input "OAG6N281EW"
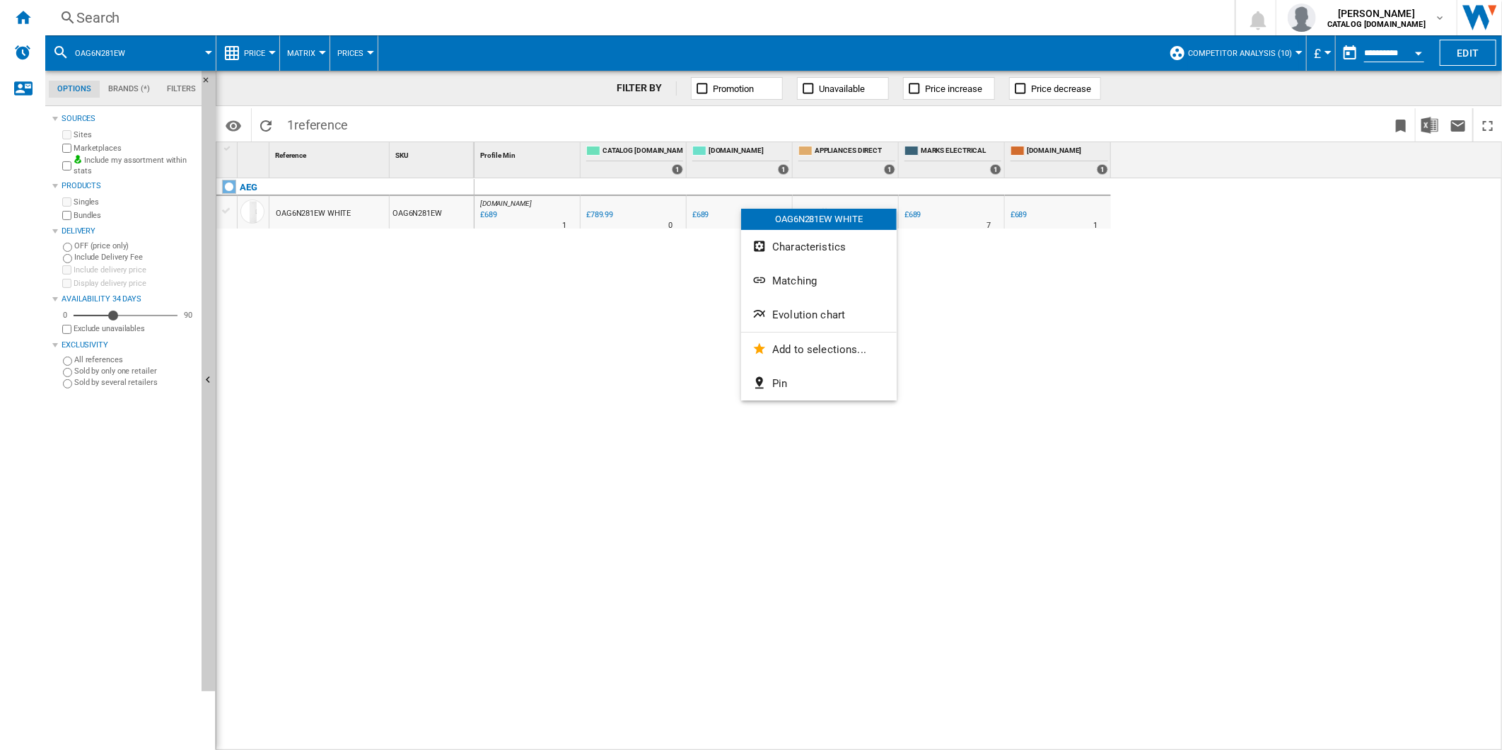
drag, startPoint x: 806, startPoint y: 309, endPoint x: 790, endPoint y: 310, distance: 16.3
click at [797, 310] on span "Evolution chart" at bounding box center [808, 314] width 73 height 13
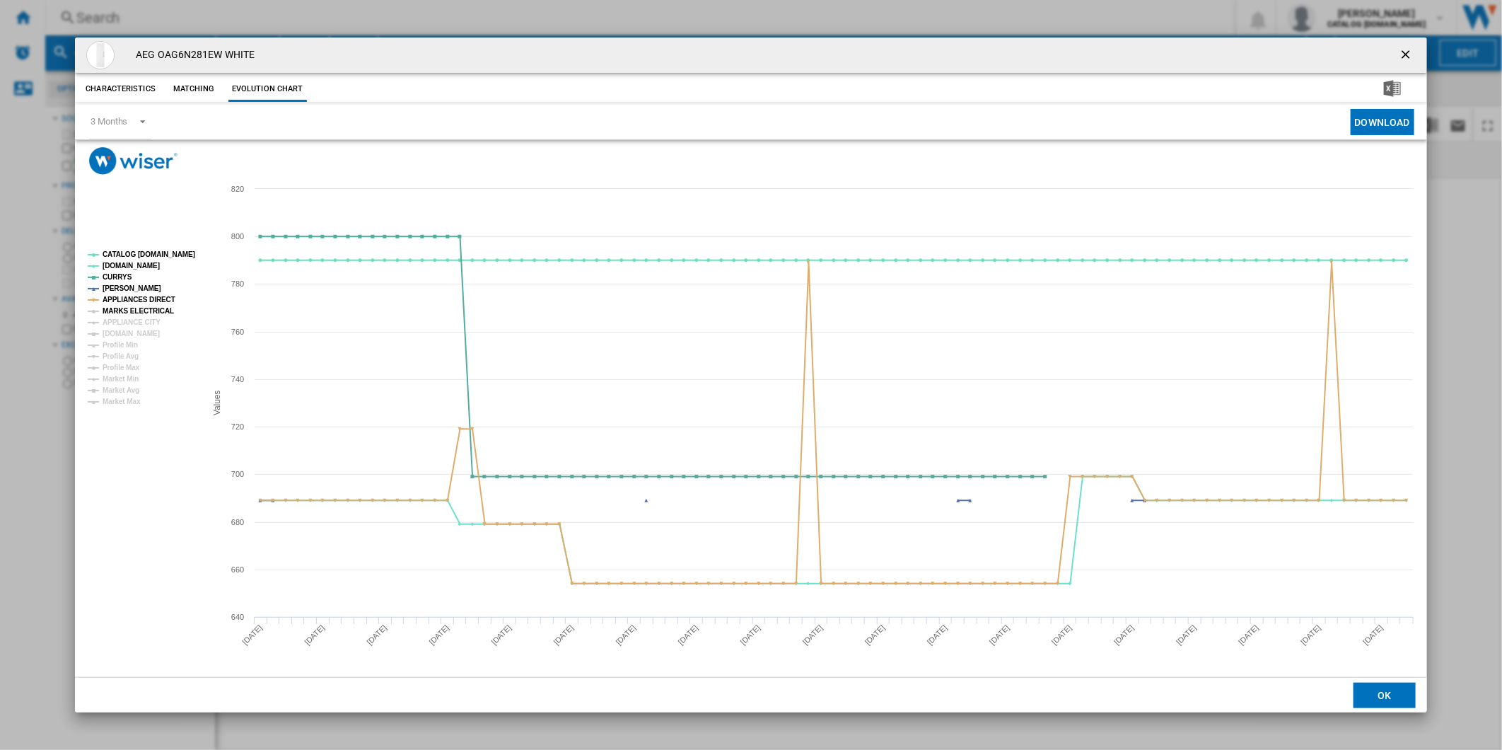
click at [138, 309] on tspan "MARKS ELECTRICAL" at bounding box center [138, 311] width 71 height 8
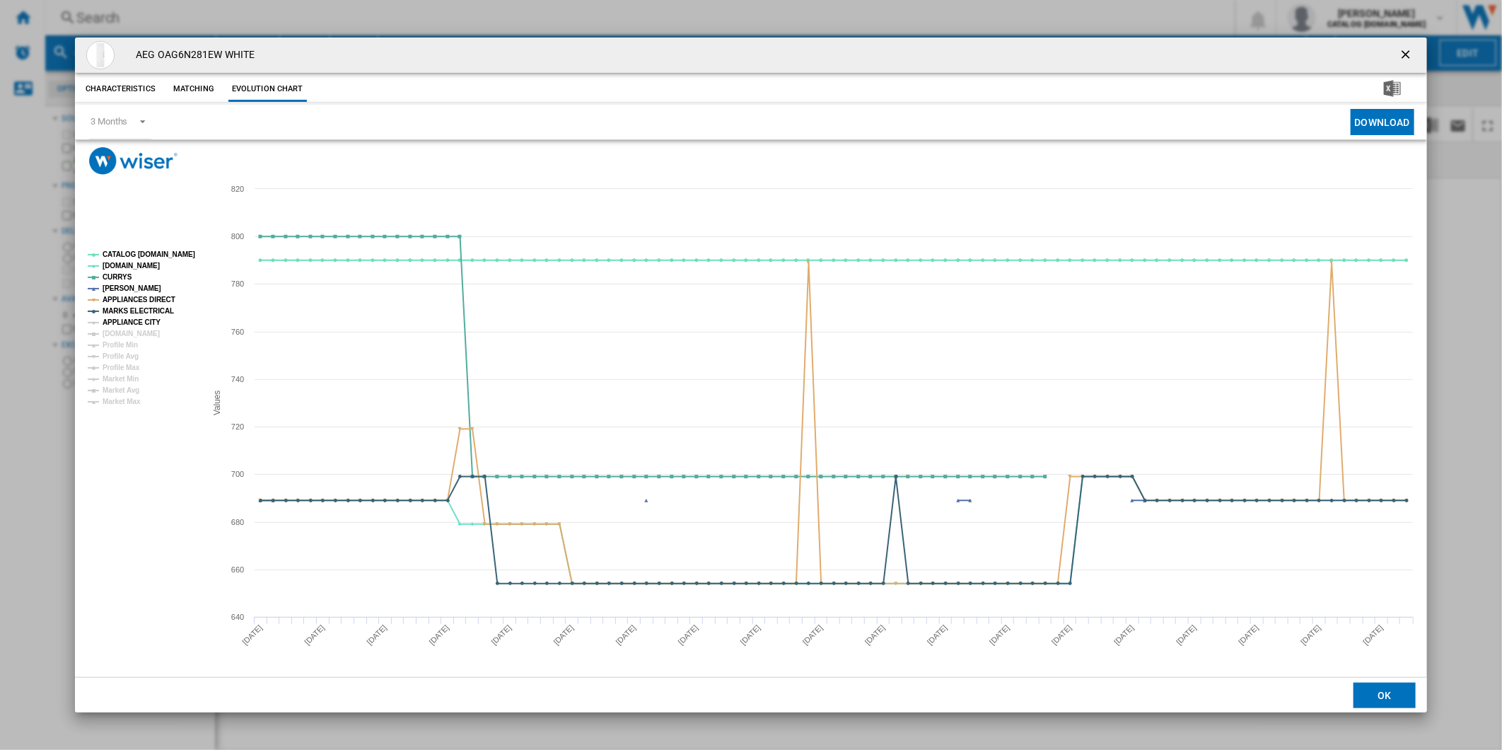
click at [134, 326] on tspan "APPLIANCE CITY" at bounding box center [132, 322] width 58 height 8
click at [131, 333] on tspan "[DOMAIN_NAME]" at bounding box center [131, 334] width 57 height 8
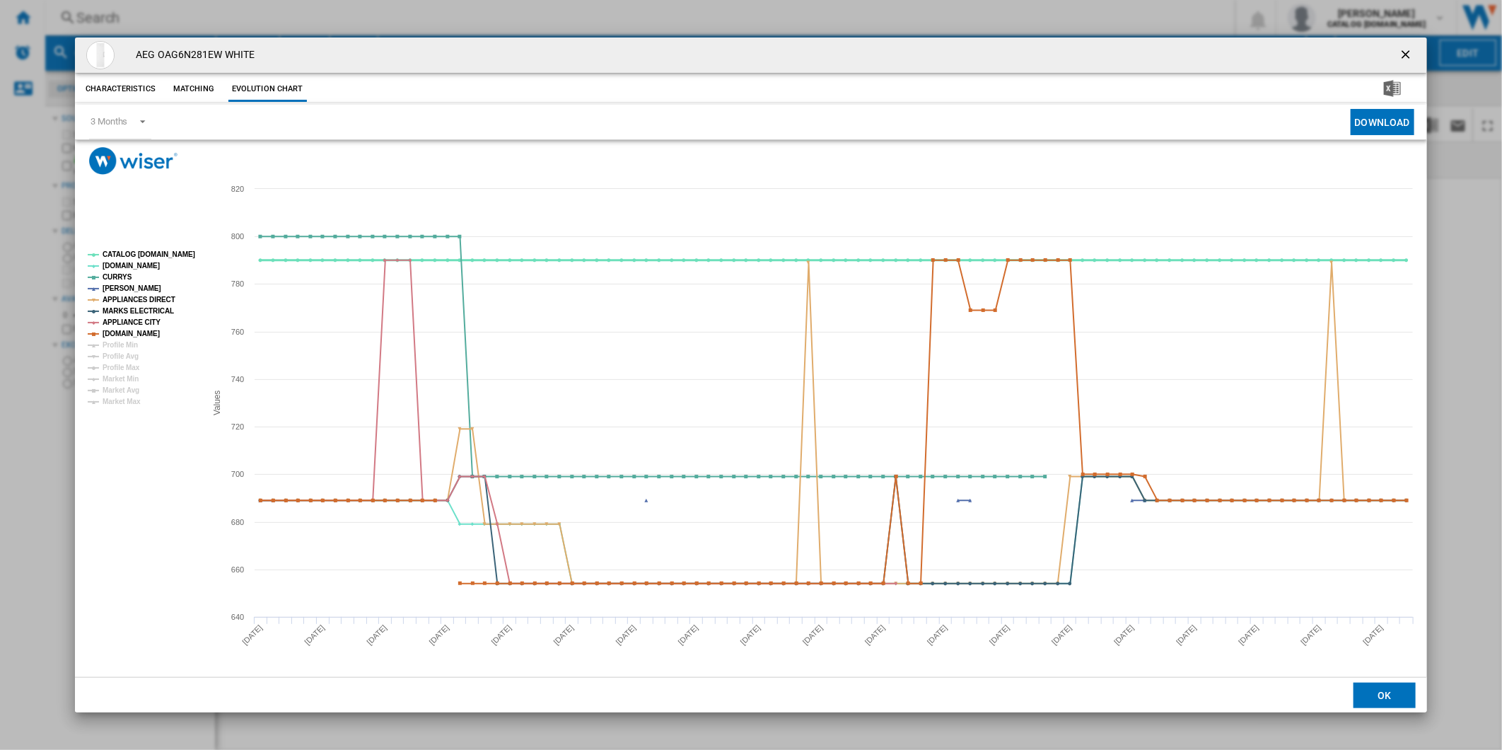
click at [156, 258] on tspan "CATALOG [DOMAIN_NAME]" at bounding box center [149, 254] width 93 height 8
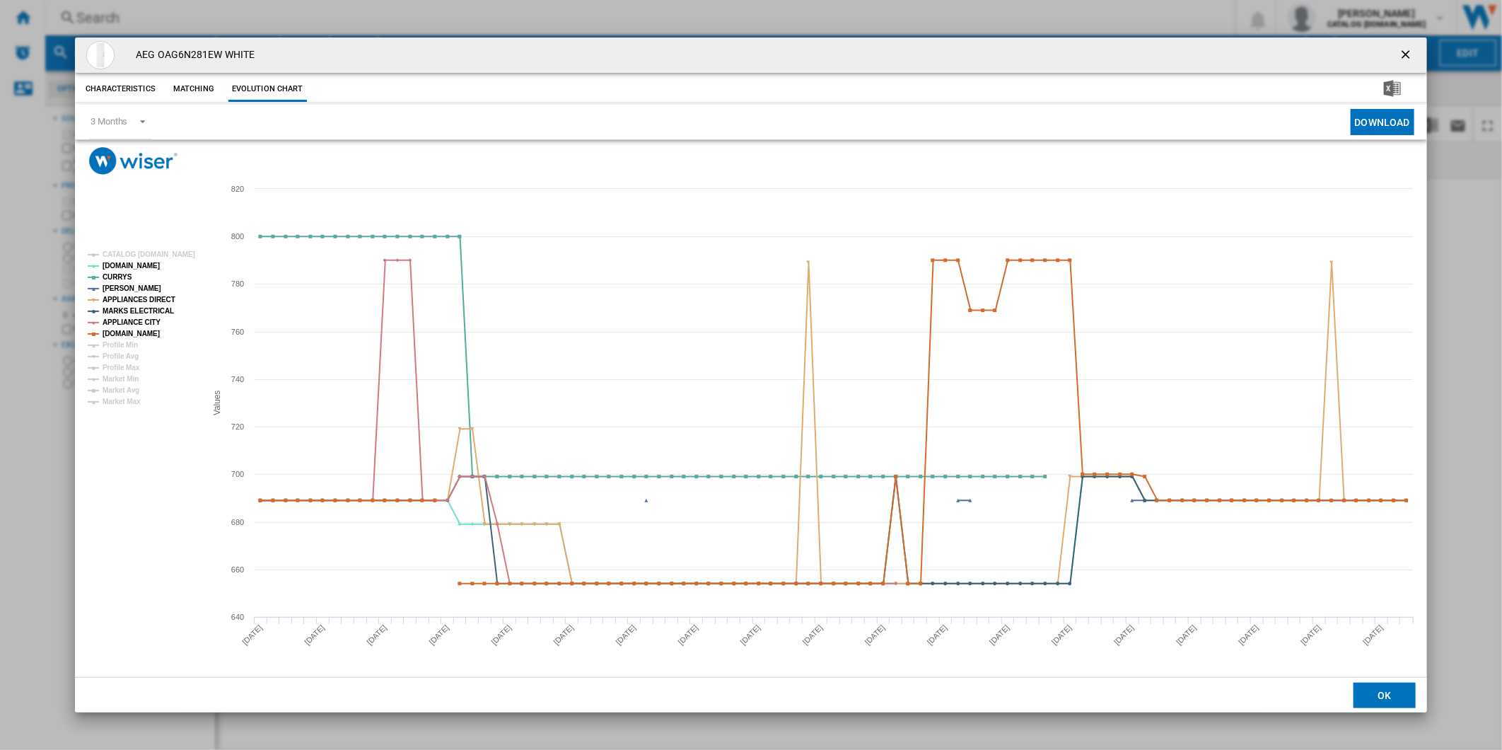
click at [1410, 47] on ng-md-icon "getI18NText('BUTTONS.CLOSE_DIALOG')" at bounding box center [1407, 55] width 17 height 17
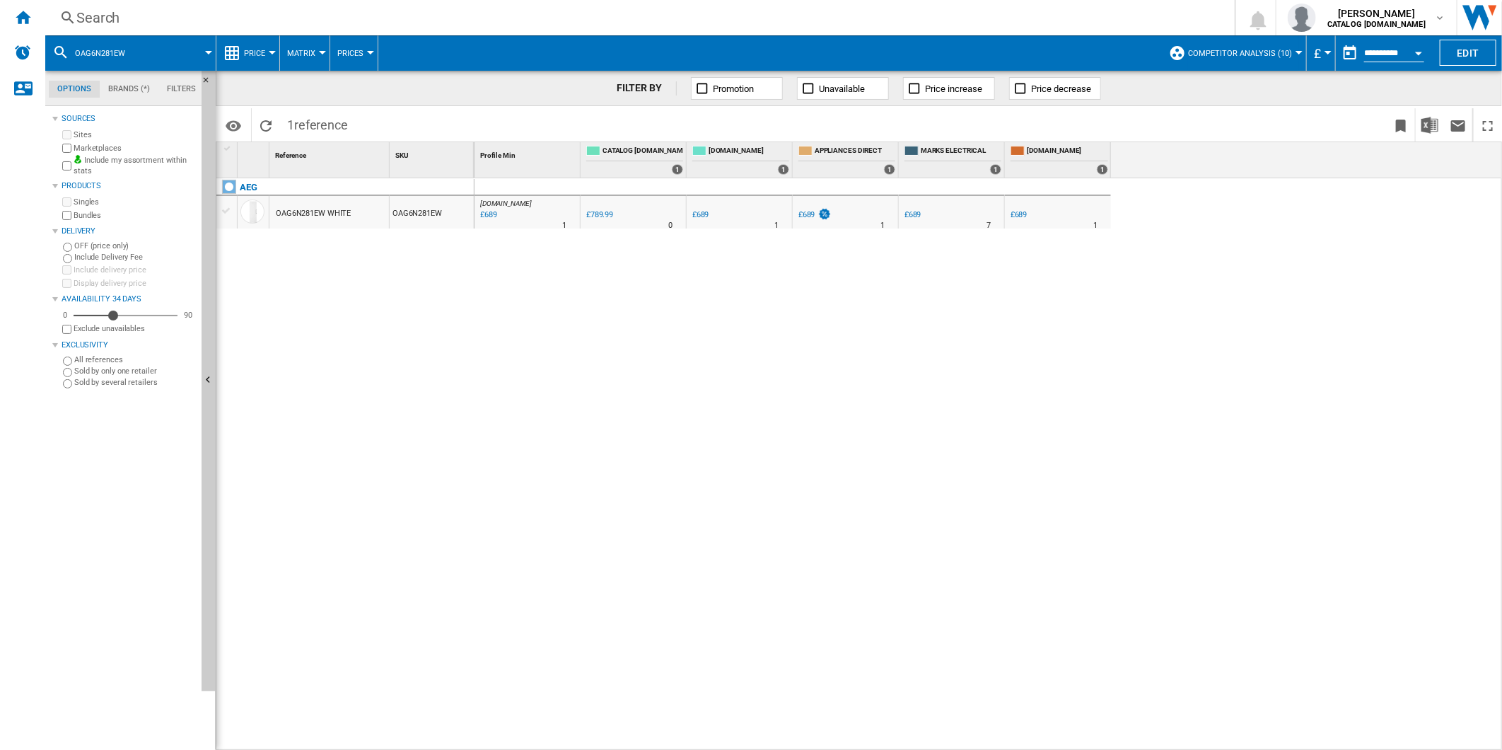
click at [994, 22] on div "Search" at bounding box center [637, 18] width 1122 height 20
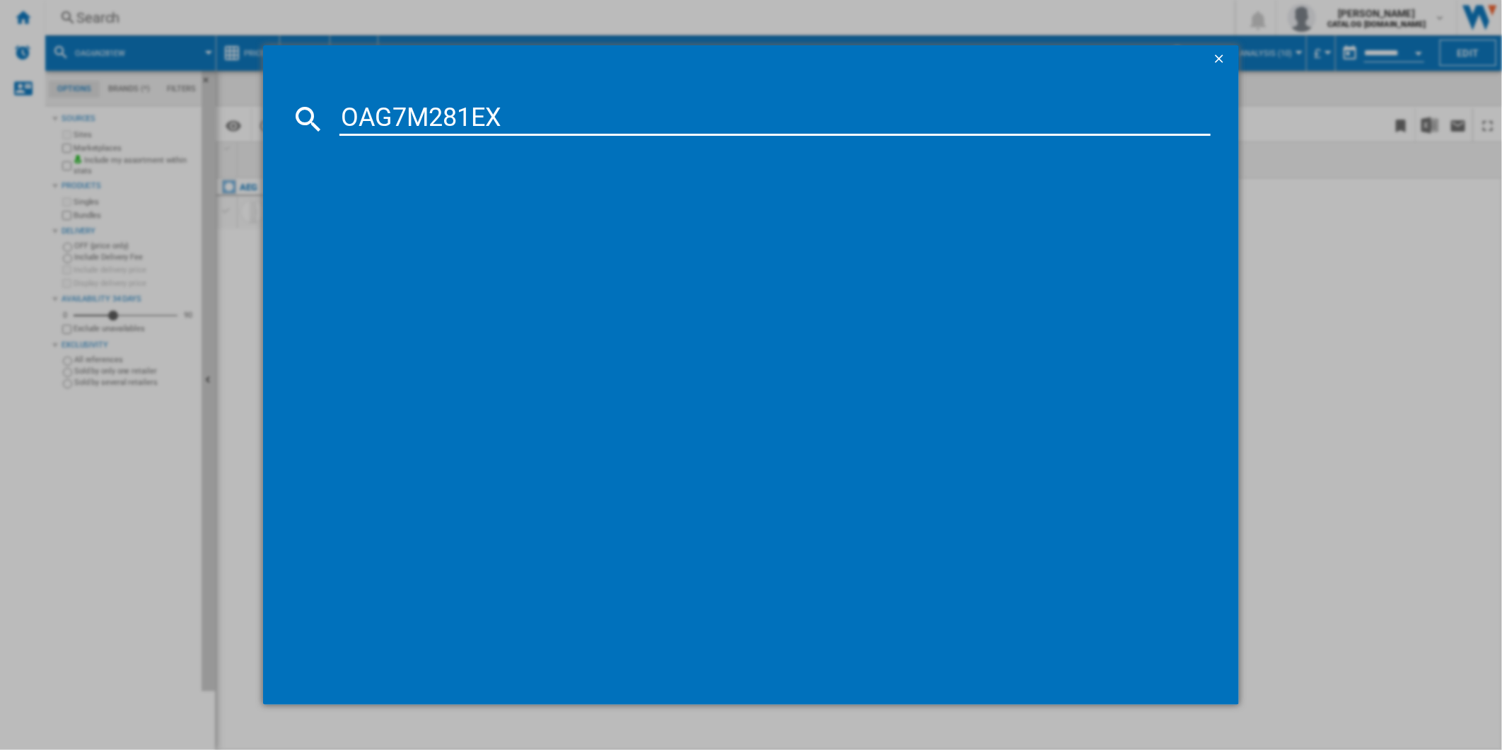
type input "OAG7M281EX"
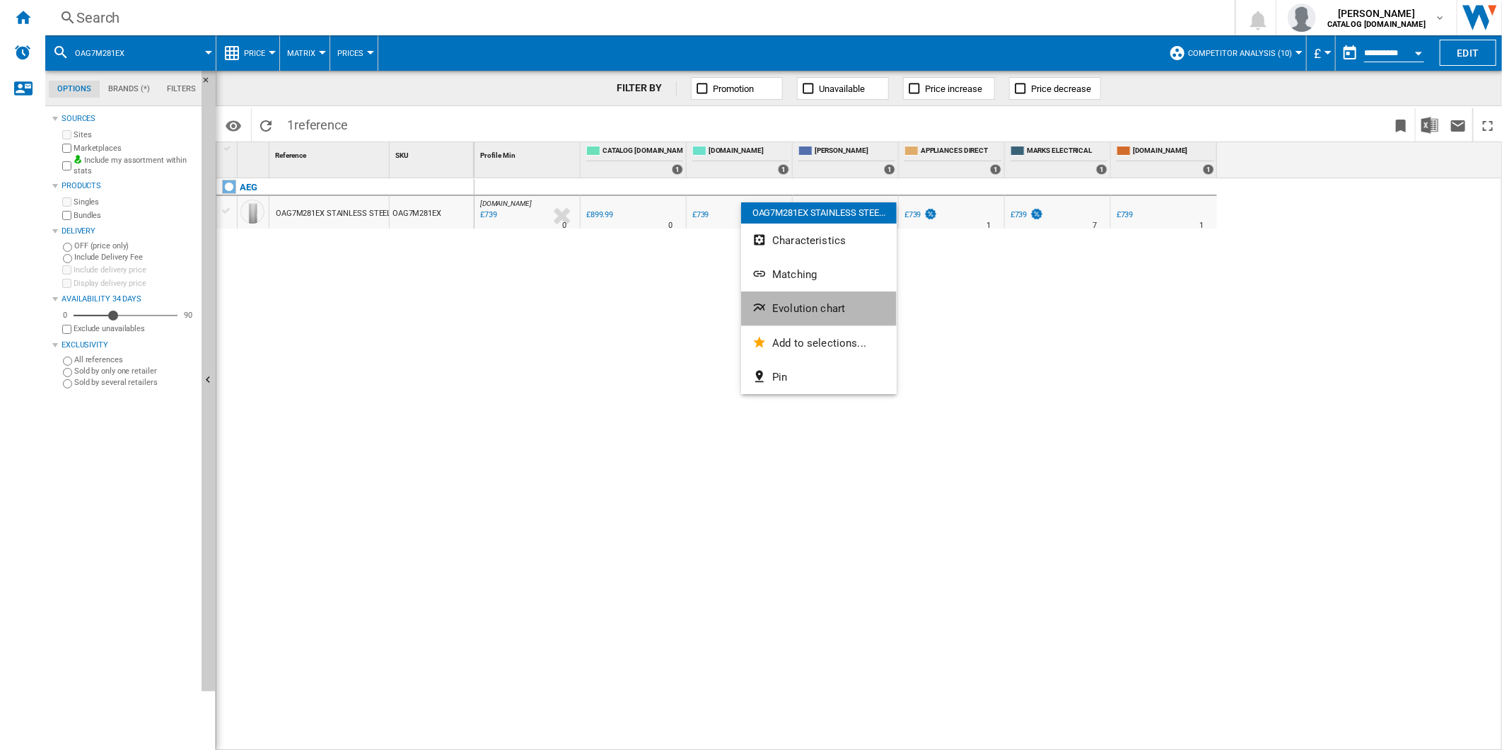
click at [804, 320] on button "Evolution chart" at bounding box center [819, 308] width 156 height 34
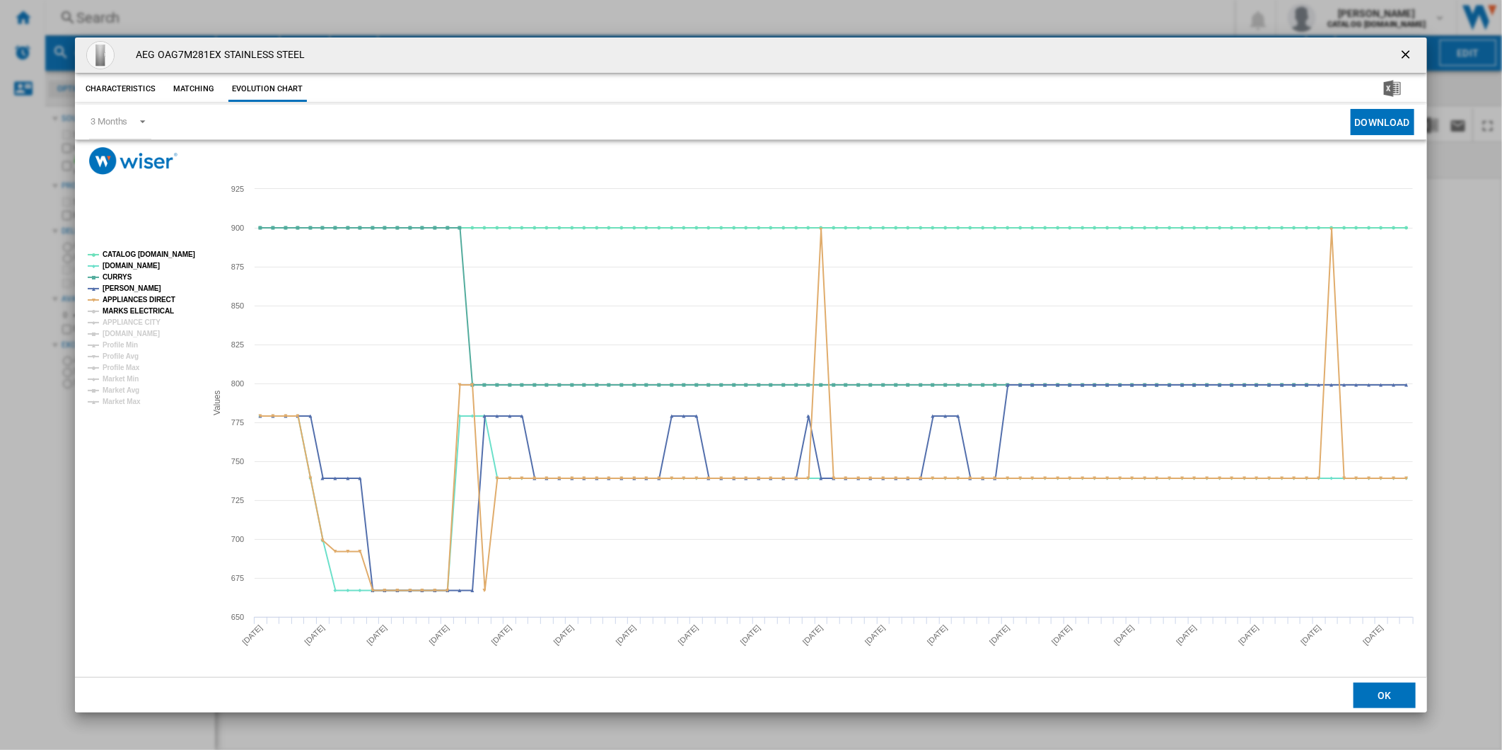
click at [143, 313] on tspan "MARKS ELECTRICAL" at bounding box center [138, 311] width 71 height 8
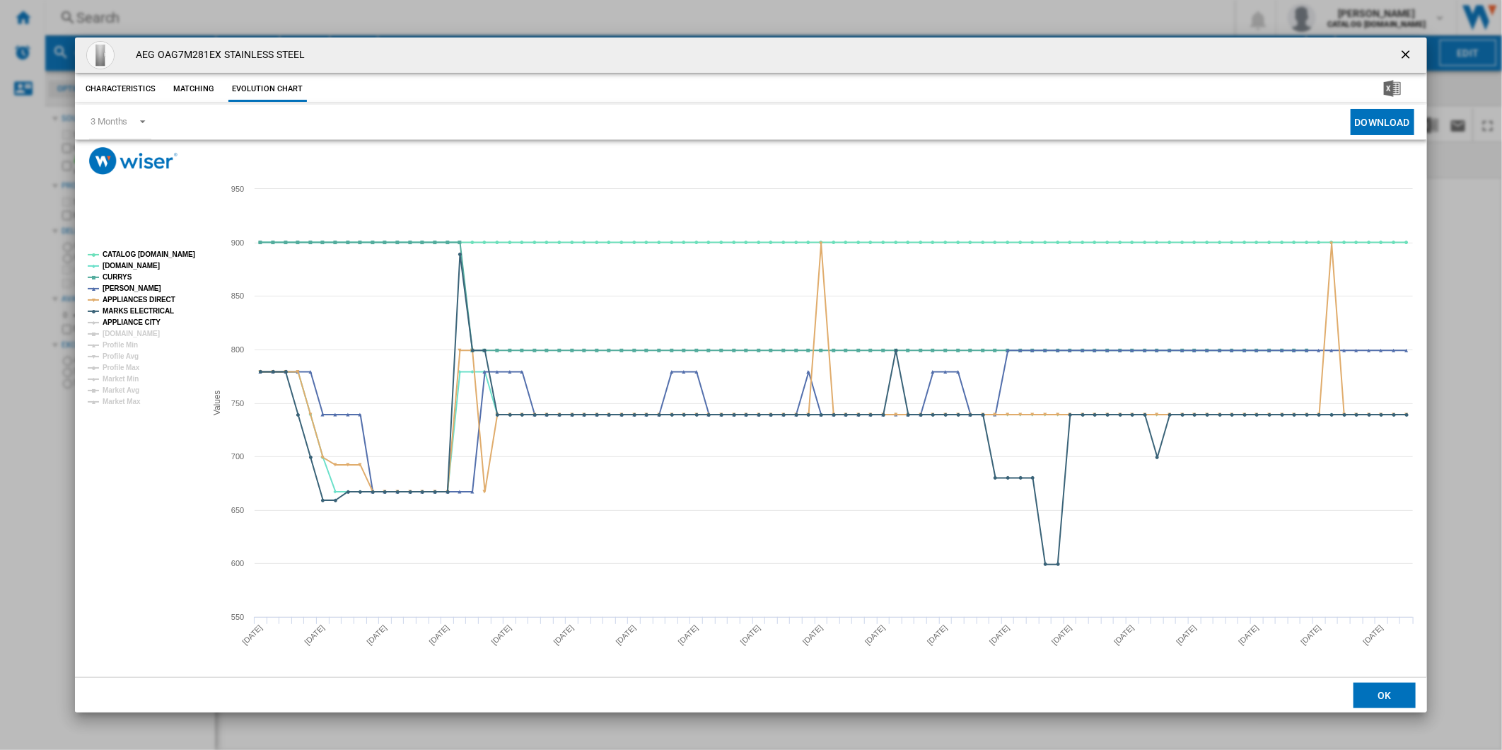
click at [137, 326] on tspan "APPLIANCE CITY" at bounding box center [132, 322] width 58 height 8
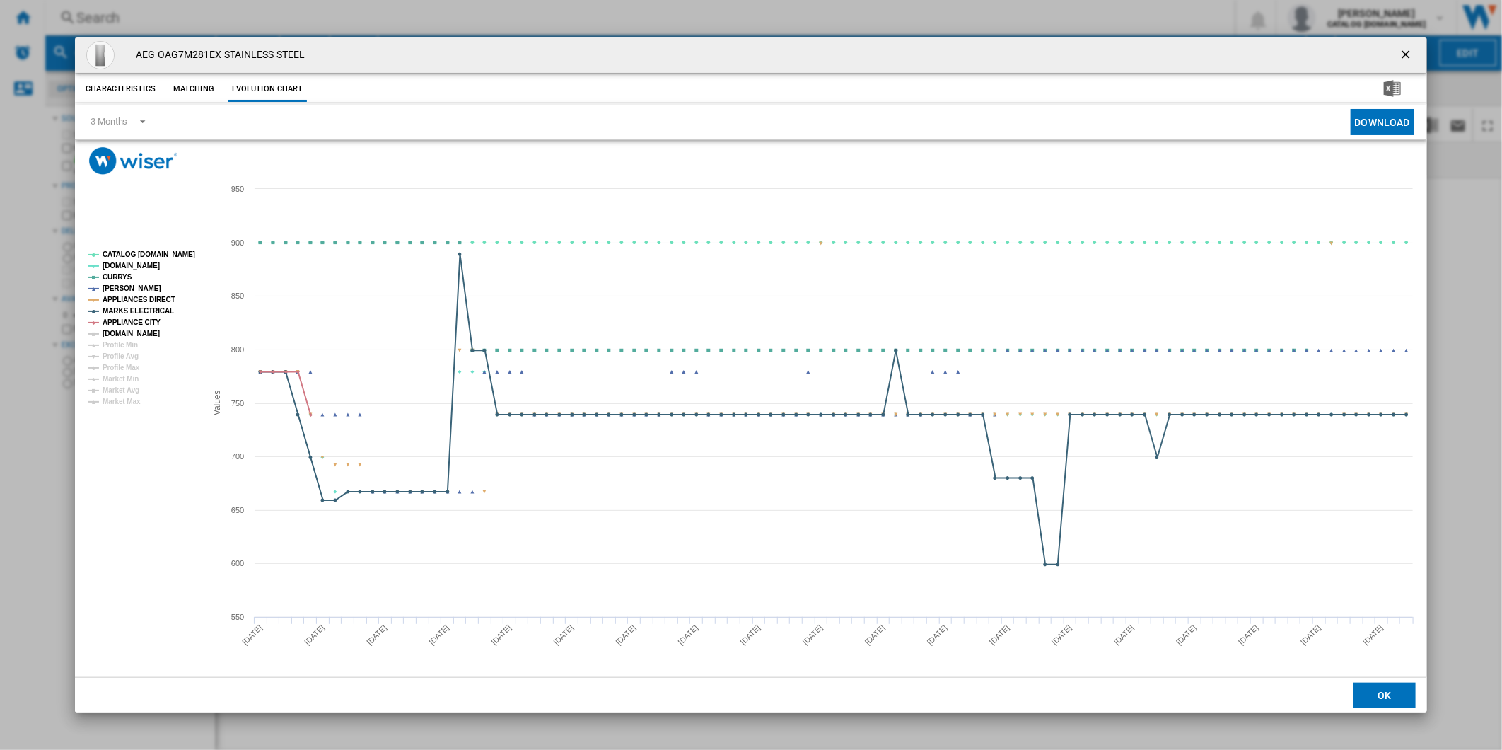
click at [133, 335] on tspan "[DOMAIN_NAME]" at bounding box center [131, 334] width 57 height 8
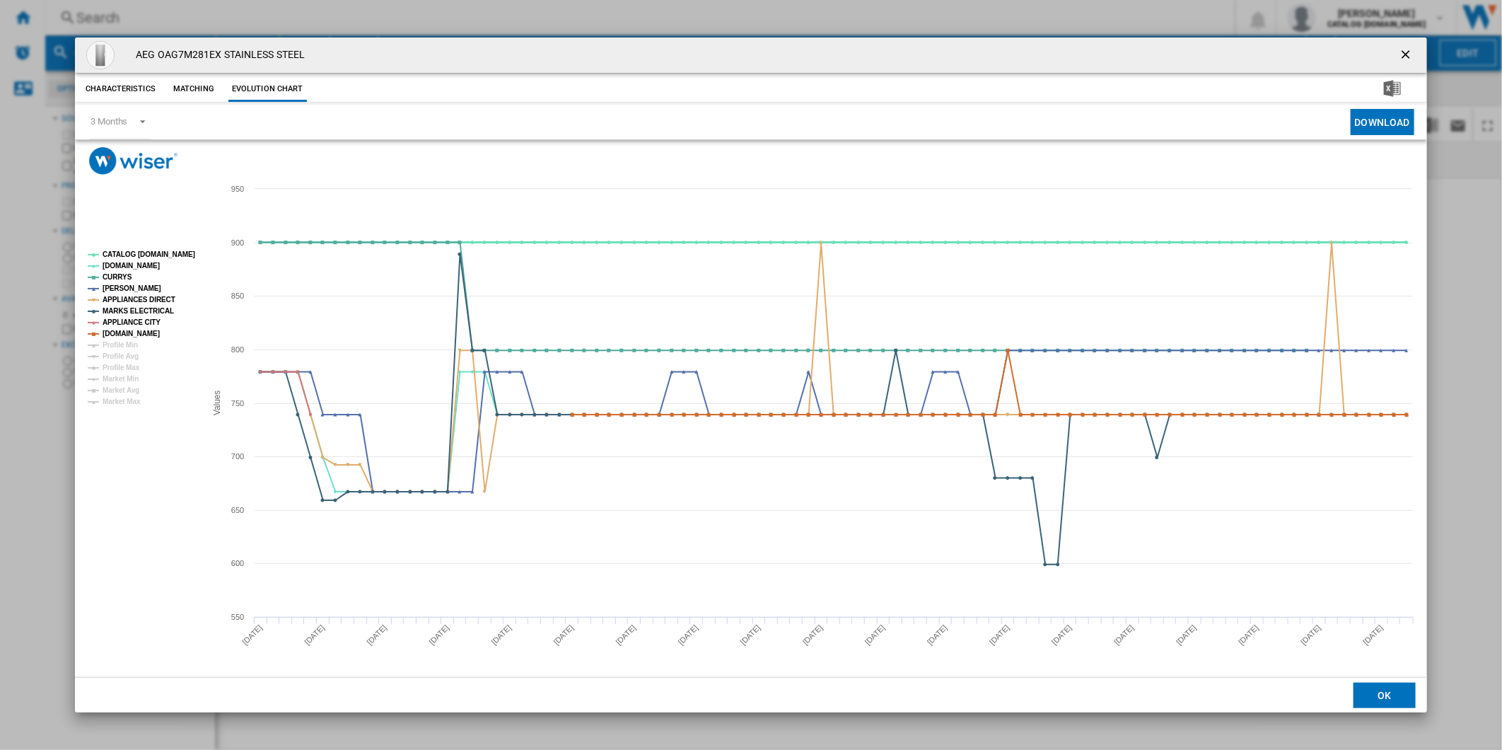
click at [151, 255] on tspan "CATALOG [DOMAIN_NAME]" at bounding box center [149, 254] width 93 height 8
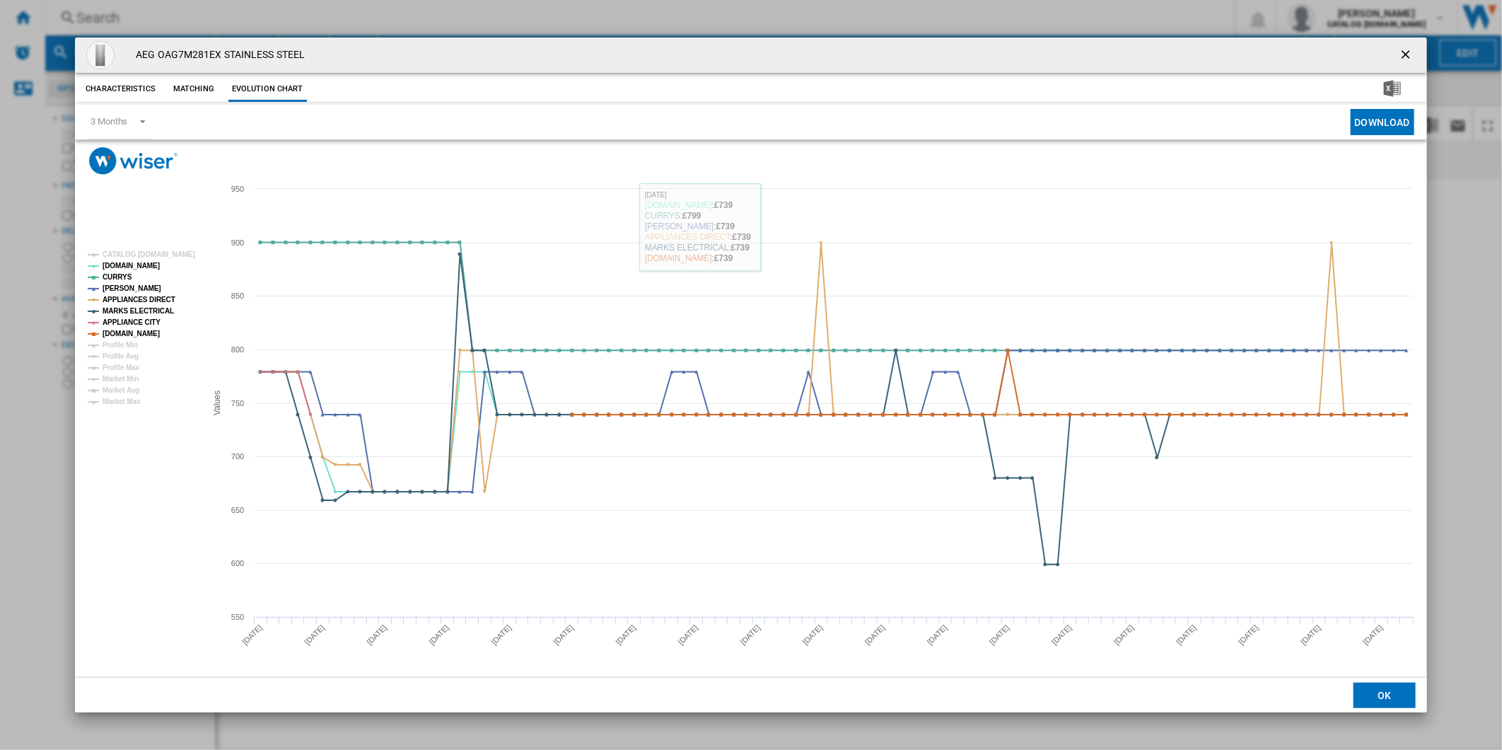
drag, startPoint x: 1408, startPoint y: 51, endPoint x: 1306, endPoint y: 51, distance: 101.9
click at [1408, 51] on ng-md-icon "getI18NText('BUTTONS.CLOSE_DIALOG')" at bounding box center [1407, 55] width 17 height 17
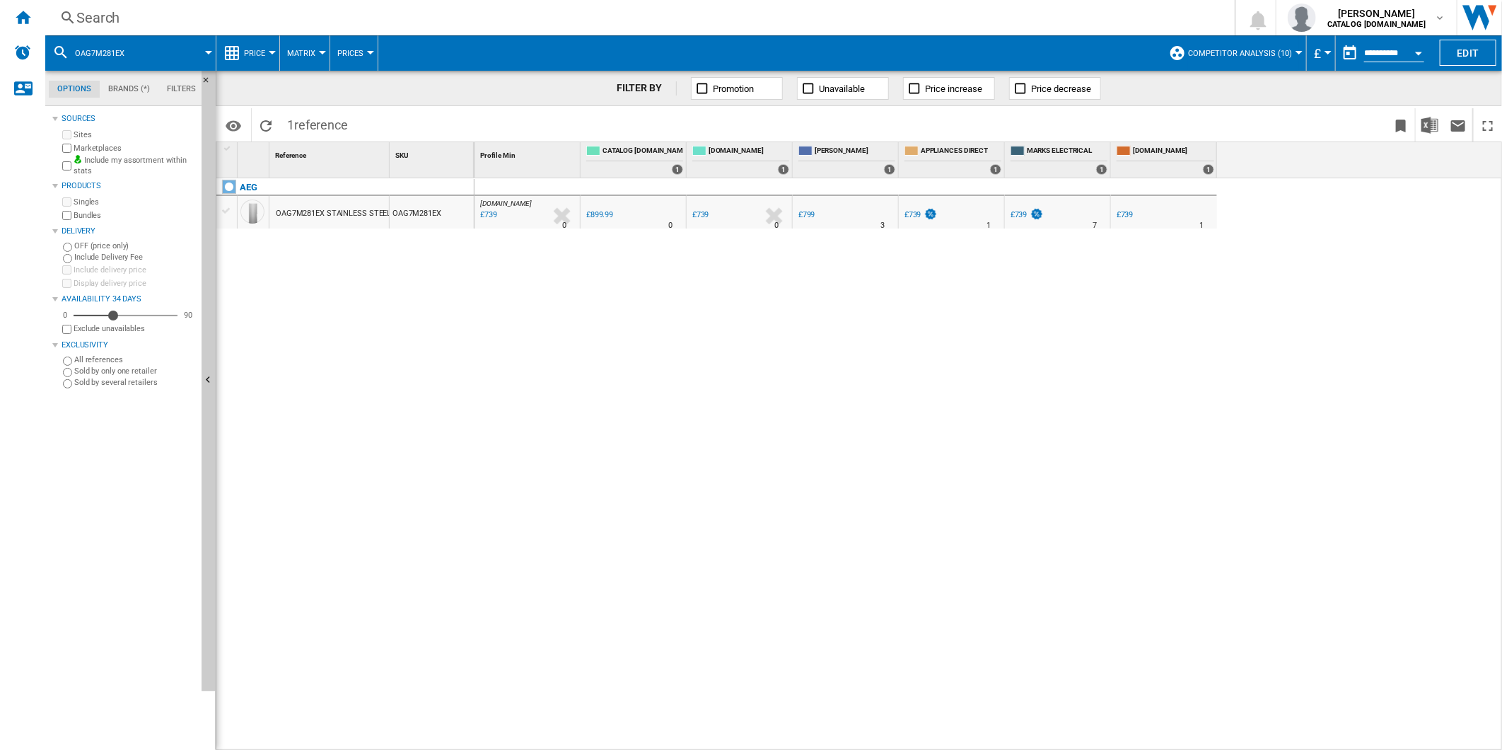
click at [852, 24] on div "Search" at bounding box center [637, 18] width 1122 height 20
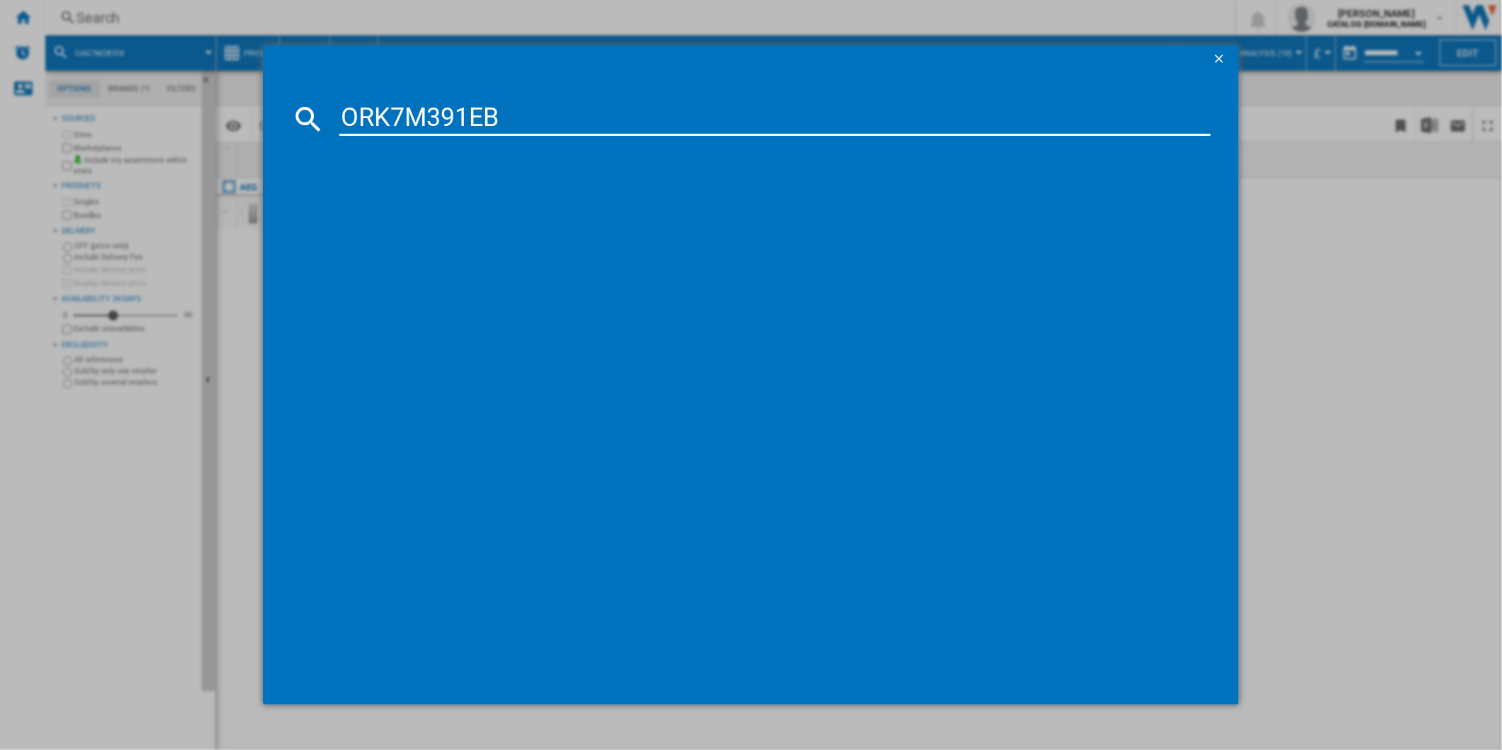
type input "ORK7M391EB"
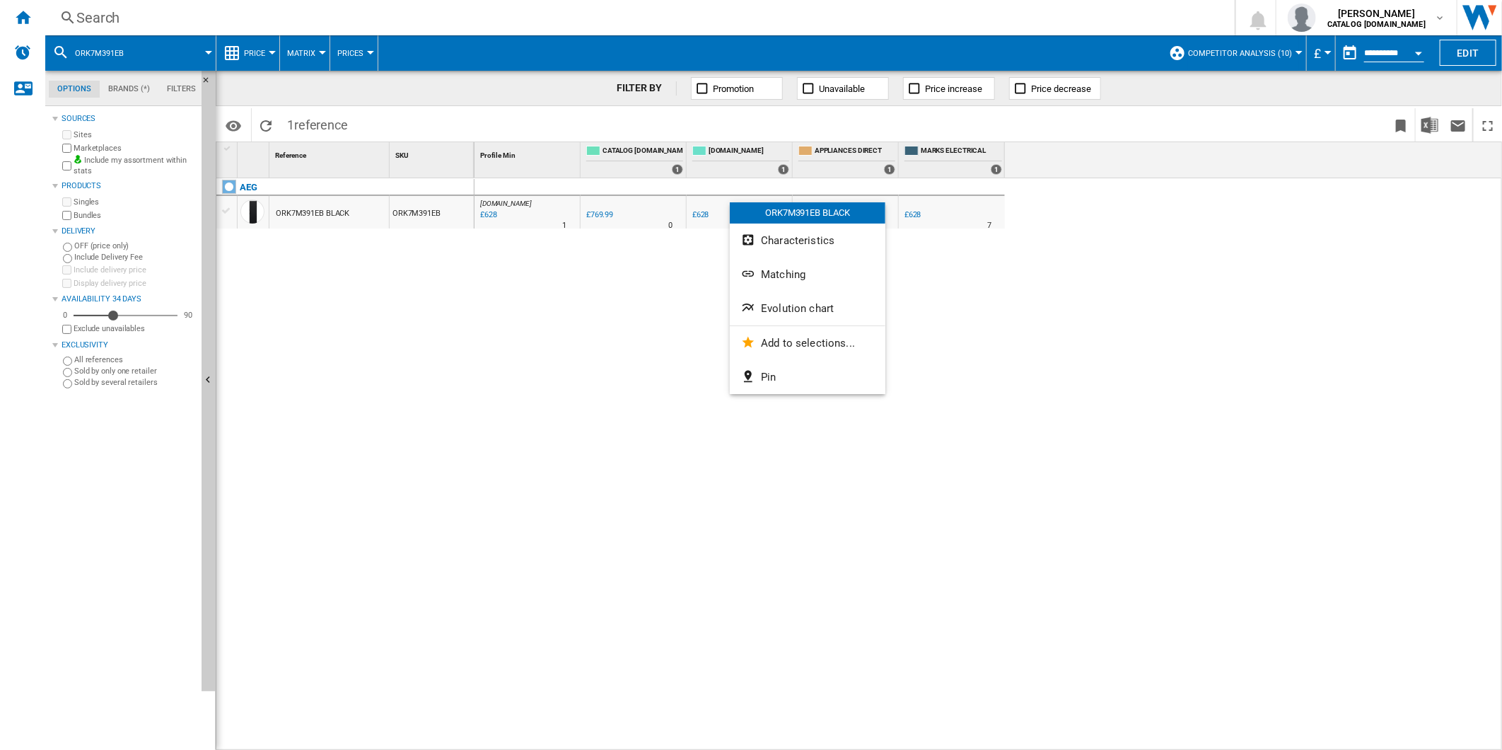
drag, startPoint x: 818, startPoint y: 308, endPoint x: 750, endPoint y: 295, distance: 69.1
click at [799, 303] on span "Evolution chart" at bounding box center [797, 308] width 73 height 13
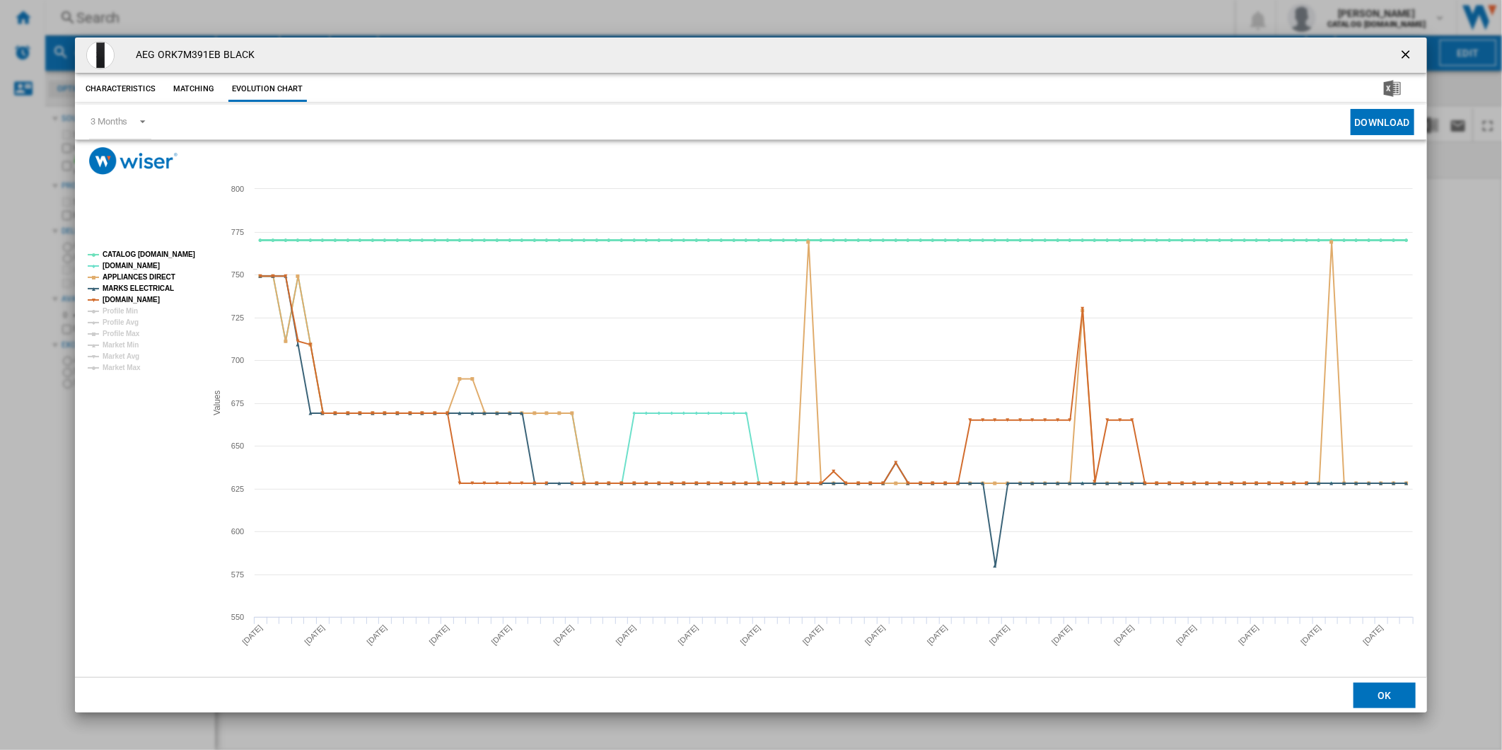
click at [151, 253] on tspan "CATALOG [DOMAIN_NAME]" at bounding box center [149, 254] width 93 height 8
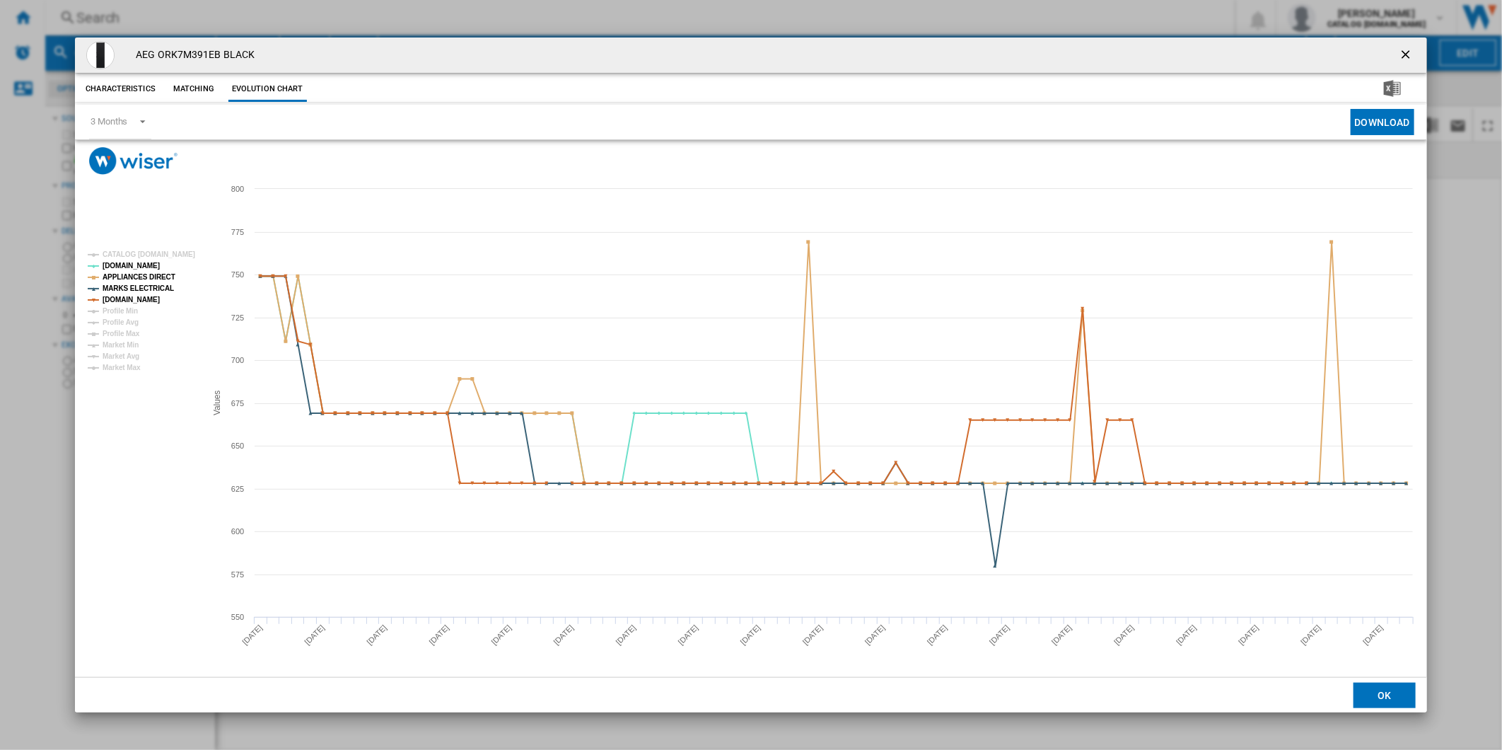
click at [1402, 47] on ng-md-icon "getI18NText('BUTTONS.CLOSE_DIALOG')" at bounding box center [1407, 55] width 17 height 17
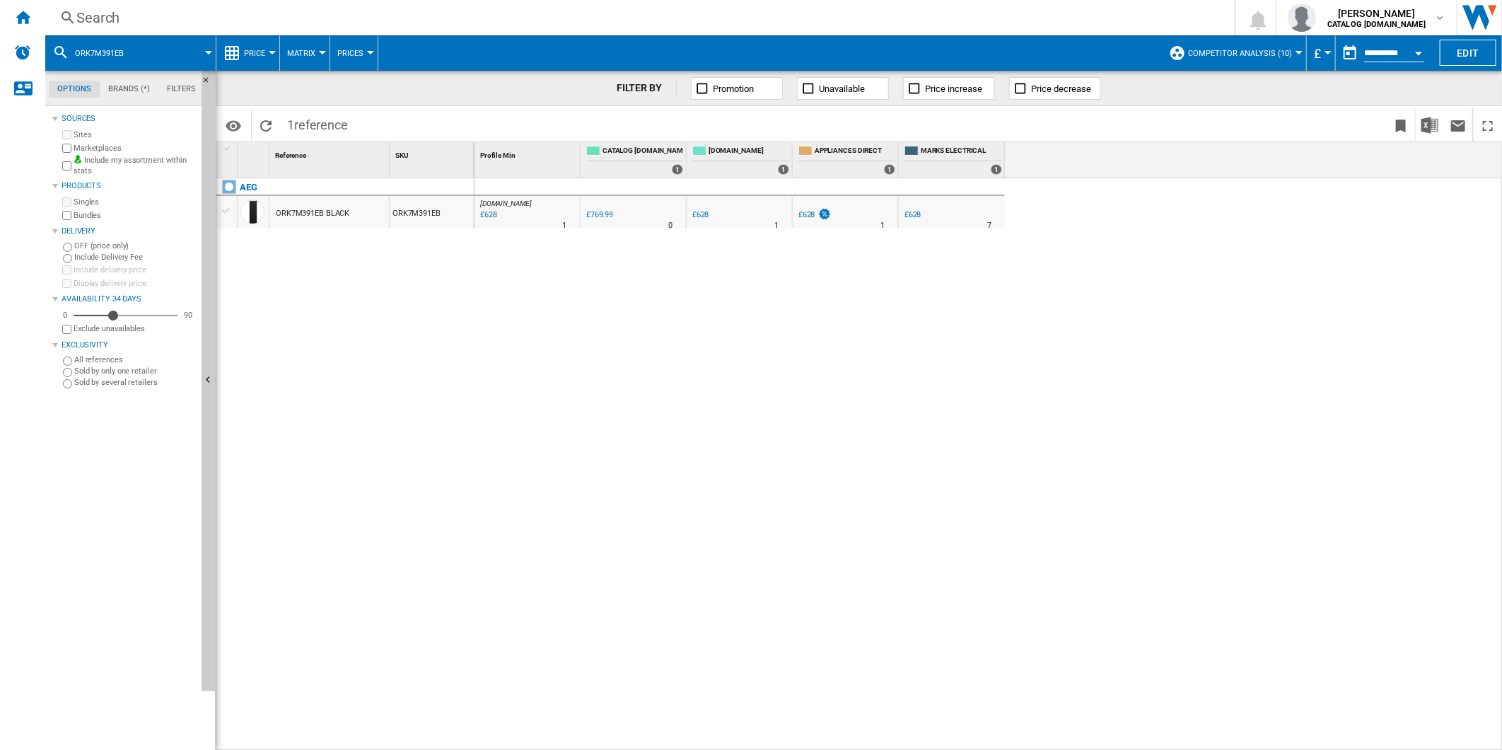
click at [835, 18] on div "Search" at bounding box center [637, 18] width 1122 height 20
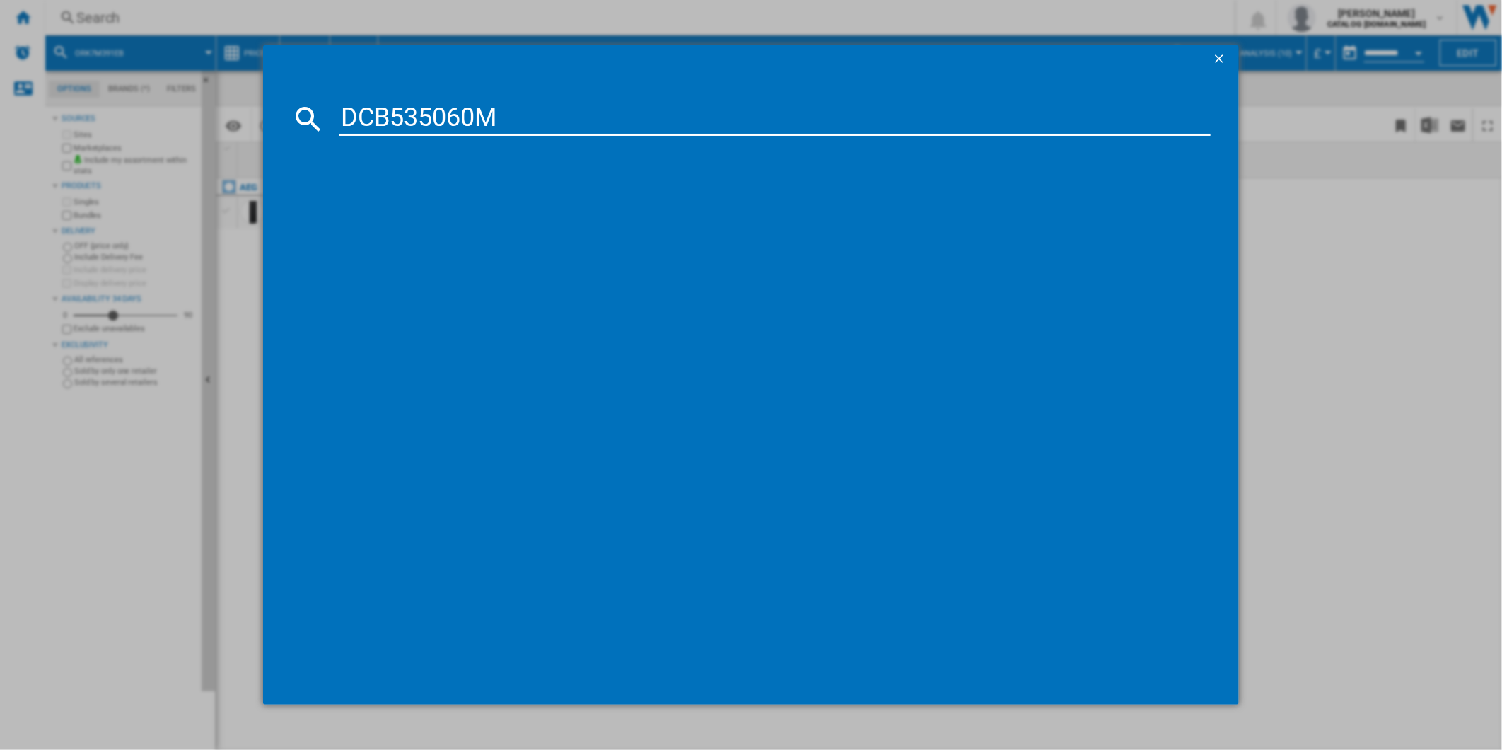
type input "DCB535060M"
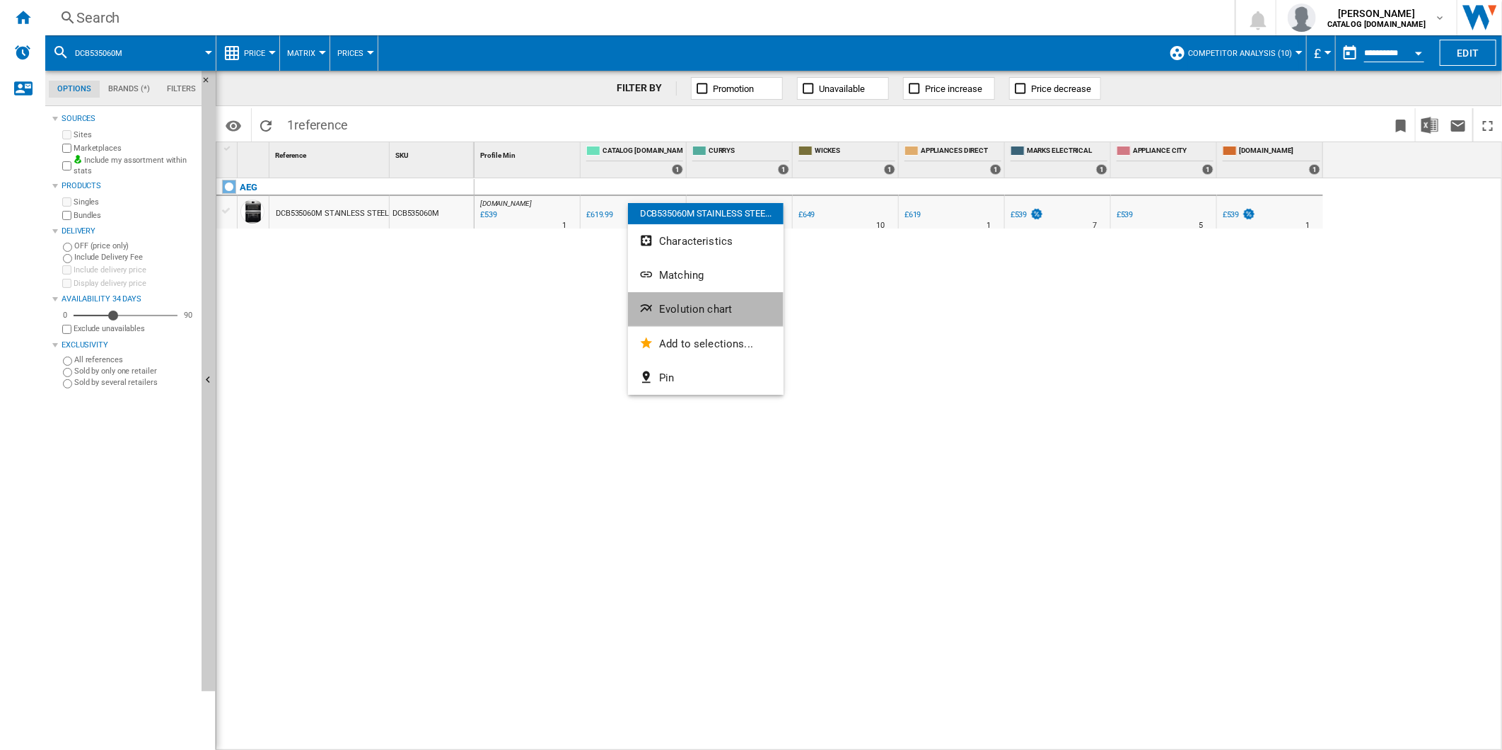
click at [690, 306] on span "Evolution chart" at bounding box center [695, 309] width 73 height 13
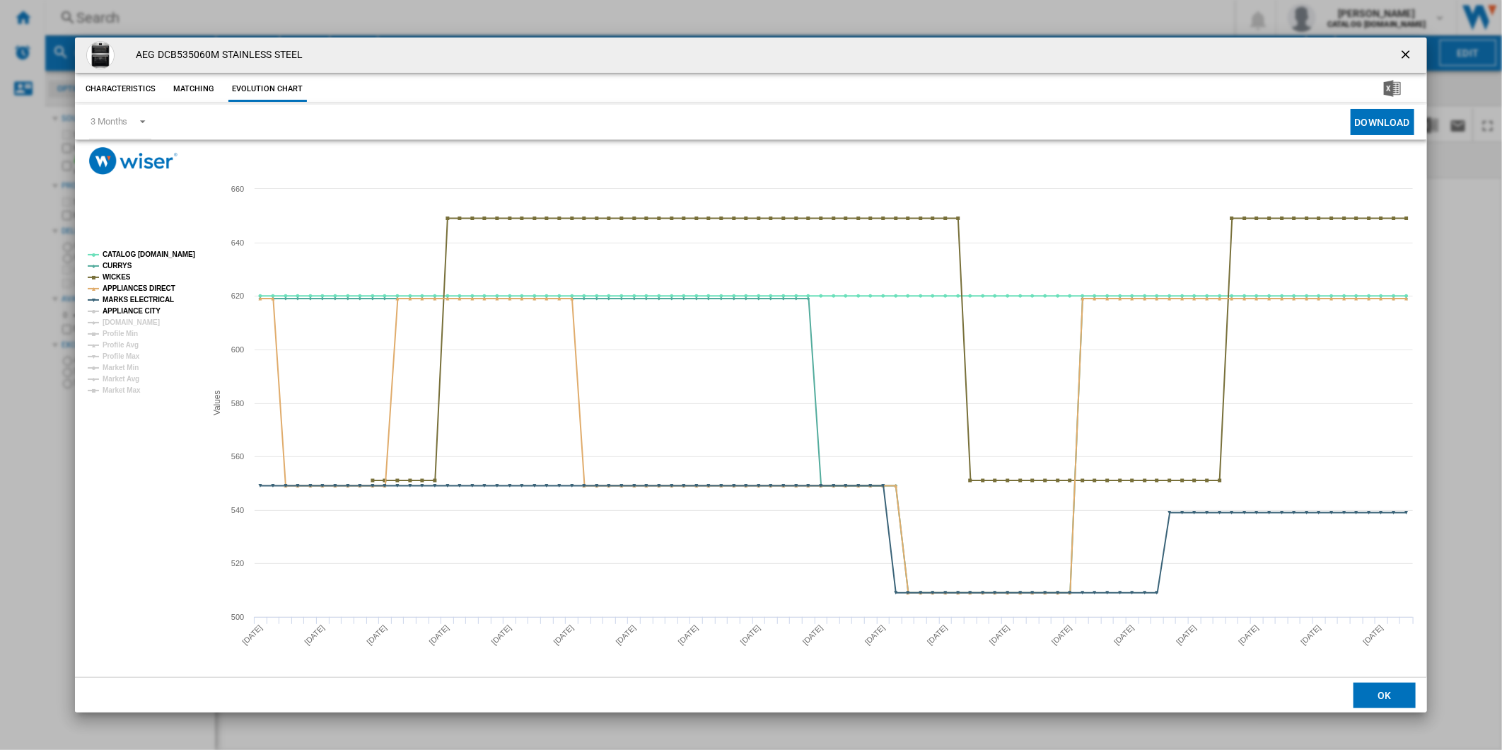
click at [141, 309] on tspan "APPLIANCE CITY" at bounding box center [132, 311] width 58 height 8
click at [139, 320] on tspan "[DOMAIN_NAME]" at bounding box center [131, 322] width 57 height 8
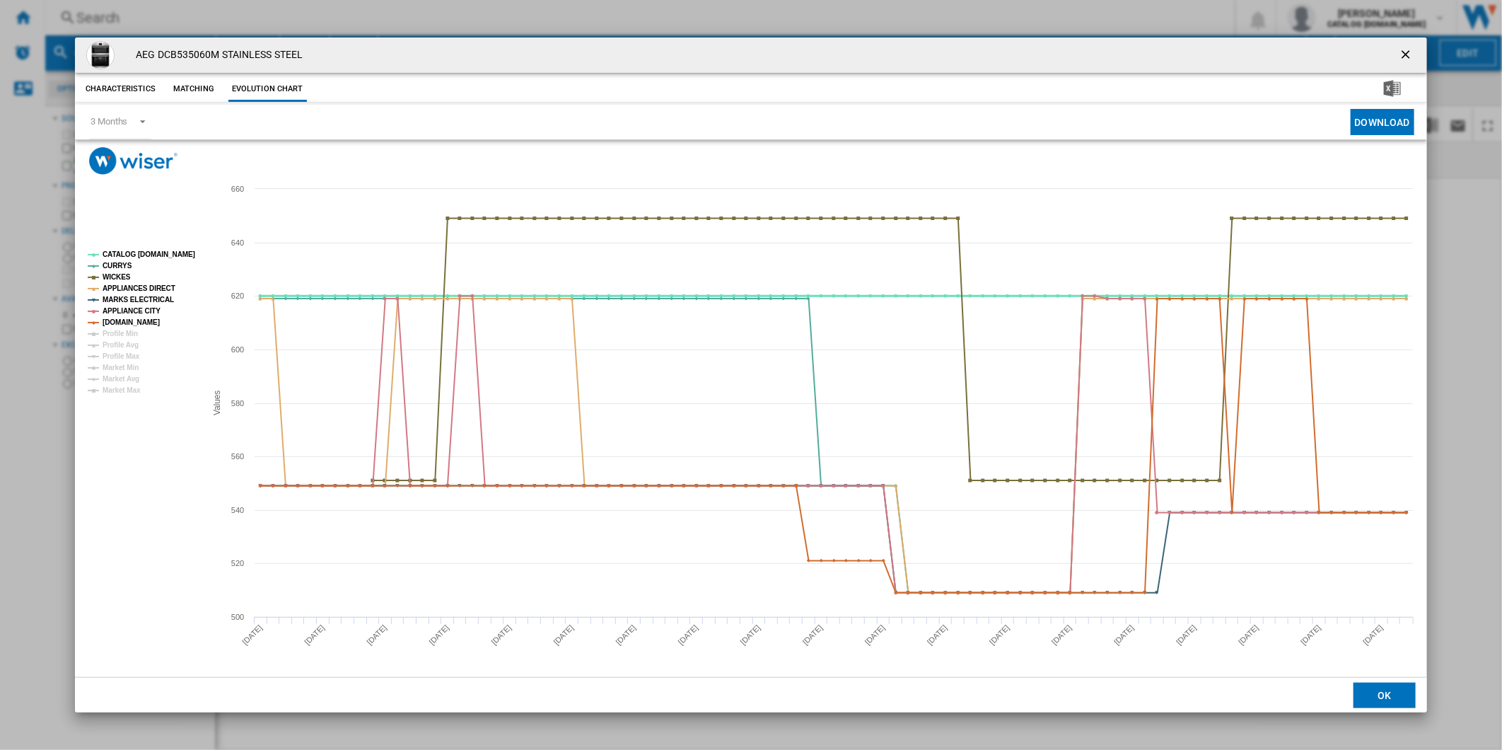
click at [153, 250] on tspan "CATALOG [DOMAIN_NAME]" at bounding box center [149, 254] width 93 height 8
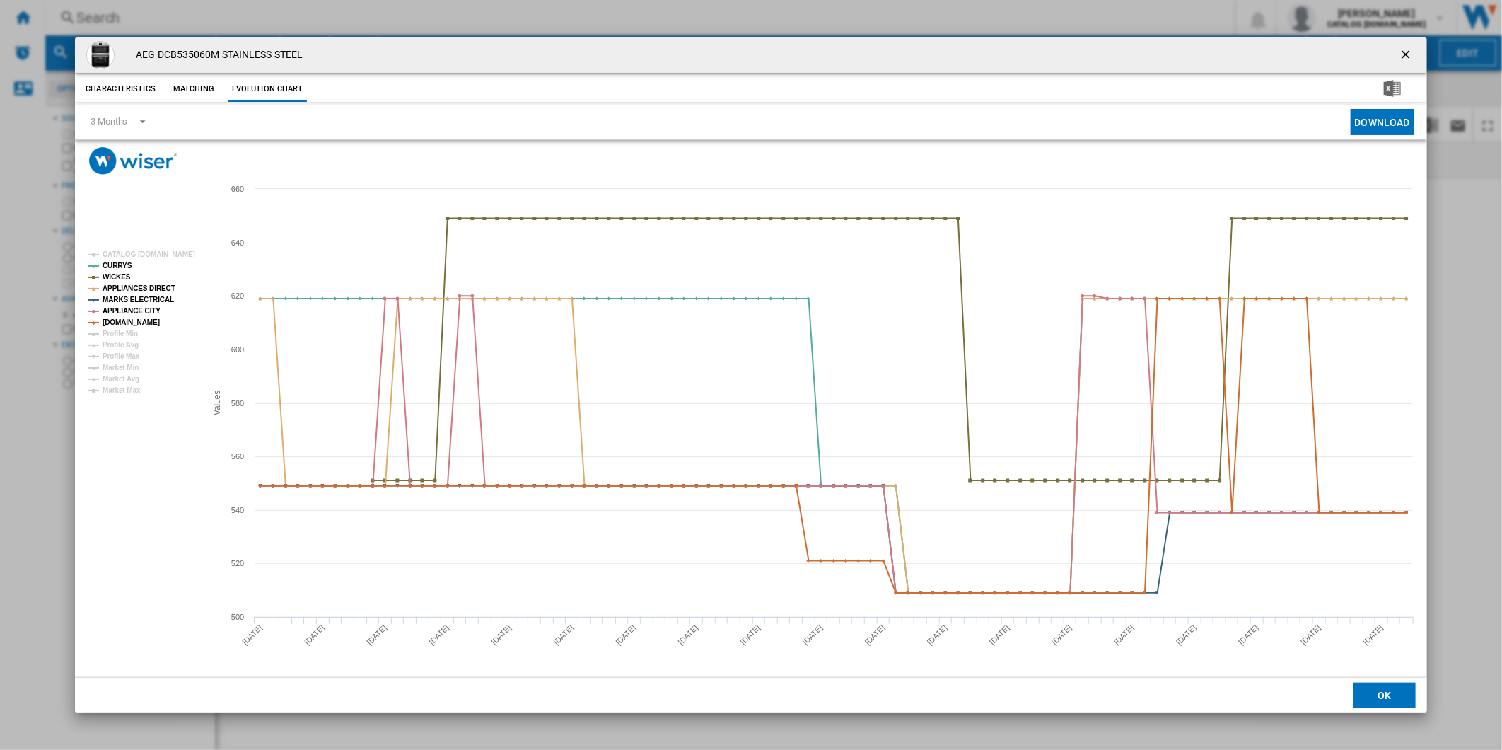
drag, startPoint x: 1410, startPoint y: 52, endPoint x: 1194, endPoint y: 50, distance: 216.4
click at [1410, 52] on ng-md-icon "getI18NText('BUTTONS.CLOSE_DIALOG')" at bounding box center [1407, 55] width 17 height 17
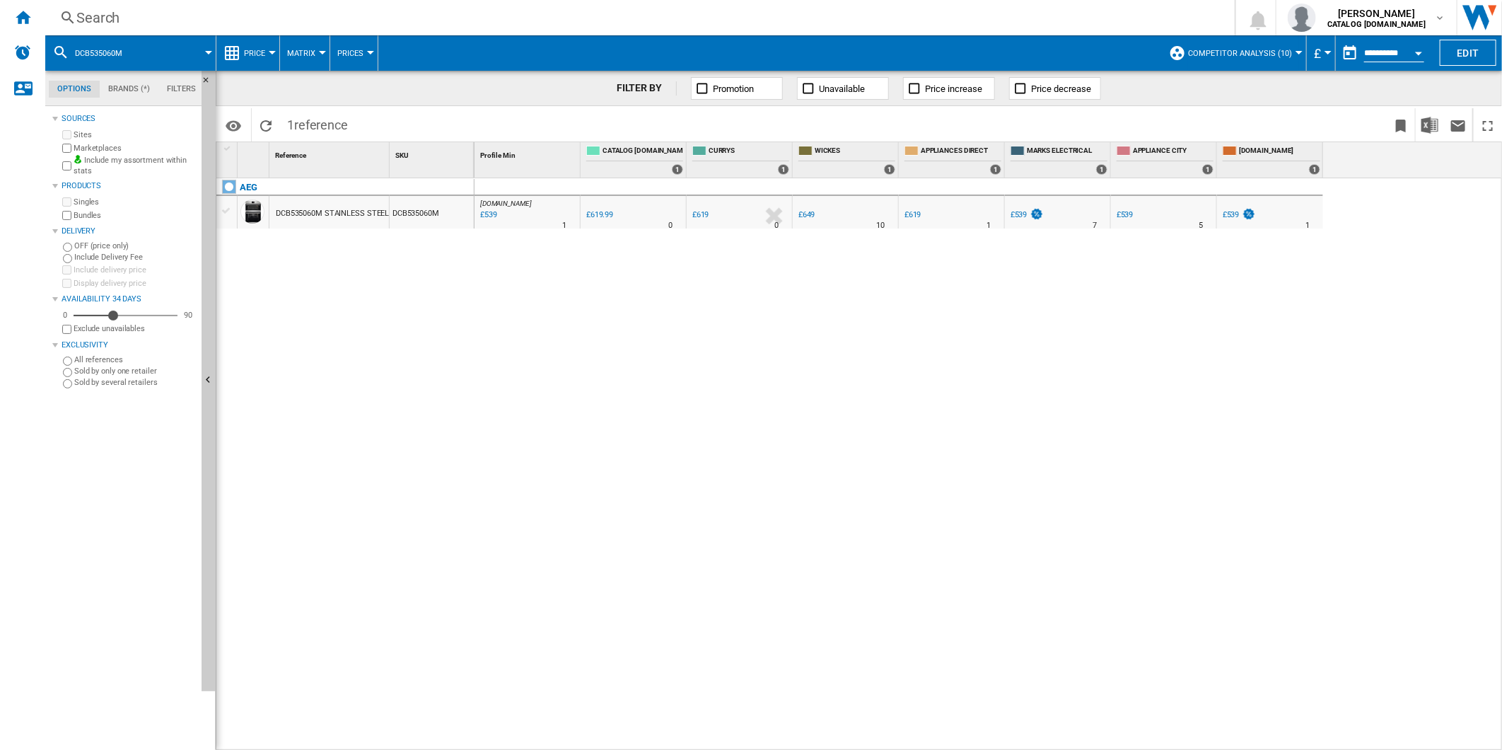
click at [829, 27] on div "Search" at bounding box center [637, 18] width 1122 height 20
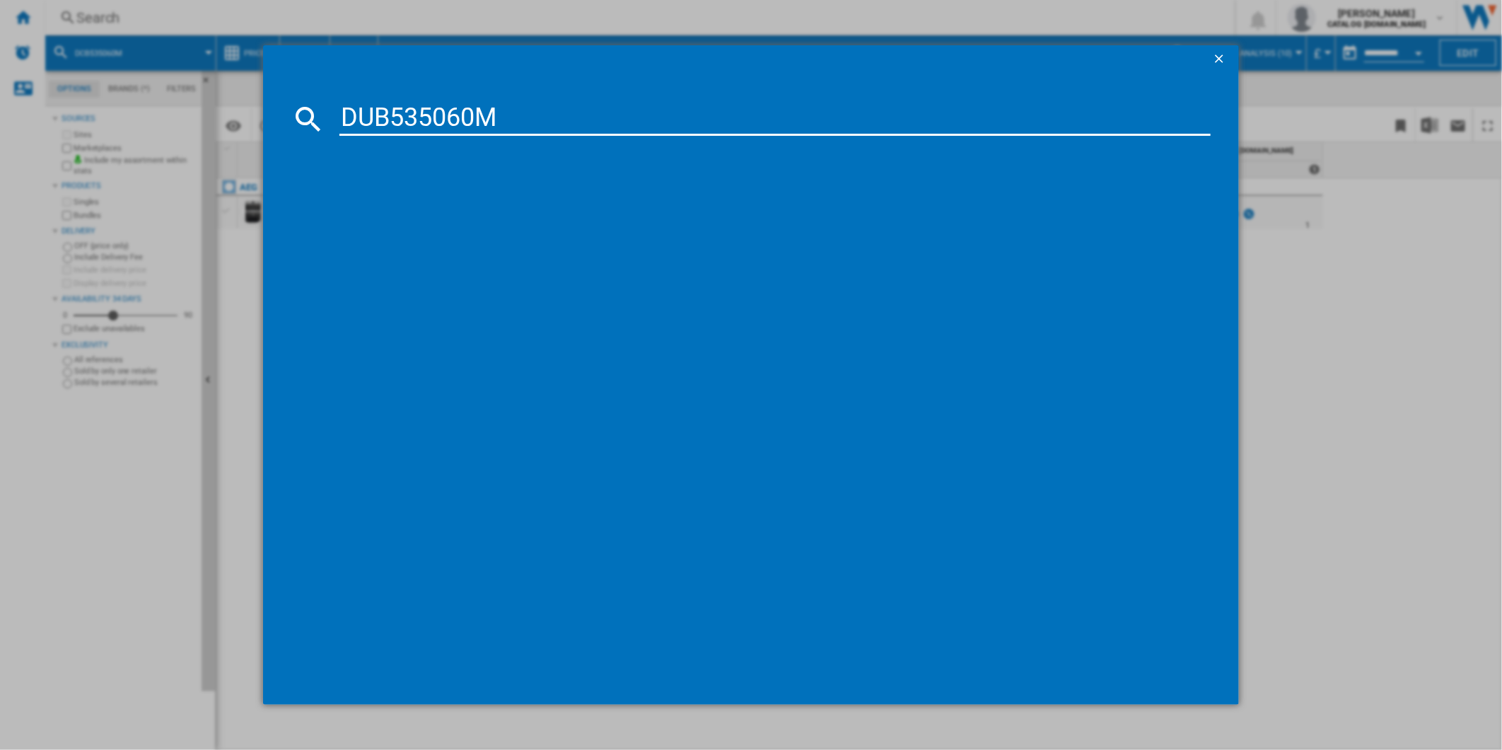
type input "DUB535060M"
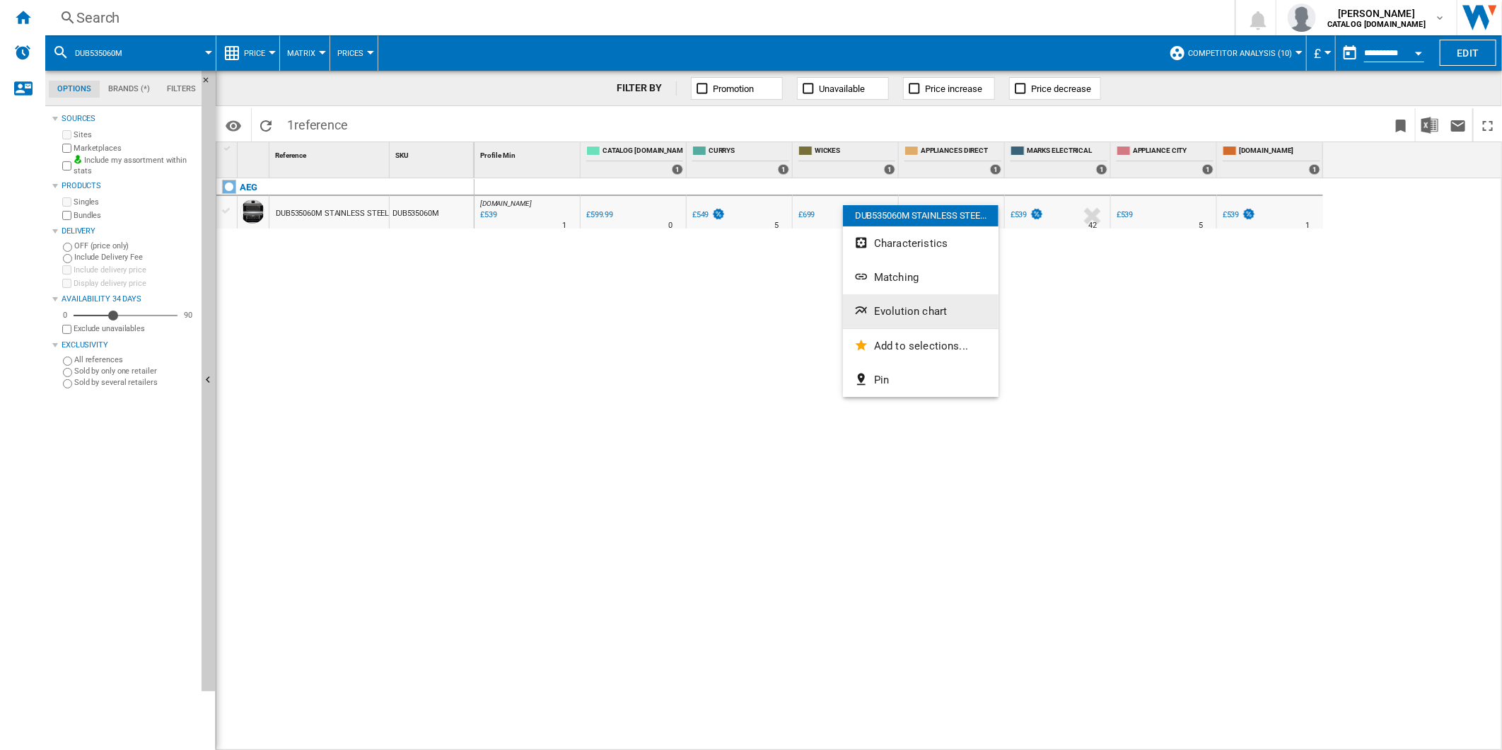
click at [910, 320] on button "Evolution chart" at bounding box center [921, 311] width 156 height 34
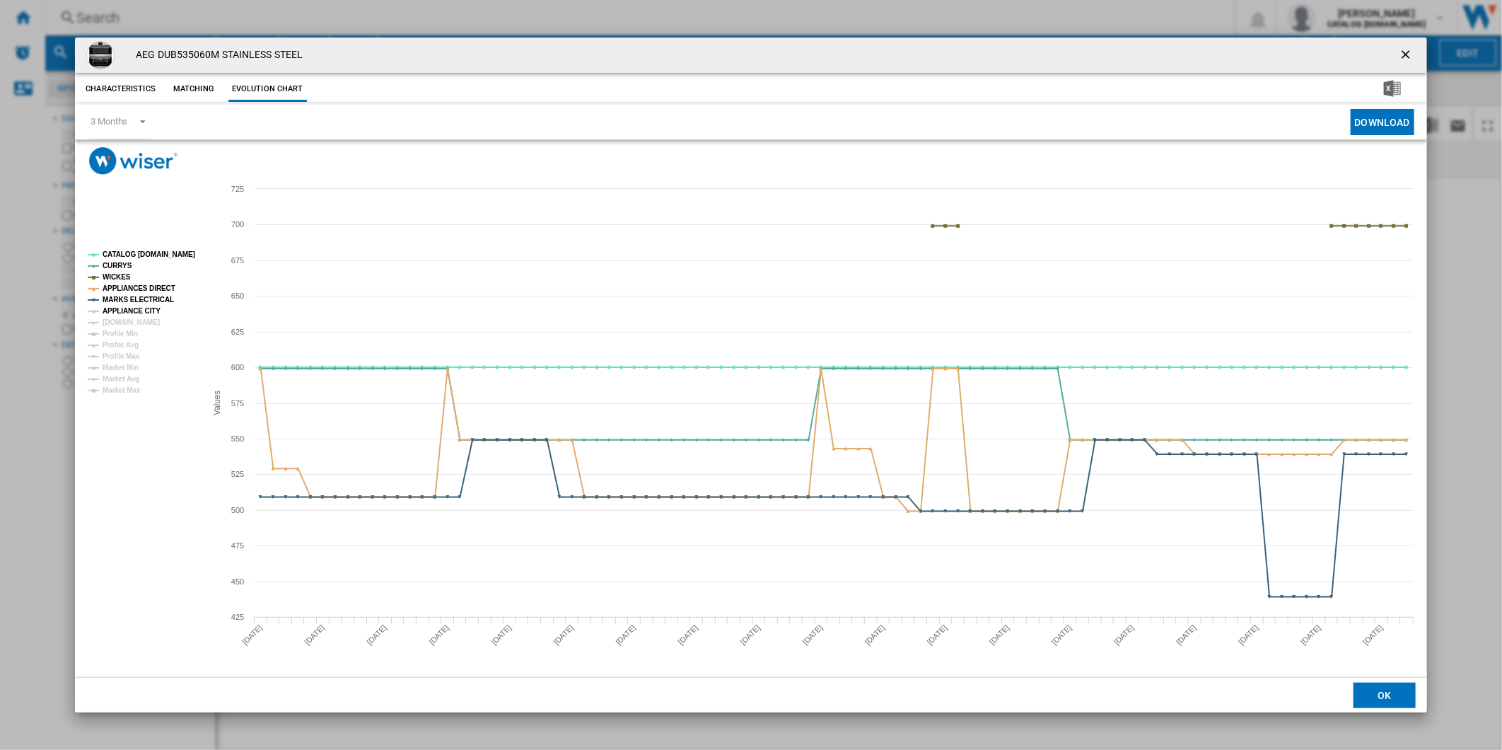
click at [137, 308] on tspan "APPLIANCE CITY" at bounding box center [132, 311] width 58 height 8
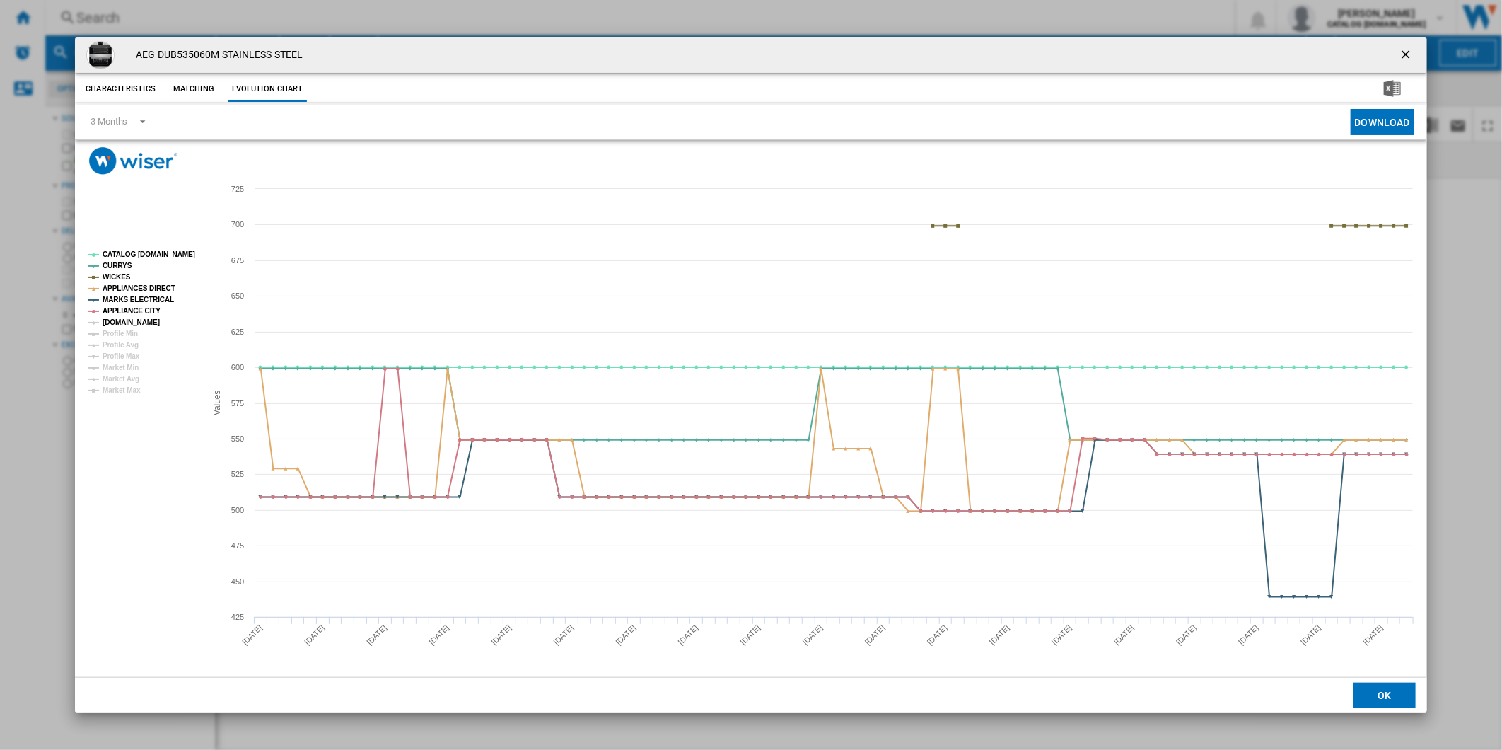
click at [137, 319] on tspan "[DOMAIN_NAME]" at bounding box center [131, 322] width 57 height 8
click at [151, 250] on tspan "CATALOG [DOMAIN_NAME]" at bounding box center [149, 254] width 93 height 8
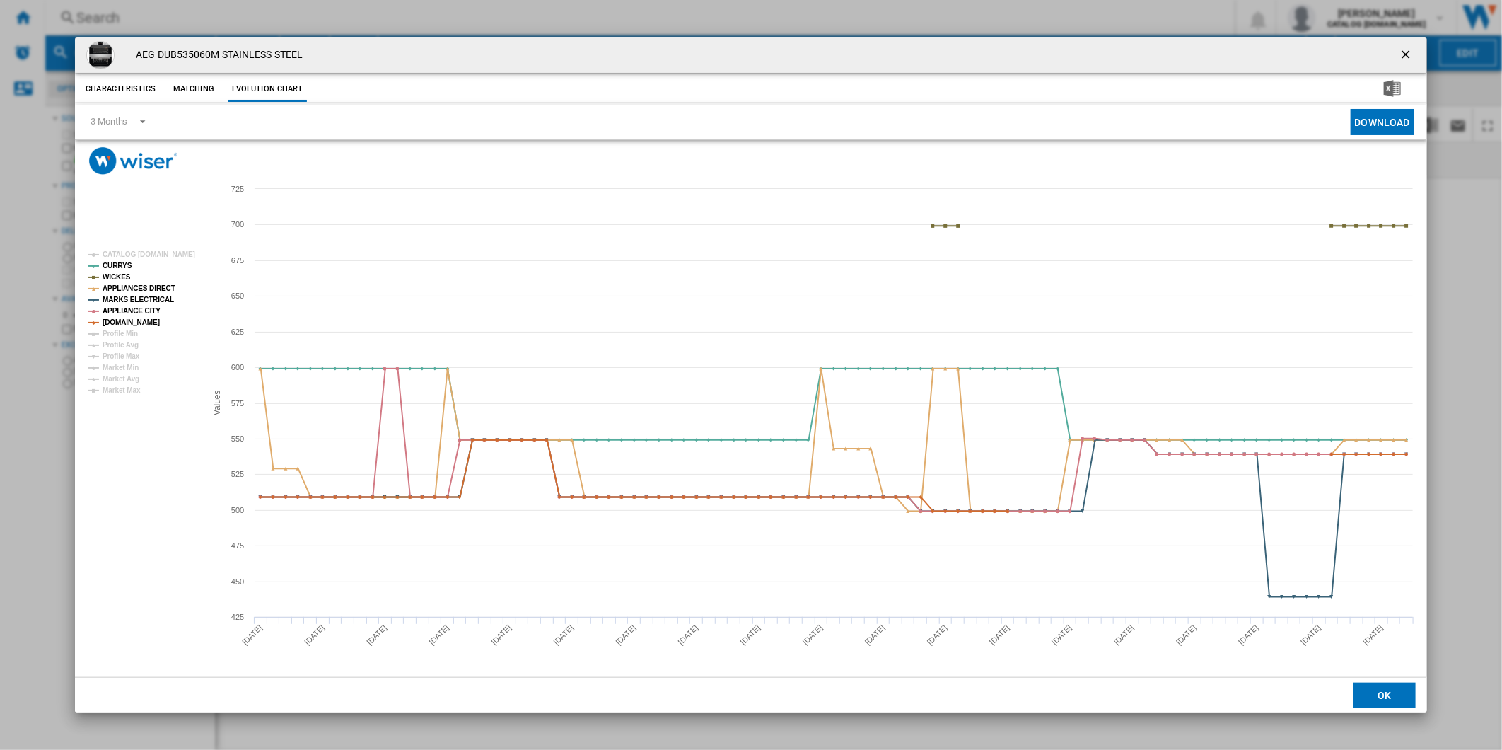
drag, startPoint x: 1411, startPoint y: 52, endPoint x: 1014, endPoint y: 34, distance: 397.9
click at [1411, 52] on ng-md-icon "getI18NText('BUTTONS.CLOSE_DIALOG')" at bounding box center [1407, 55] width 17 height 17
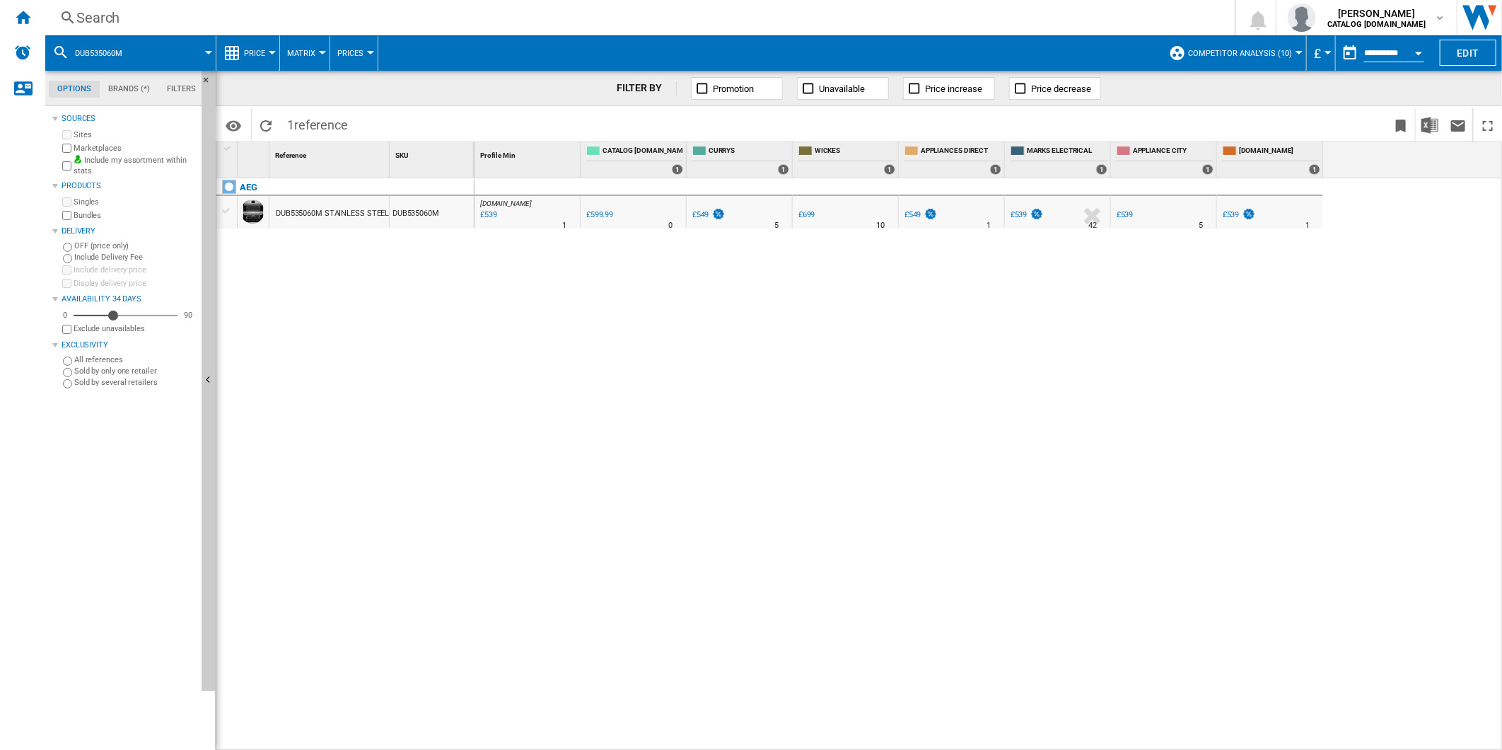
click at [944, 24] on div "Search" at bounding box center [637, 18] width 1122 height 20
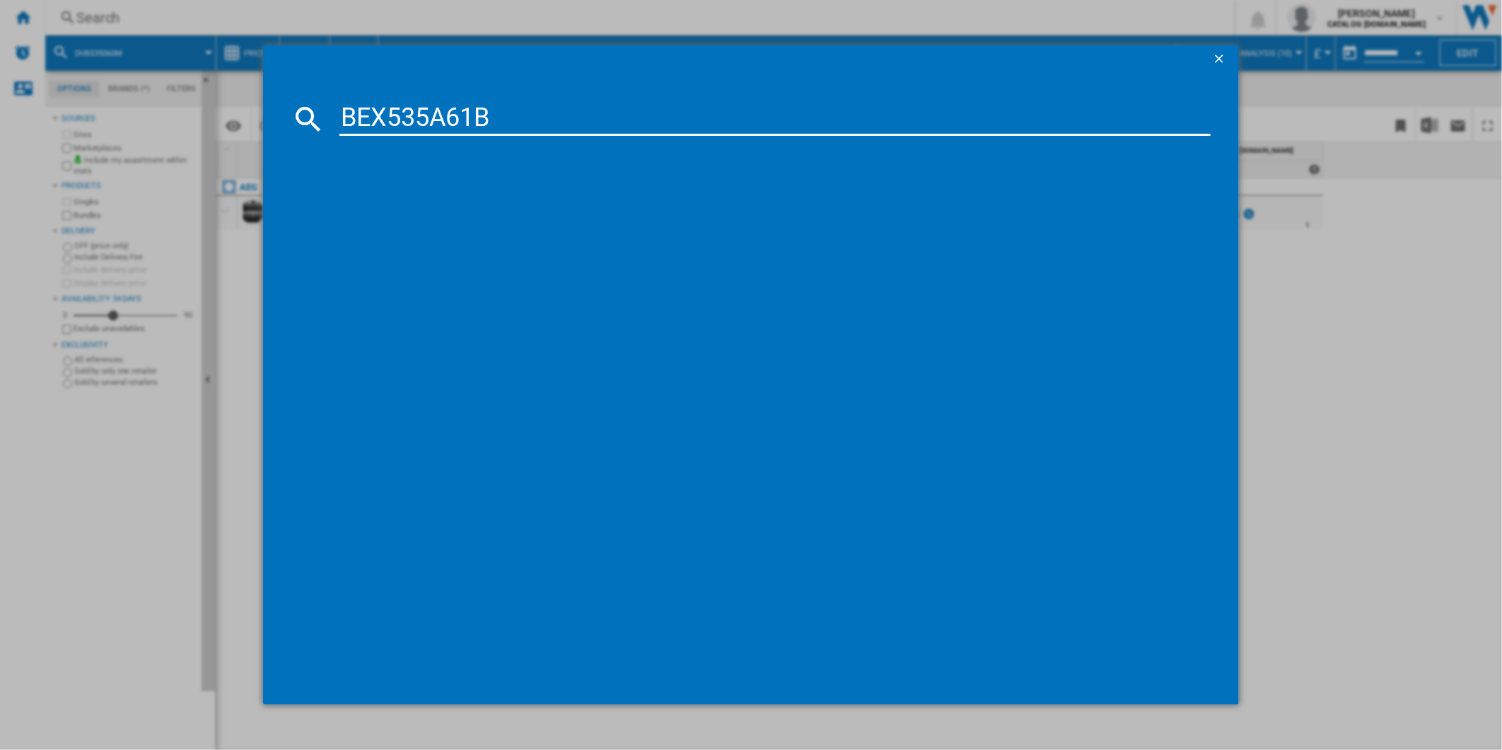
type input "BEX535A61B"
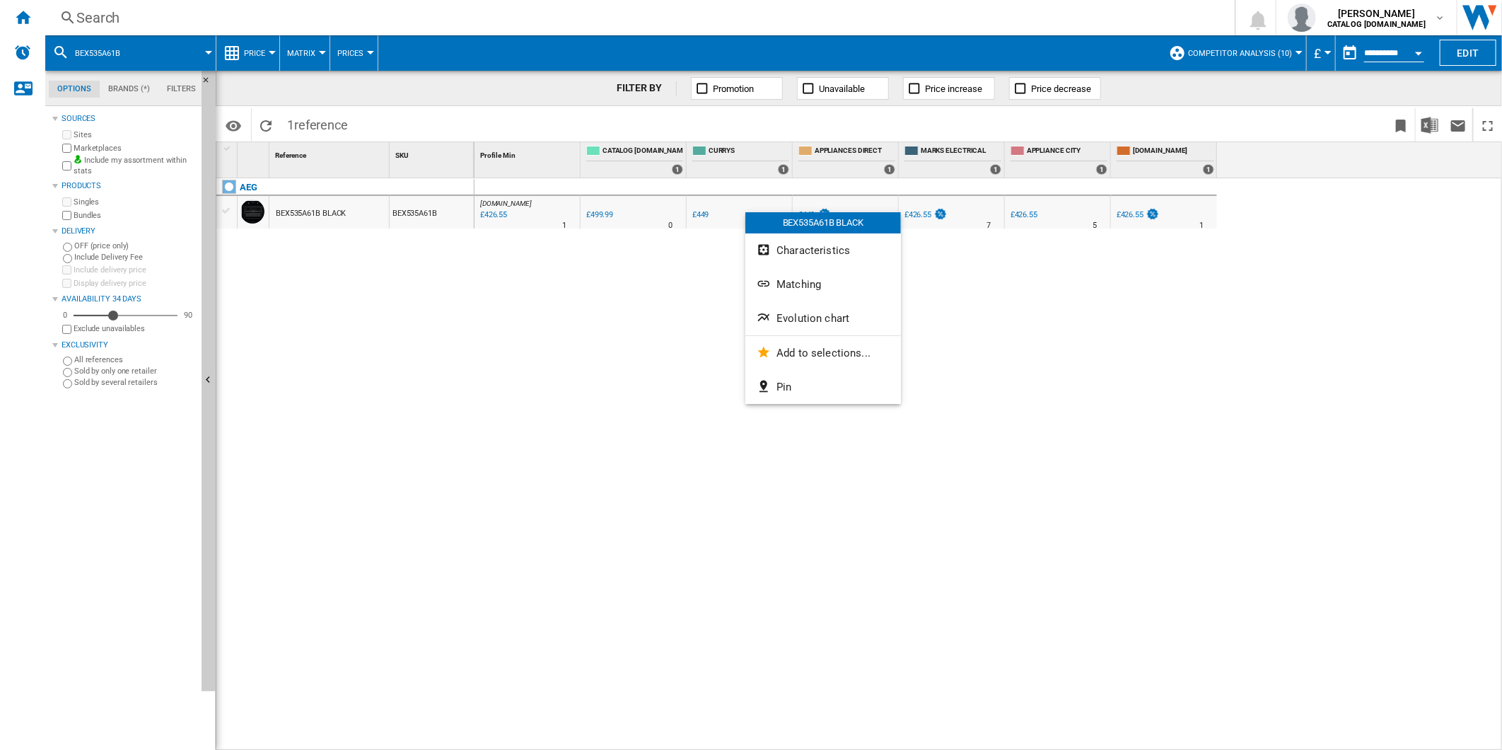
click at [797, 313] on button "Evolution chart" at bounding box center [824, 318] width 156 height 34
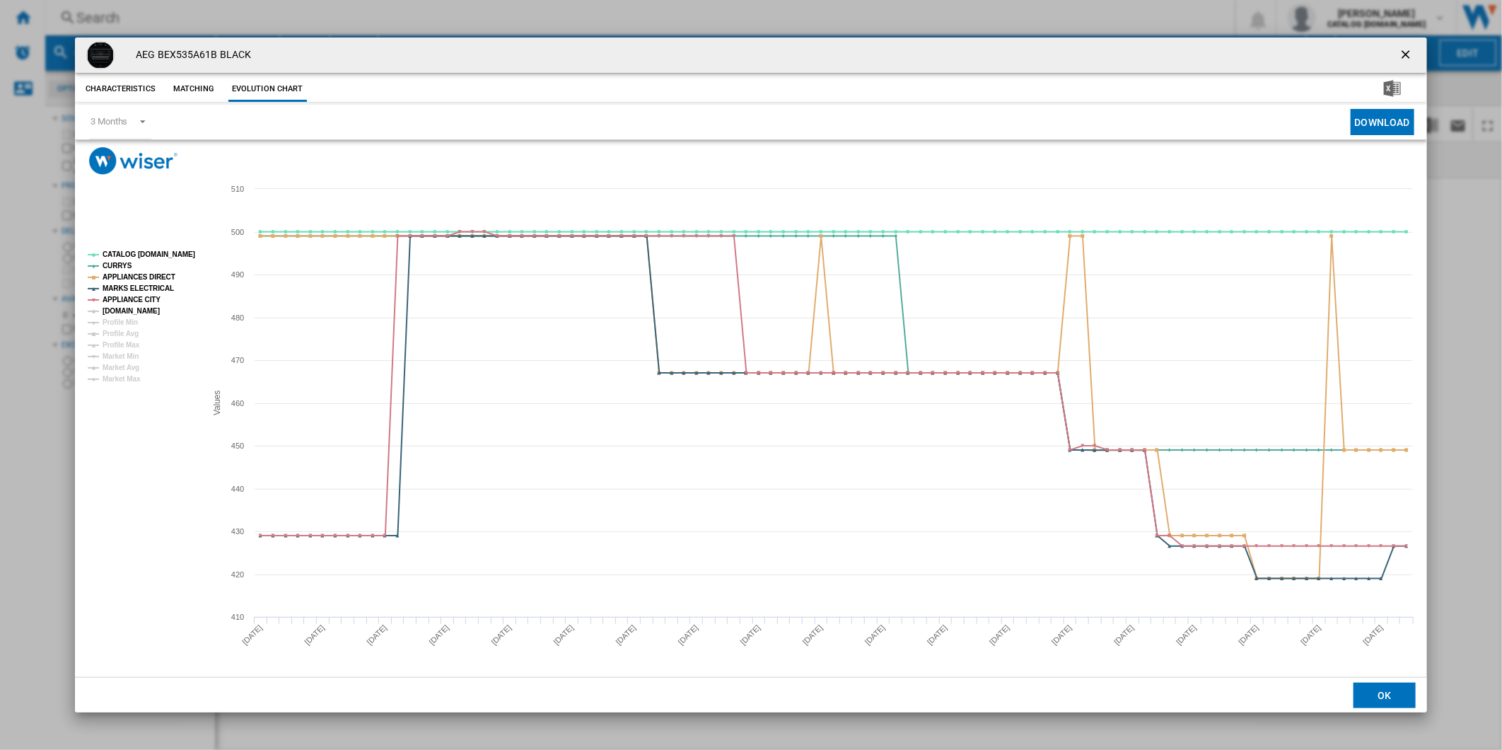
click at [139, 308] on tspan "[DOMAIN_NAME]" at bounding box center [131, 311] width 57 height 8
click at [151, 250] on tspan "CATALOG [DOMAIN_NAME]" at bounding box center [149, 254] width 93 height 8
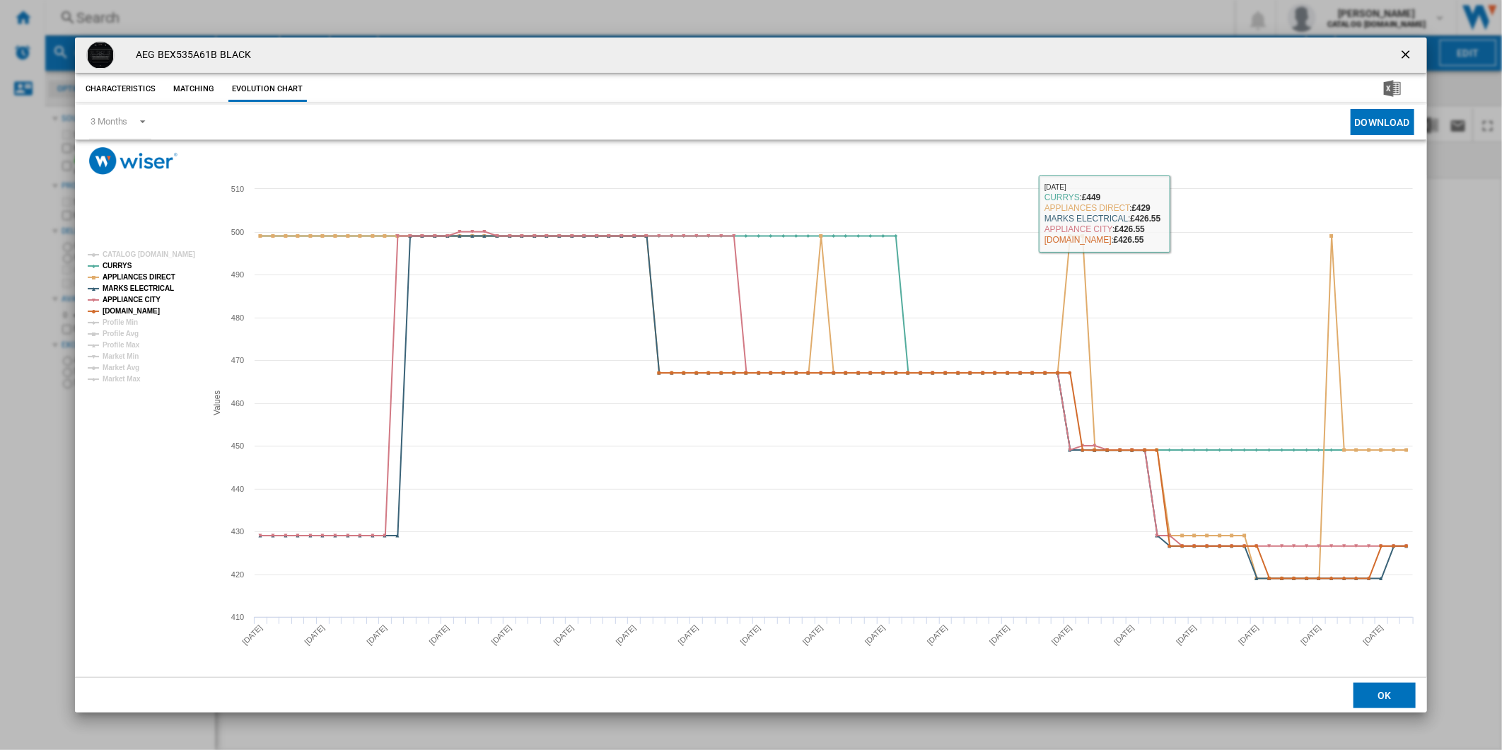
drag, startPoint x: 1408, startPoint y: 51, endPoint x: 1128, endPoint y: 44, distance: 280.2
click at [1408, 51] on ng-md-icon "getI18NText('BUTTONS.CLOSE_DIALOG')" at bounding box center [1407, 55] width 17 height 17
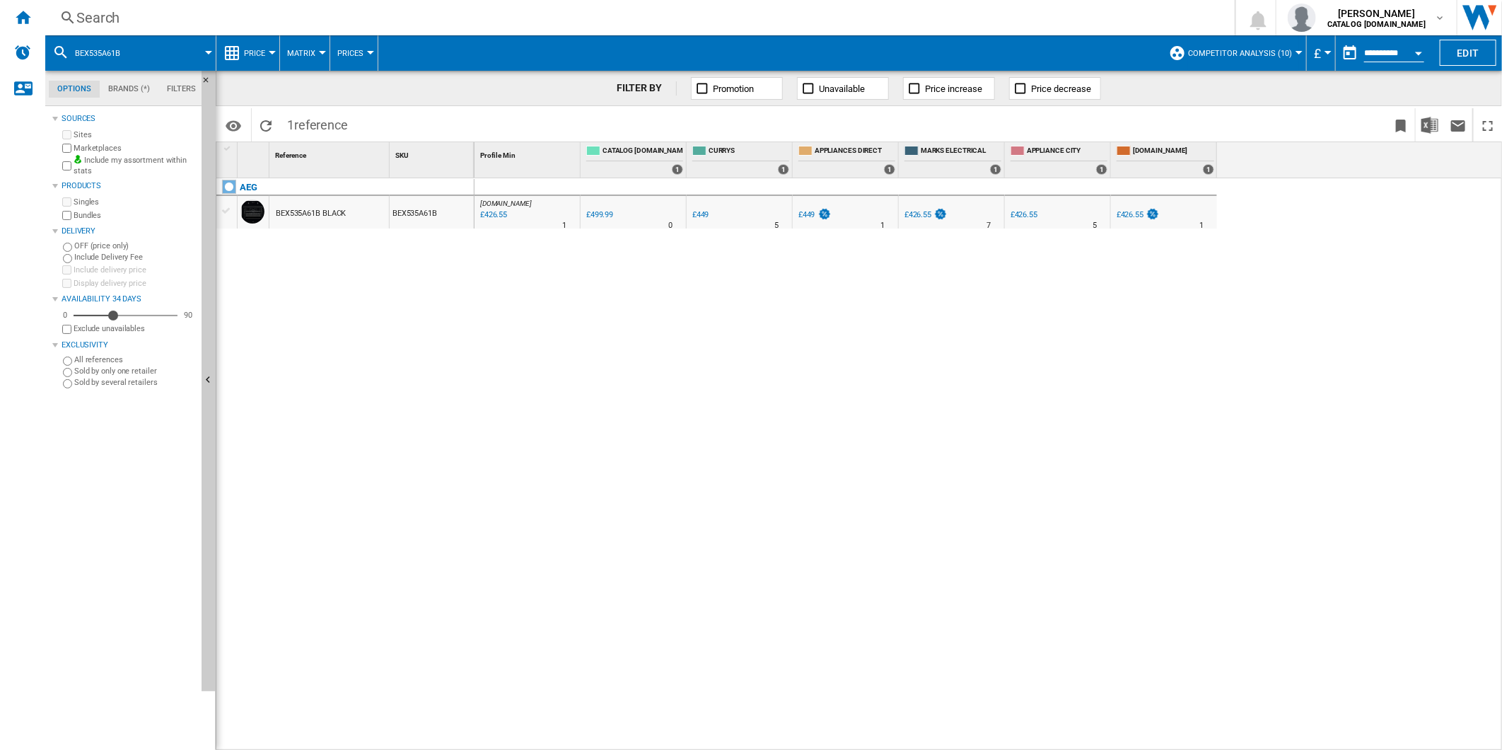
click at [832, 21] on div "Search" at bounding box center [637, 18] width 1122 height 20
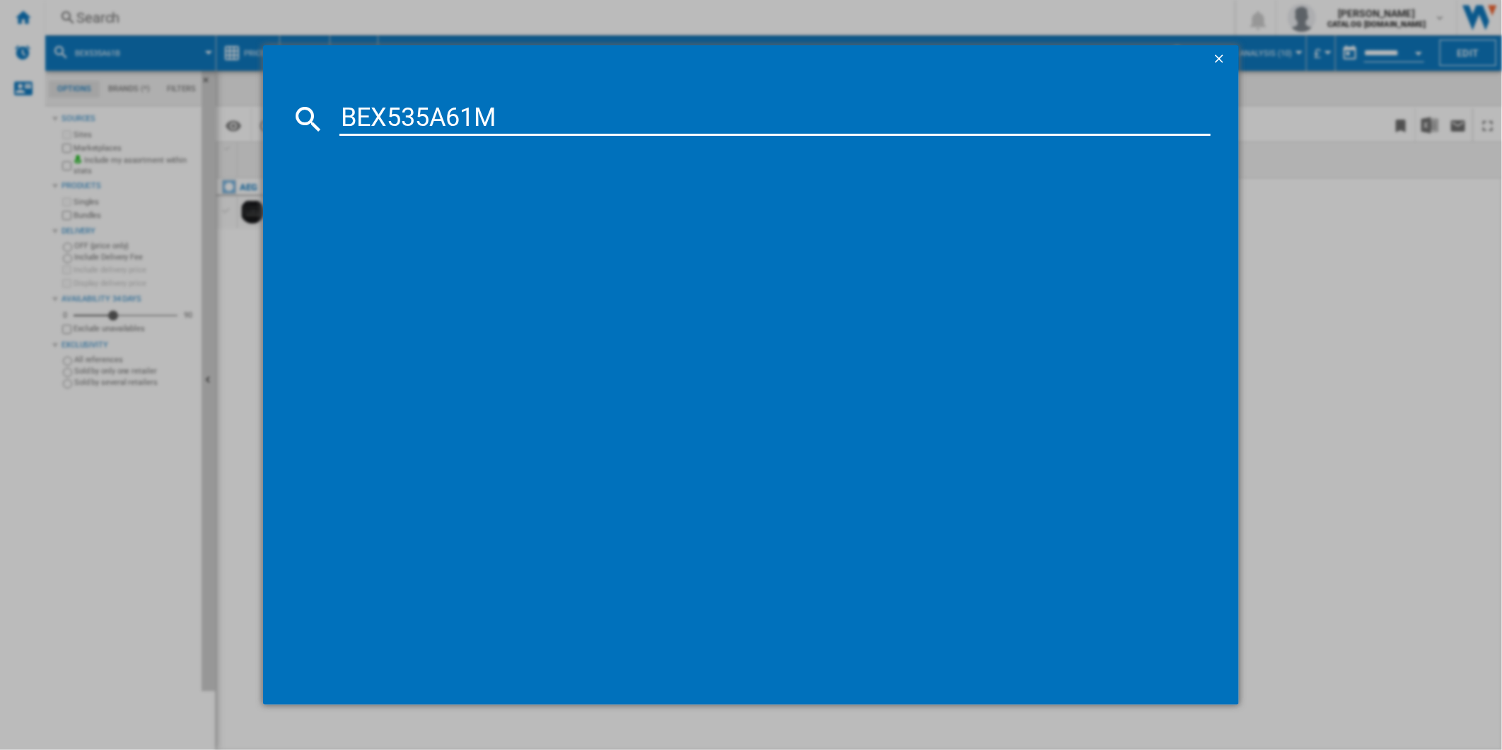
type input "BEX535A61M"
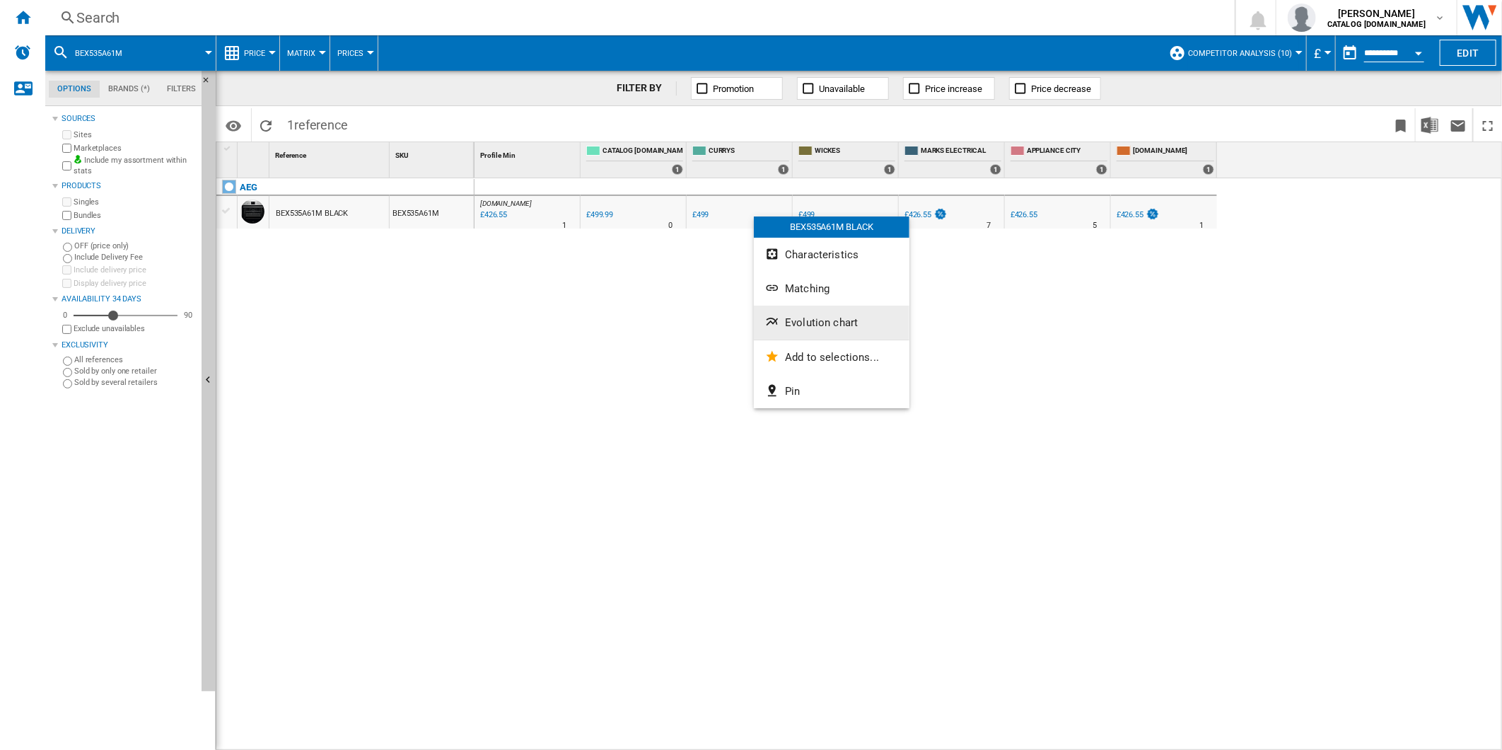
click at [802, 311] on button "Evolution chart" at bounding box center [832, 323] width 156 height 34
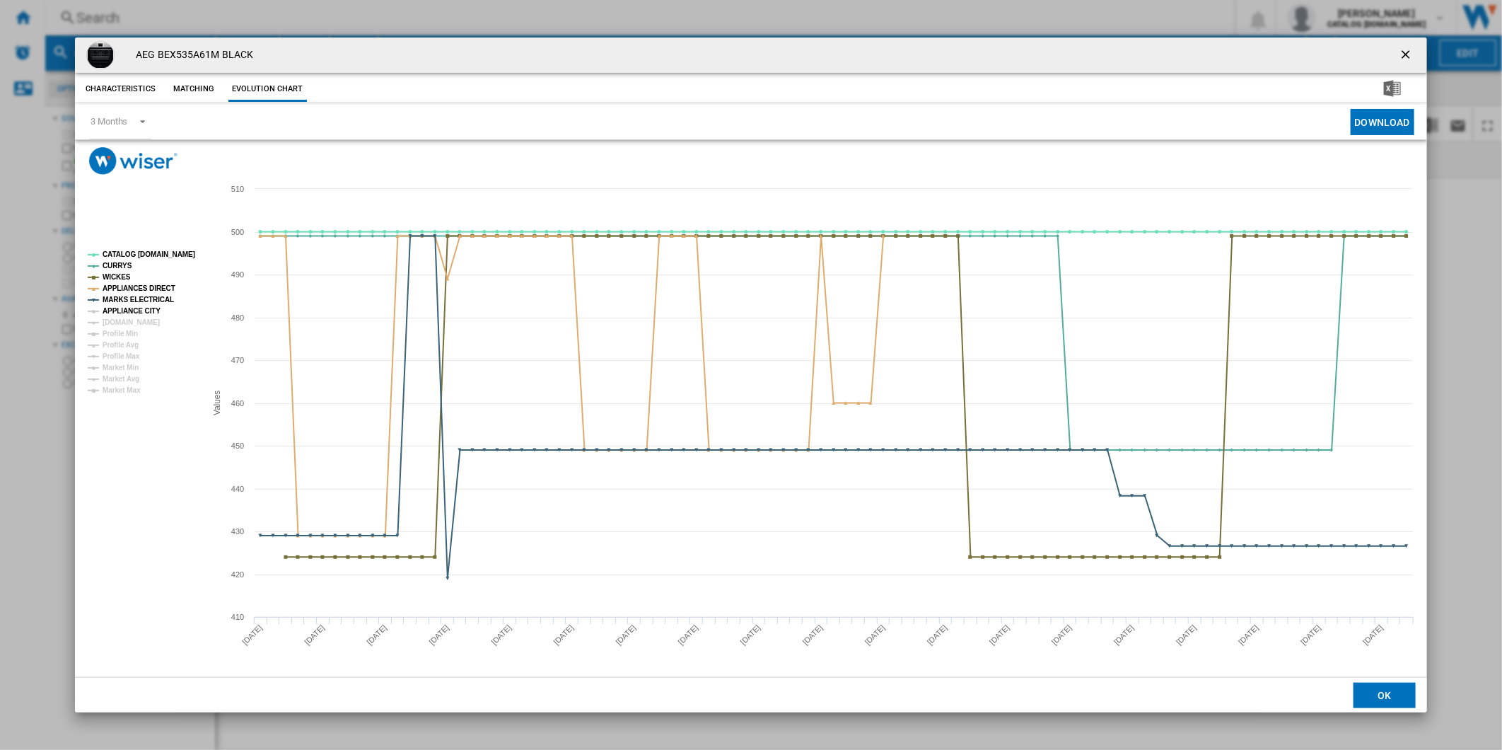
click at [147, 308] on tspan "APPLIANCE CITY" at bounding box center [132, 311] width 58 height 8
click at [137, 318] on tspan "[DOMAIN_NAME]" at bounding box center [131, 322] width 57 height 8
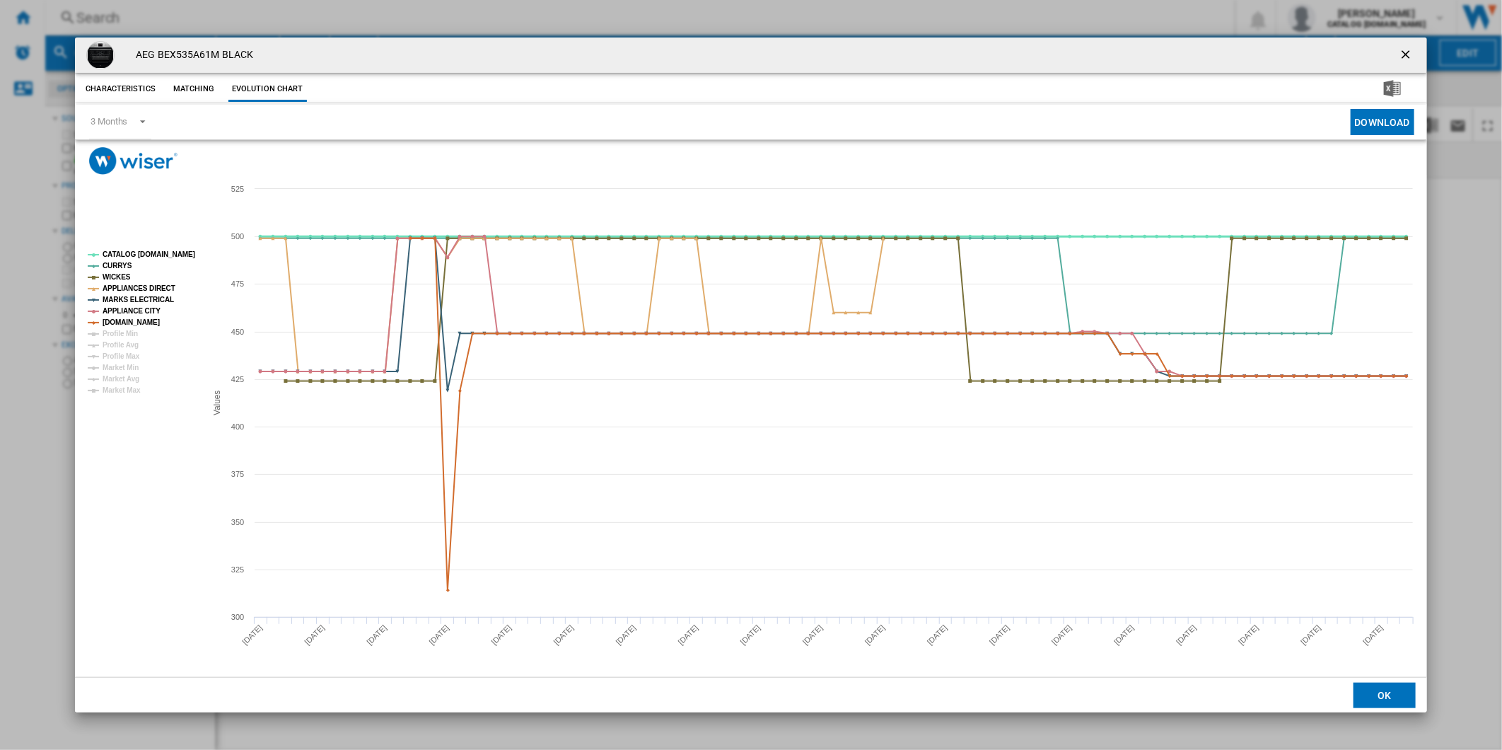
click at [156, 250] on tspan "CATALOG [DOMAIN_NAME]" at bounding box center [149, 254] width 93 height 8
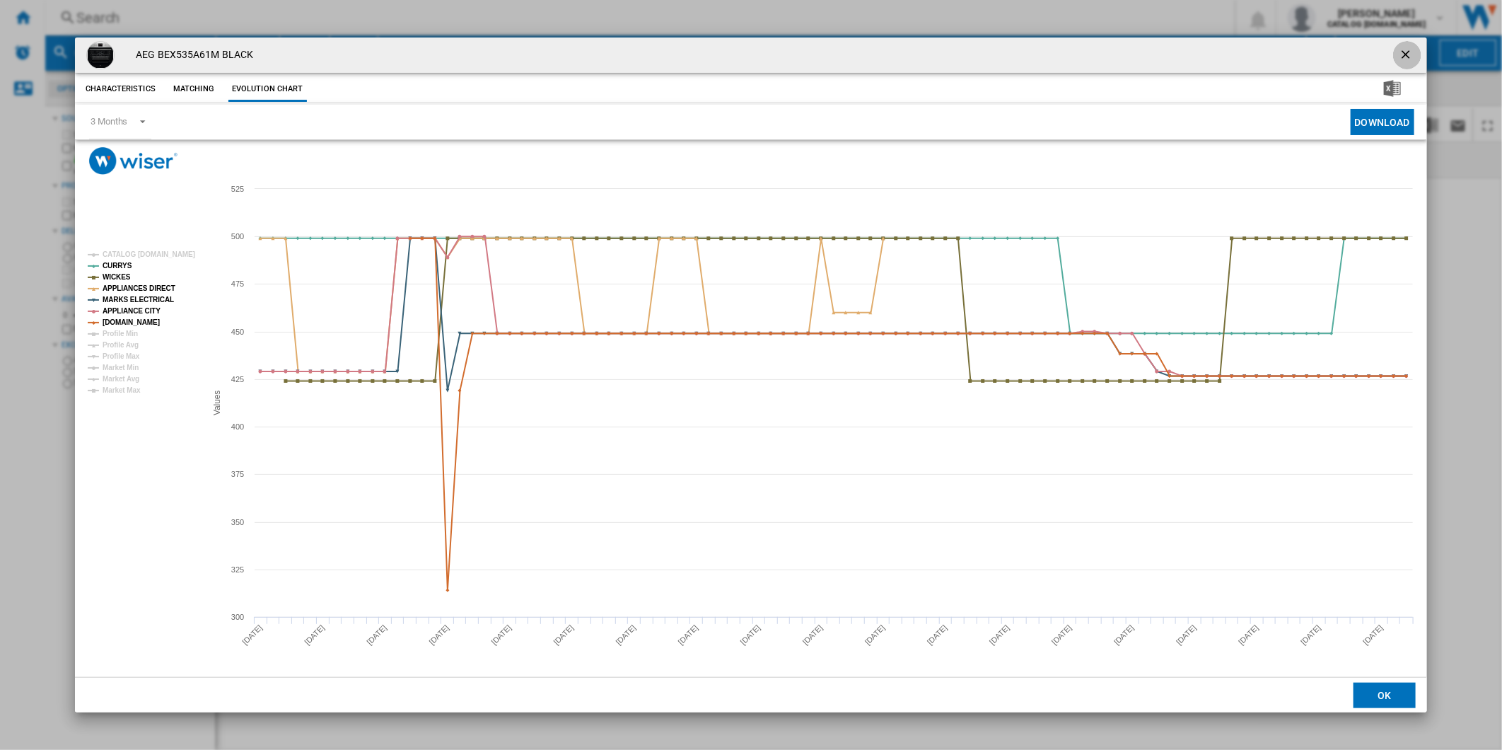
drag, startPoint x: 1405, startPoint y: 50, endPoint x: 1079, endPoint y: 42, distance: 326.9
click at [1397, 50] on button "Product popup" at bounding box center [1407, 55] width 28 height 28
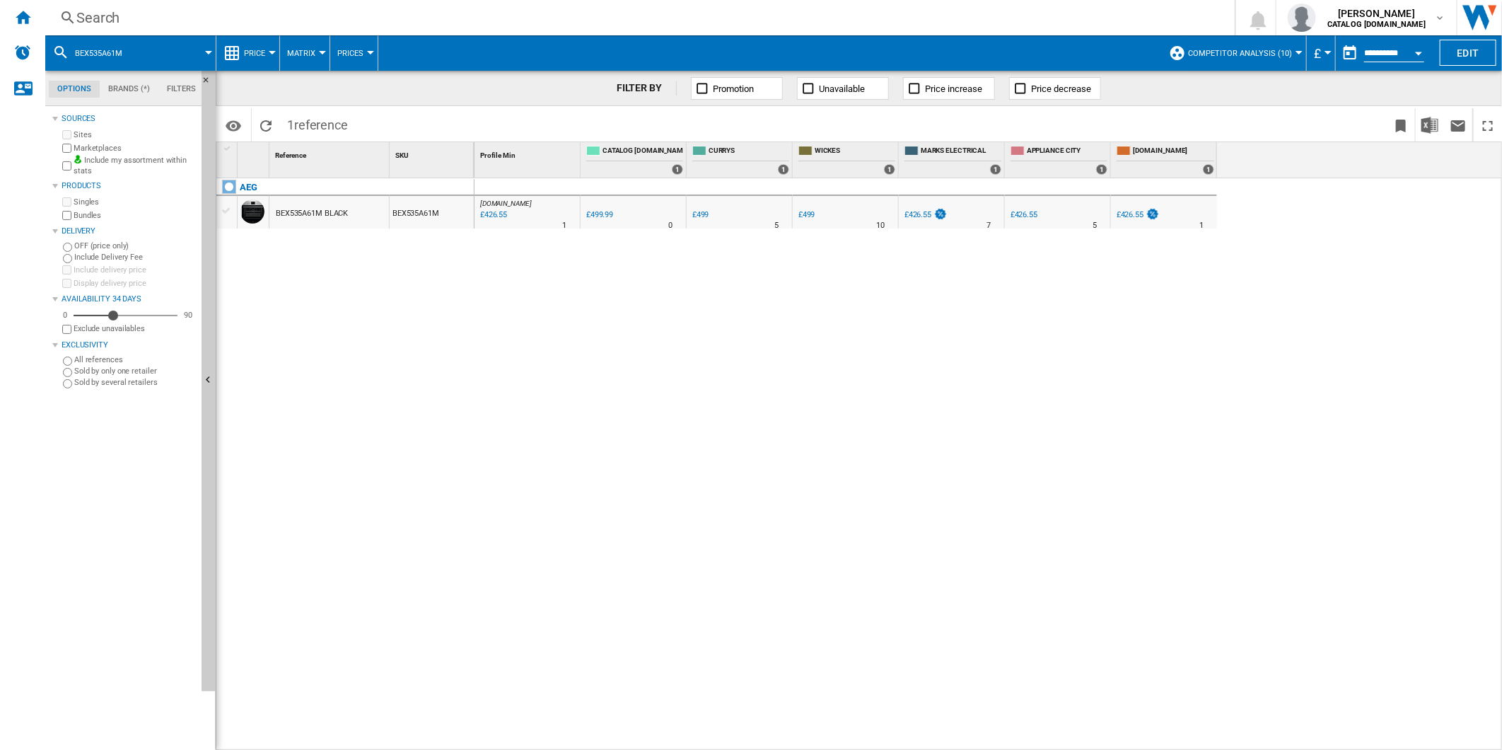
click at [896, 12] on div "Search" at bounding box center [637, 18] width 1122 height 20
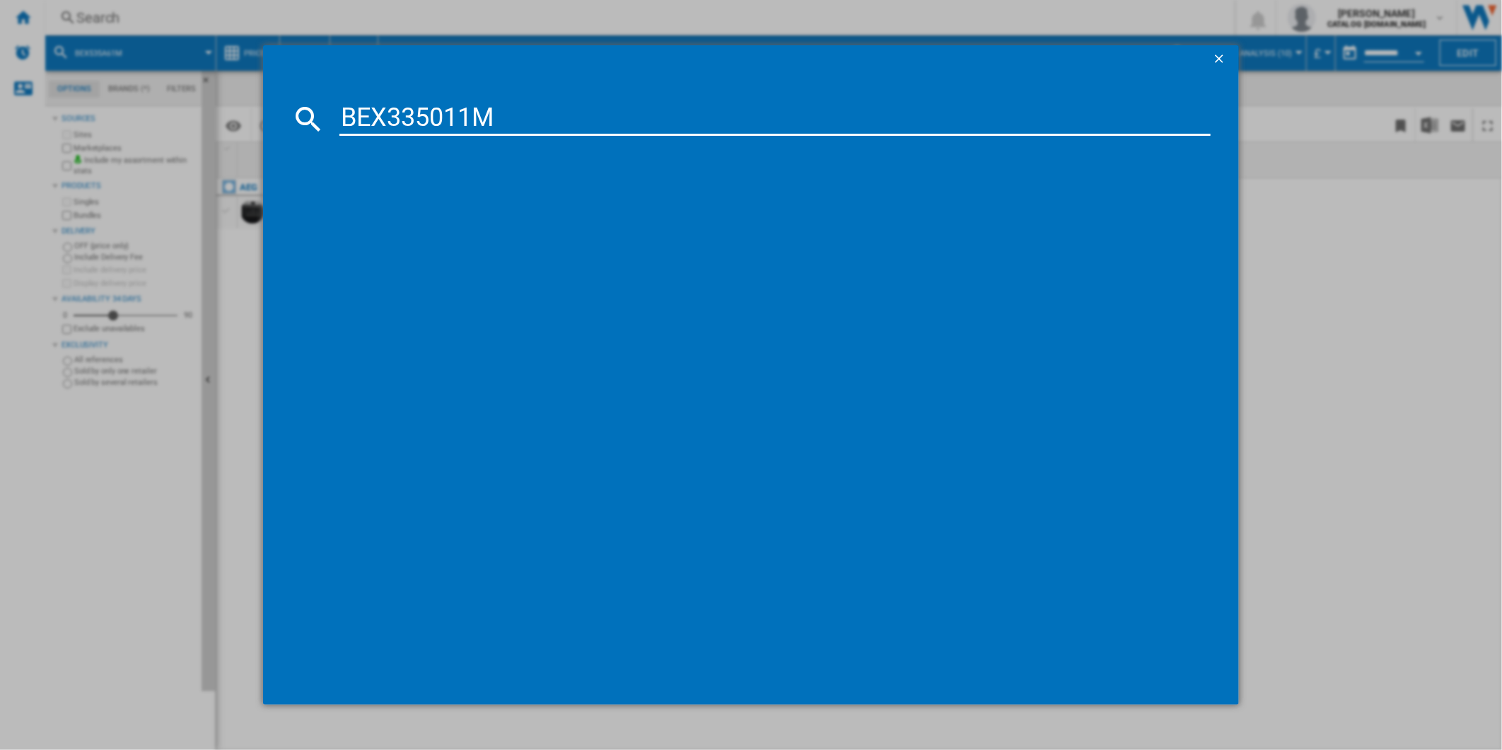
type input "BEX335011M"
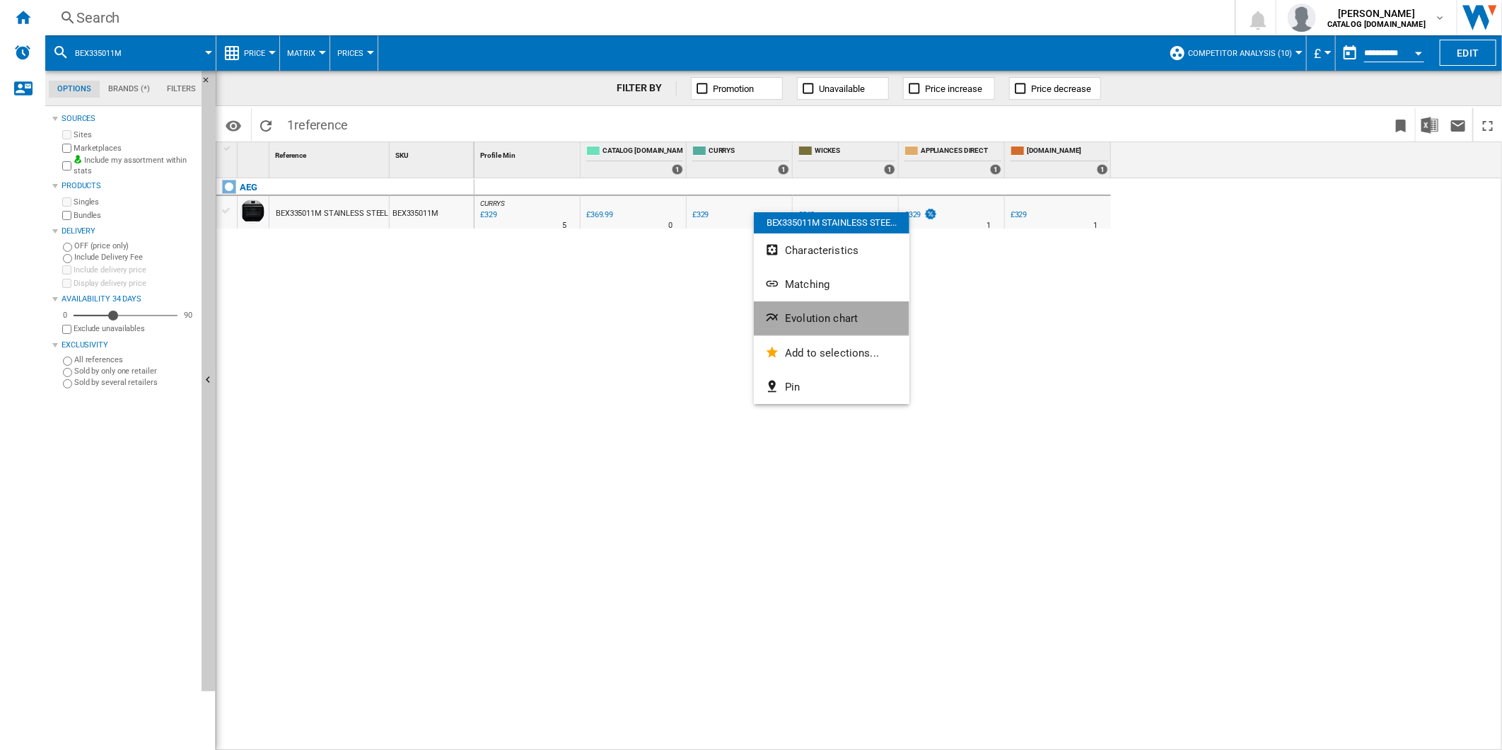
click at [818, 308] on button "Evolution chart" at bounding box center [832, 318] width 156 height 34
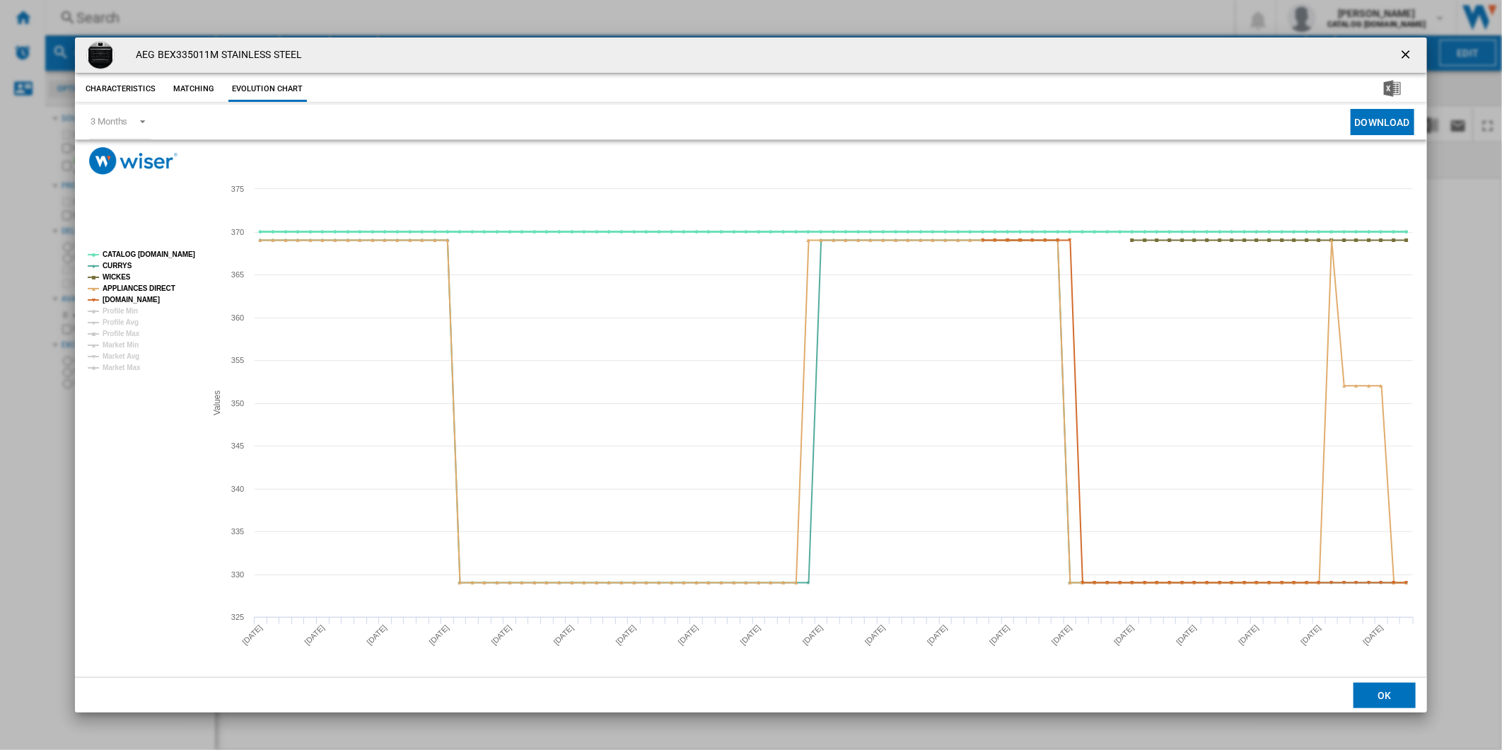
click at [144, 255] on tspan "CATALOG [DOMAIN_NAME]" at bounding box center [149, 254] width 93 height 8
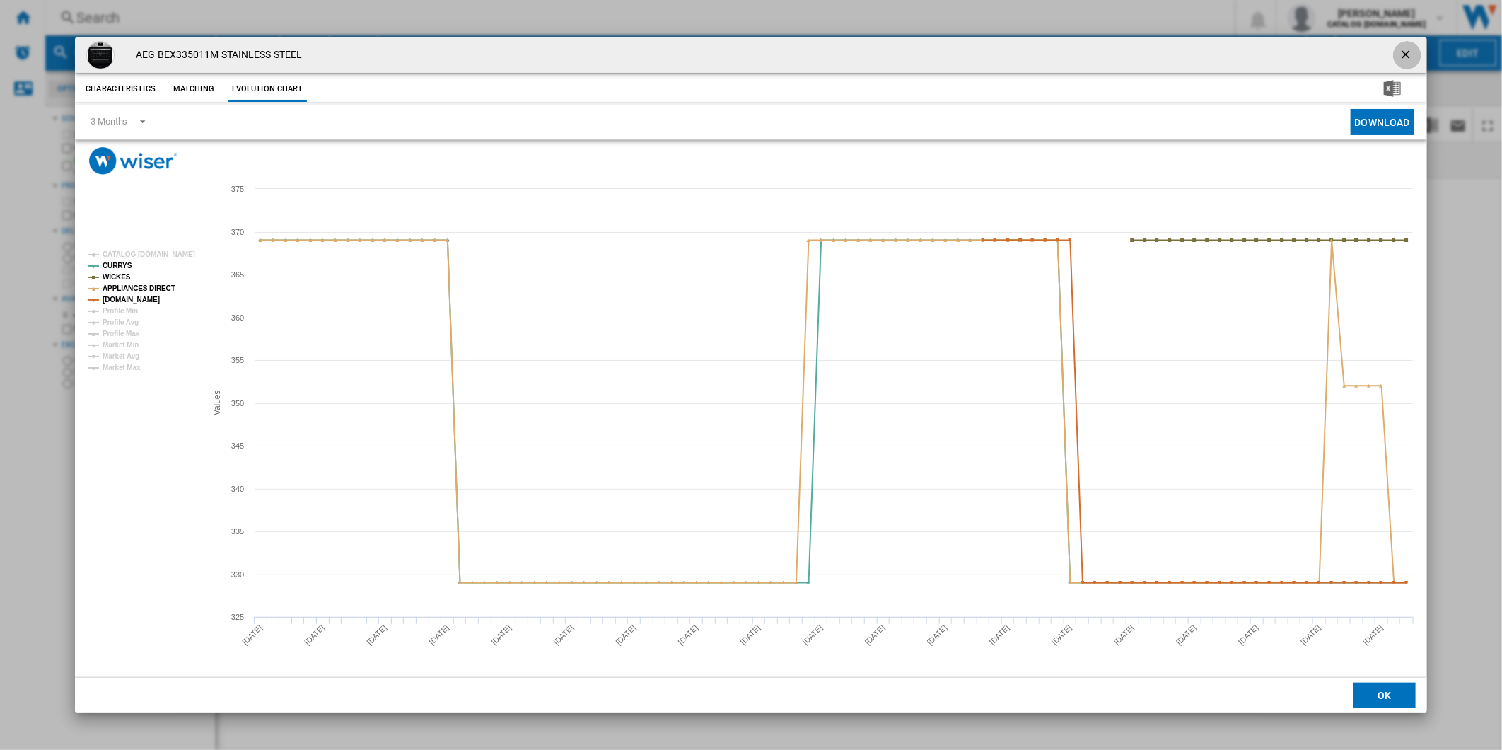
drag, startPoint x: 1408, startPoint y: 45, endPoint x: 1366, endPoint y: 232, distance: 191.3
click at [1367, 231] on div "AEG BEX335011M STAINLESS STEEL Characteristics Matching Evolution chart price £…" at bounding box center [751, 374] width 1352 height 675
click at [1410, 54] on ng-md-icon "getI18NText('BUTTONS.CLOSE_DIALOG')" at bounding box center [1407, 55] width 17 height 17
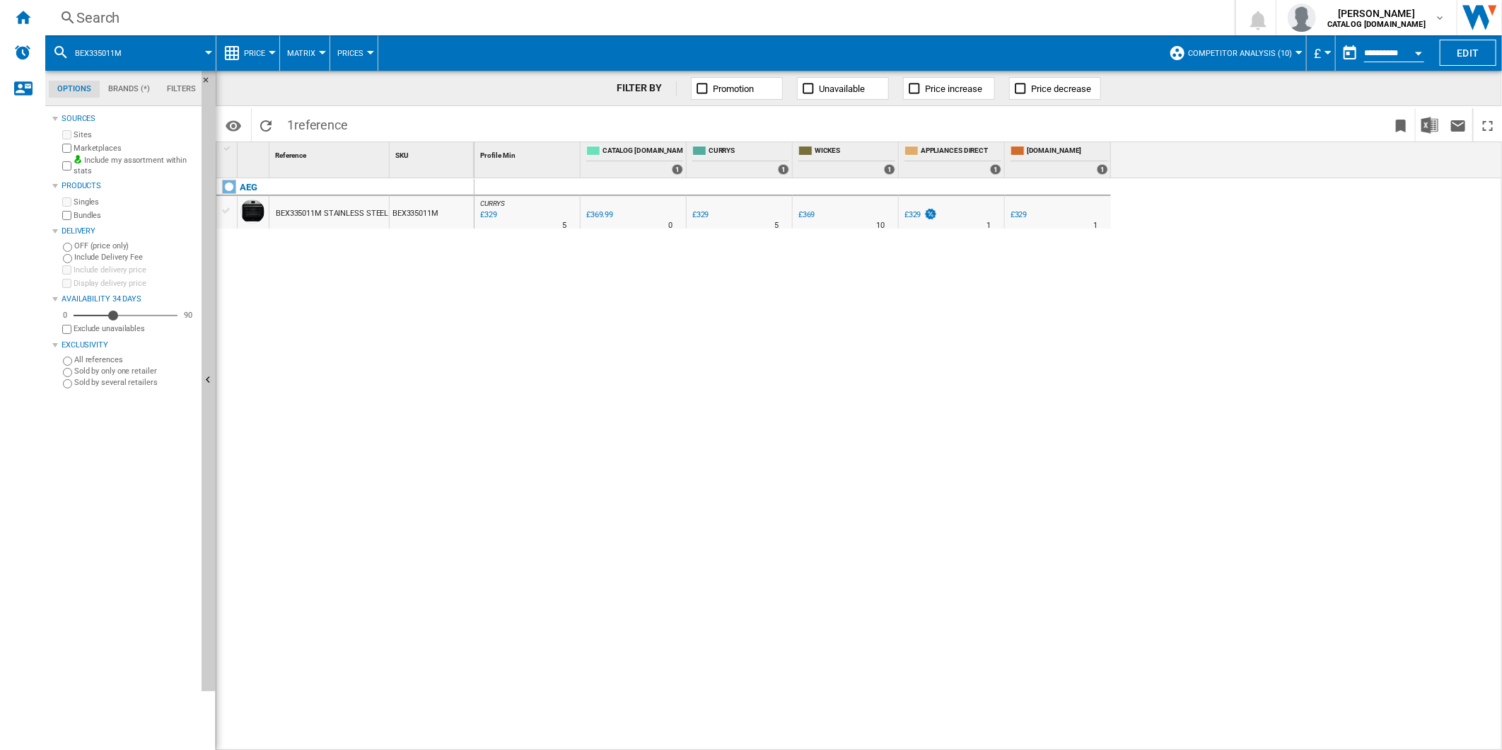
click at [1024, 211] on div "£329" at bounding box center [1019, 214] width 17 height 9
click at [819, 20] on div "Search" at bounding box center [637, 18] width 1122 height 20
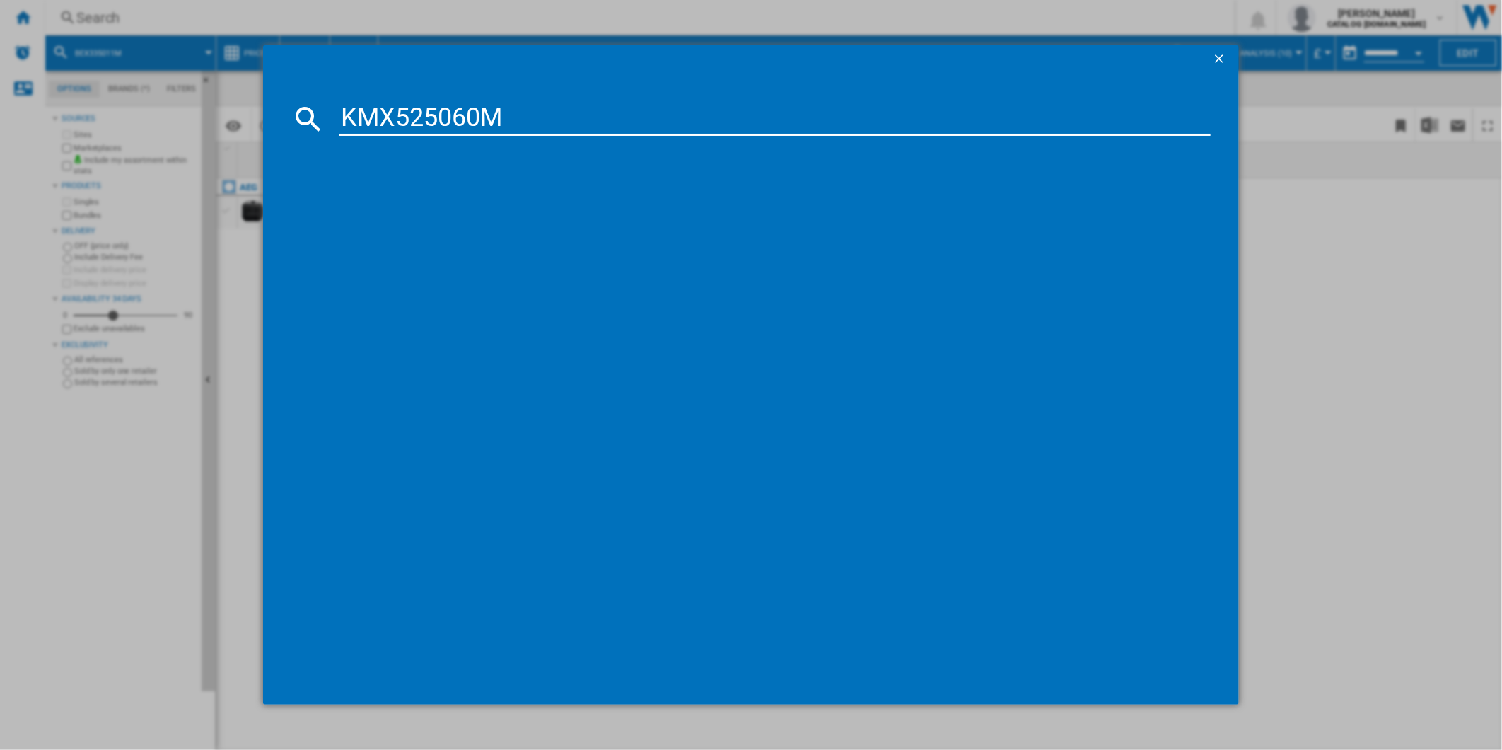
type input "KMX525060M"
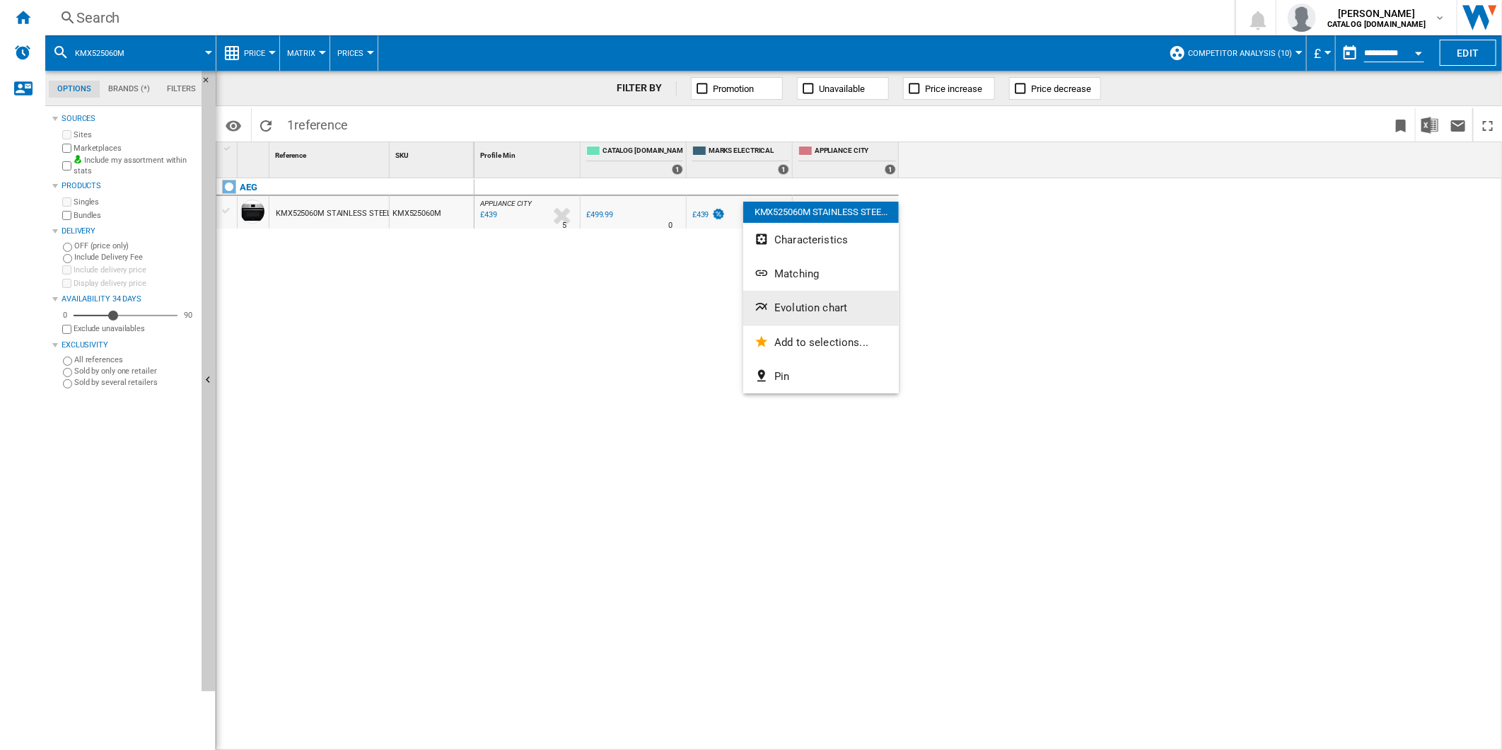
click at [794, 300] on button "Evolution chart" at bounding box center [821, 308] width 156 height 34
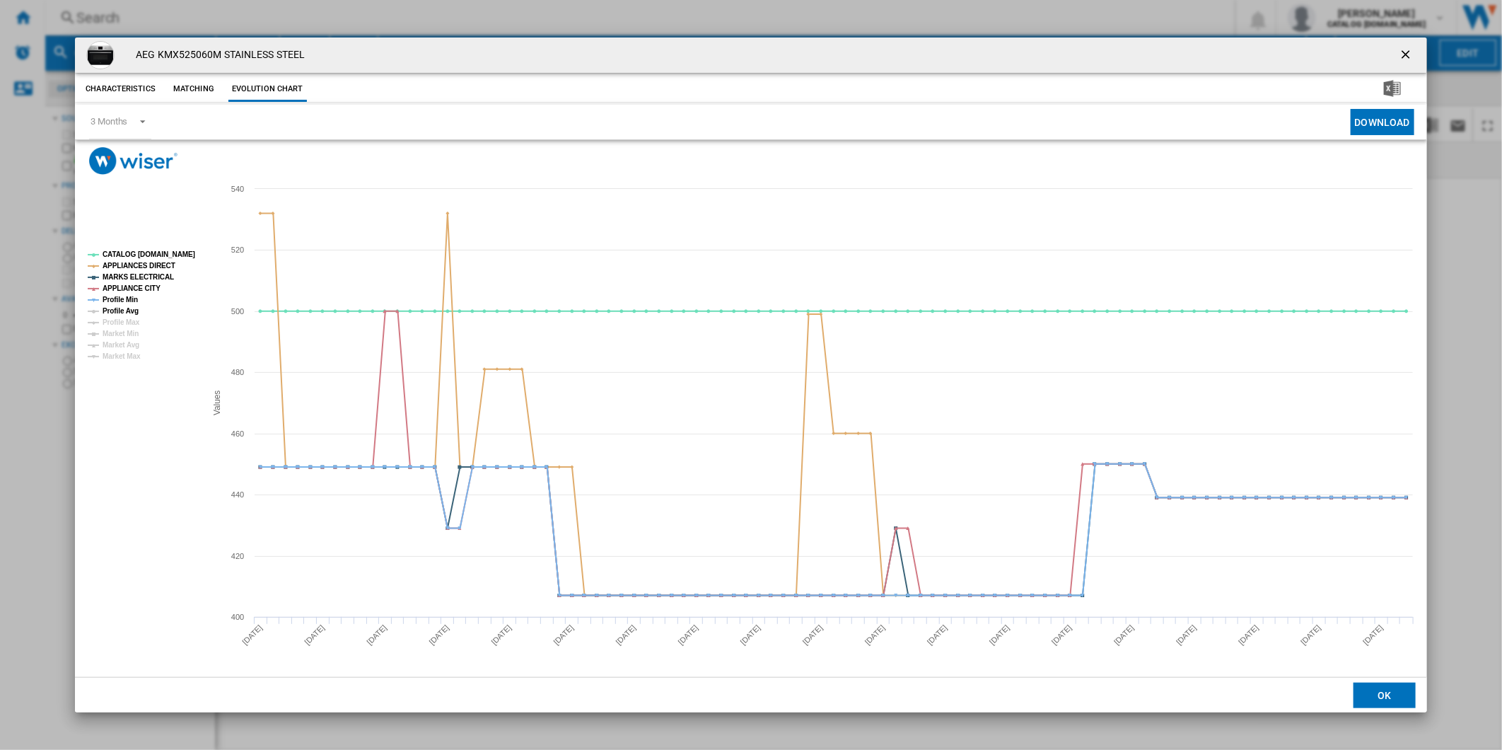
click at [128, 307] on tspan "Profile Avg" at bounding box center [121, 311] width 36 height 8
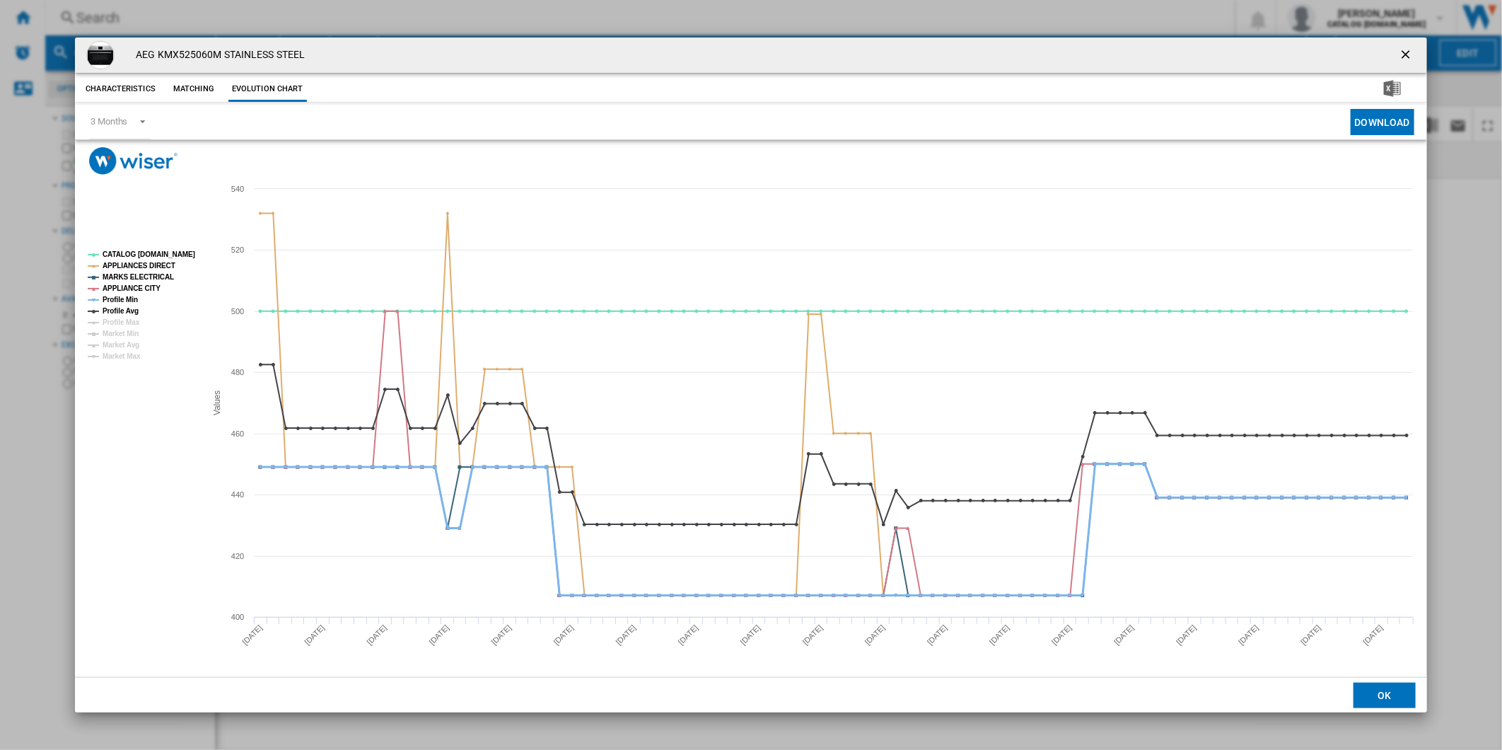
click at [126, 296] on tspan "Profile Min" at bounding box center [120, 300] width 35 height 8
click at [146, 253] on tspan "CATALOG [DOMAIN_NAME]" at bounding box center [149, 254] width 93 height 8
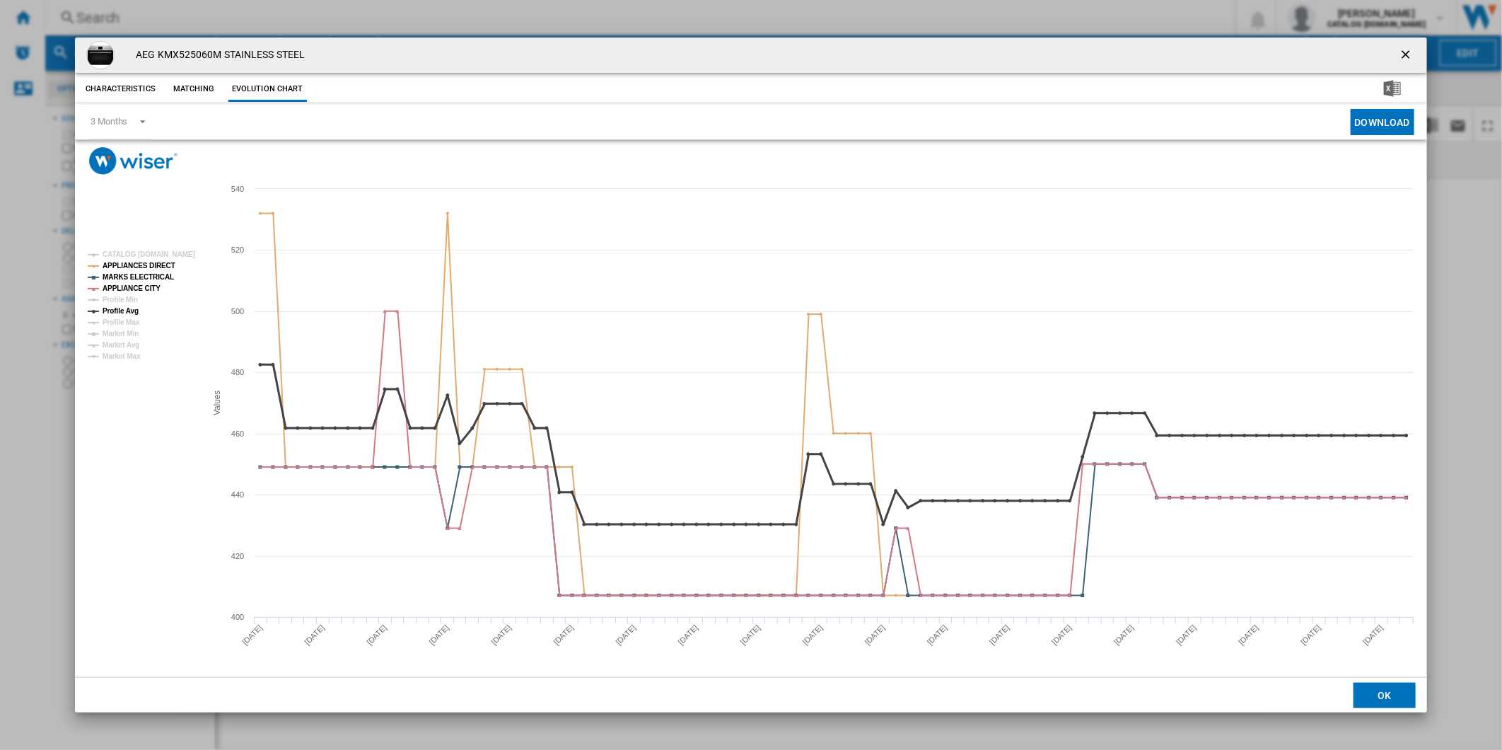
click at [117, 308] on tspan "Profile Avg" at bounding box center [121, 311] width 36 height 8
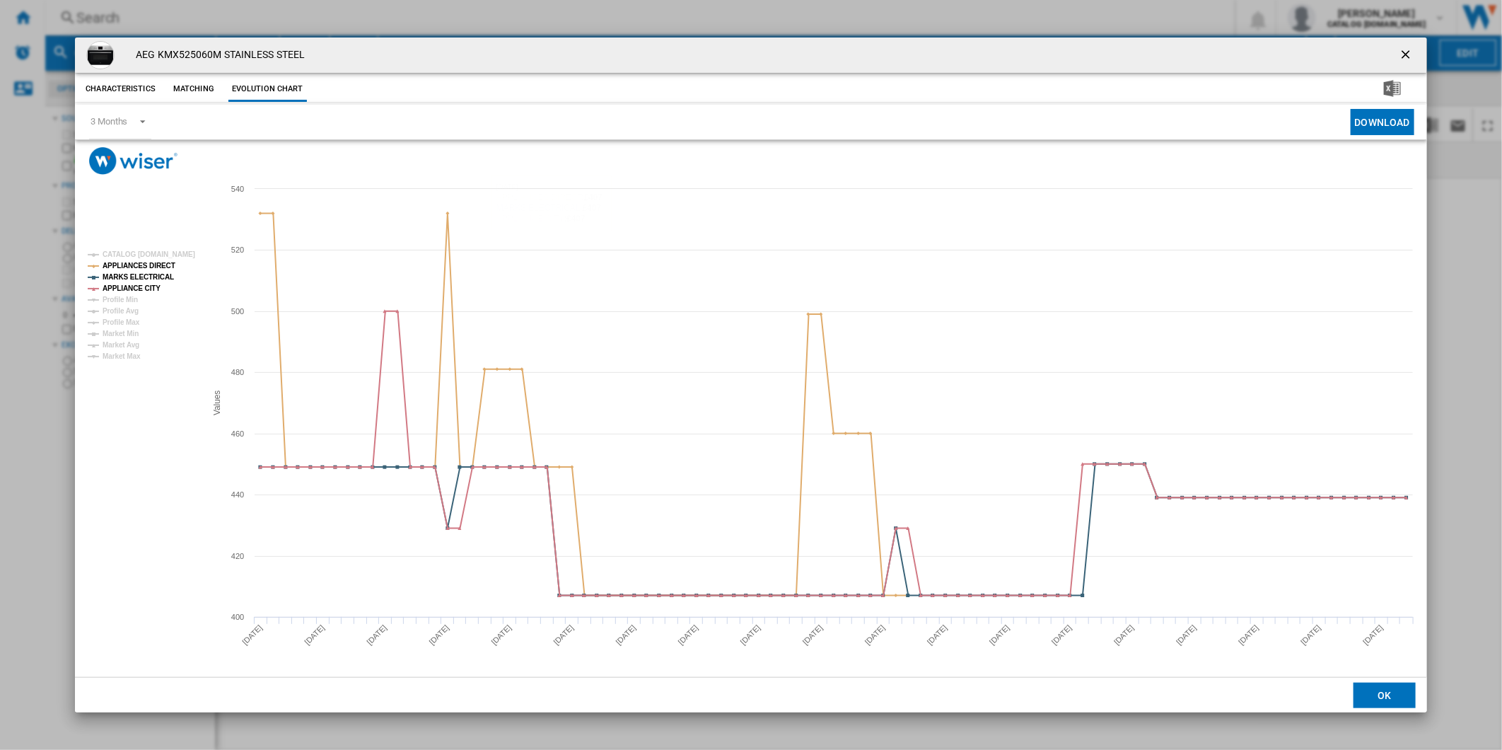
drag, startPoint x: 1400, startPoint y: 52, endPoint x: 900, endPoint y: 57, distance: 500.8
click at [1400, 52] on ng-md-icon "getI18NText('BUTTONS.CLOSE_DIALOG')" at bounding box center [1407, 55] width 17 height 17
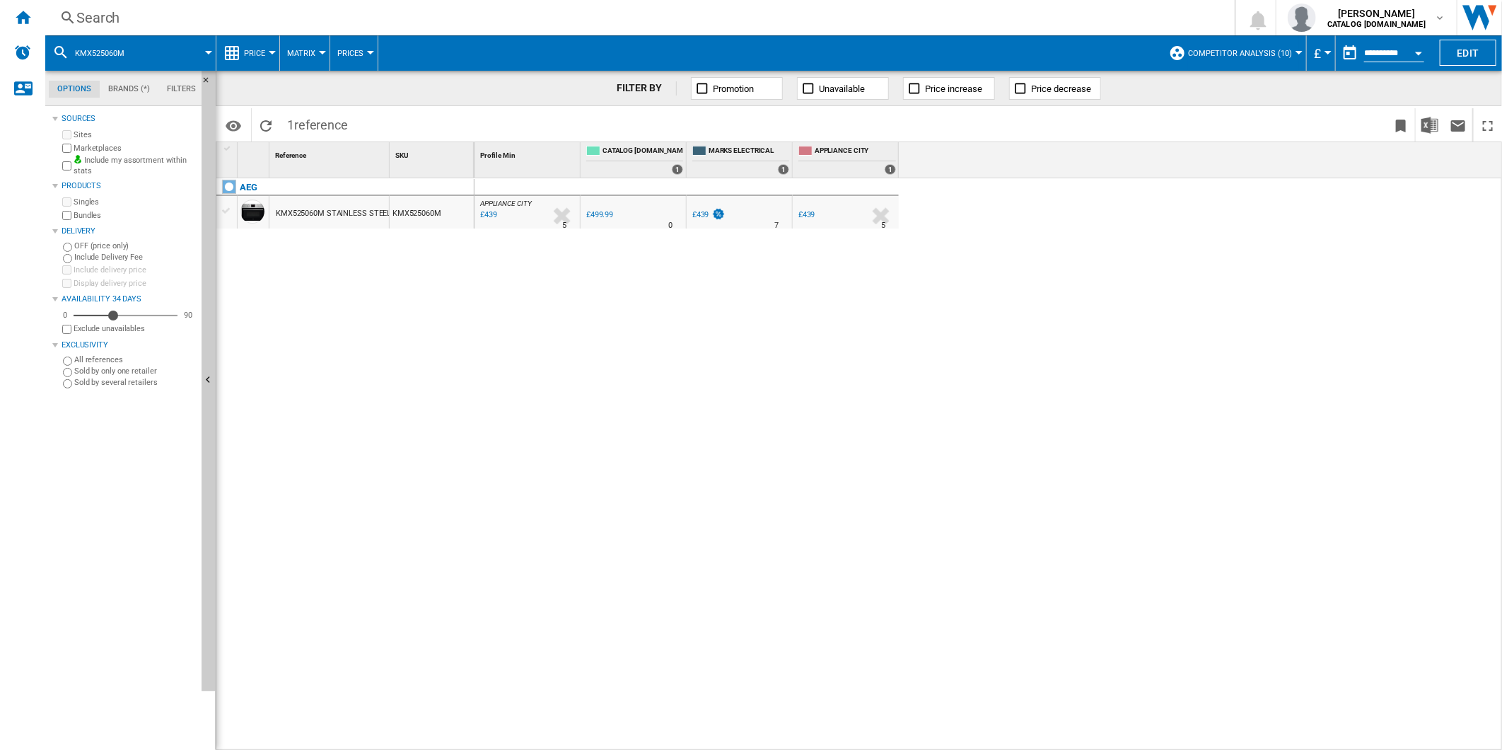
click at [765, 23] on div "Search" at bounding box center [637, 18] width 1122 height 20
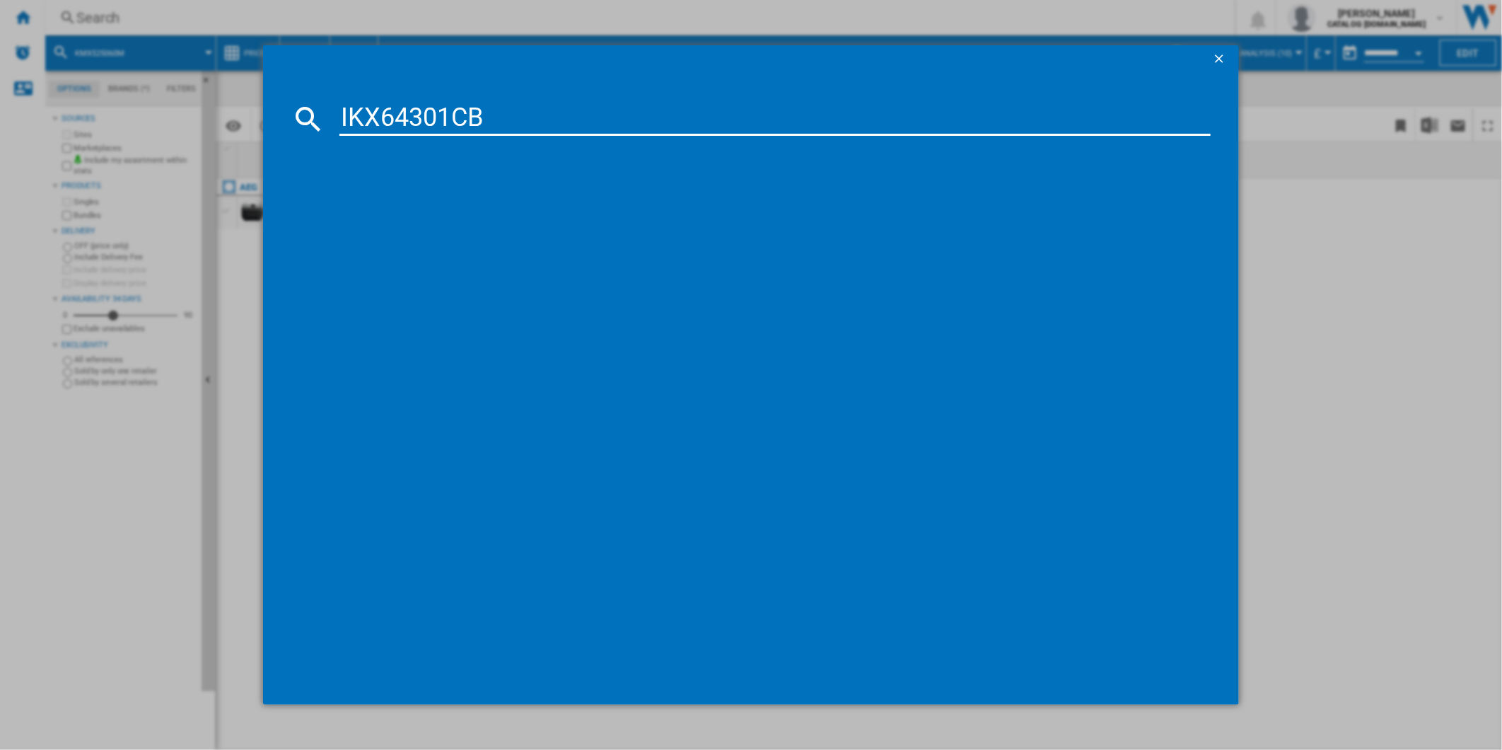
type input "IKX64301CB"
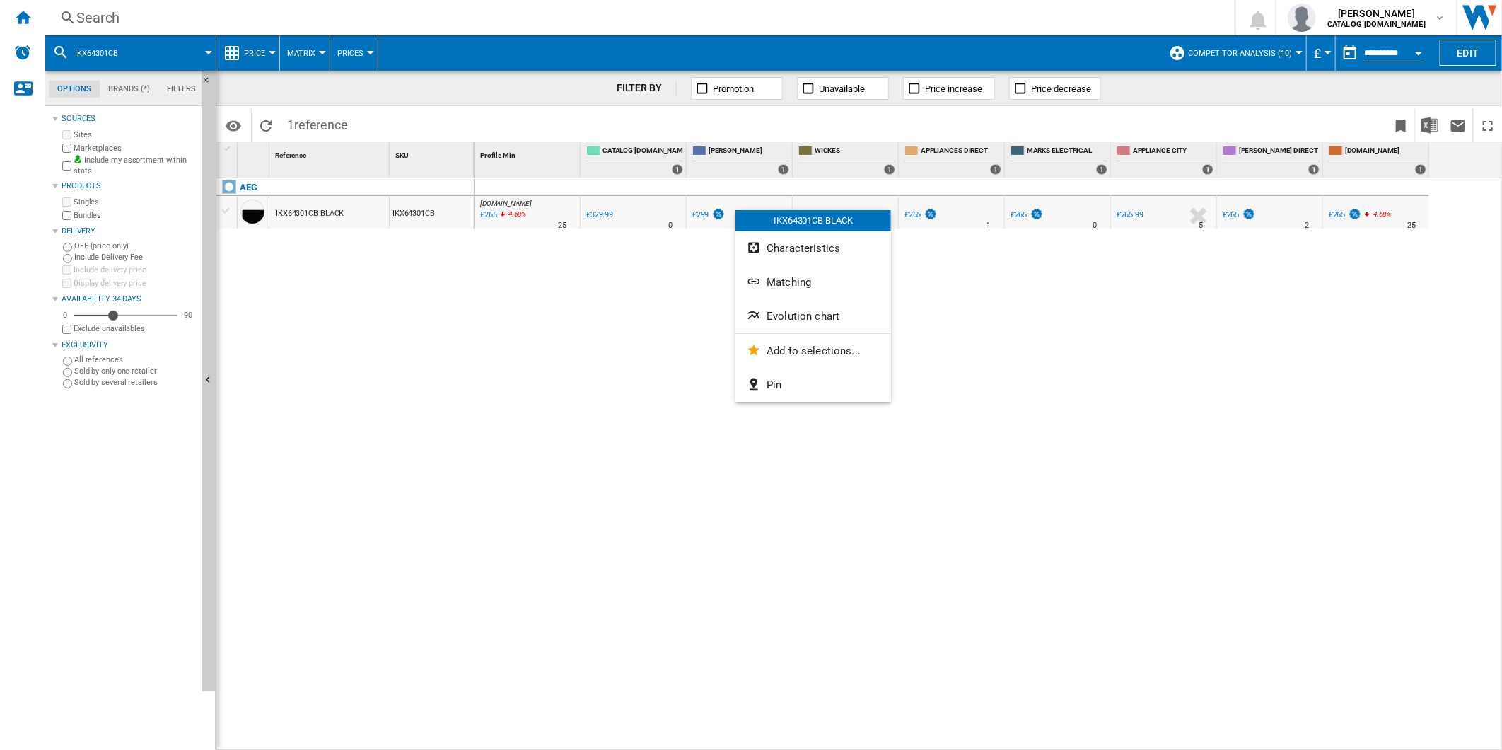
click at [802, 316] on span "Evolution chart" at bounding box center [803, 316] width 73 height 13
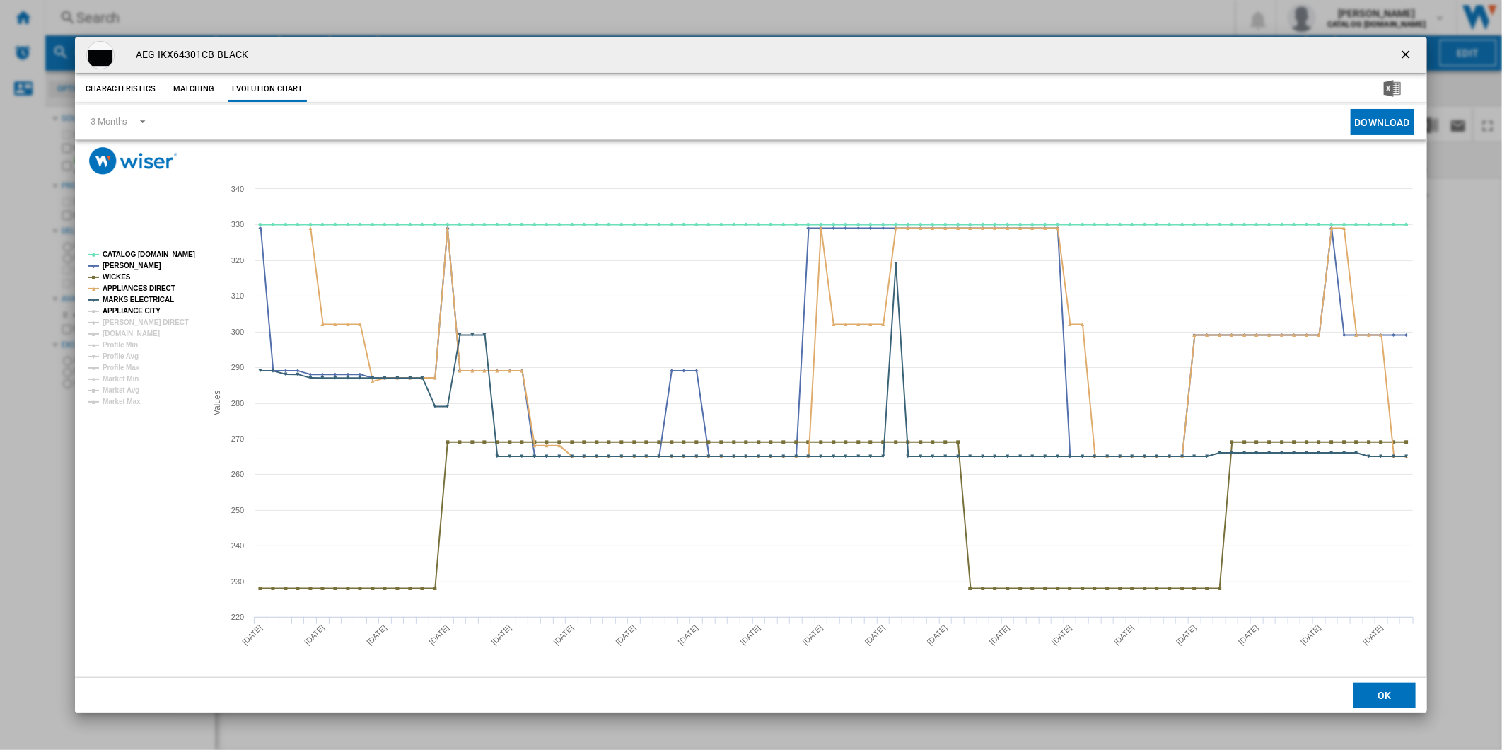
click at [137, 313] on tspan "APPLIANCE CITY" at bounding box center [132, 311] width 58 height 8
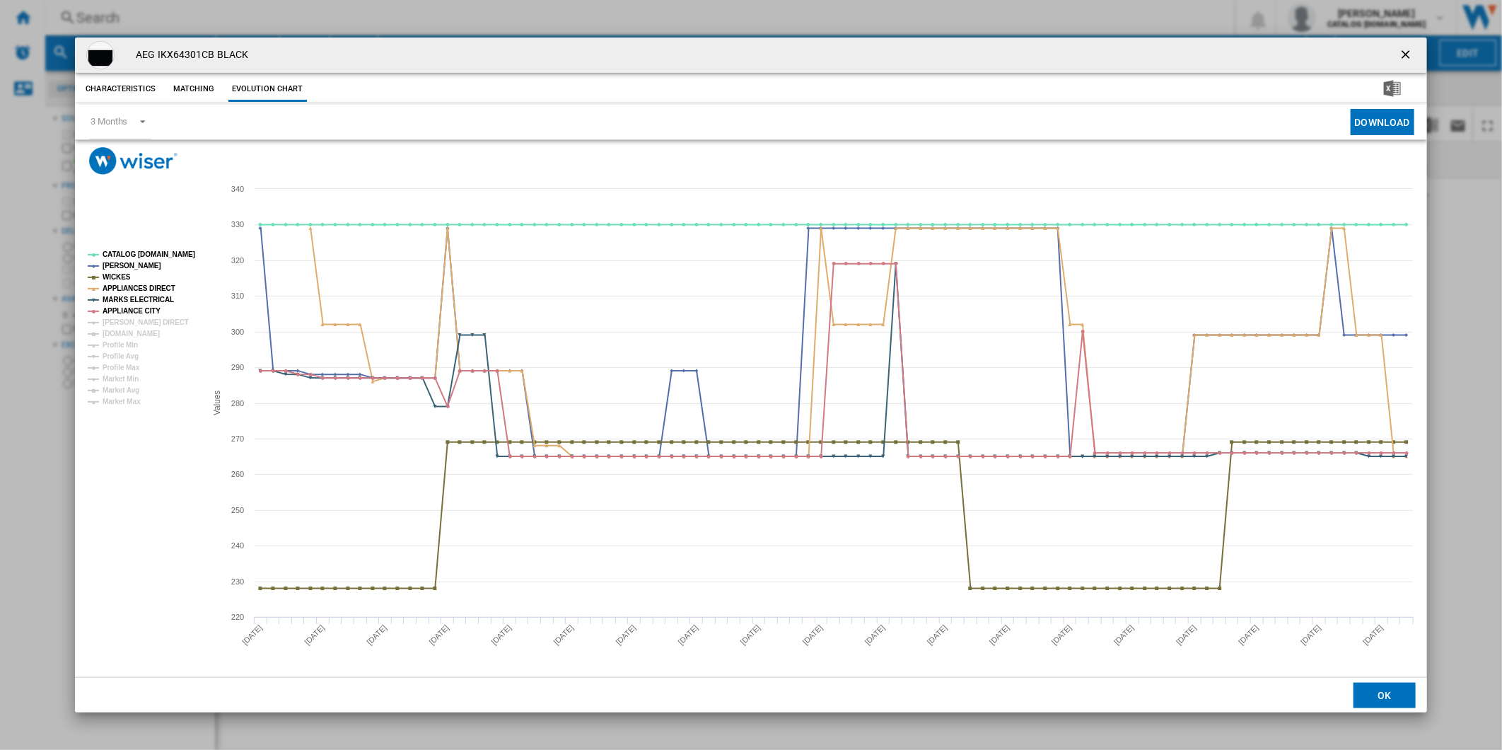
click at [133, 321] on tspan "[PERSON_NAME] DIRECT" at bounding box center [146, 322] width 86 height 8
click at [132, 330] on tspan "[DOMAIN_NAME]" at bounding box center [131, 334] width 57 height 8
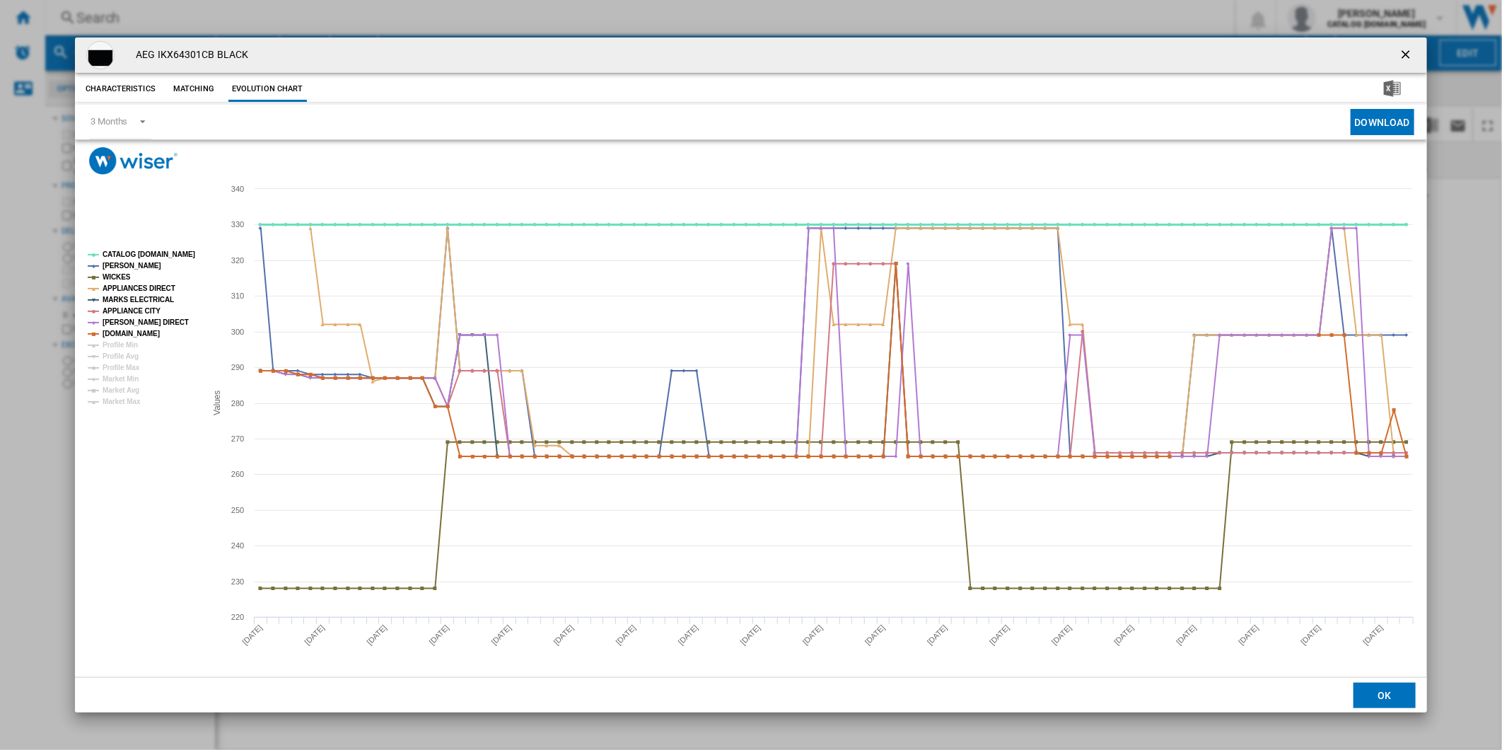
click at [144, 250] on tspan "CATALOG [DOMAIN_NAME]" at bounding box center [149, 254] width 93 height 8
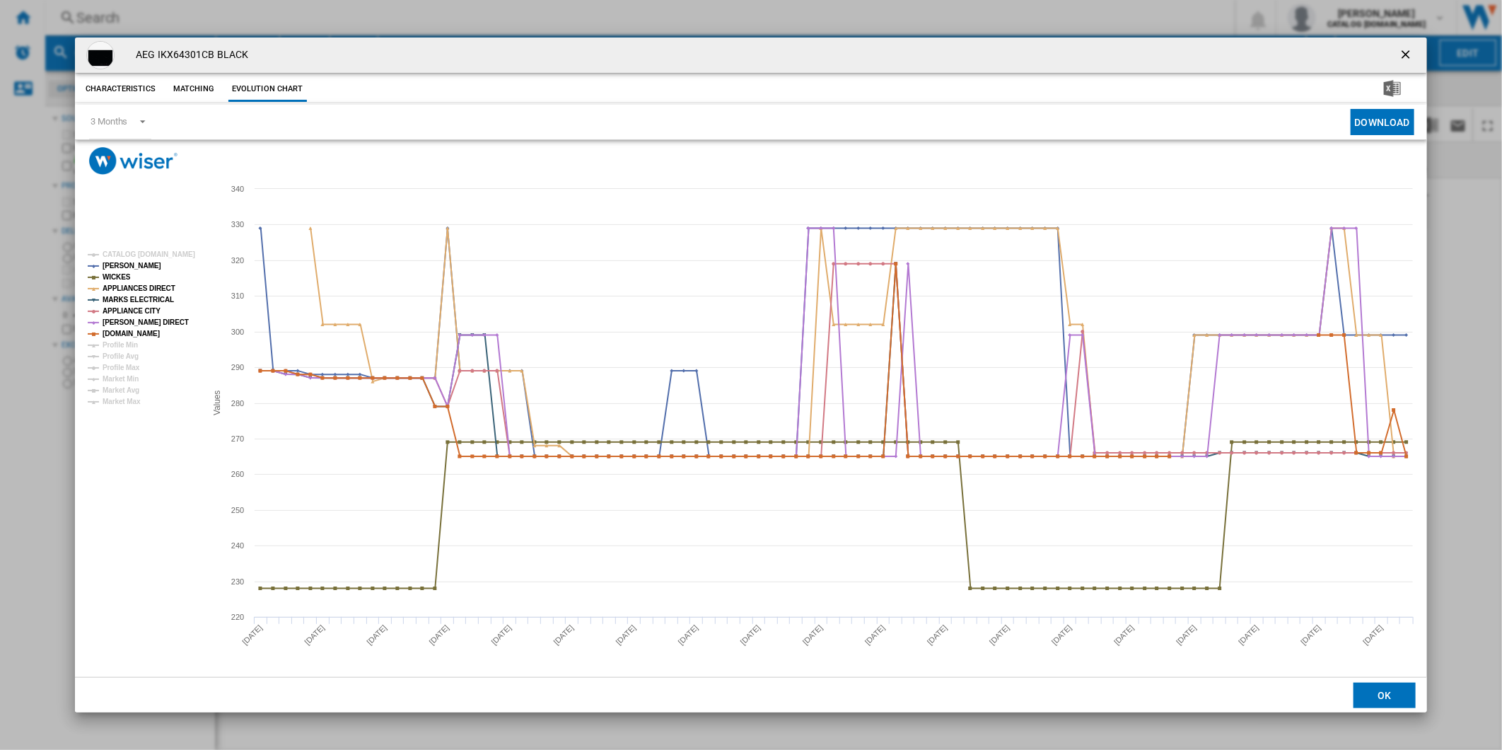
drag, startPoint x: 1412, startPoint y: 51, endPoint x: 1221, endPoint y: 37, distance: 192.2
click at [1412, 51] on ng-md-icon "getI18NText('BUTTONS.CLOSE_DIALOG')" at bounding box center [1407, 55] width 17 height 17
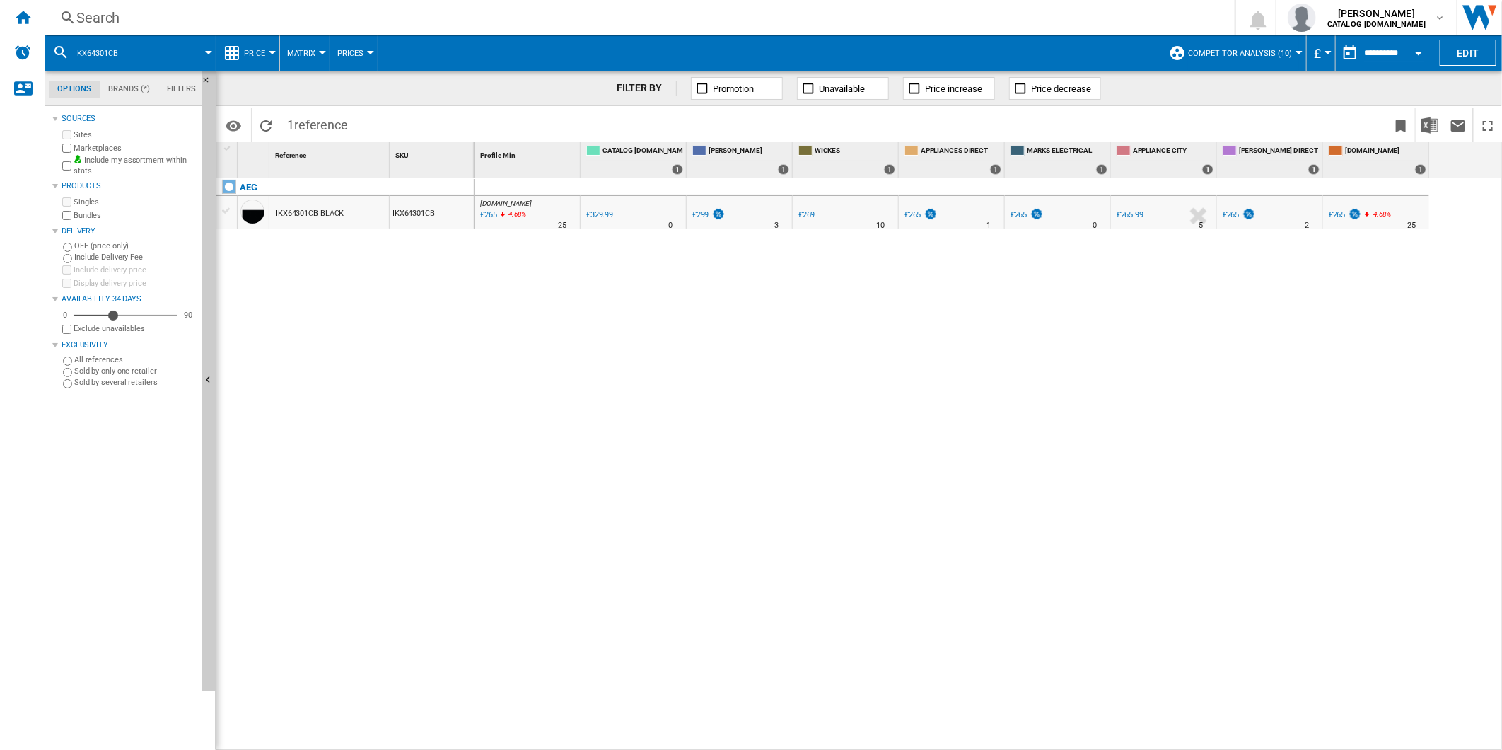
click at [975, 17] on div "Search" at bounding box center [637, 18] width 1122 height 20
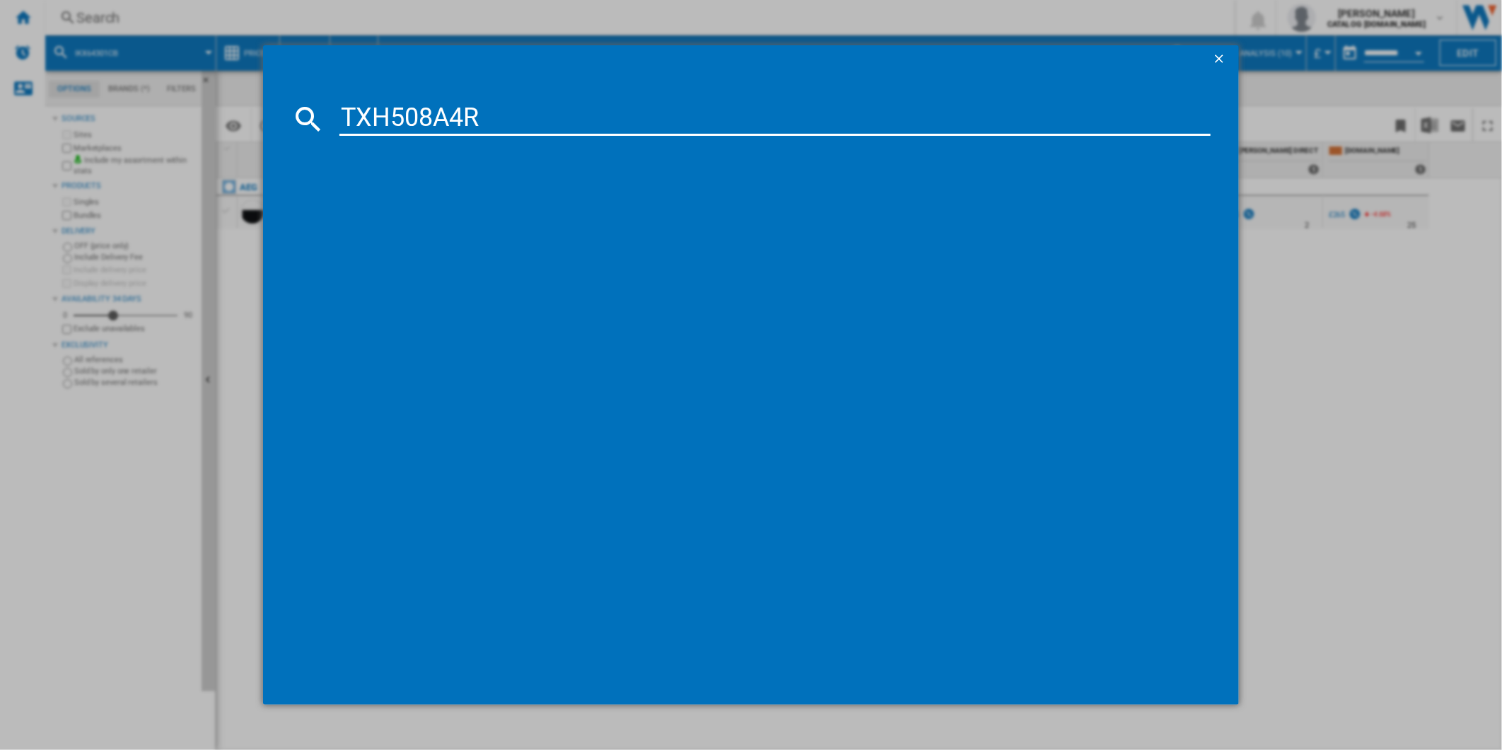
type input "TXH508A4R"
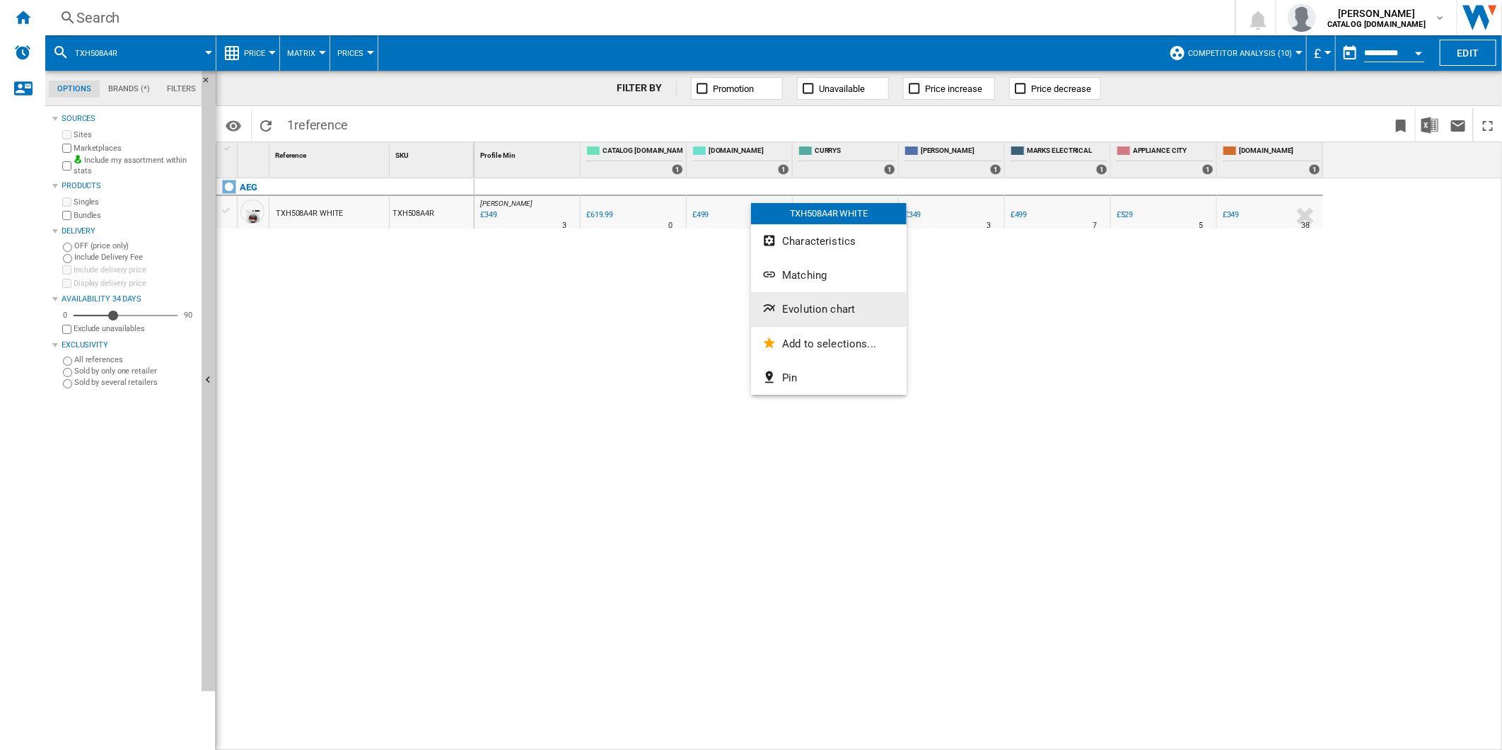
click at [823, 302] on button "Evolution chart" at bounding box center [829, 309] width 156 height 34
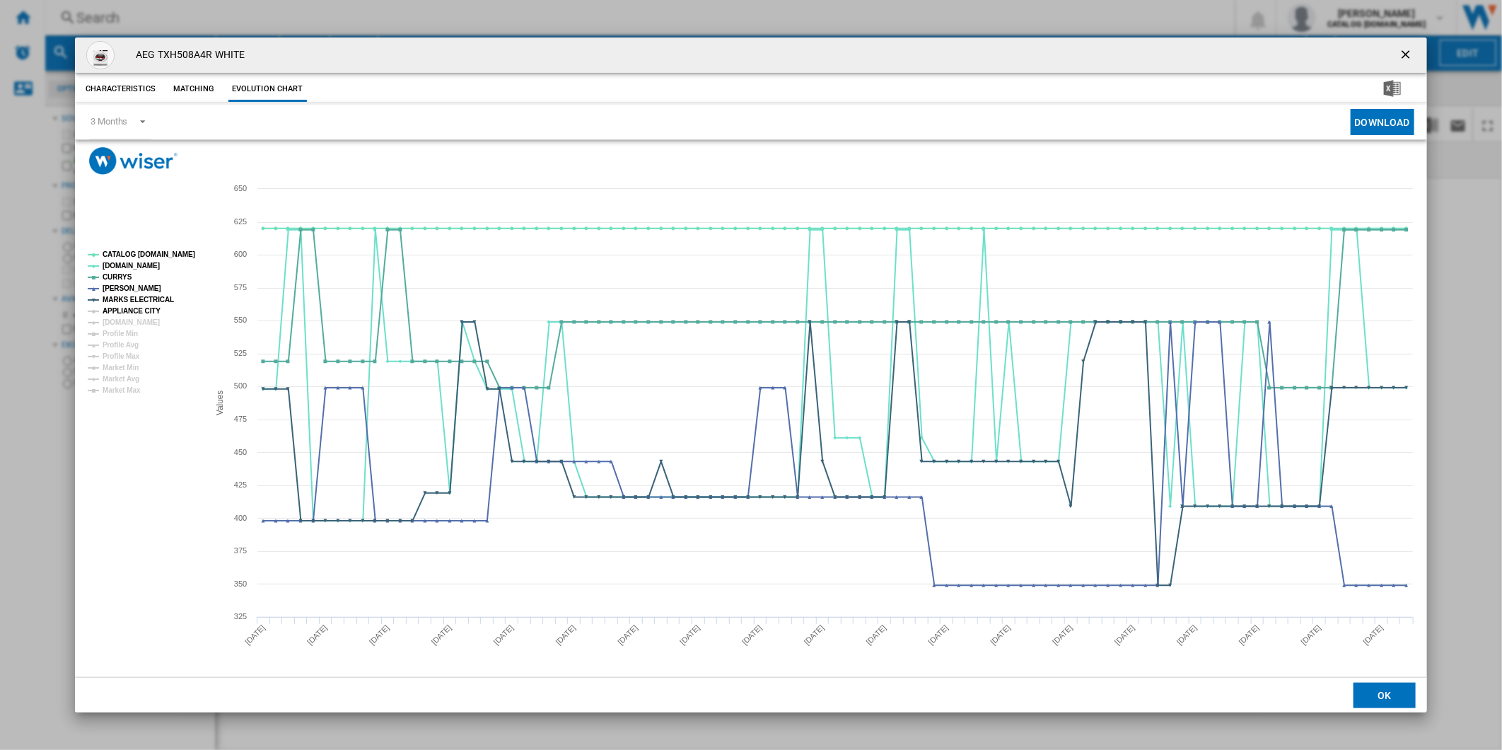
click at [129, 310] on tspan "APPLIANCE CITY" at bounding box center [132, 311] width 58 height 8
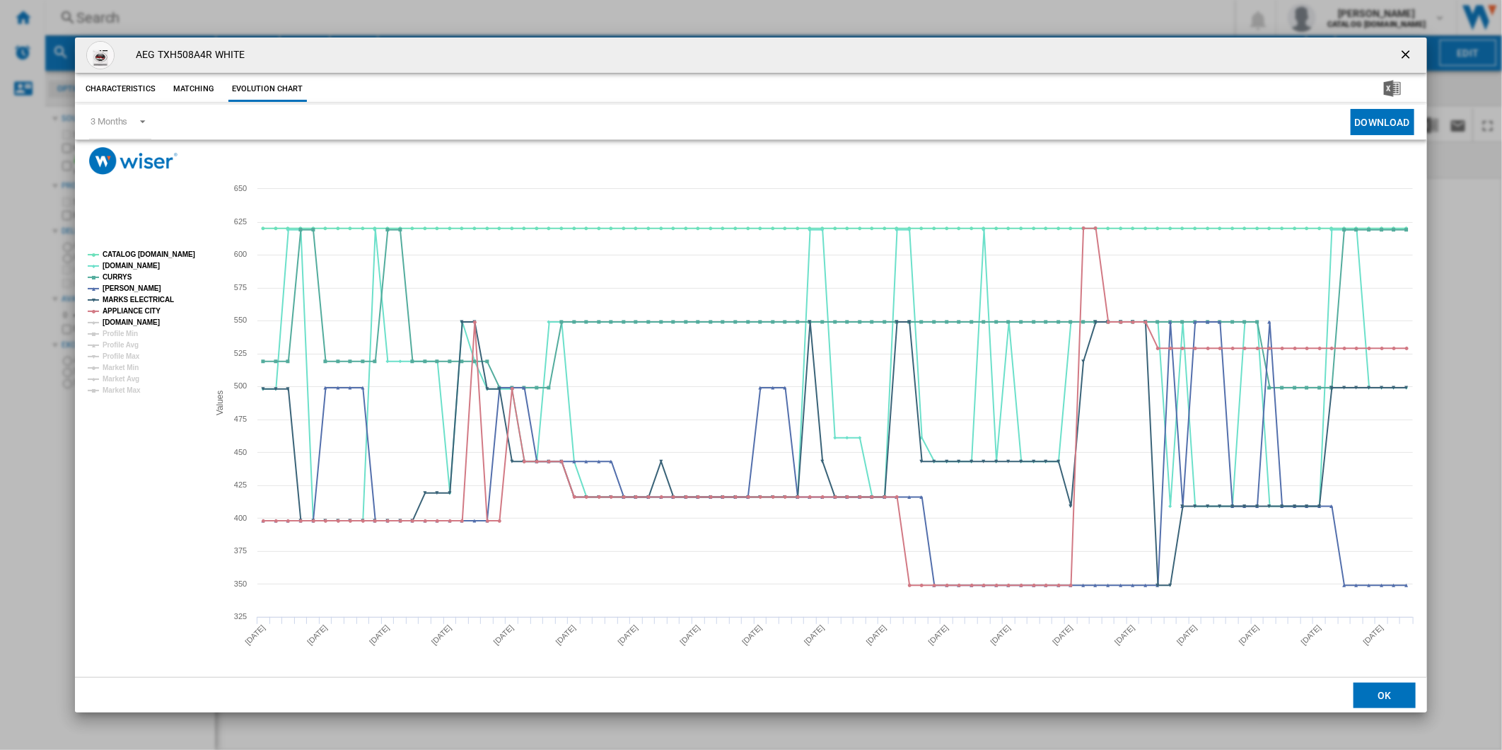
click at [129, 324] on tspan "[DOMAIN_NAME]" at bounding box center [131, 322] width 57 height 8
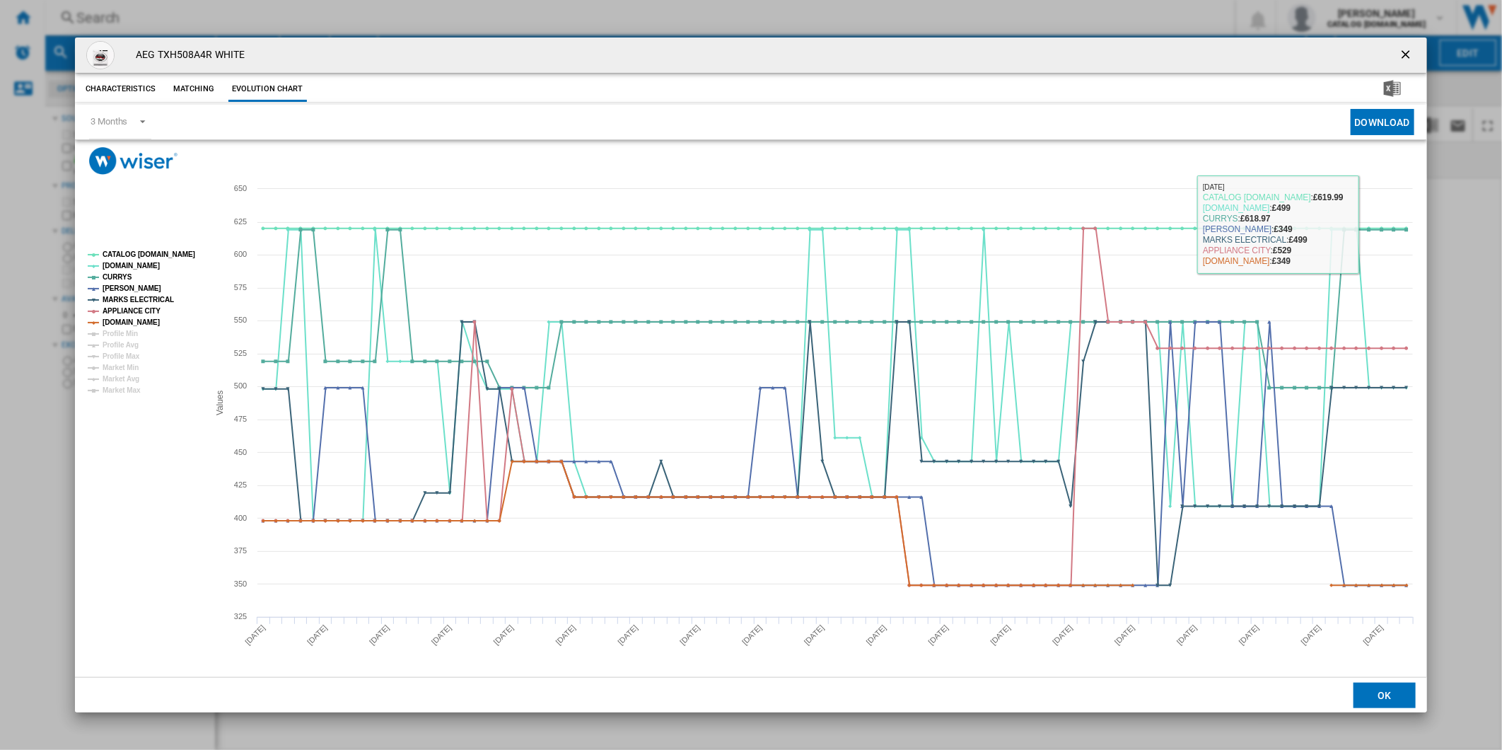
click at [1410, 48] on ng-md-icon "getI18NText('BUTTONS.CLOSE_DIALOG')" at bounding box center [1407, 55] width 17 height 17
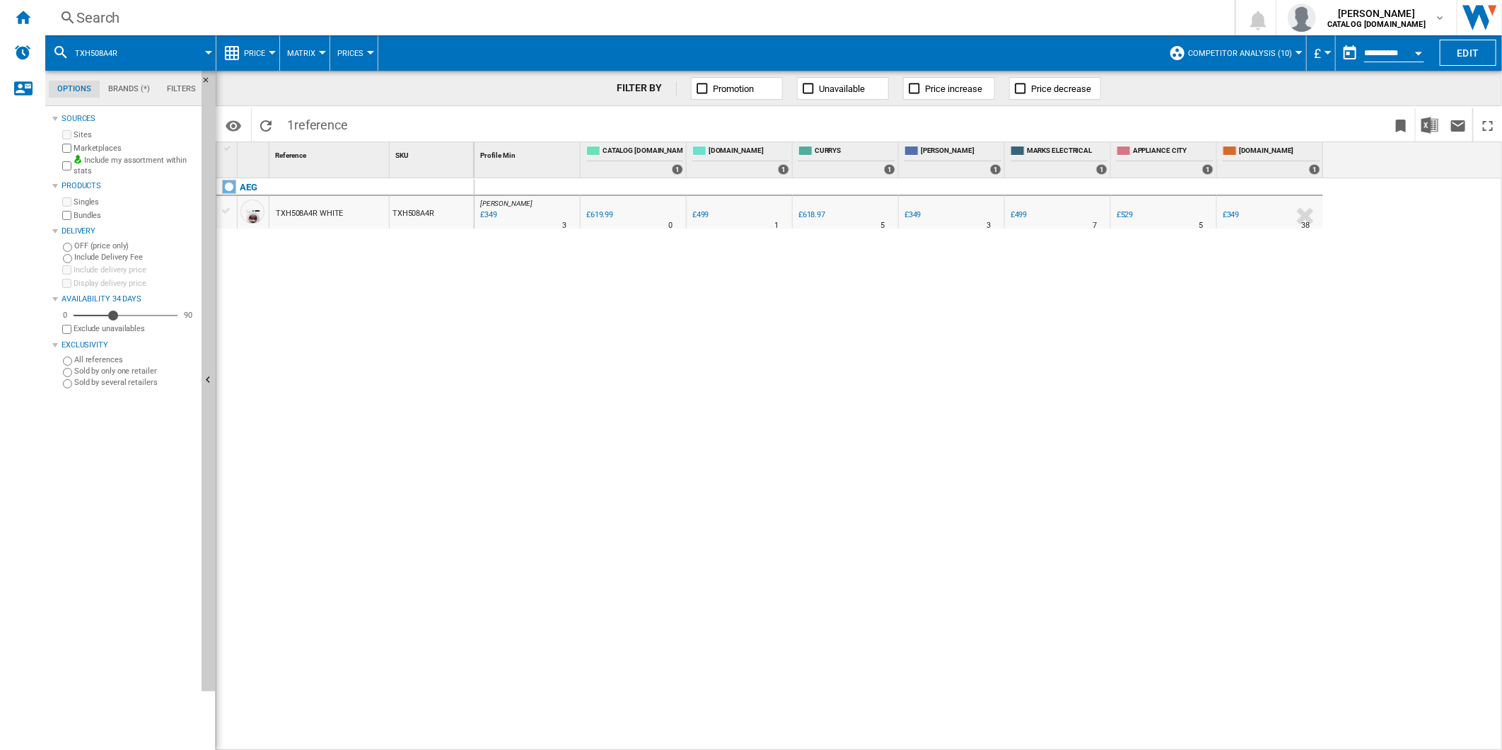
click at [1241, 216] on div at bounding box center [1243, 225] width 7 height 34
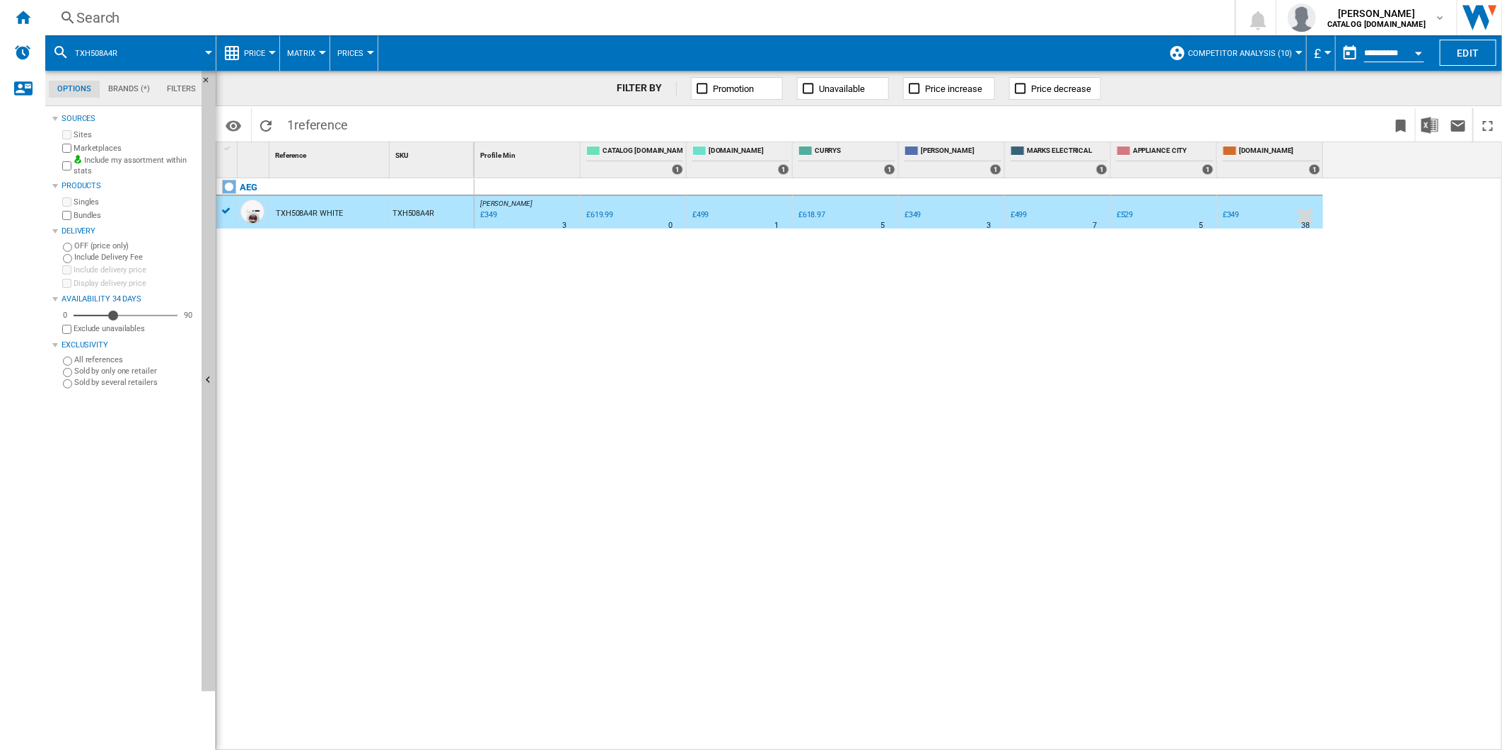
click at [1236, 216] on div "£349" at bounding box center [1231, 214] width 17 height 9
click at [514, 20] on div "Search" at bounding box center [637, 18] width 1122 height 20
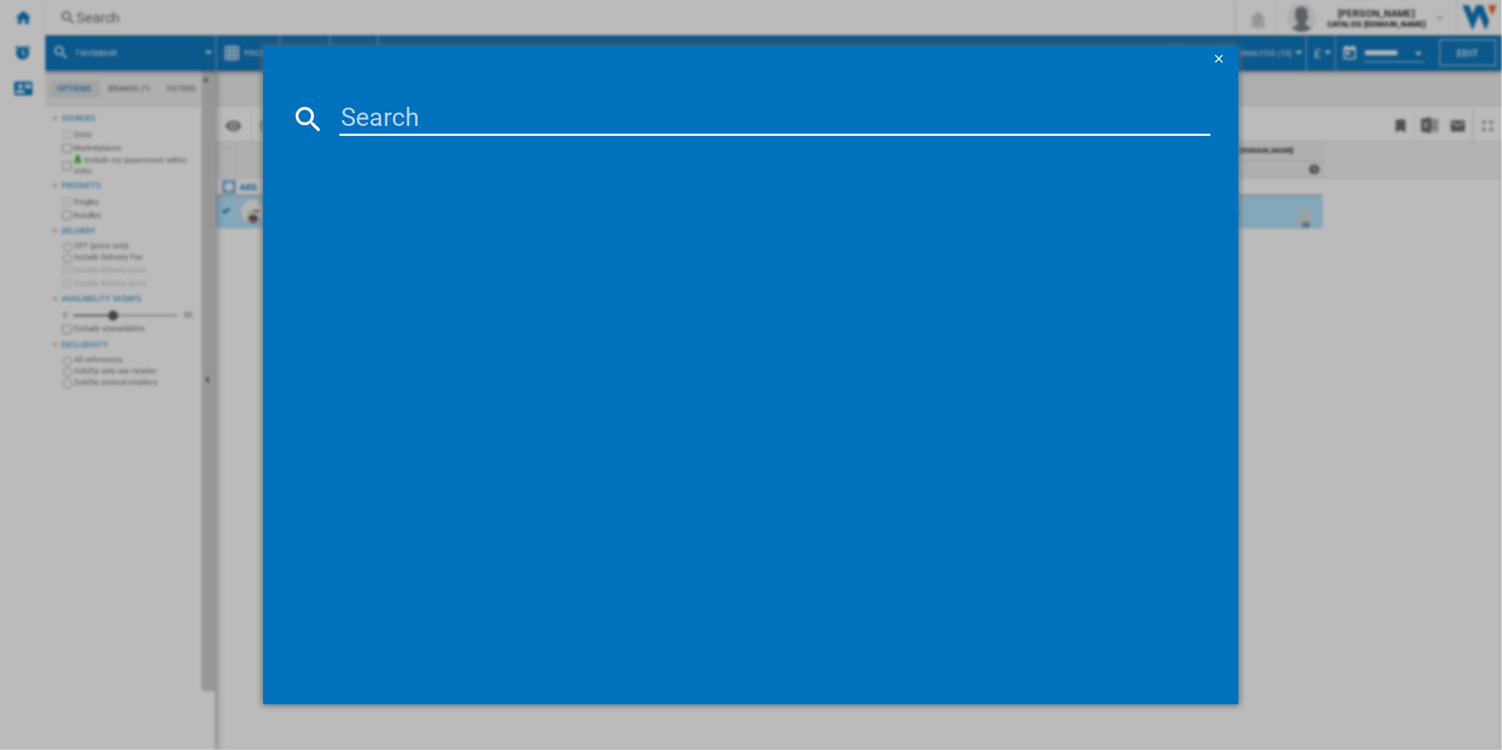
click at [457, 119] on input at bounding box center [776, 119] width 872 height 34
type input "TO84IB00FB"
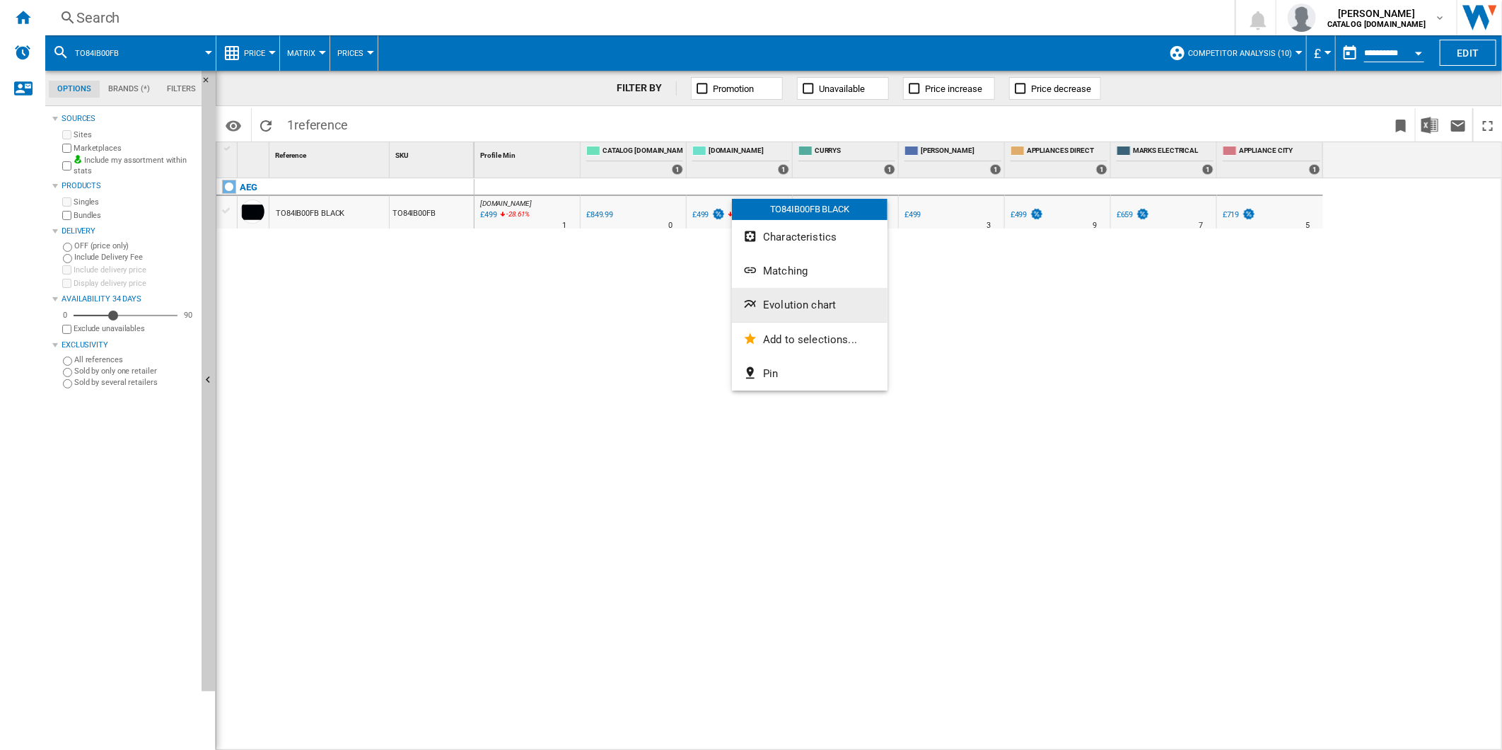
click at [813, 305] on span "Evolution chart" at bounding box center [799, 304] width 73 height 13
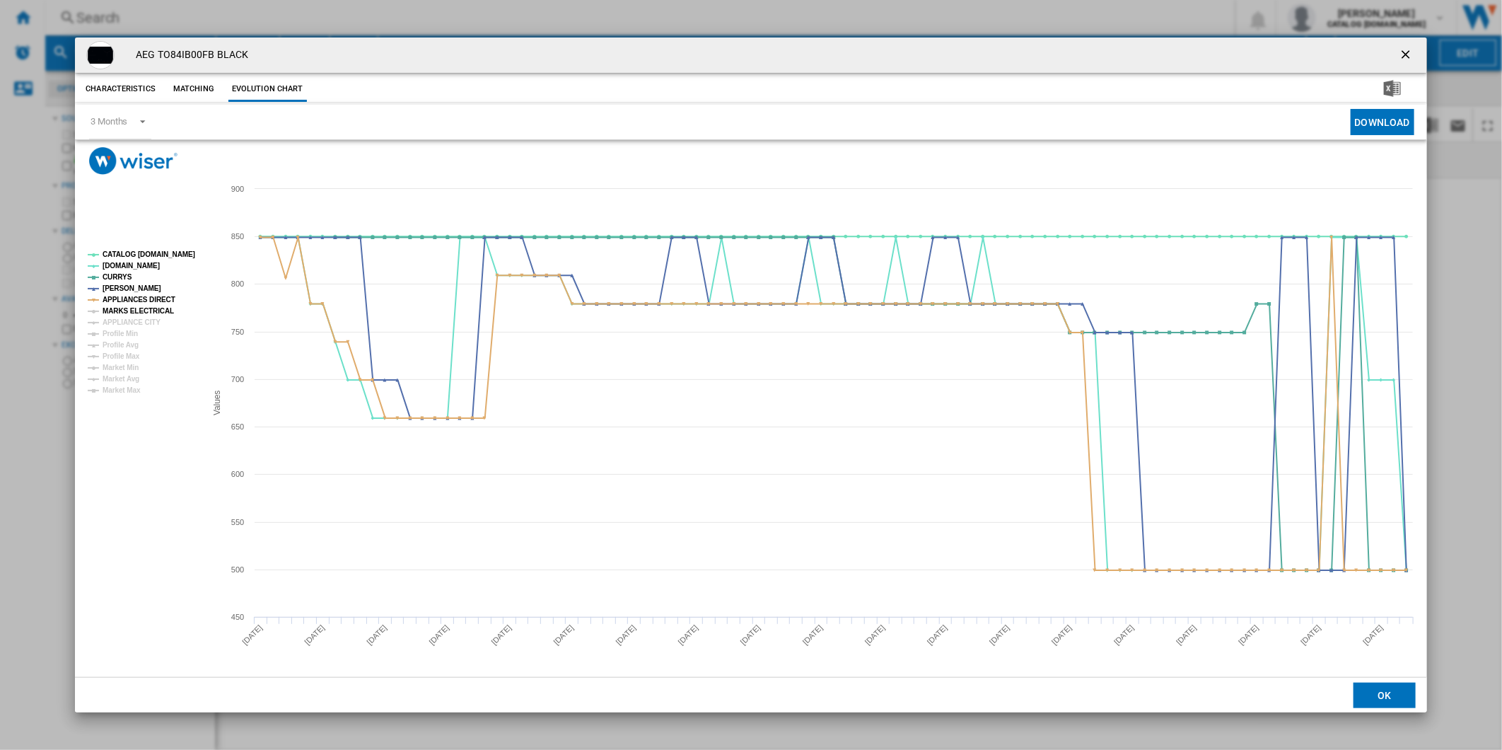
click at [136, 307] on tspan "MARKS ELECTRICAL" at bounding box center [138, 311] width 71 height 8
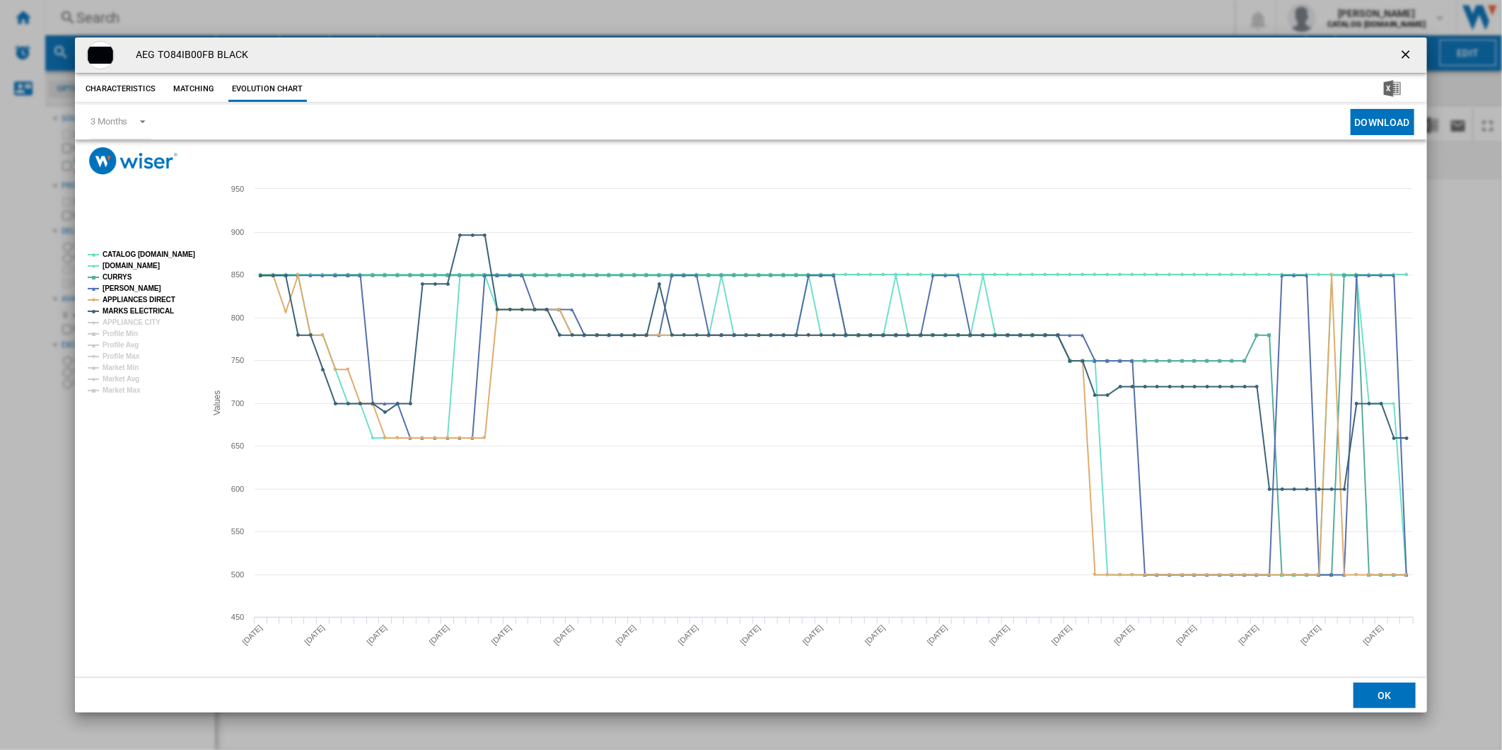
click at [137, 318] on tspan "APPLIANCE CITY" at bounding box center [132, 322] width 58 height 8
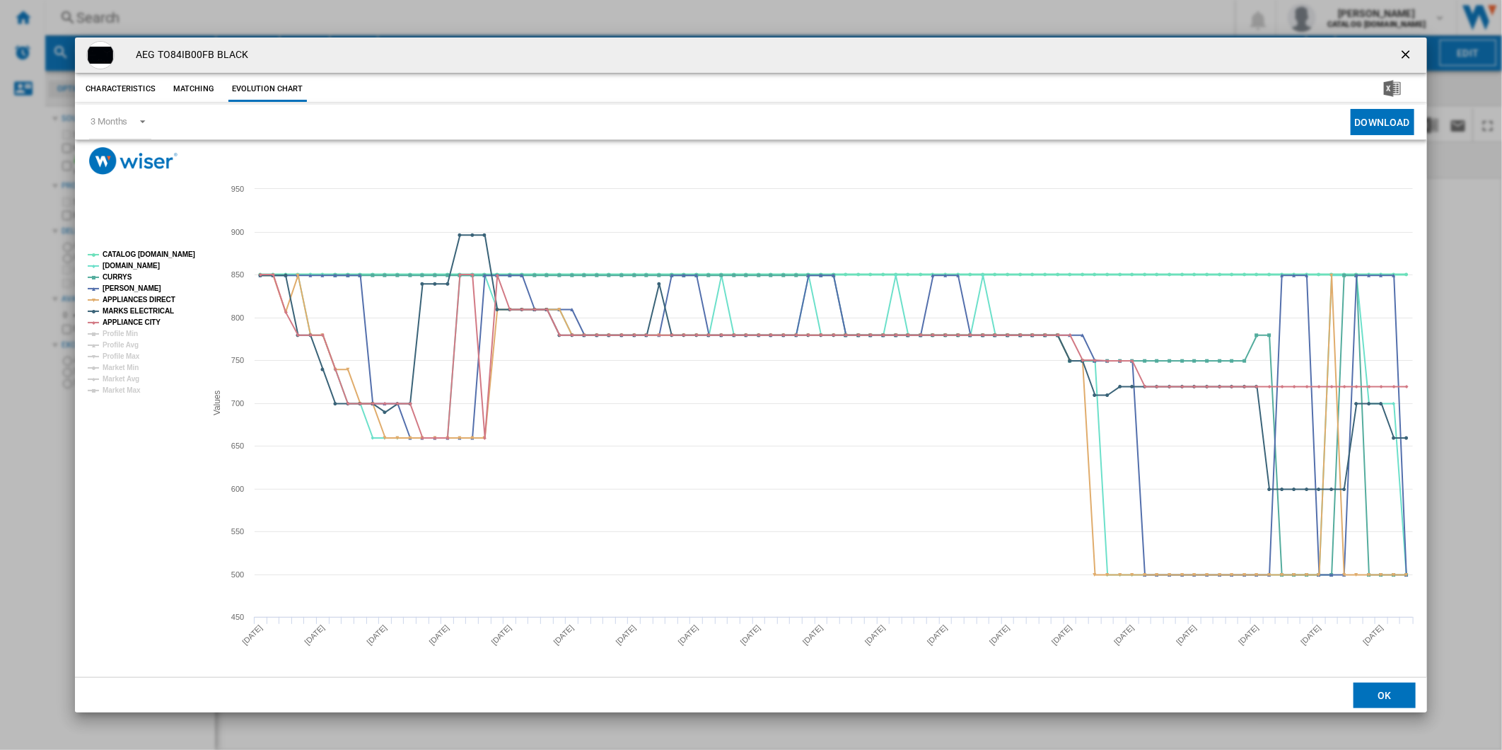
click at [144, 255] on tspan "CATALOG [DOMAIN_NAME]" at bounding box center [149, 254] width 93 height 8
drag, startPoint x: 214, startPoint y: 51, endPoint x: 160, endPoint y: 51, distance: 54.5
click at [160, 51] on h4 "AEG TO84IB00FB BLACK" at bounding box center [189, 55] width 120 height 14
copy h4 "TO84IB00FB"
click at [129, 253] on tspan "CATALOG [DOMAIN_NAME]" at bounding box center [149, 254] width 93 height 8
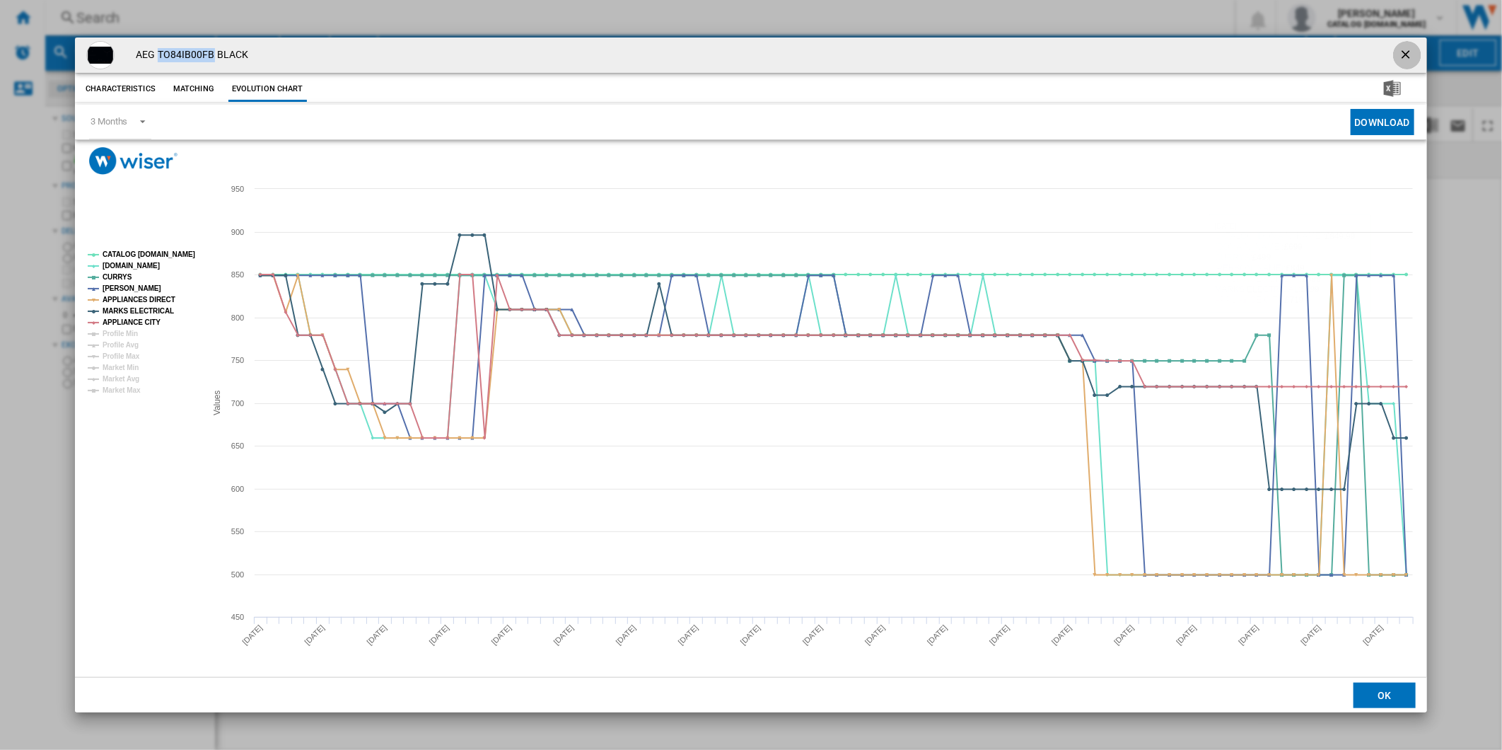
click at [1405, 48] on ng-md-icon "getI18NText('BUTTONS.CLOSE_DIALOG')" at bounding box center [1407, 55] width 17 height 17
